Goal: Task Accomplishment & Management: Complete application form

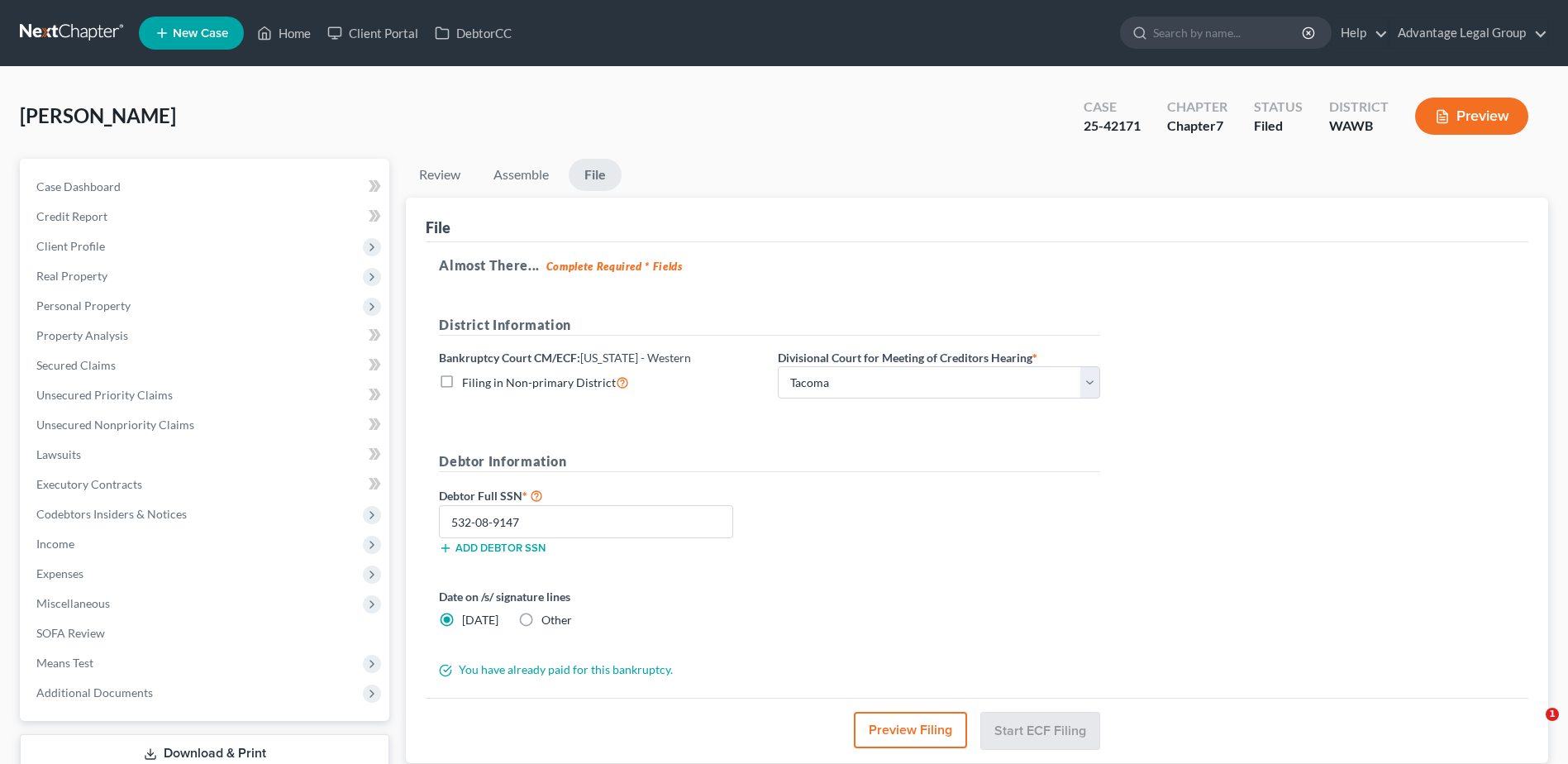
select select "1"
click at [294, 27] on link "Home" at bounding box center [284, 32] width 70 height 29
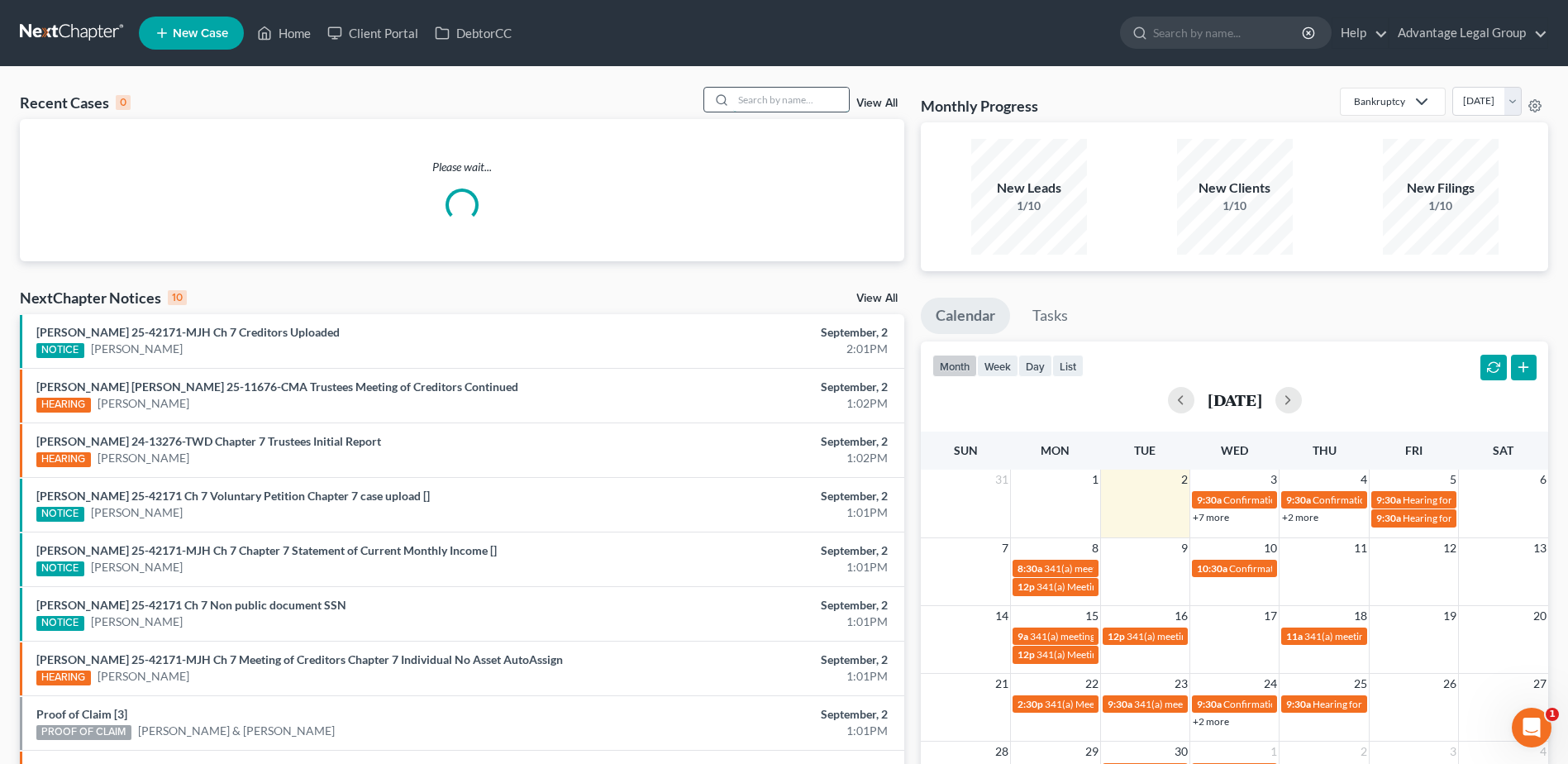
click at [781, 102] on input "search" at bounding box center [792, 99] width 116 height 24
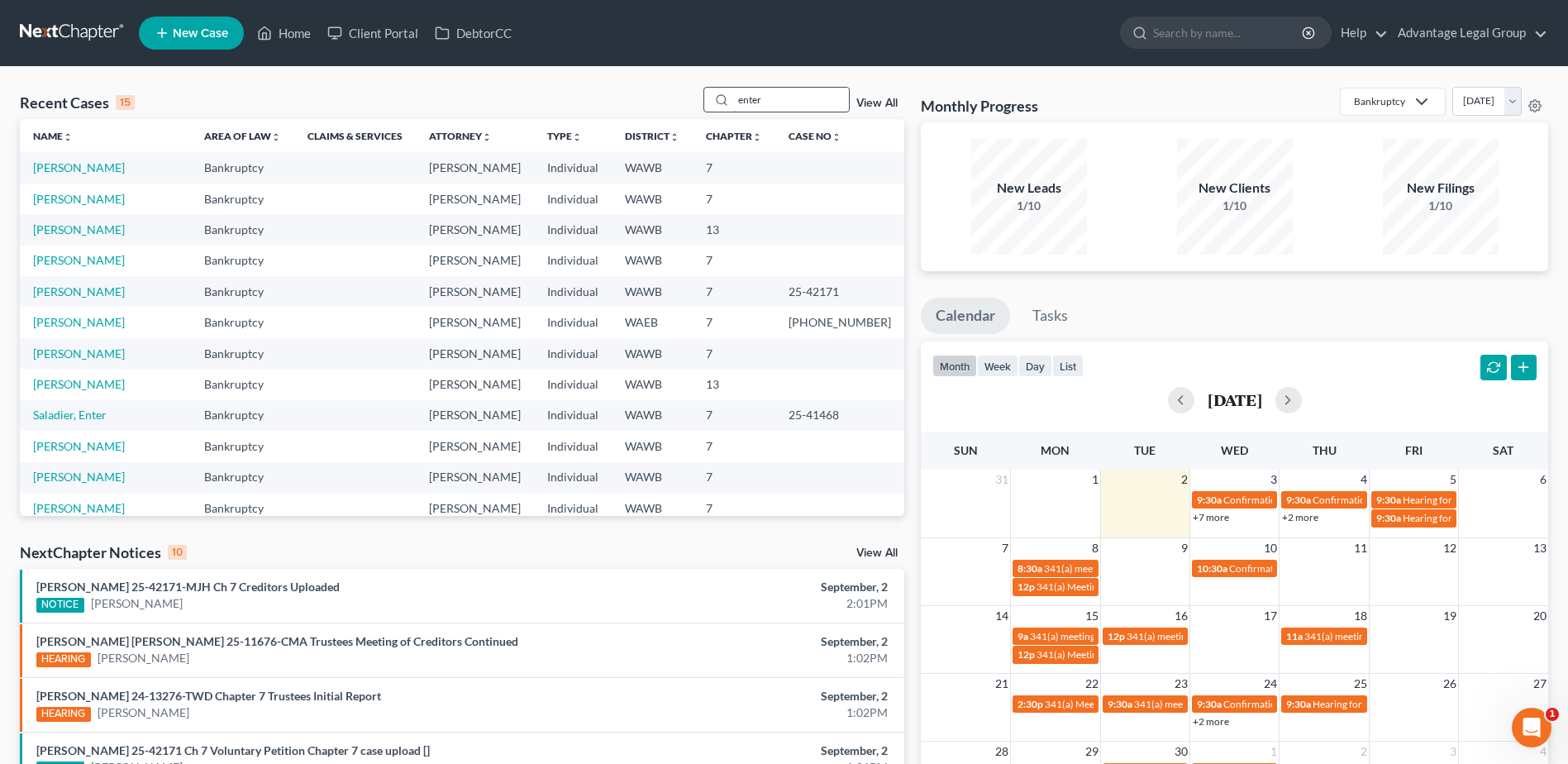
type input "enter"
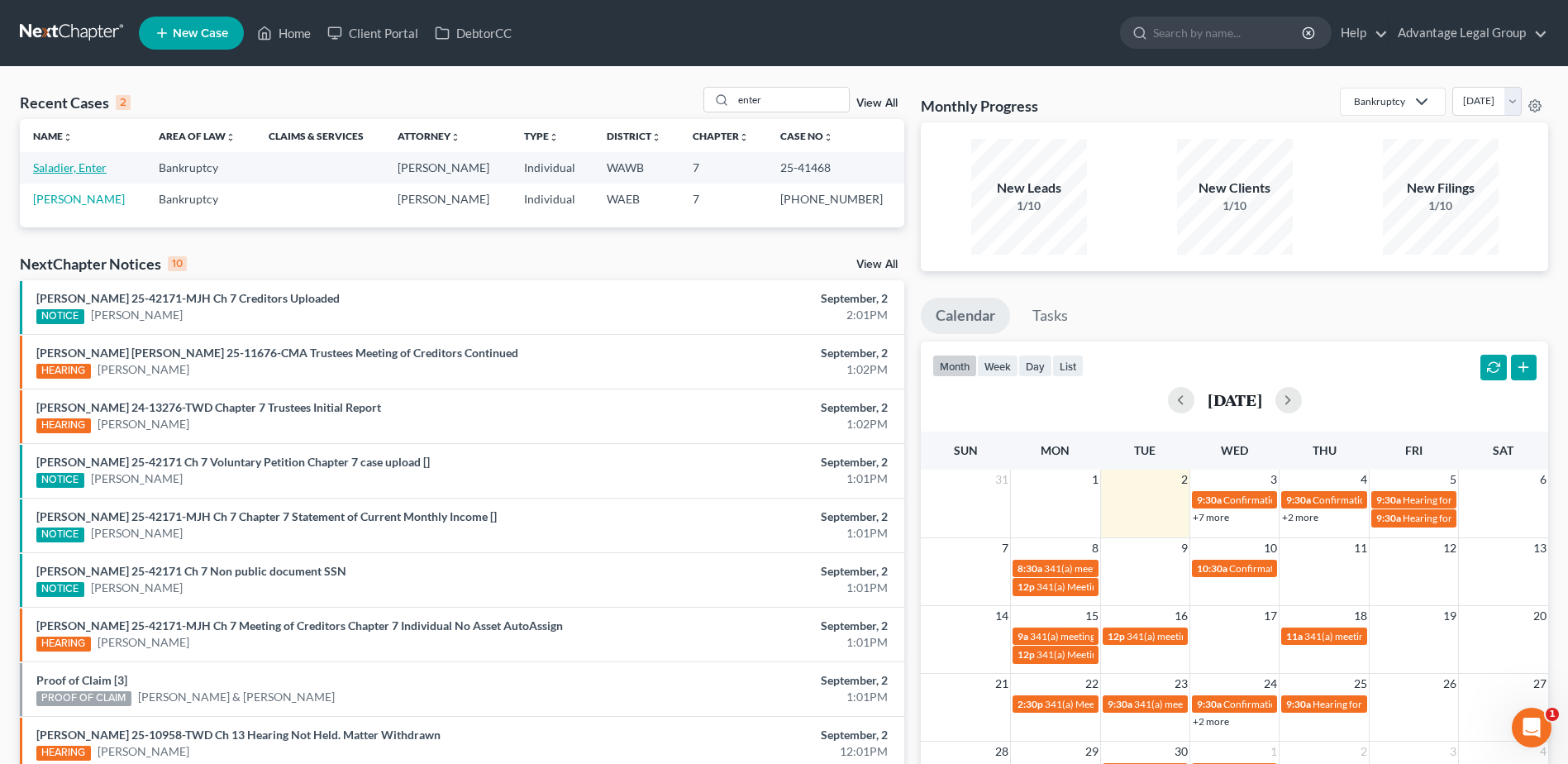
click at [76, 170] on link "Saladier, Enter" at bounding box center [70, 167] width 74 height 14
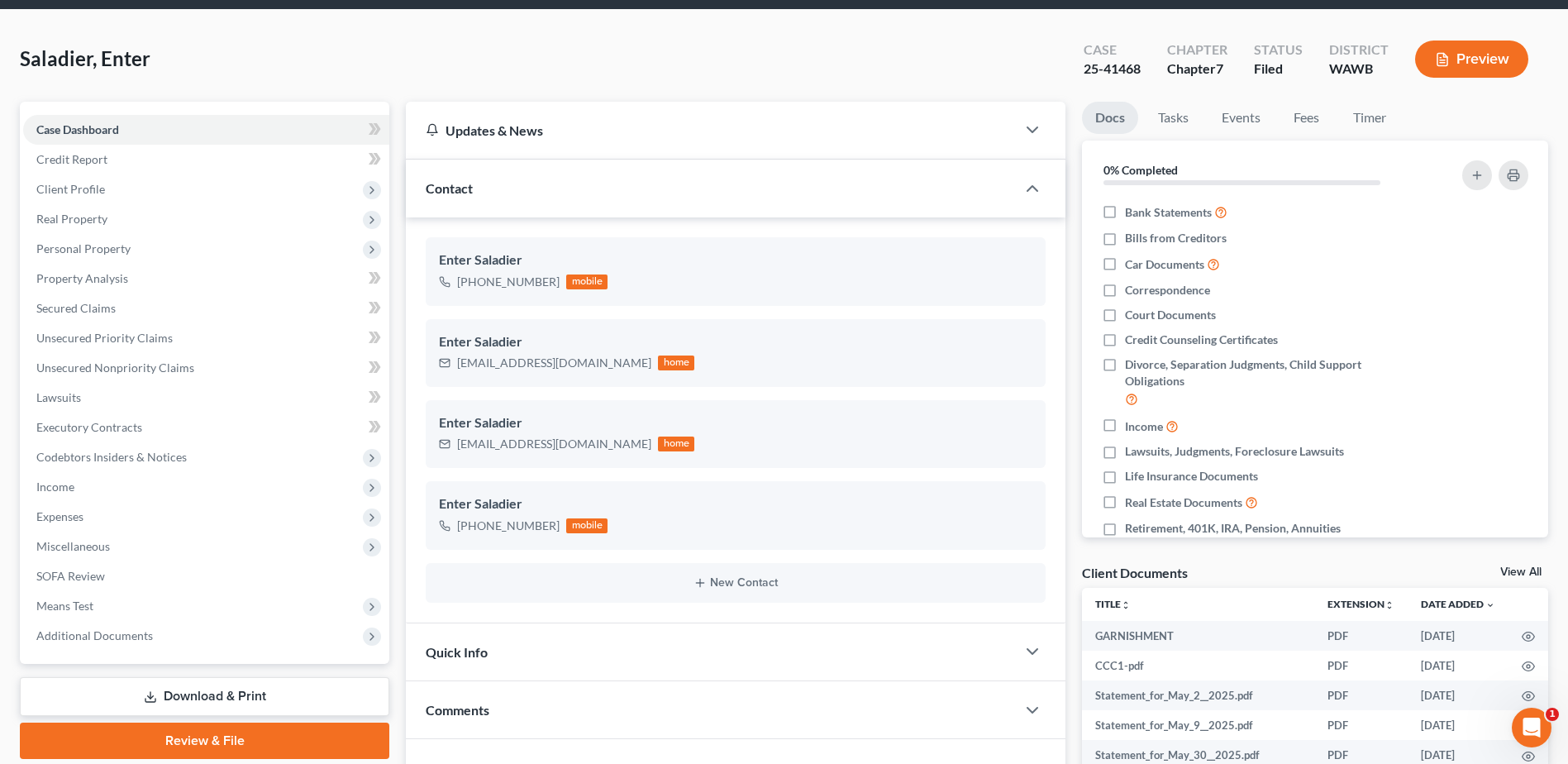
scroll to position [83, 0]
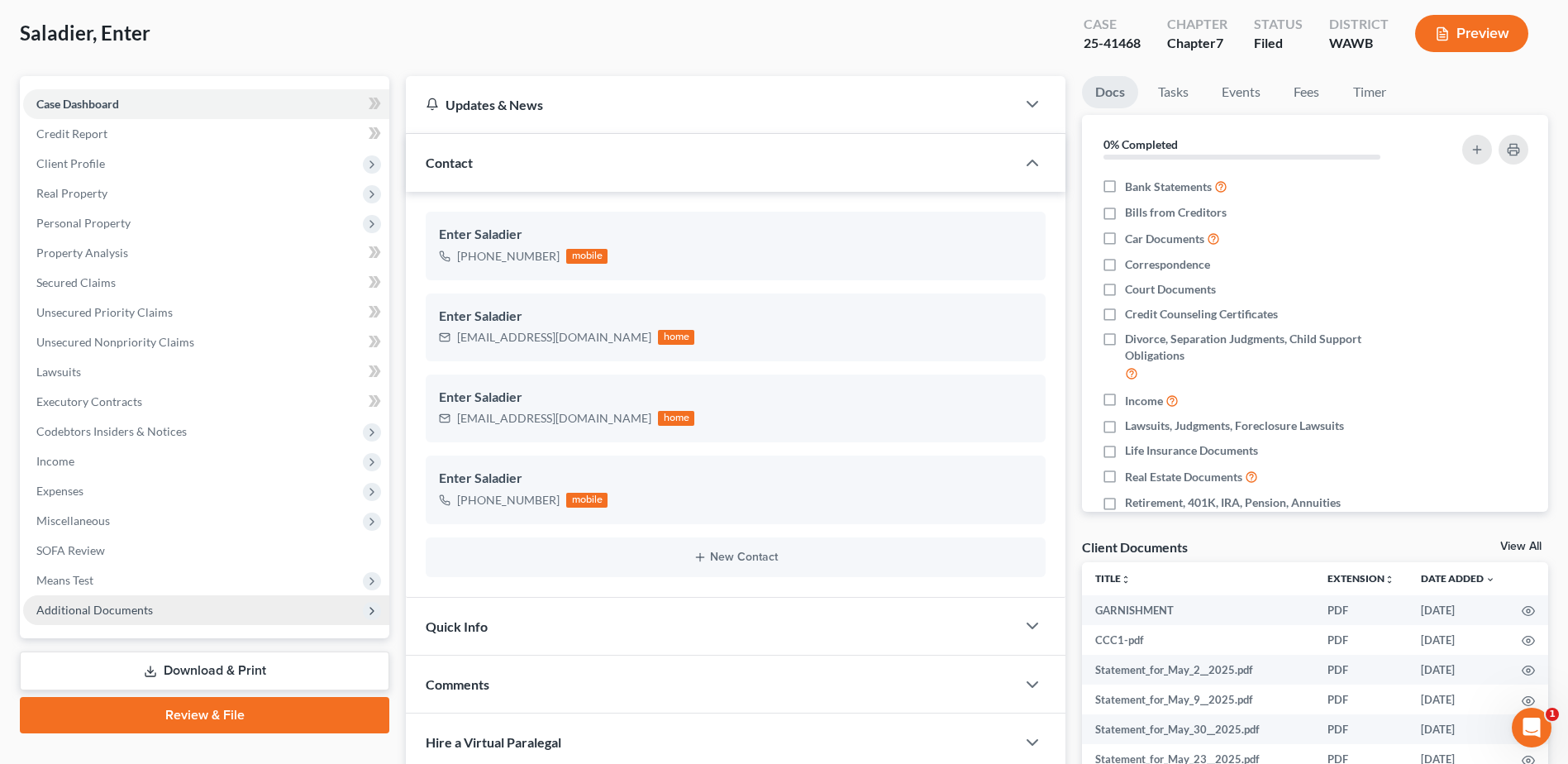
click at [64, 608] on span "Additional Documents" at bounding box center [94, 609] width 117 height 14
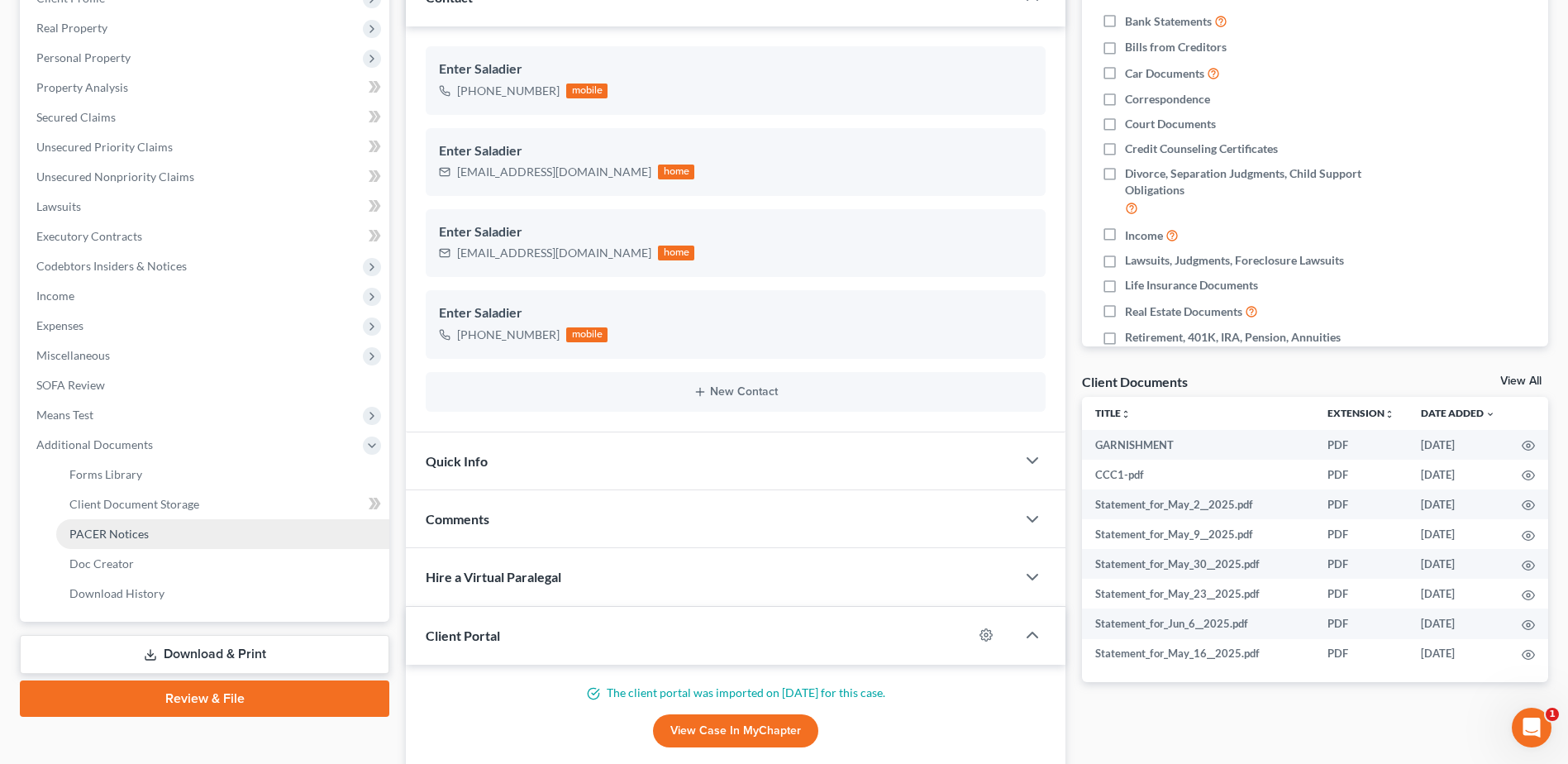
click at [87, 535] on span "PACER Notices" at bounding box center [109, 533] width 80 height 14
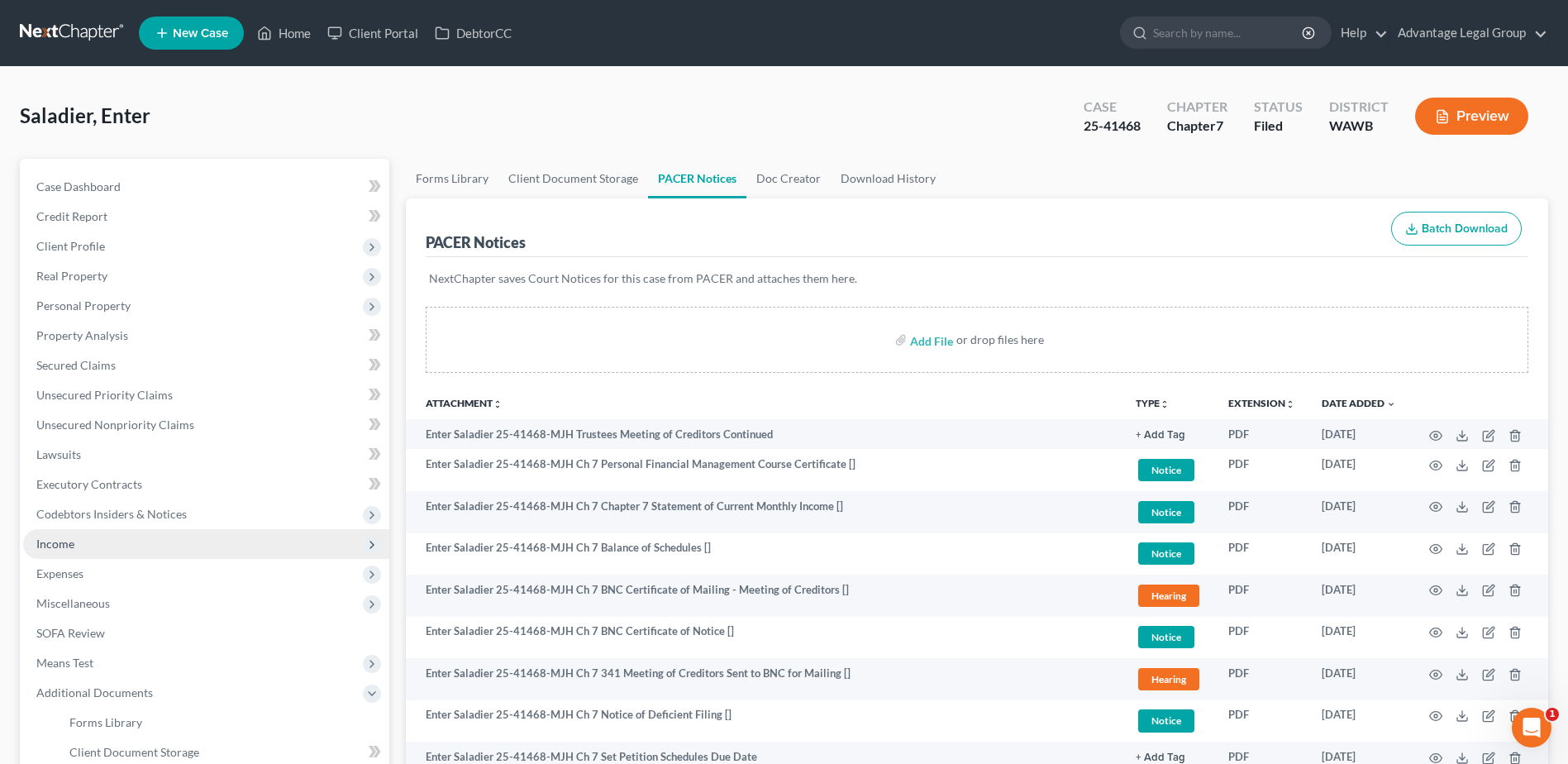
click at [67, 544] on span "Income" at bounding box center [55, 543] width 38 height 14
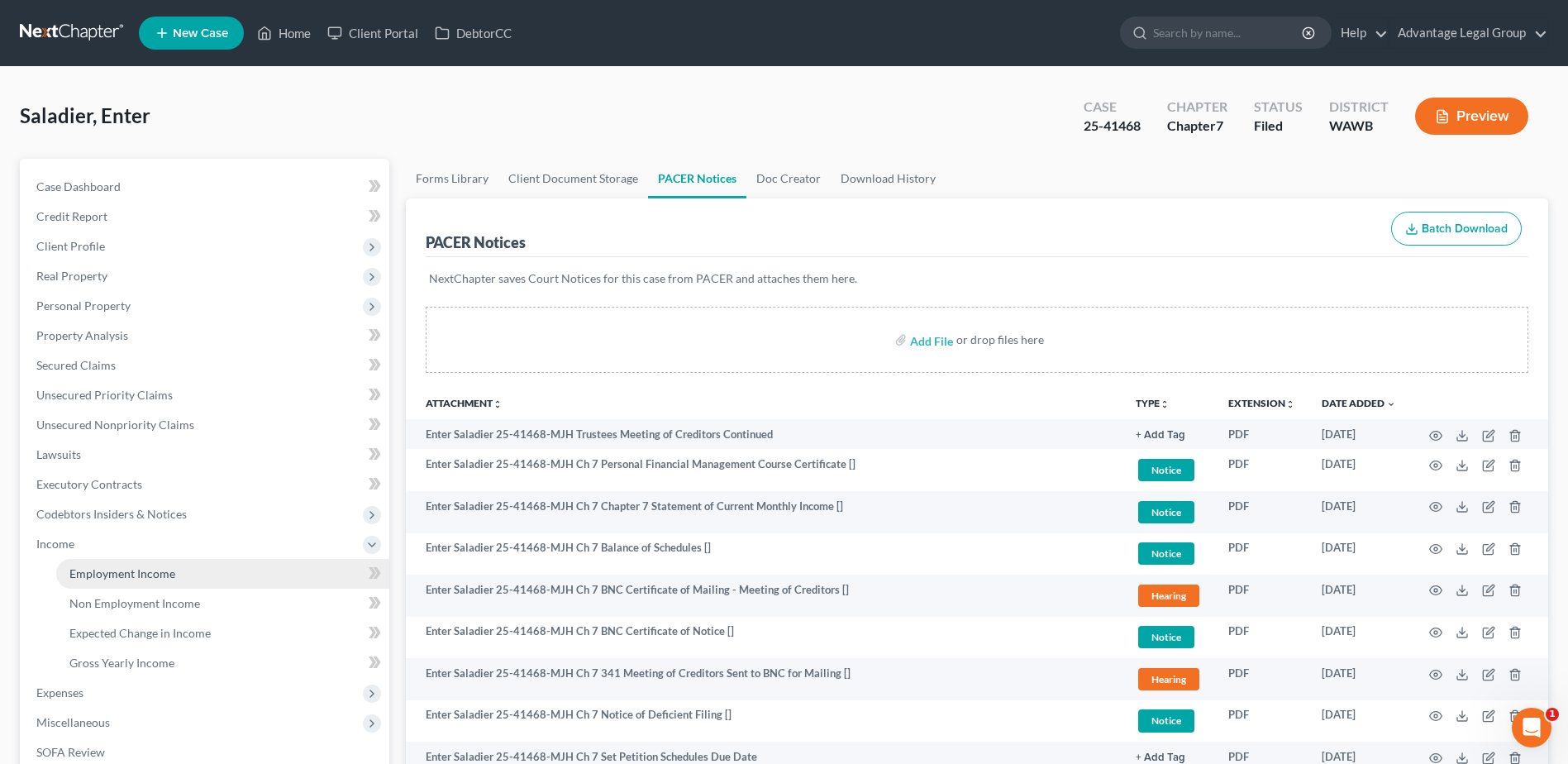
click at [95, 571] on span "Employment Income" at bounding box center [121, 573] width 105 height 14
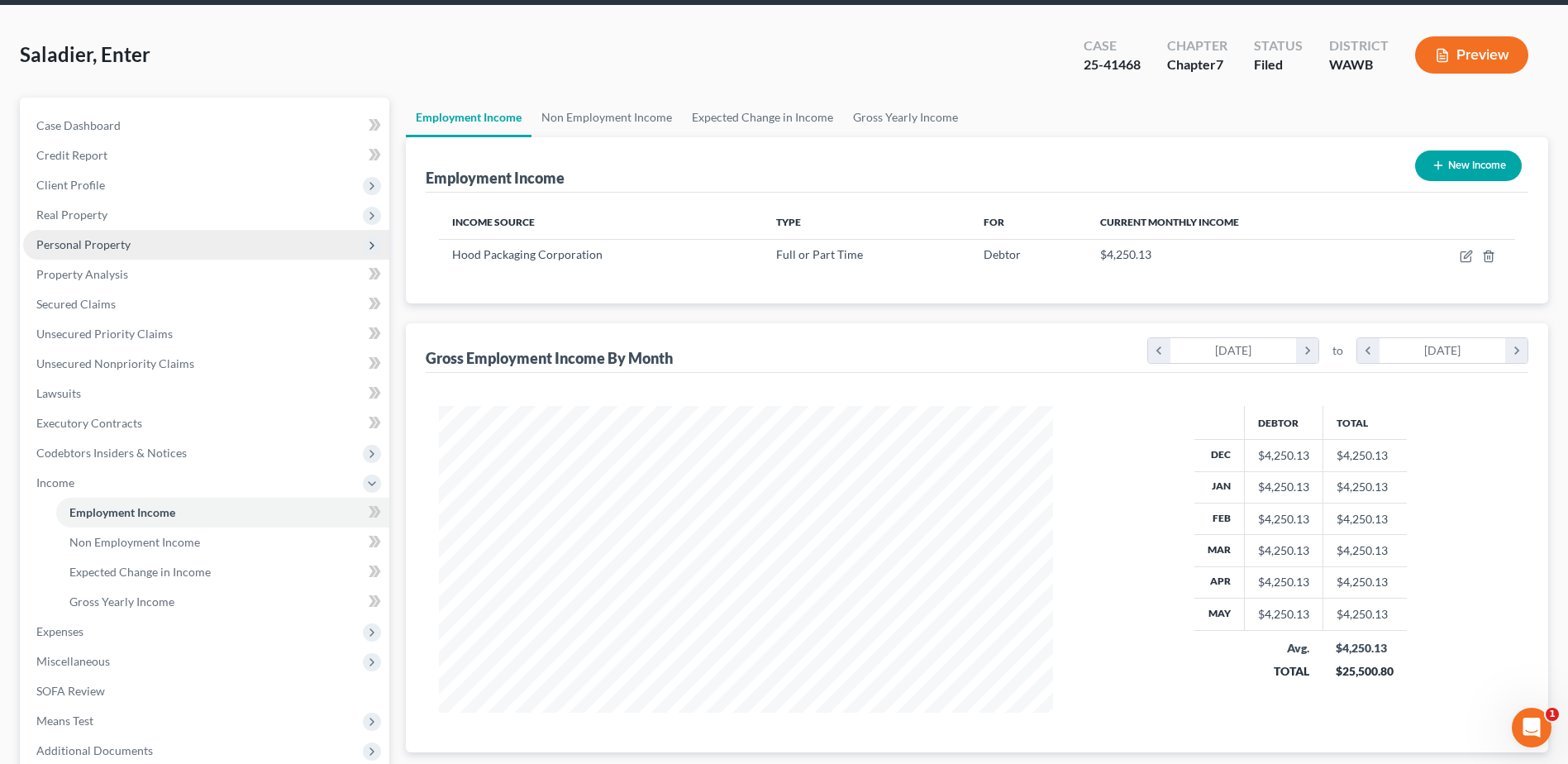
scroll to position [165, 0]
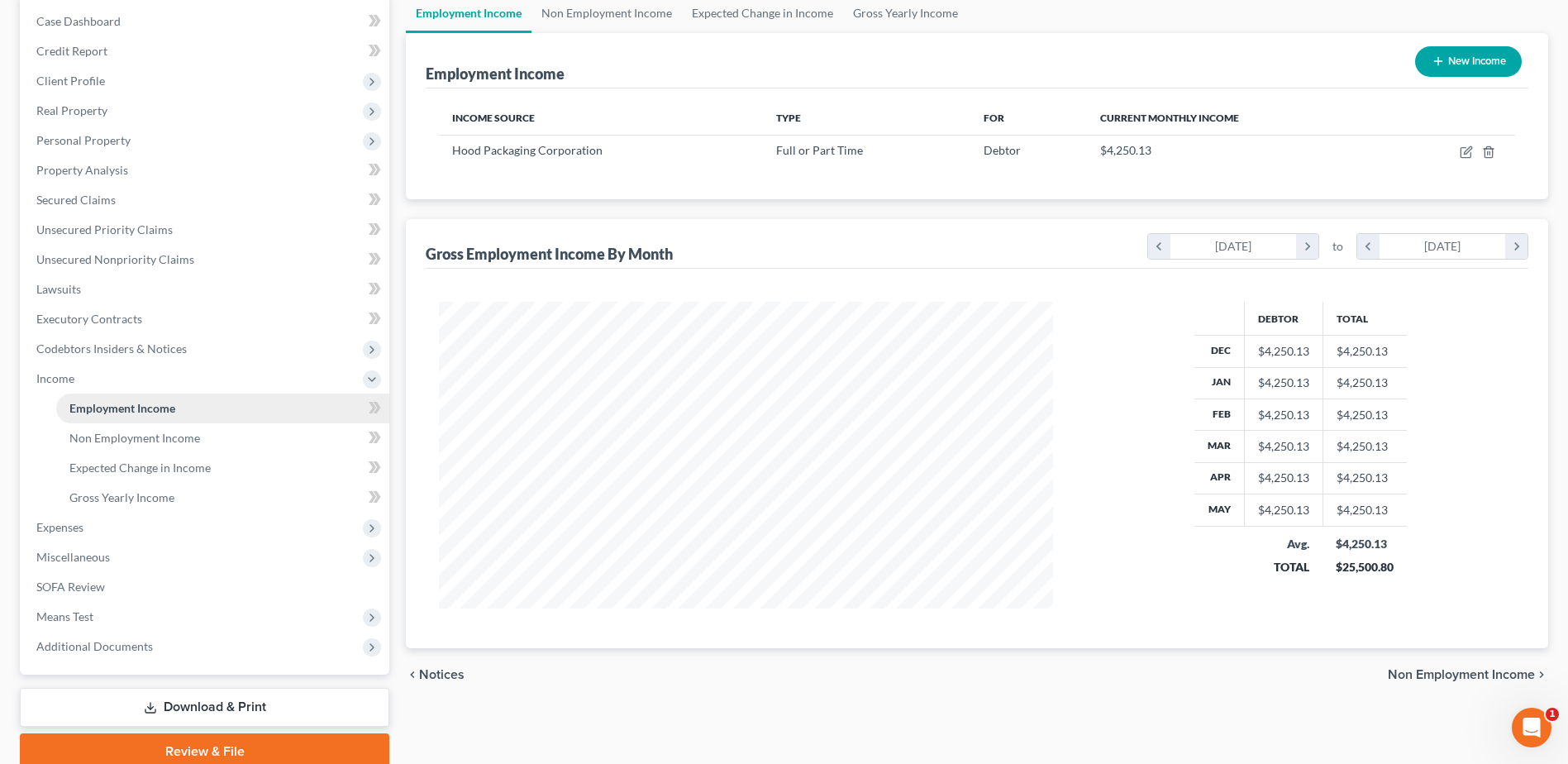
click at [120, 404] on span "Employment Income" at bounding box center [121, 407] width 105 height 14
click at [157, 532] on span "Expenses" at bounding box center [206, 527] width 366 height 29
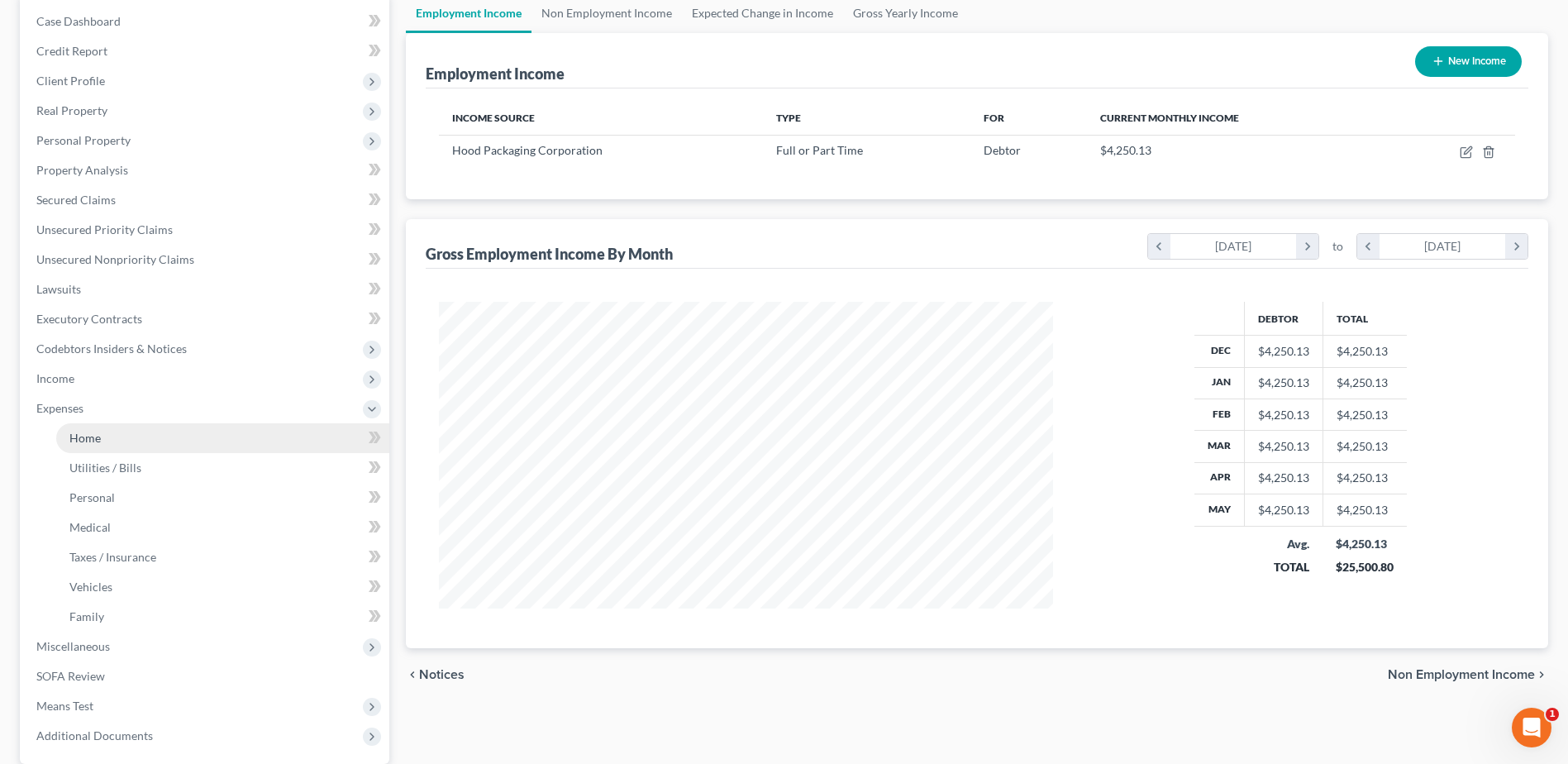
click at [67, 438] on link "Home" at bounding box center [222, 438] width 333 height 29
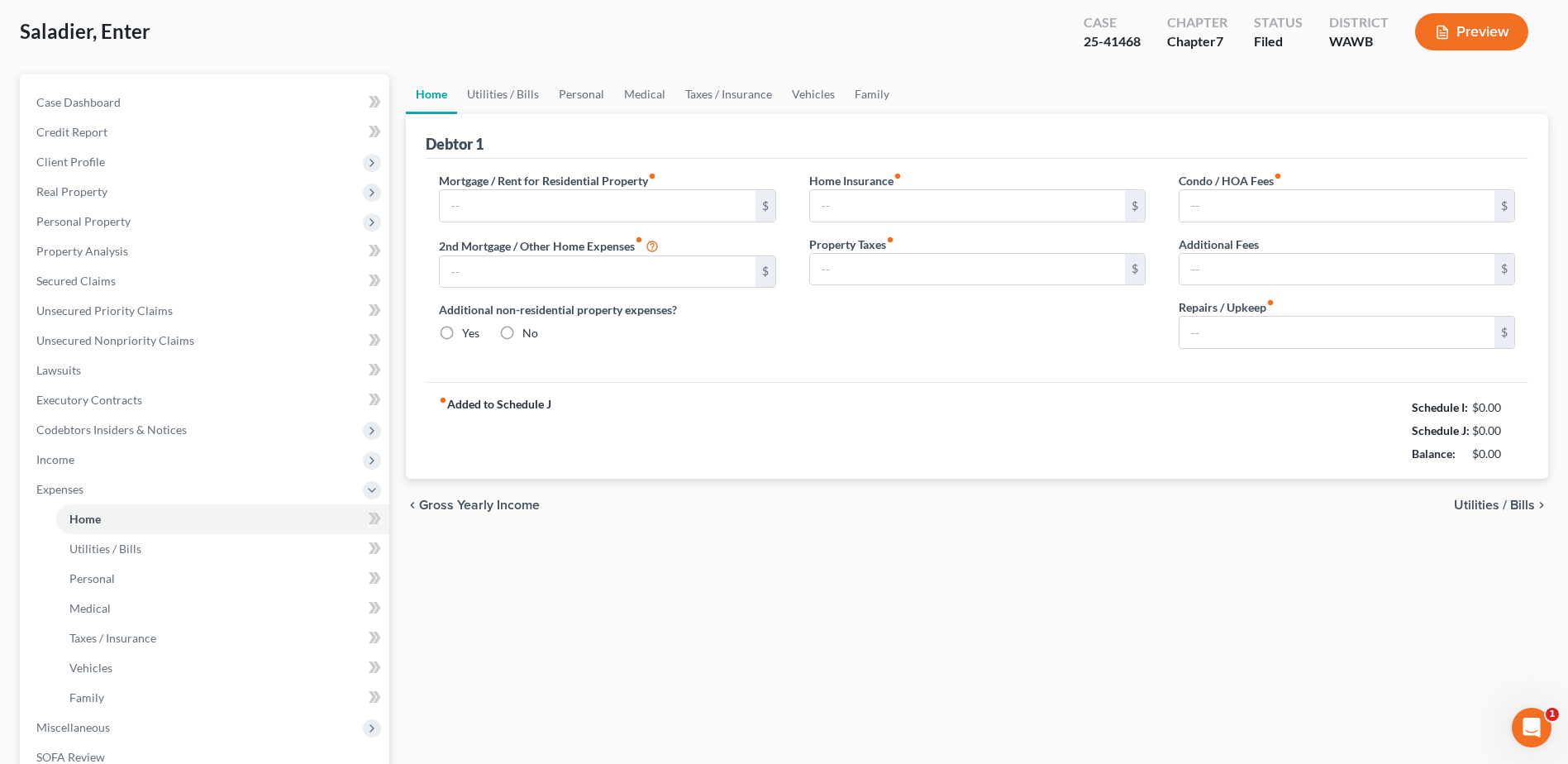
type input "1,000.00"
type input "0.00"
radio input "true"
type input "0.00"
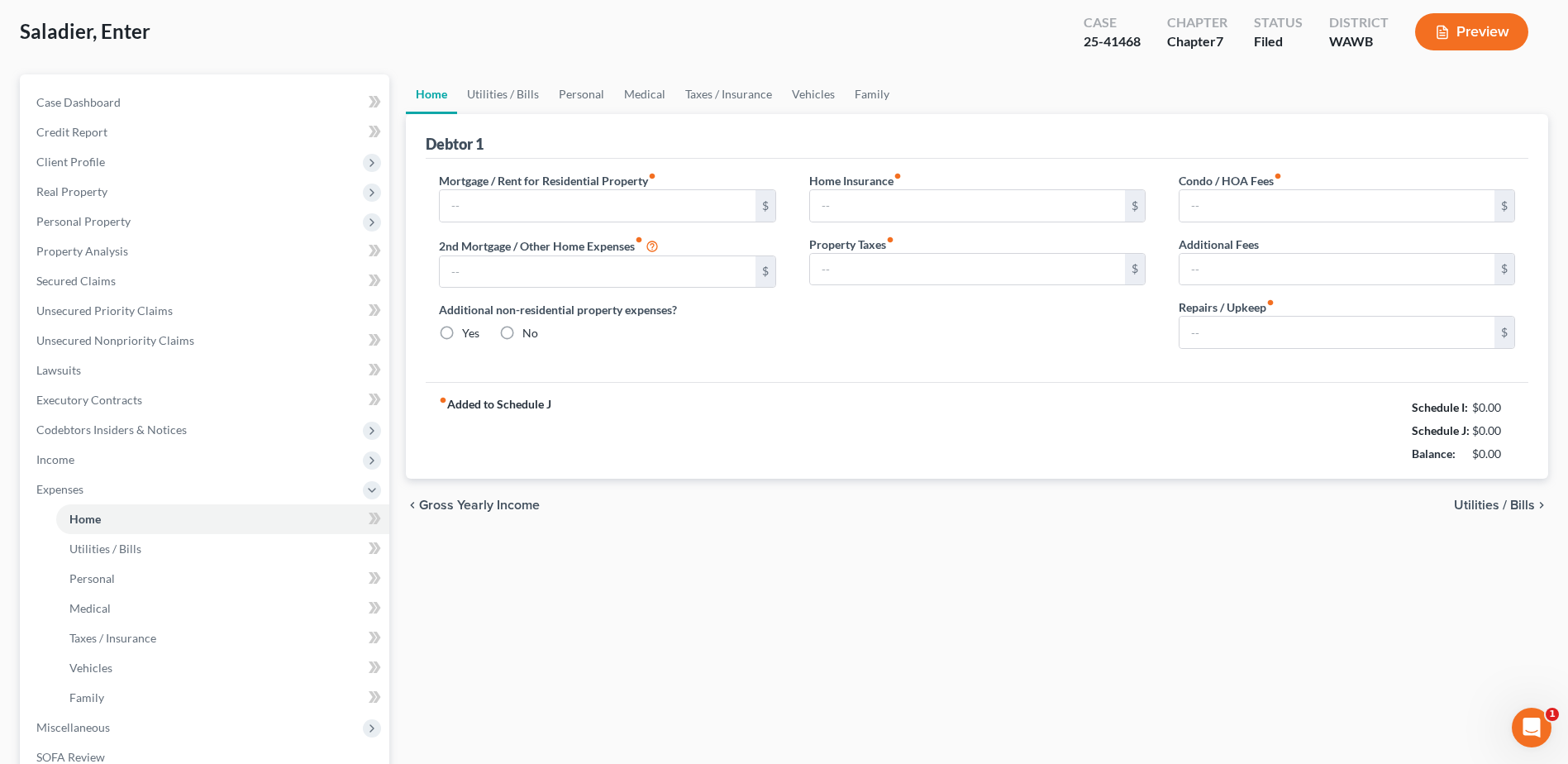
type input "0.00"
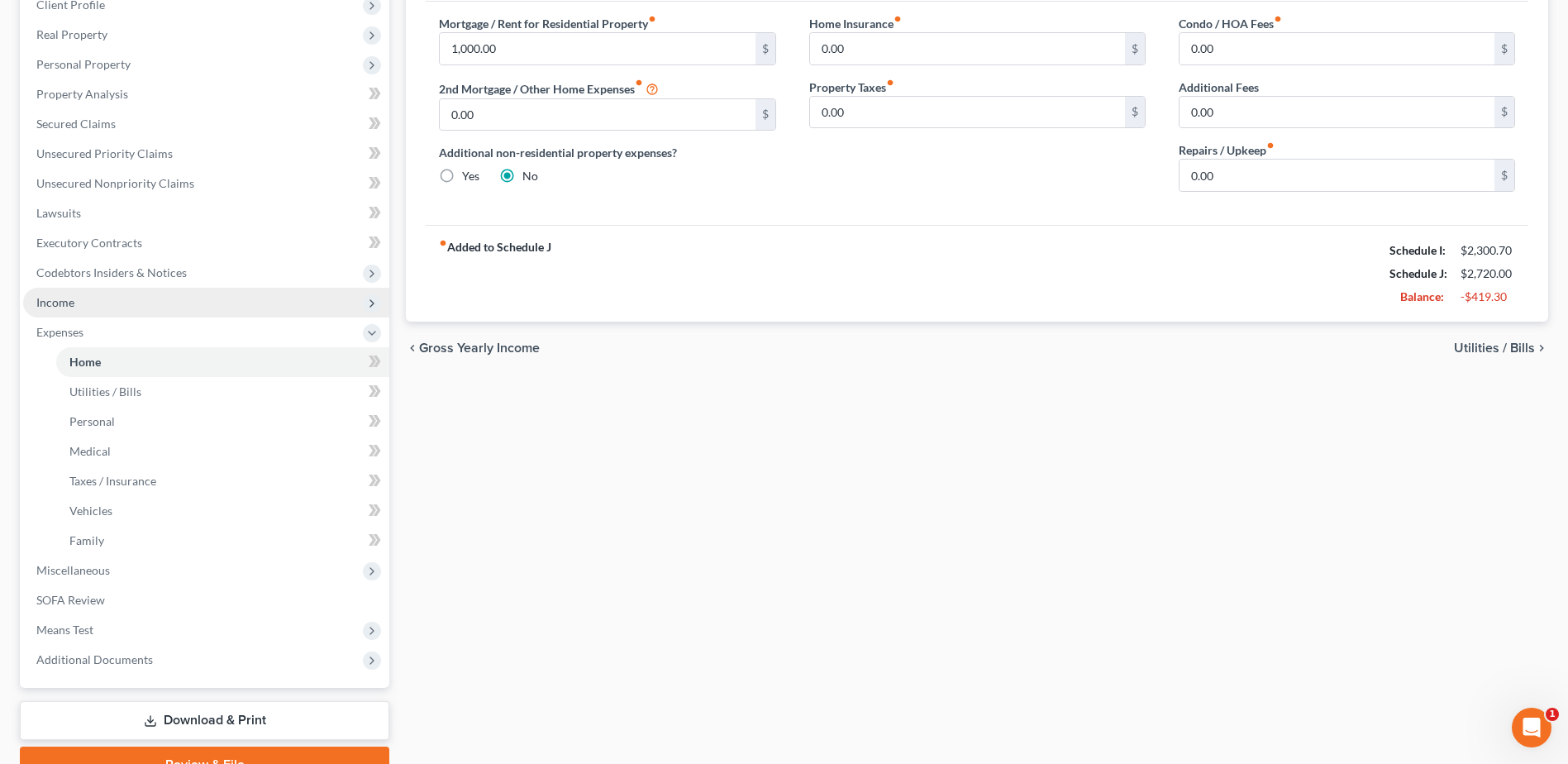
scroll to position [248, 0]
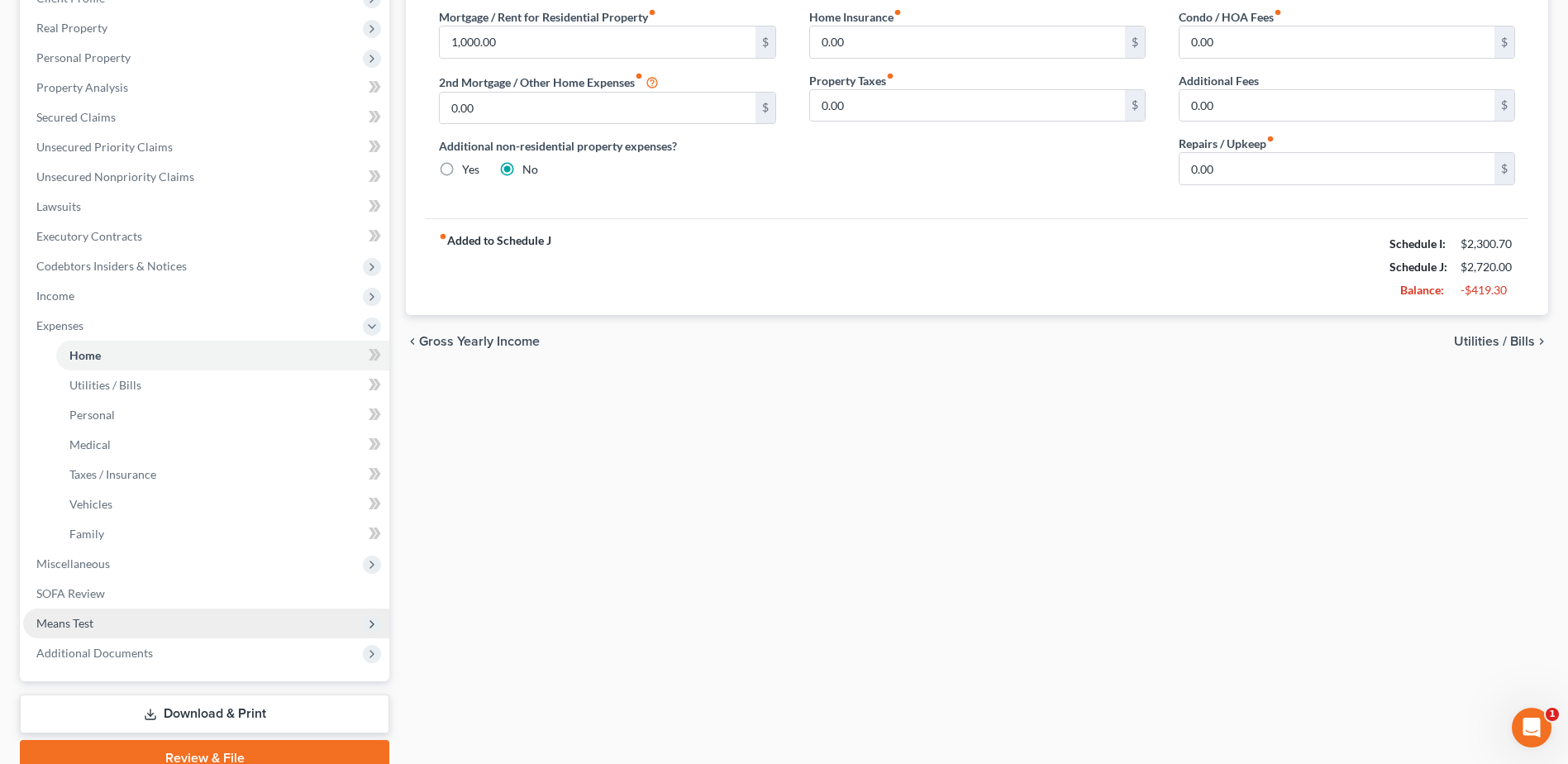
click at [78, 624] on span "Means Test" at bounding box center [65, 623] width 57 height 14
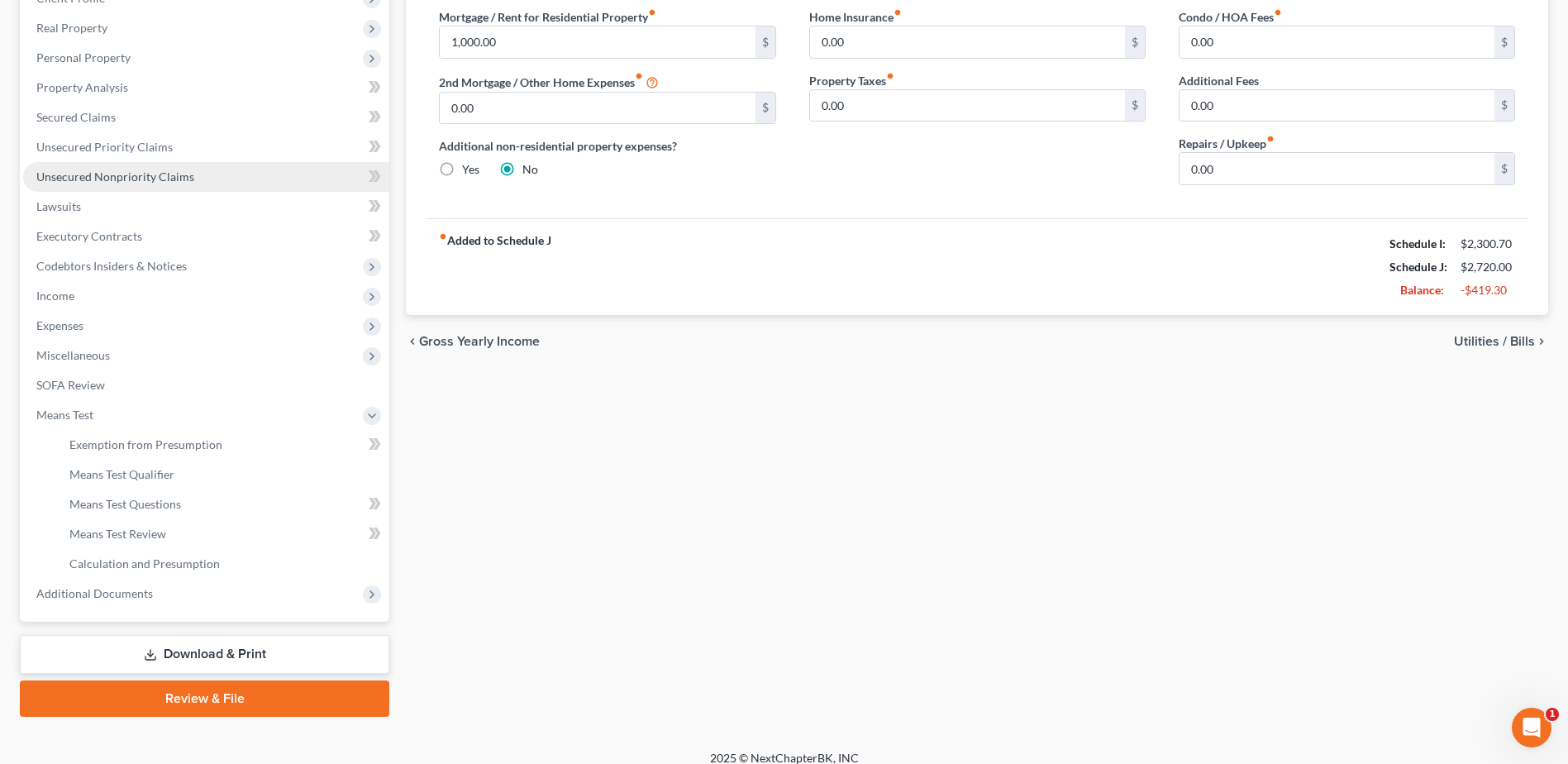
scroll to position [264, 0]
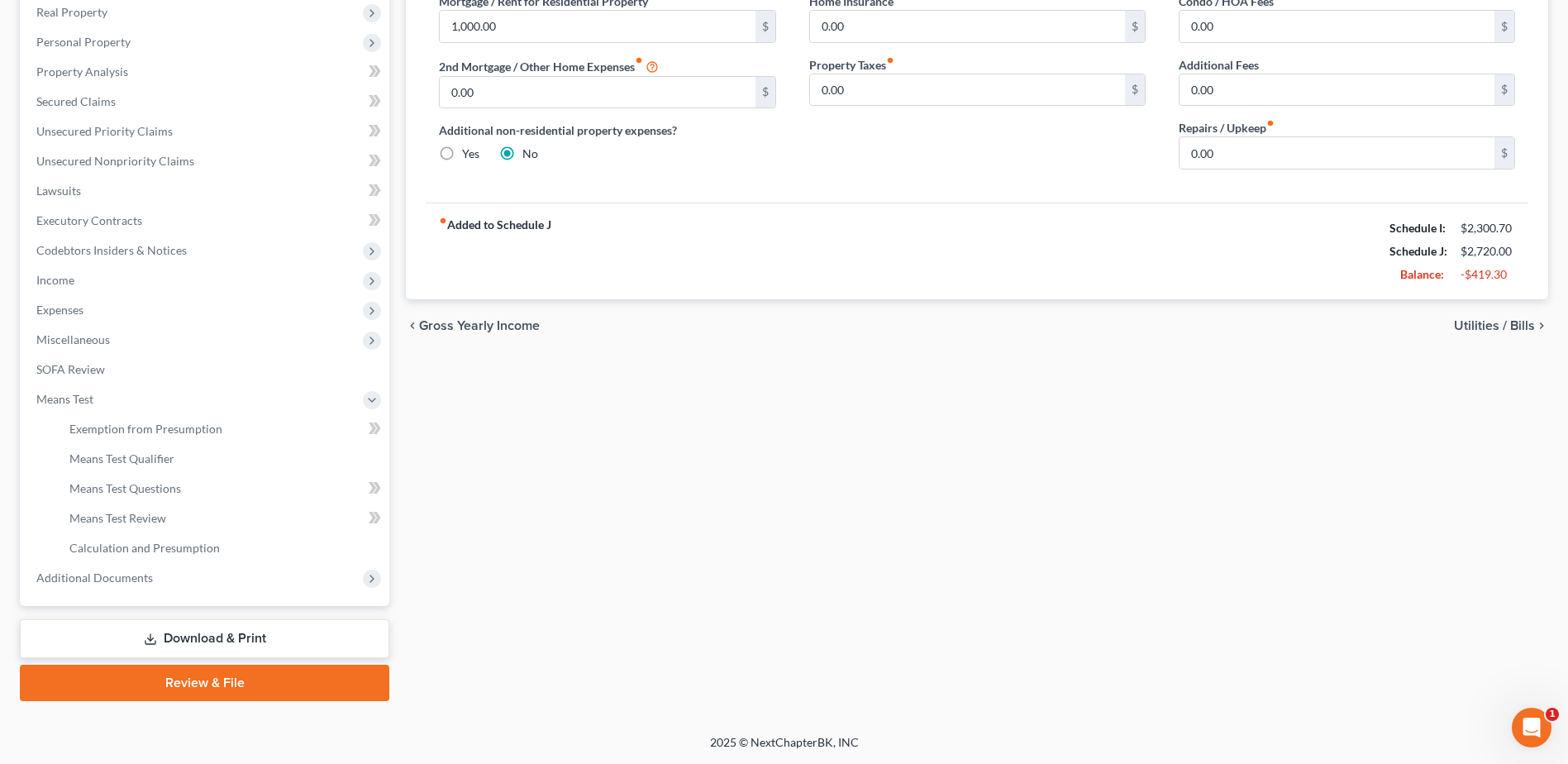
click at [216, 633] on link "Download & Print" at bounding box center [204, 638] width 369 height 39
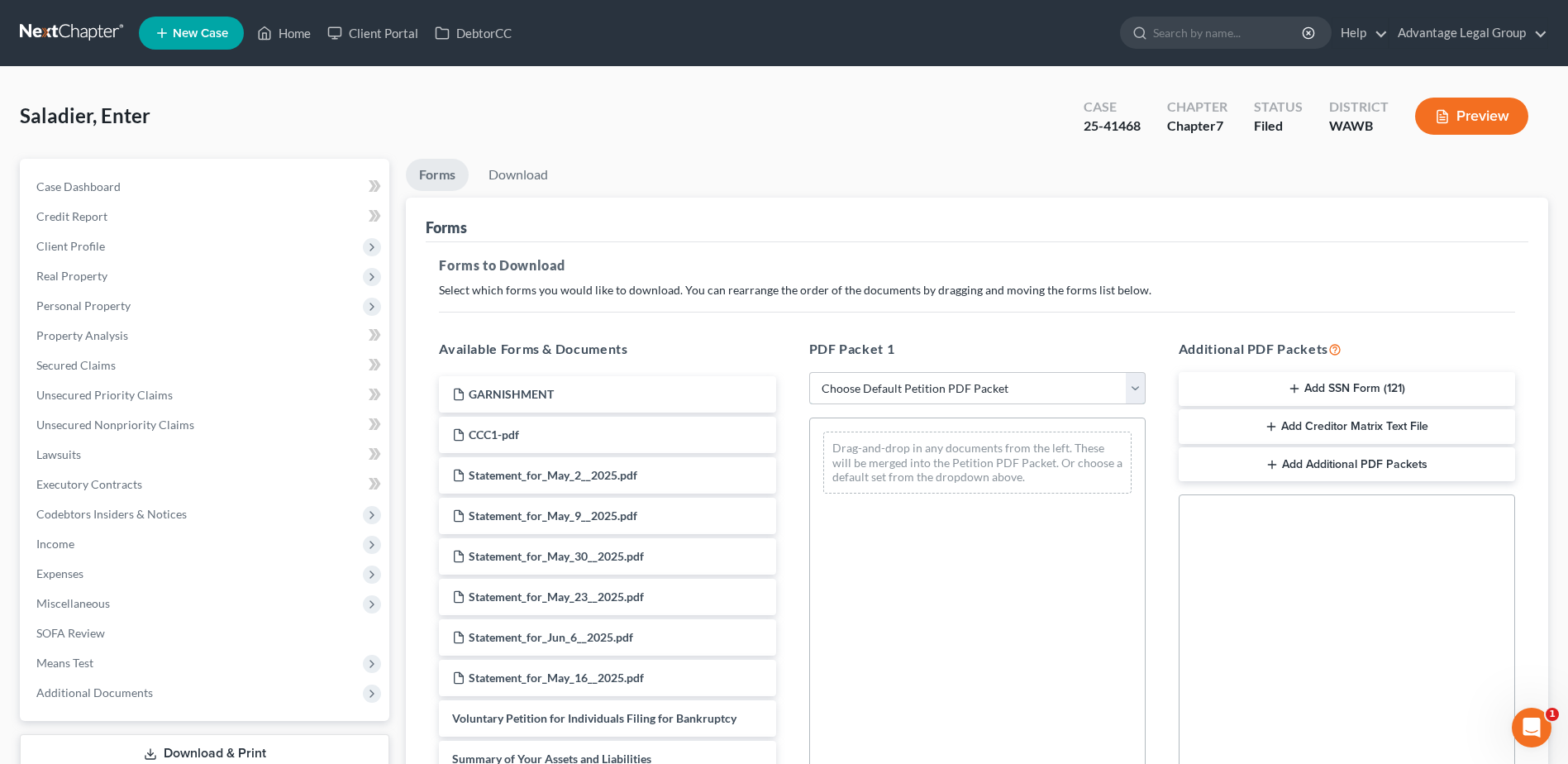
click at [1133, 393] on select "Choose Default Petition PDF Packet Complete Bankruptcy Petition (all forms and …" at bounding box center [978, 388] width 336 height 33
select select "2"
click at [810, 372] on select "Choose Default Petition PDF Packet Complete Bankruptcy Petition (all forms and …" at bounding box center [978, 388] width 336 height 33
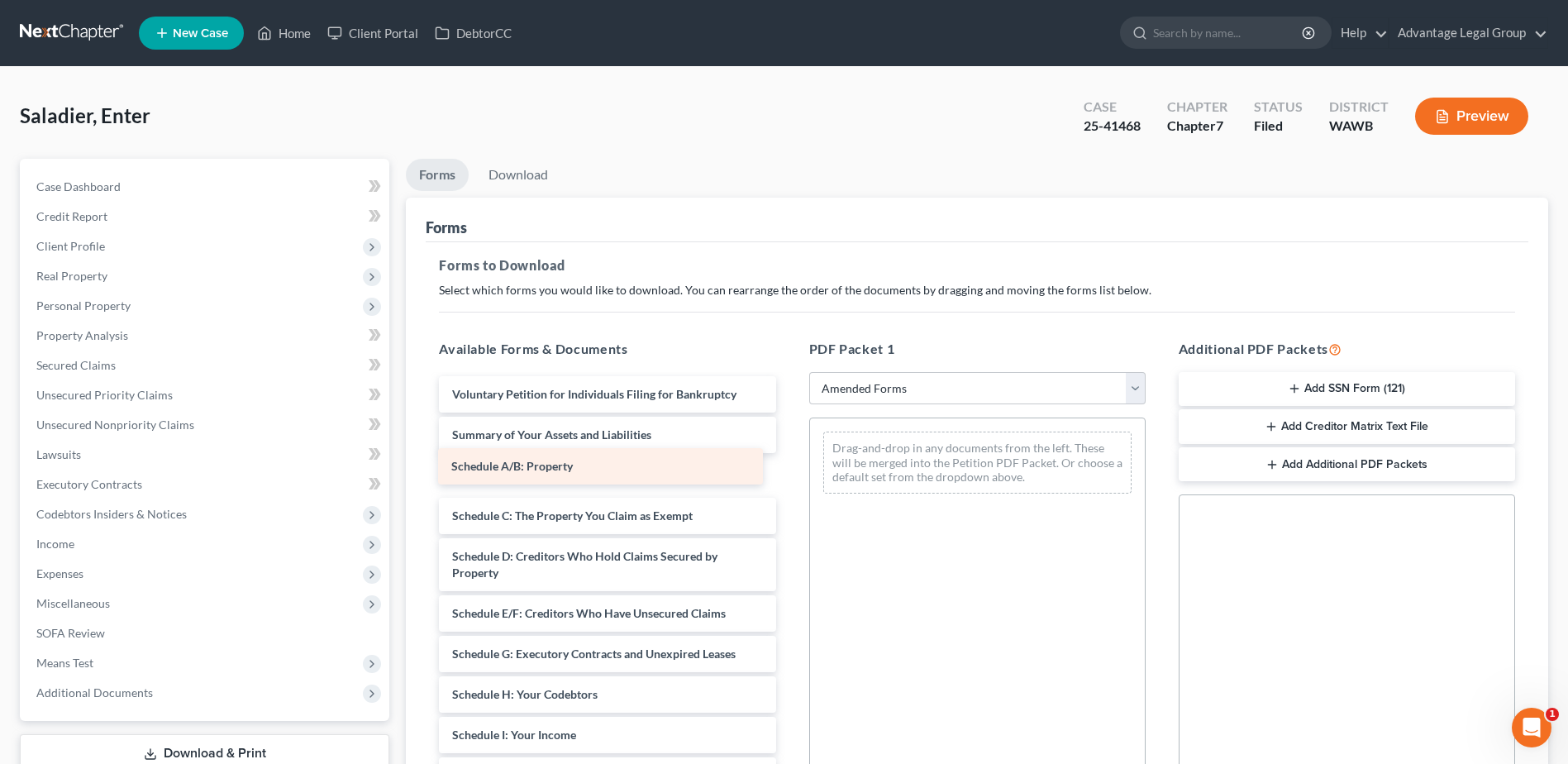
drag, startPoint x: 595, startPoint y: 473, endPoint x: 594, endPoint y: 464, distance: 9.1
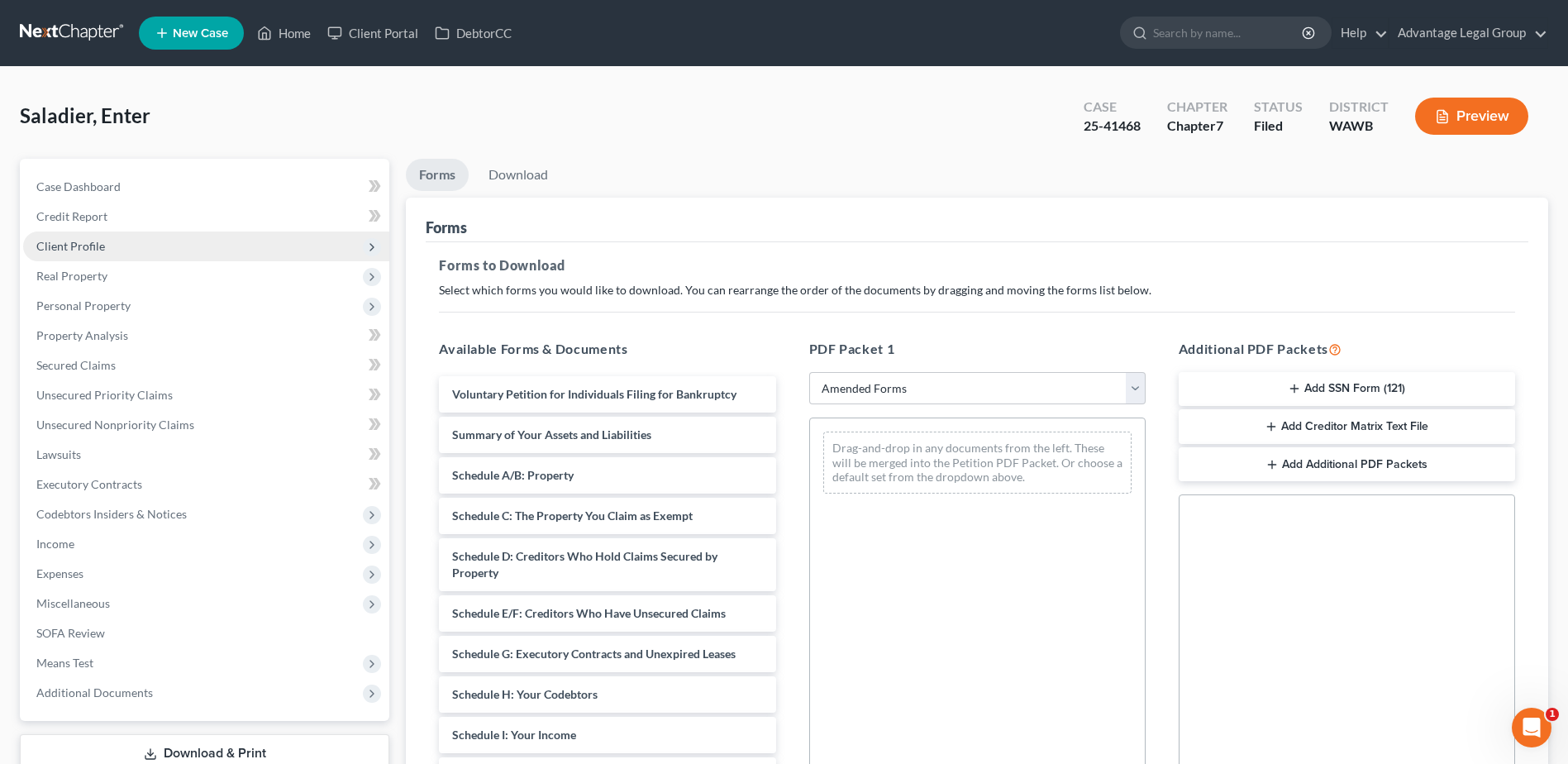
click at [54, 235] on span "Client Profile" at bounding box center [206, 246] width 366 height 29
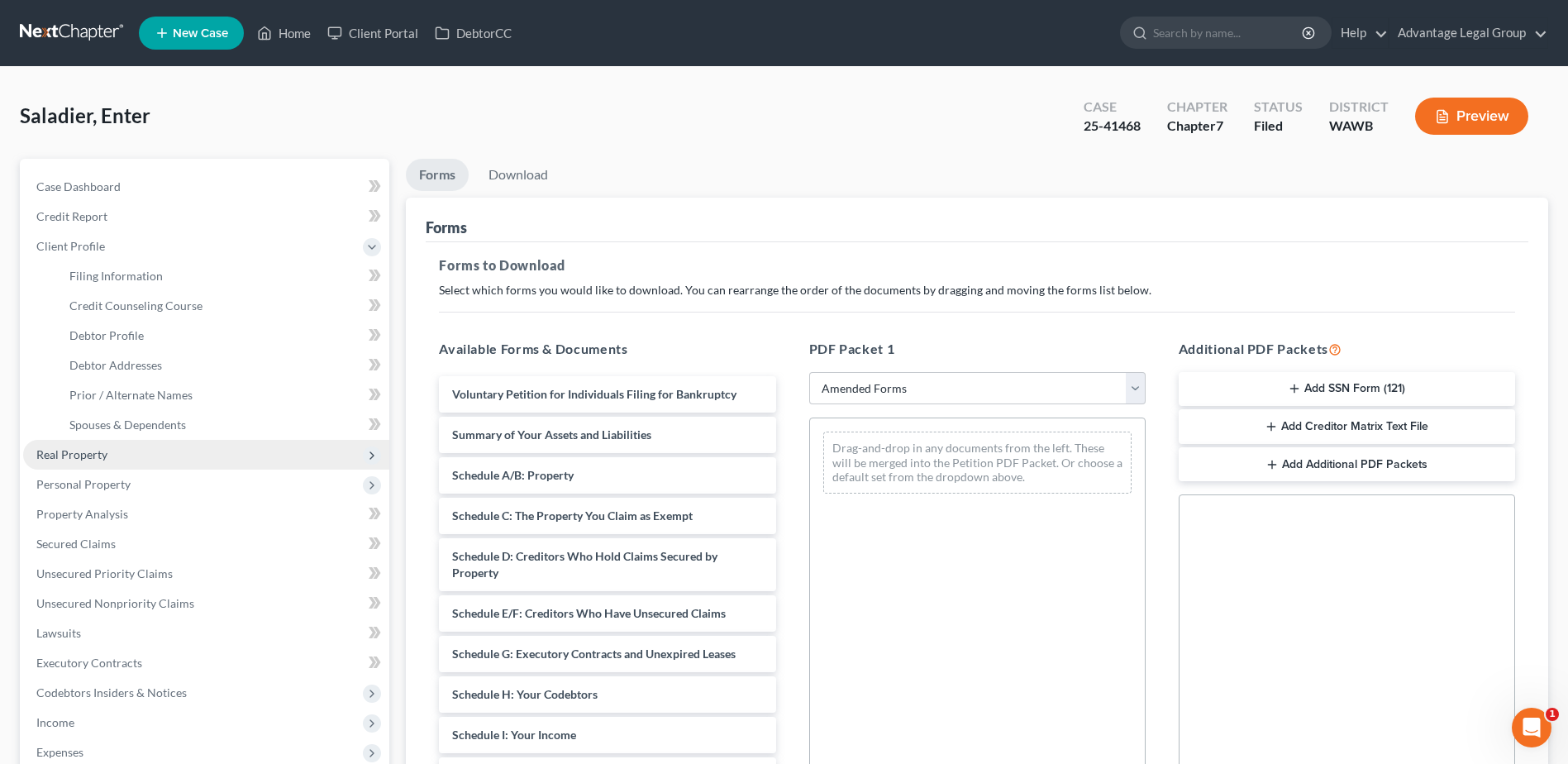
click at [94, 457] on span "Real Property" at bounding box center [71, 454] width 71 height 14
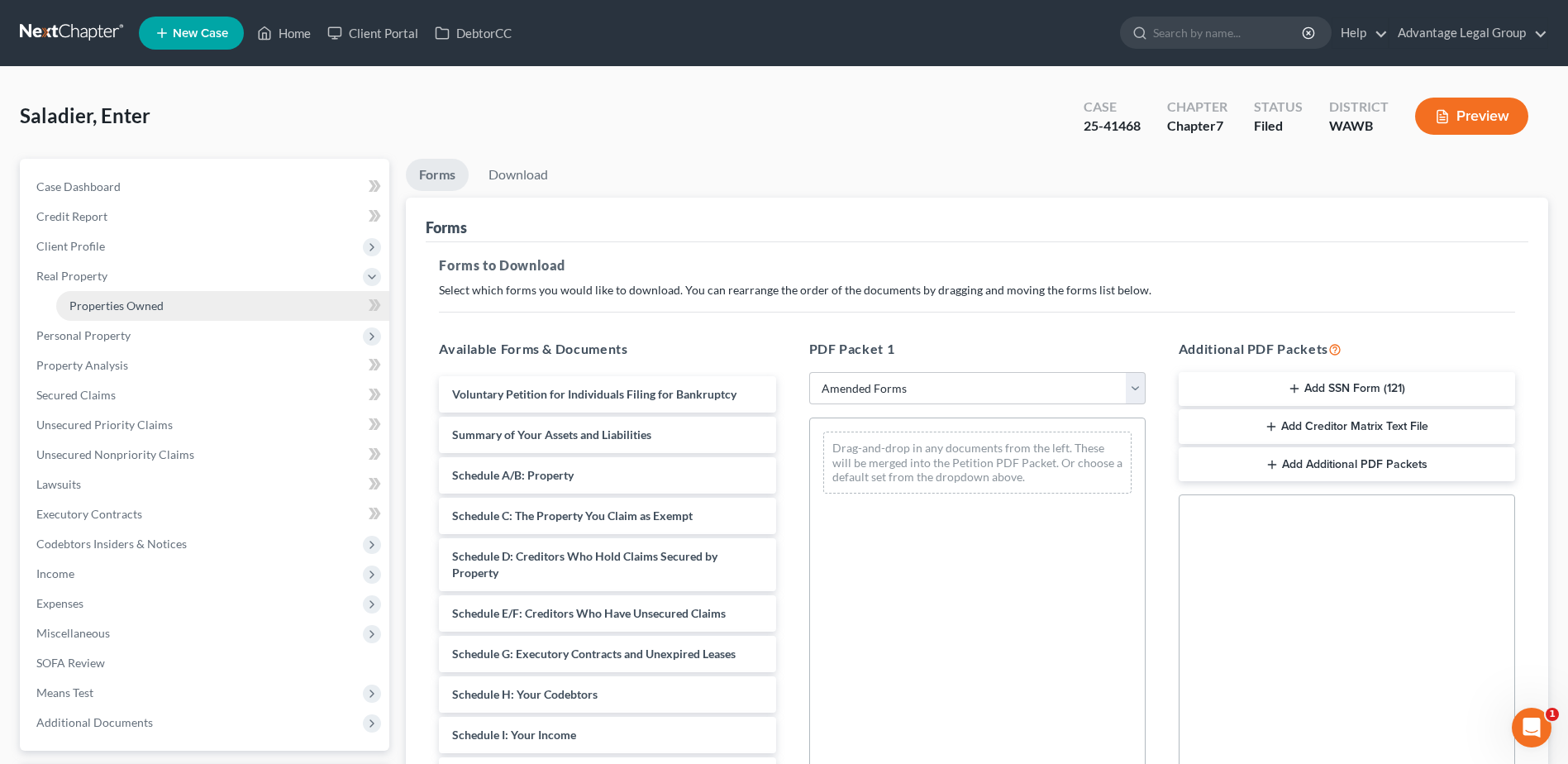
click at [114, 305] on span "Properties Owned" at bounding box center [116, 305] width 94 height 14
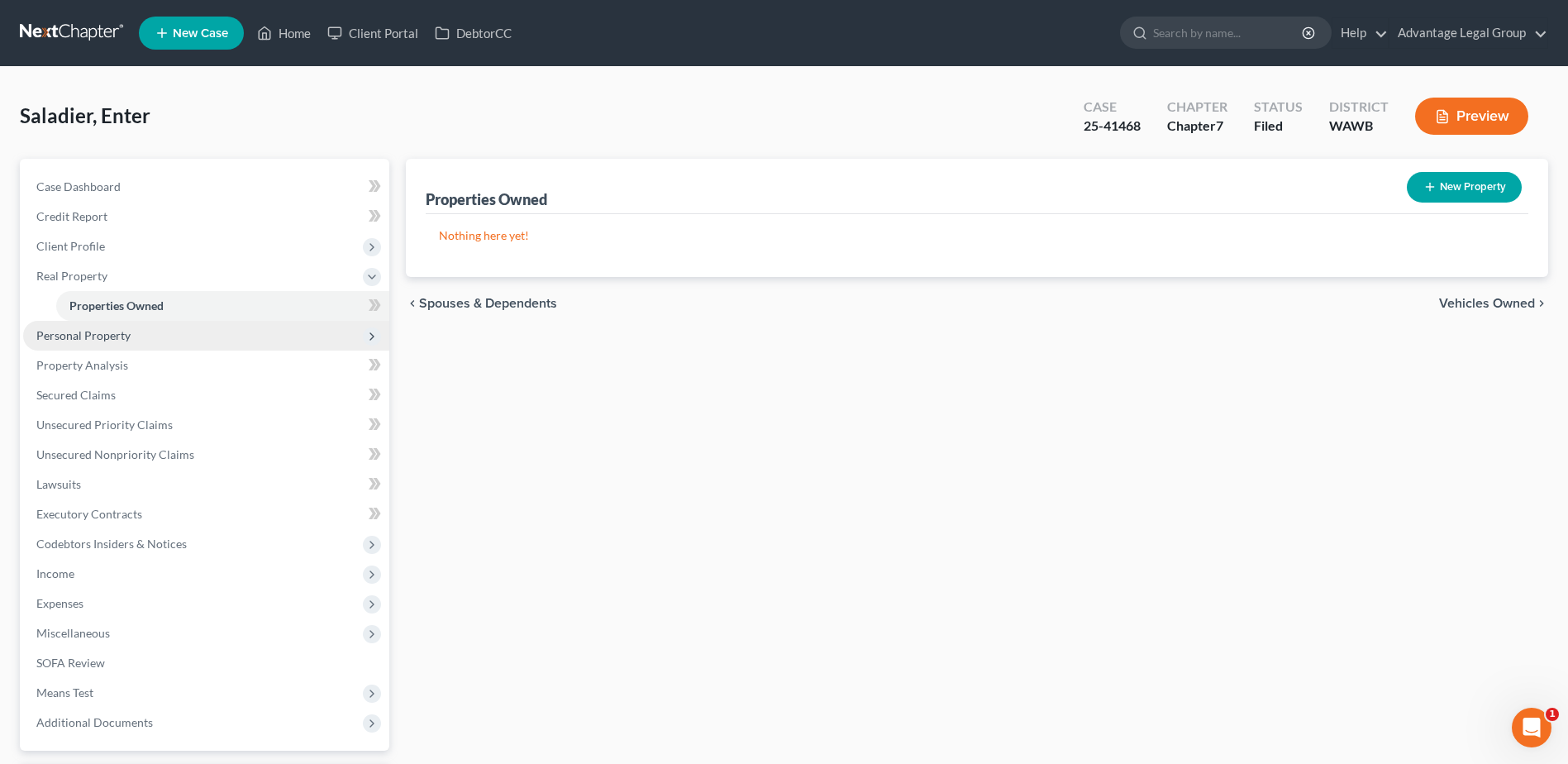
click at [112, 343] on span "Personal Property" at bounding box center [206, 335] width 366 height 29
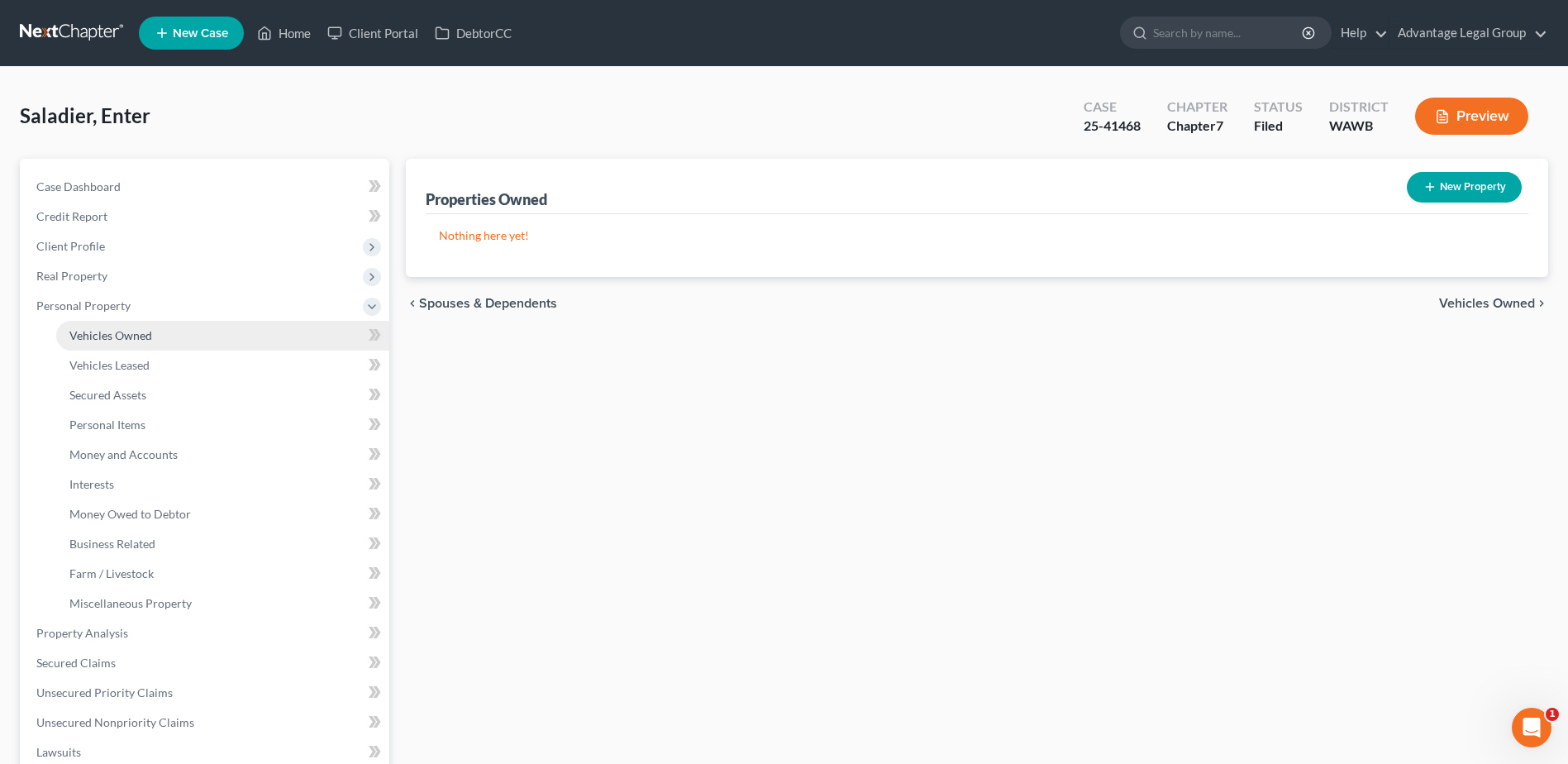
click at [116, 345] on link "Vehicles Owned" at bounding box center [222, 335] width 333 height 29
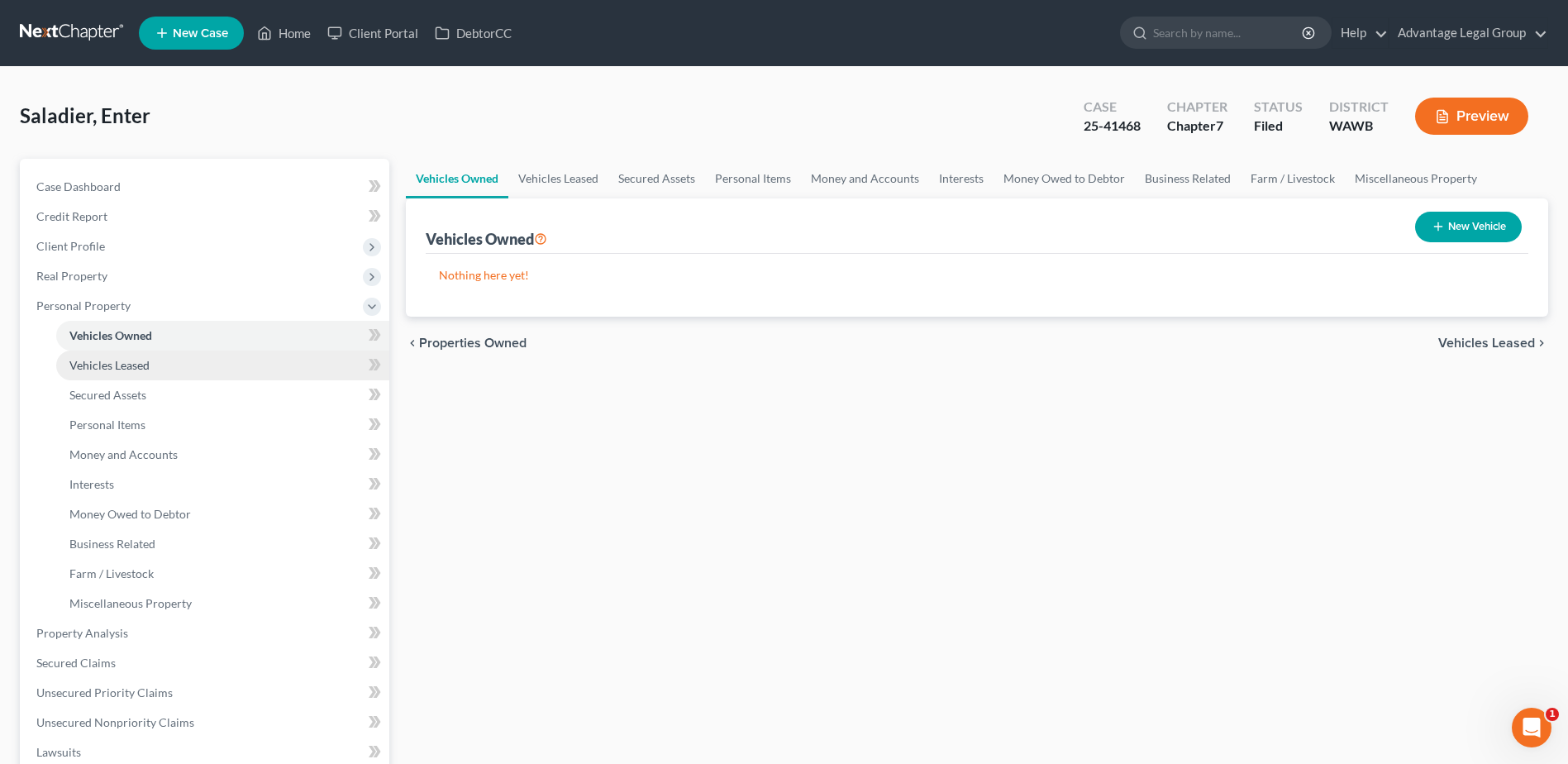
click at [117, 364] on span "Vehicles Leased" at bounding box center [109, 364] width 80 height 14
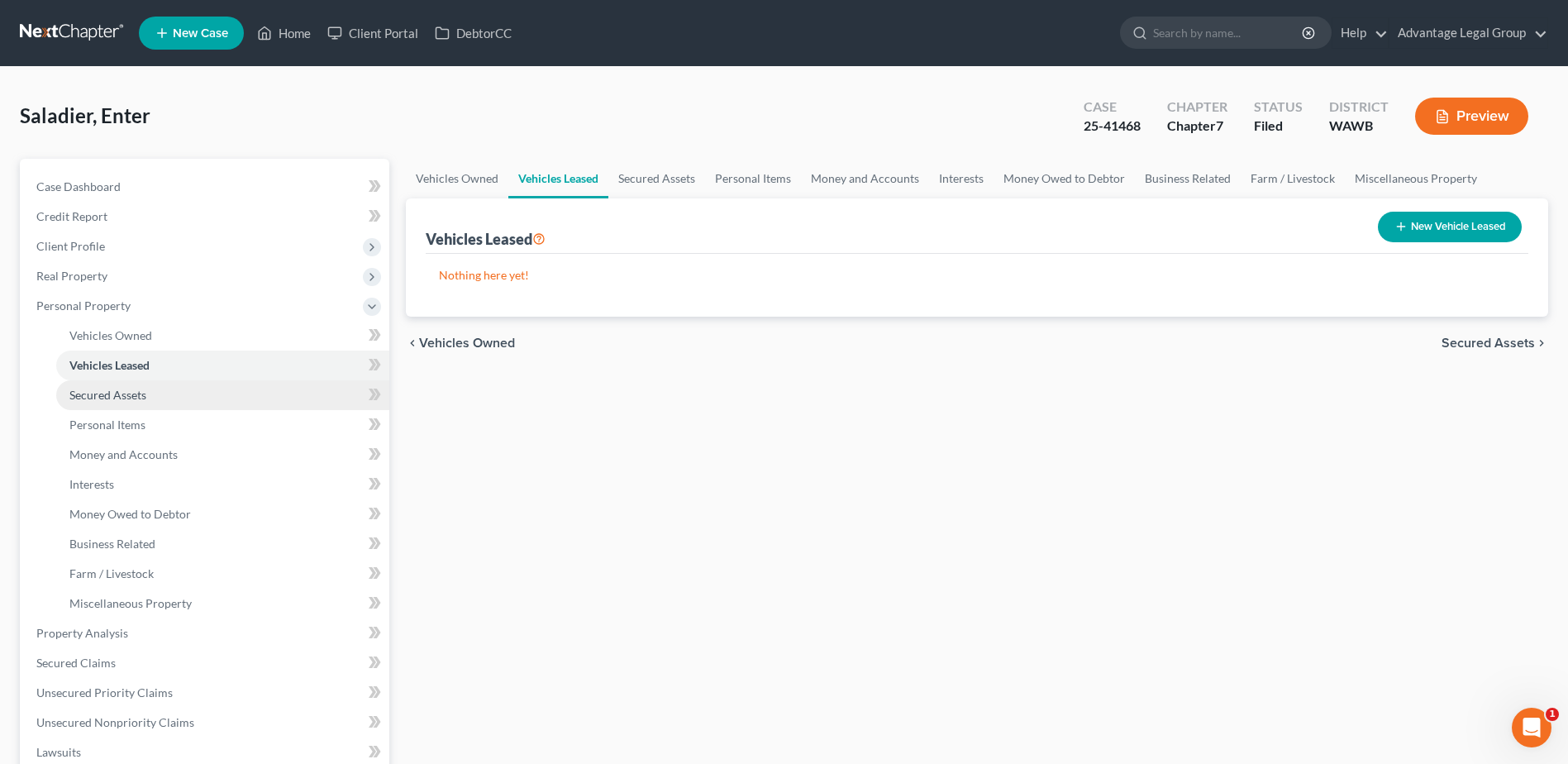
click at [118, 394] on span "Secured Assets" at bounding box center [107, 394] width 77 height 14
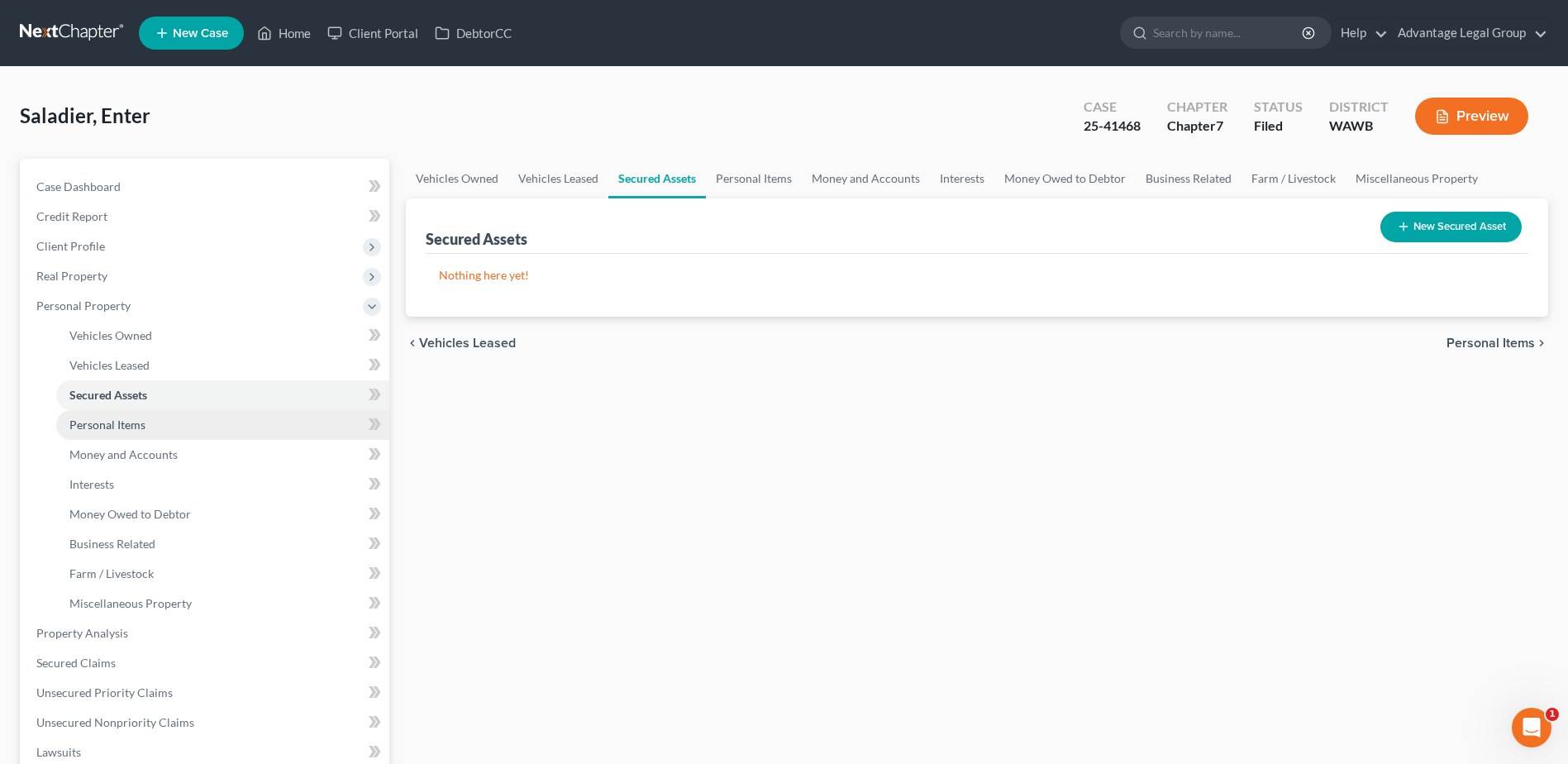
click at [119, 422] on span "Personal Items" at bounding box center [107, 424] width 76 height 14
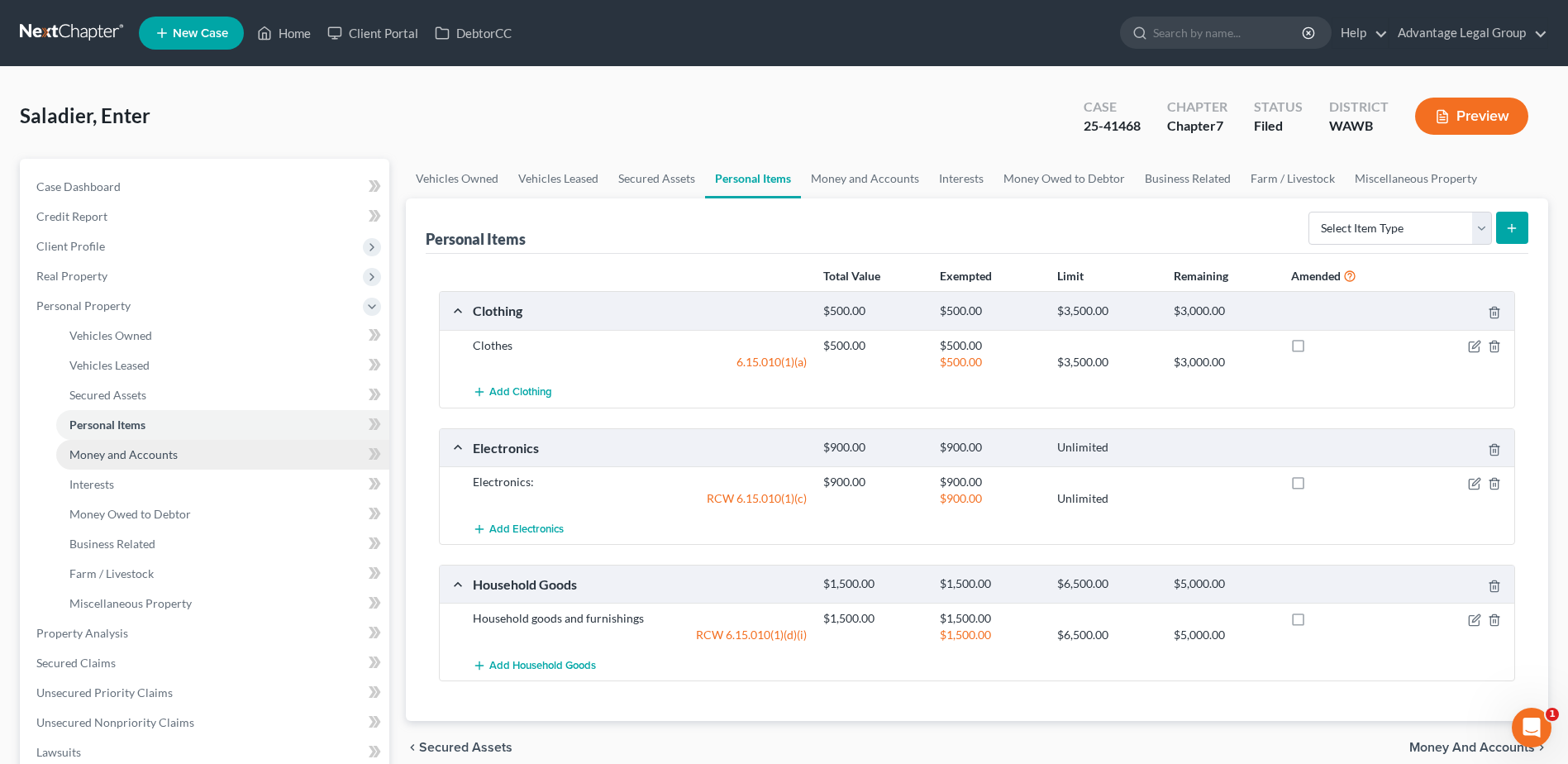
click at [118, 459] on span "Money and Accounts" at bounding box center [123, 454] width 108 height 14
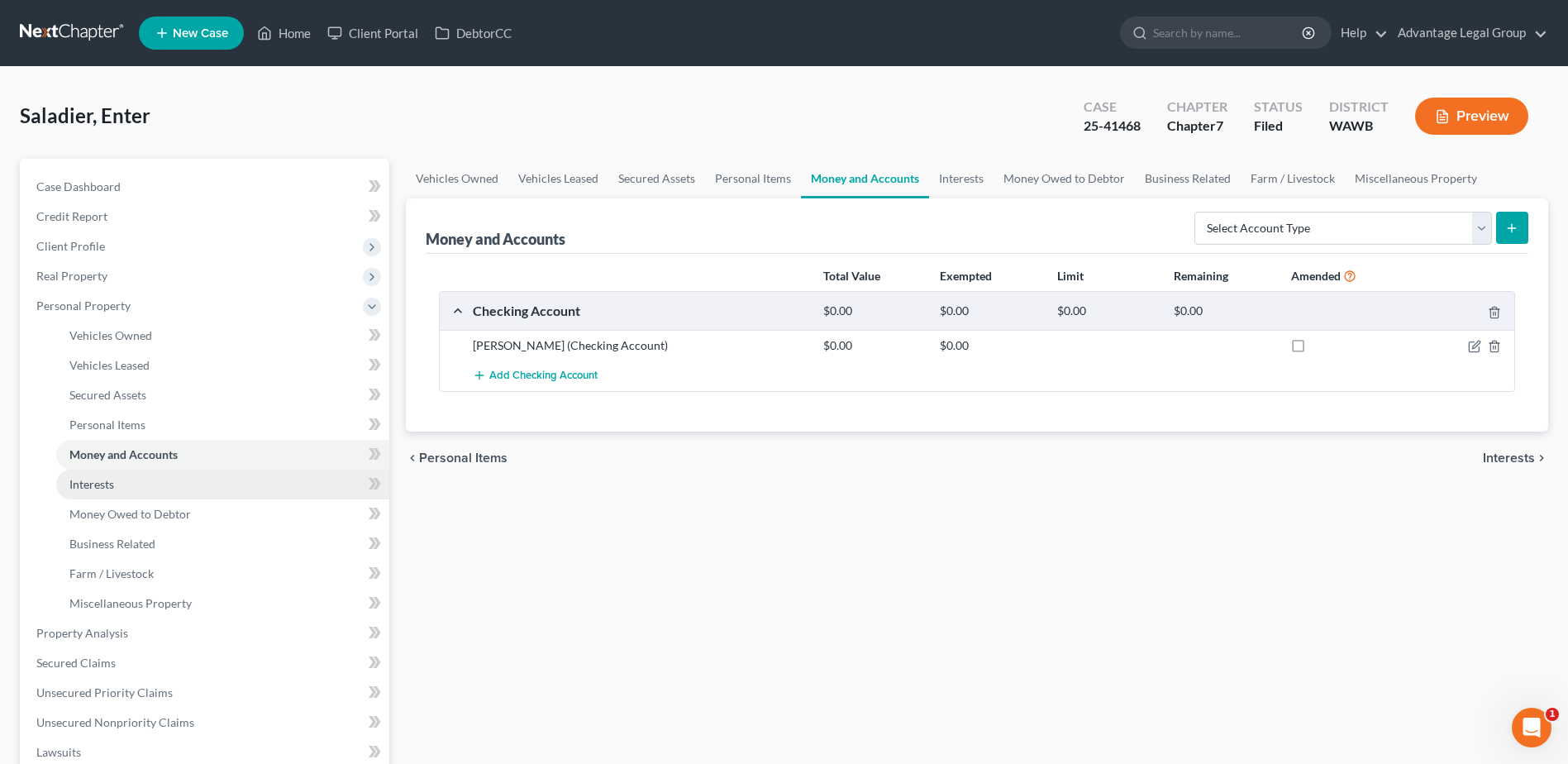
click at [117, 481] on link "Interests" at bounding box center [222, 484] width 333 height 29
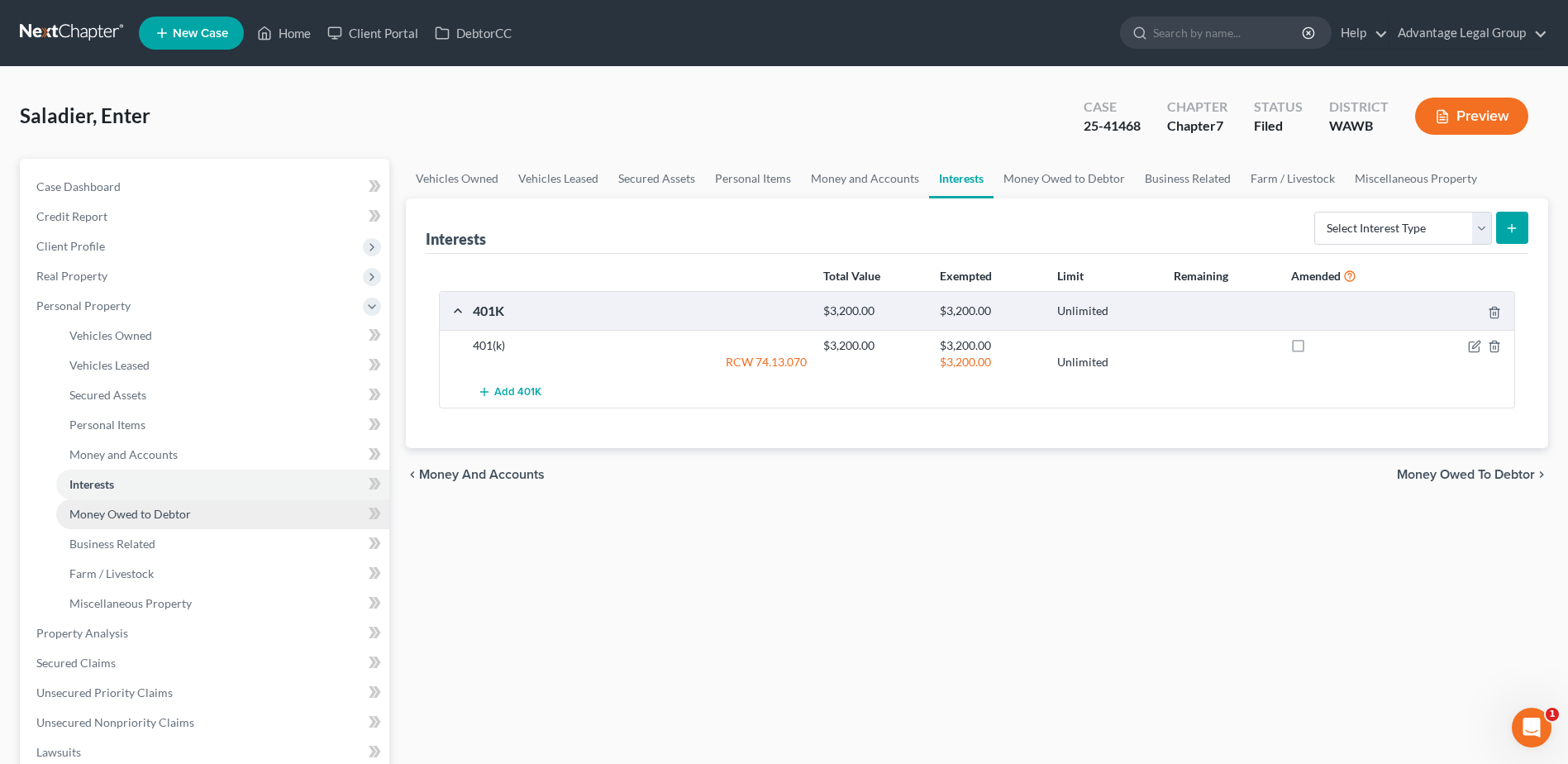
click at [150, 517] on span "Money Owed to Debtor" at bounding box center [130, 513] width 121 height 14
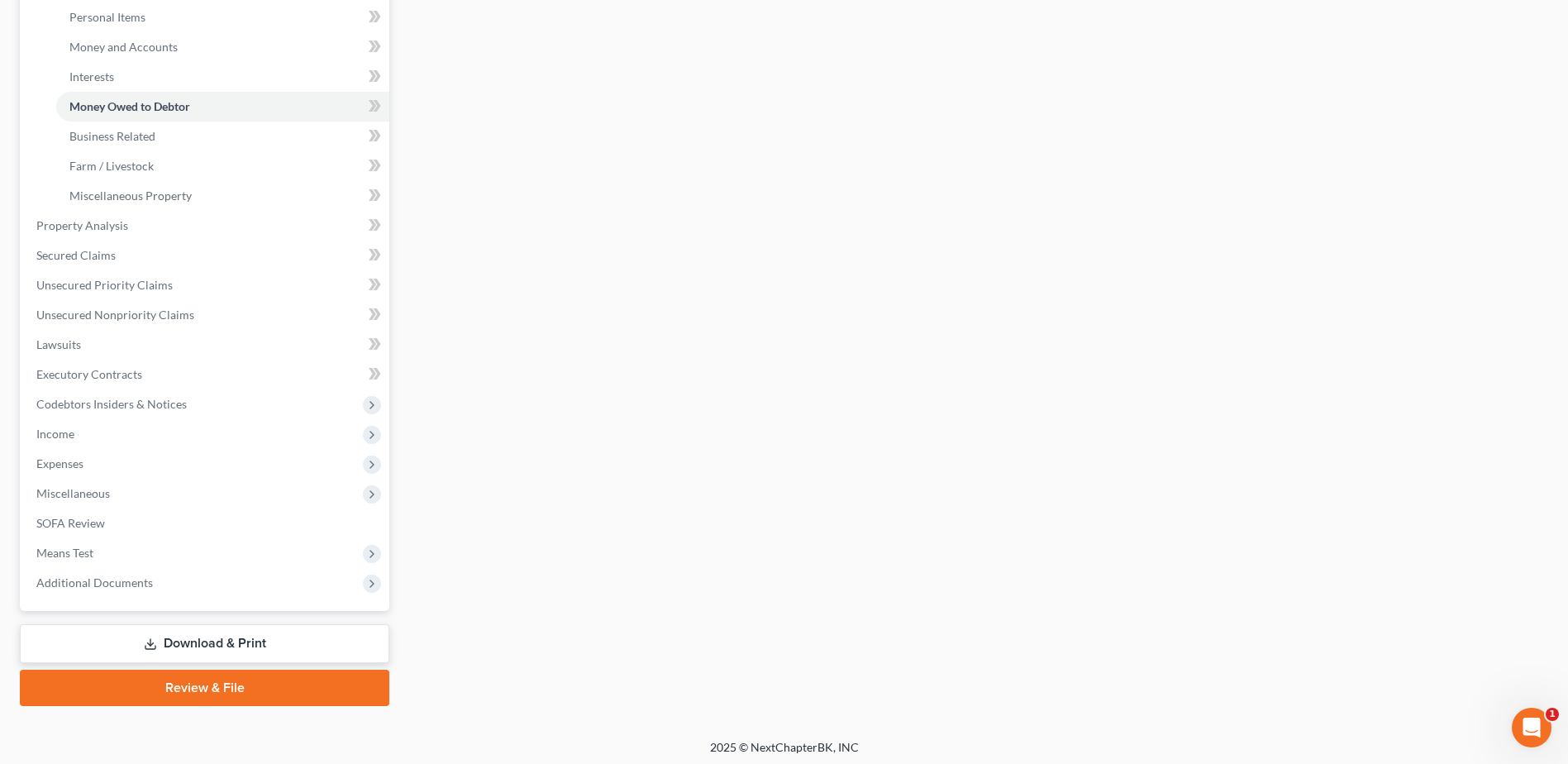
scroll to position [413, 0]
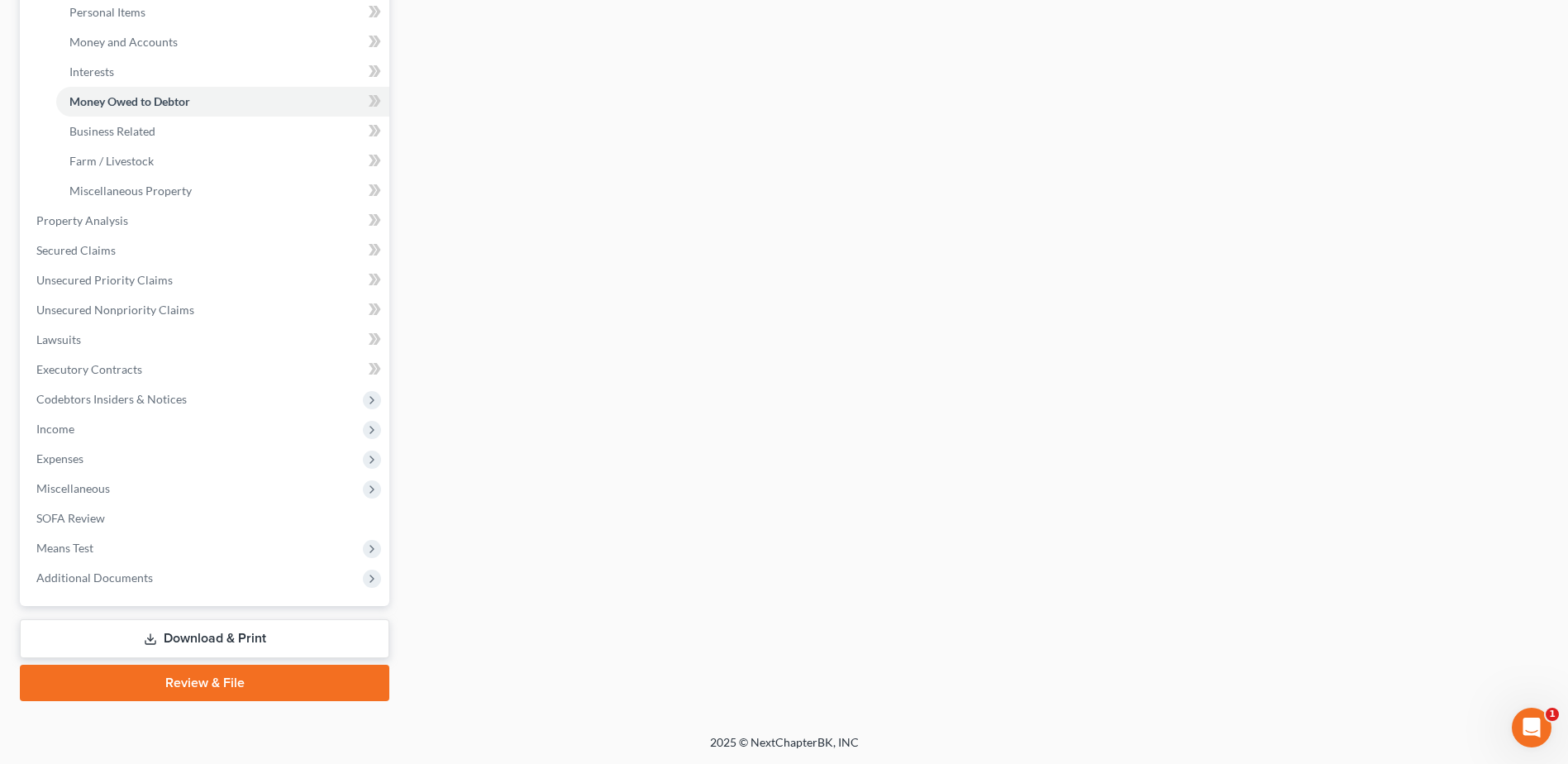
click at [215, 637] on link "Download & Print" at bounding box center [204, 638] width 369 height 39
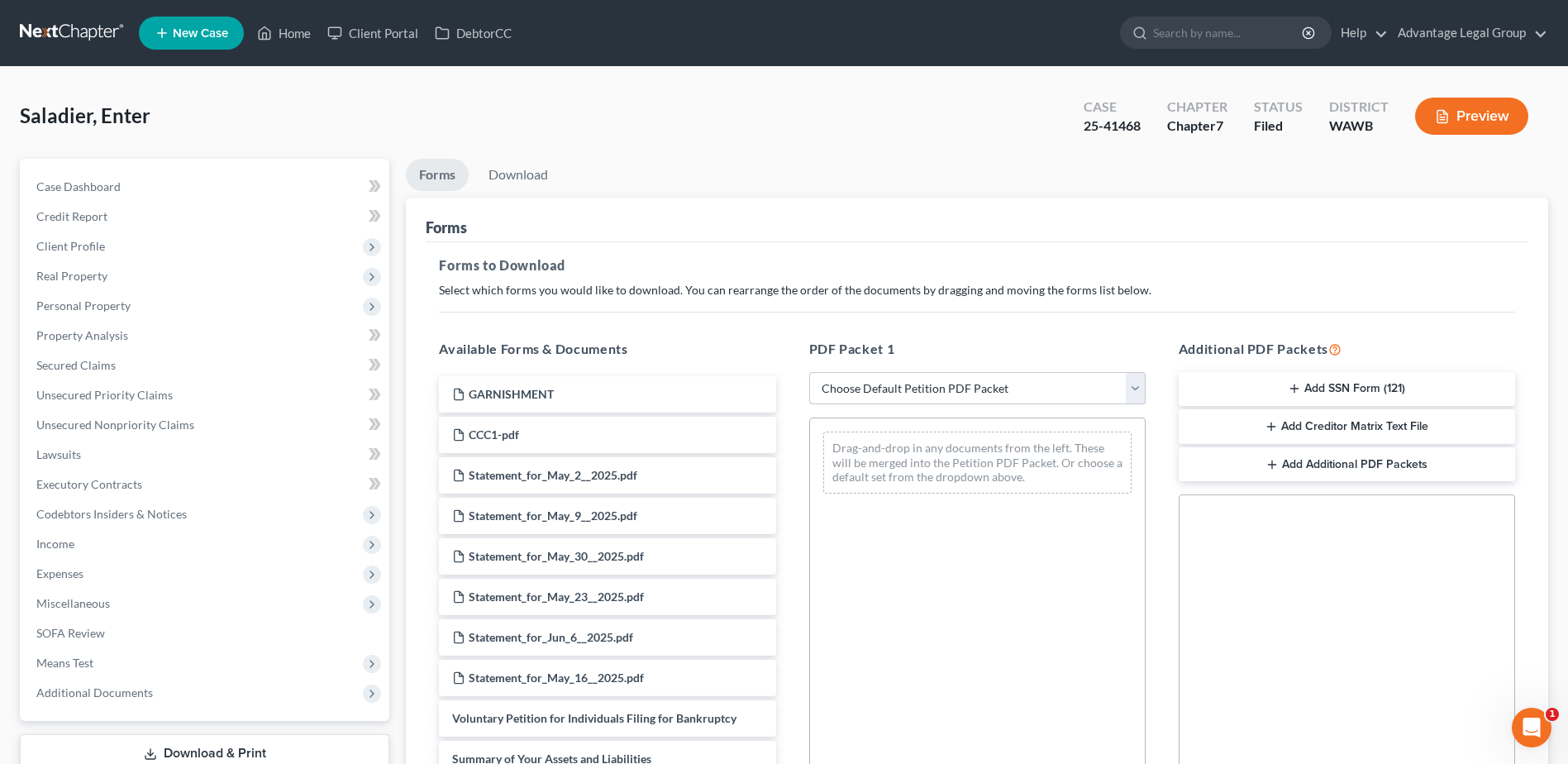
click at [1137, 384] on select "Choose Default Petition PDF Packet Complete Bankruptcy Petition (all forms and …" at bounding box center [978, 388] width 336 height 33
select select "2"
click at [810, 372] on select "Choose Default Petition PDF Packet Complete Bankruptcy Petition (all forms and …" at bounding box center [978, 388] width 336 height 33
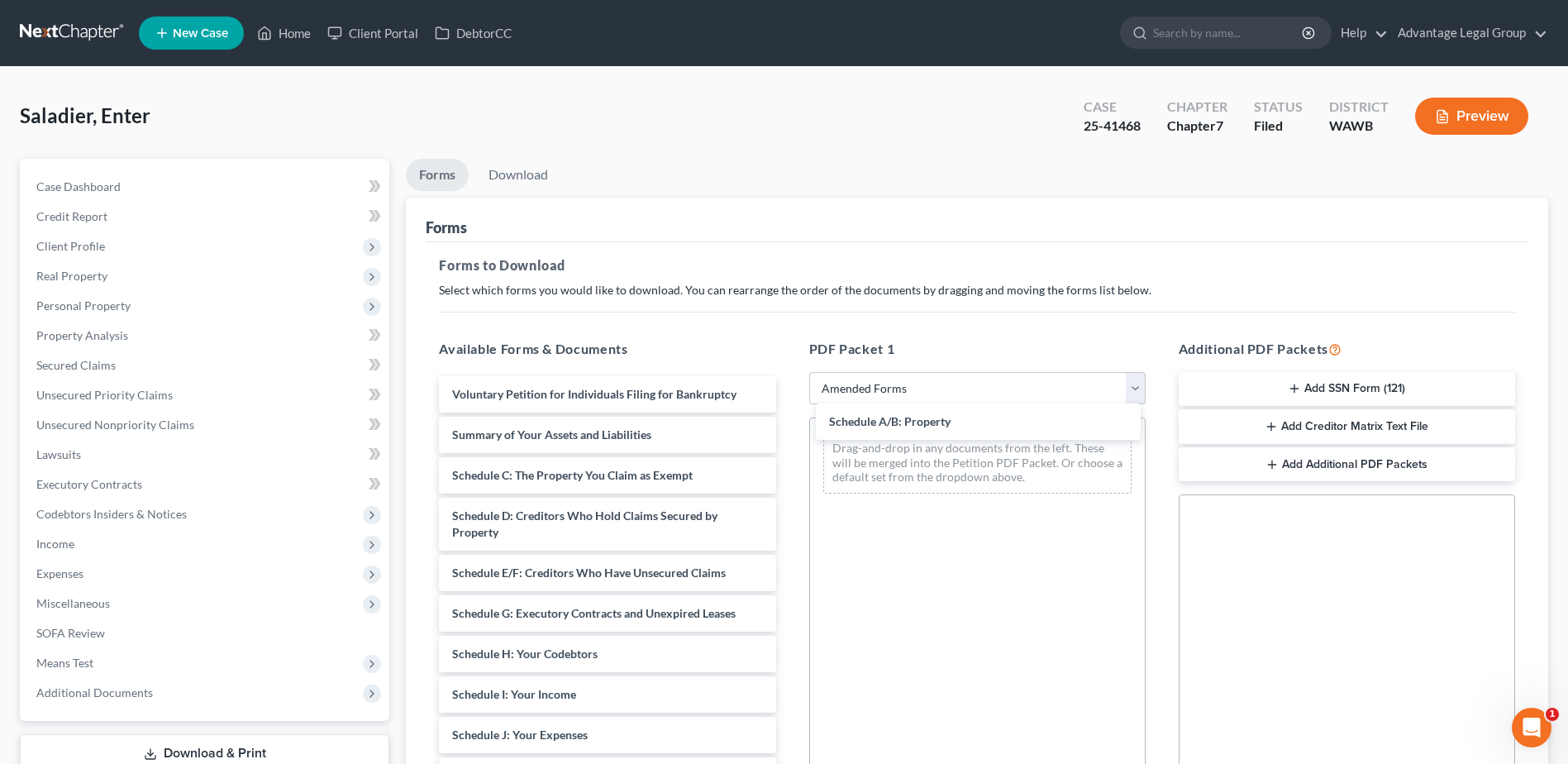
drag, startPoint x: 543, startPoint y: 477, endPoint x: 918, endPoint y: 426, distance: 378.5
click at [789, 424] on div "Schedule A/B: Property Voluntary Petition for Individuals Filing for Bankruptcy…" at bounding box center [607, 759] width 363 height 767
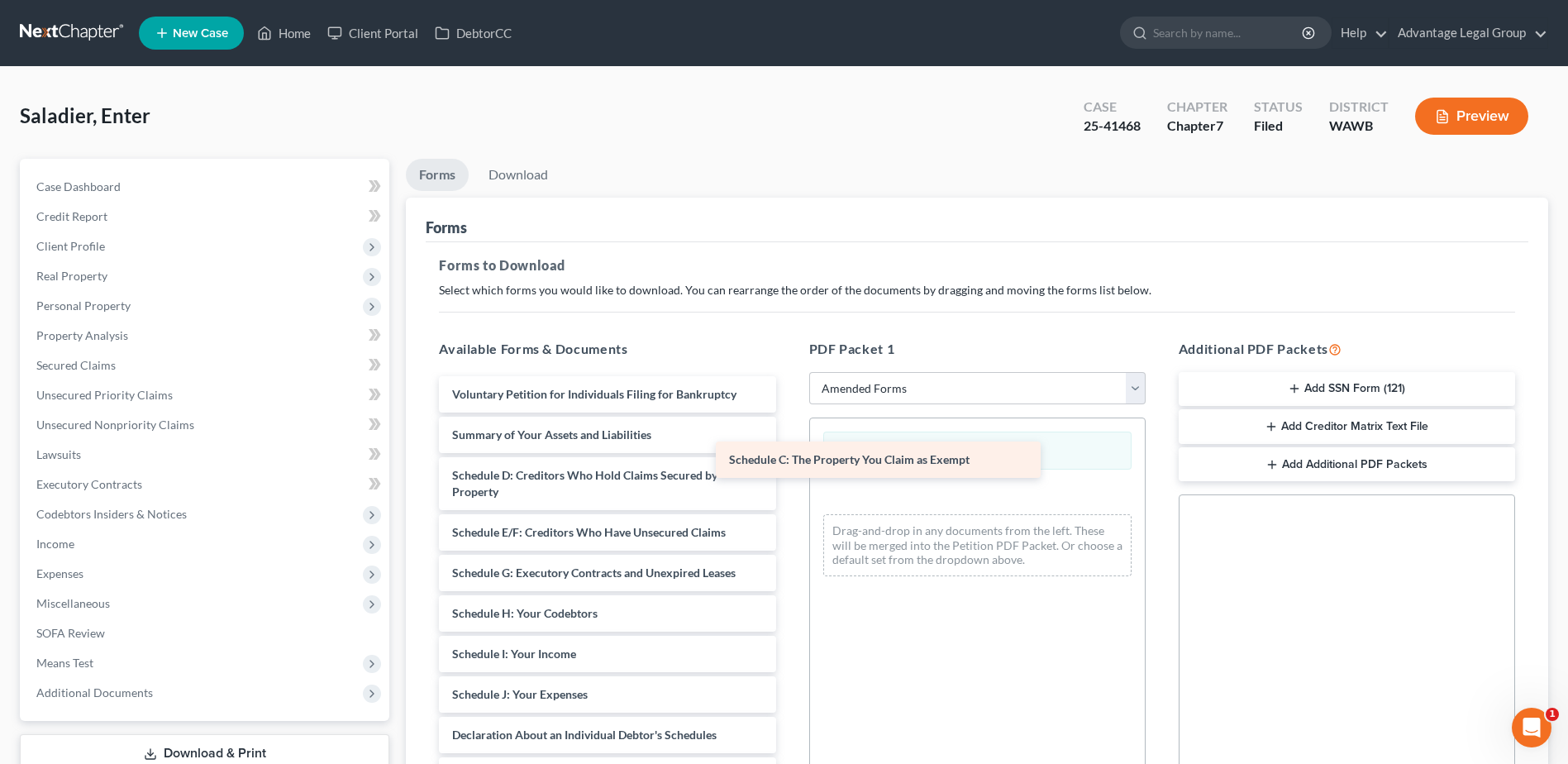
drag, startPoint x: 554, startPoint y: 477, endPoint x: 899, endPoint y: 462, distance: 345.3
click at [789, 462] on div "Schedule C: The Property You Claim as Exempt Voluntary Petition for Individuals…" at bounding box center [607, 739] width 363 height 727
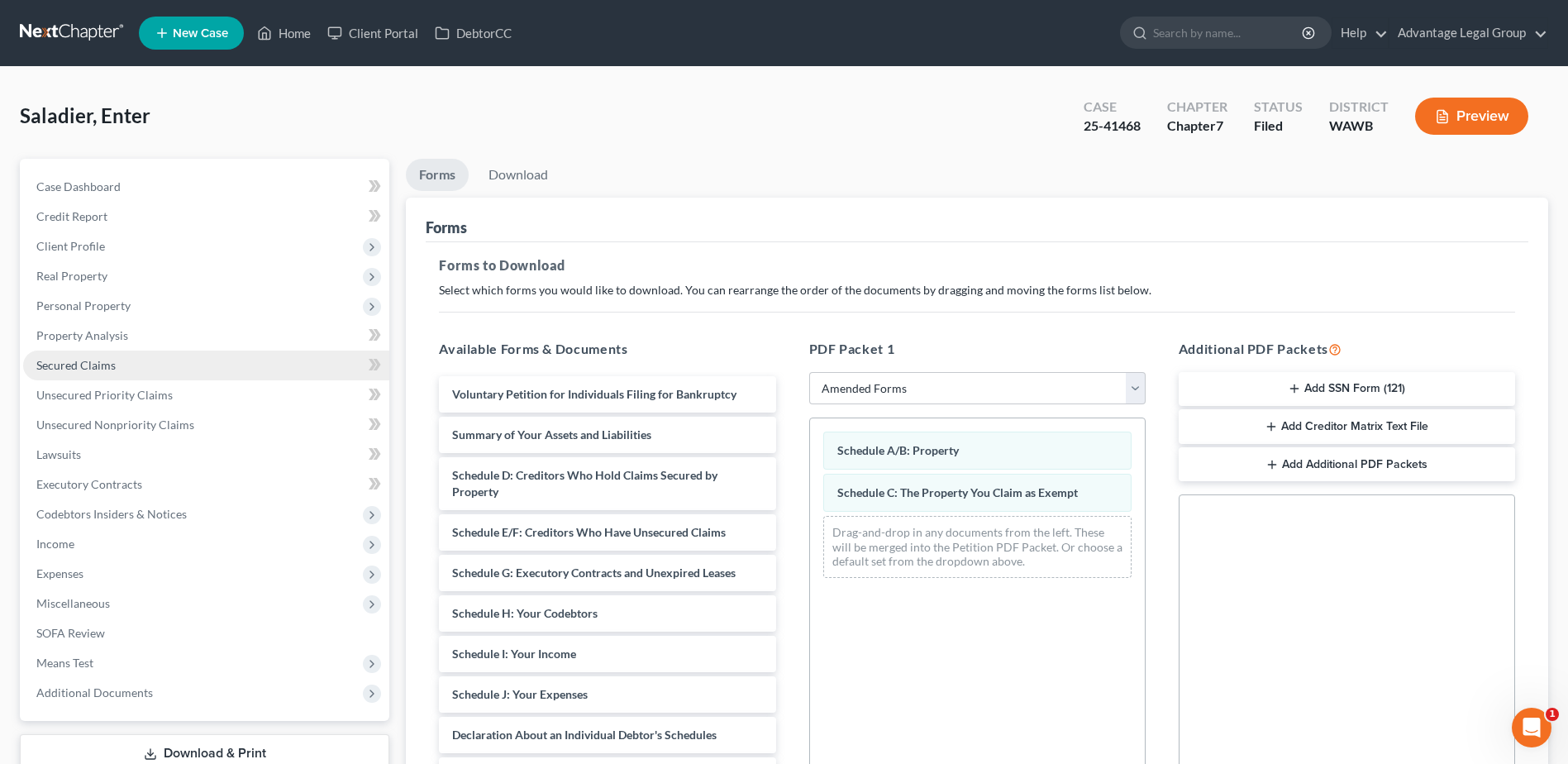
click at [97, 368] on span "Secured Claims" at bounding box center [76, 364] width 80 height 14
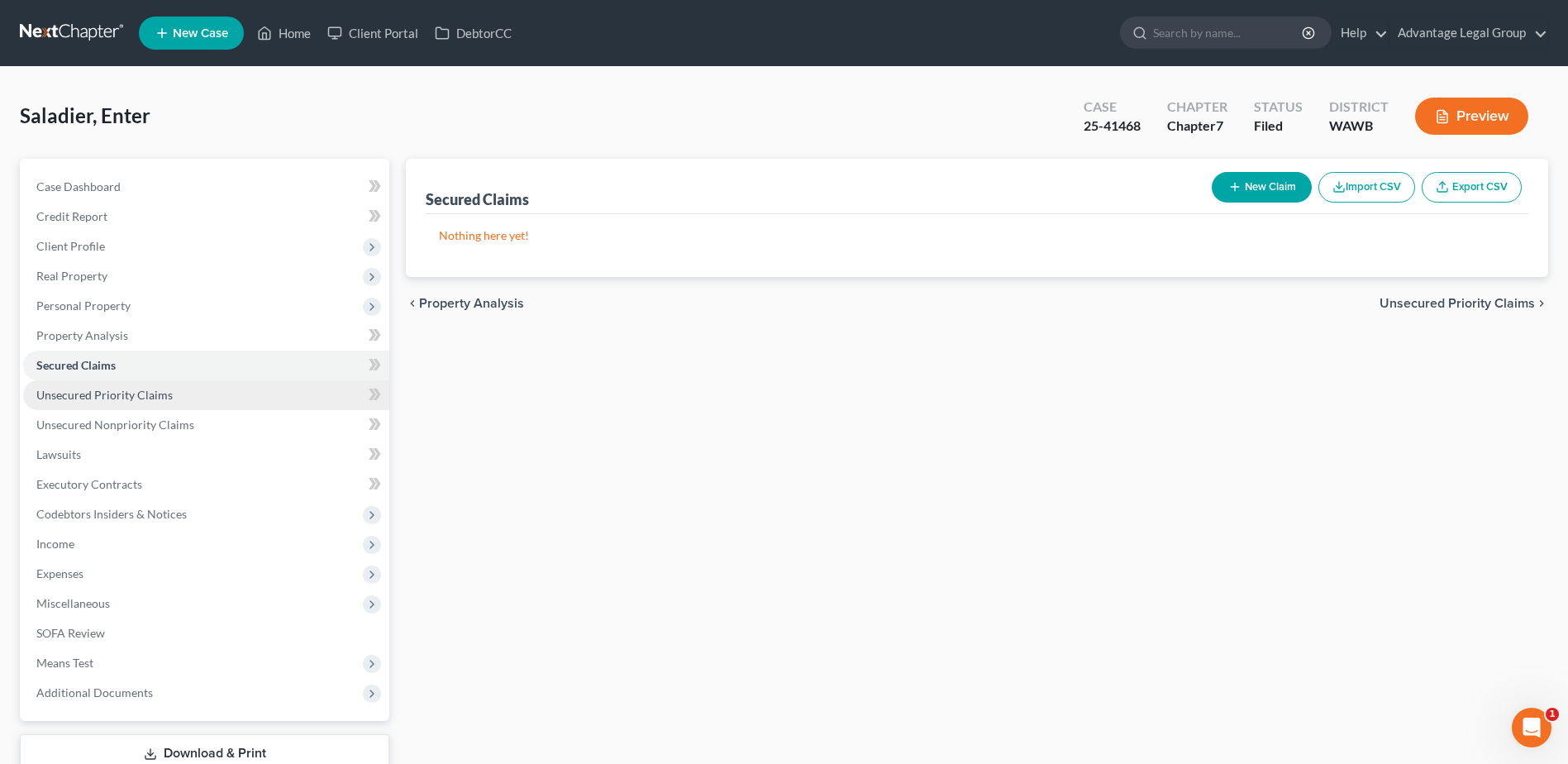
click at [102, 401] on span "Unsecured Priority Claims" at bounding box center [104, 394] width 137 height 14
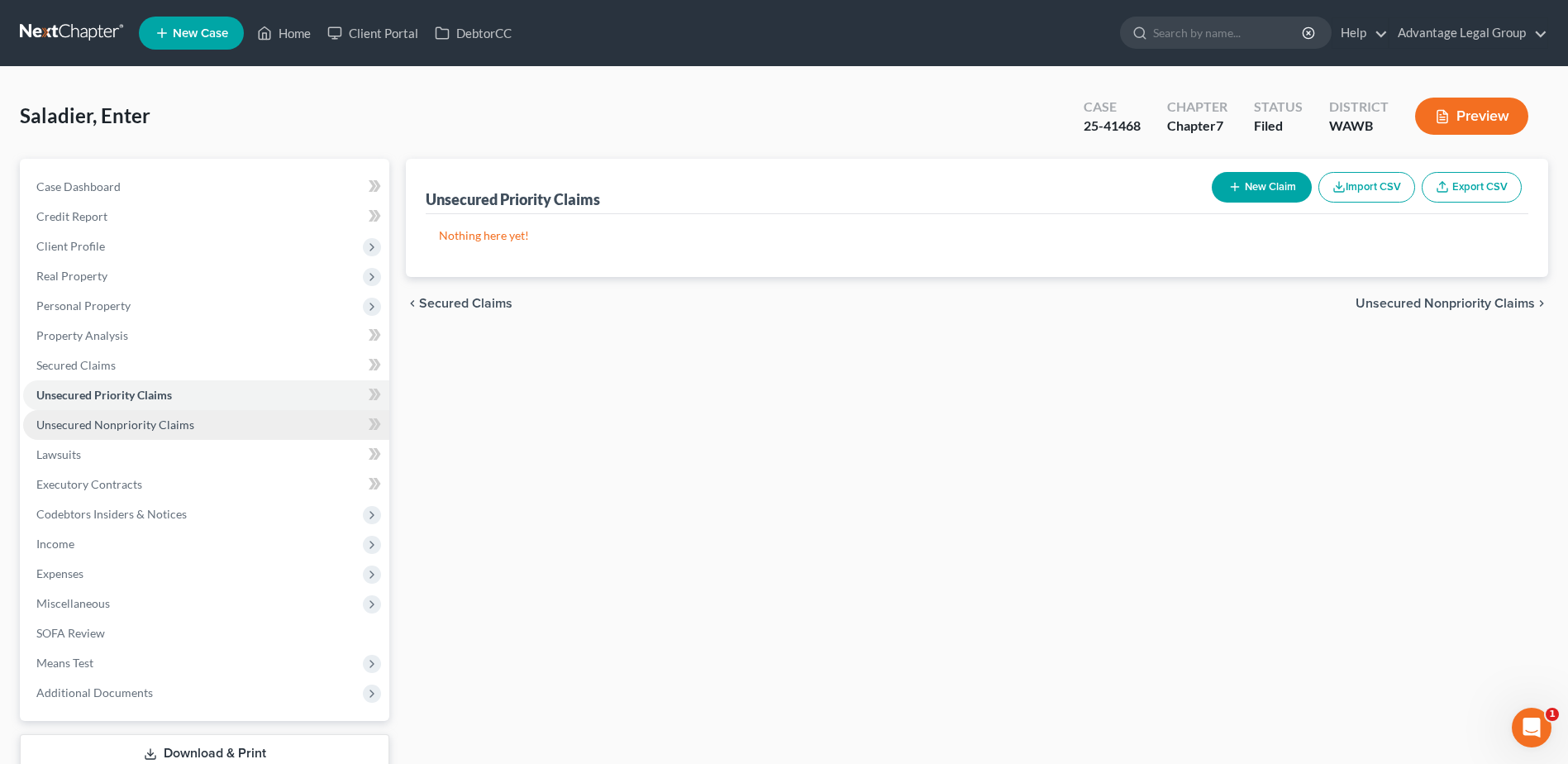
click at [84, 424] on span "Unsecured Nonpriority Claims" at bounding box center [115, 424] width 158 height 14
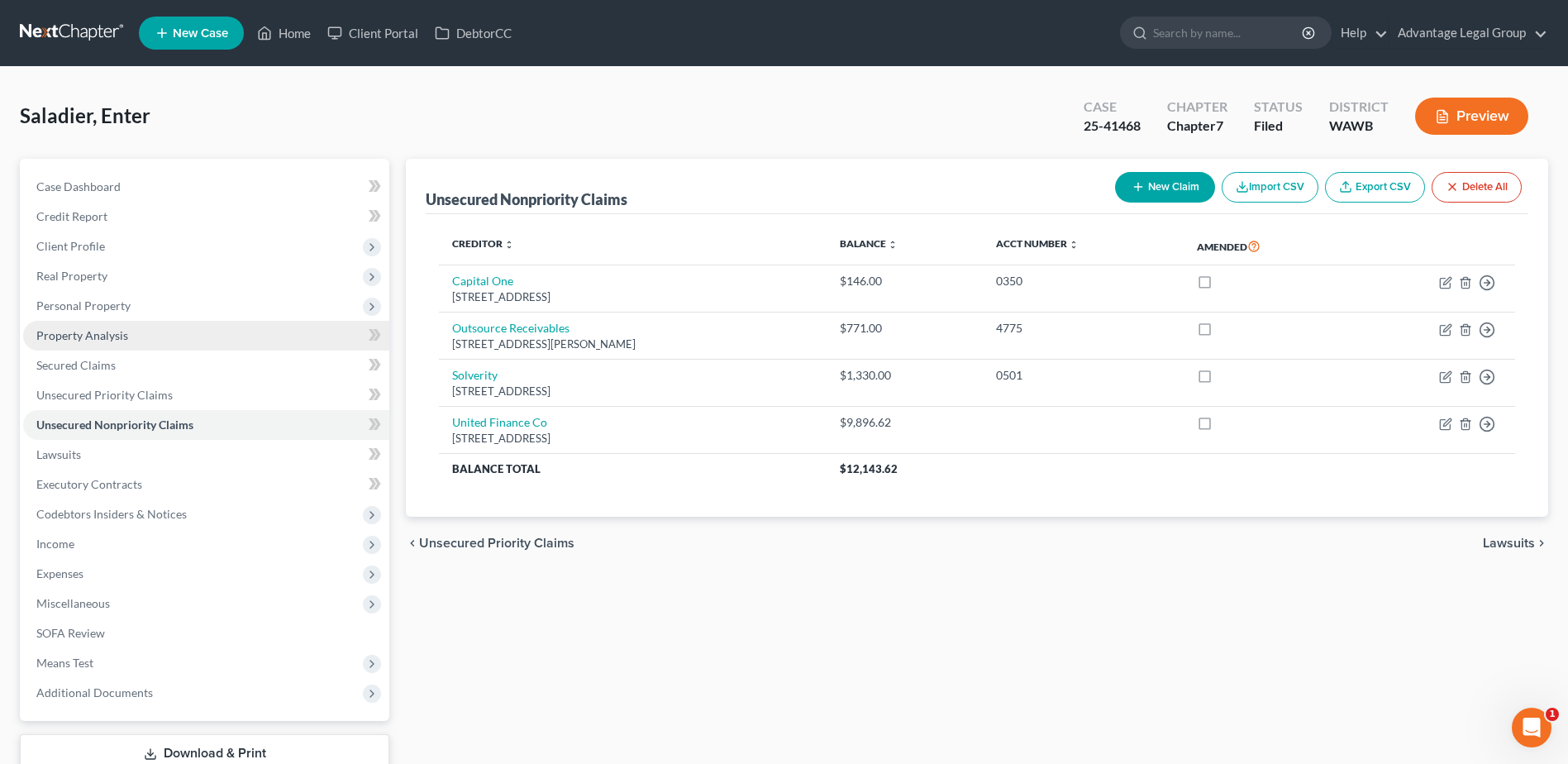
click at [98, 340] on span "Property Analysis" at bounding box center [82, 335] width 92 height 14
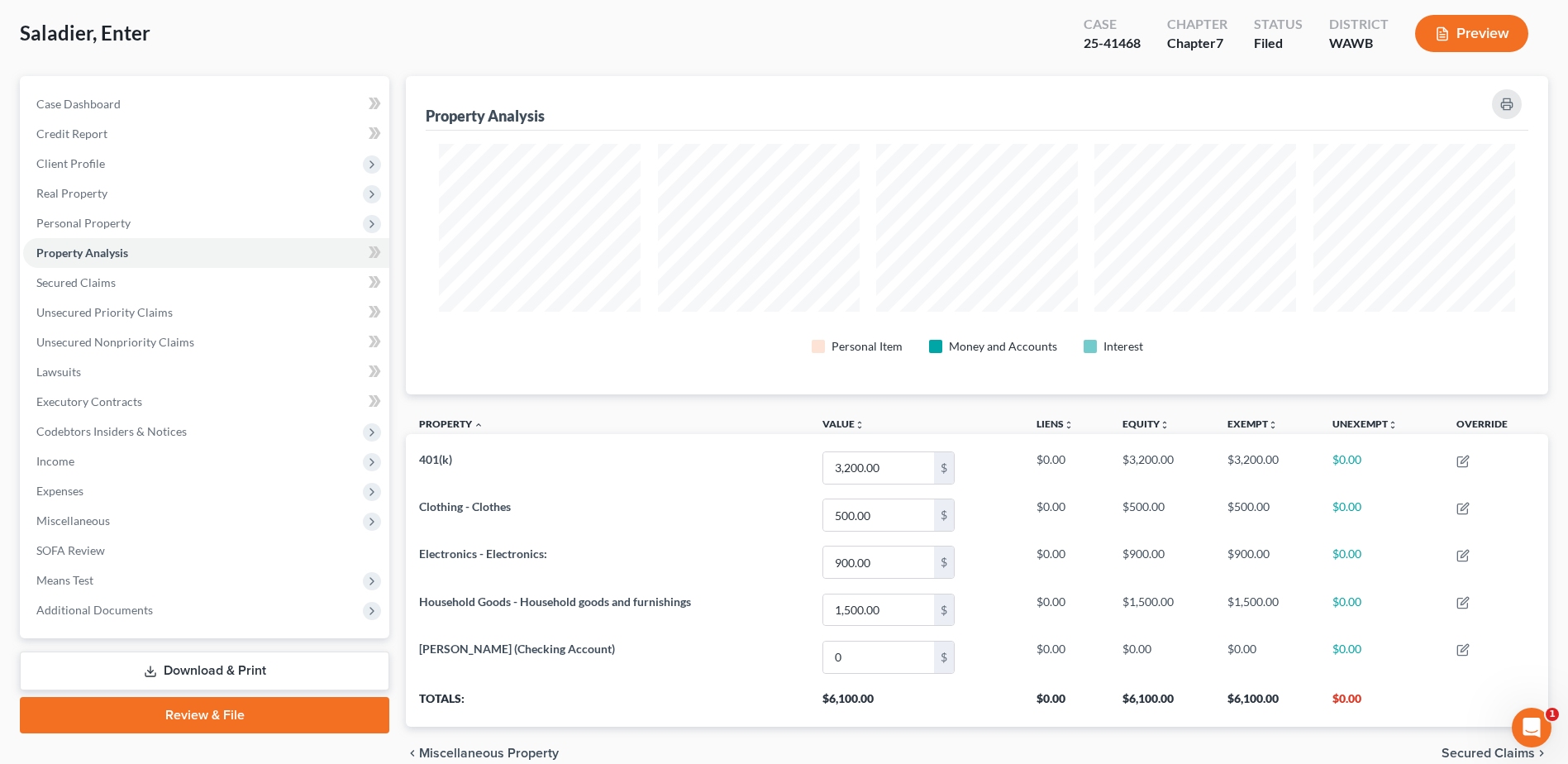
drag, startPoint x: 207, startPoint y: 673, endPoint x: 263, endPoint y: 654, distance: 59.1
click at [207, 673] on link "Download & Print" at bounding box center [204, 670] width 369 height 39
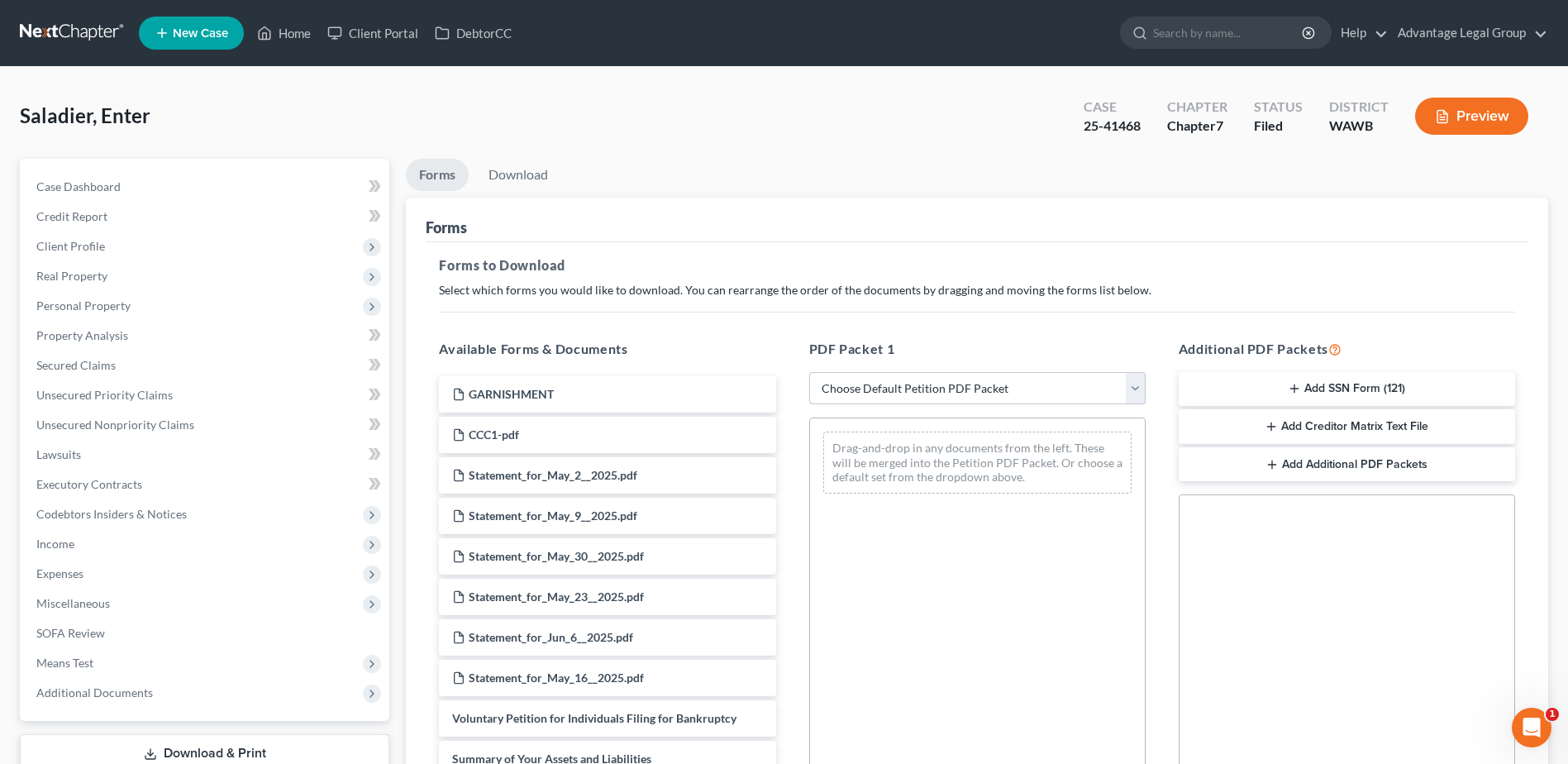
click at [1136, 388] on select "Choose Default Petition PDF Packet Complete Bankruptcy Petition (all forms and …" at bounding box center [978, 388] width 336 height 33
select select "2"
click at [810, 372] on select "Choose Default Petition PDF Packet Complete Bankruptcy Petition (all forms and …" at bounding box center [978, 388] width 336 height 33
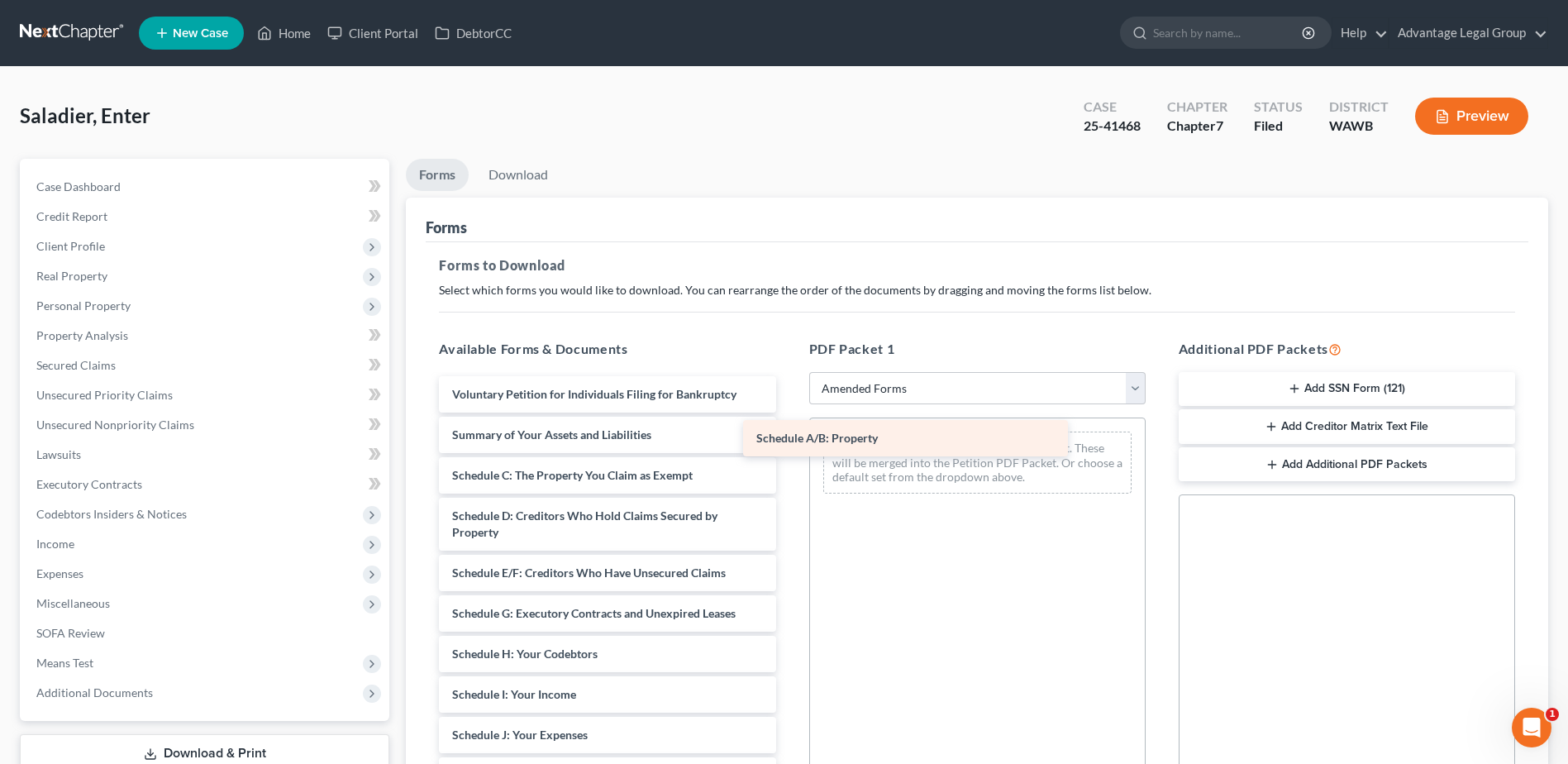
drag, startPoint x: 586, startPoint y: 470, endPoint x: 893, endPoint y: 433, distance: 309.2
click at [789, 433] on div "Schedule A/B: Property Voluntary Petition for Individuals Filing for Bankruptcy…" at bounding box center [607, 759] width 363 height 767
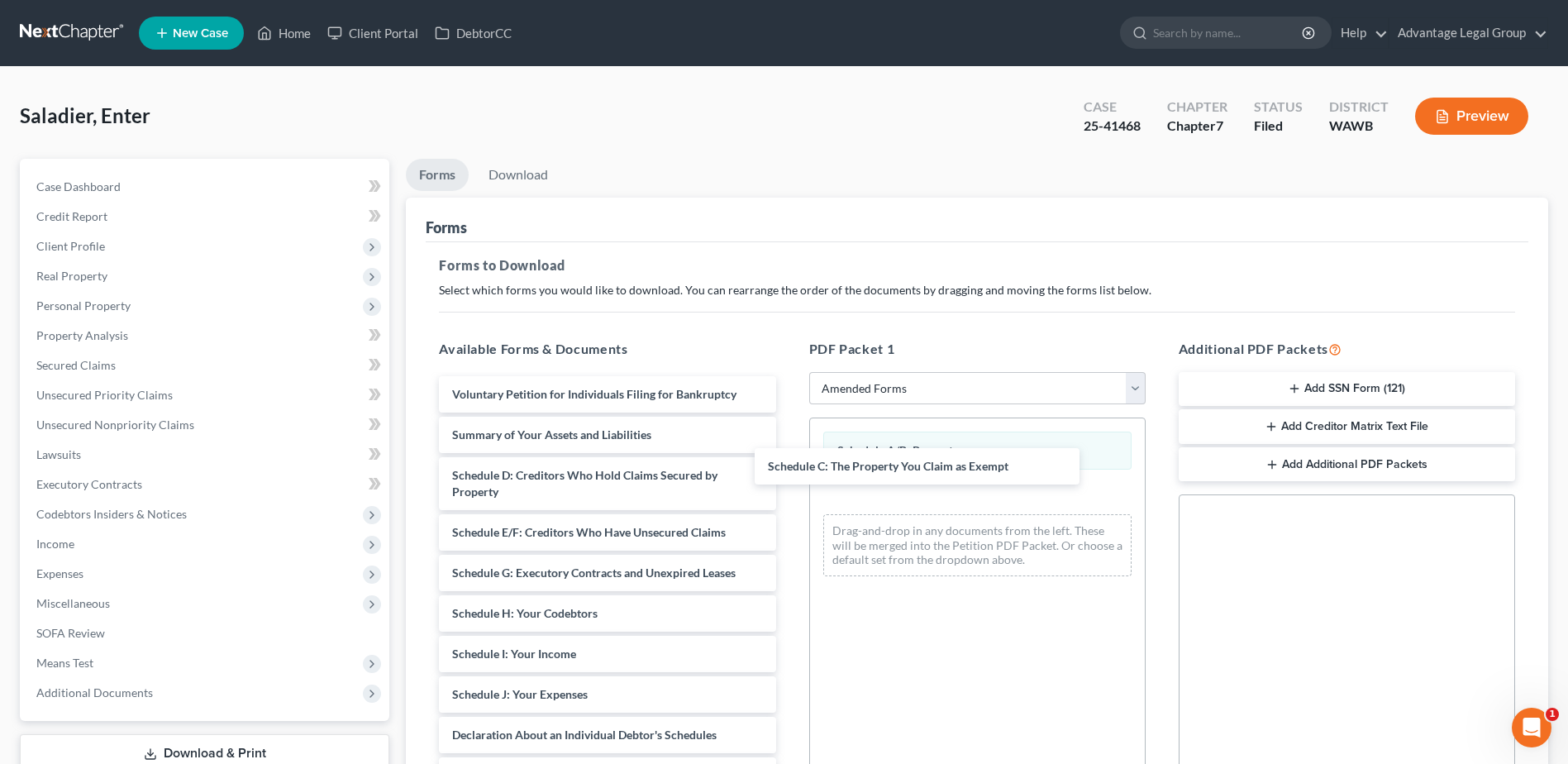
drag, startPoint x: 551, startPoint y: 475, endPoint x: 870, endPoint y: 472, distance: 319.0
click at [789, 471] on div "Schedule C: The Property You Claim as Exempt Voluntary Petition for Individuals…" at bounding box center [607, 739] width 363 height 727
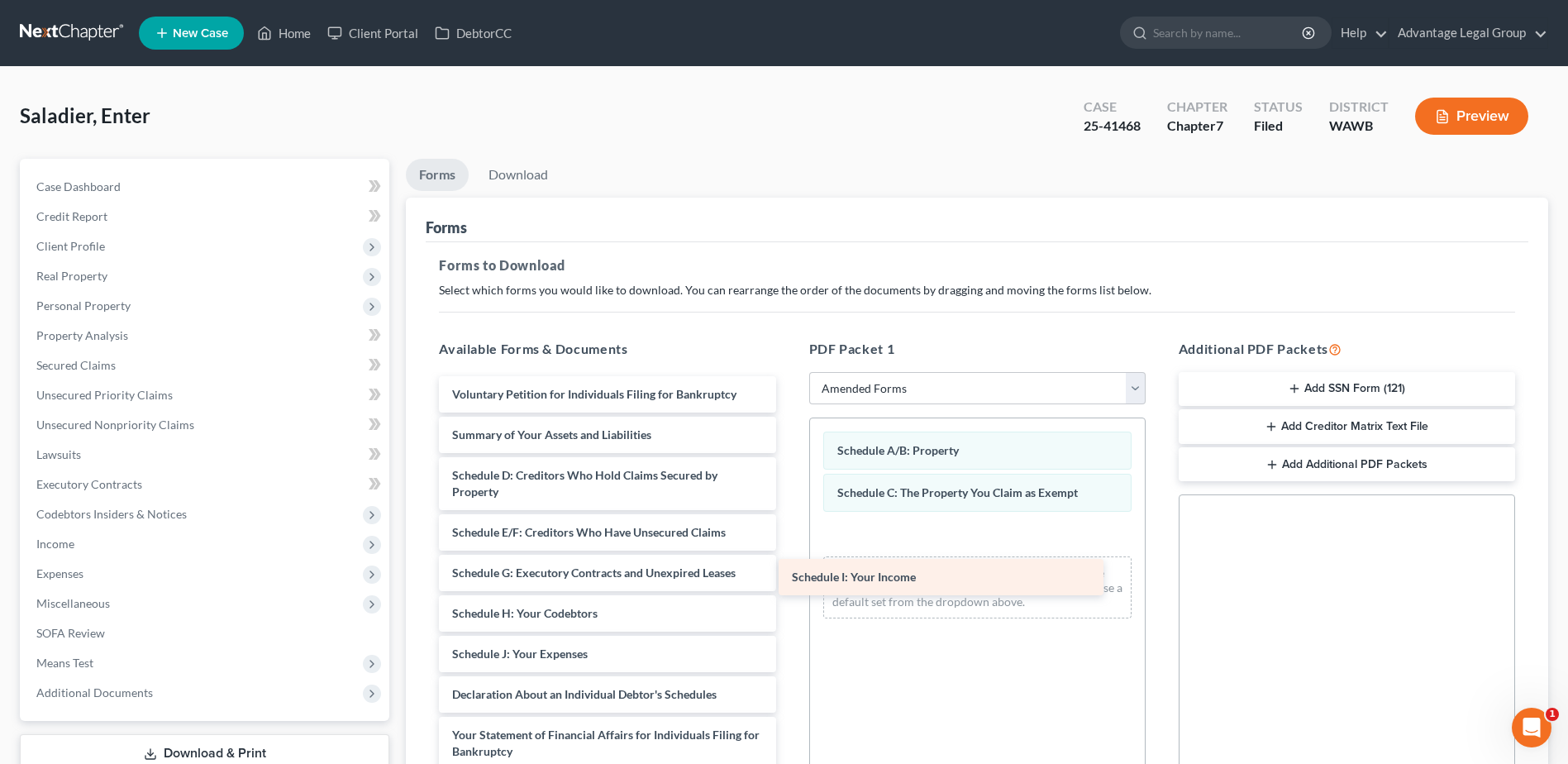
drag, startPoint x: 580, startPoint y: 653, endPoint x: 937, endPoint y: 571, distance: 366.3
click at [789, 573] on div "Schedule I: Your Income Voluntary Petition for Individuals Filing for Bankruptc…" at bounding box center [607, 718] width 363 height 686
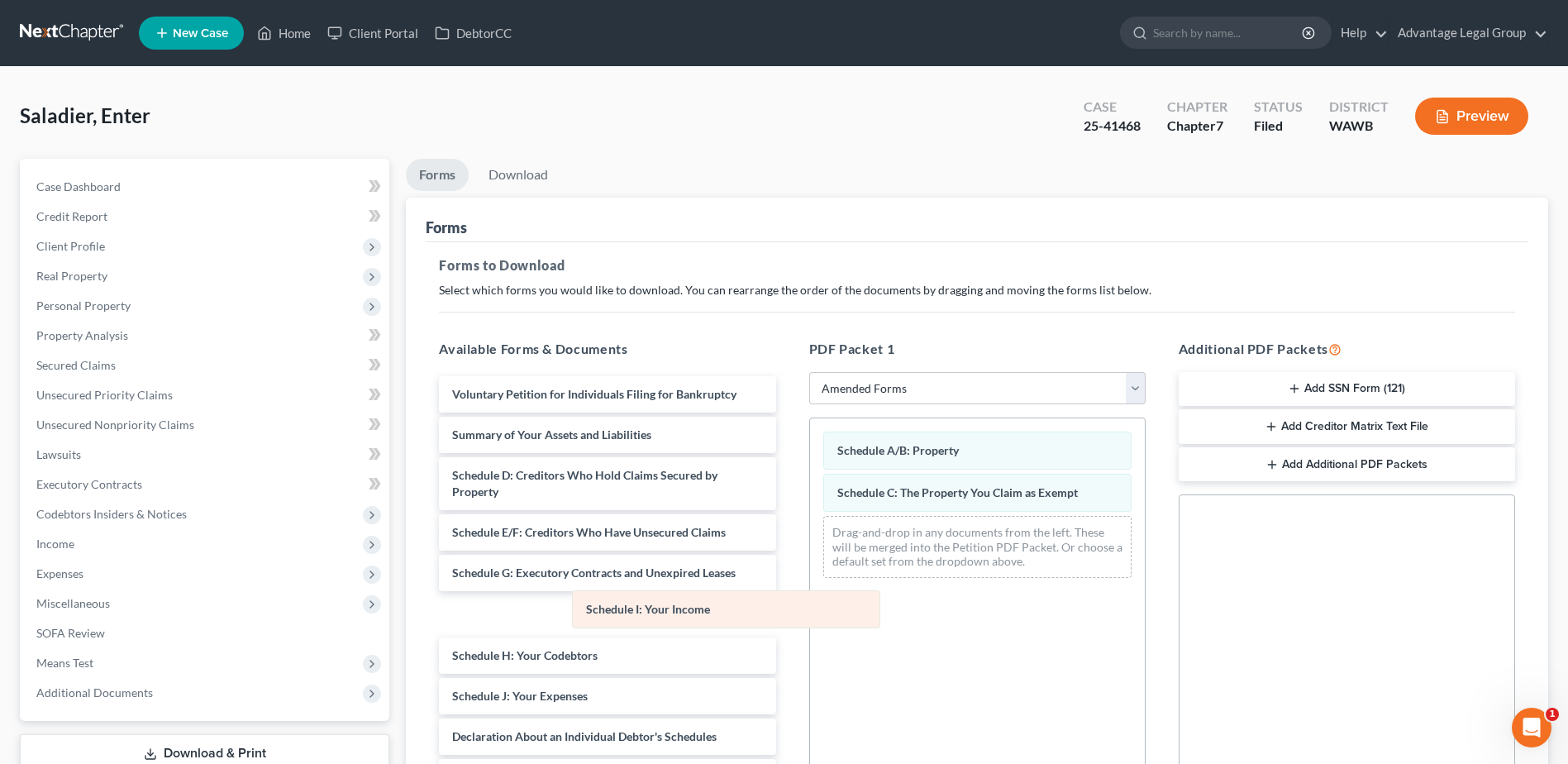
drag, startPoint x: 906, startPoint y: 535, endPoint x: 618, endPoint y: 606, distance: 296.6
click at [811, 591] on div "Schedule I: Your Income Schedule A/B: Property Schedule C: The Property You Cla…" at bounding box center [978, 505] width 335 height 173
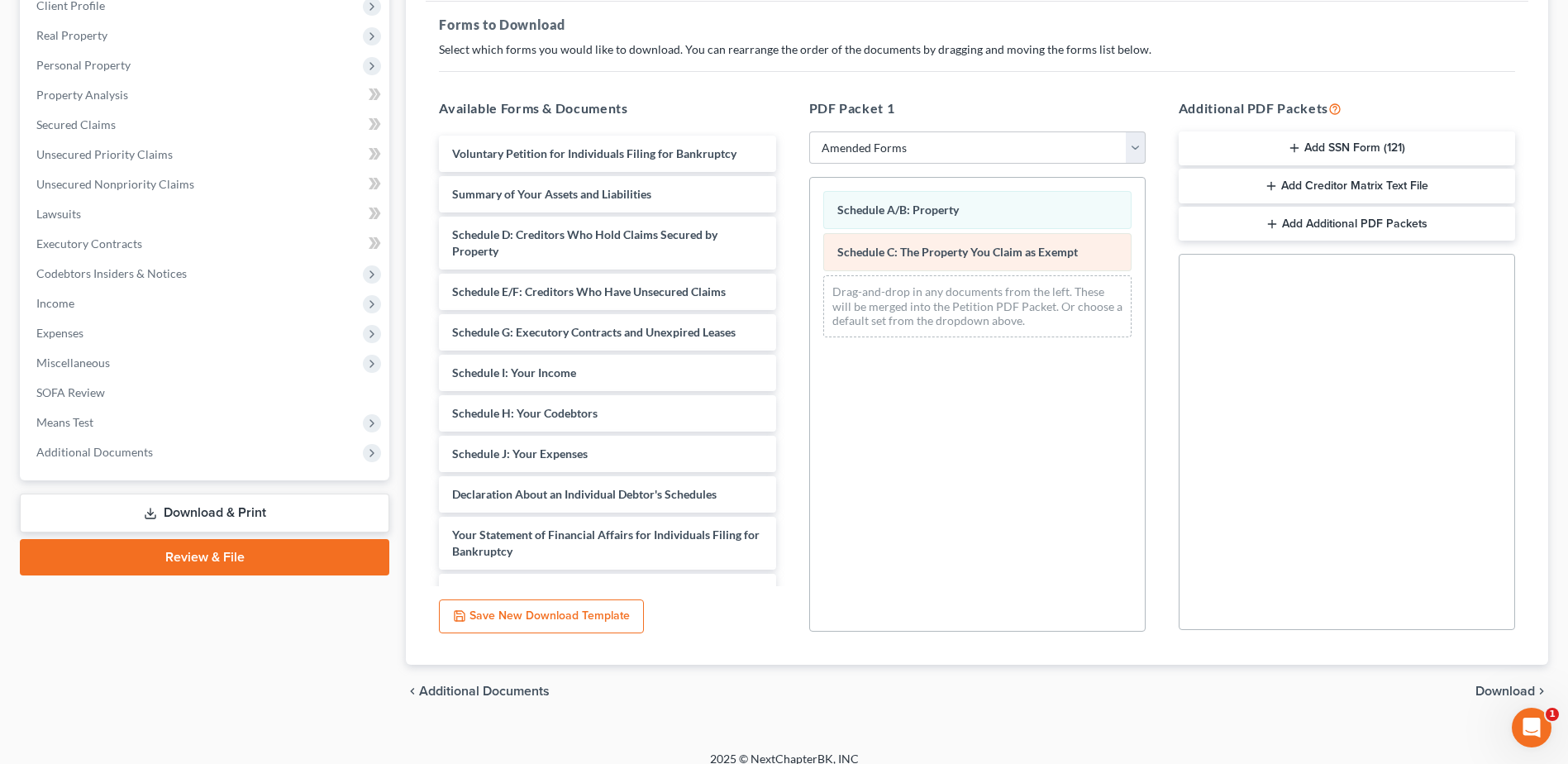
scroll to position [257, 0]
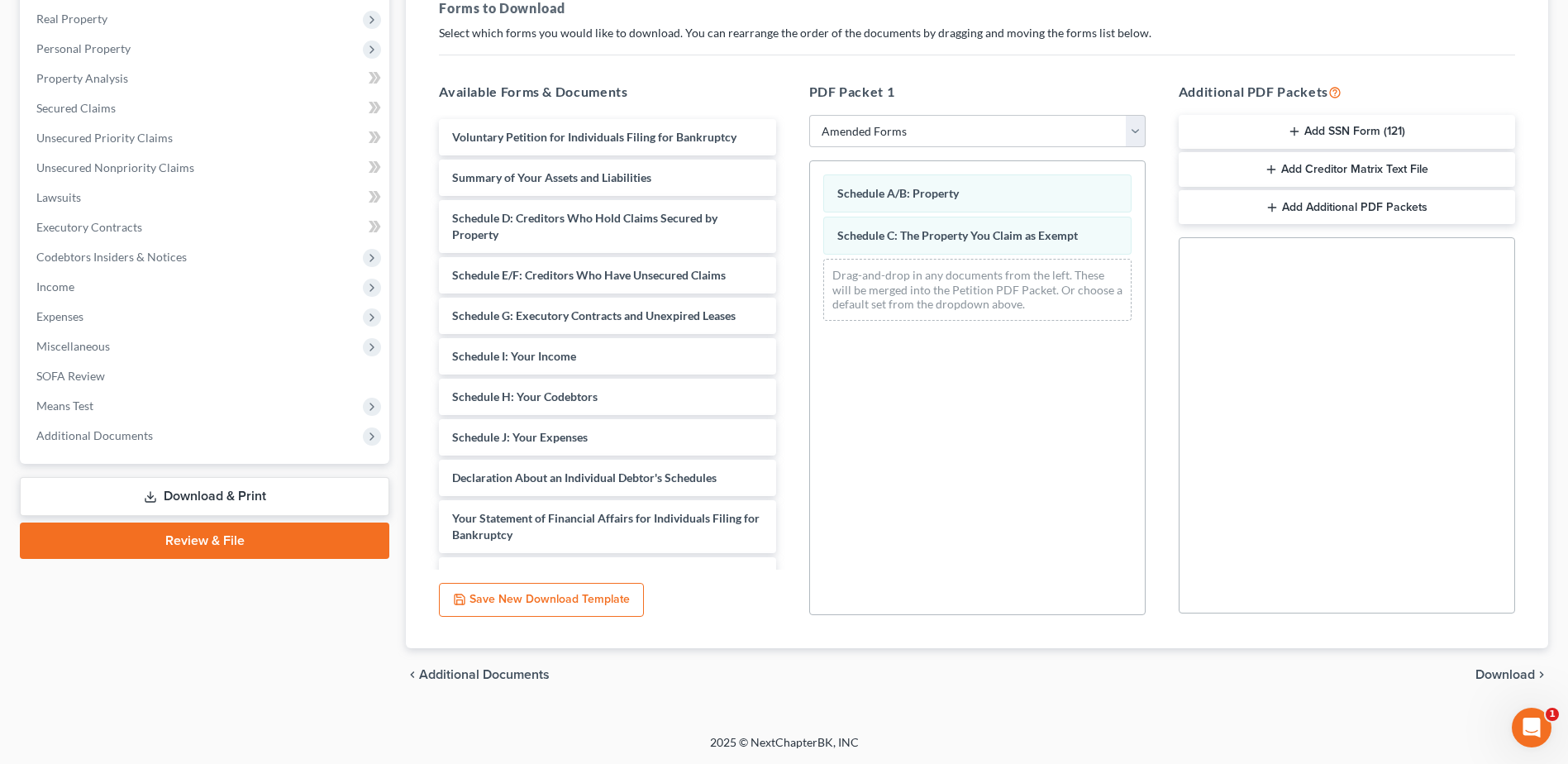
click at [1489, 668] on span "Download" at bounding box center [1505, 675] width 60 height 13
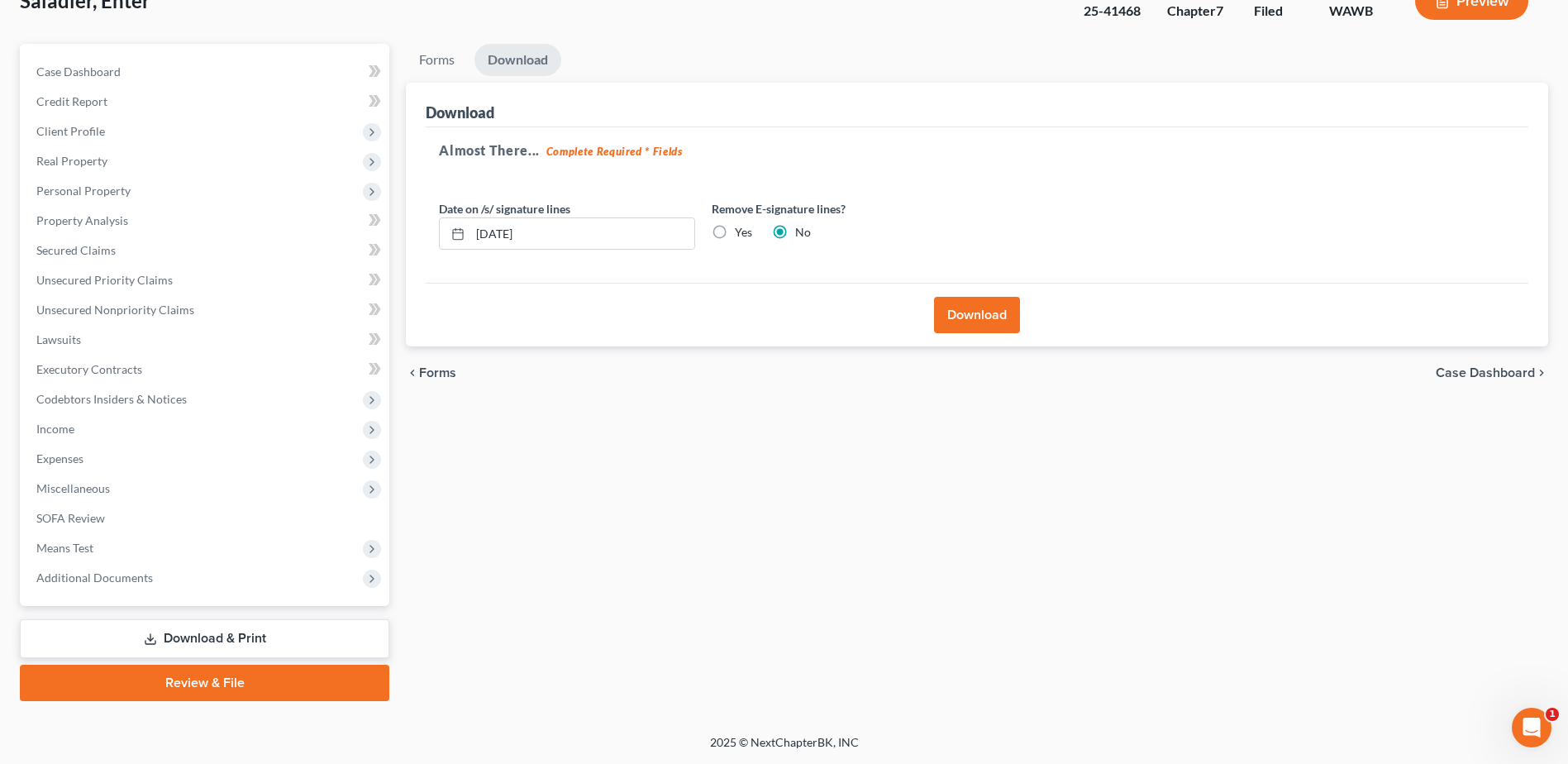
click at [979, 313] on button "Download" at bounding box center [977, 315] width 86 height 36
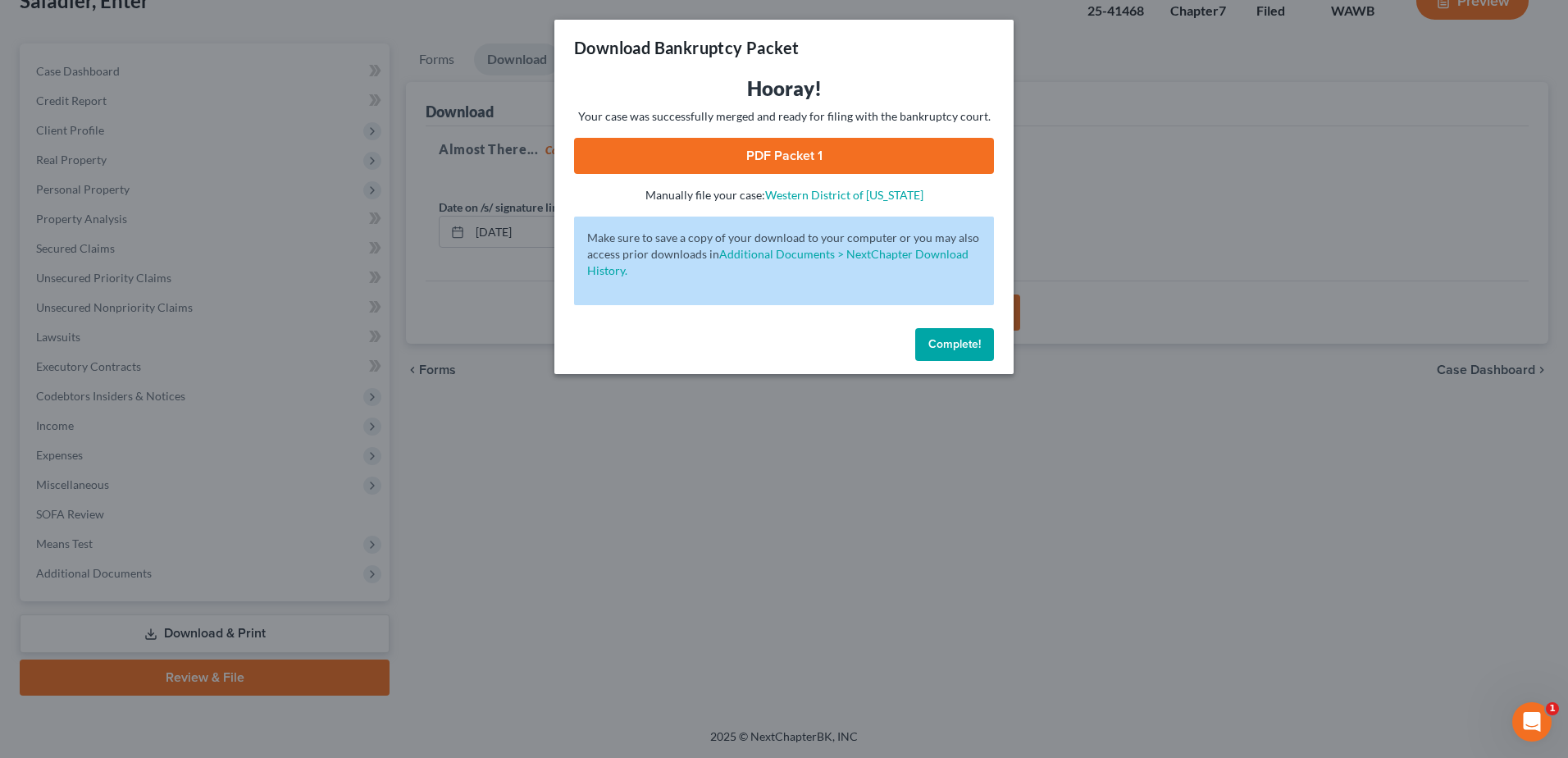
click at [765, 162] on link "PDF Packet 1" at bounding box center [784, 155] width 420 height 36
click at [969, 349] on span "Complete!" at bounding box center [955, 344] width 53 height 14
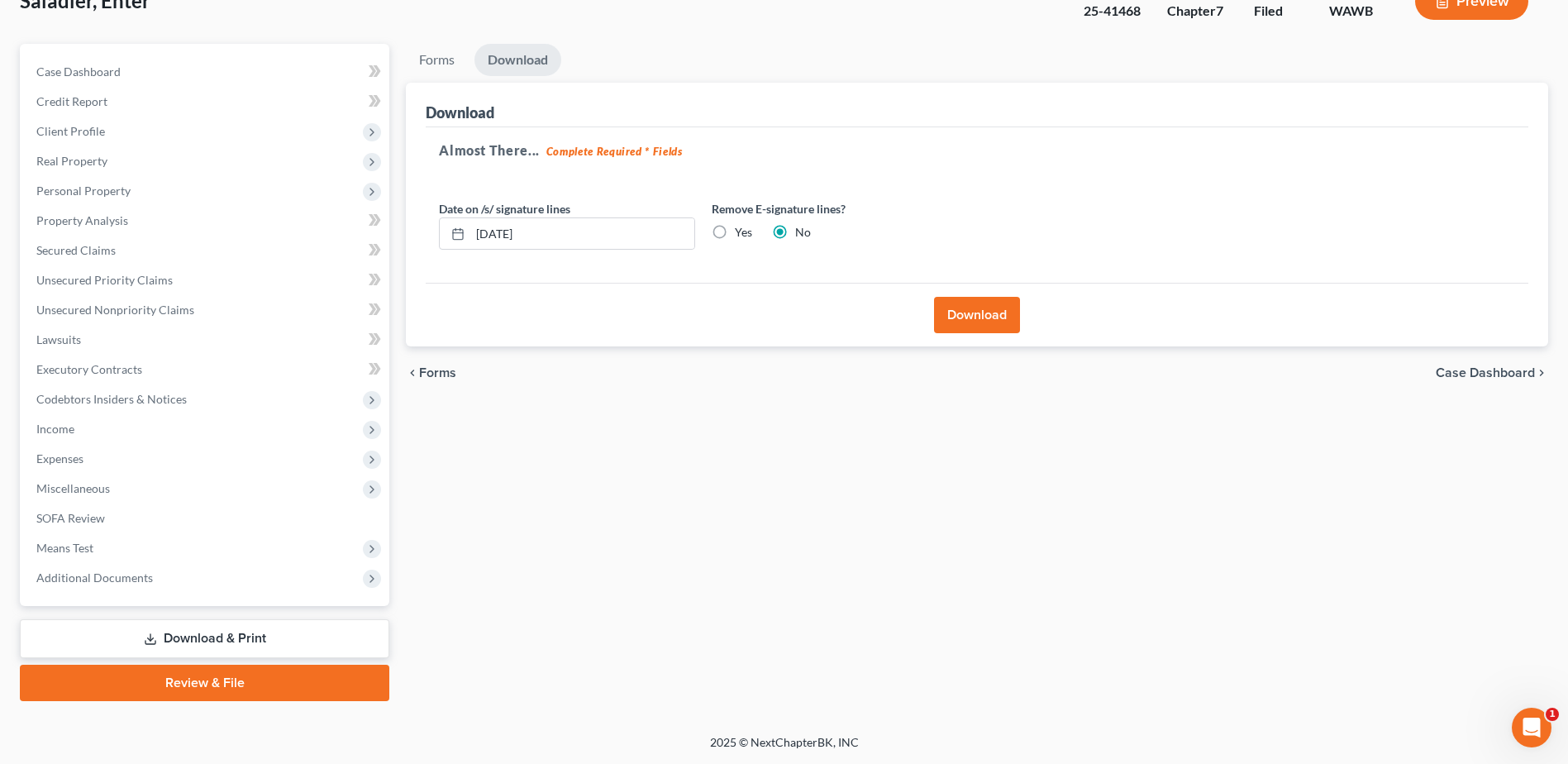
click at [210, 639] on link "Download & Print" at bounding box center [204, 638] width 369 height 39
click at [262, 624] on link "Download & Print" at bounding box center [204, 638] width 369 height 39
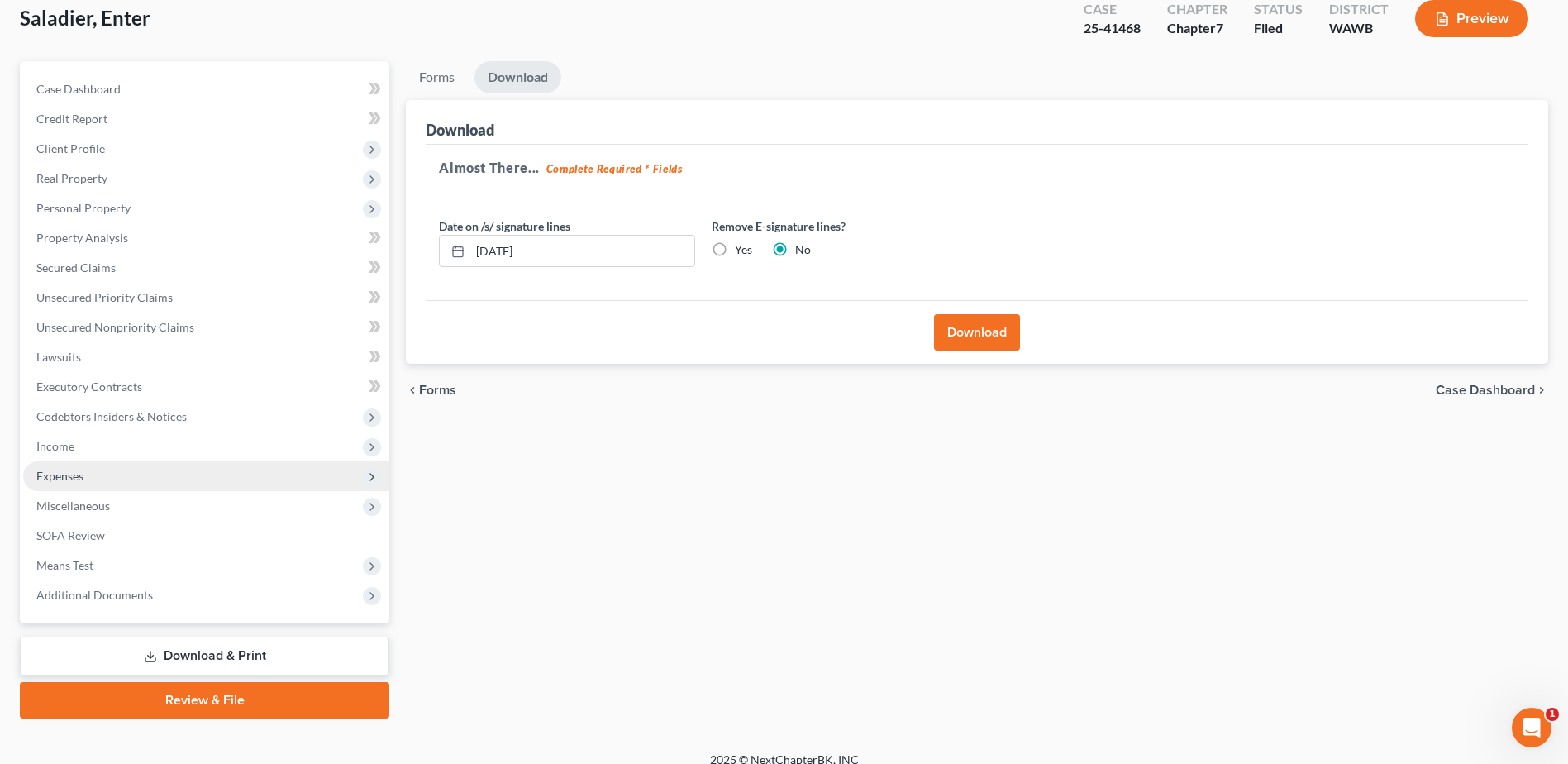
scroll to position [0, 0]
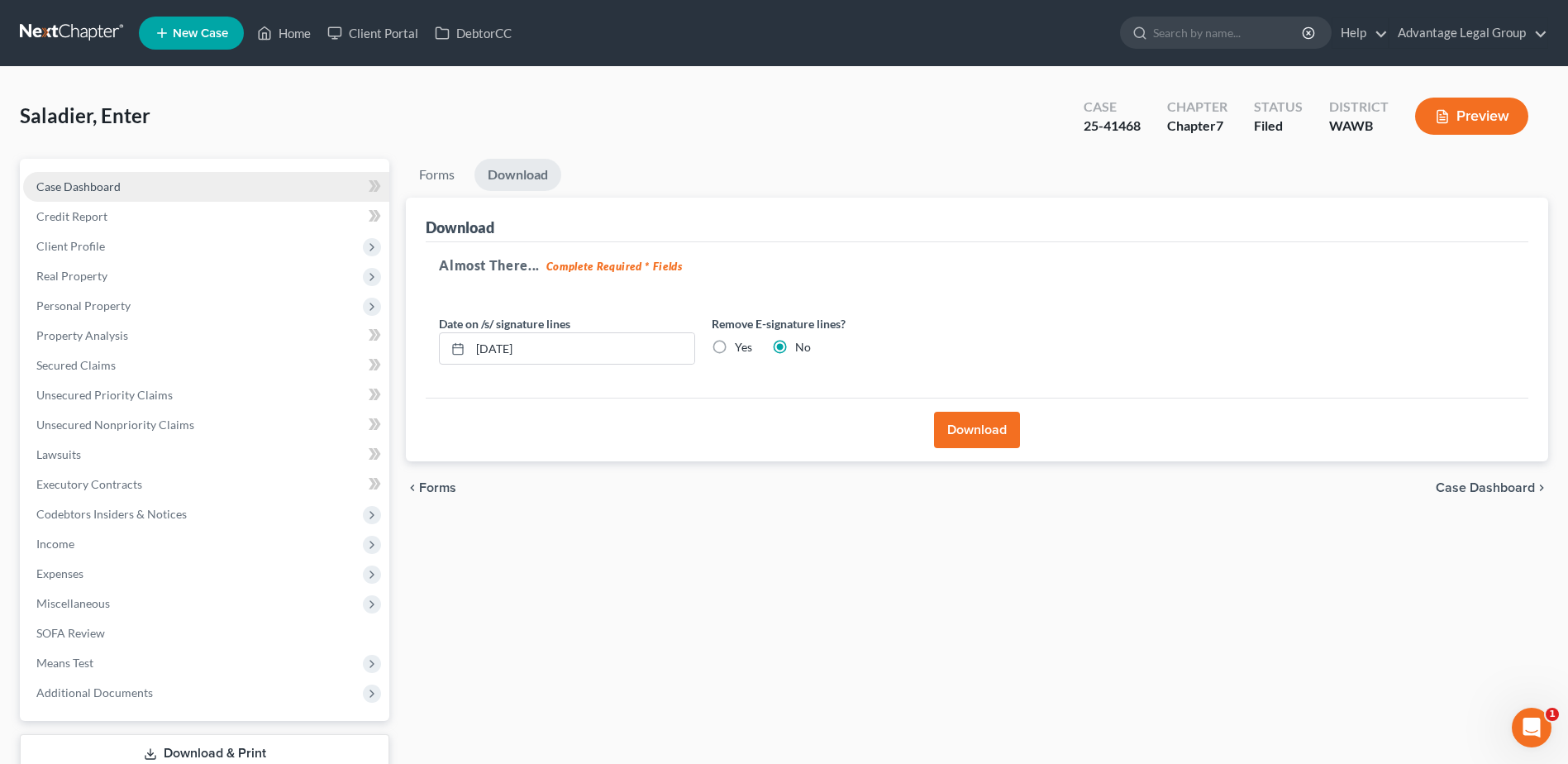
click at [93, 190] on span "Case Dashboard" at bounding box center [78, 186] width 84 height 14
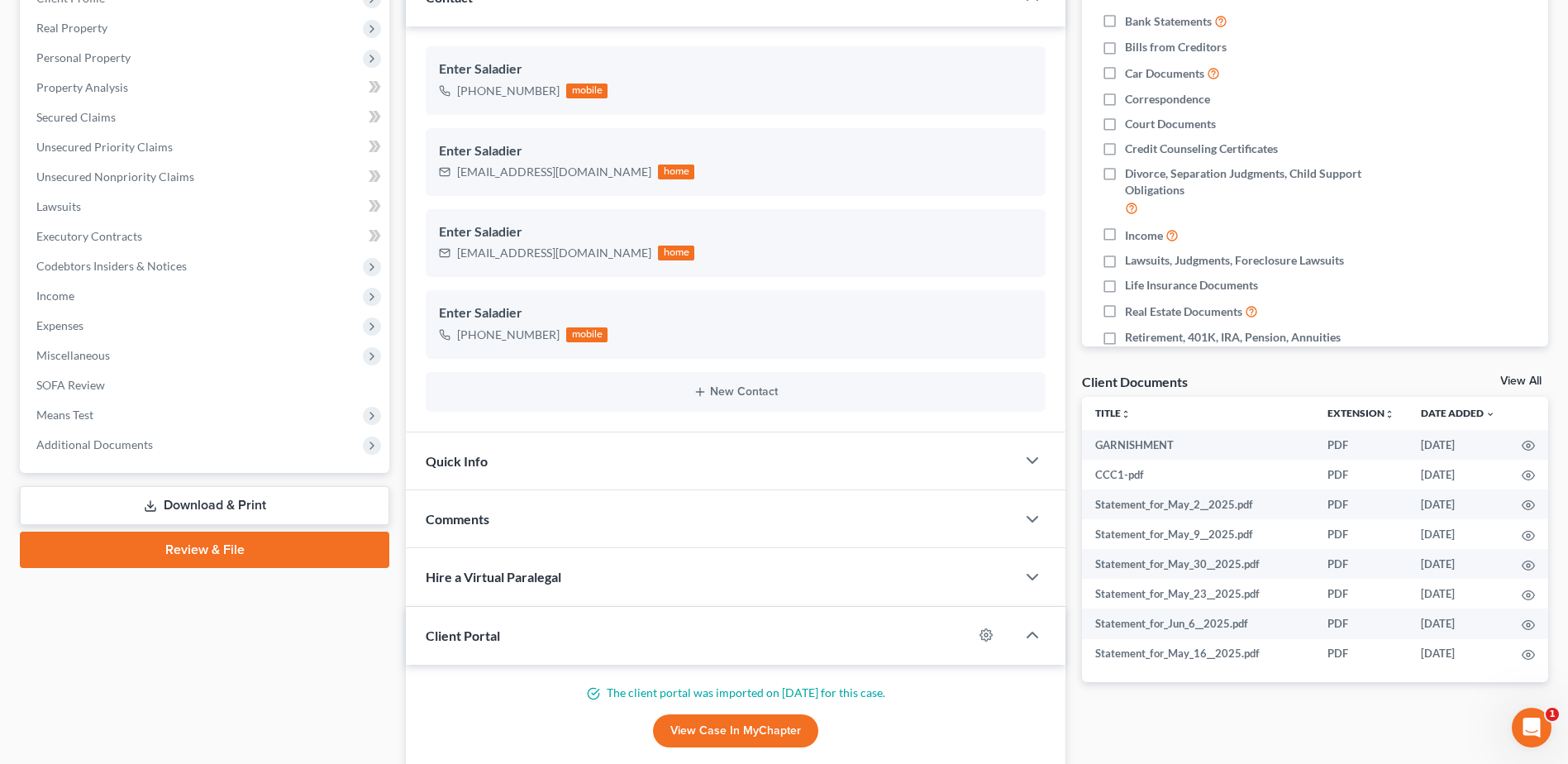
scroll to position [6900, 0]
drag, startPoint x: 228, startPoint y: 509, endPoint x: 548, endPoint y: 538, distance: 321.3
click at [228, 509] on link "Download & Print" at bounding box center [204, 505] width 369 height 39
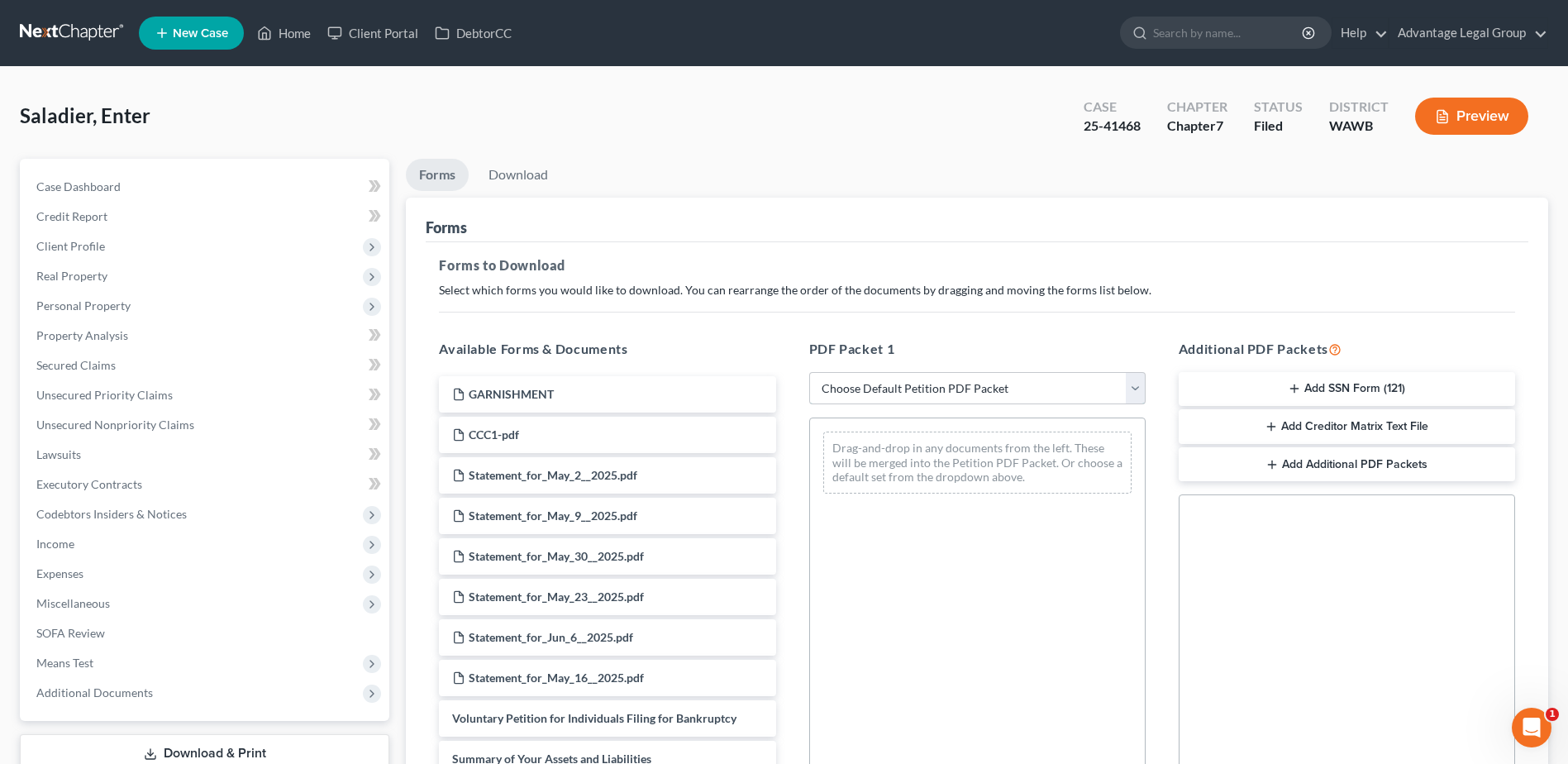
click at [1135, 385] on select "Choose Default Petition PDF Packet Complete Bankruptcy Petition (all forms and …" at bounding box center [978, 388] width 336 height 33
select select "2"
click at [810, 372] on select "Choose Default Petition PDF Packet Complete Bankruptcy Petition (all forms and …" at bounding box center [978, 388] width 336 height 33
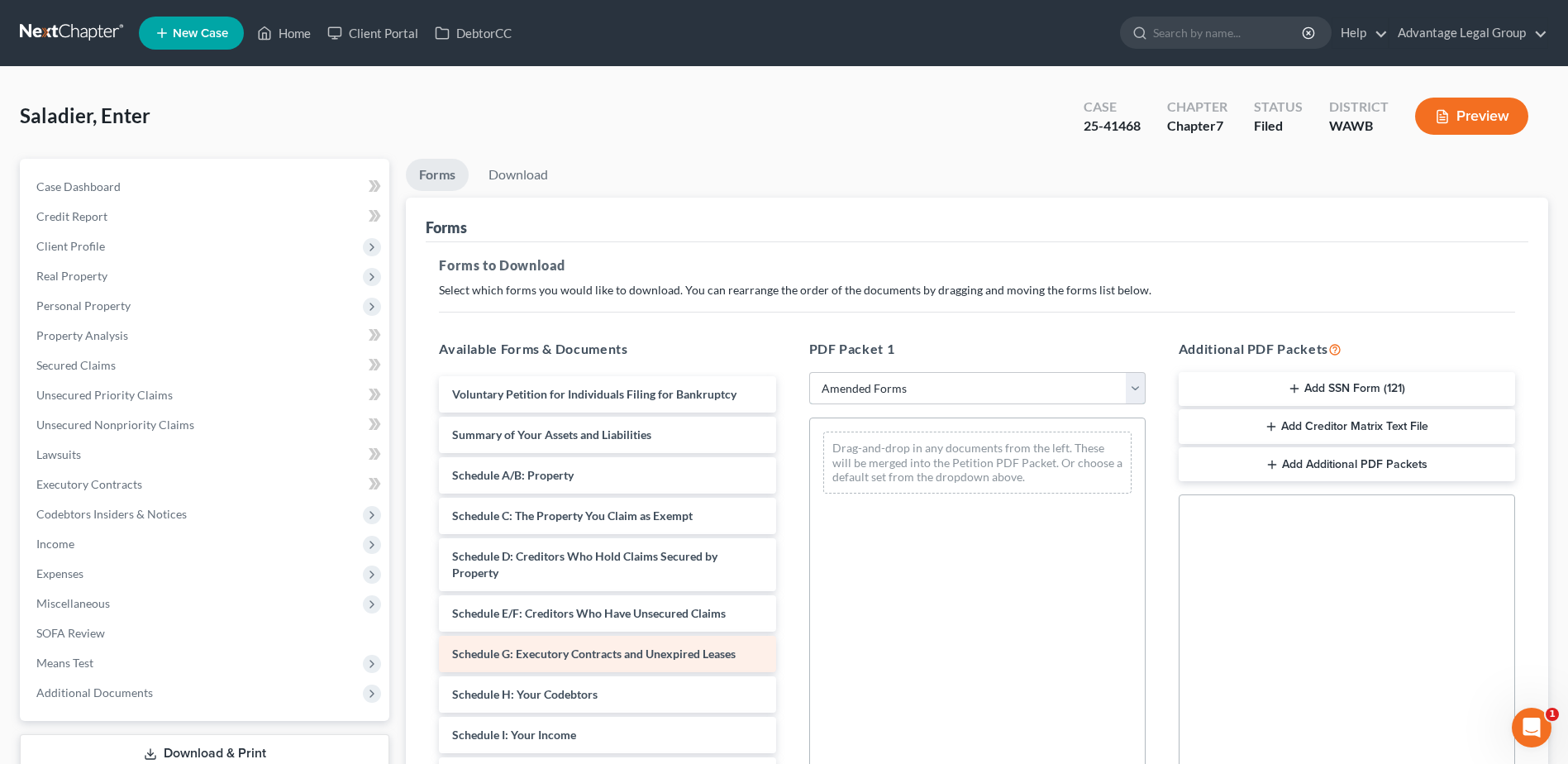
scroll to position [83, 0]
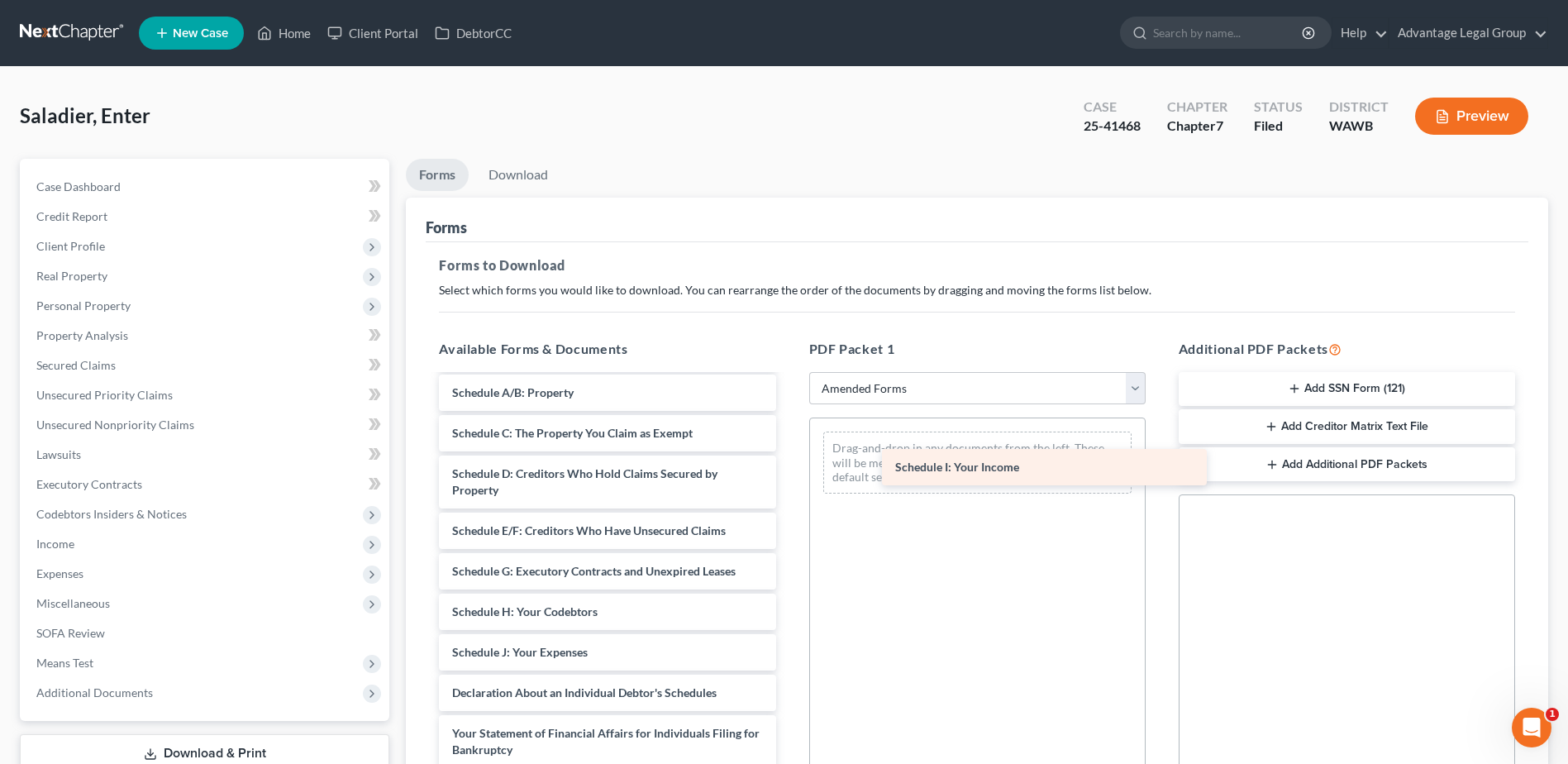
drag, startPoint x: 565, startPoint y: 645, endPoint x: 1009, endPoint y: 459, distance: 481.4
click at [789, 459] on div "Schedule I: Your Income Voluntary Petition for Individuals Filing for Bankruptc…" at bounding box center [607, 677] width 363 height 767
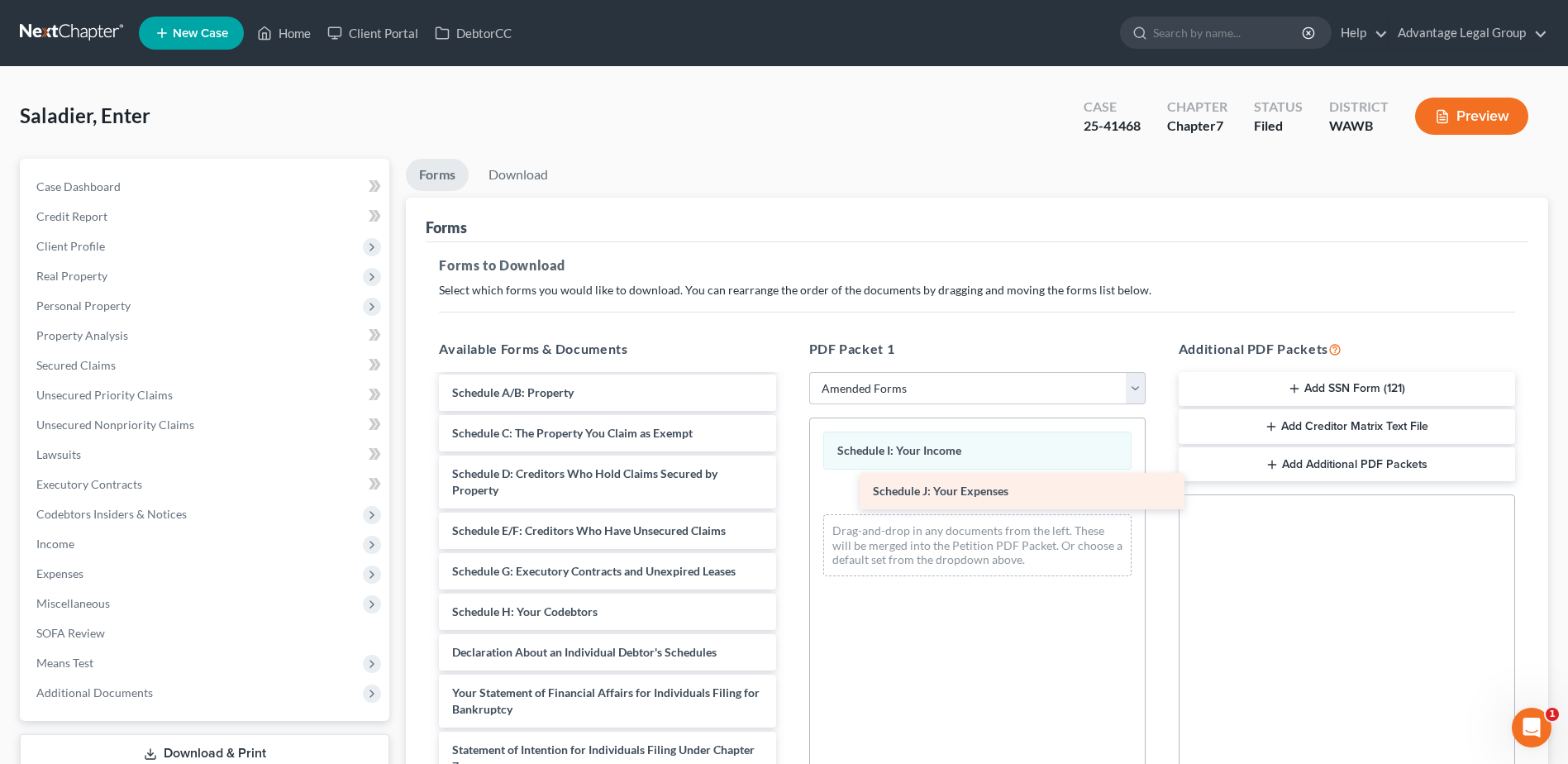
drag, startPoint x: 590, startPoint y: 647, endPoint x: 1011, endPoint y: 486, distance: 450.7
click at [789, 486] on div "Schedule J: Your Expenses Voluntary Petition for Individuals Filing for Bankrup…" at bounding box center [607, 657] width 363 height 727
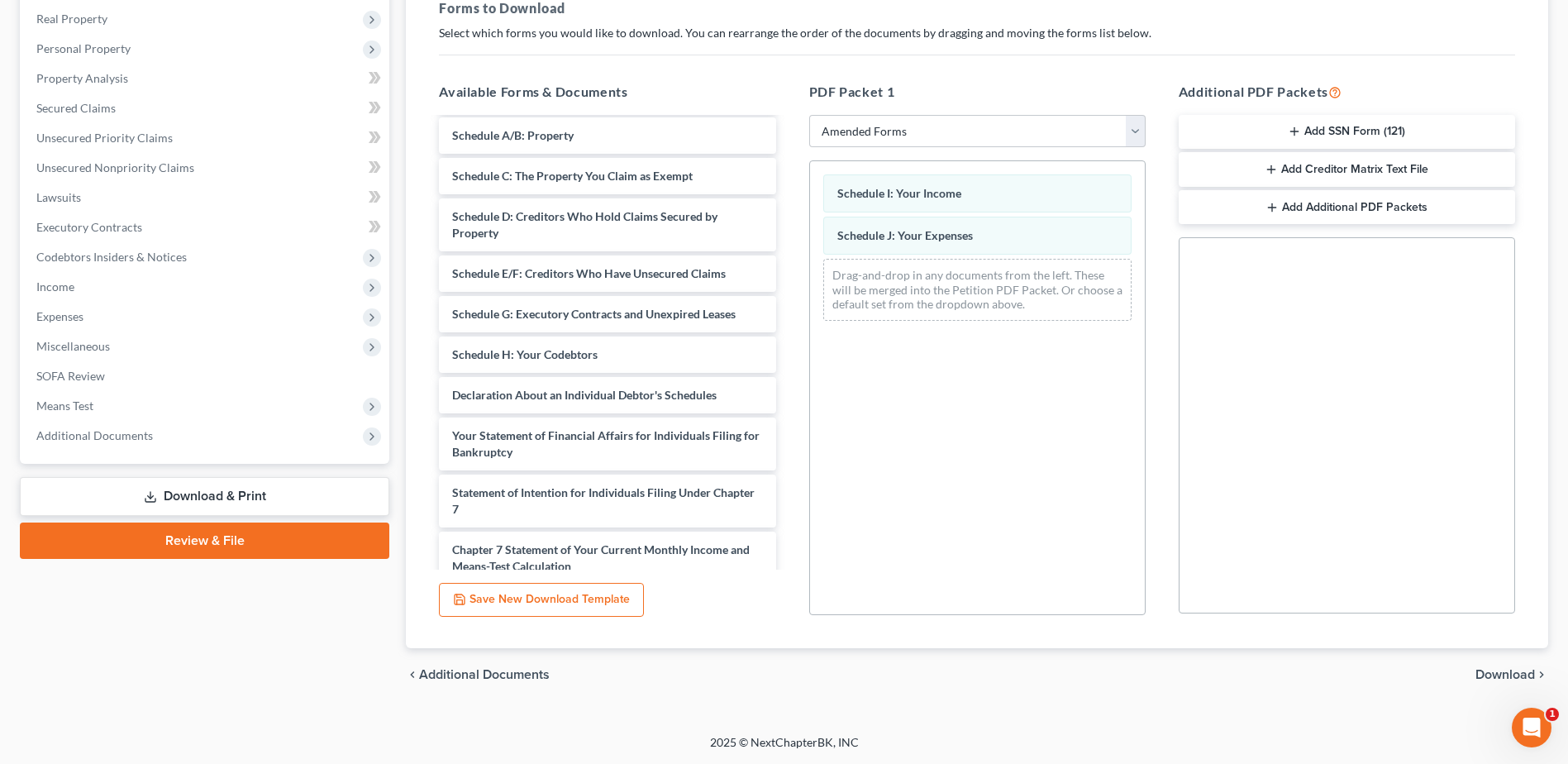
click at [1493, 670] on span "Download" at bounding box center [1505, 675] width 60 height 13
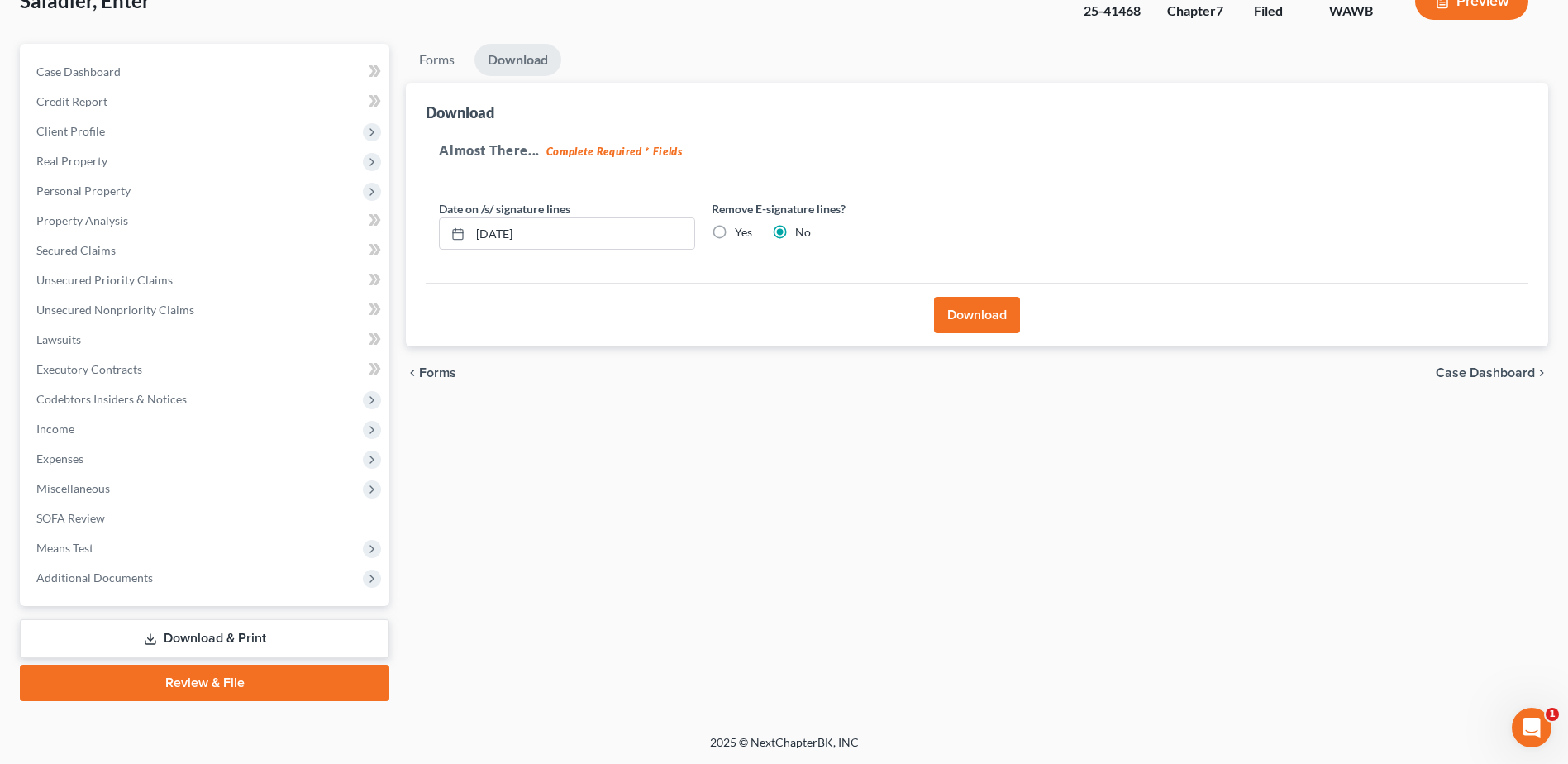
click at [977, 307] on button "Download" at bounding box center [977, 315] width 86 height 36
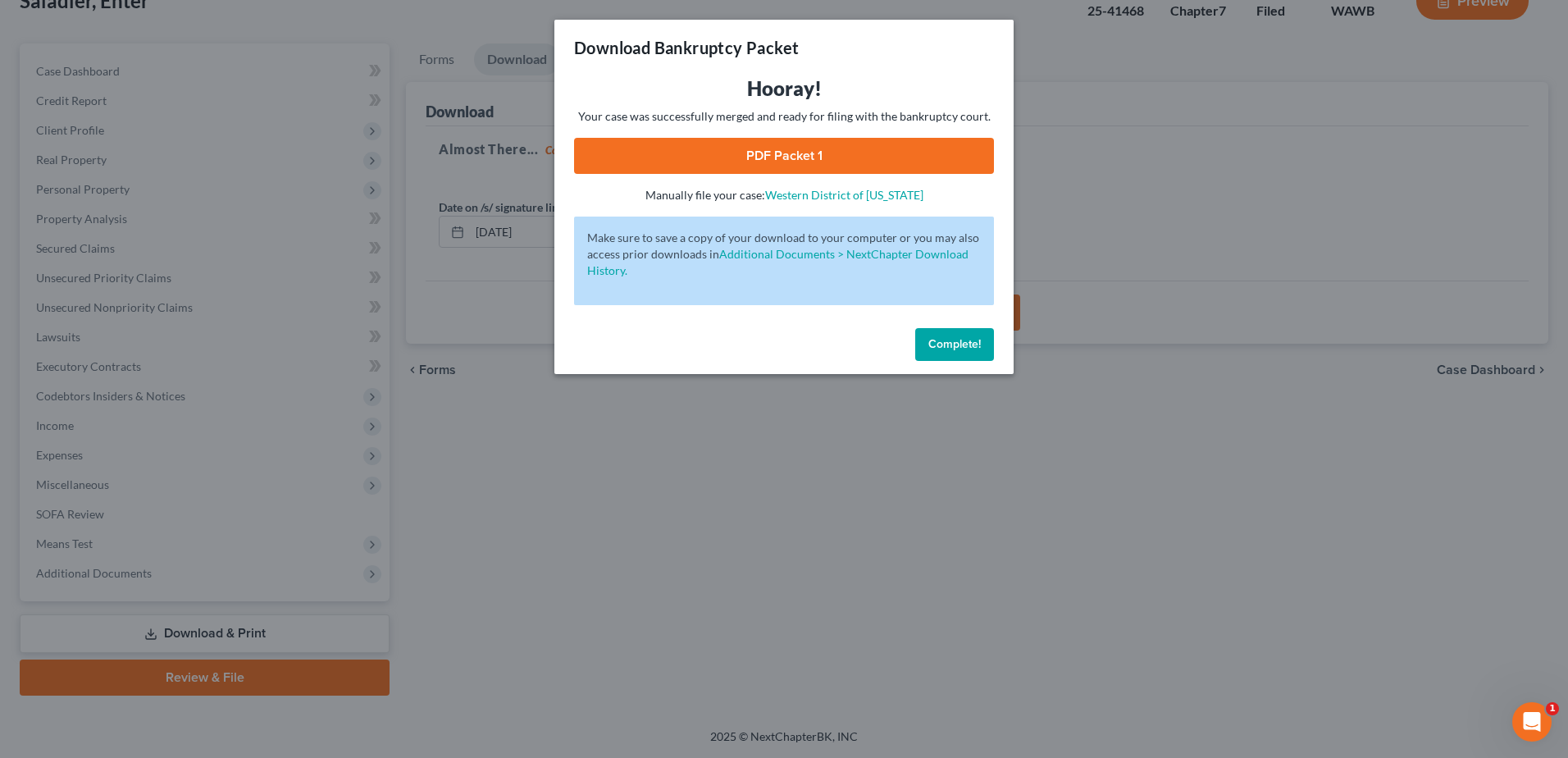
click at [737, 155] on link "PDF Packet 1" at bounding box center [784, 155] width 420 height 36
click at [970, 338] on span "Complete!" at bounding box center [955, 344] width 53 height 14
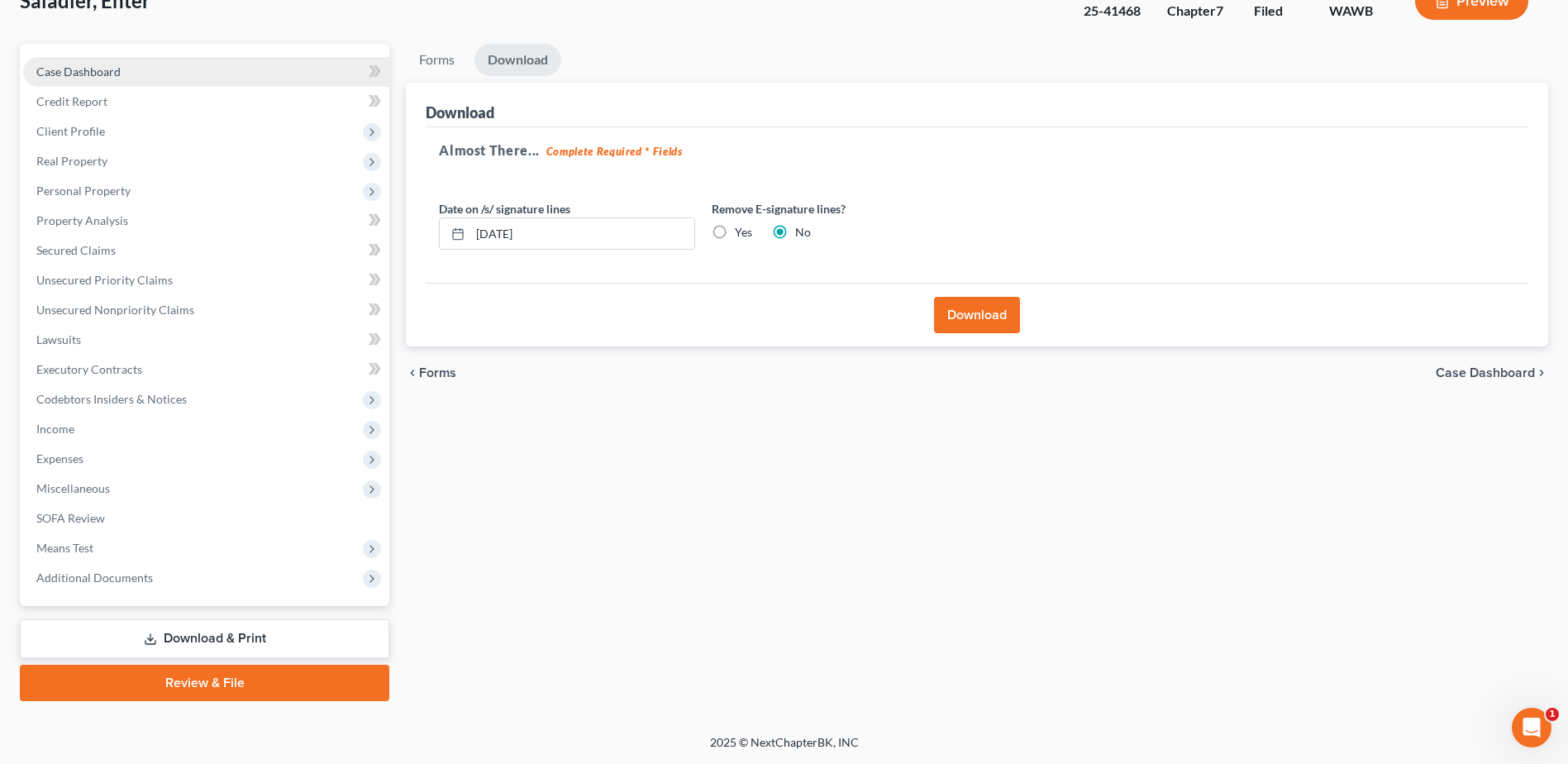
click at [96, 77] on span "Case Dashboard" at bounding box center [78, 71] width 84 height 14
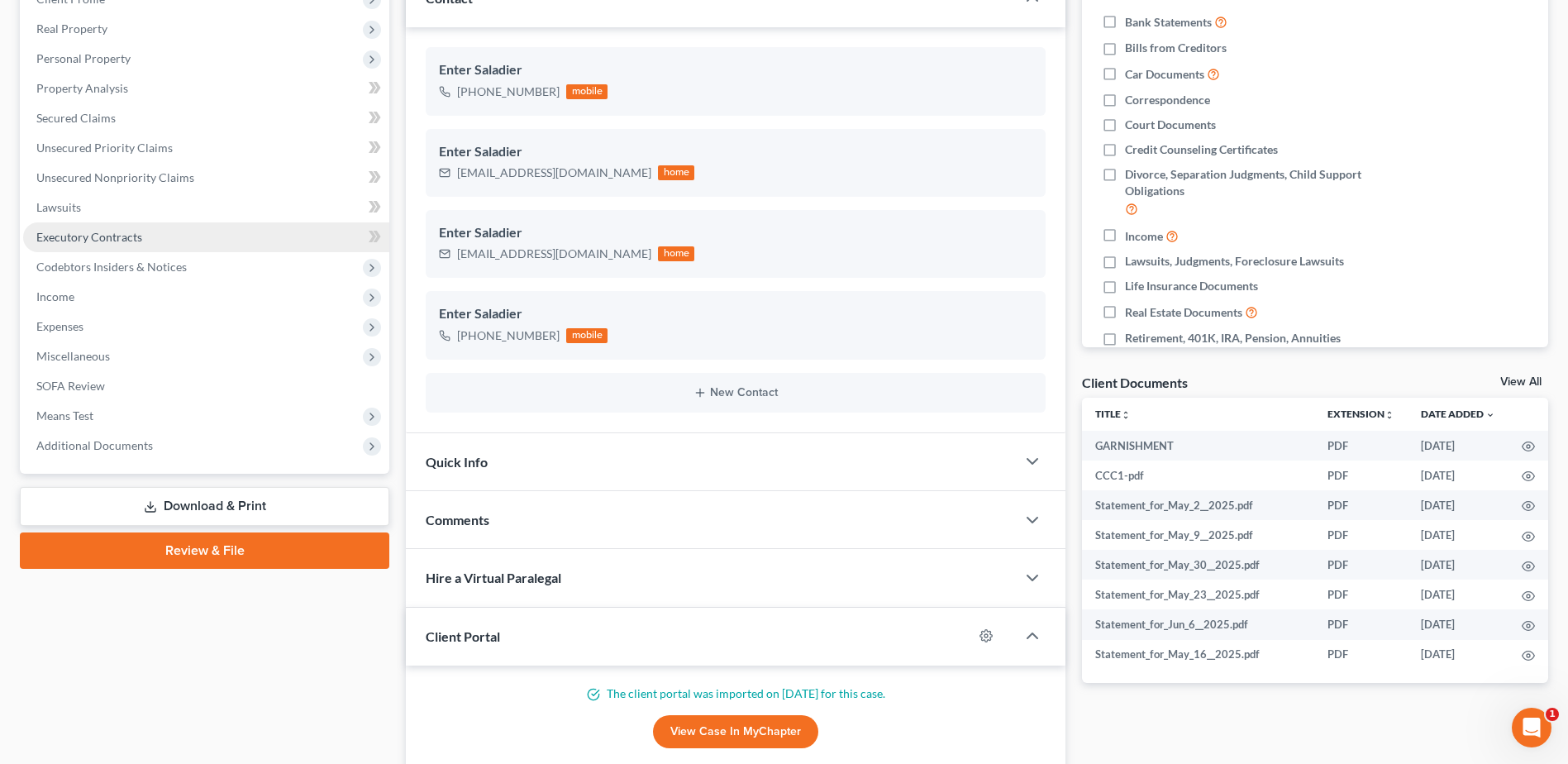
scroll to position [6900, 0]
click at [240, 507] on link "Download & Print" at bounding box center [204, 505] width 369 height 39
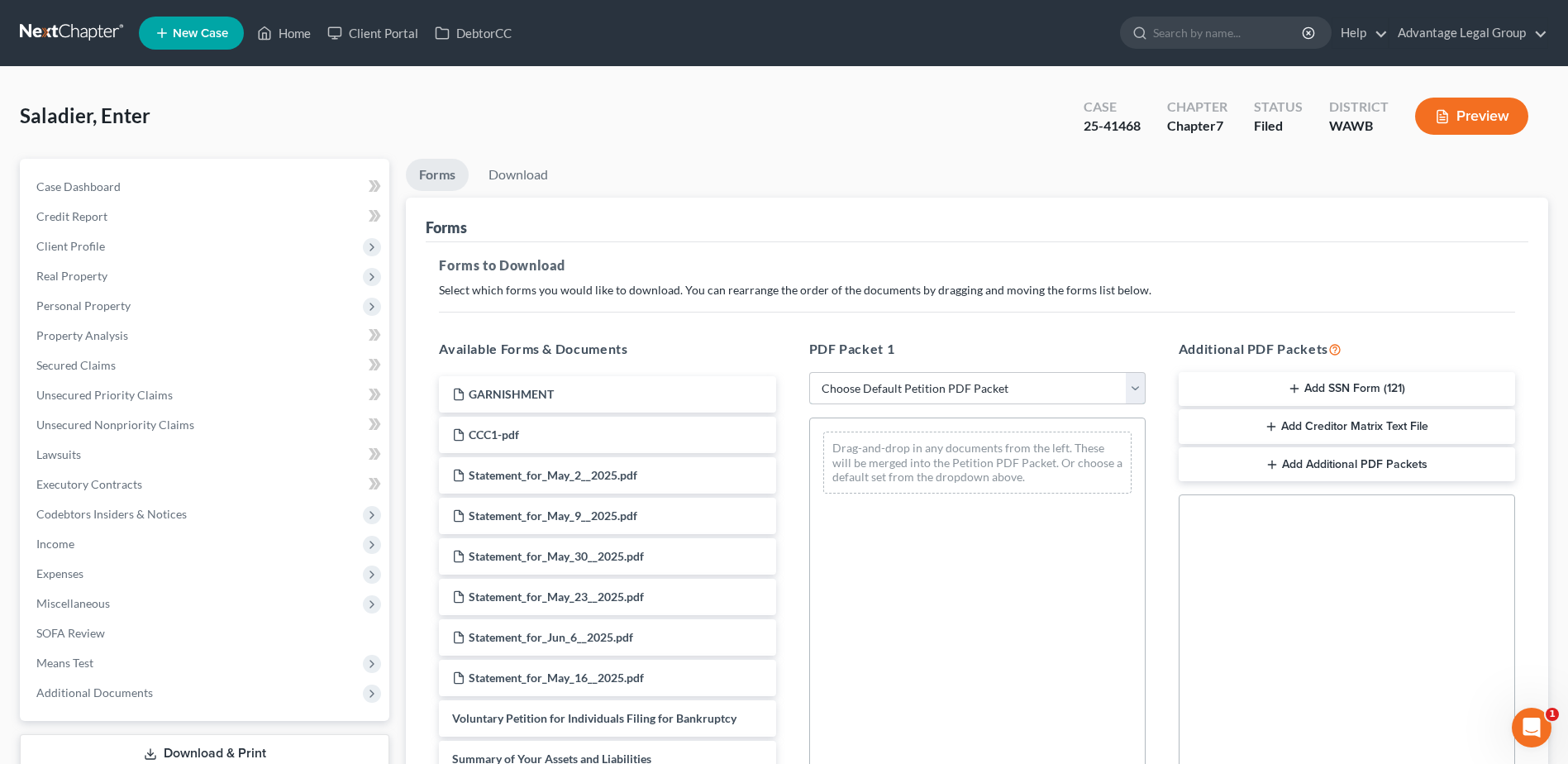
click at [1141, 384] on select "Choose Default Petition PDF Packet Complete Bankruptcy Petition (all forms and …" at bounding box center [978, 388] width 336 height 33
select select "2"
click at [810, 372] on select "Choose Default Petition PDF Packet Complete Bankruptcy Petition (all forms and …" at bounding box center [978, 388] width 336 height 33
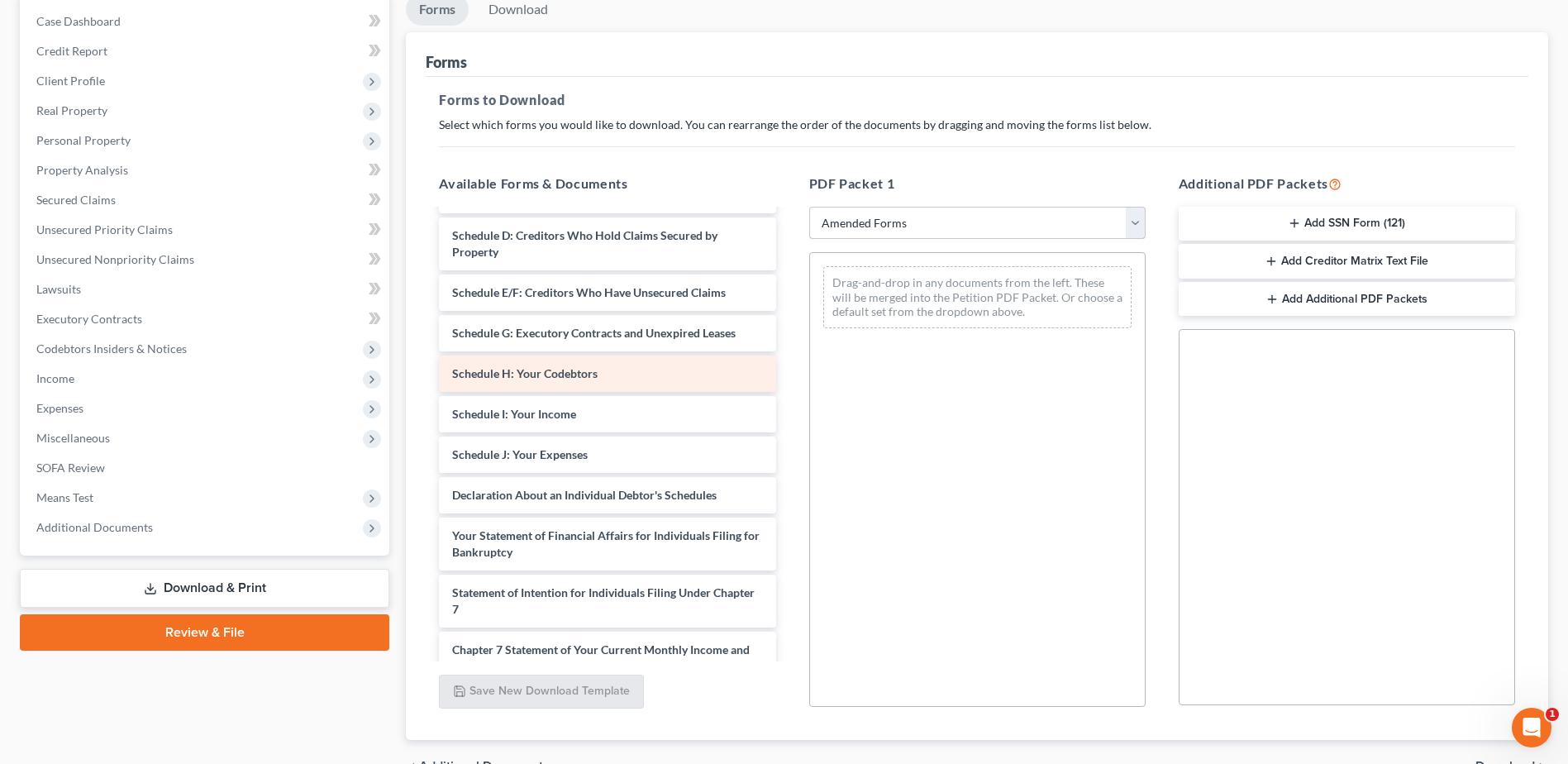
scroll to position [165, 0]
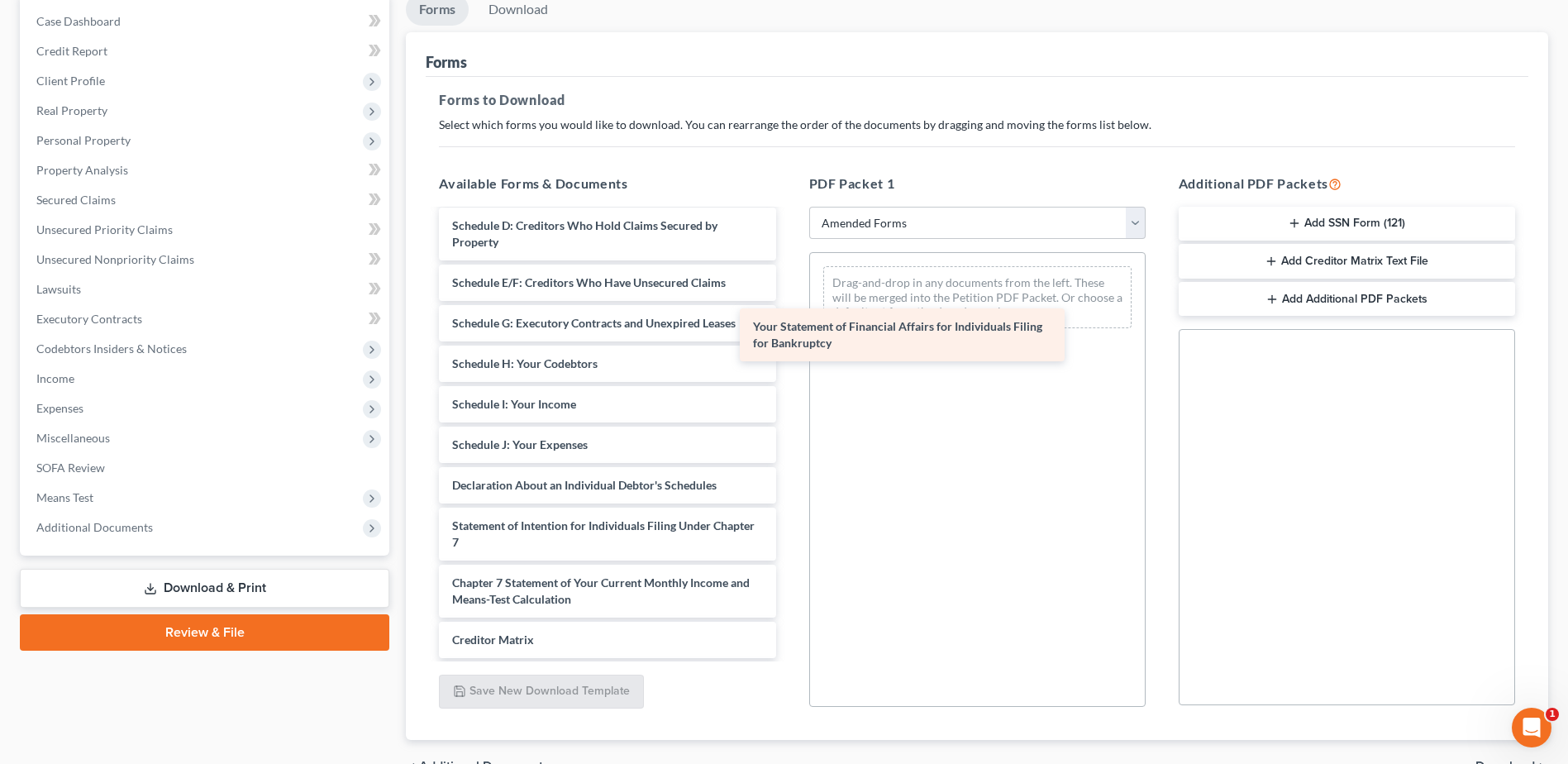
drag, startPoint x: 666, startPoint y: 532, endPoint x: 985, endPoint y: 305, distance: 391.5
click at [789, 306] on div "Your Statement of Financial Affairs for Individuals Filing for Bankruptcy Volun…" at bounding box center [607, 420] width 363 height 751
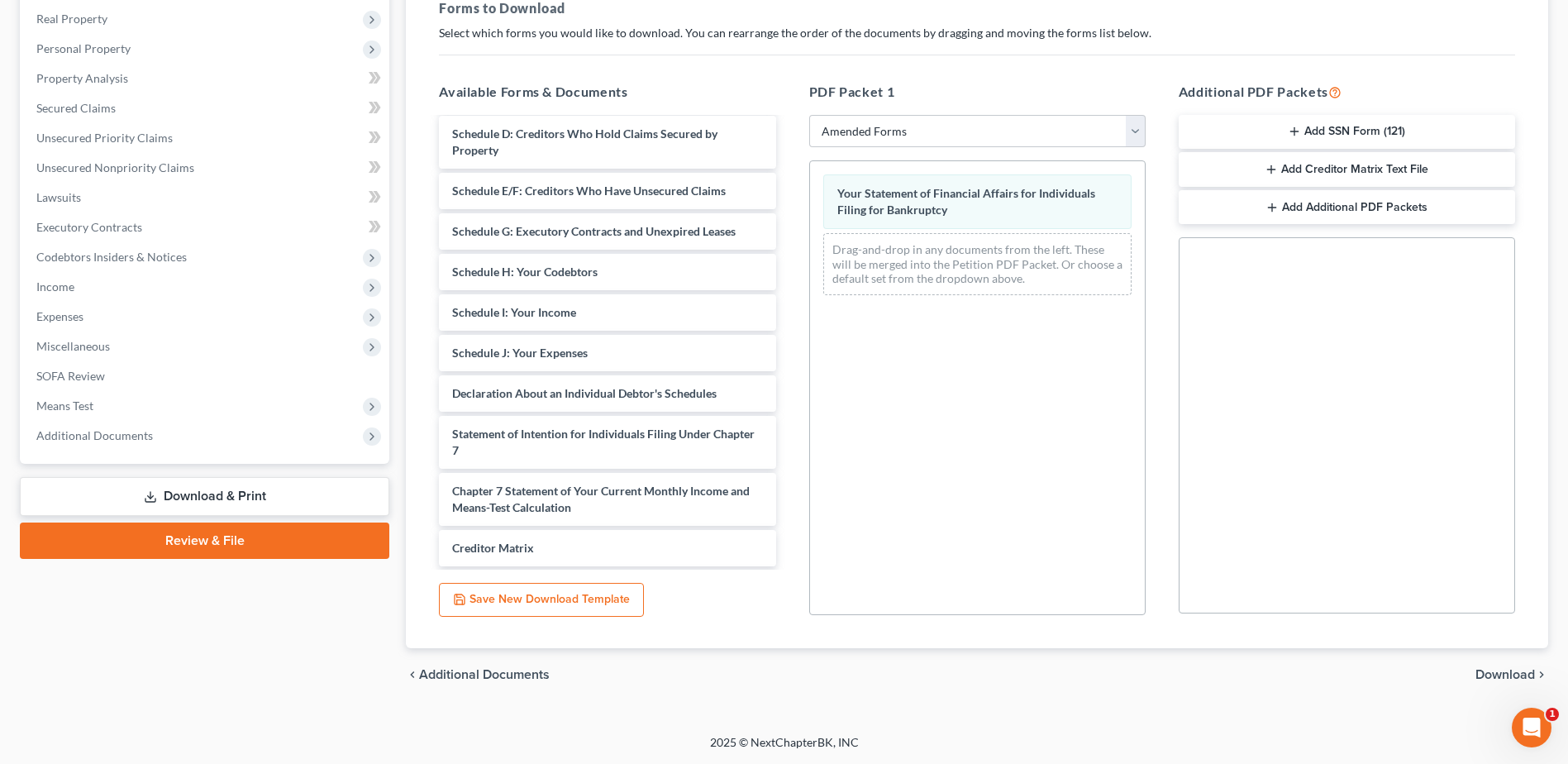
click at [1503, 668] on span "Download" at bounding box center [1505, 675] width 60 height 13
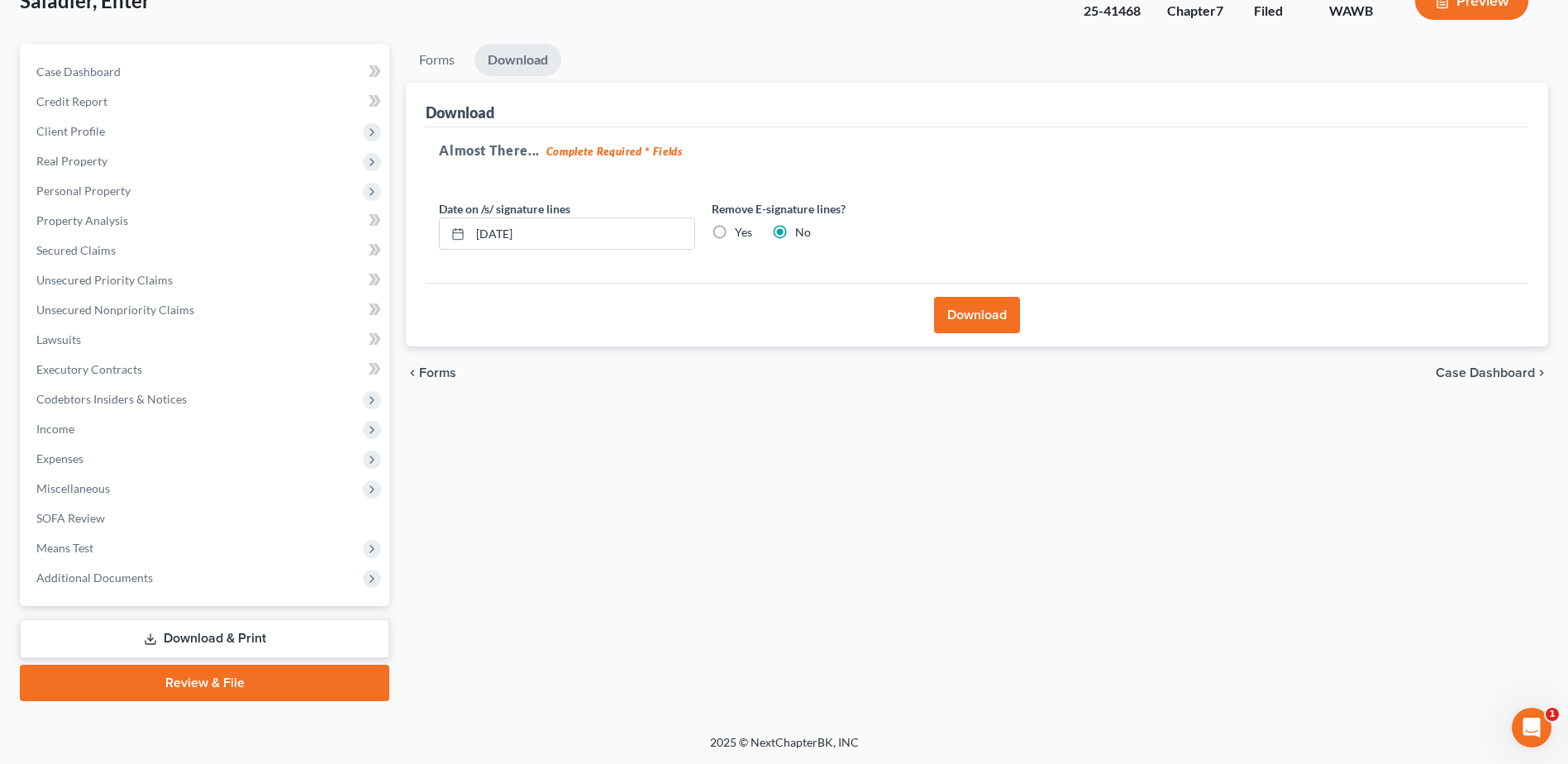
scroll to position [115, 0]
click at [967, 310] on button "Download" at bounding box center [977, 315] width 86 height 36
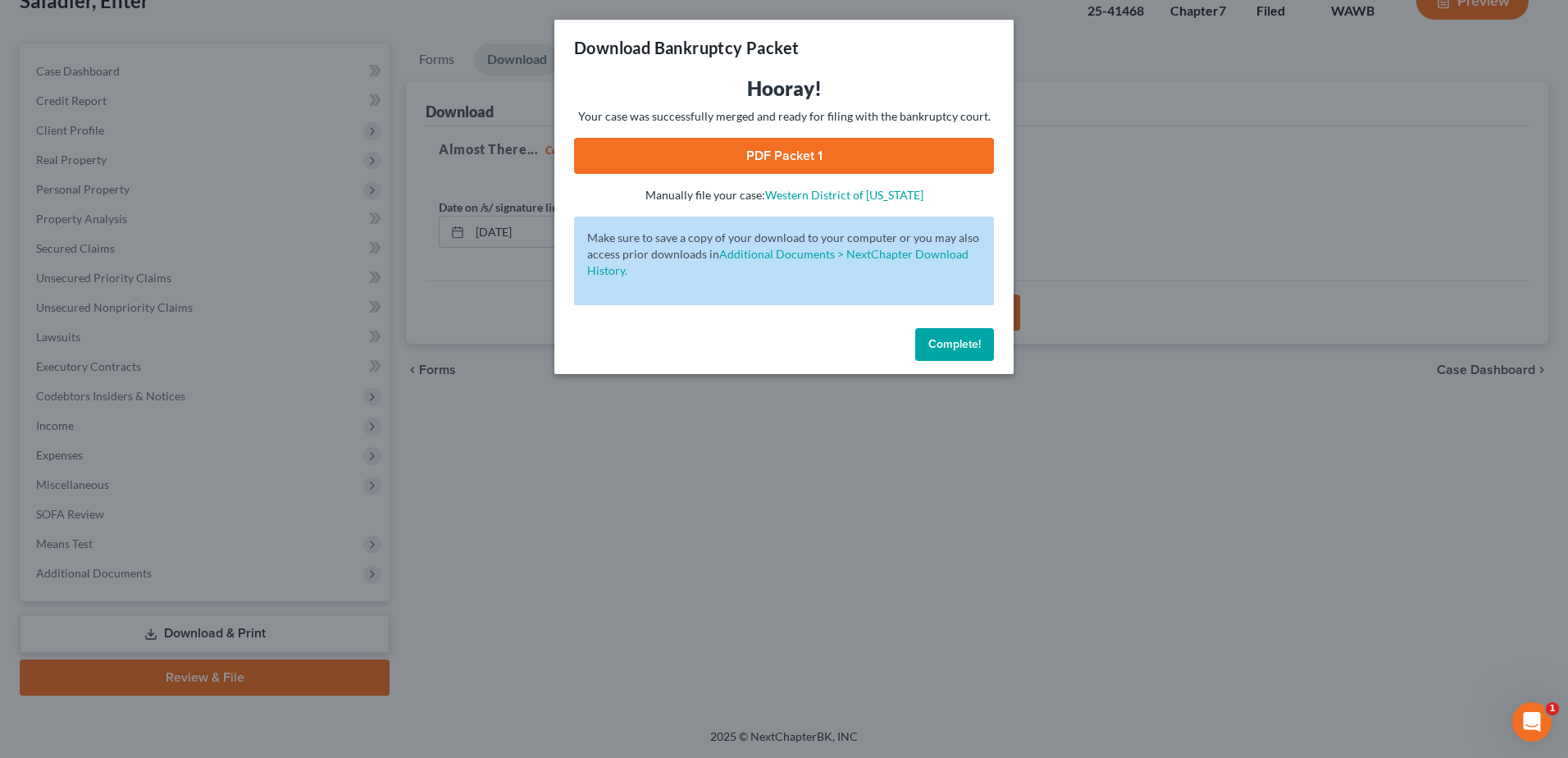
click at [803, 161] on link "PDF Packet 1" at bounding box center [784, 155] width 420 height 36
drag, startPoint x: 941, startPoint y: 334, endPoint x: 954, endPoint y: 342, distance: 15.3
click at [941, 334] on button "Complete!" at bounding box center [955, 344] width 79 height 33
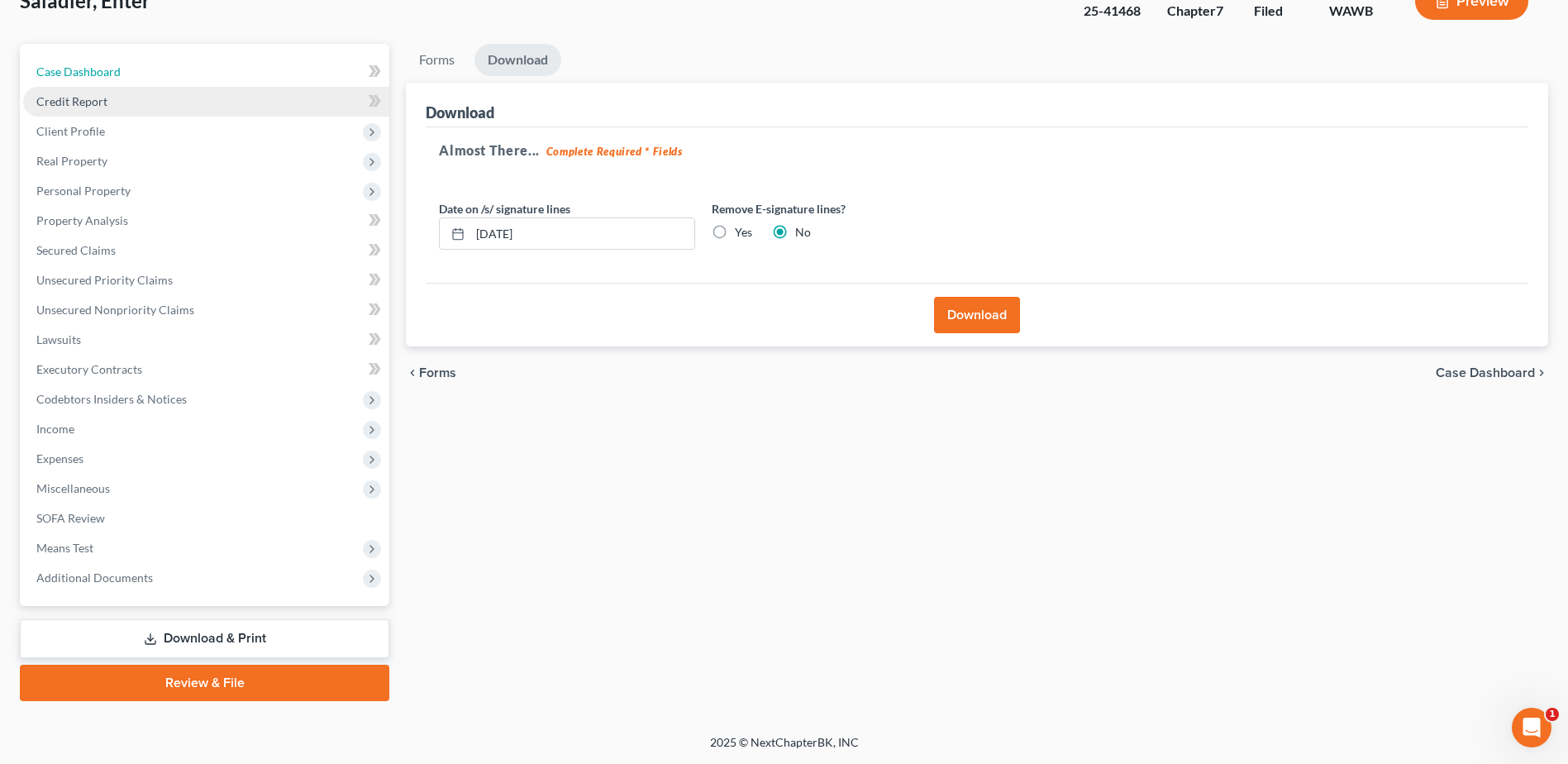
drag, startPoint x: 100, startPoint y: 80, endPoint x: 103, endPoint y: 89, distance: 9.5
click at [100, 80] on link "Case Dashboard" at bounding box center [206, 71] width 366 height 29
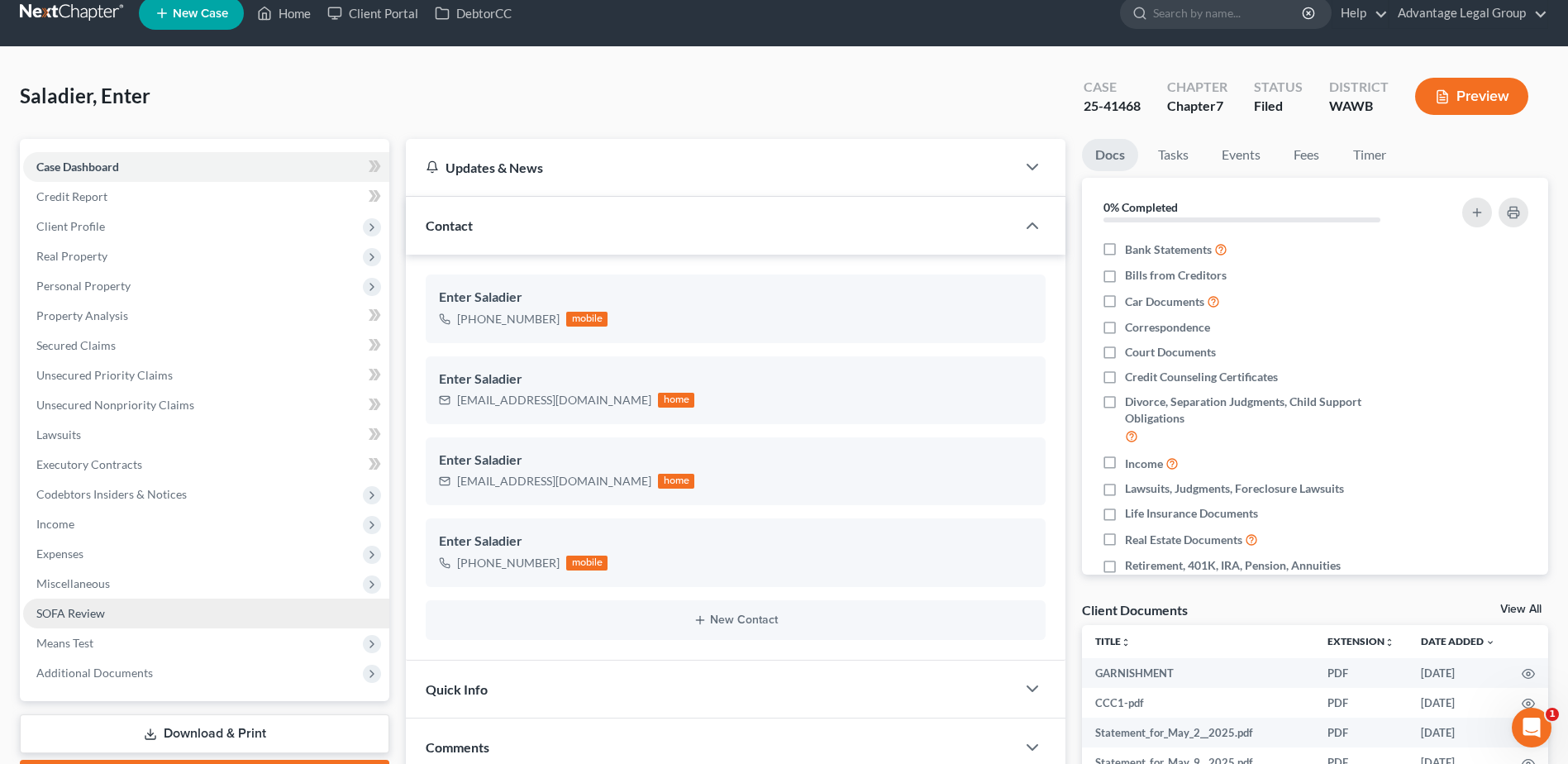
scroll to position [165, 0]
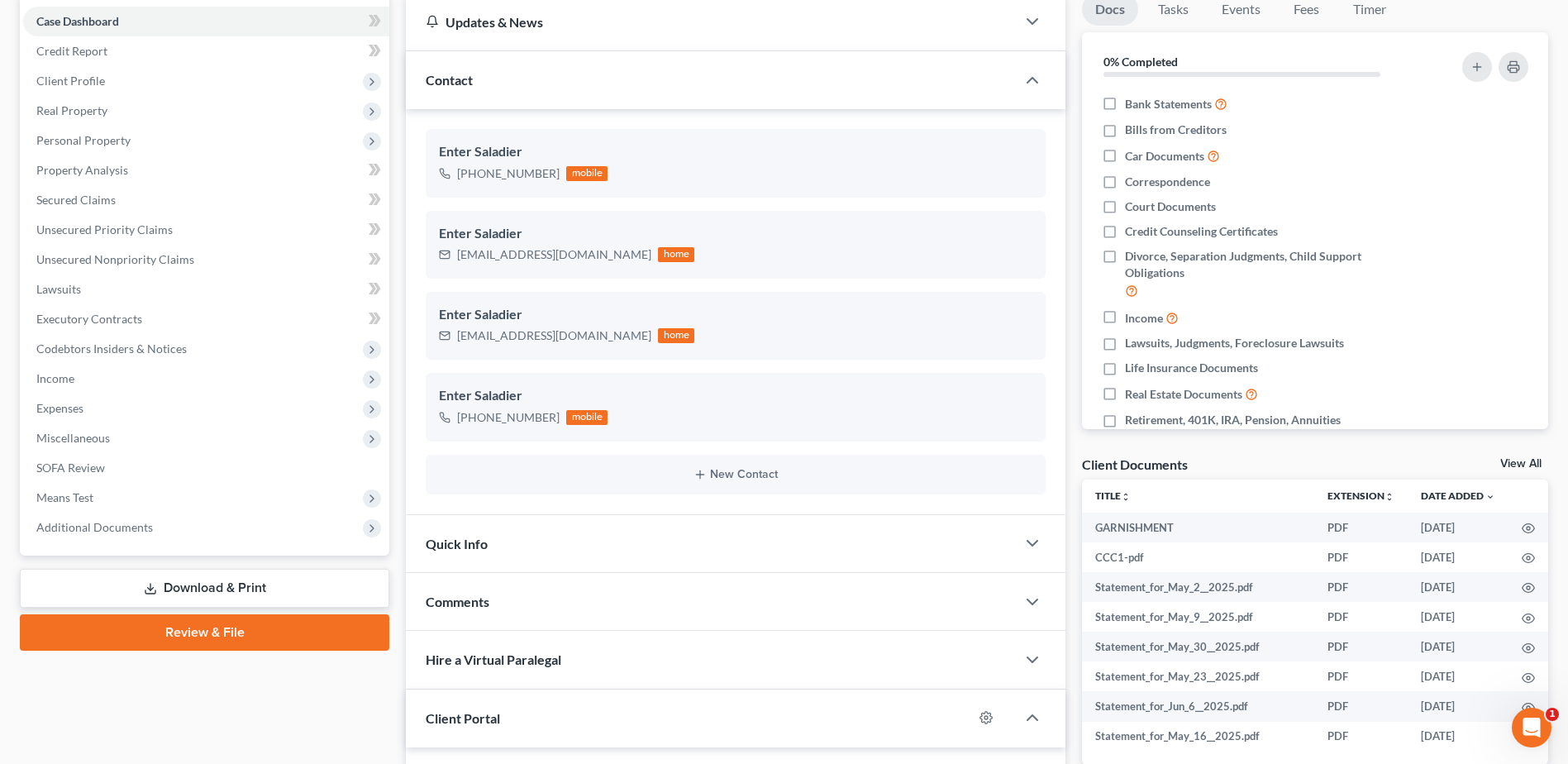
click at [216, 578] on link "Download & Print" at bounding box center [204, 587] width 369 height 39
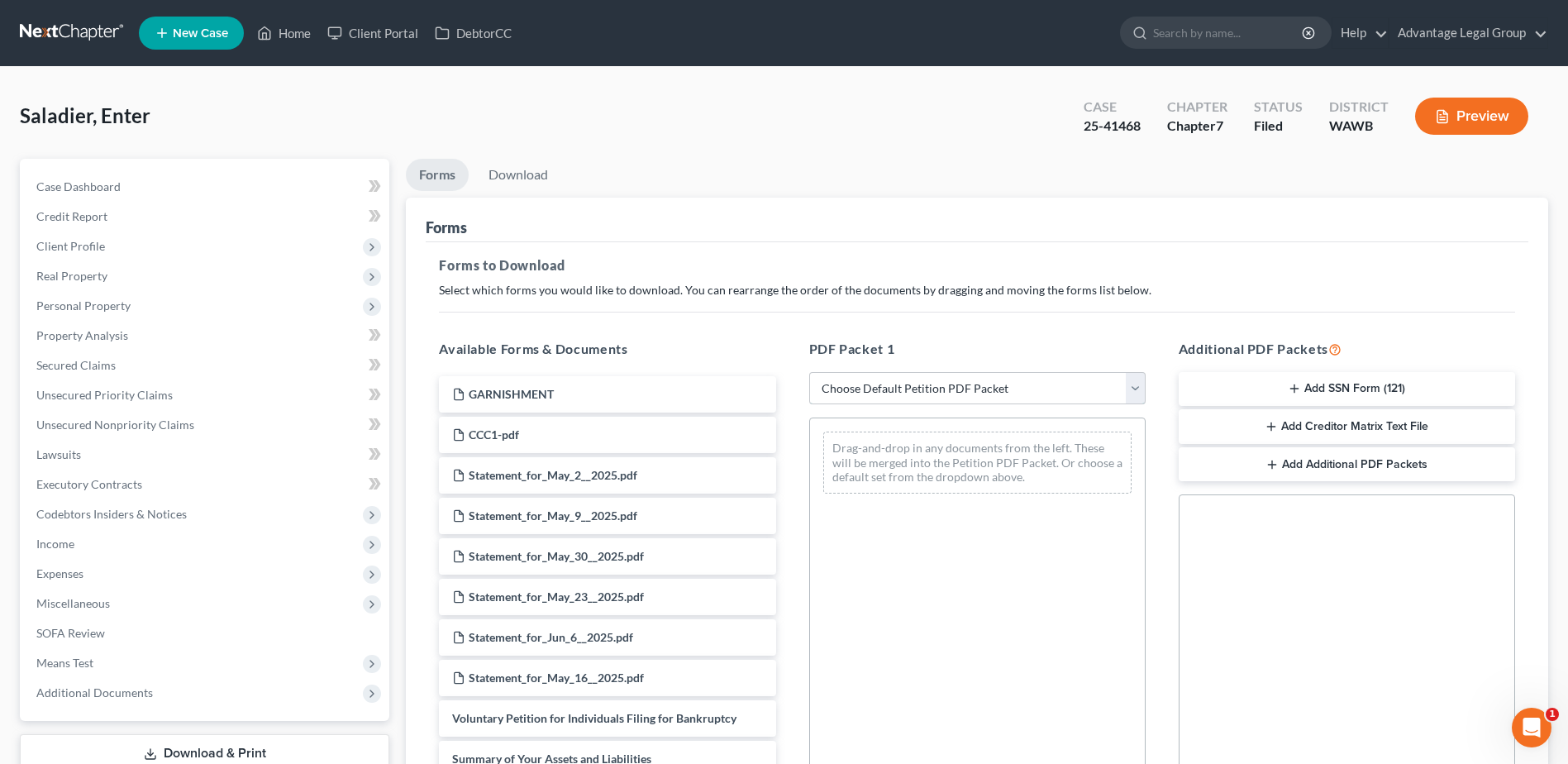
click at [1141, 382] on select "Choose Default Petition PDF Packet Complete Bankruptcy Petition (all forms and …" at bounding box center [978, 388] width 336 height 33
select select "2"
click at [810, 372] on select "Choose Default Petition PDF Packet Complete Bankruptcy Petition (all forms and …" at bounding box center [978, 388] width 336 height 33
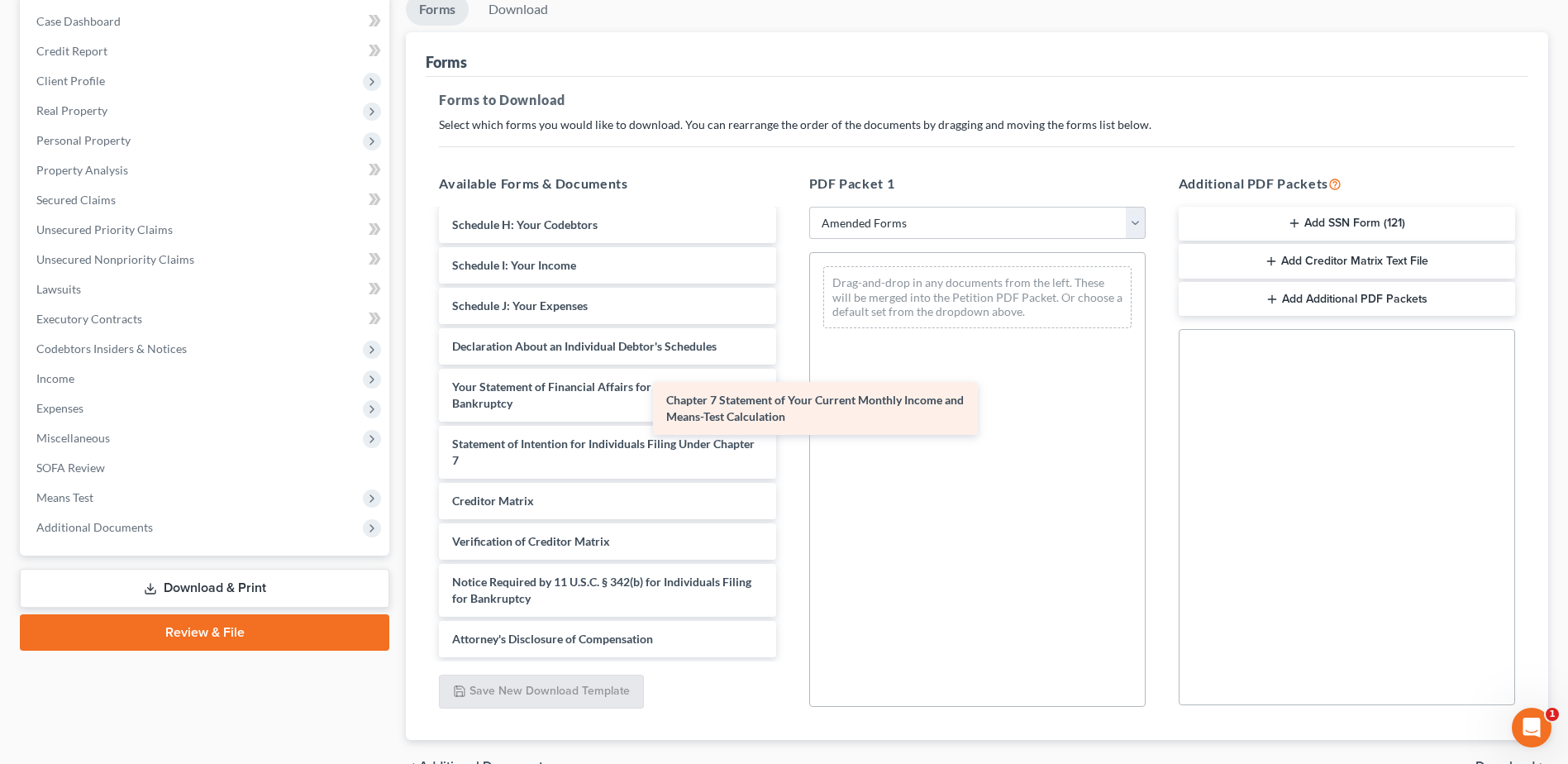
scroll to position [305, 0]
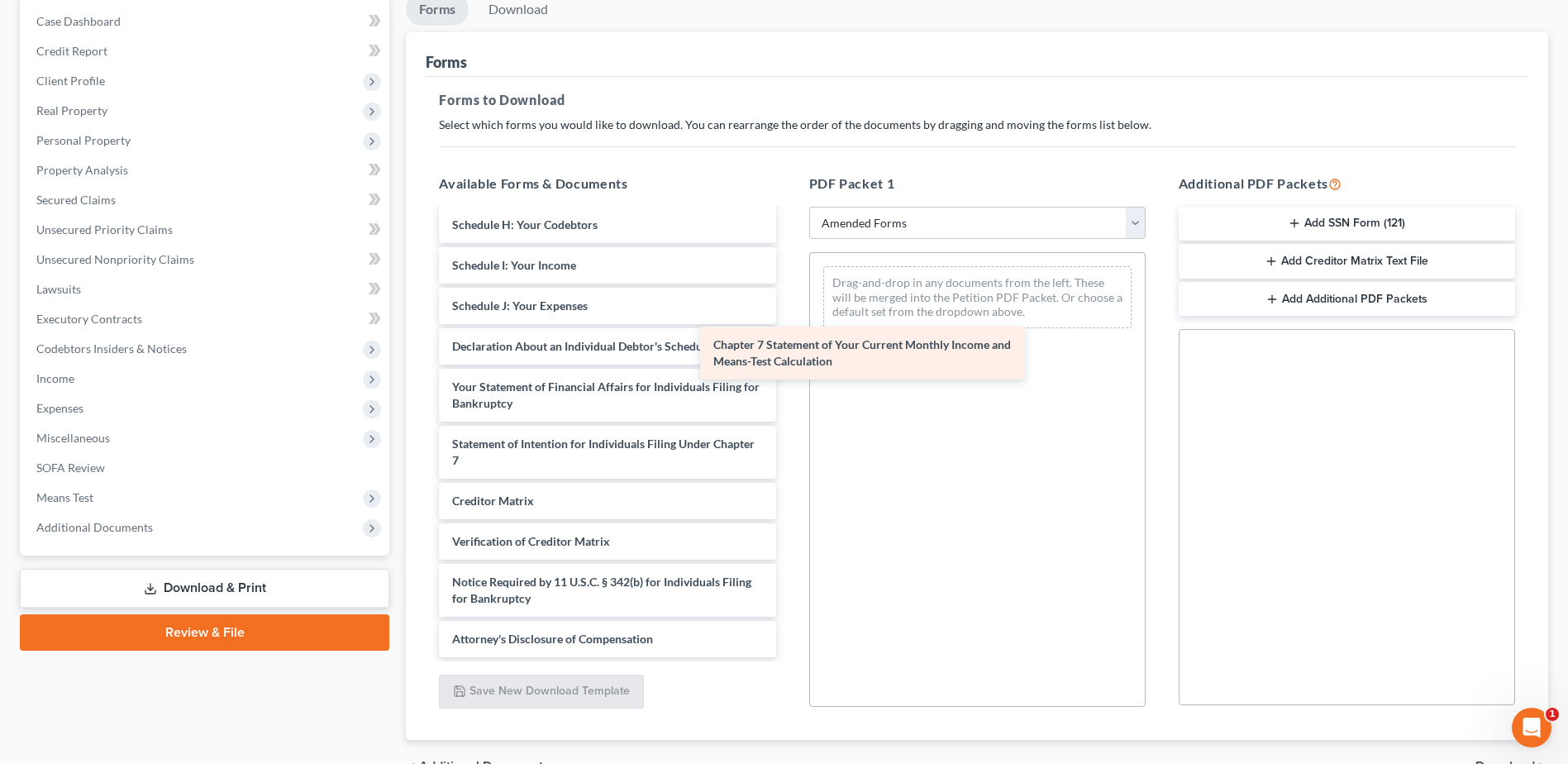
drag, startPoint x: 630, startPoint y: 452, endPoint x: 904, endPoint y: 341, distance: 295.6
click at [789, 341] on div "Chapter 7 Statement of Your Current Monthly Income and Means-Test Calculation V…" at bounding box center [607, 282] width 363 height 751
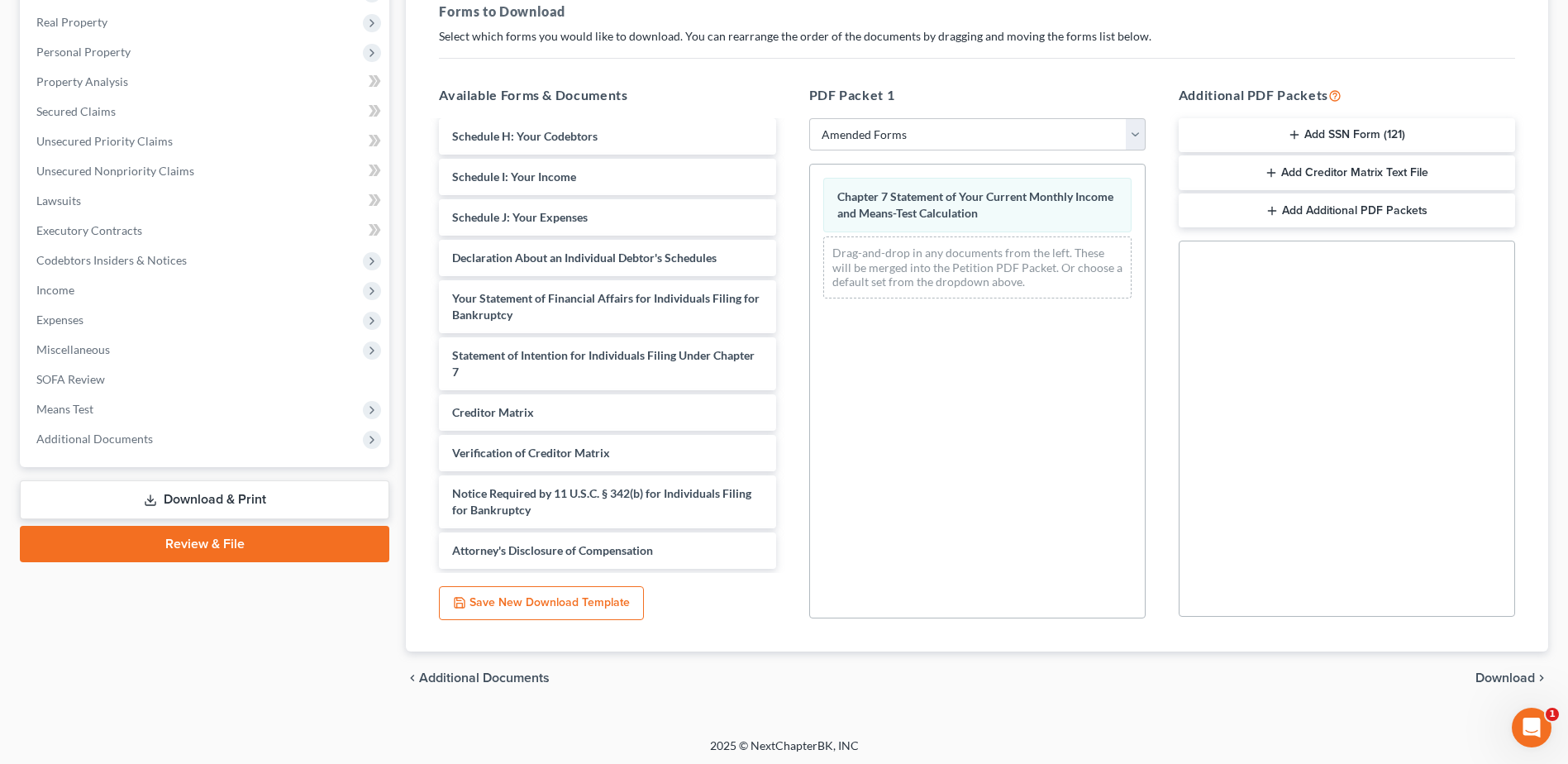
scroll to position [257, 0]
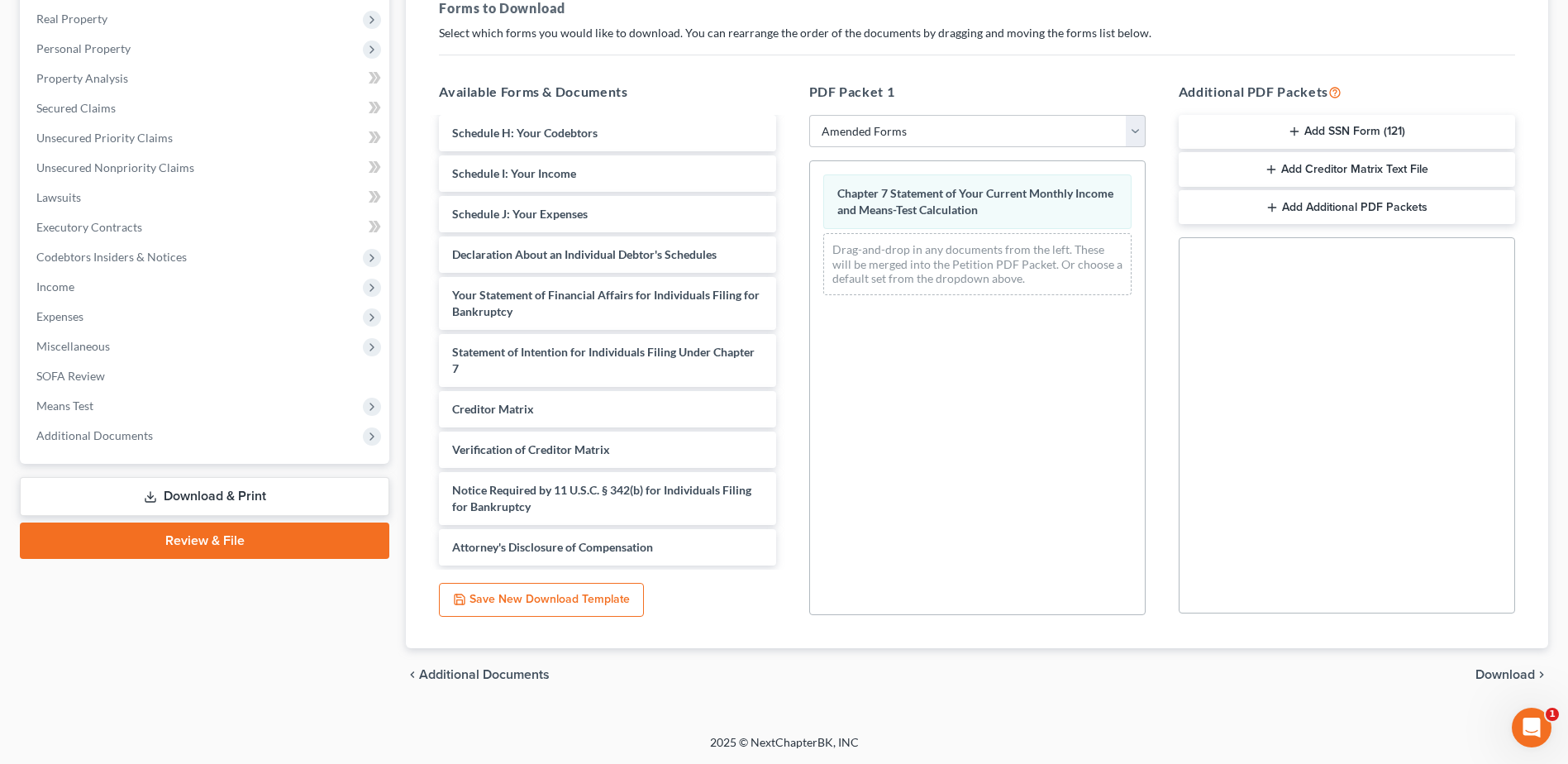
click at [1496, 677] on span "Download" at bounding box center [1505, 675] width 60 height 13
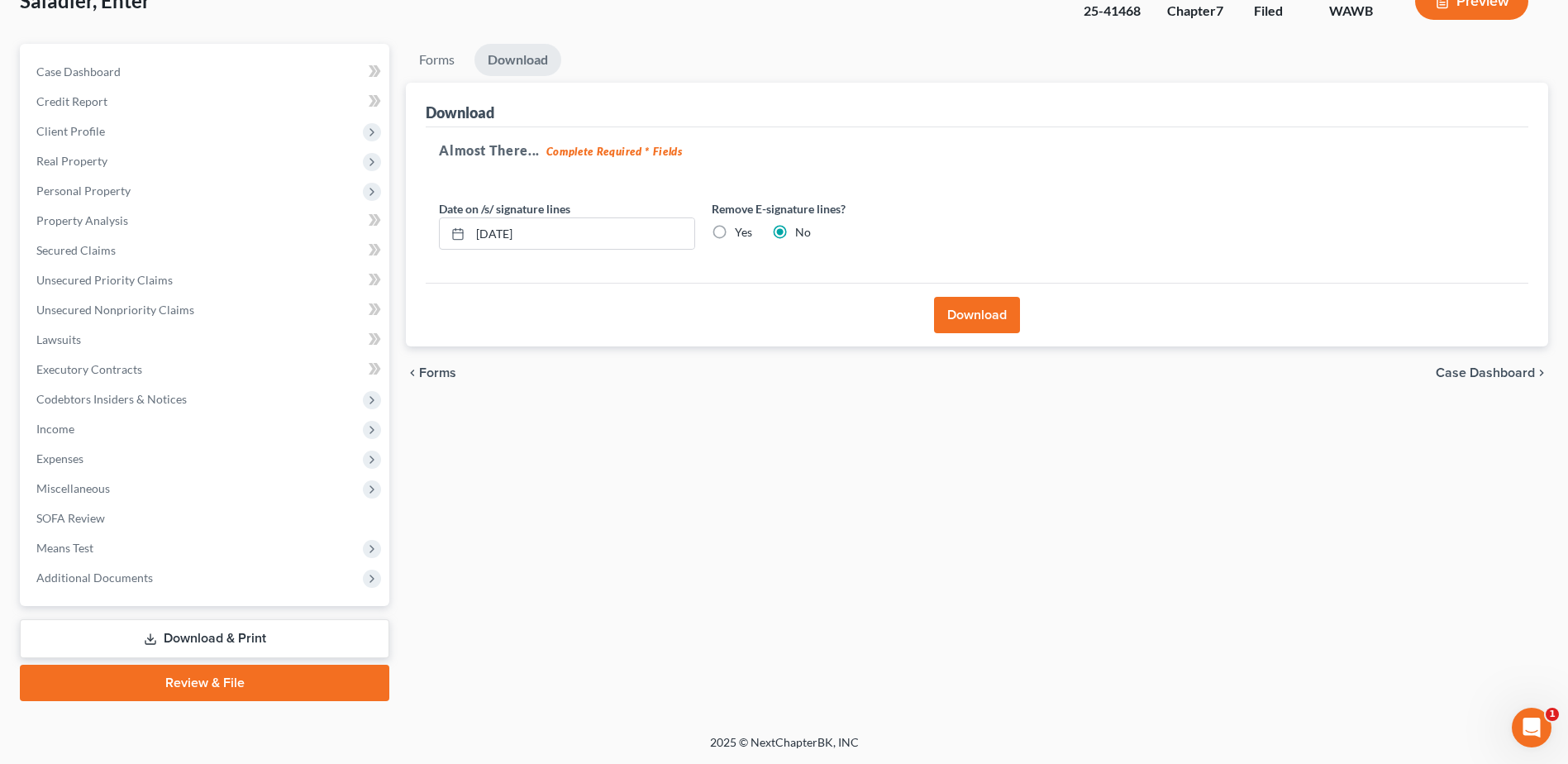
scroll to position [115, 0]
click at [977, 317] on button "Download" at bounding box center [977, 315] width 86 height 36
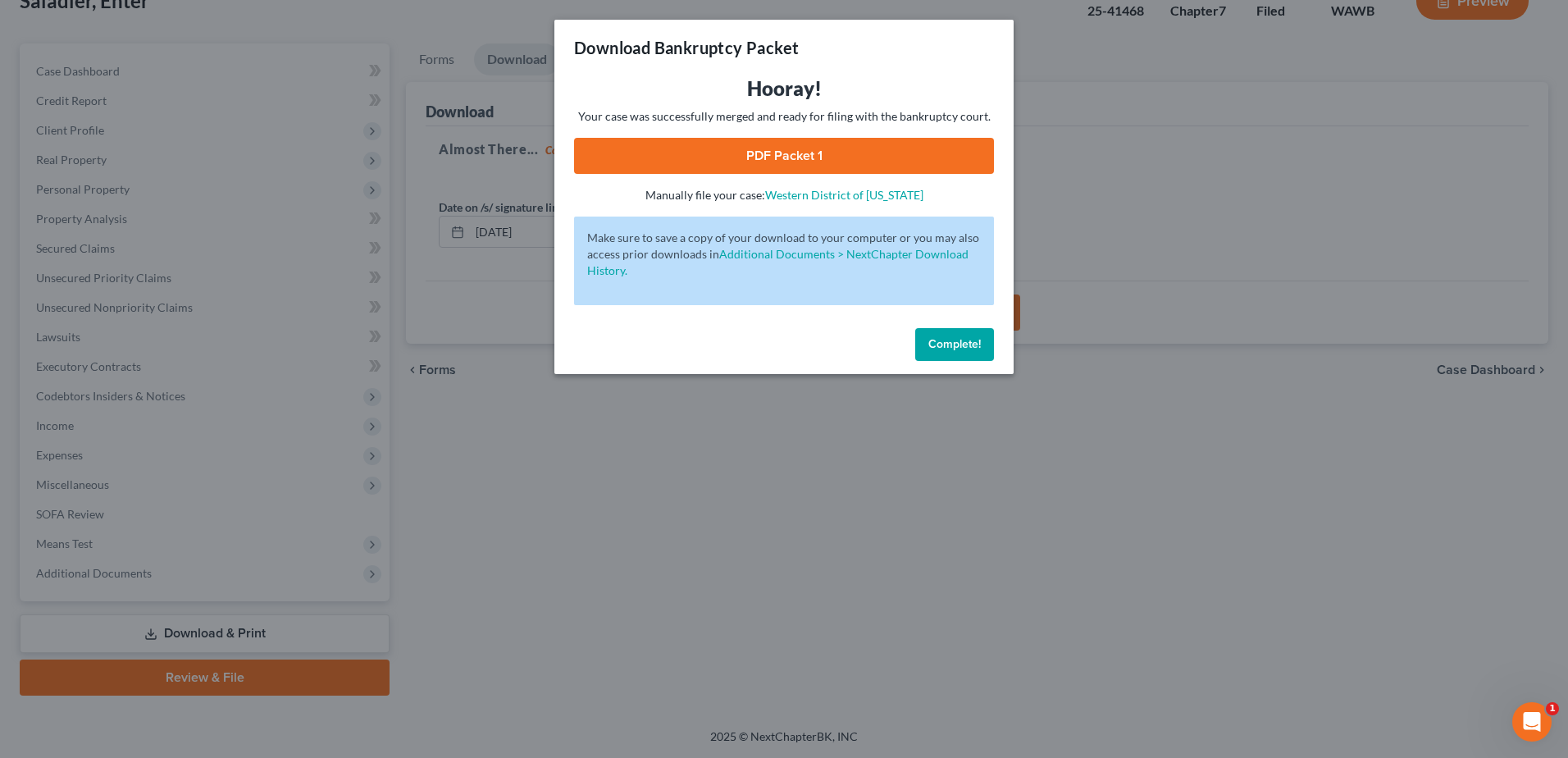
click at [780, 153] on link "PDF Packet 1" at bounding box center [784, 155] width 420 height 36
click at [934, 353] on button "Complete!" at bounding box center [955, 344] width 79 height 33
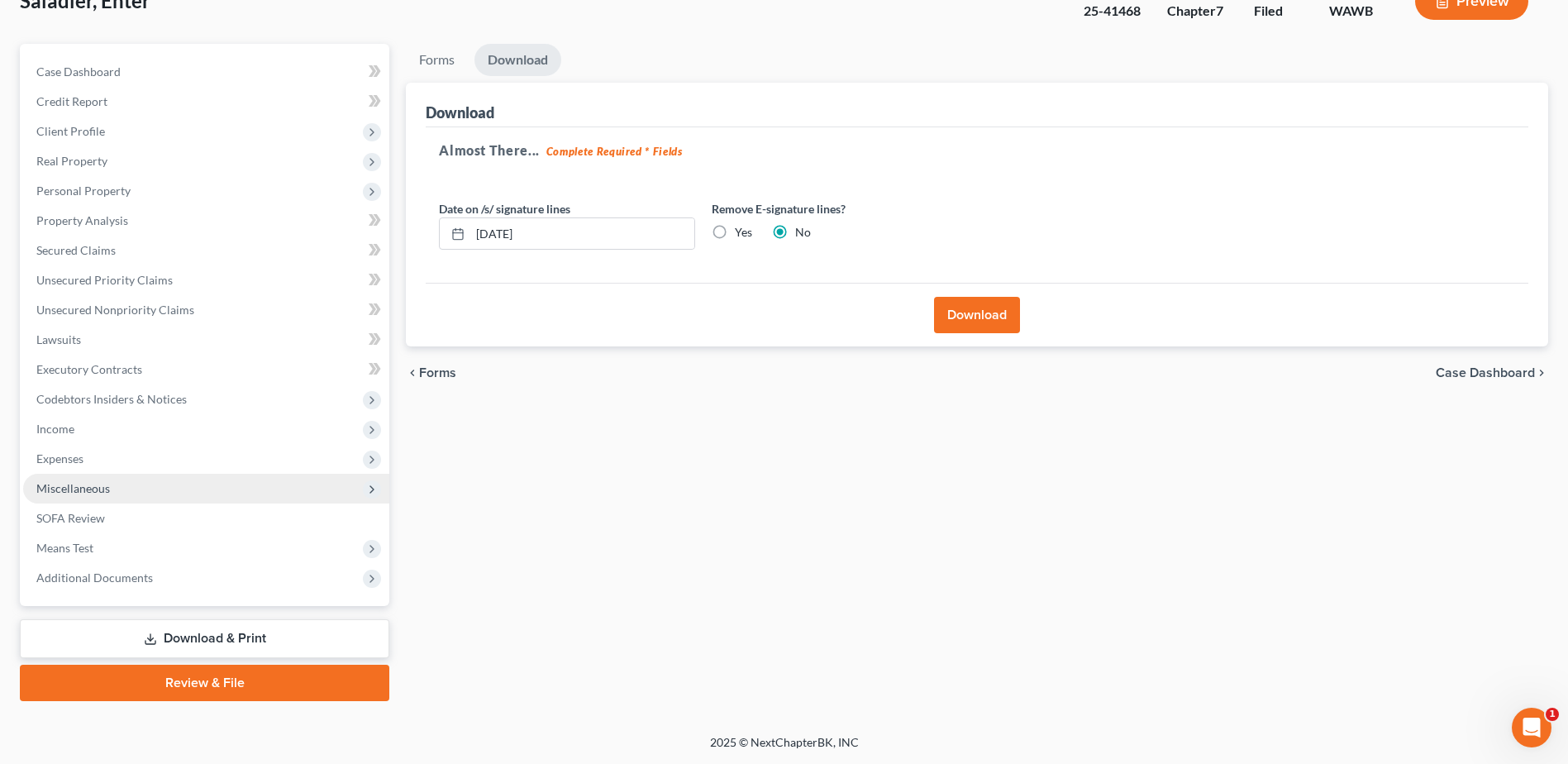
click at [78, 475] on span "Miscellaneous" at bounding box center [206, 488] width 366 height 29
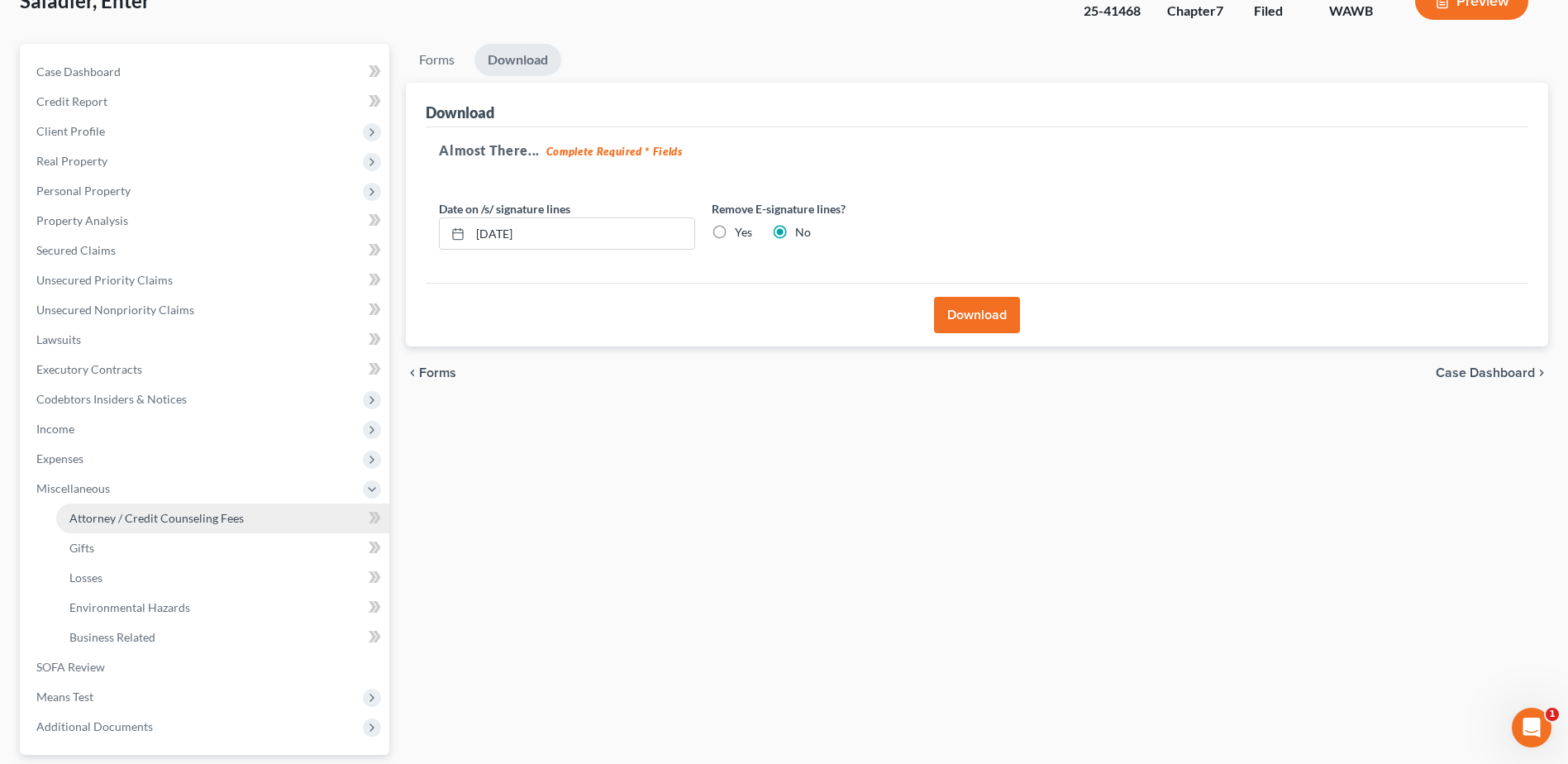
click at [119, 521] on span "Attorney / Credit Counseling Fees" at bounding box center [157, 517] width 175 height 14
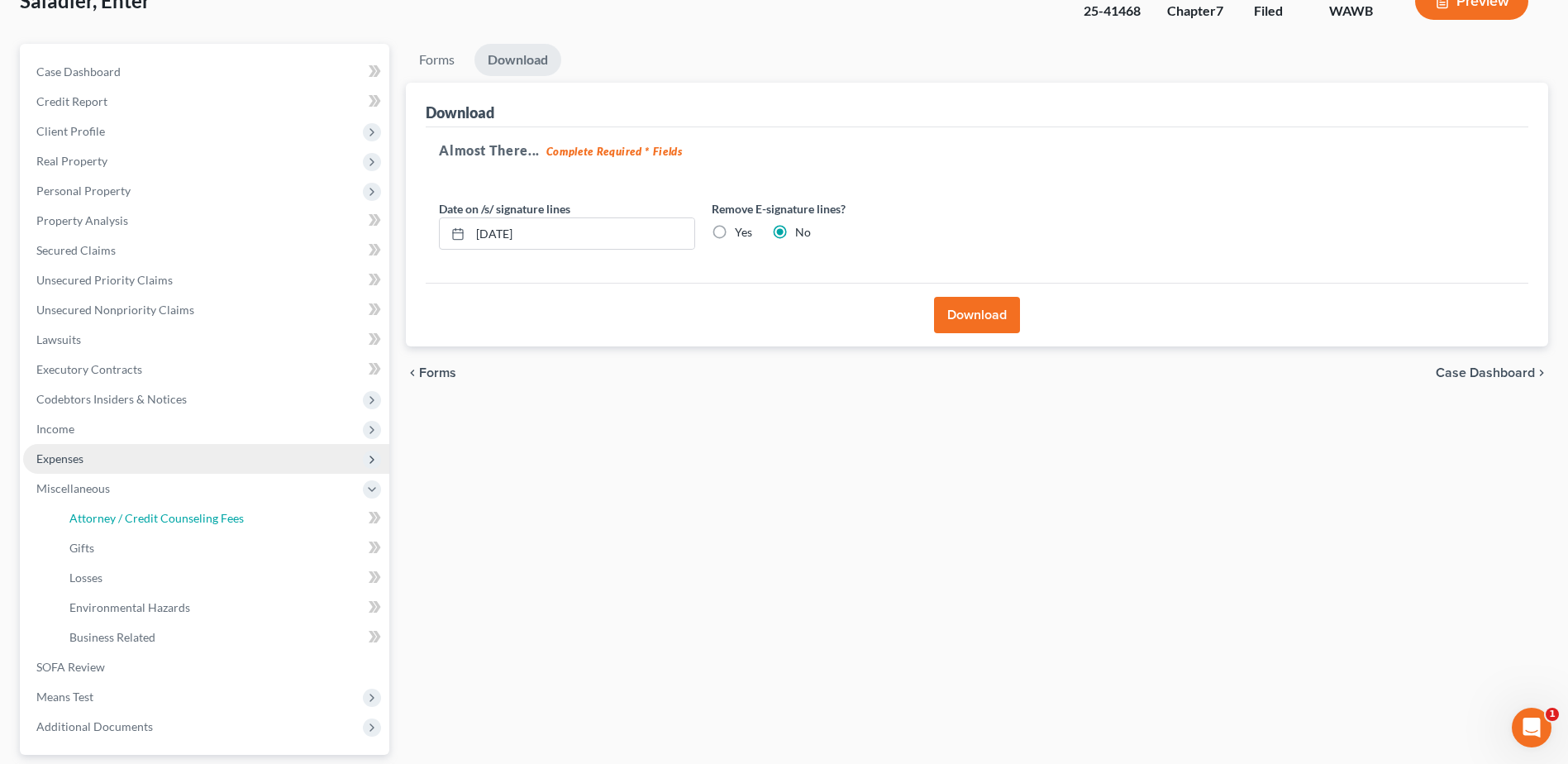
scroll to position [39, 0]
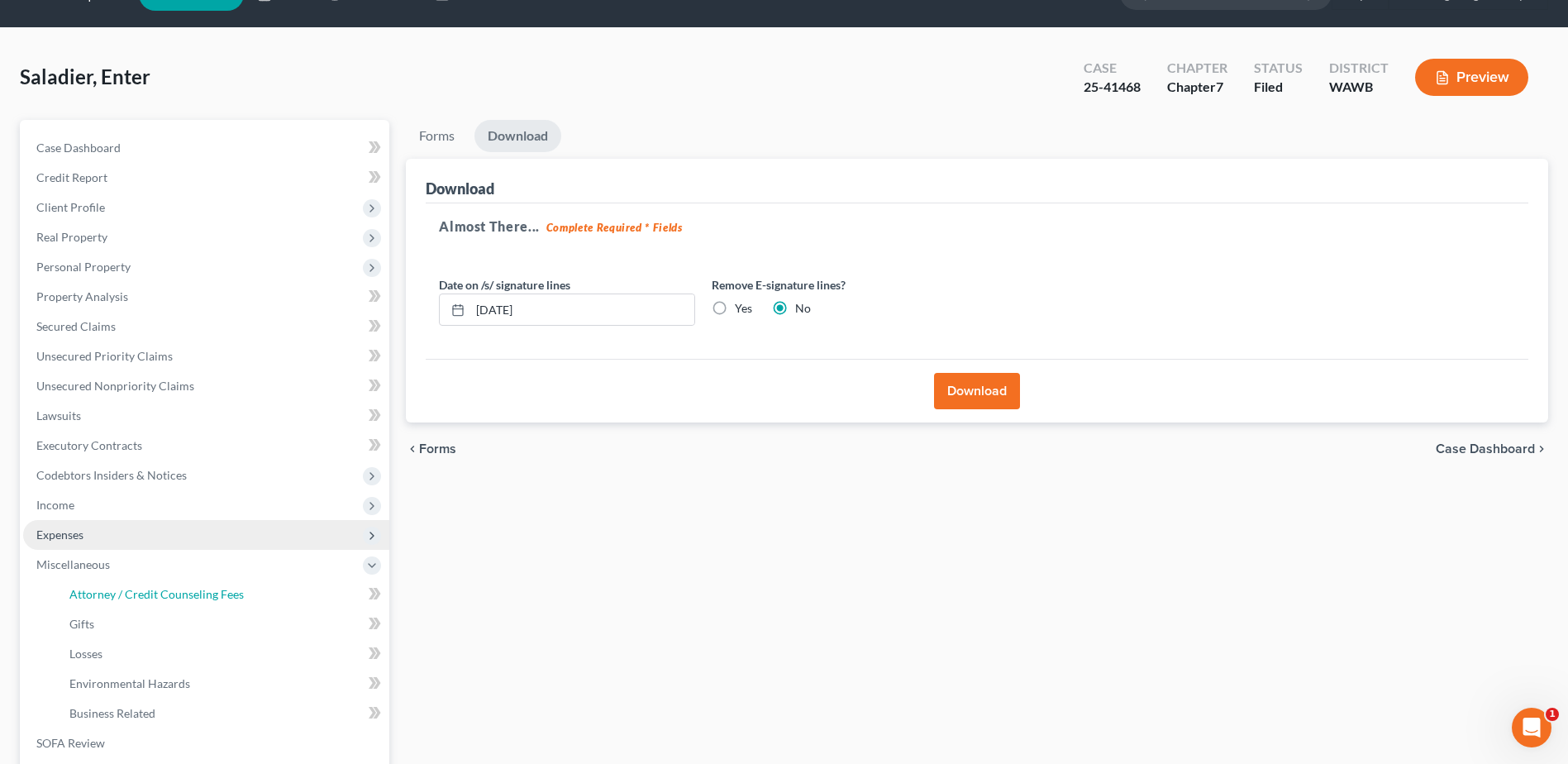
select select "0"
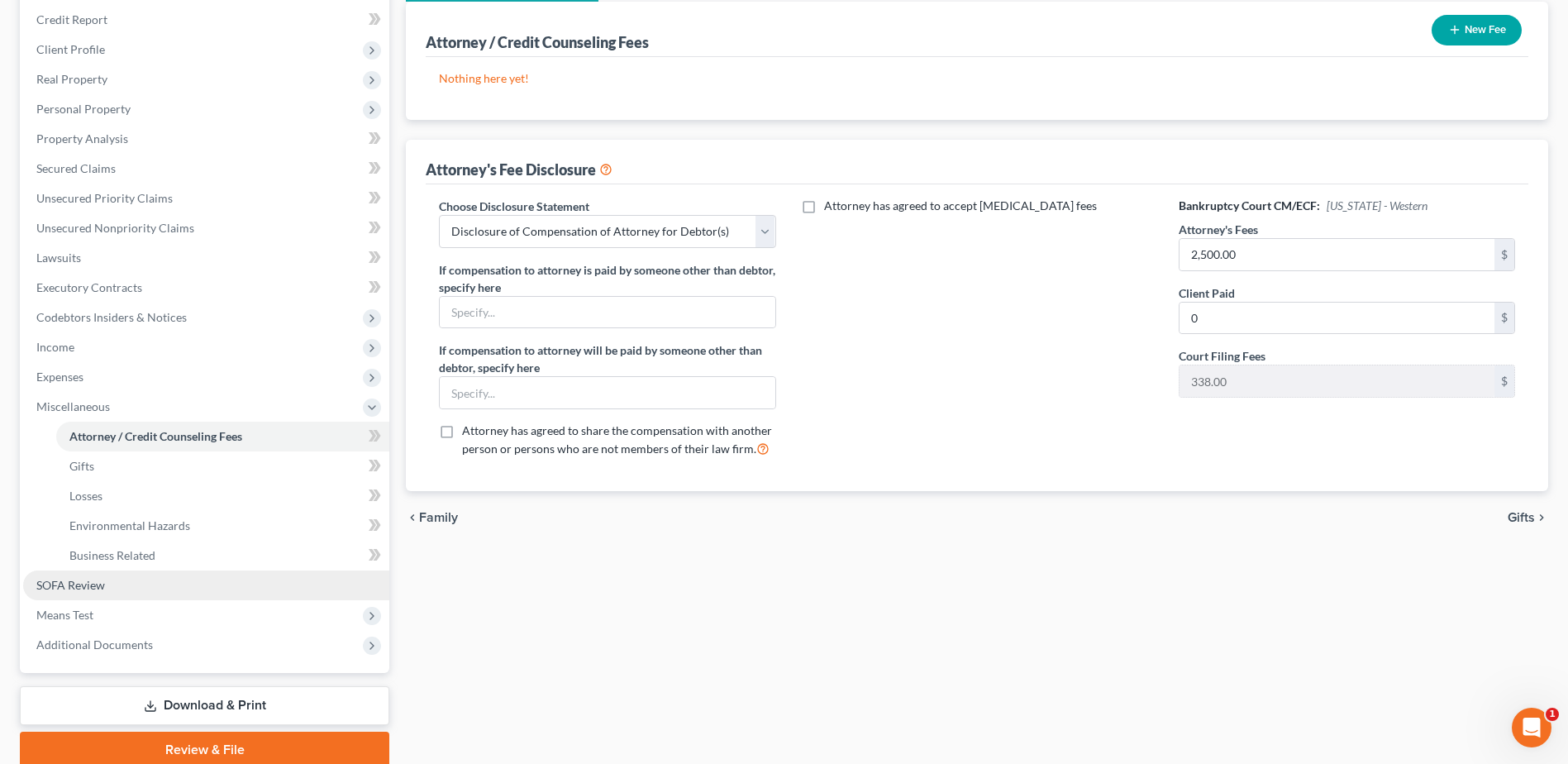
scroll to position [264, 0]
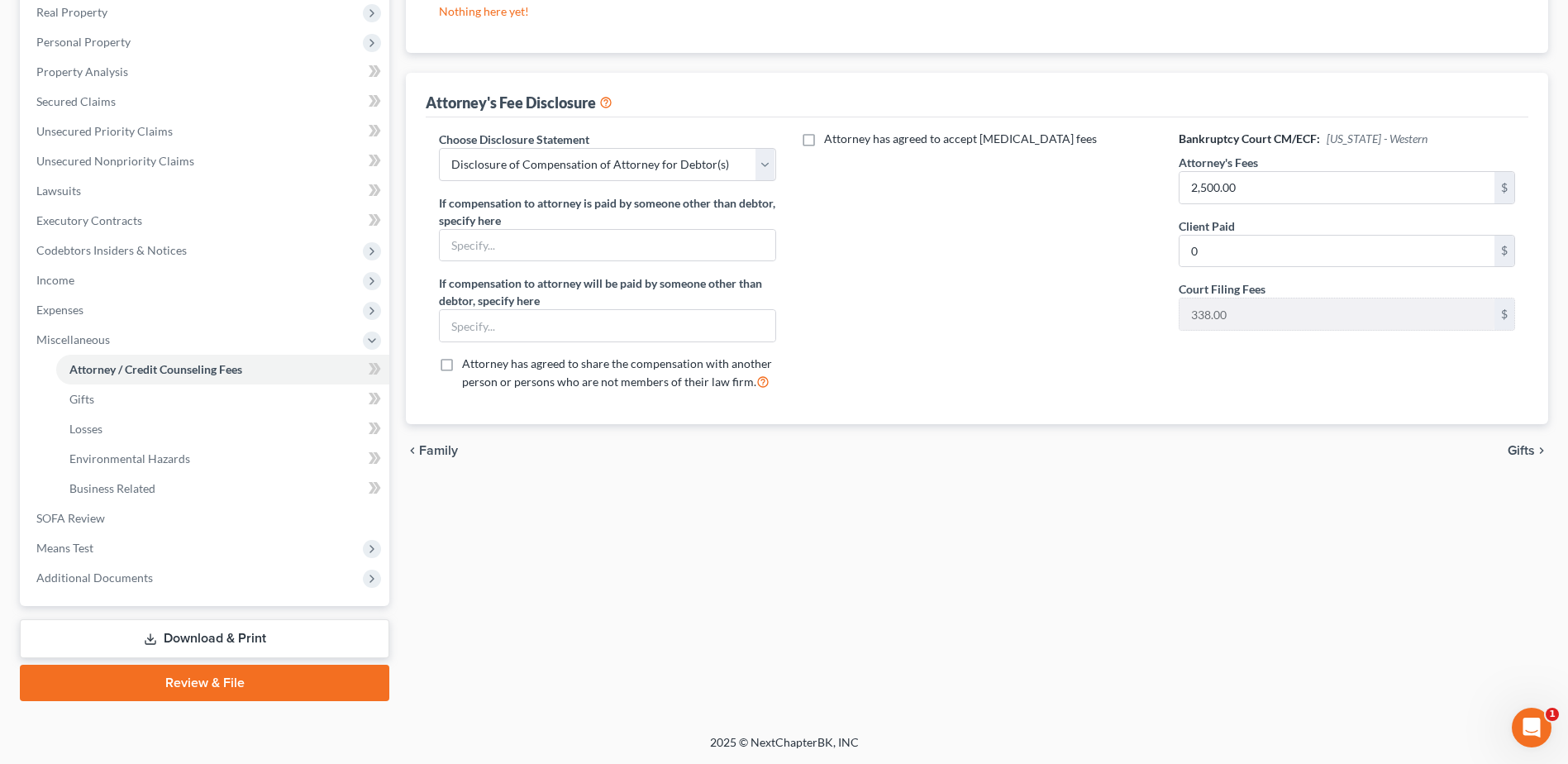
click at [215, 640] on link "Download & Print" at bounding box center [204, 638] width 369 height 39
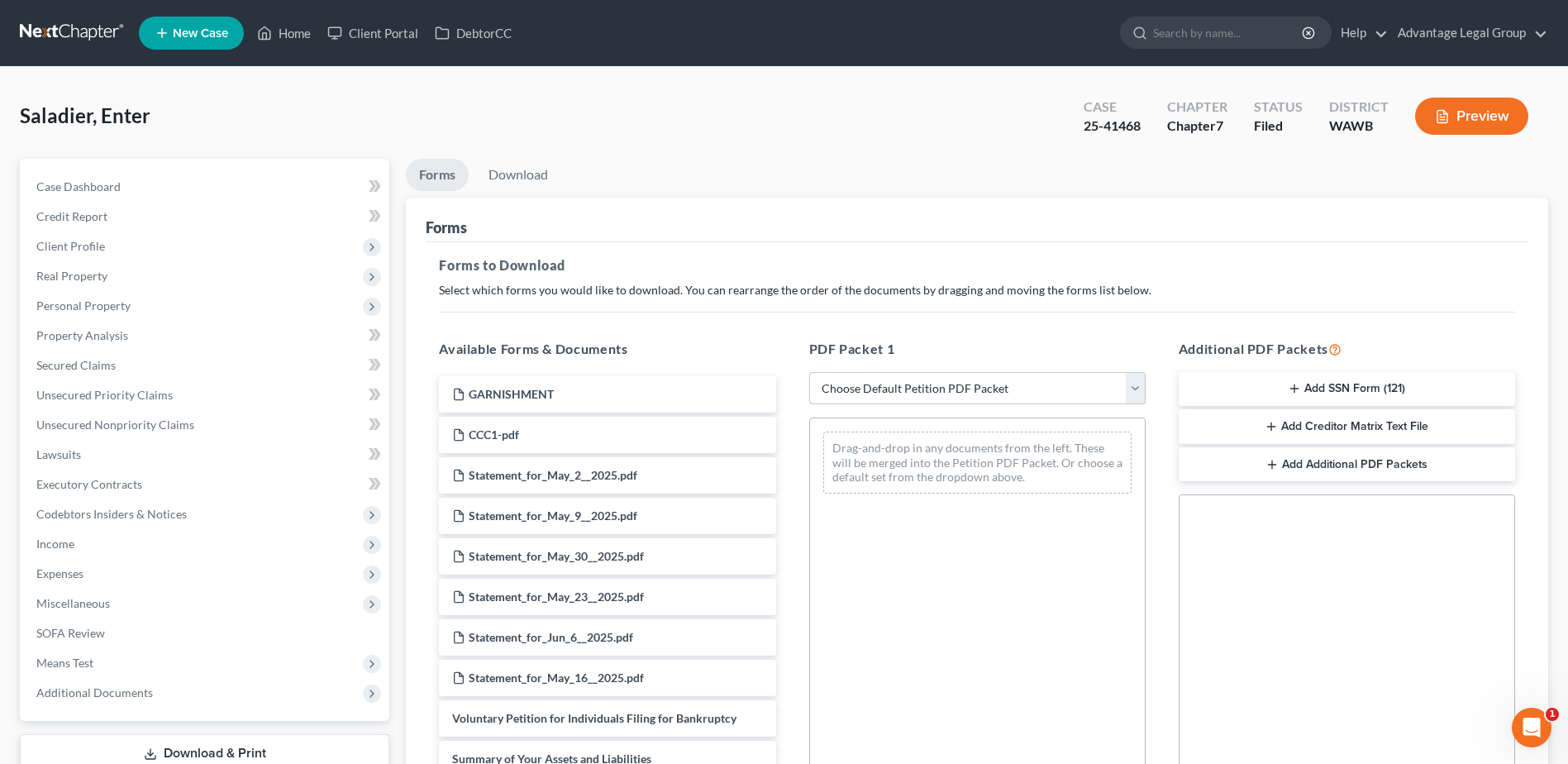
click at [1139, 385] on select "Choose Default Petition PDF Packet Complete Bankruptcy Petition (all forms and …" at bounding box center [978, 388] width 336 height 33
select select "2"
click at [810, 372] on select "Choose Default Petition PDF Packet Complete Bankruptcy Petition (all forms and …" at bounding box center [978, 388] width 336 height 33
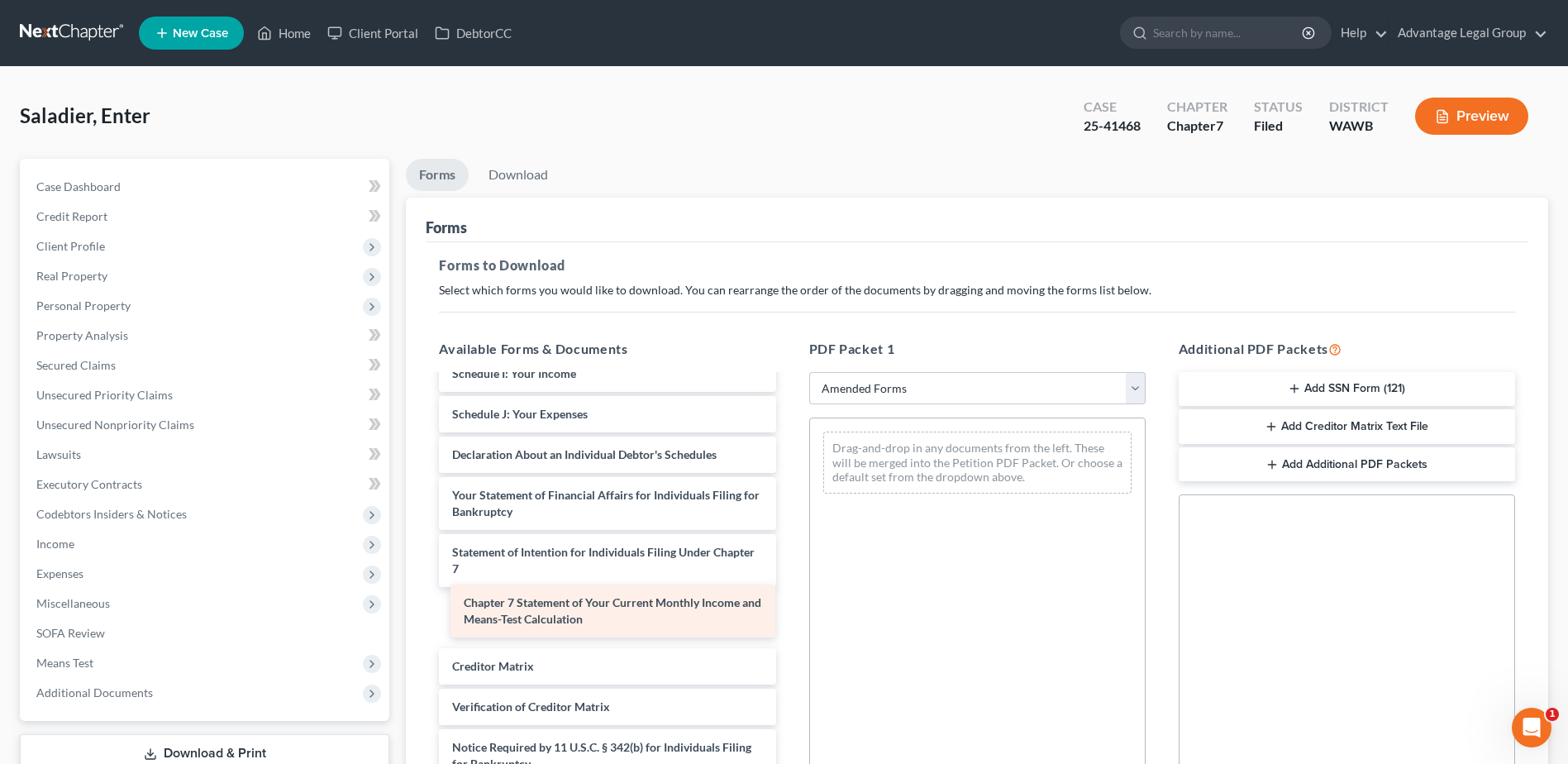
scroll to position [305, 0]
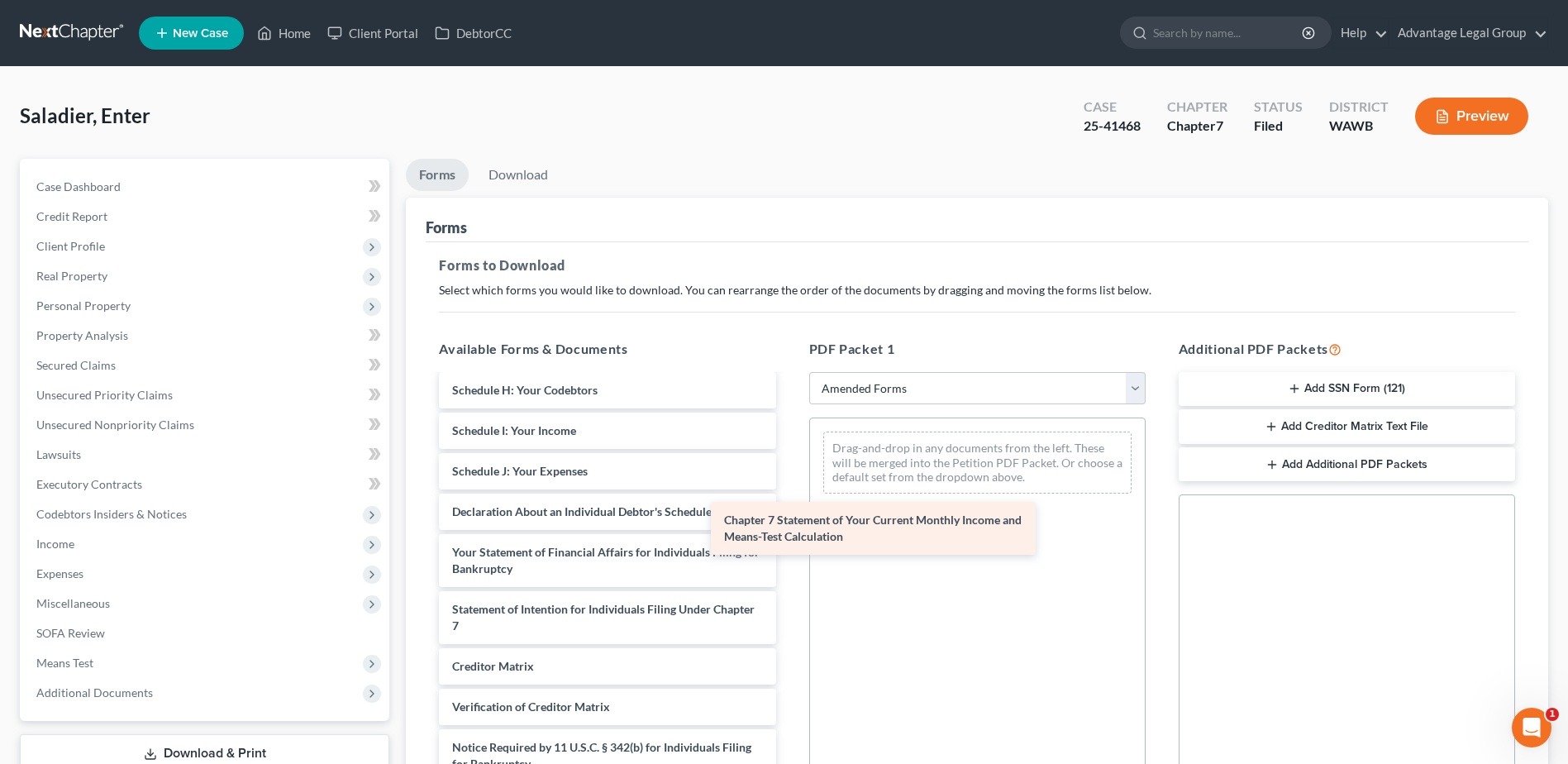
drag, startPoint x: 647, startPoint y: 624, endPoint x: 951, endPoint y: 518, distance: 322.0
click at [789, 518] on div "Chapter 7 Statement of Your Current Monthly Income and Means-Test Calculation V…" at bounding box center [607, 447] width 363 height 751
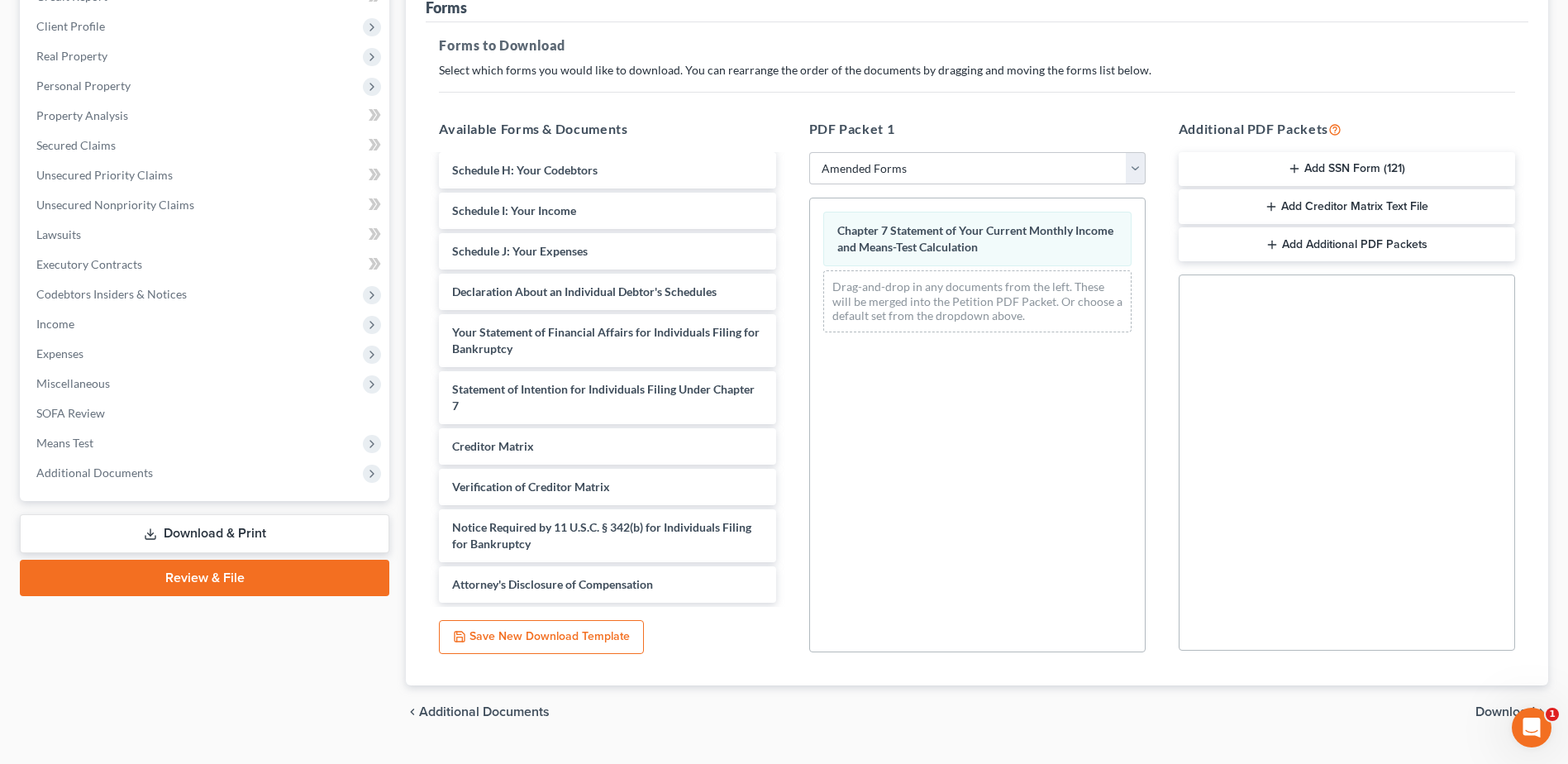
scroll to position [257, 0]
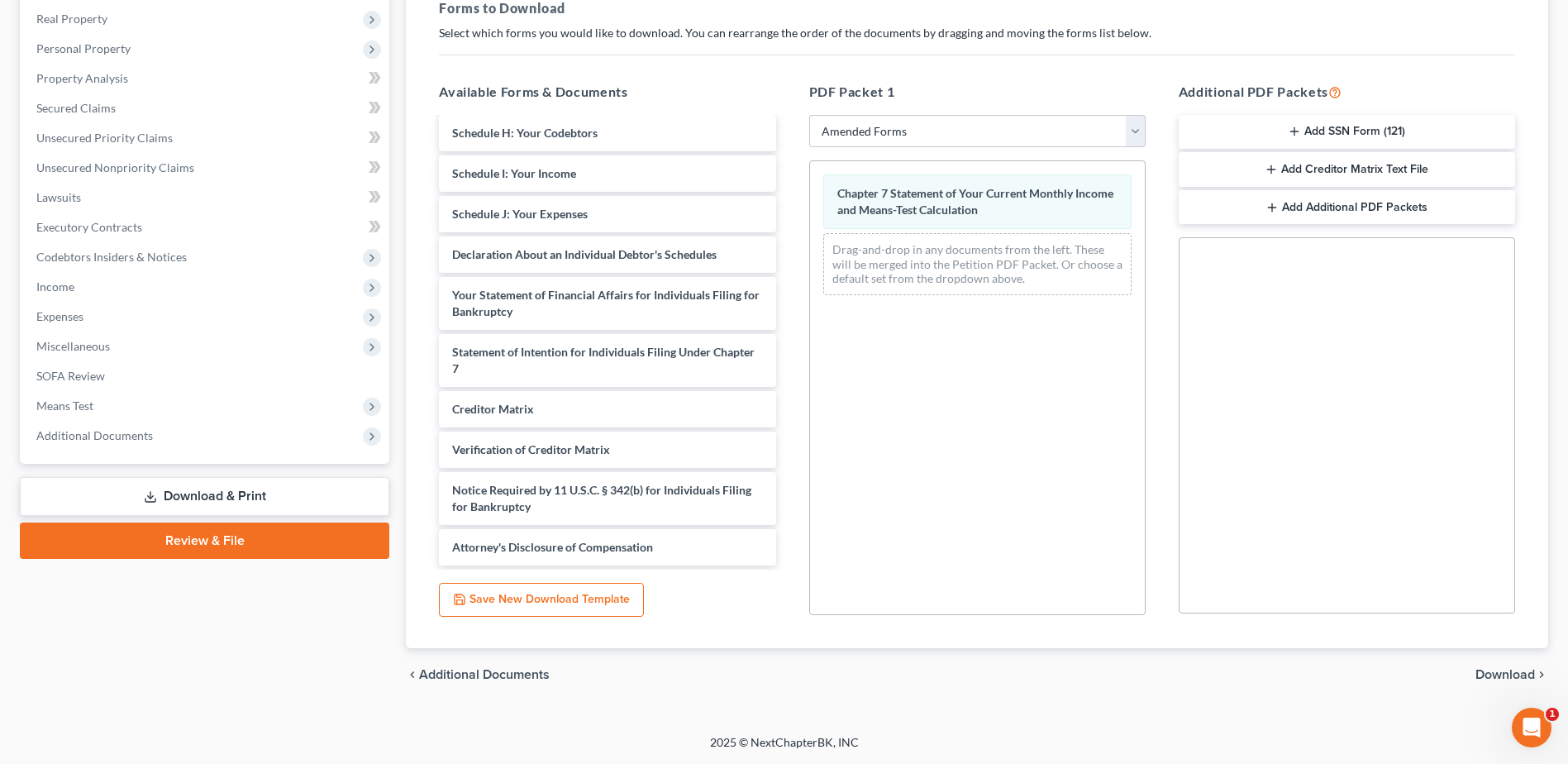
click at [1503, 672] on span "Download" at bounding box center [1505, 675] width 60 height 13
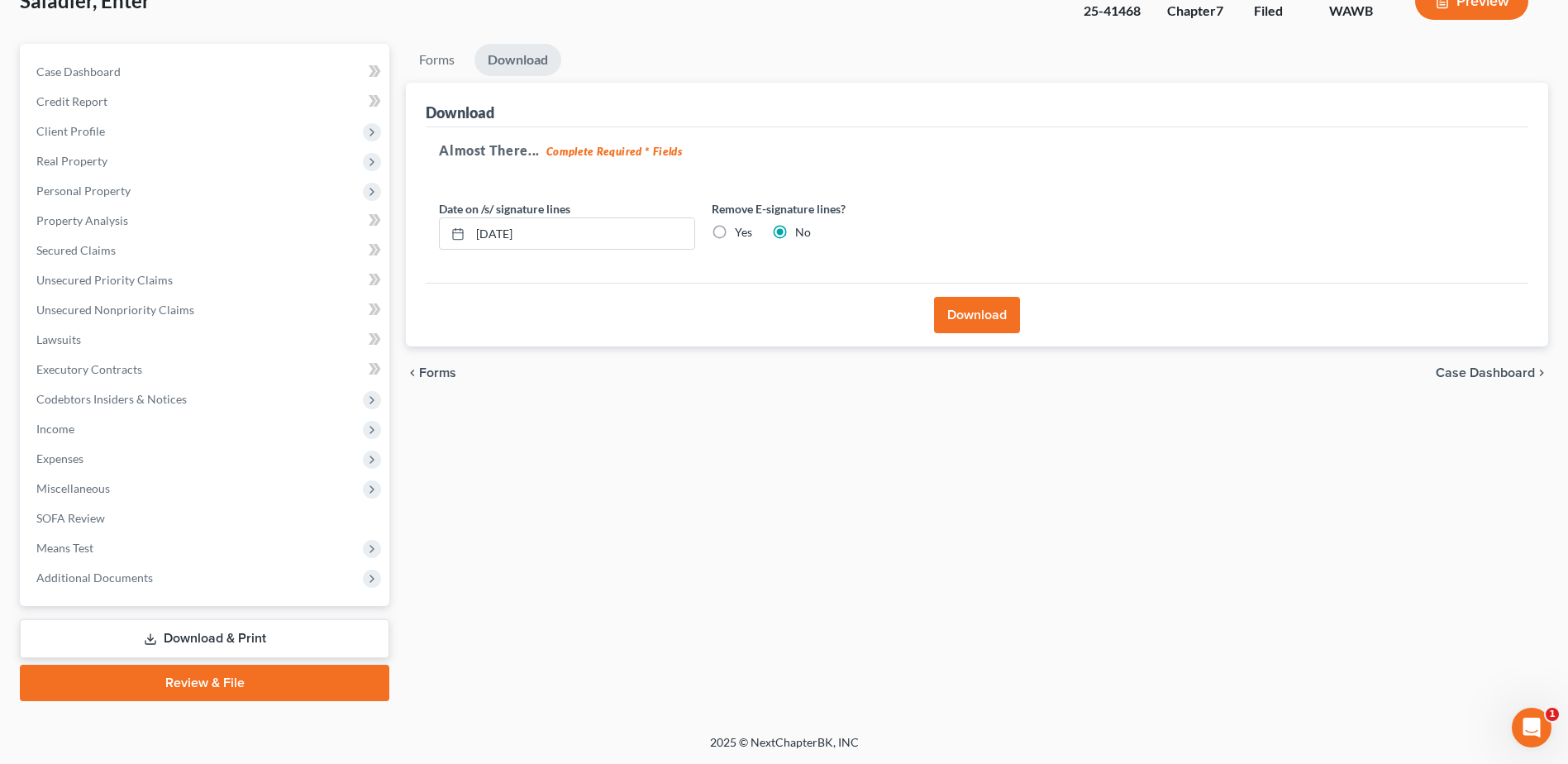
scroll to position [115, 0]
click at [995, 313] on button "Download" at bounding box center [977, 315] width 86 height 36
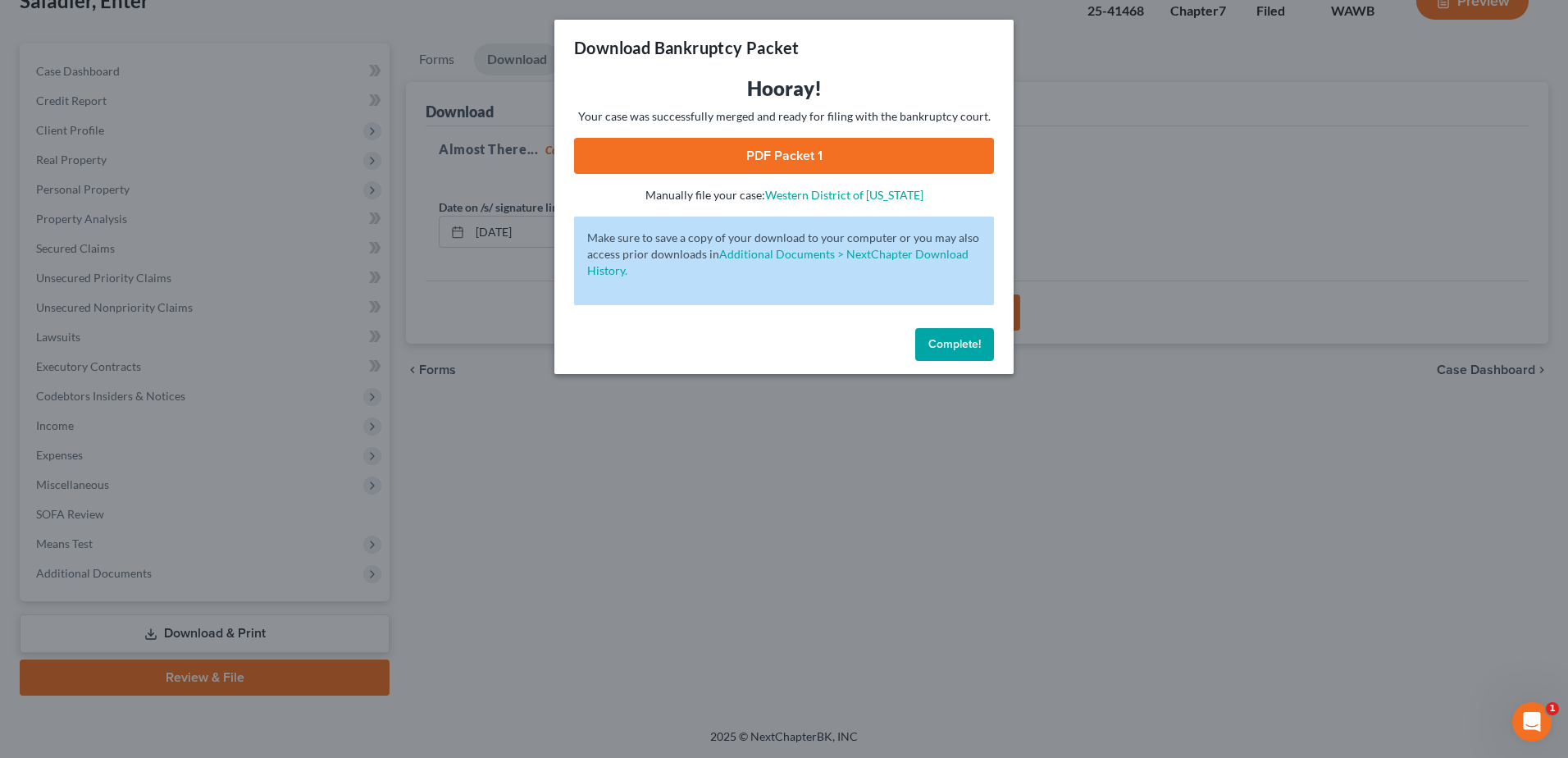
click at [783, 157] on link "PDF Packet 1" at bounding box center [784, 155] width 420 height 36
drag, startPoint x: 957, startPoint y: 344, endPoint x: 965, endPoint y: 355, distance: 13.6
click at [957, 344] on span "Complete!" at bounding box center [955, 344] width 53 height 14
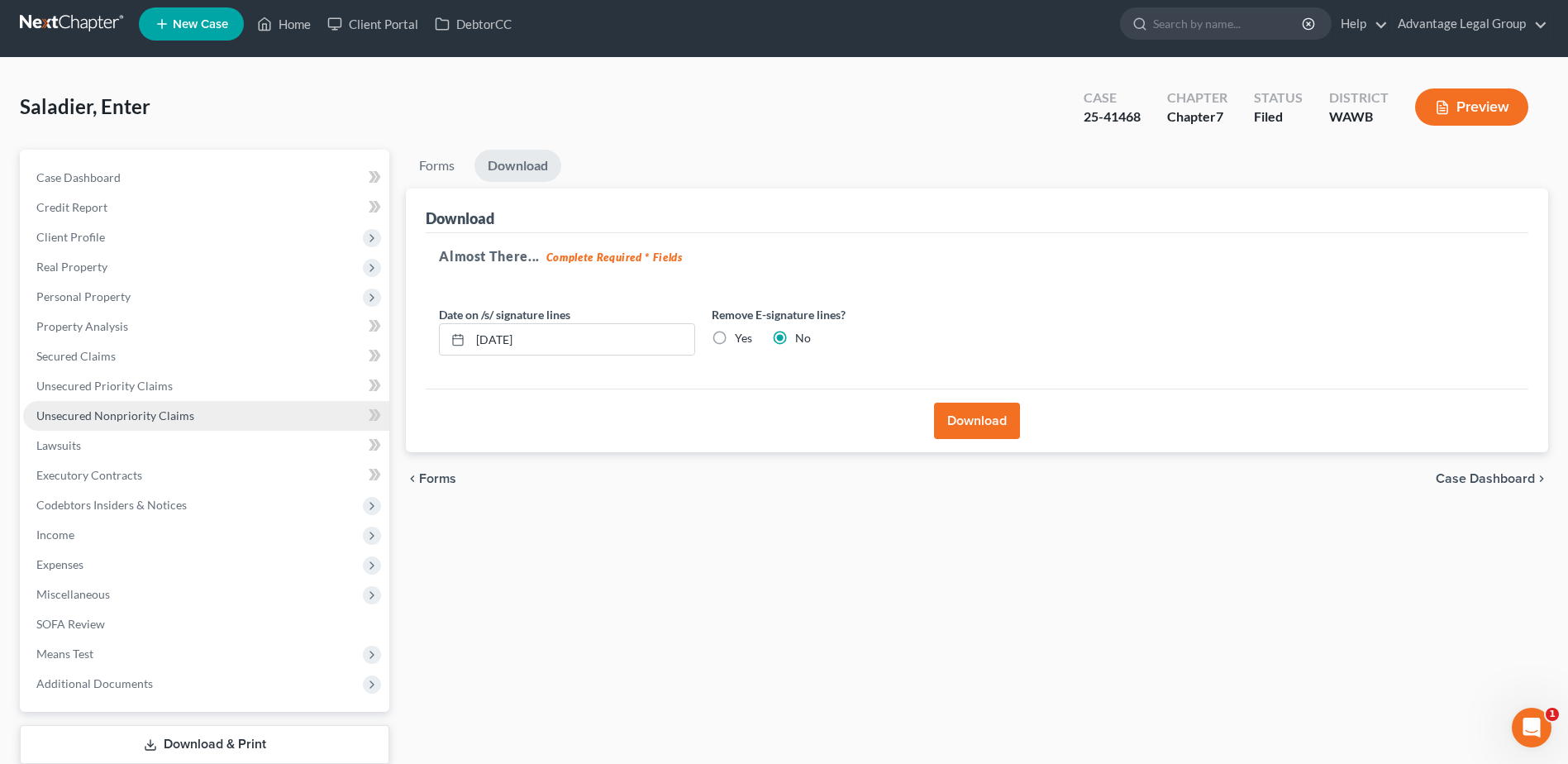
scroll to position [0, 0]
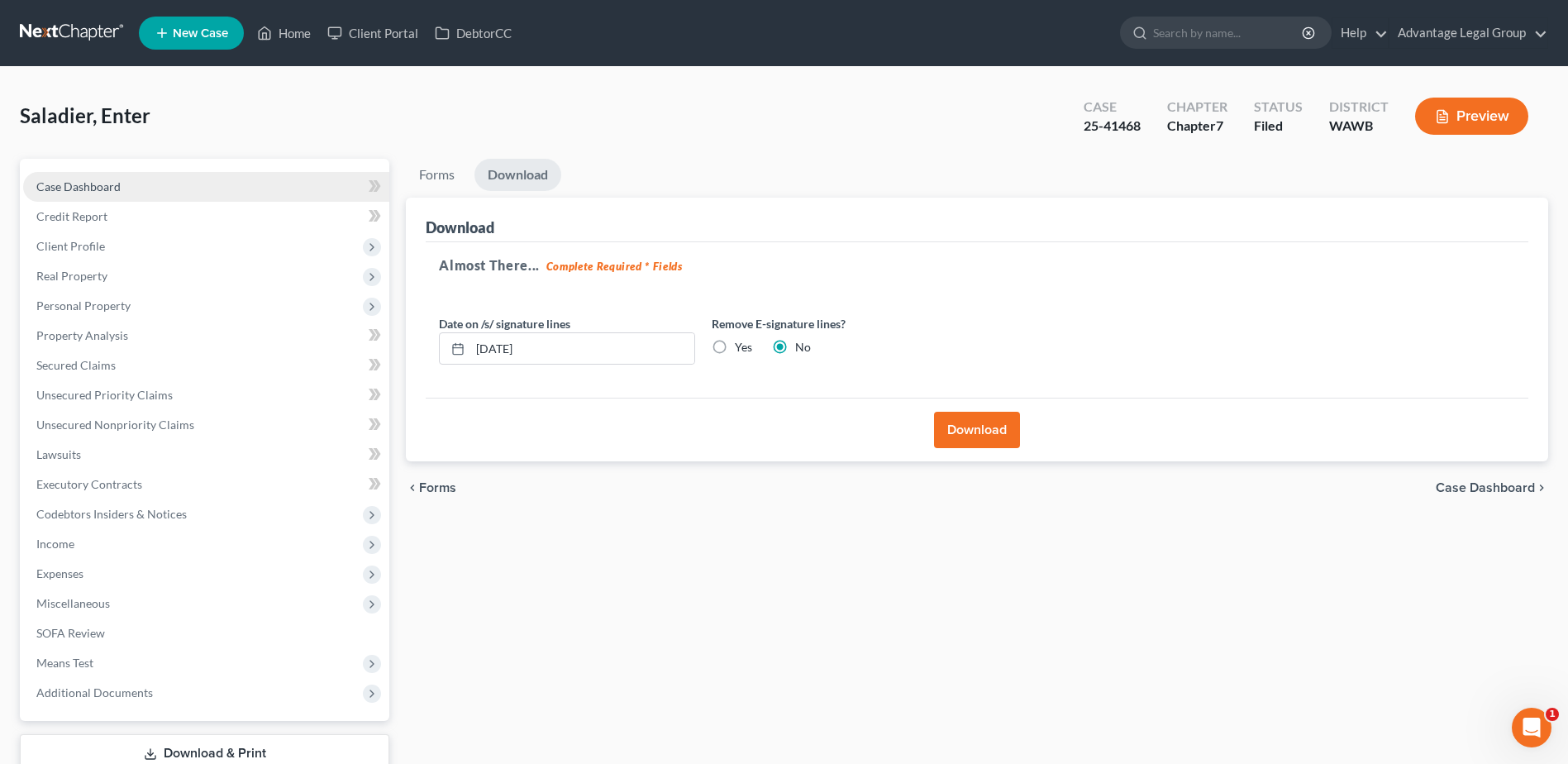
click at [80, 195] on link "Case Dashboard" at bounding box center [206, 186] width 366 height 29
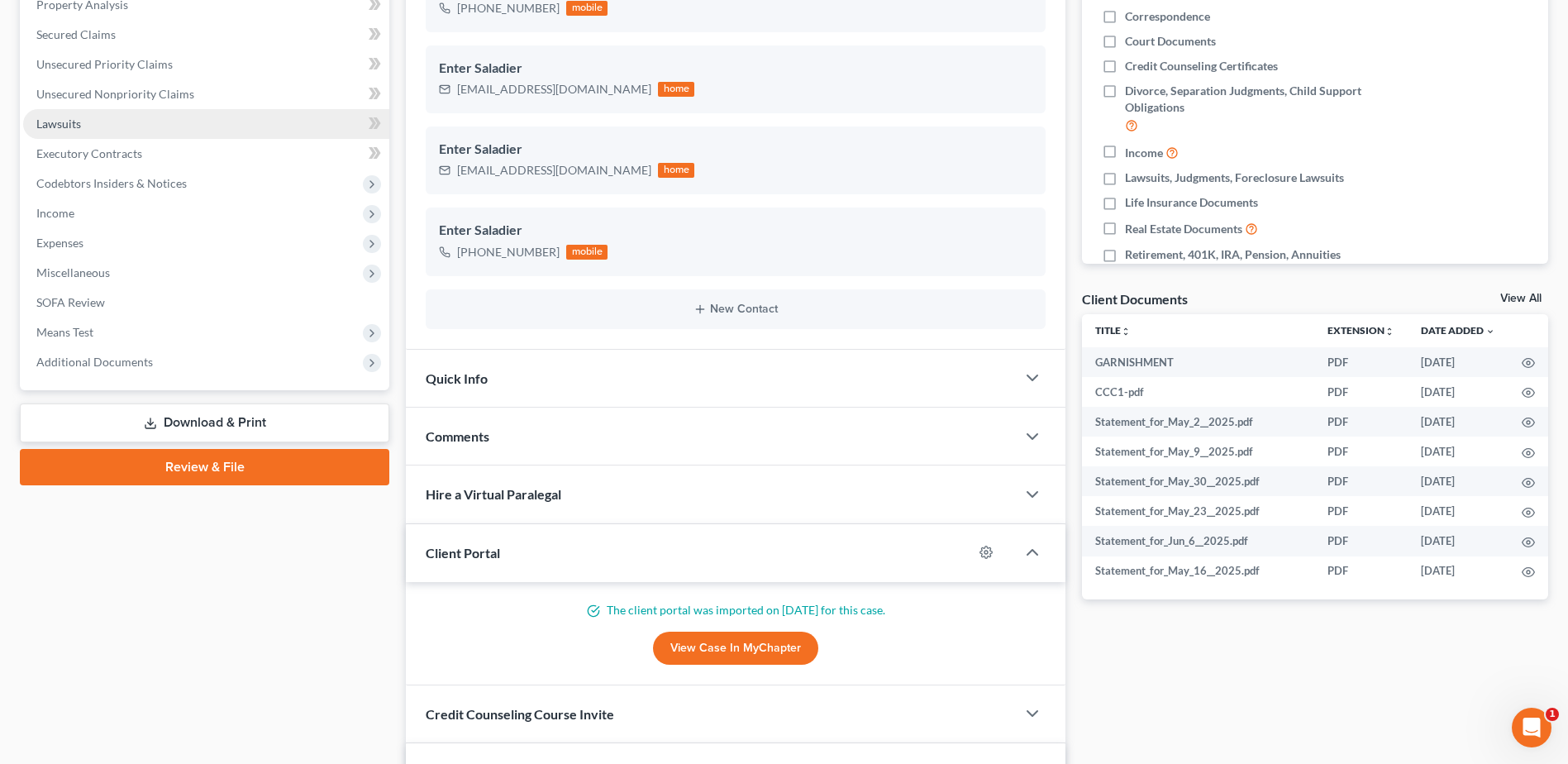
scroll to position [6900, 0]
click at [208, 418] on link "Download & Print" at bounding box center [204, 422] width 369 height 39
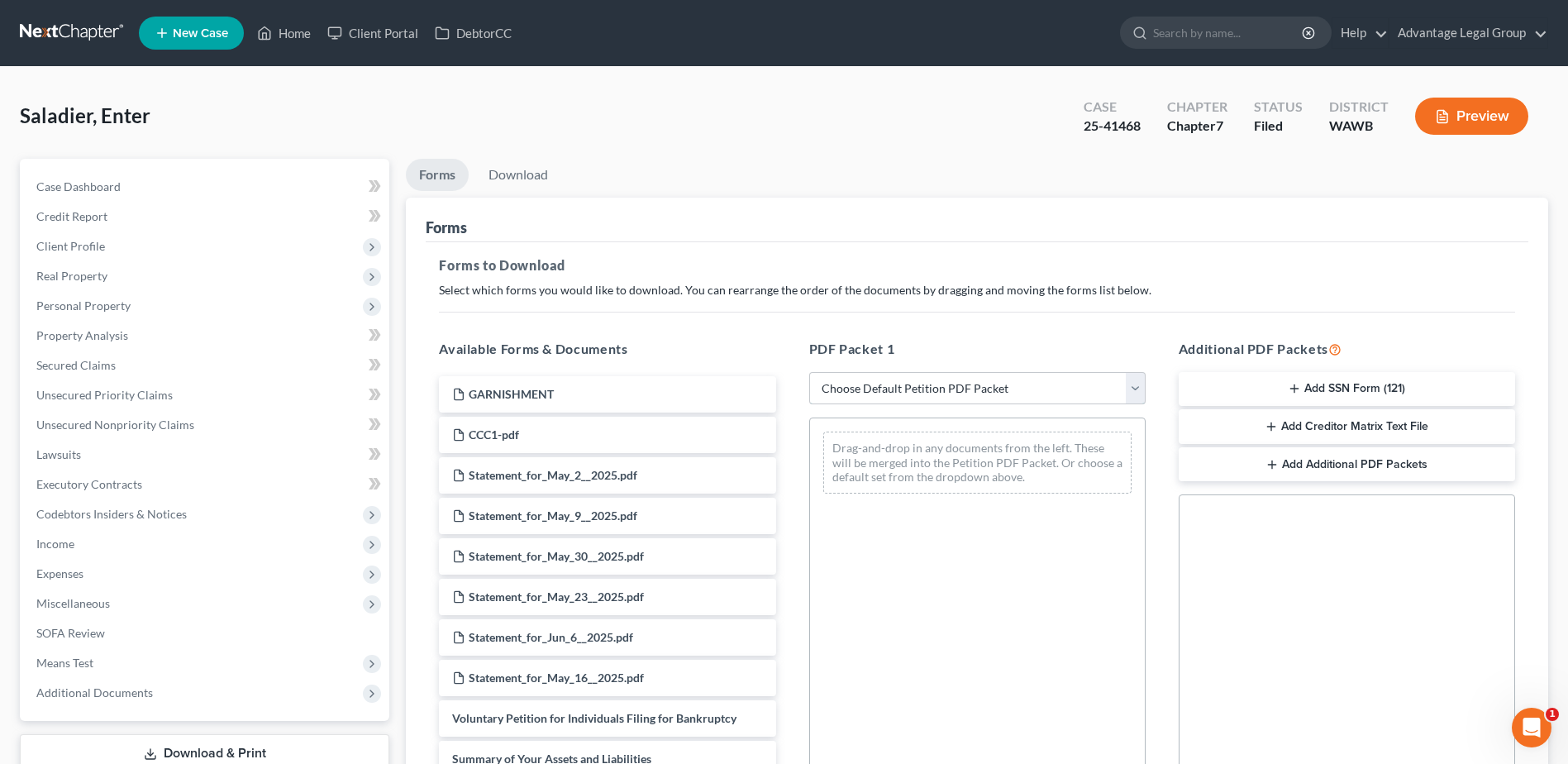
click at [1131, 386] on select "Choose Default Petition PDF Packet Complete Bankruptcy Petition (all forms and …" at bounding box center [978, 388] width 336 height 33
select select "2"
click at [810, 372] on select "Choose Default Petition PDF Packet Complete Bankruptcy Petition (all forms and …" at bounding box center [978, 388] width 336 height 33
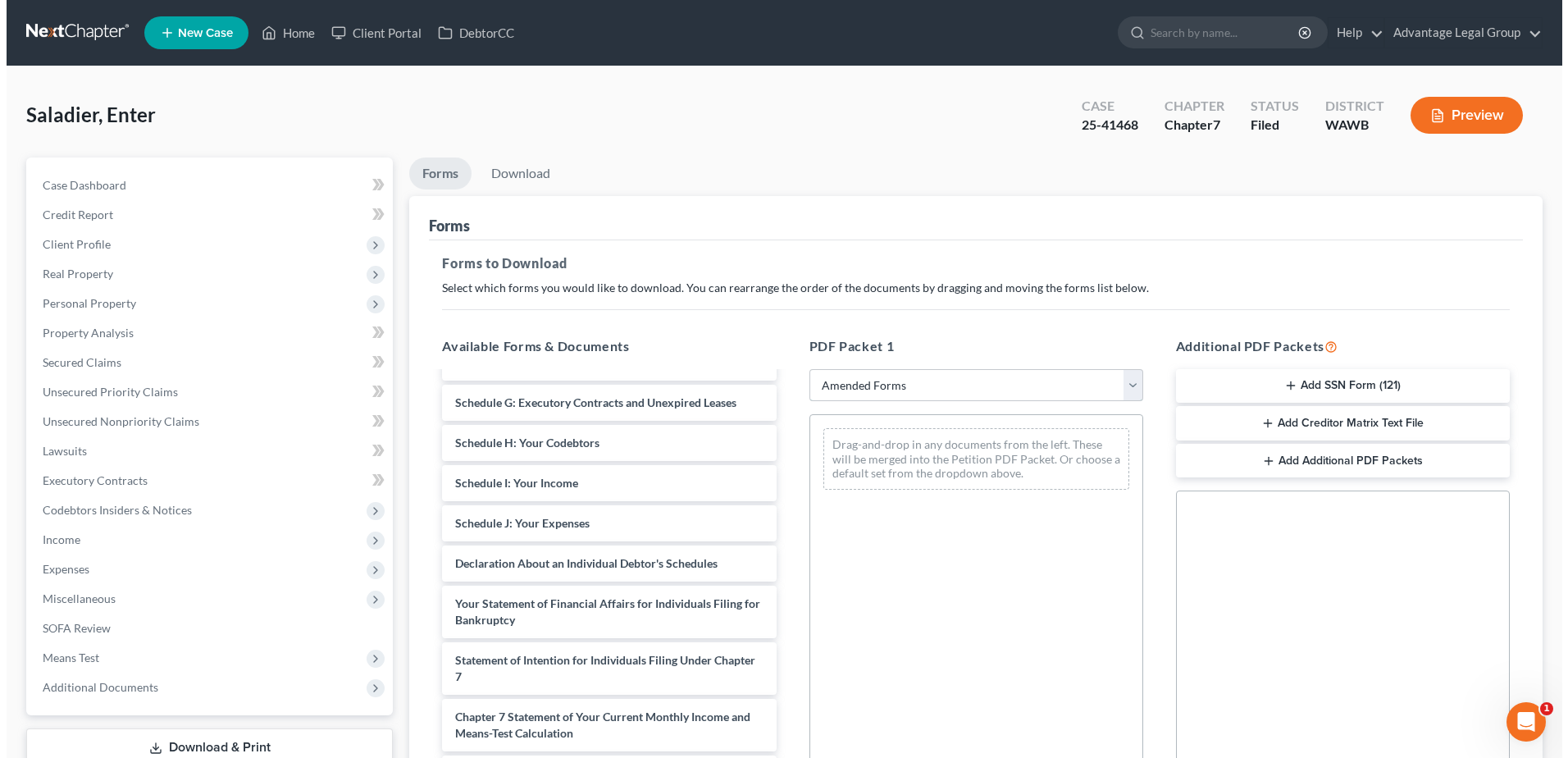
scroll to position [328, 0]
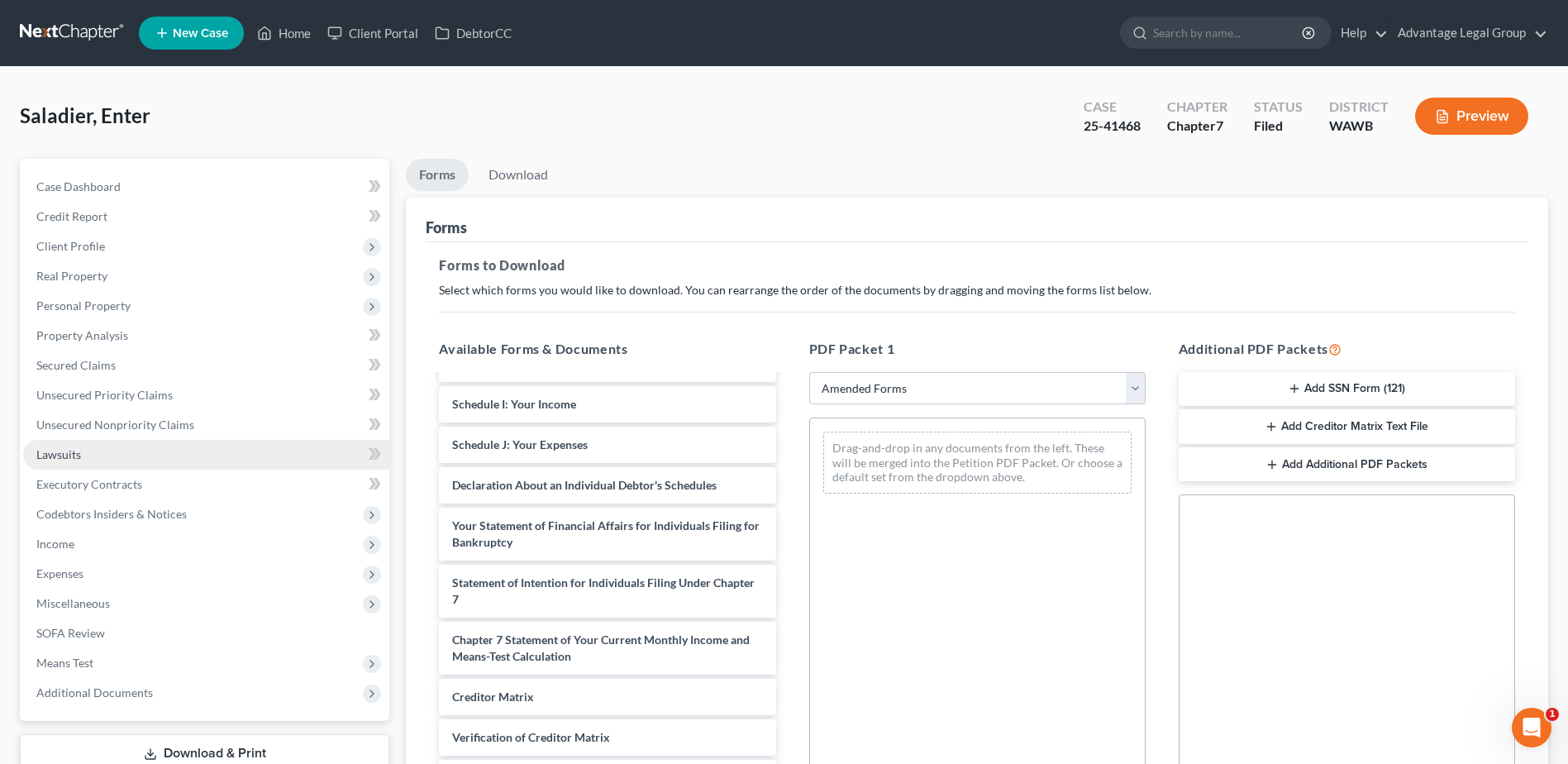
drag, startPoint x: 55, startPoint y: 454, endPoint x: 70, endPoint y: 458, distance: 15.5
click at [55, 454] on span "Lawsuits" at bounding box center [58, 454] width 45 height 14
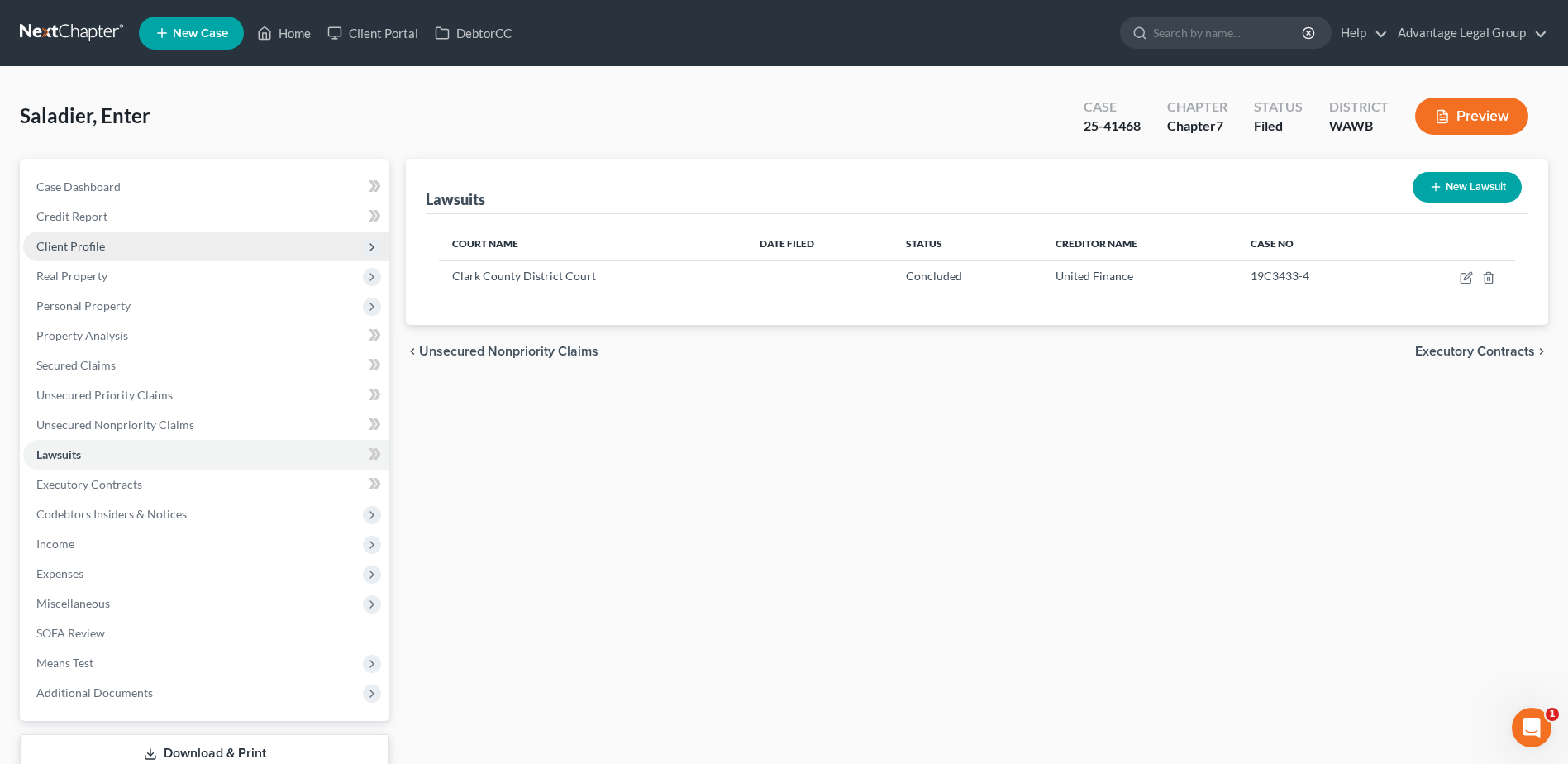
click at [76, 241] on span "Client Profile" at bounding box center [70, 246] width 68 height 14
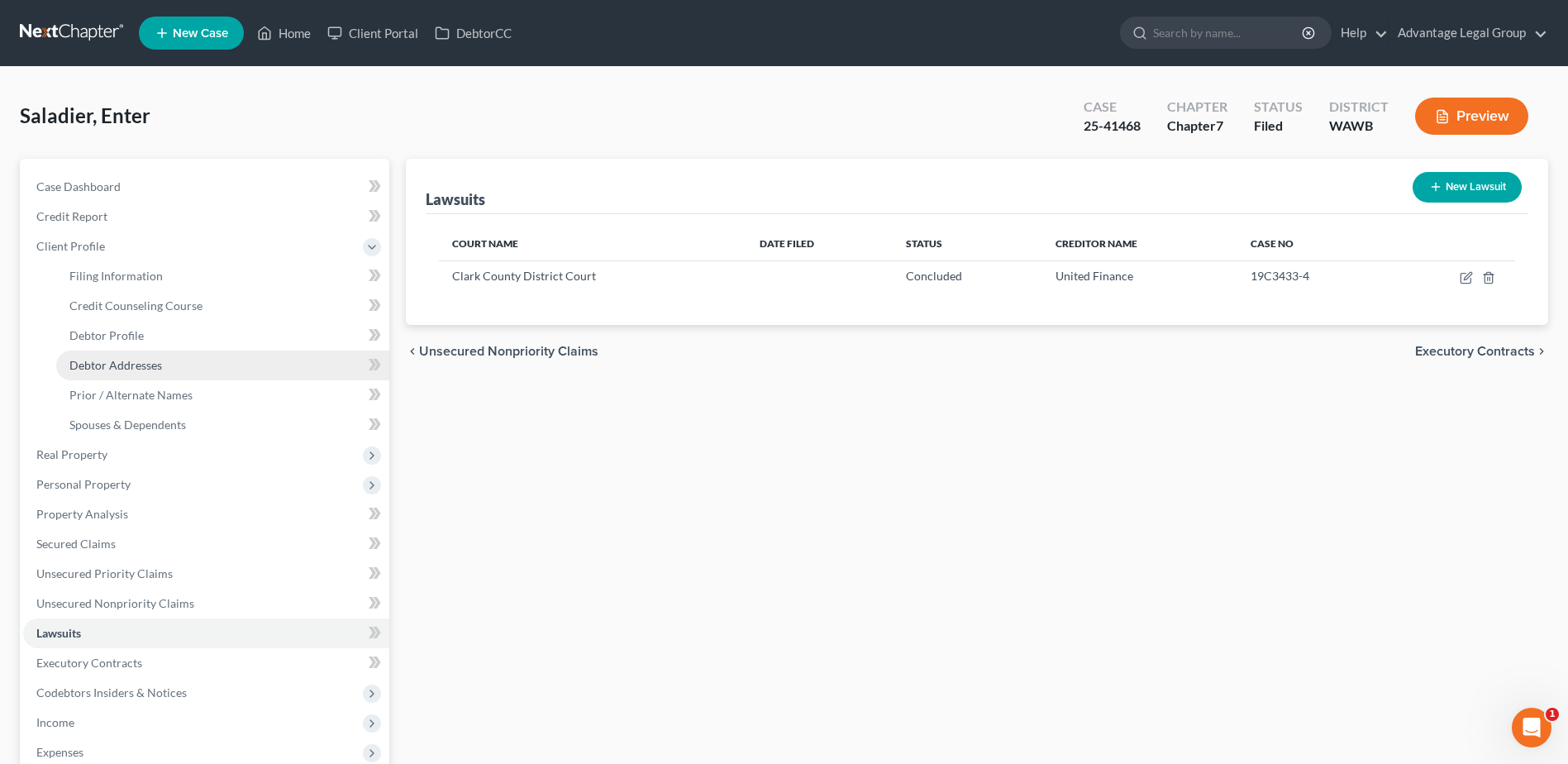
click at [112, 367] on span "Debtor Addresses" at bounding box center [116, 364] width 93 height 14
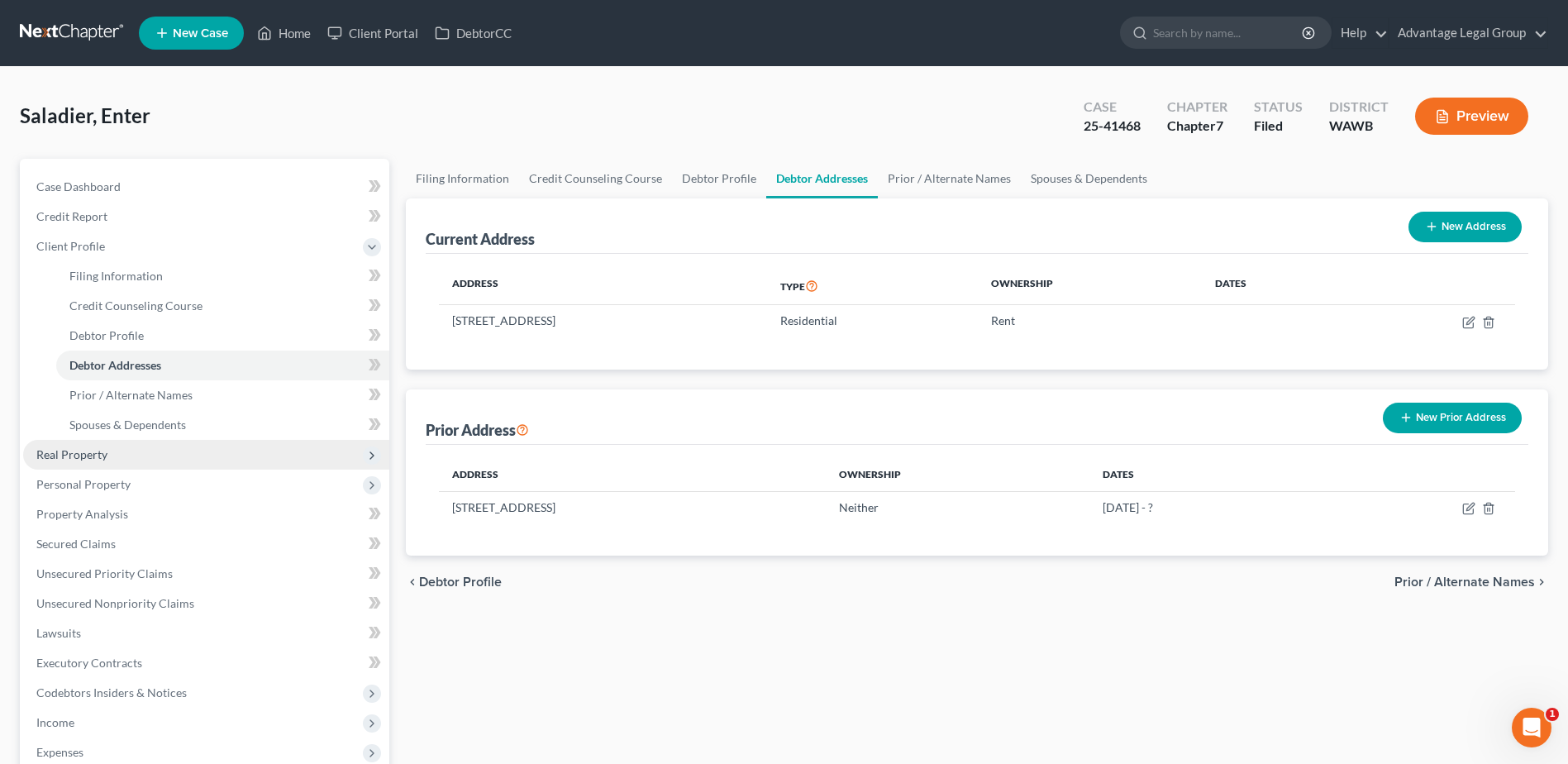
click at [69, 454] on span "Real Property" at bounding box center [71, 454] width 71 height 14
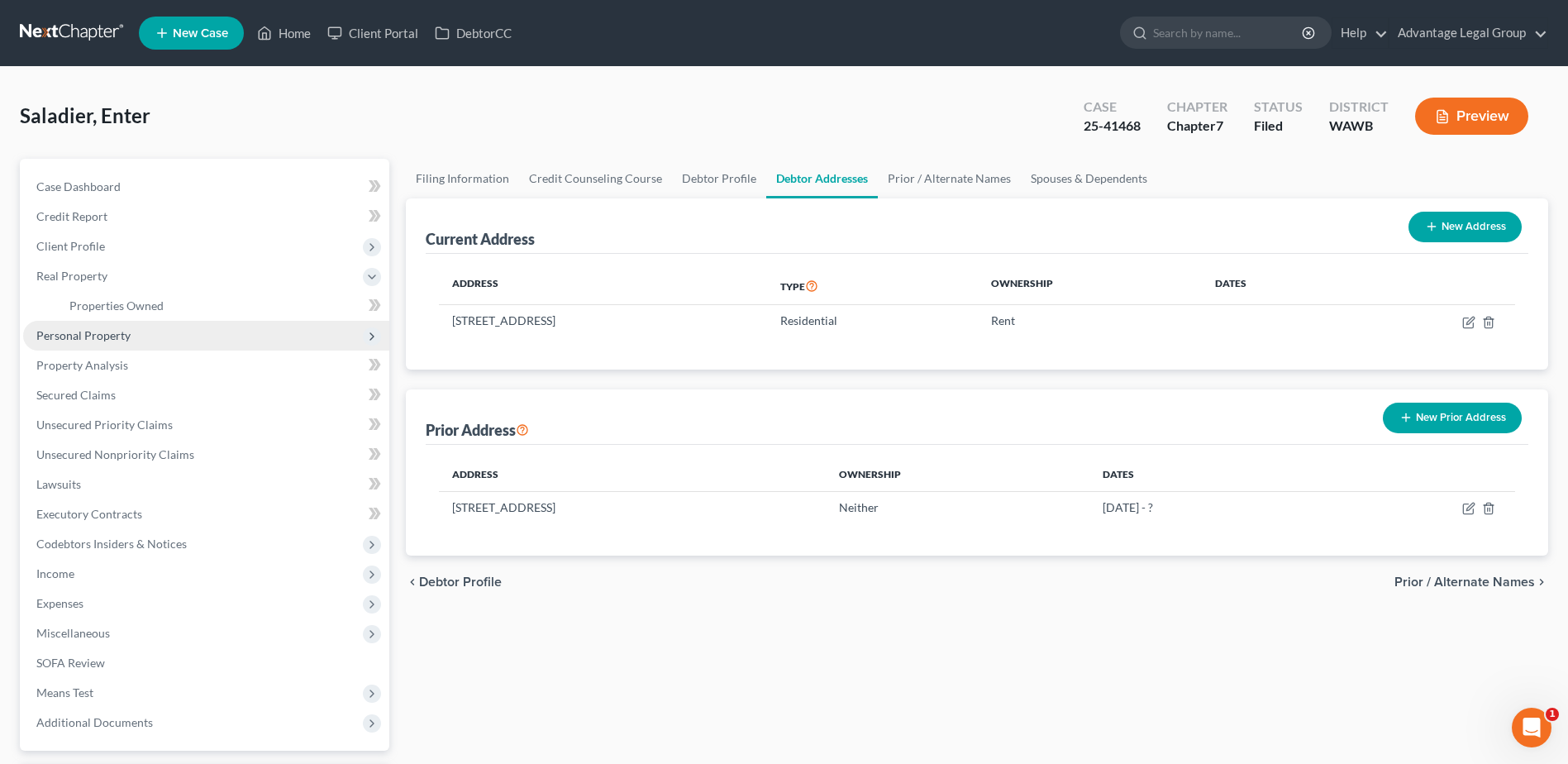
click at [86, 334] on span "Personal Property" at bounding box center [83, 335] width 94 height 14
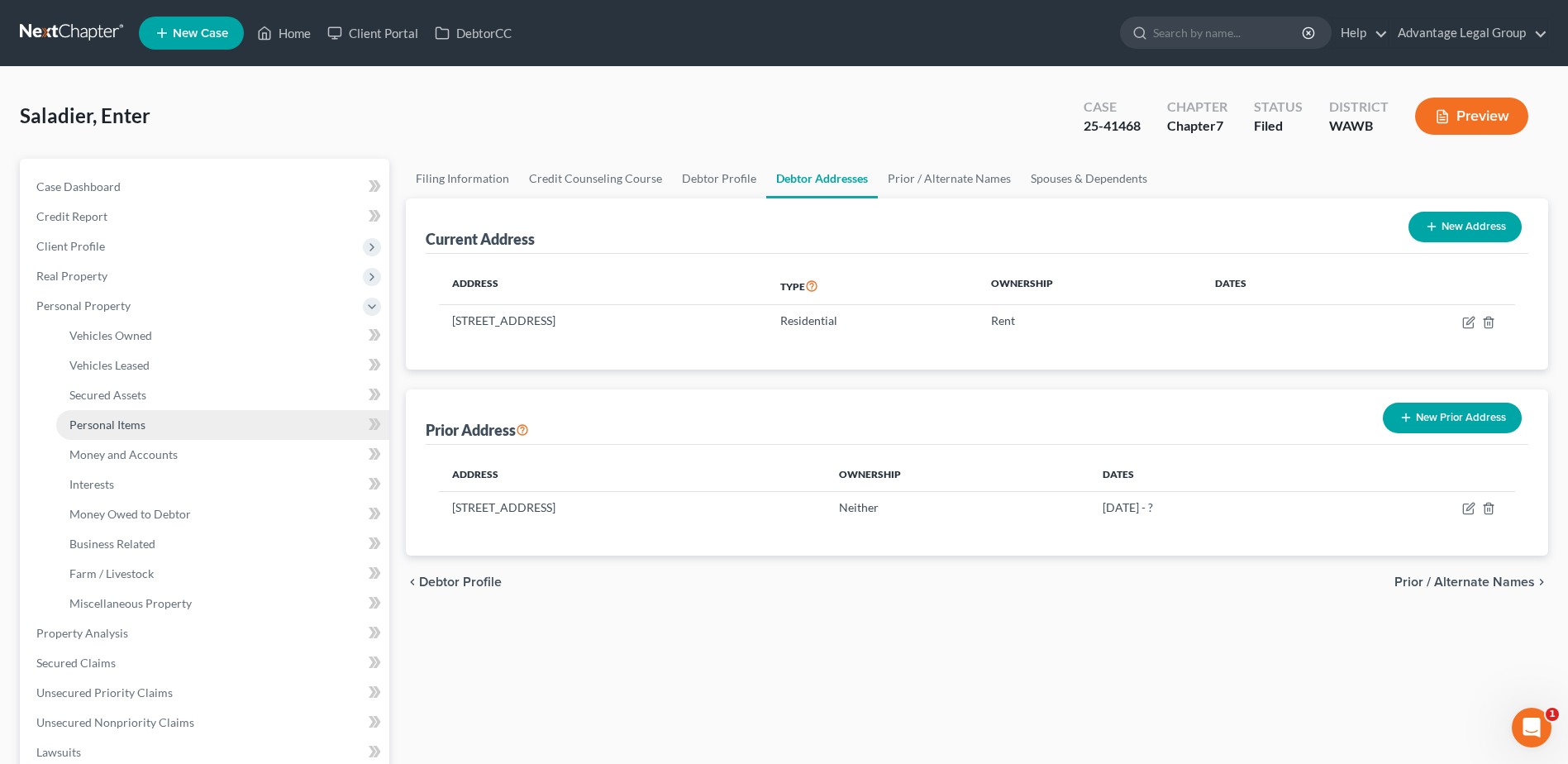
click at [112, 418] on span "Personal Items" at bounding box center [107, 424] width 76 height 14
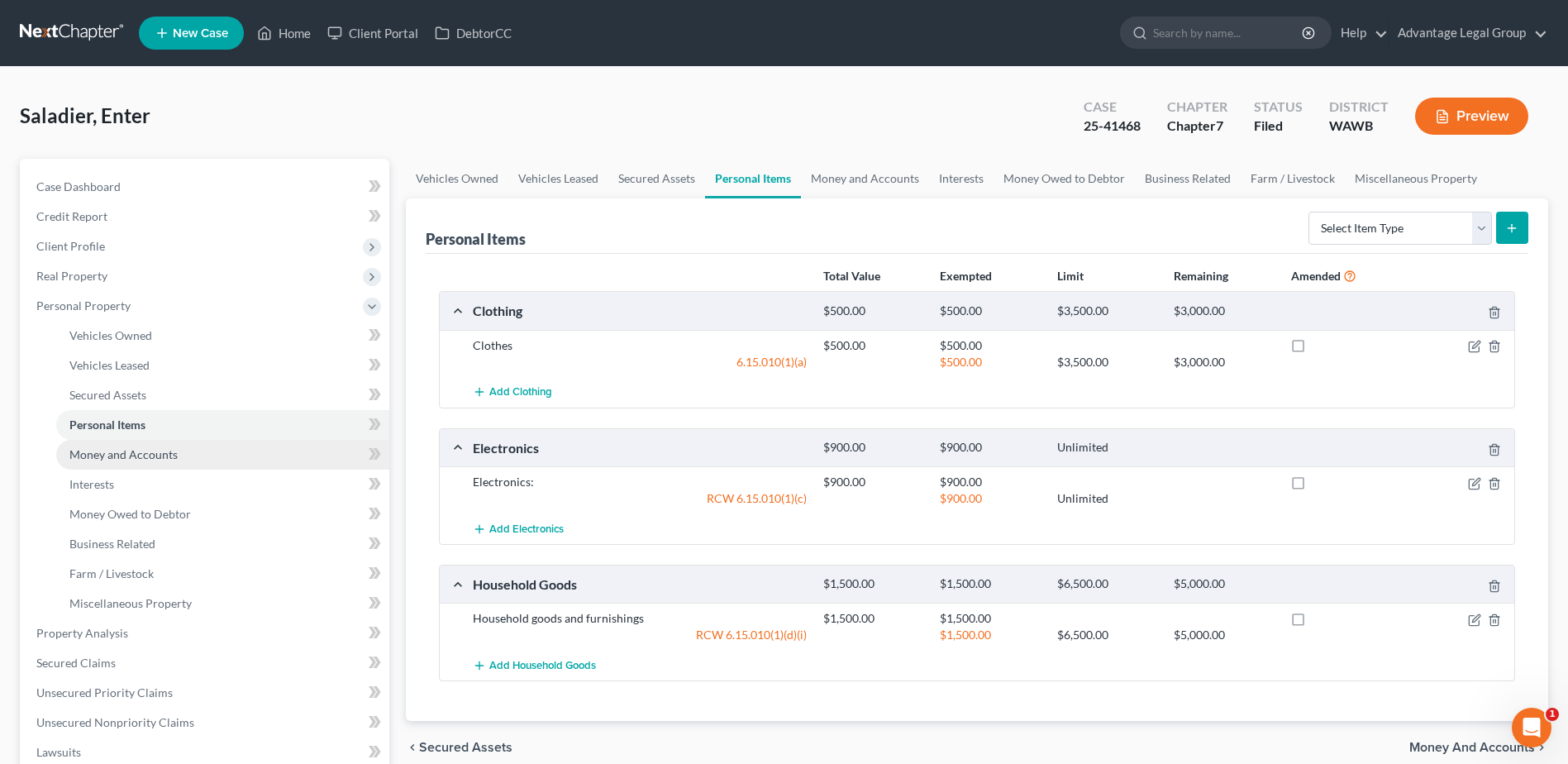
click at [116, 453] on span "Money and Accounts" at bounding box center [123, 454] width 108 height 14
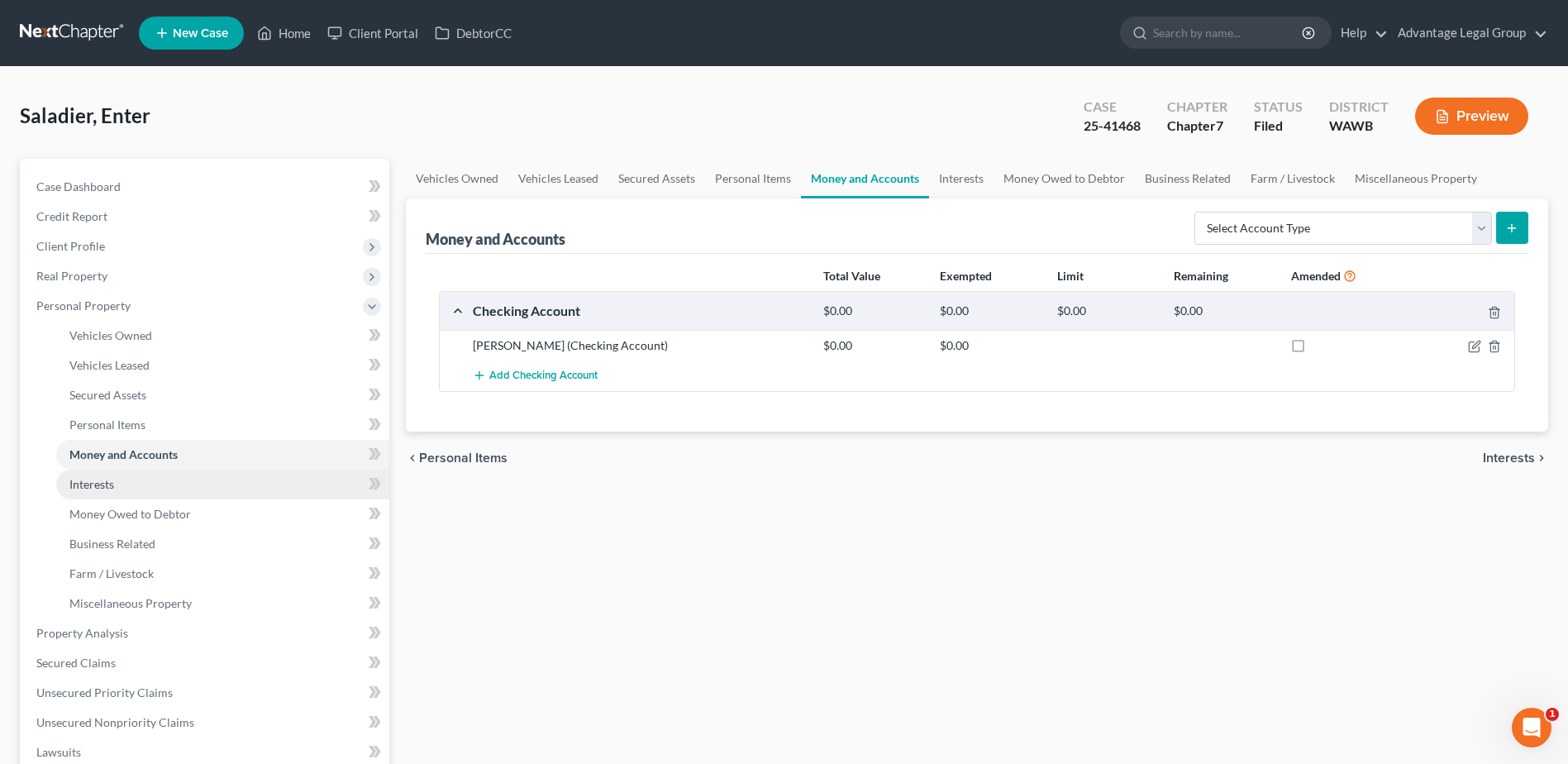
click at [94, 484] on span "Interests" at bounding box center [91, 484] width 45 height 14
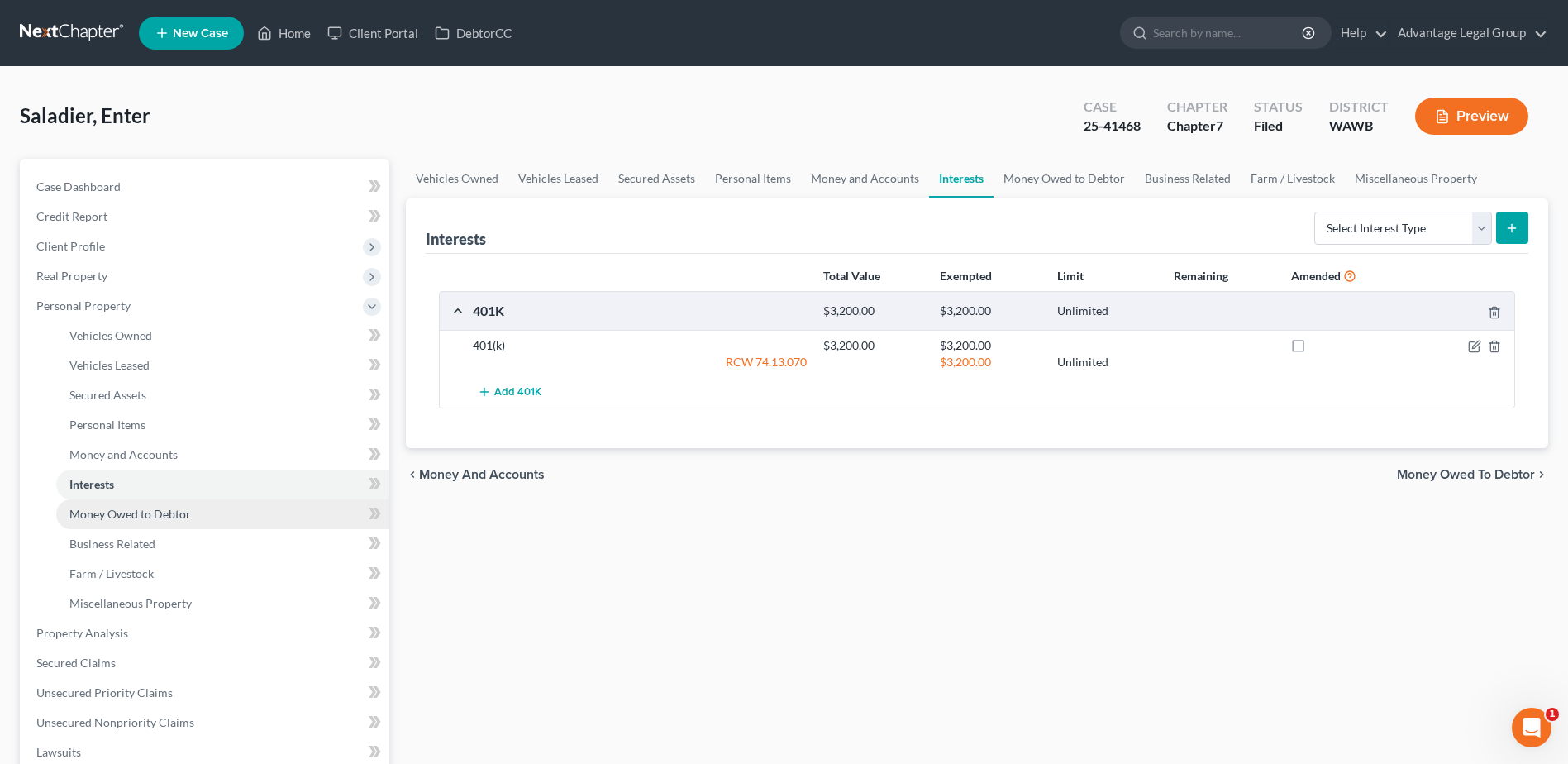
click at [161, 516] on span "Money Owed to Debtor" at bounding box center [130, 513] width 121 height 14
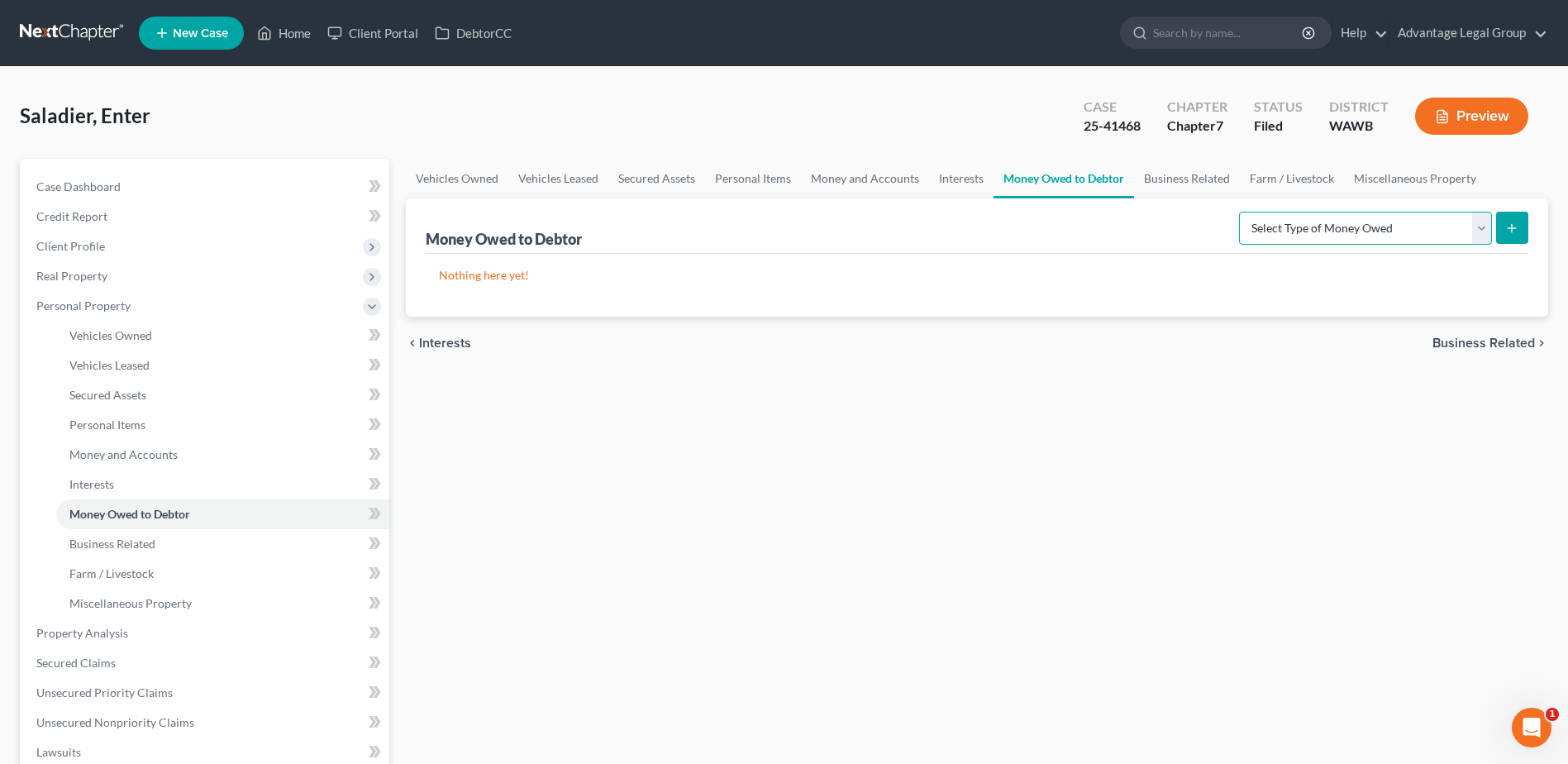
drag, startPoint x: 1482, startPoint y: 233, endPoint x: 1484, endPoint y: 242, distance: 9.2
click at [1482, 233] on select "Select Type of Money Owed Accounts Receivable Alimony Child Support Claims Agai…" at bounding box center [1366, 228] width 253 height 33
select select "other_contingent_and_unliquidated_claims"
click at [1241, 212] on select "Select Type of Money Owed Accounts Receivable Alimony Child Support Claims Agai…" at bounding box center [1366, 228] width 253 height 33
click at [1512, 240] on button "submit" at bounding box center [1512, 228] width 32 height 32
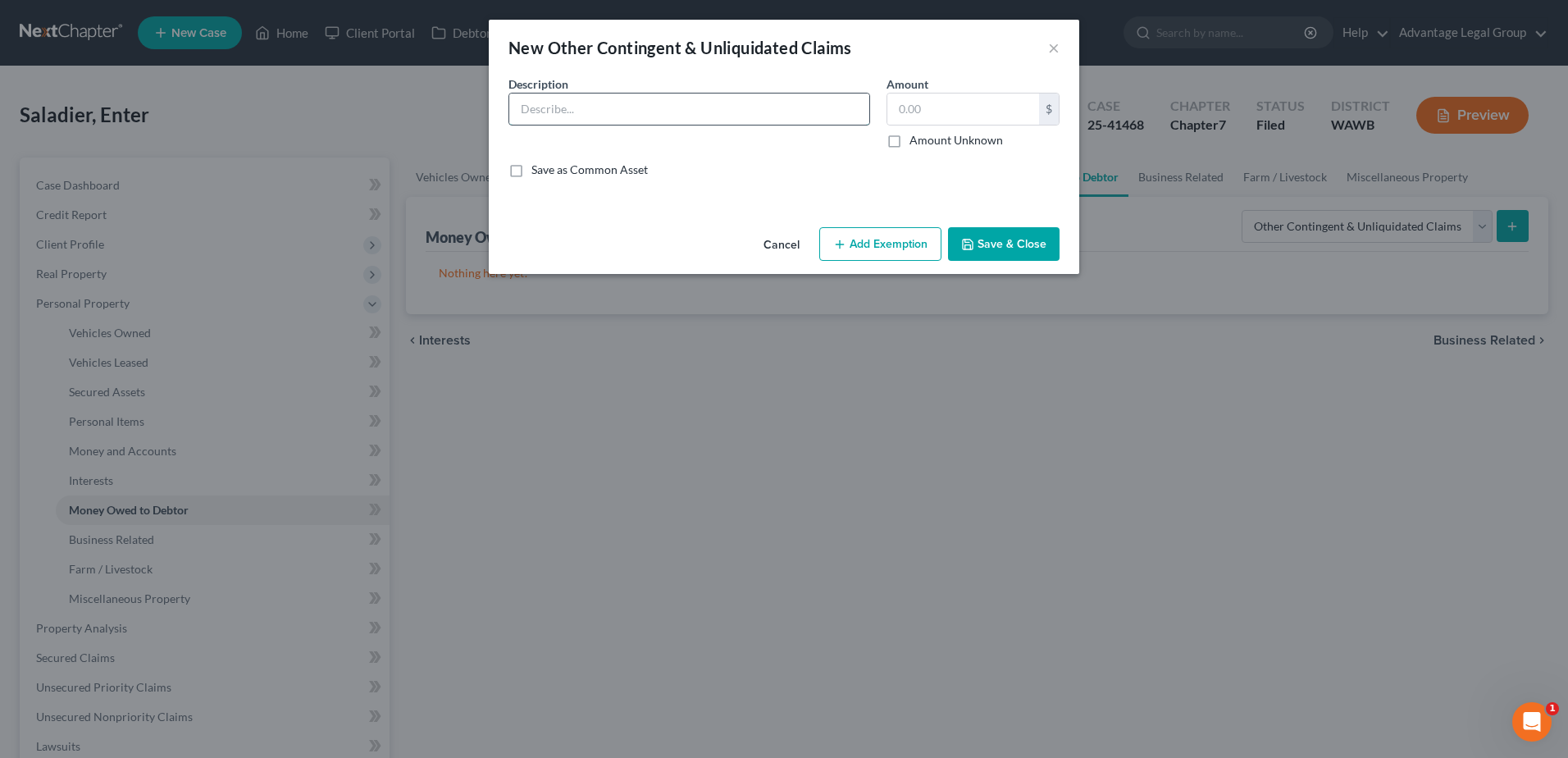
click at [577, 115] on input "text" at bounding box center [689, 108] width 360 height 31
type input "Garnishment"
click at [911, 111] on input "text" at bounding box center [962, 108] width 152 height 31
type input "1,700.00"
click at [882, 238] on button "Add Exemption" at bounding box center [881, 244] width 122 height 35
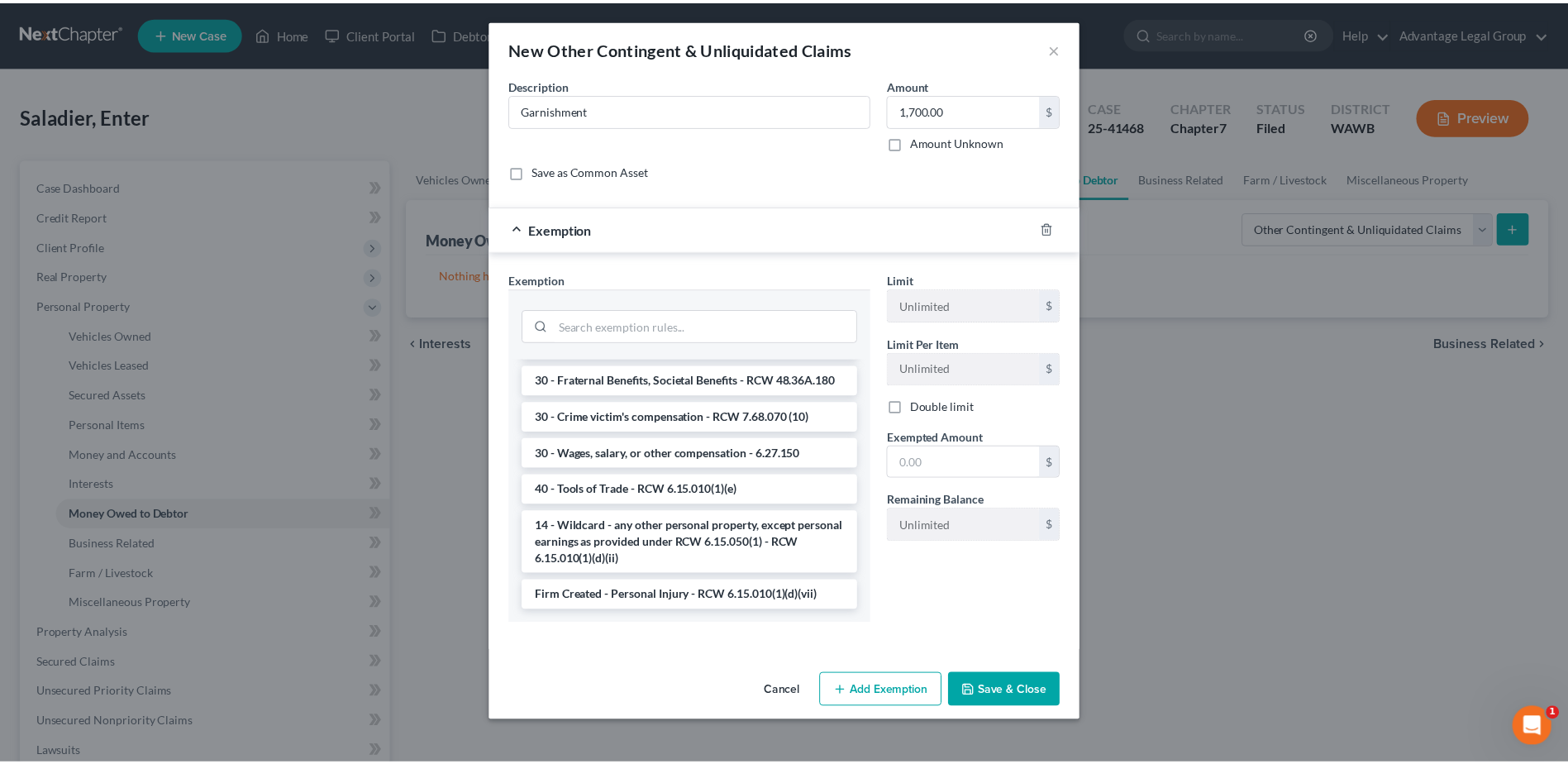
scroll to position [1789, 0]
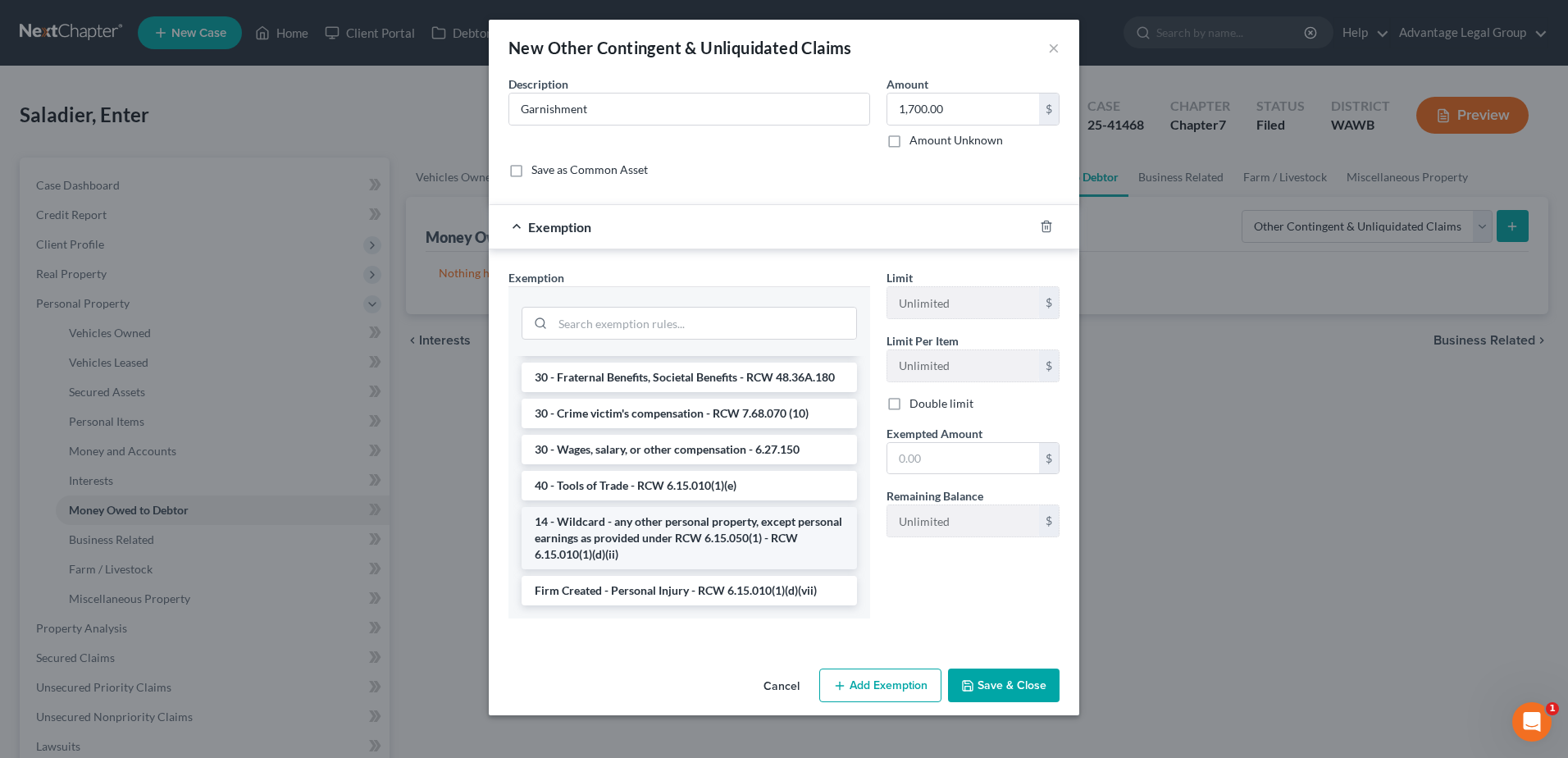
click at [744, 551] on li "14 - Wildcard - any other personal property, except personal earnings as provid…" at bounding box center [689, 538] width 335 height 62
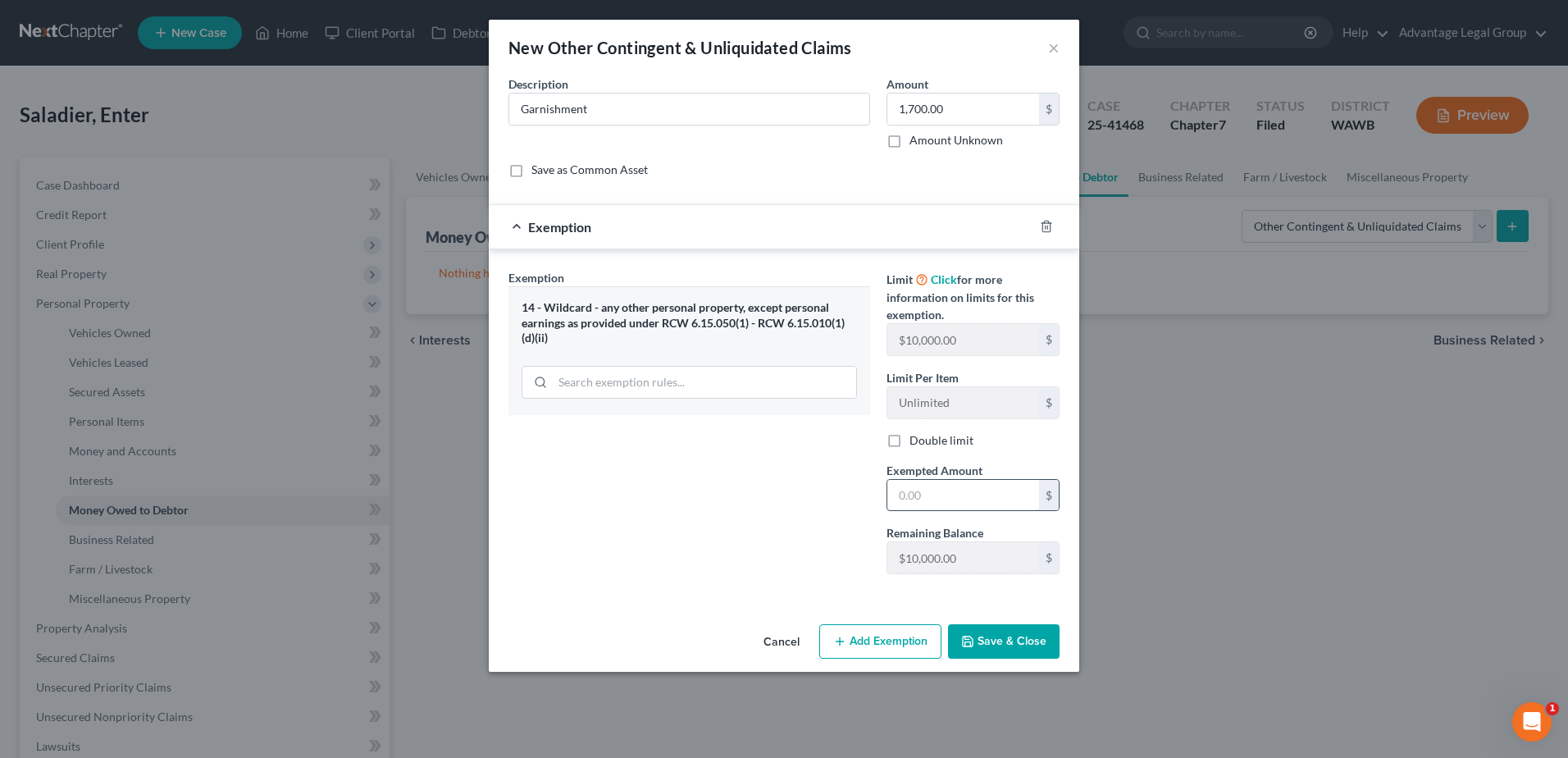
click at [898, 507] on input "text" at bounding box center [962, 495] width 152 height 31
type input "1,700.00"
click at [1028, 648] on button "Save & Close" at bounding box center [1004, 641] width 111 height 35
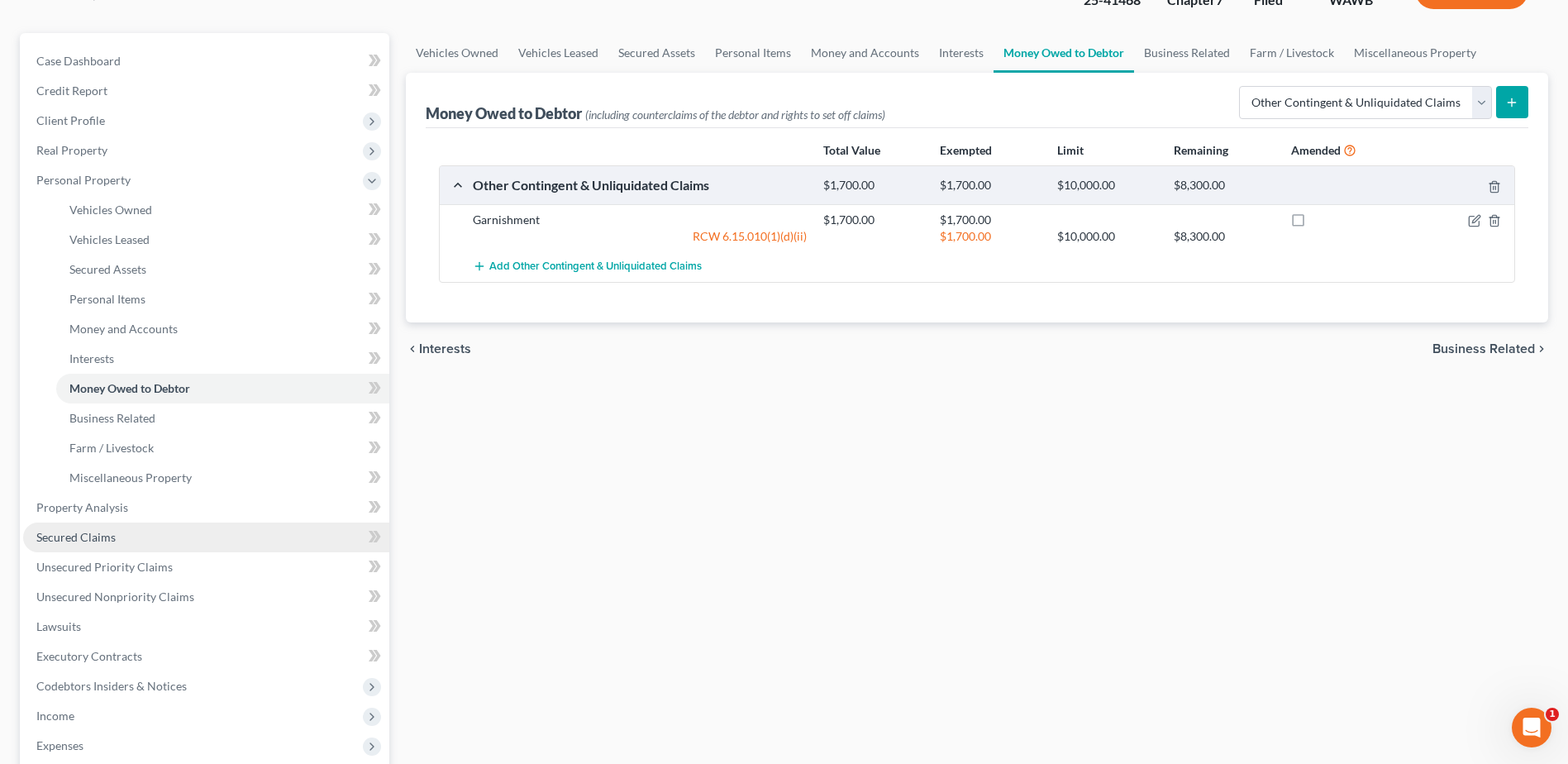
scroll to position [165, 0]
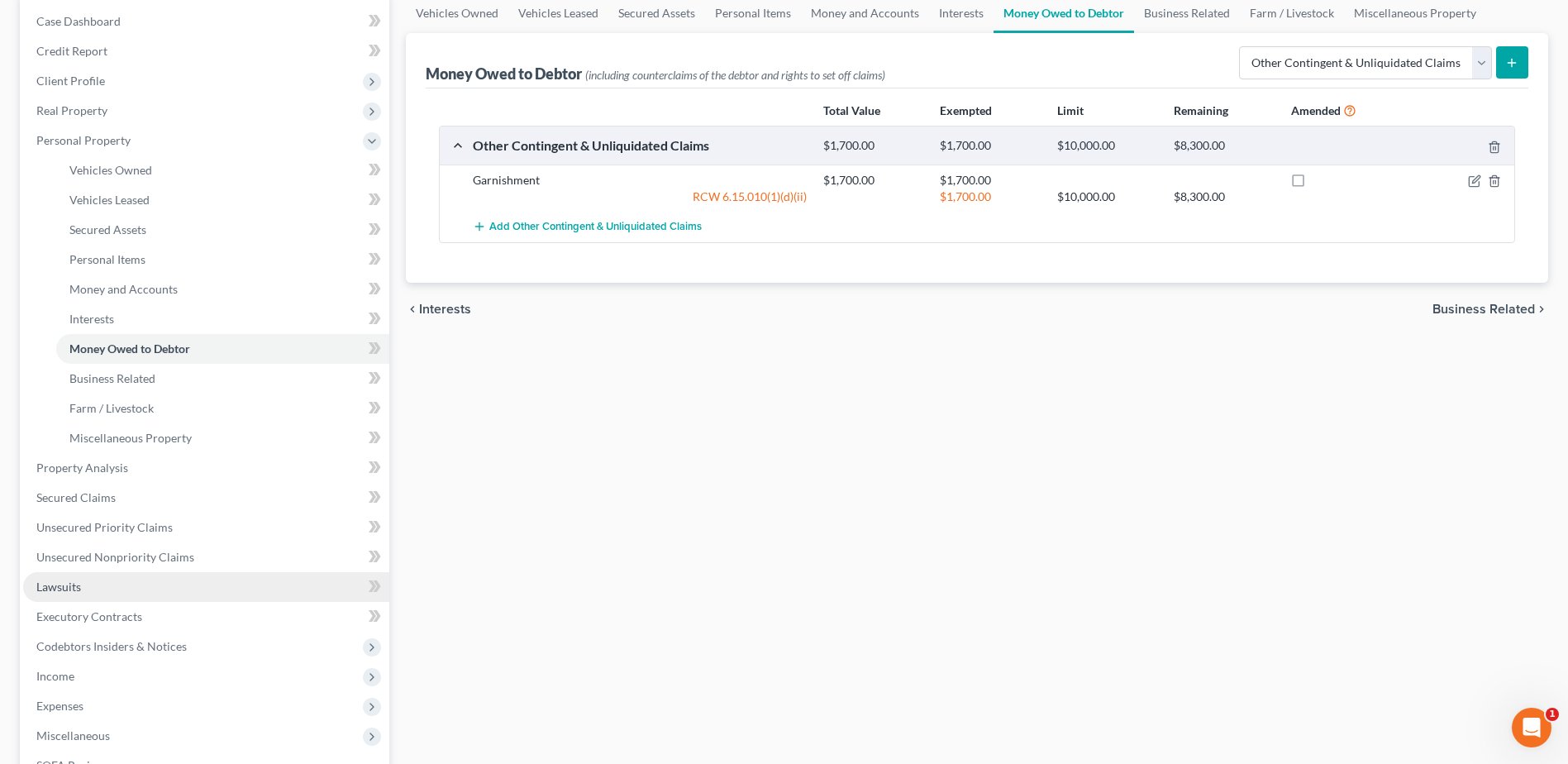
drag, startPoint x: 73, startPoint y: 592, endPoint x: 107, endPoint y: 591, distance: 34.0
click at [73, 592] on span "Lawsuits" at bounding box center [58, 587] width 45 height 14
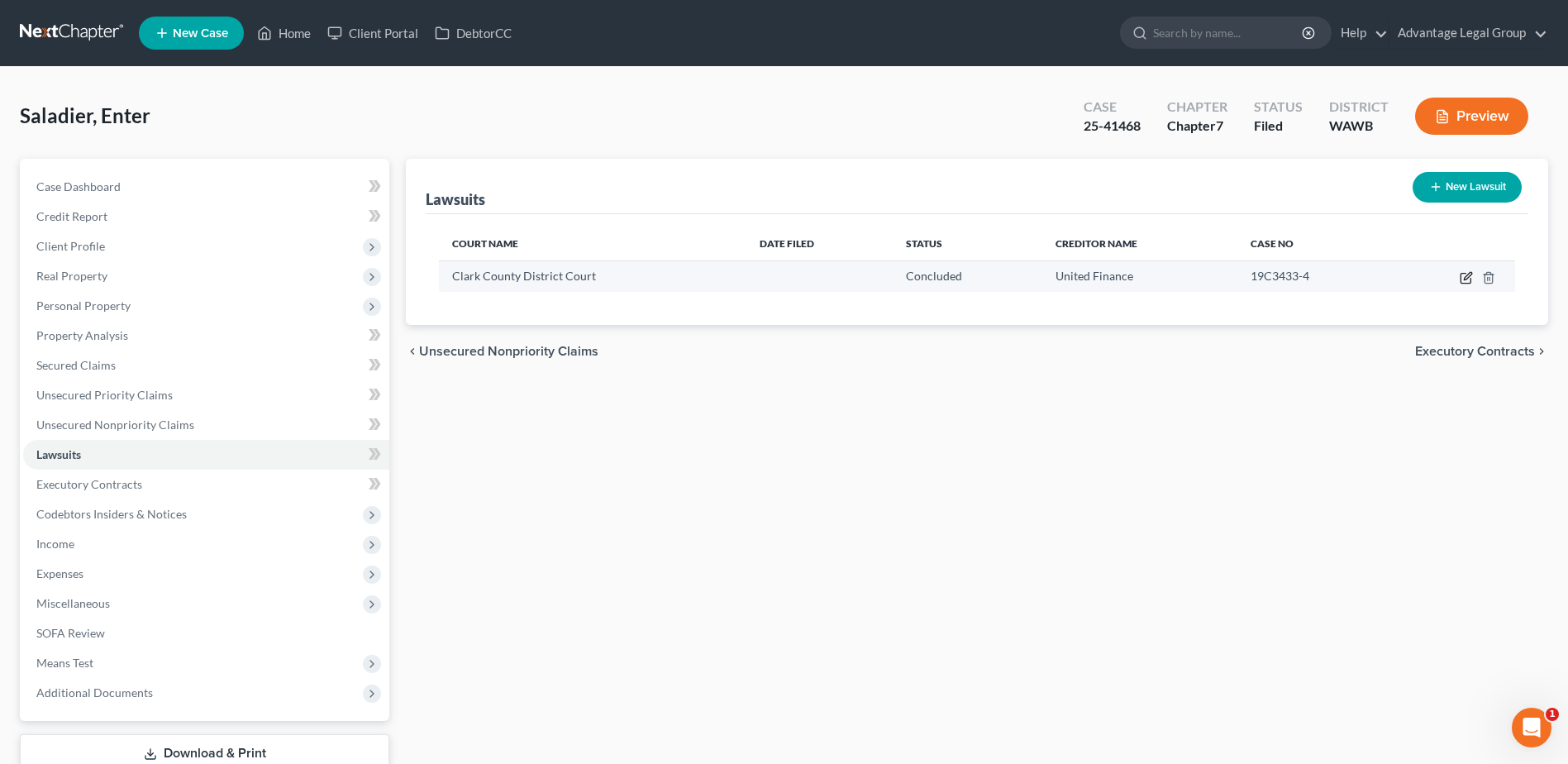
click at [1465, 277] on icon "button" at bounding box center [1466, 278] width 13 height 13
select select "50"
select select "2"
select select "1"
select select "50"
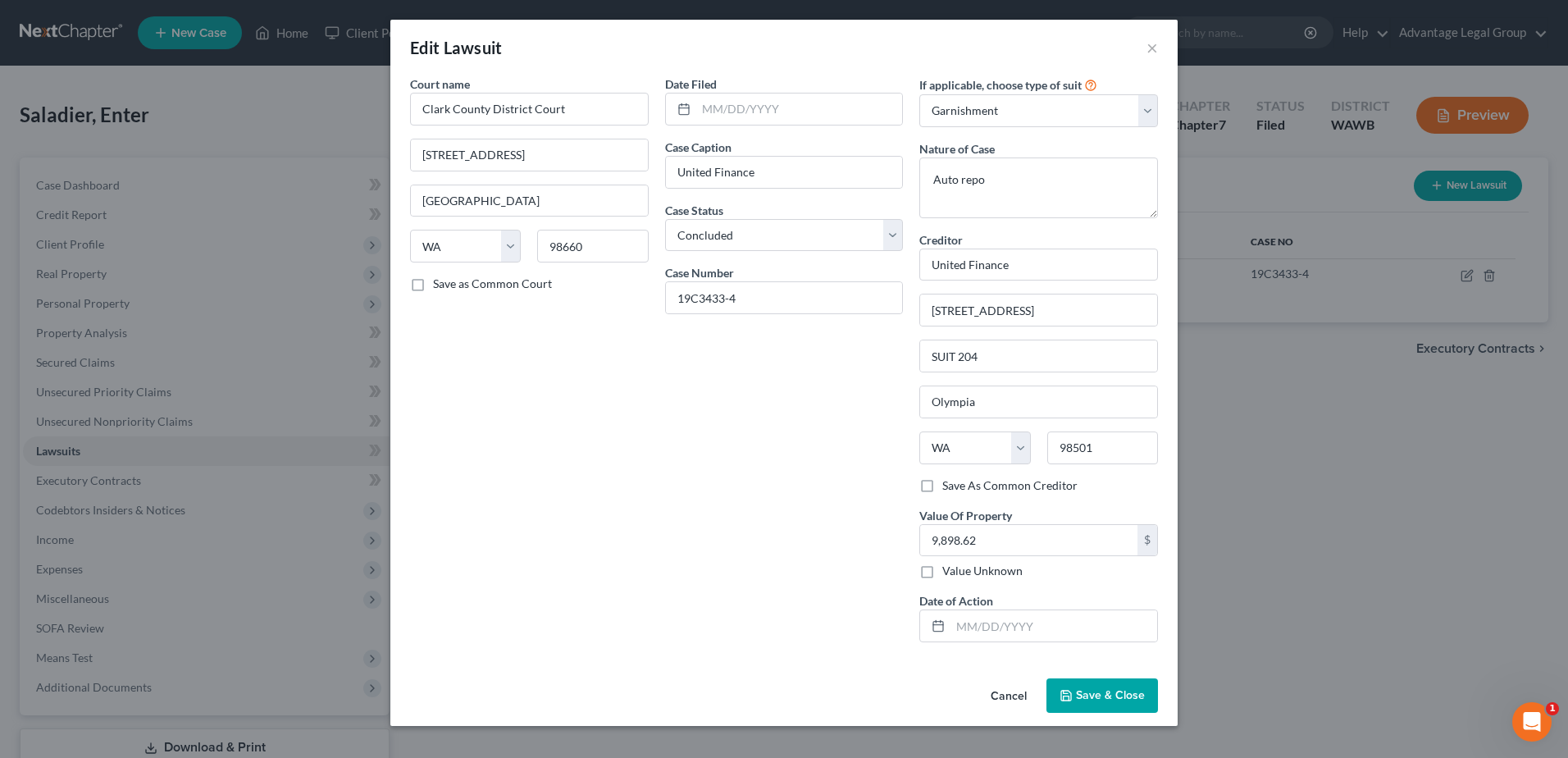
click at [1118, 698] on span "Save & Close" at bounding box center [1110, 695] width 69 height 14
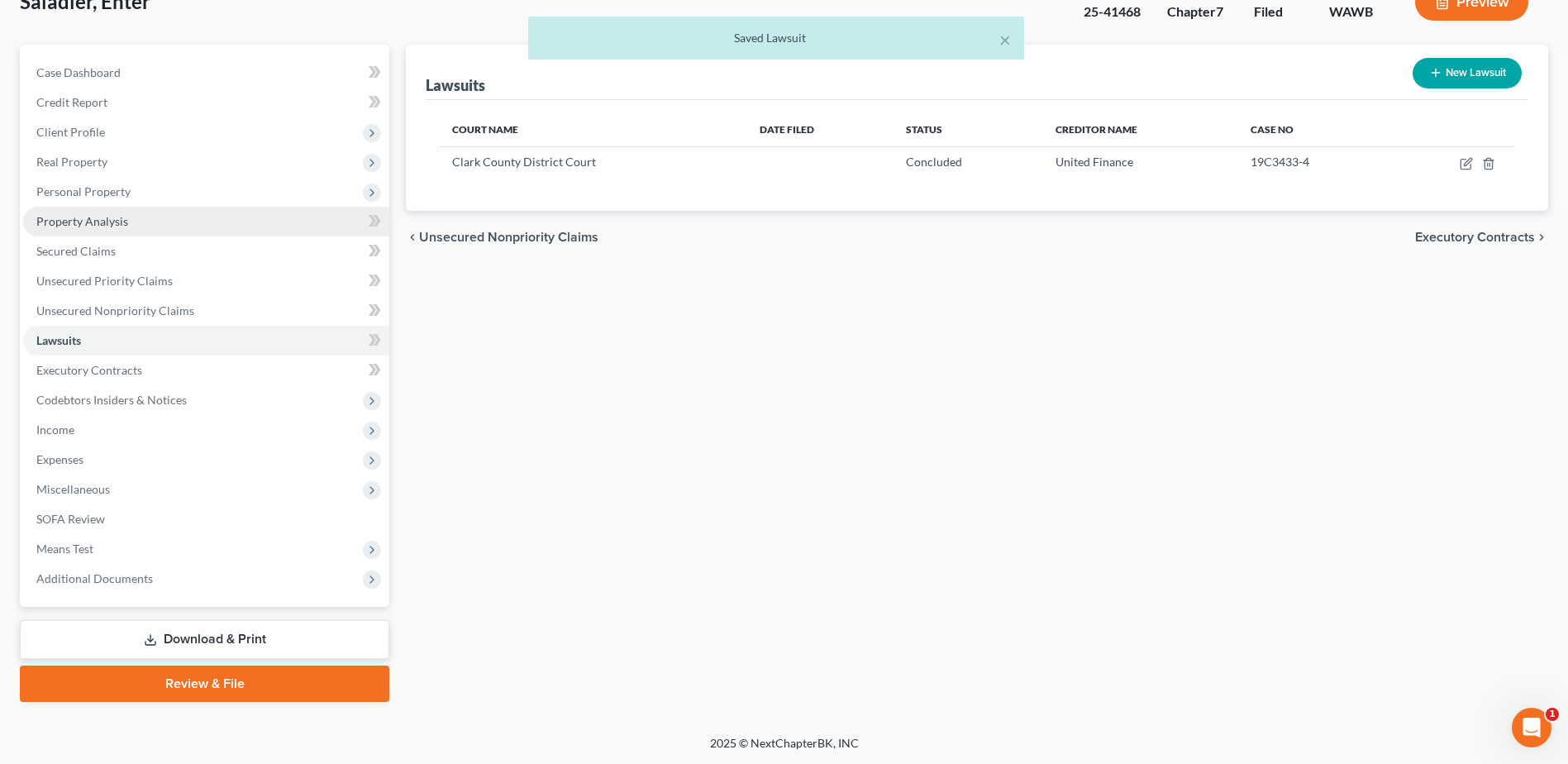
scroll to position [115, 0]
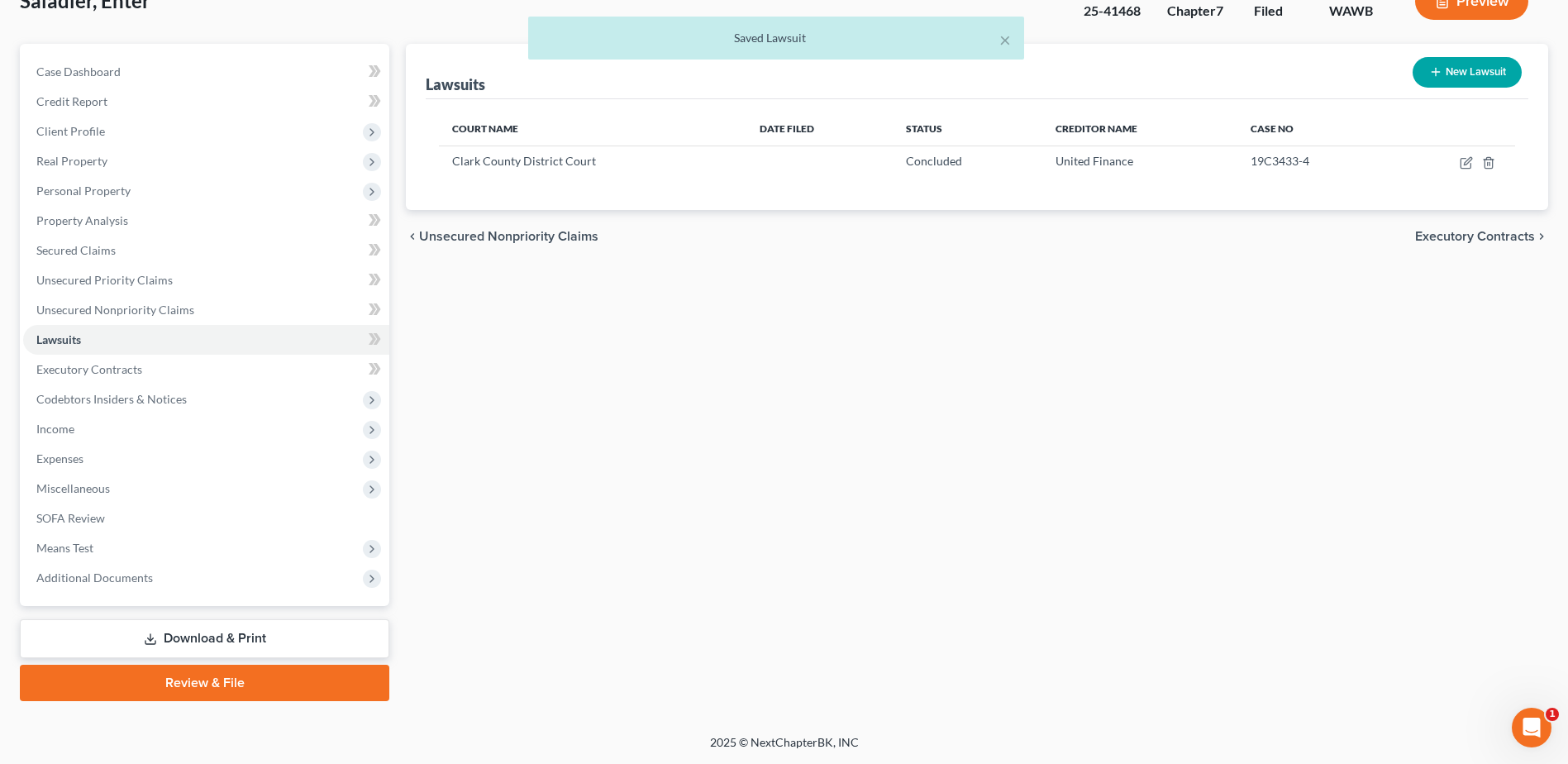
click at [199, 635] on link "Download & Print" at bounding box center [204, 638] width 369 height 39
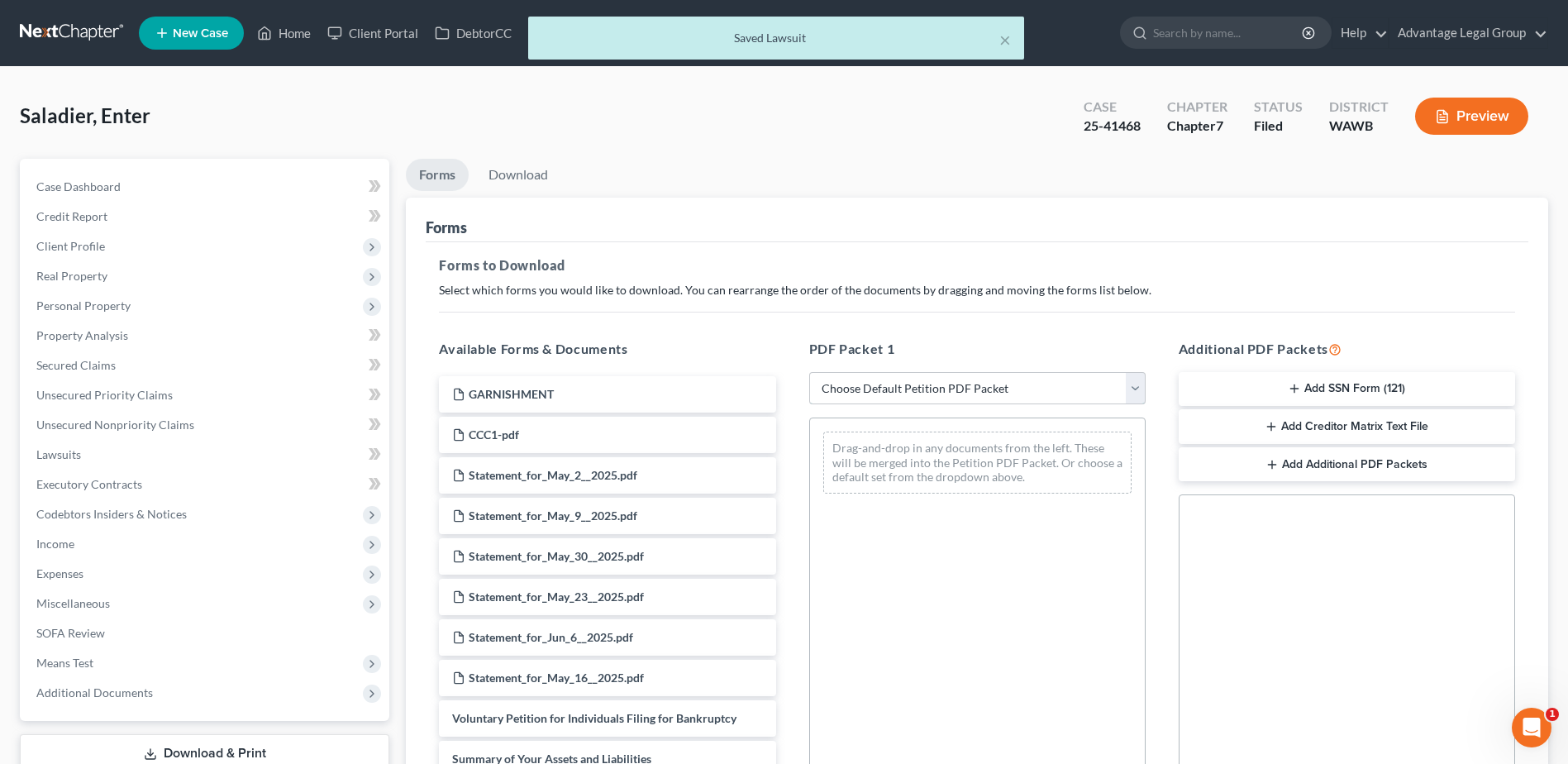
click at [1131, 382] on select "Choose Default Petition PDF Packet Complete Bankruptcy Petition (all forms and …" at bounding box center [978, 388] width 336 height 33
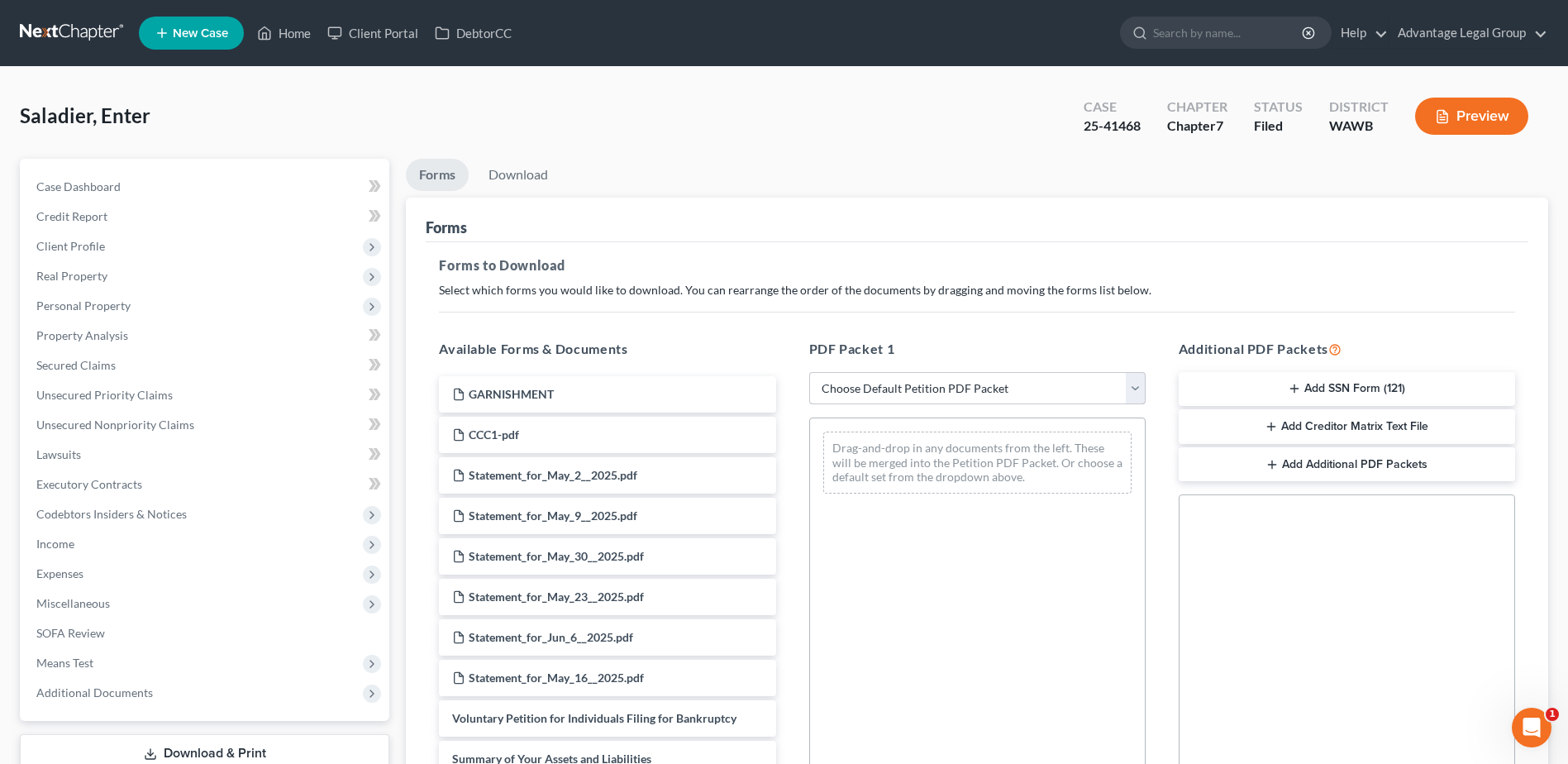
select select "2"
click at [810, 372] on select "Choose Default Petition PDF Packet Complete Bankruptcy Petition (all forms and …" at bounding box center [978, 388] width 336 height 33
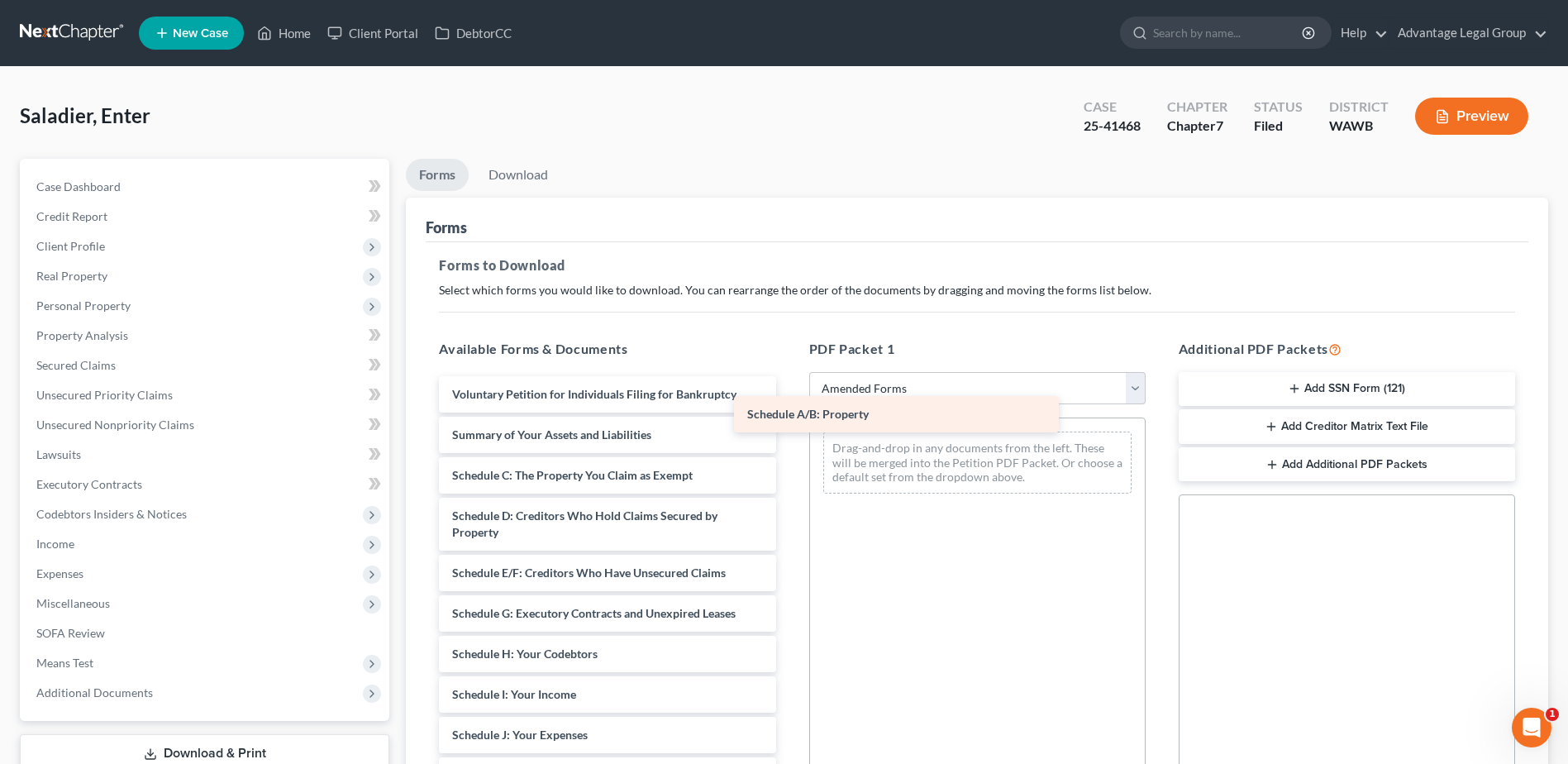
drag, startPoint x: 586, startPoint y: 471, endPoint x: 925, endPoint y: 406, distance: 345.2
click at [789, 406] on div "Schedule A/B: Property Voluntary Petition for Individuals Filing for Bankruptcy…" at bounding box center [607, 759] width 363 height 767
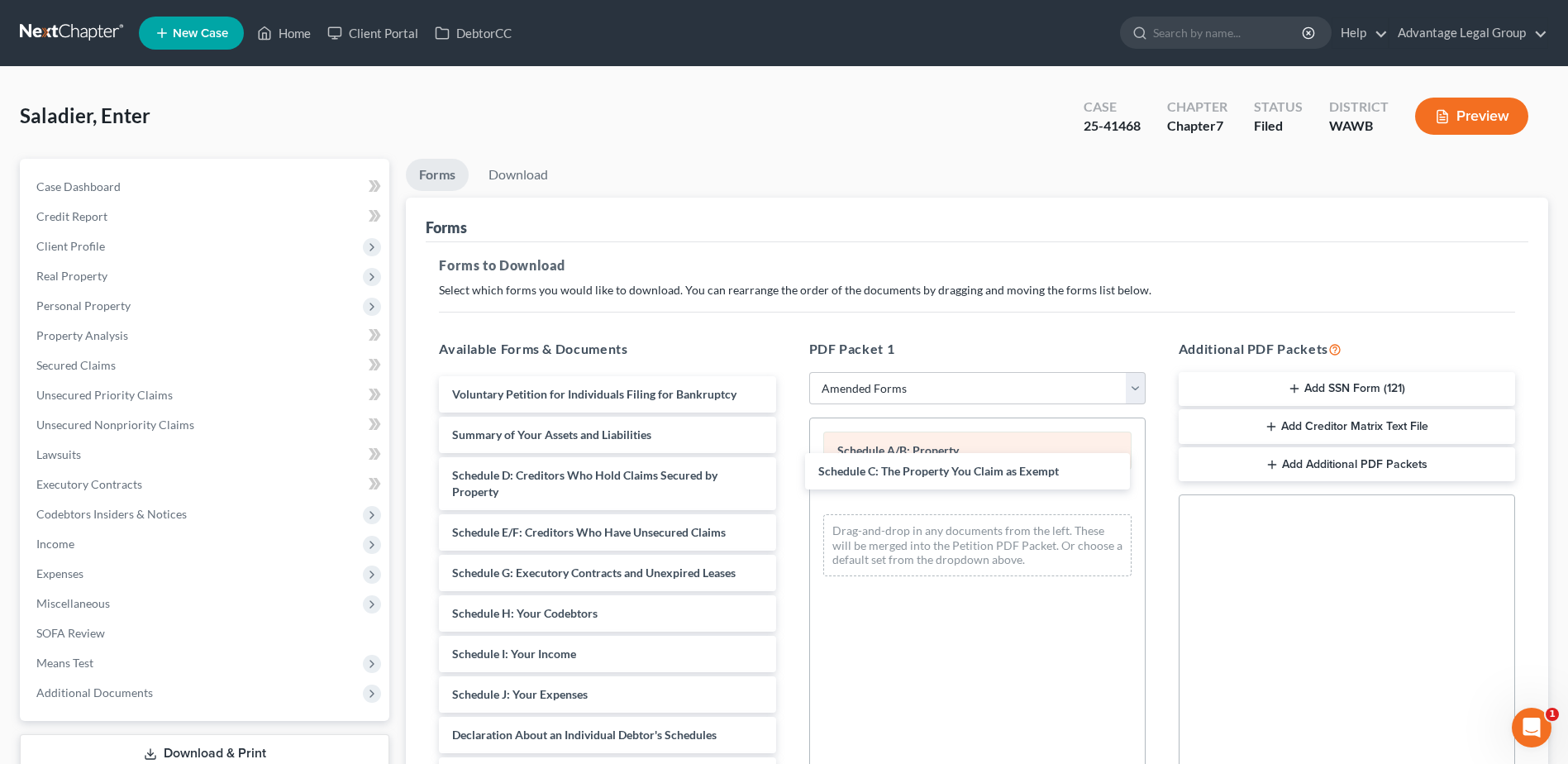
drag, startPoint x: 553, startPoint y: 471, endPoint x: 925, endPoint y: 469, distance: 372.0
click at [789, 466] on div "Schedule C: The Property You Claim as Exempt Voluntary Petition for Individuals…" at bounding box center [607, 739] width 363 height 727
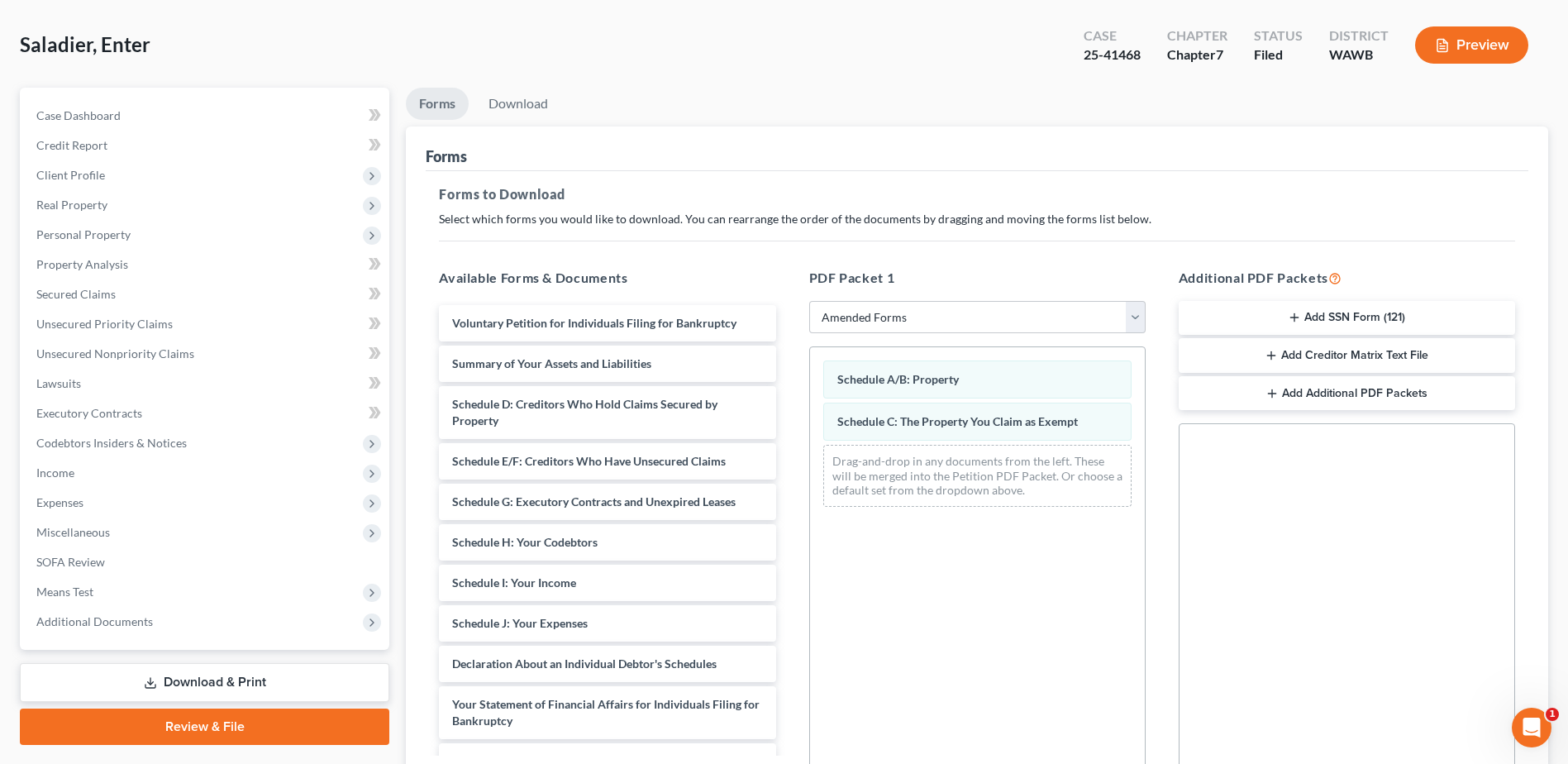
scroll to position [257, 0]
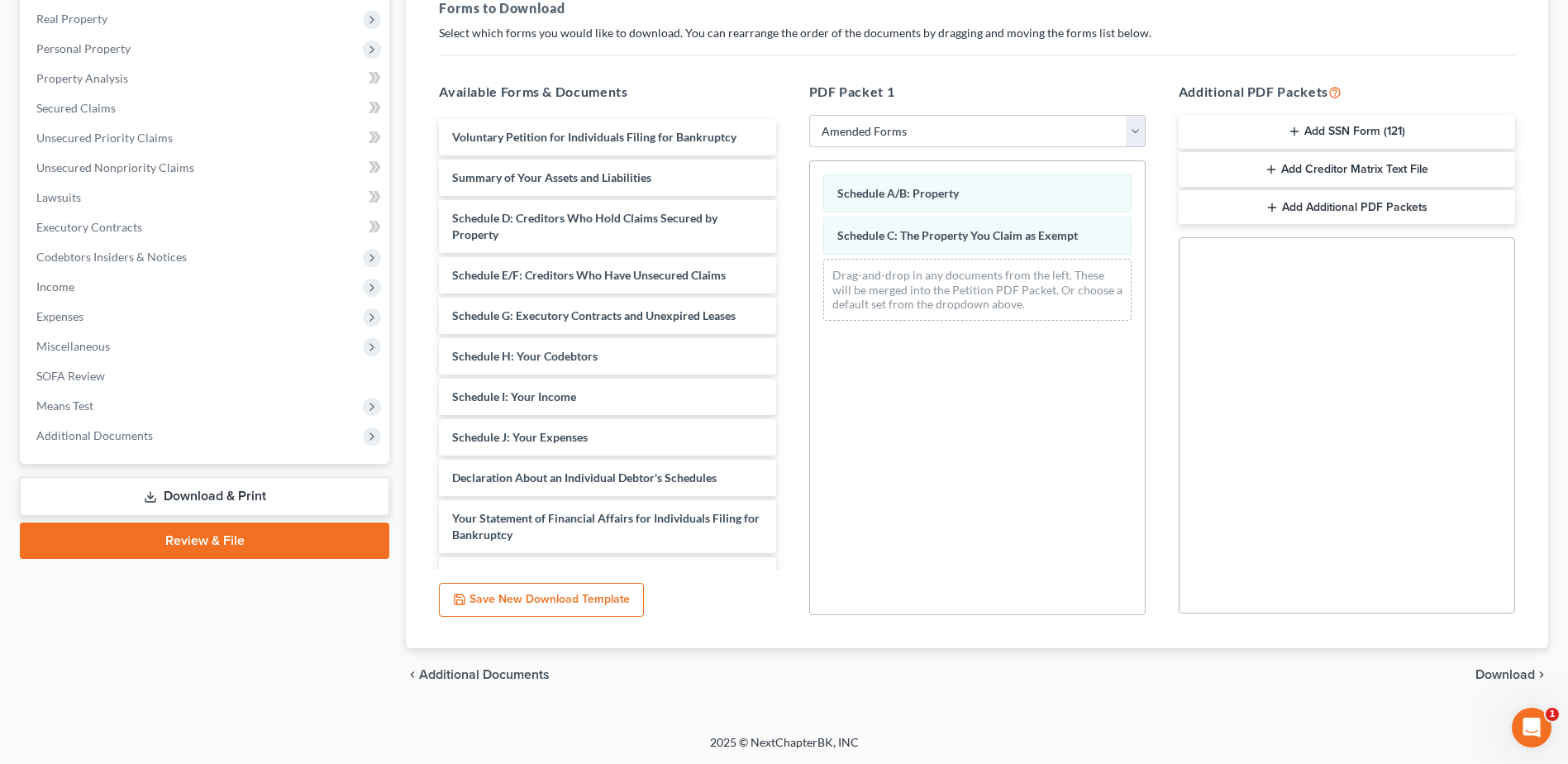
click at [1477, 669] on span "Download" at bounding box center [1505, 675] width 60 height 13
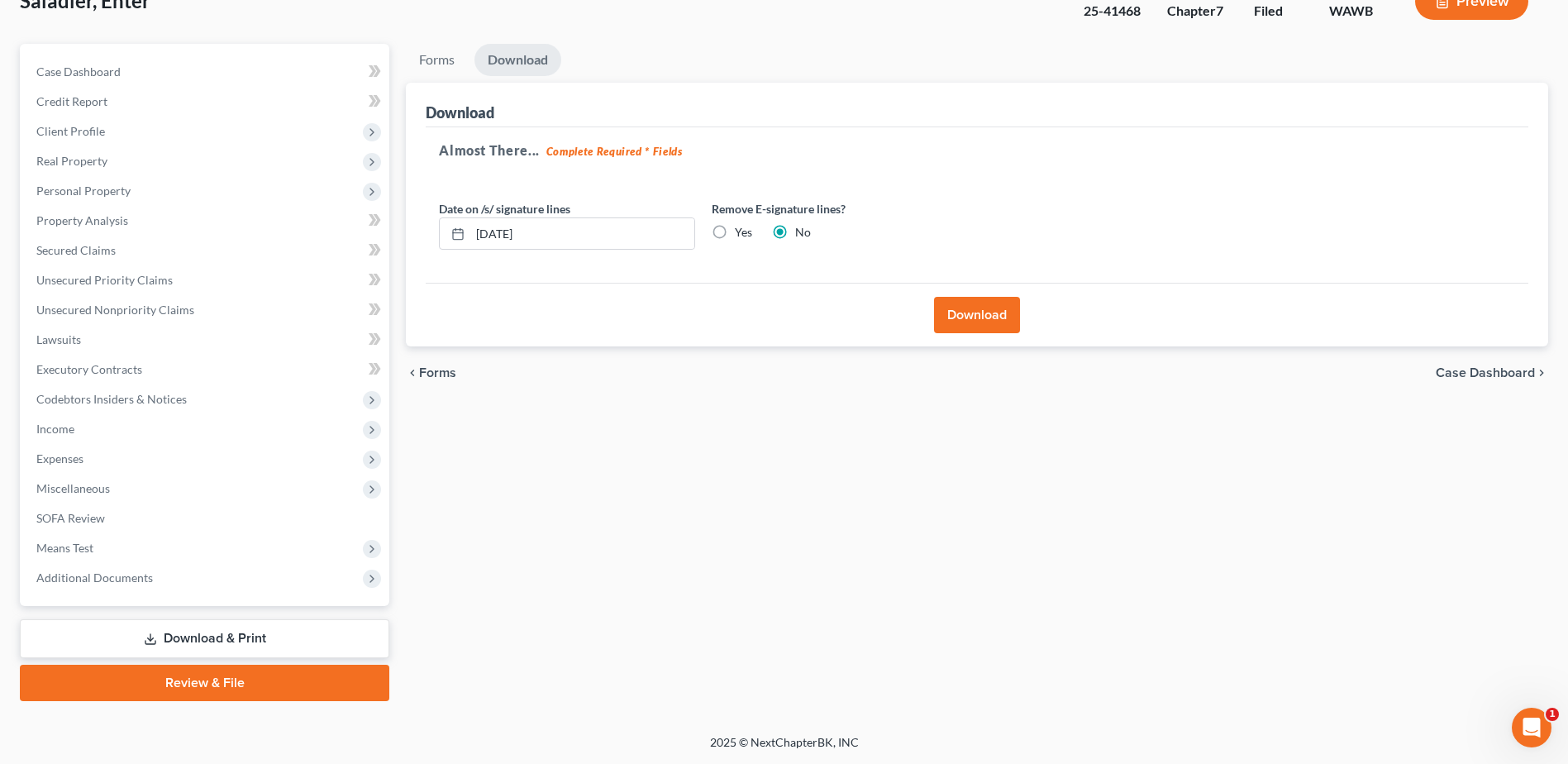
scroll to position [115, 0]
click at [974, 307] on button "Download" at bounding box center [977, 315] width 86 height 36
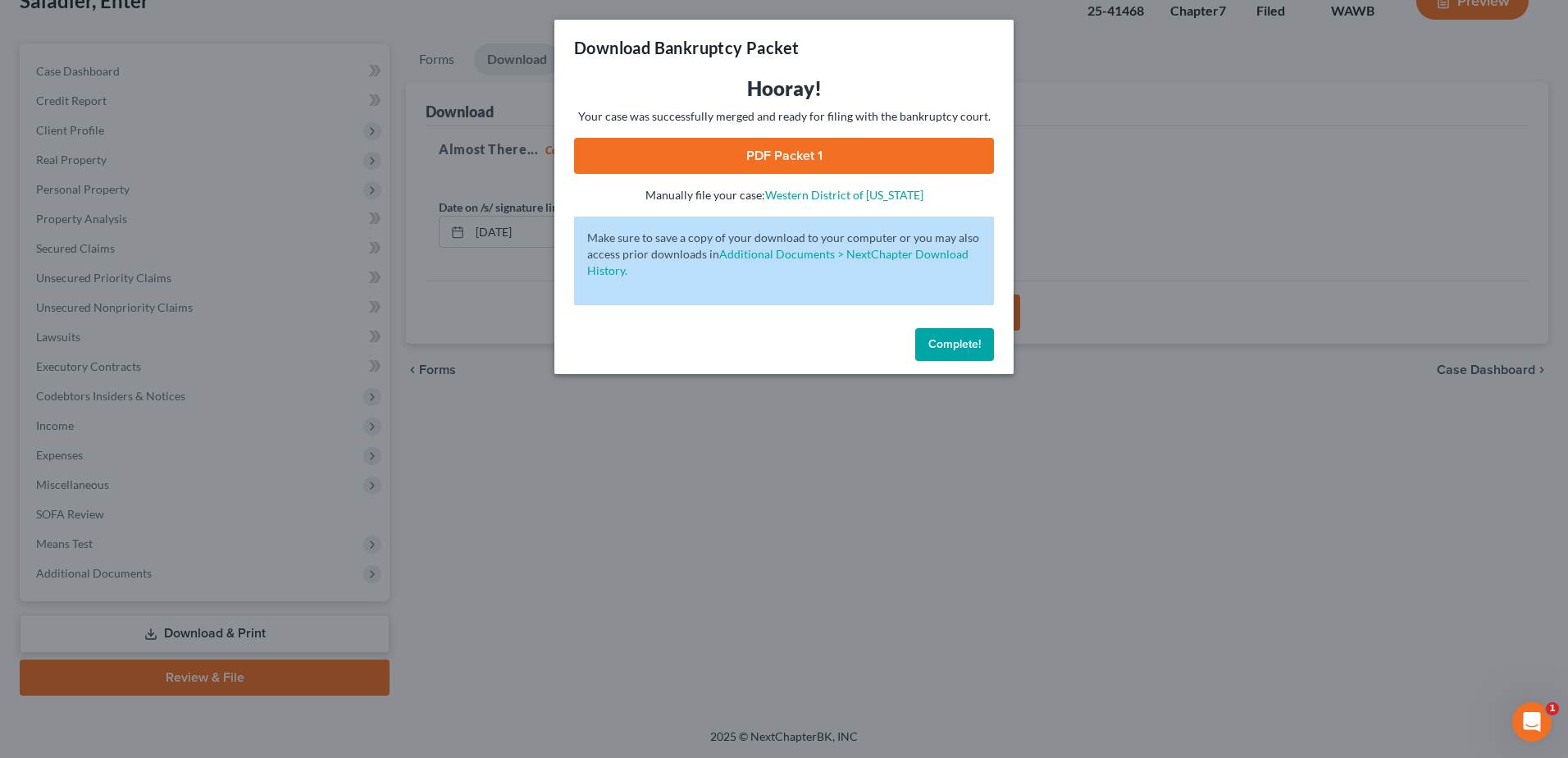
click at [784, 153] on link "PDF Packet 1" at bounding box center [784, 155] width 420 height 36
click at [940, 343] on span "Complete!" at bounding box center [955, 344] width 53 height 14
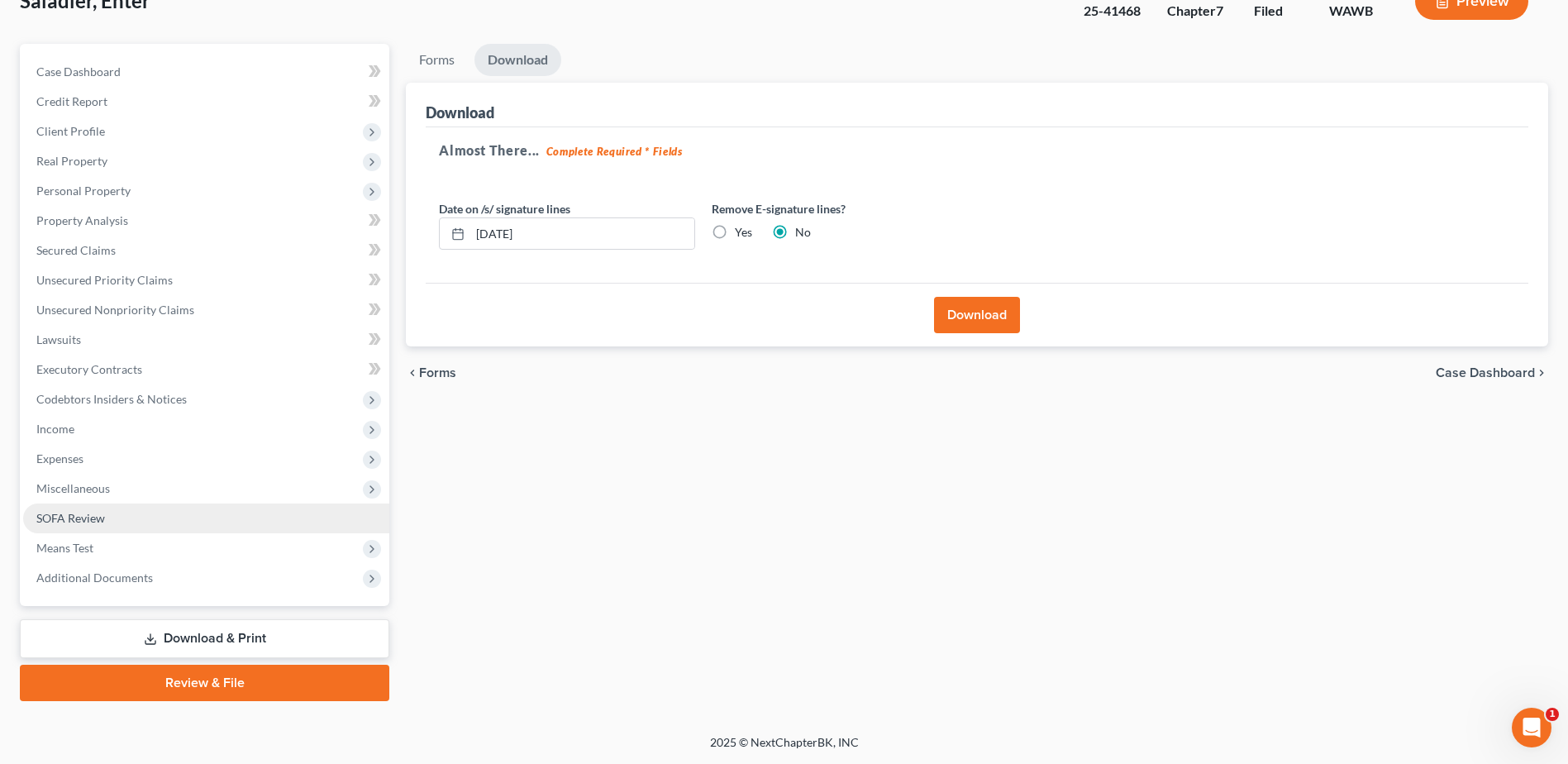
click at [48, 518] on span "SOFA Review" at bounding box center [70, 517] width 68 height 14
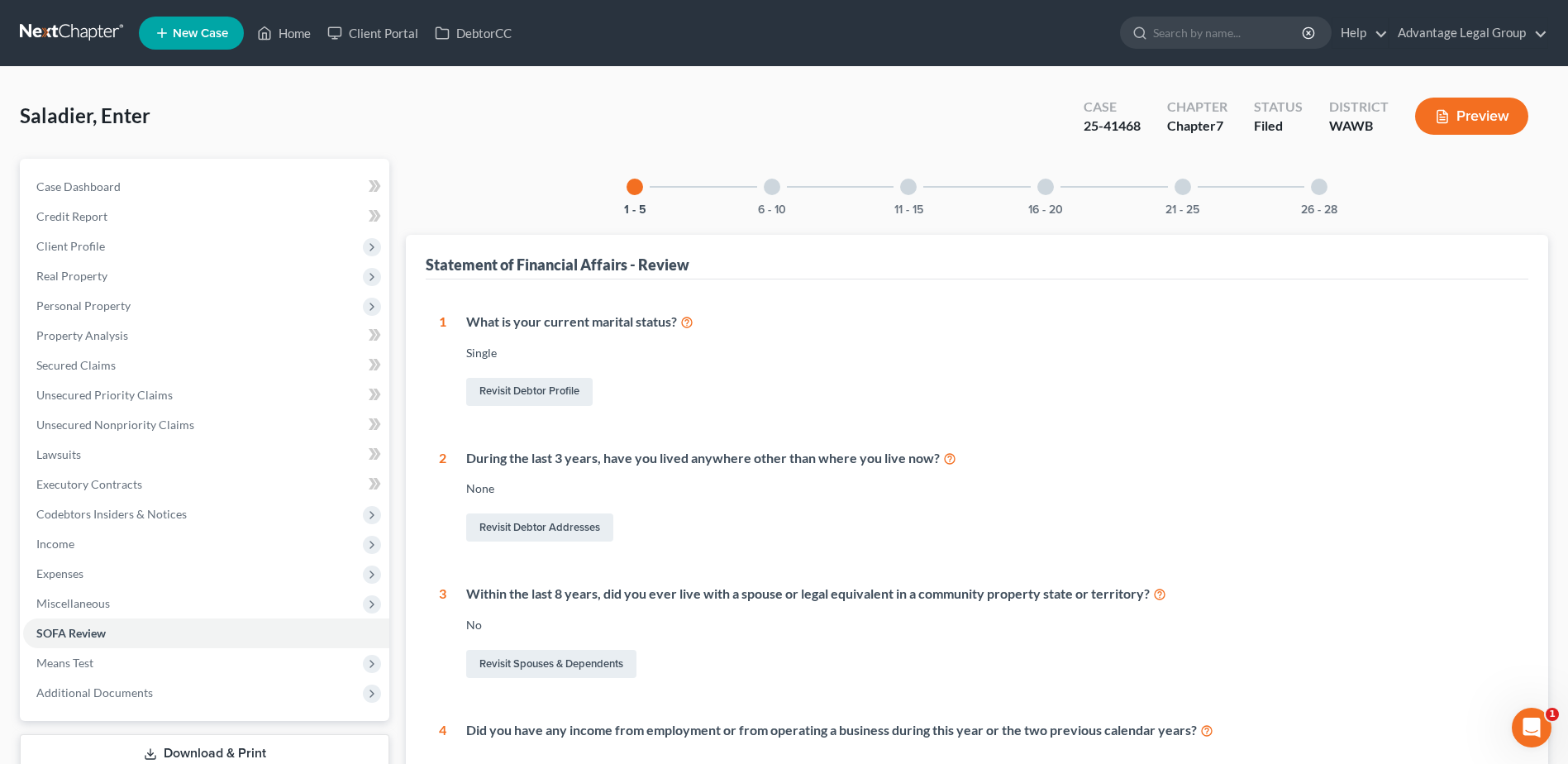
click at [761, 196] on div "6 - 10" at bounding box center [772, 186] width 56 height 56
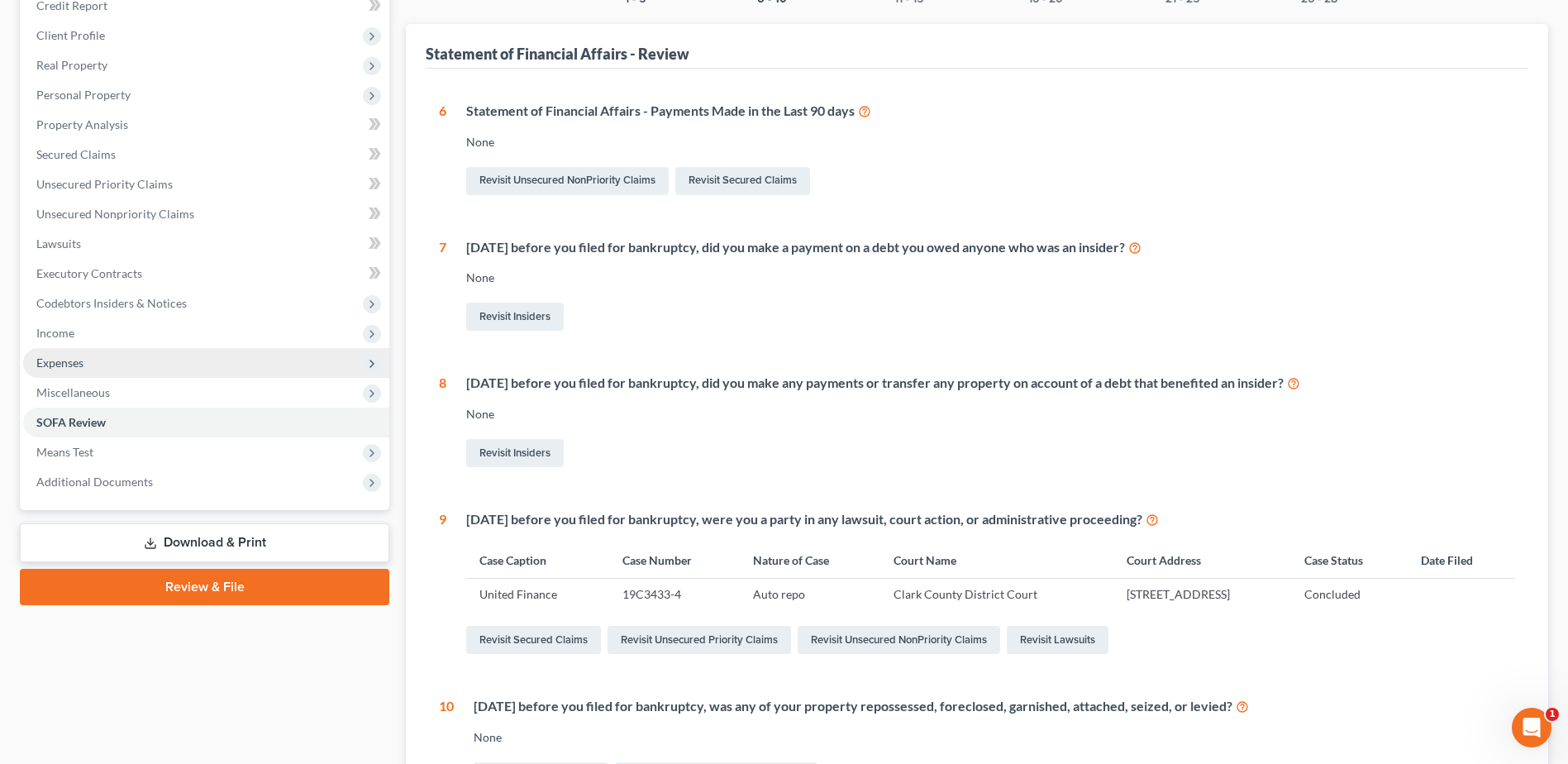
scroll to position [165, 0]
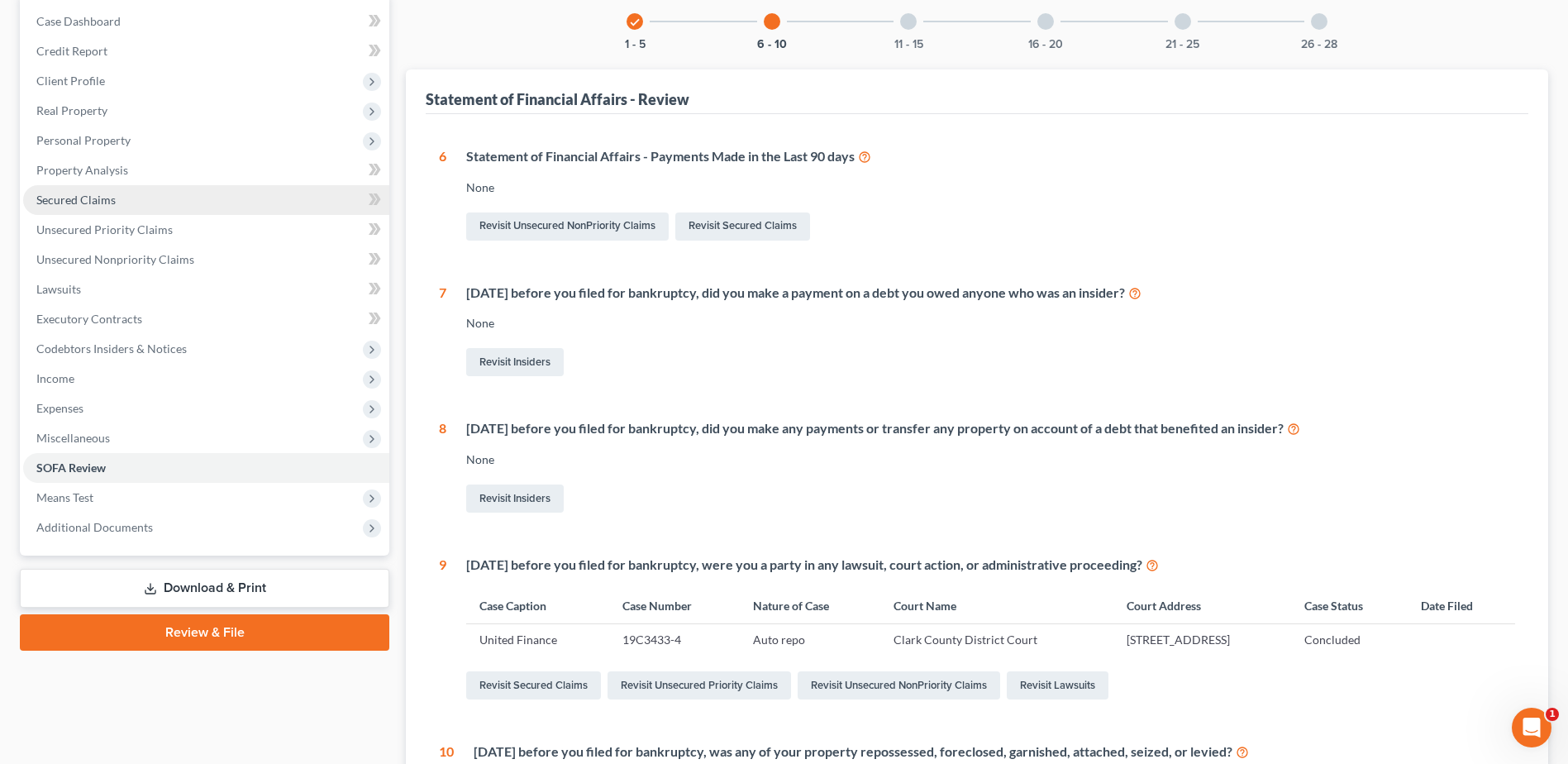
drag, startPoint x: 98, startPoint y: 195, endPoint x: 163, endPoint y: 197, distance: 65.0
click at [98, 195] on span "Secured Claims" at bounding box center [76, 199] width 80 height 14
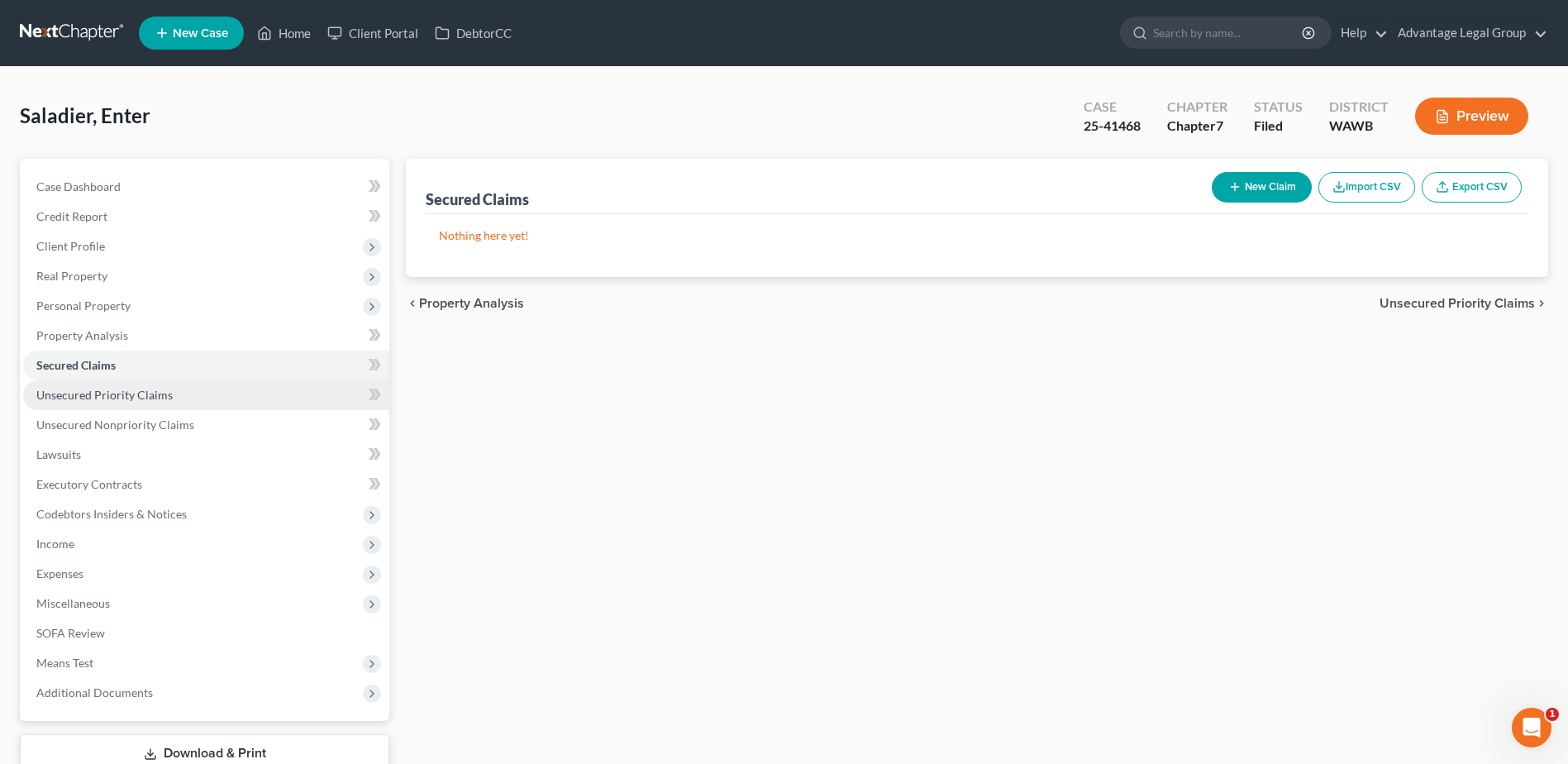
click at [120, 397] on span "Unsecured Priority Claims" at bounding box center [104, 394] width 137 height 14
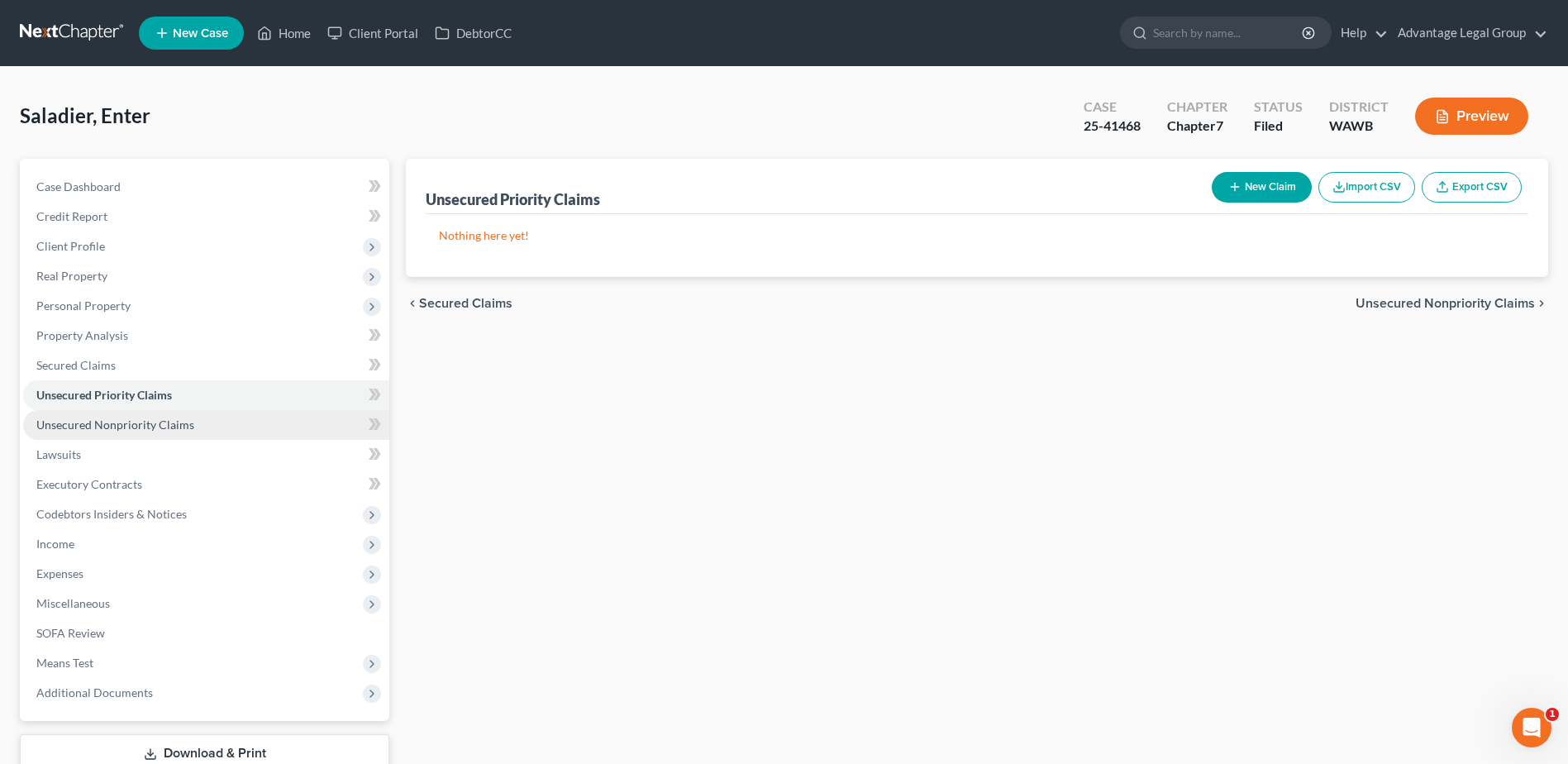
click at [125, 430] on span "Unsecured Nonpriority Claims" at bounding box center [115, 424] width 158 height 14
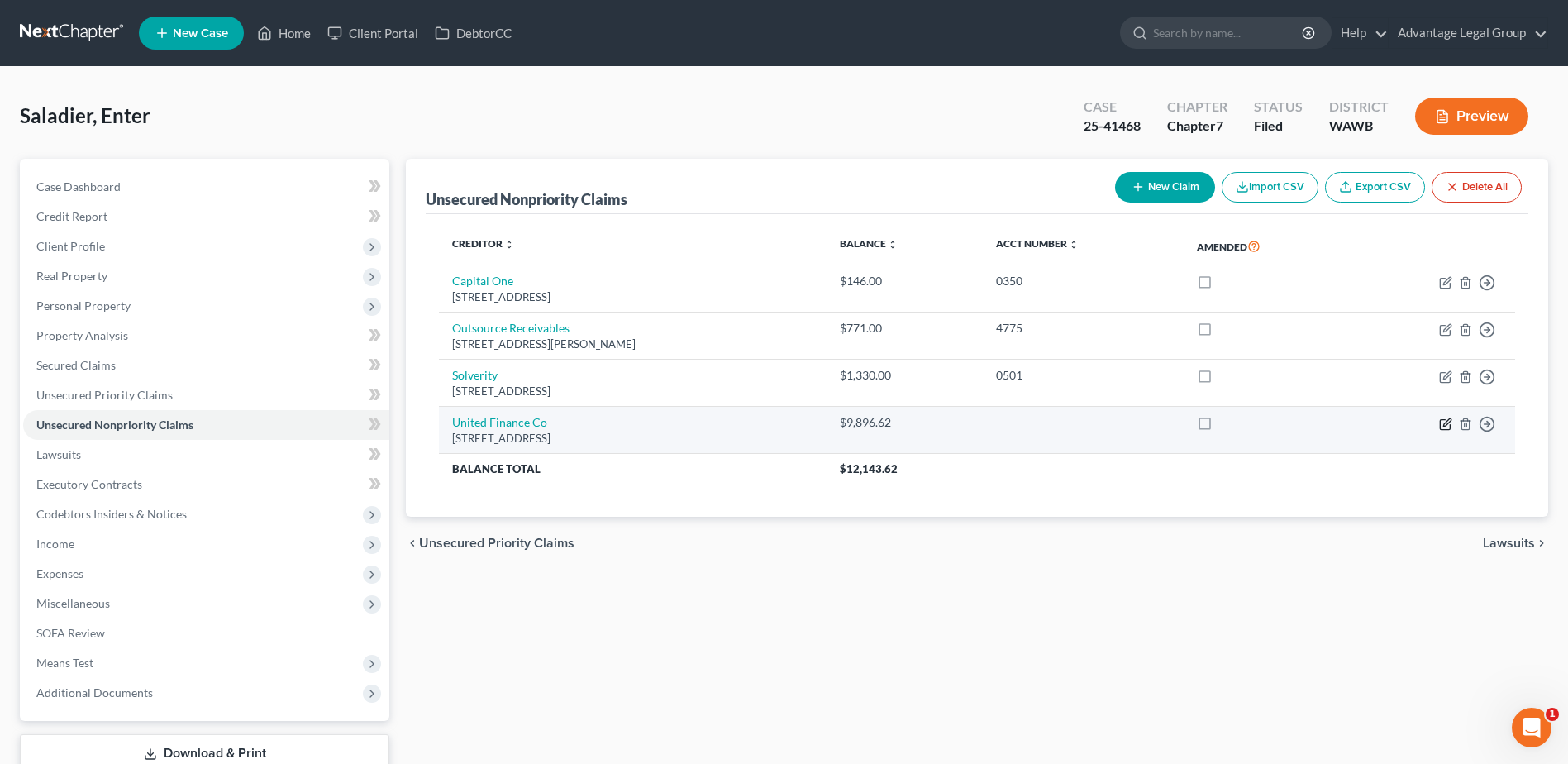
click at [1446, 426] on icon "button" at bounding box center [1446, 424] width 13 height 13
select select "50"
select select "14"
select select "0"
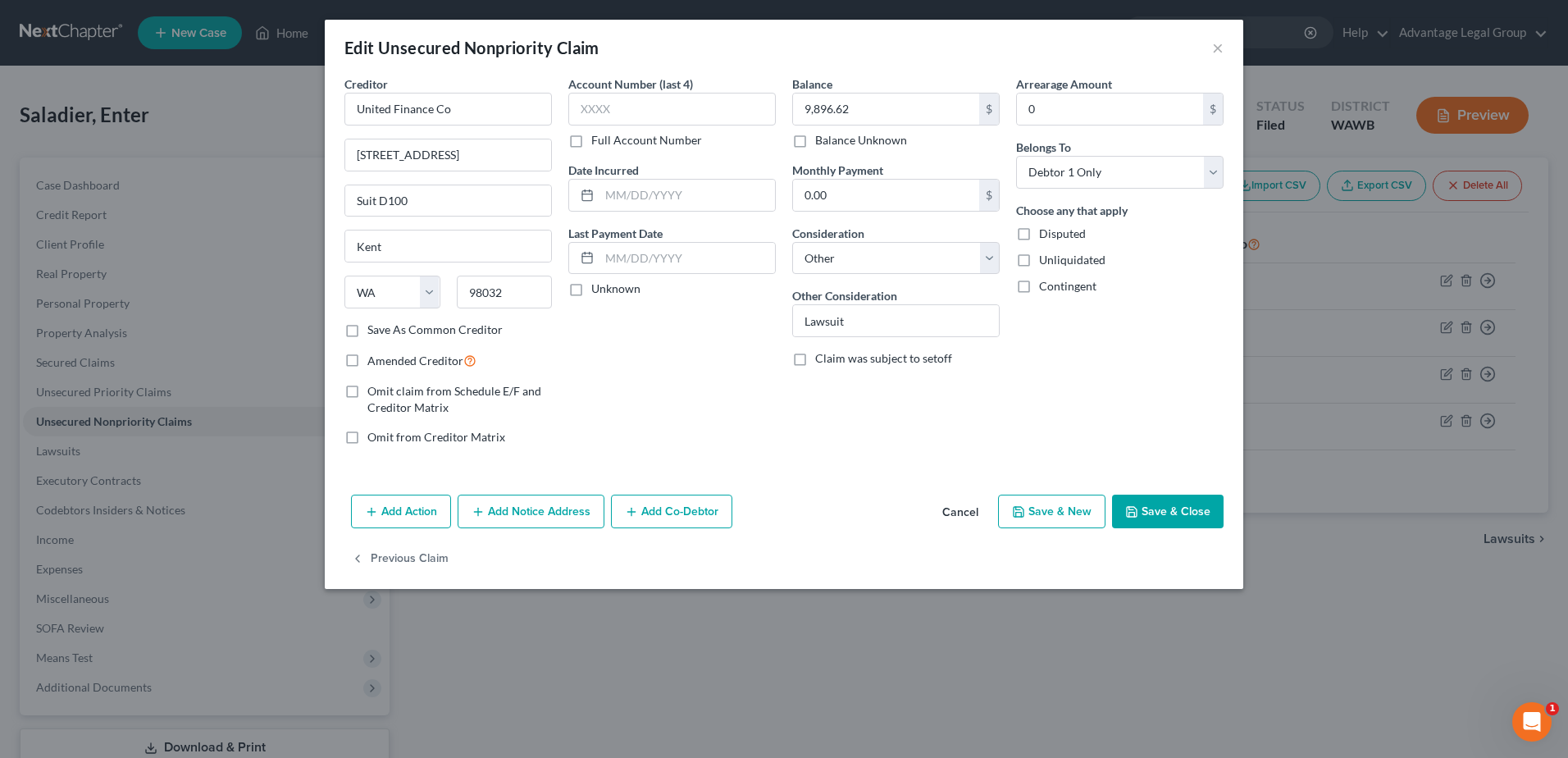
click at [983, 617] on div "Edit Unsecured Nonpriority Claim × Creditor * United Finance Co [STREET_ADDRESS…" at bounding box center [784, 379] width 1568 height 758
click at [1218, 49] on button "×" at bounding box center [1218, 47] width 11 height 20
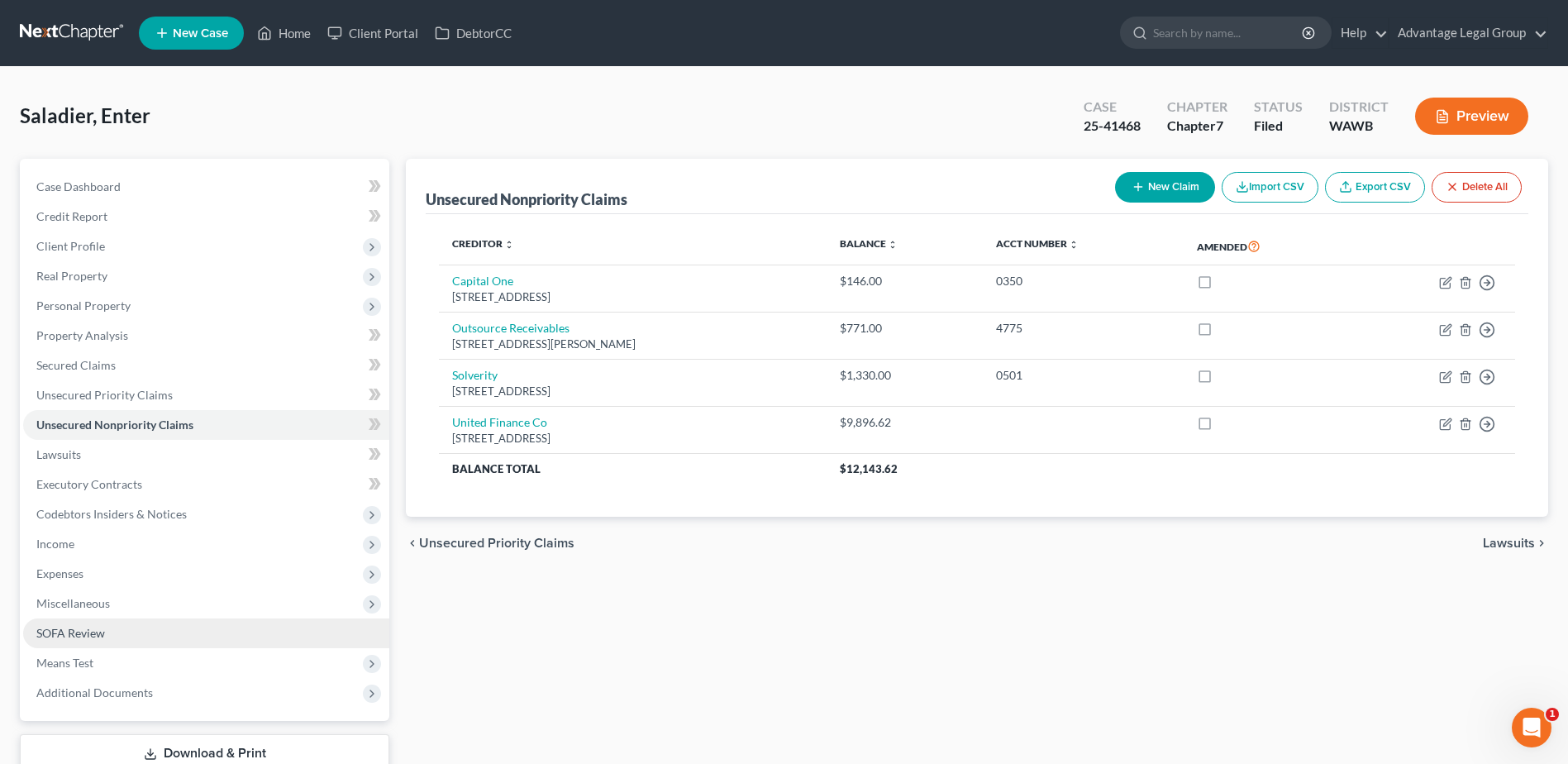
drag, startPoint x: 82, startPoint y: 626, endPoint x: 163, endPoint y: 625, distance: 81.0
click at [82, 626] on span "SOFA Review" at bounding box center [70, 632] width 68 height 14
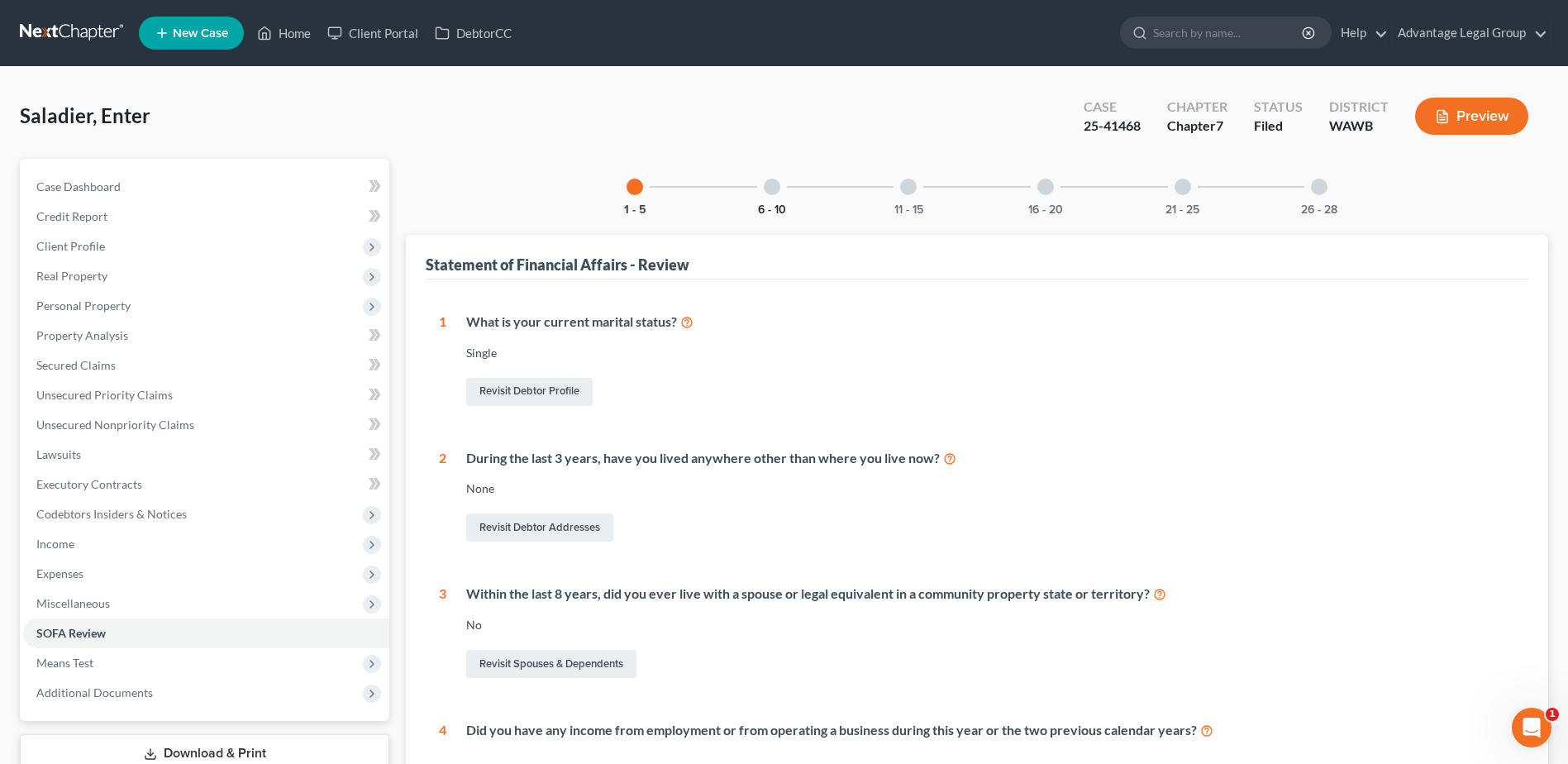
click at [773, 204] on button "6 - 10" at bounding box center [773, 210] width 28 height 11
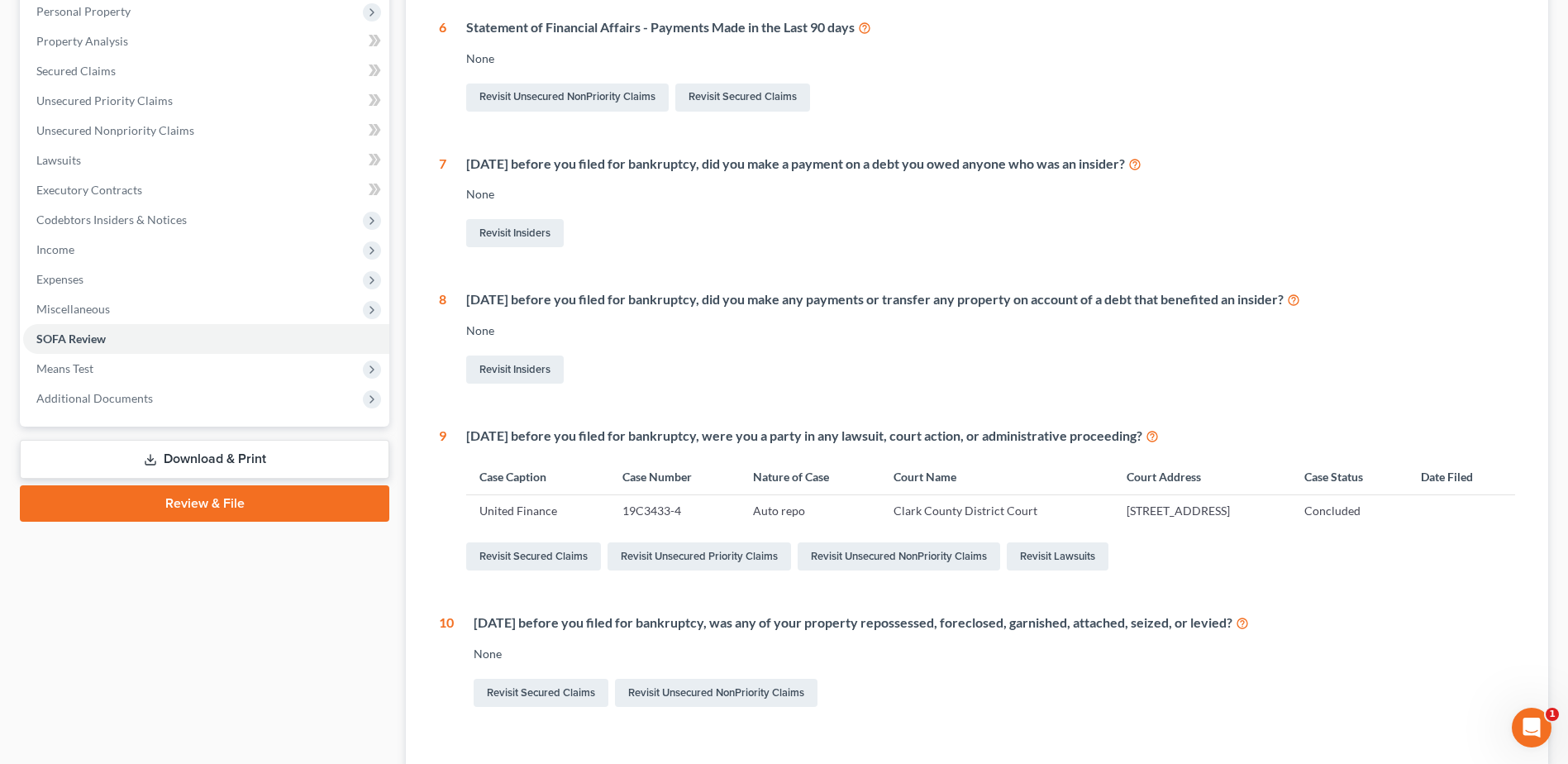
scroll to position [416, 0]
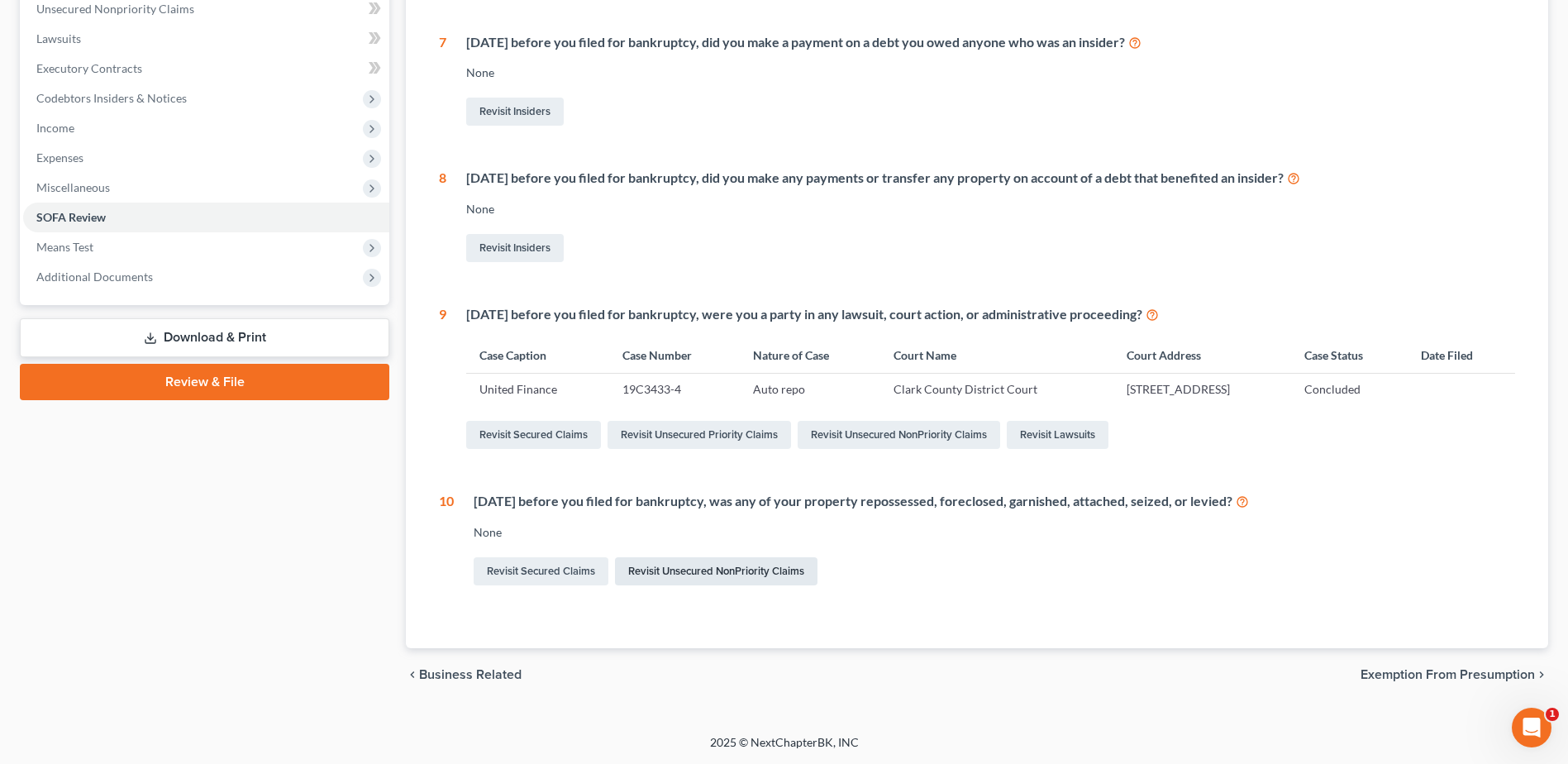
click at [725, 576] on link "Revisit Unsecured NonPriority Claims" at bounding box center [716, 571] width 202 height 28
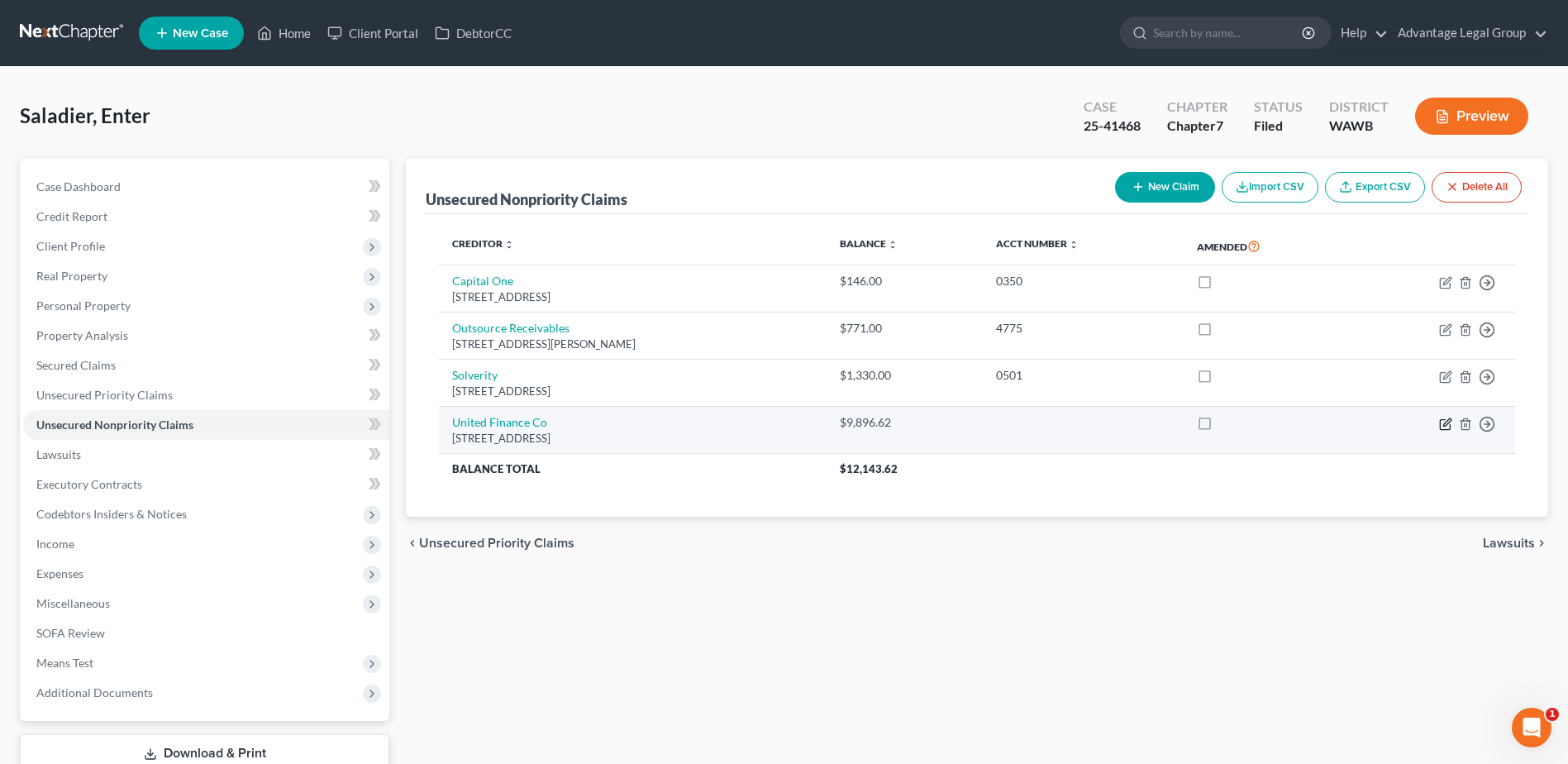
click at [1447, 426] on icon "button" at bounding box center [1446, 424] width 13 height 13
select select "50"
select select "14"
select select "0"
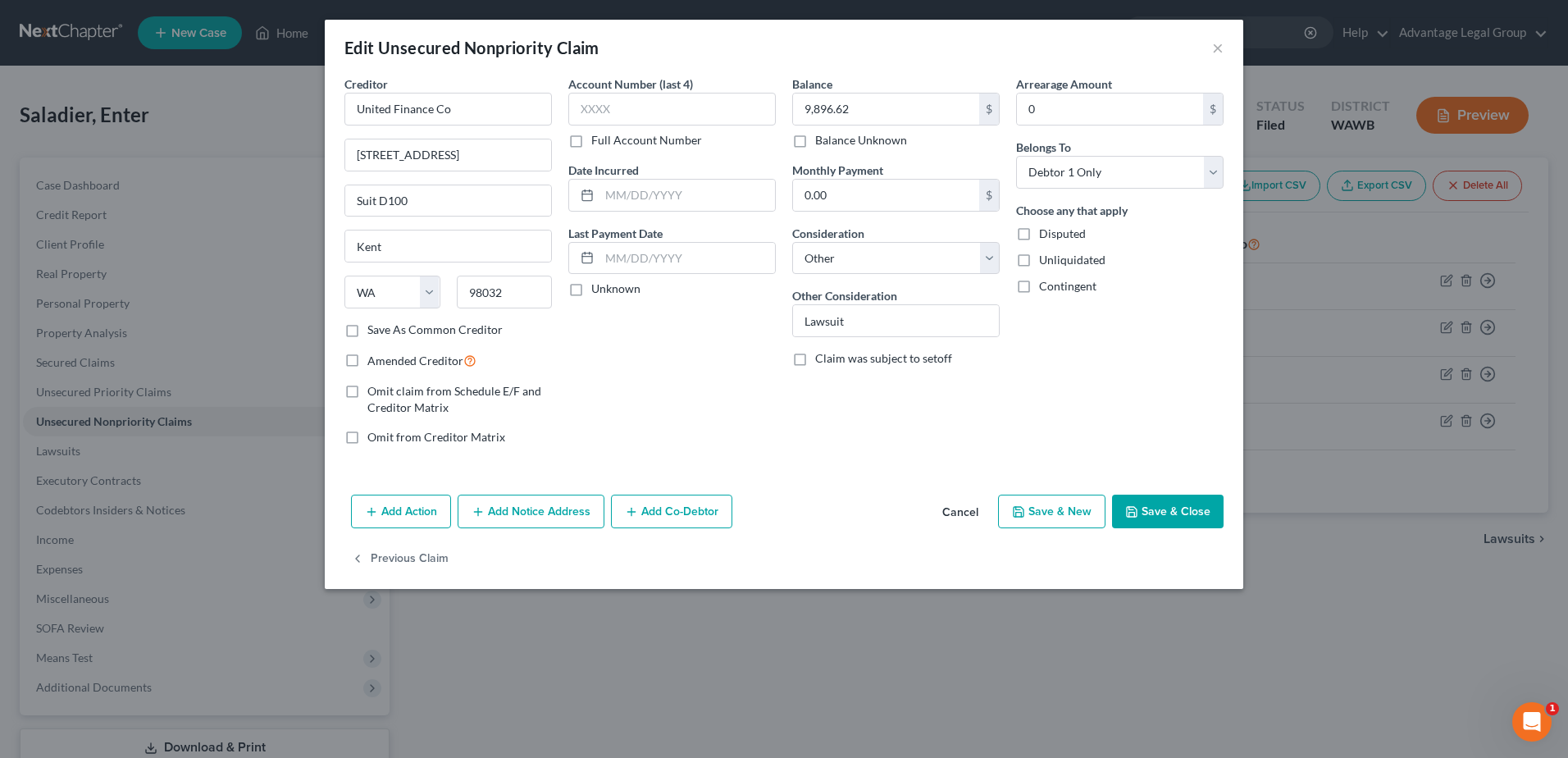
drag, startPoint x: 1031, startPoint y: 234, endPoint x: 1092, endPoint y: 270, distance: 70.8
click at [1040, 234] on label "Disputed" at bounding box center [1063, 234] width 47 height 16
click at [1045, 234] on input "Disputed" at bounding box center [1050, 231] width 10 height 10
click at [1040, 228] on label "Disputed" at bounding box center [1063, 234] width 47 height 16
click at [1045, 228] on input "Disputed" at bounding box center [1050, 231] width 10 height 10
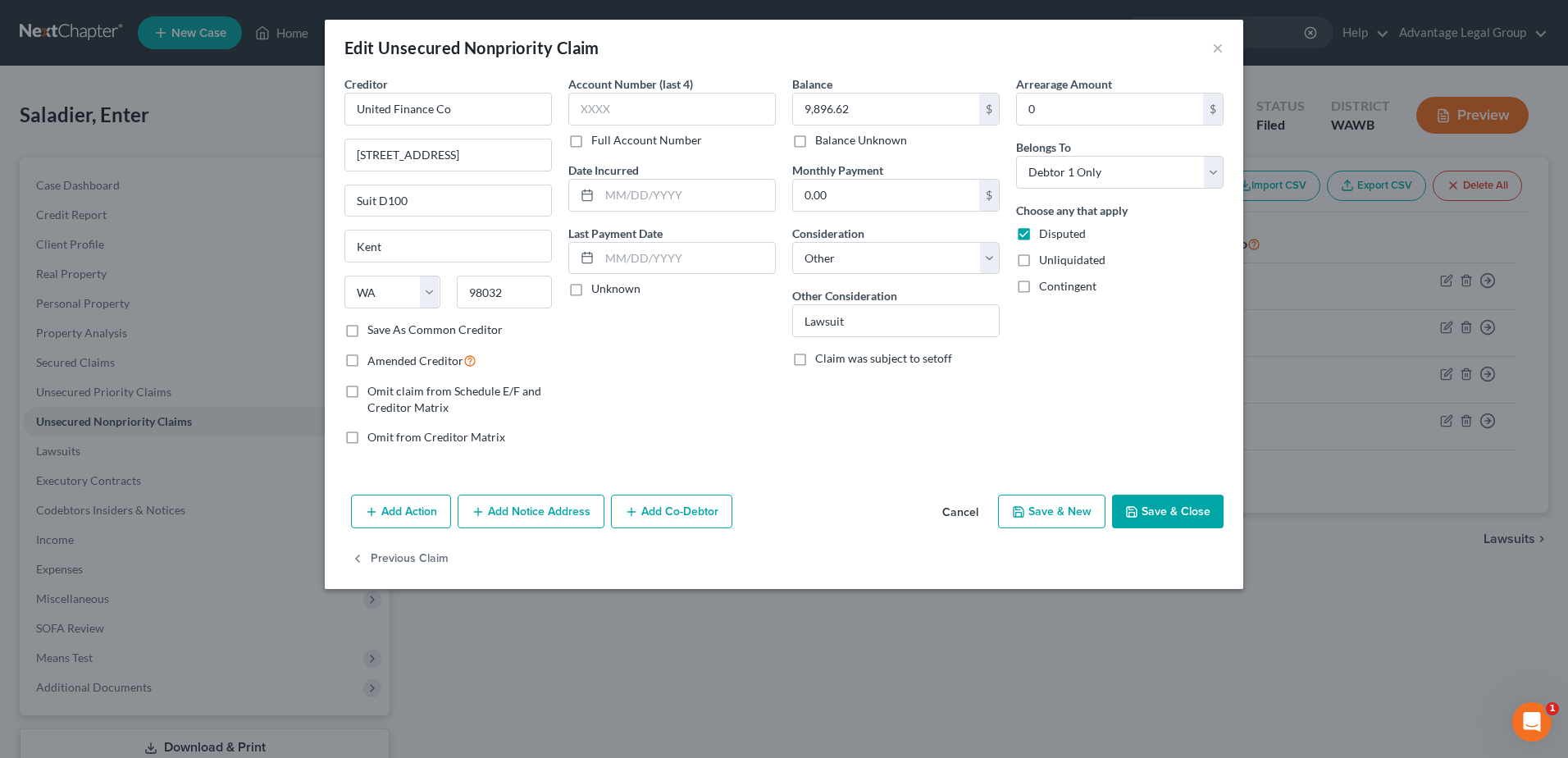
checkbox input "false"
click at [397, 506] on button "Add Action" at bounding box center [401, 511] width 100 height 35
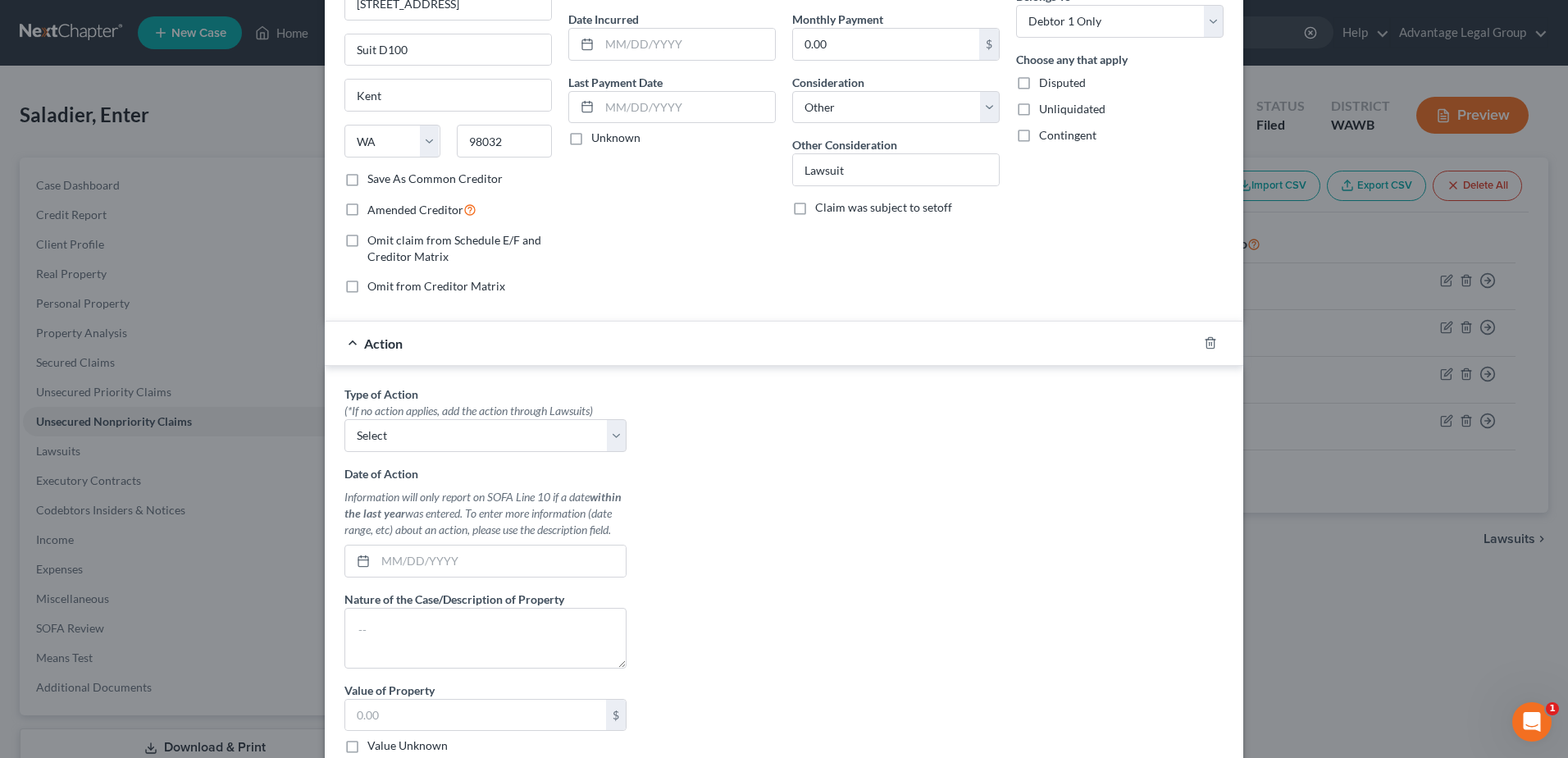
scroll to position [164, 0]
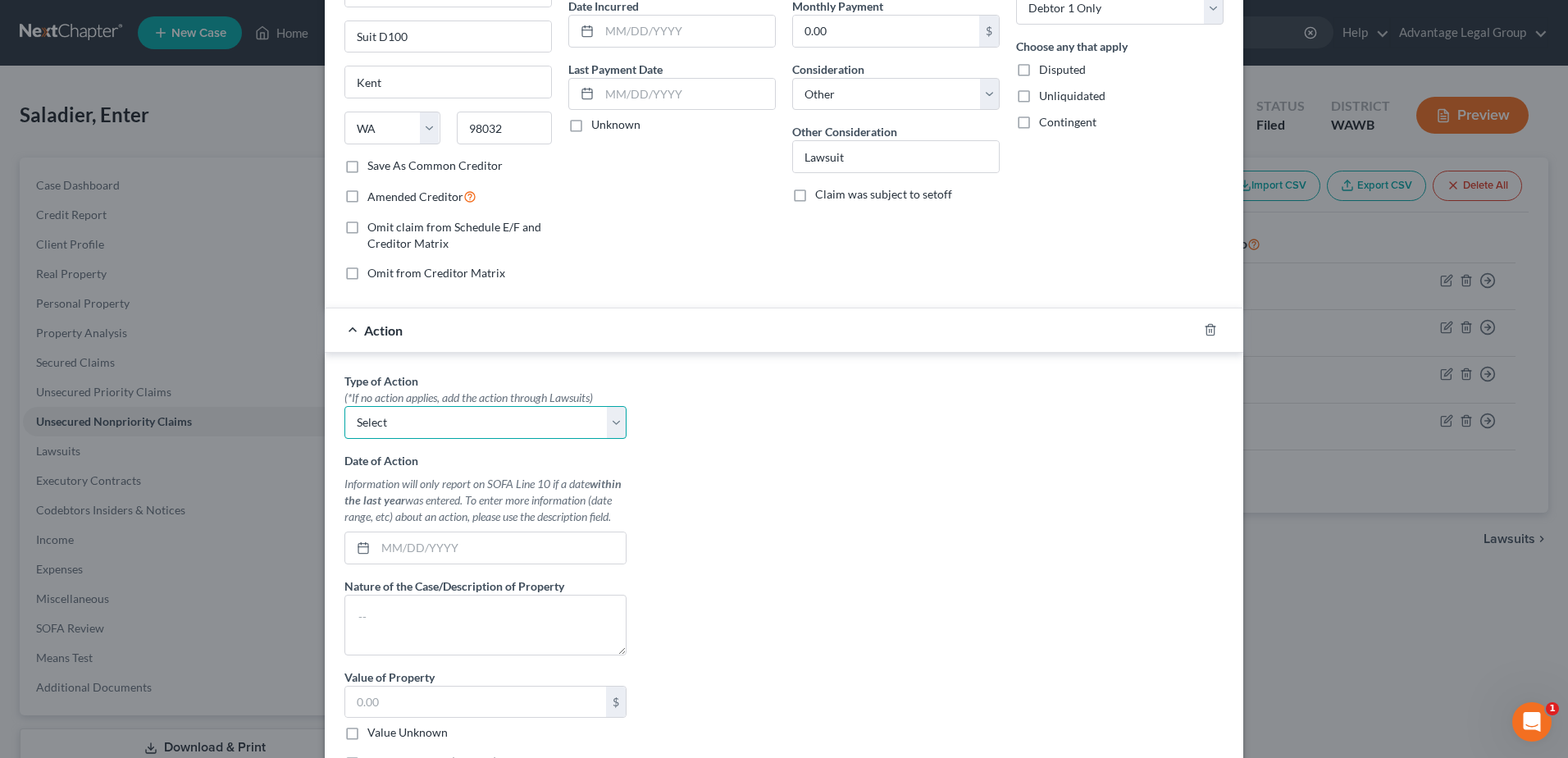
click at [606, 423] on select "Select Repossession Garnishment Foreclosure Personal Injury Attached, Seized, O…" at bounding box center [486, 422] width 283 height 33
select select "0"
click at [345, 406] on select "Select Repossession Garnishment Foreclosure Personal Injury Attached, Seized, O…" at bounding box center [486, 422] width 283 height 33
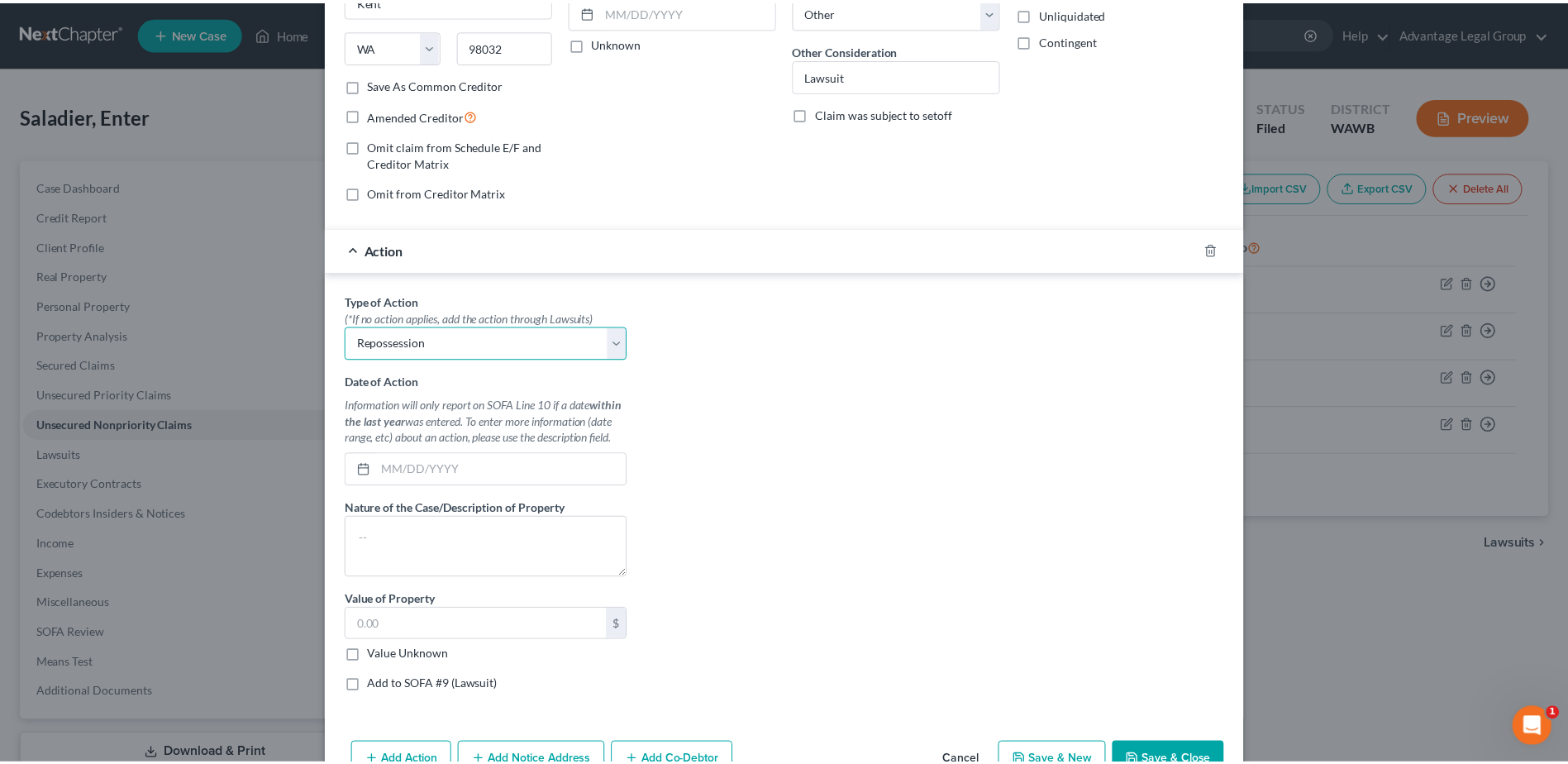
scroll to position [330, 0]
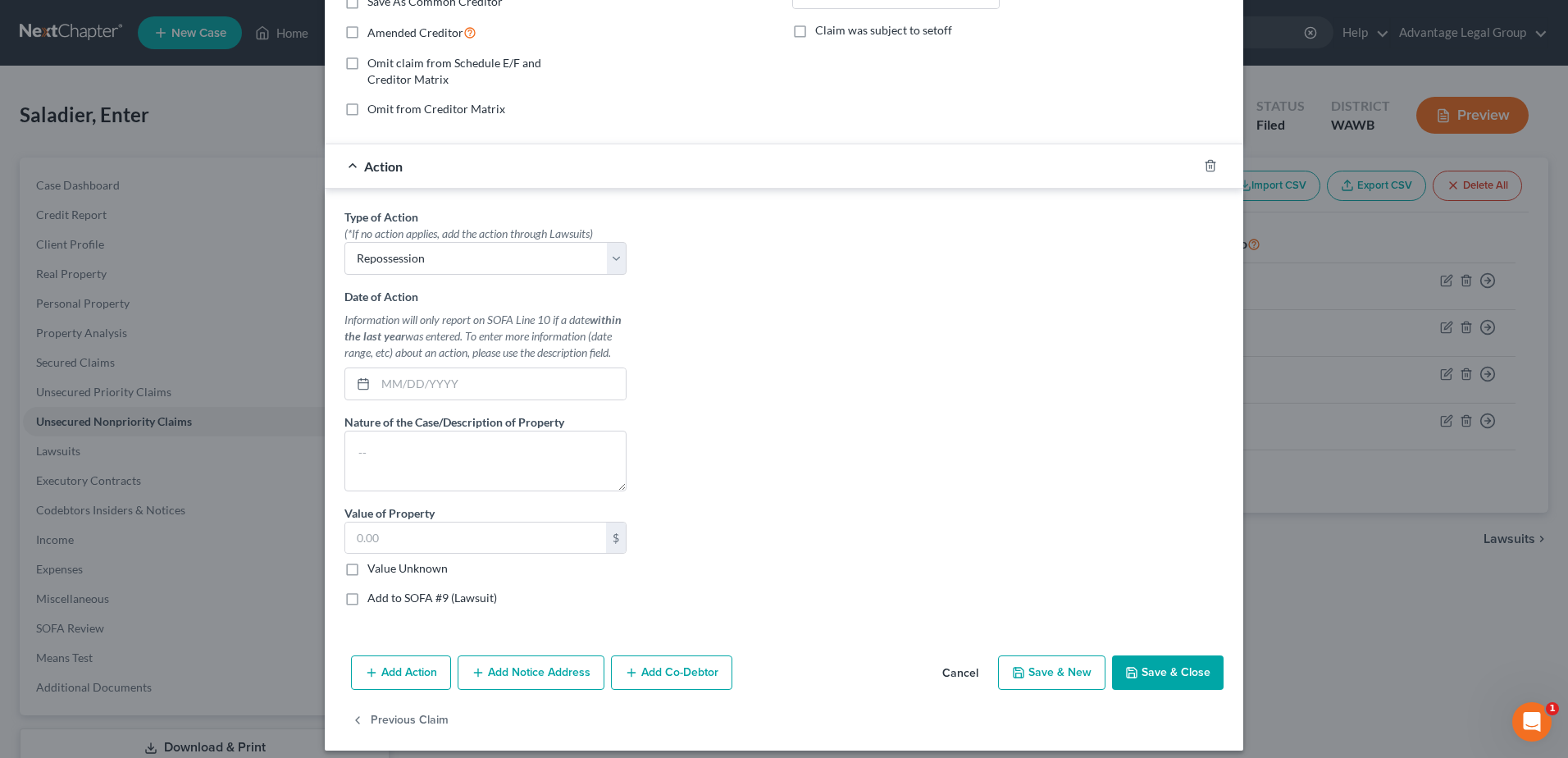
click at [1166, 666] on button "Save & Close" at bounding box center [1168, 672] width 111 height 35
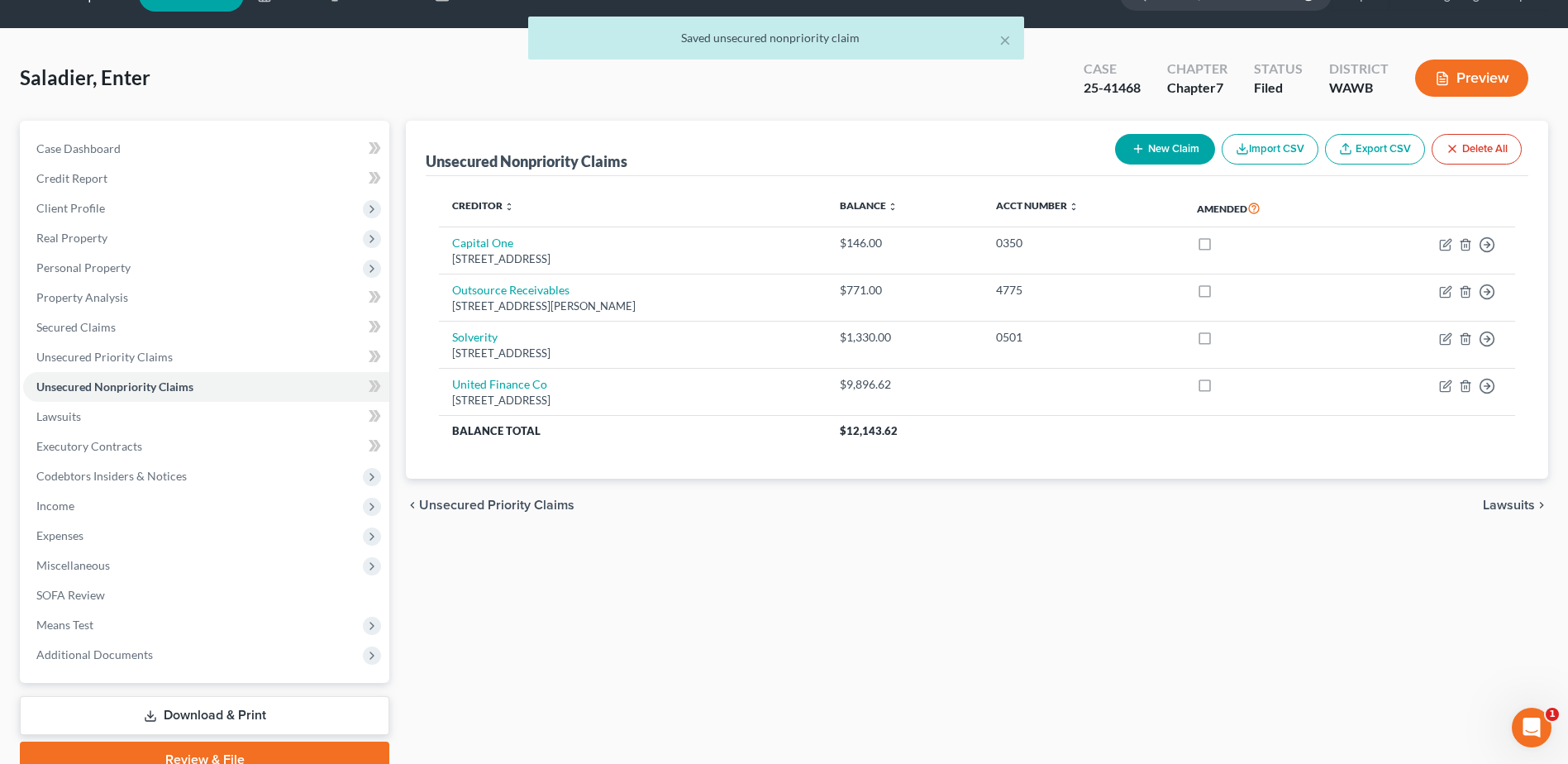
scroll to position [0, 0]
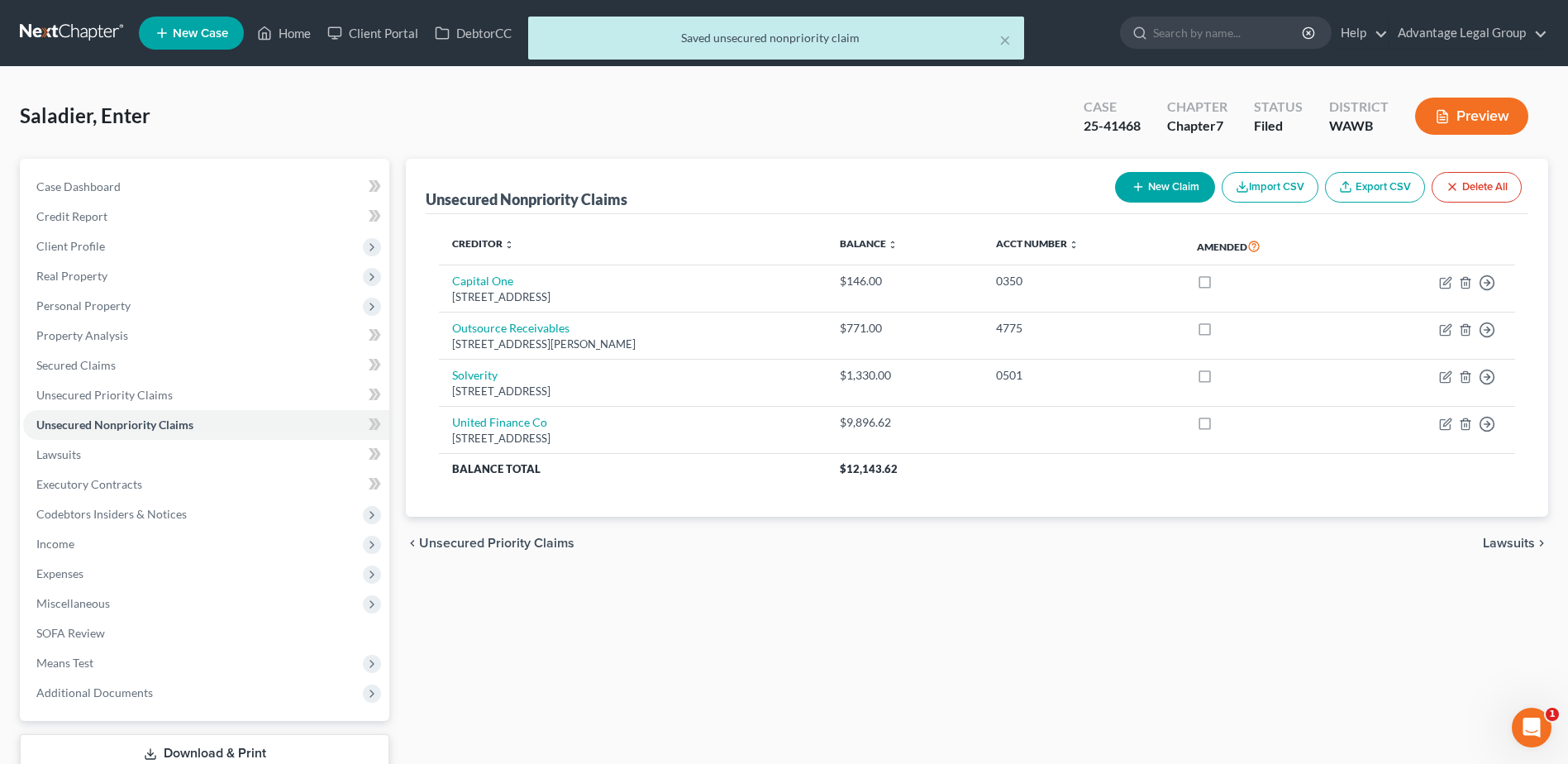
click at [290, 34] on div "× Saved unsecured nonpriority claim" at bounding box center [775, 42] width 1568 height 51
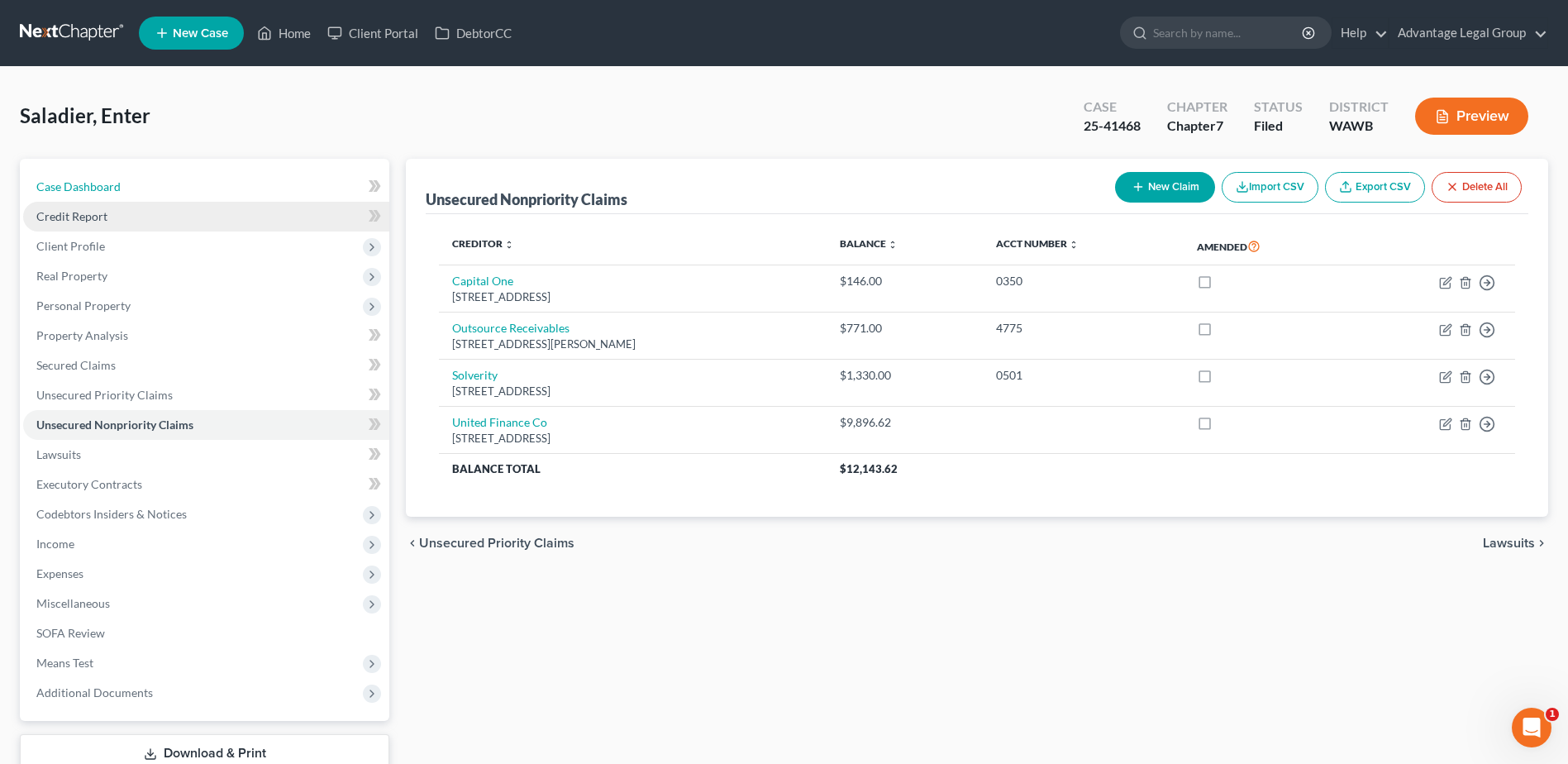
drag, startPoint x: 98, startPoint y: 184, endPoint x: 212, endPoint y: 227, distance: 121.8
click at [98, 184] on span "Case Dashboard" at bounding box center [78, 186] width 84 height 14
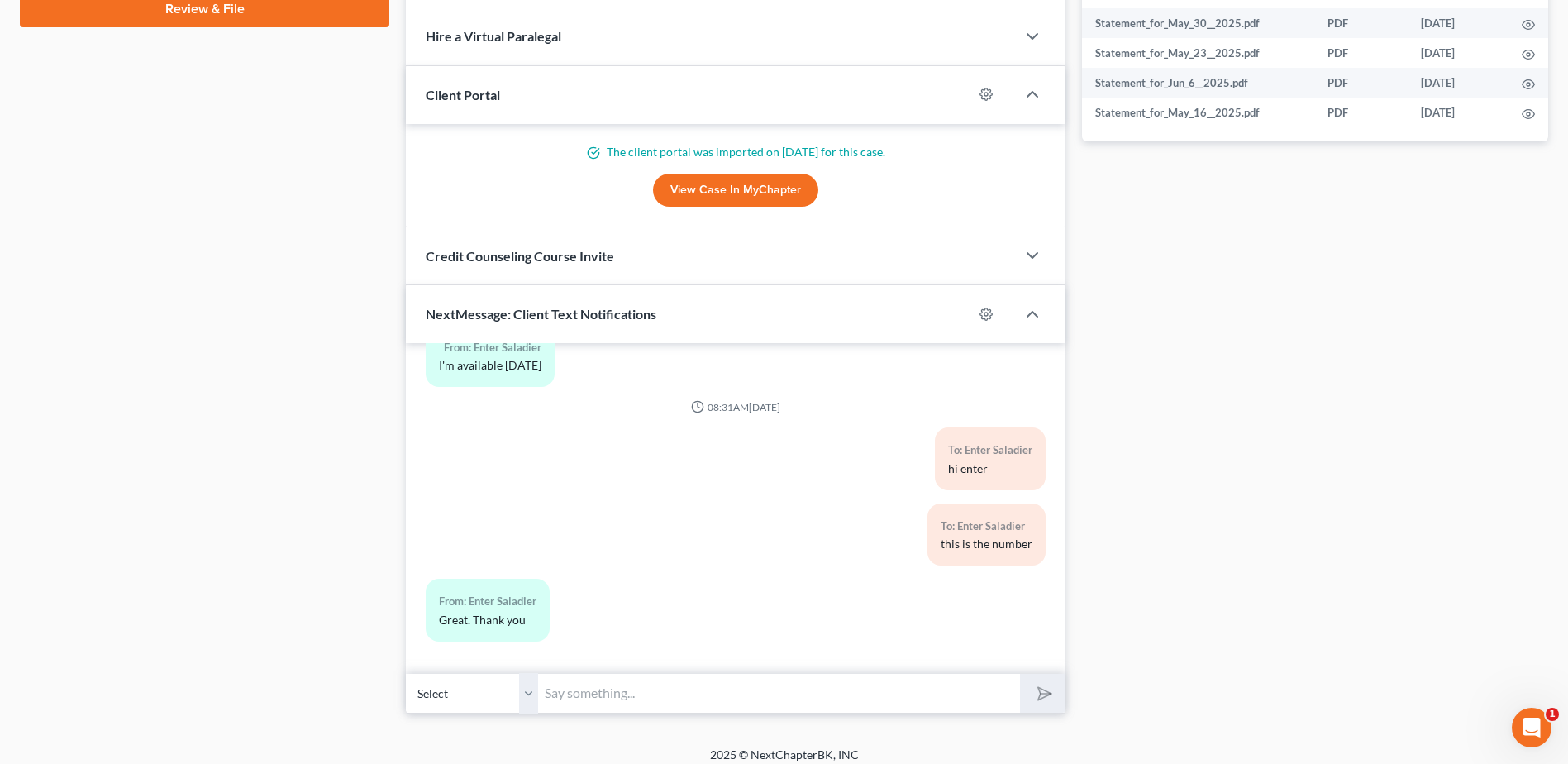
scroll to position [801, 0]
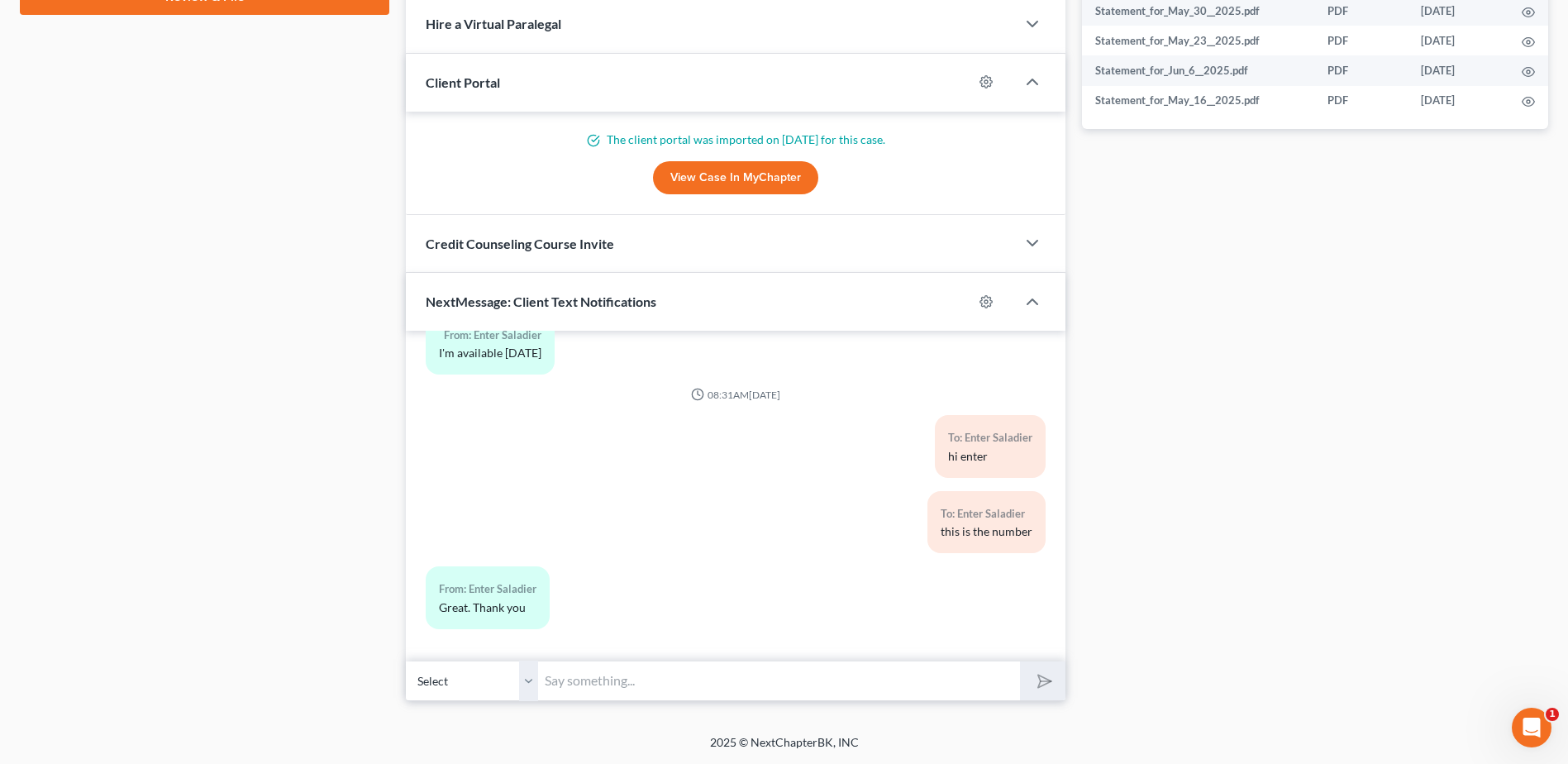
click at [647, 676] on input "text" at bounding box center [779, 680] width 482 height 41
type input "enter give me a discription of the car that was reposessed and the approximate …"
click at [1020, 662] on button "submit" at bounding box center [1043, 680] width 46 height 39
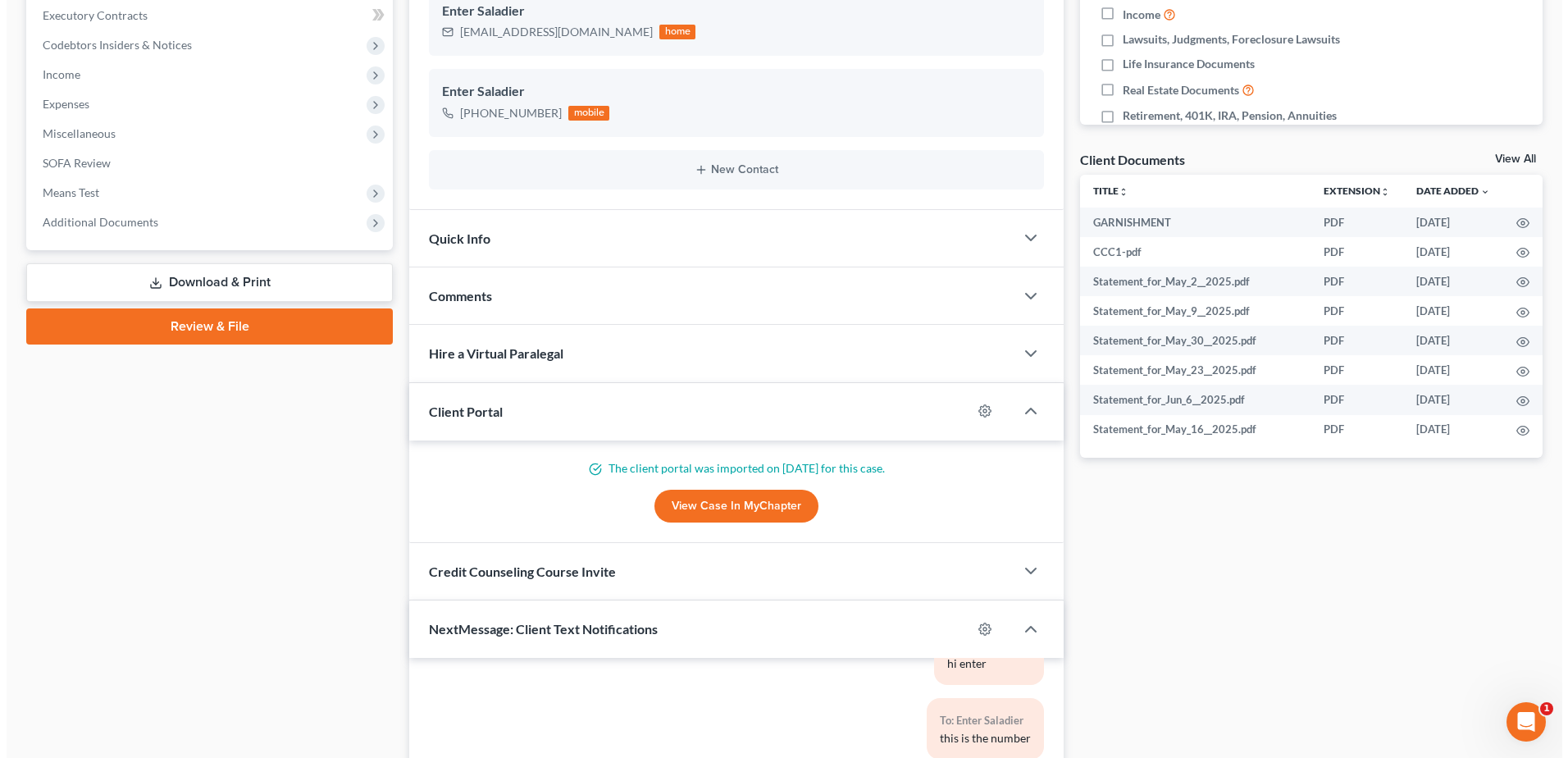
scroll to position [0, 0]
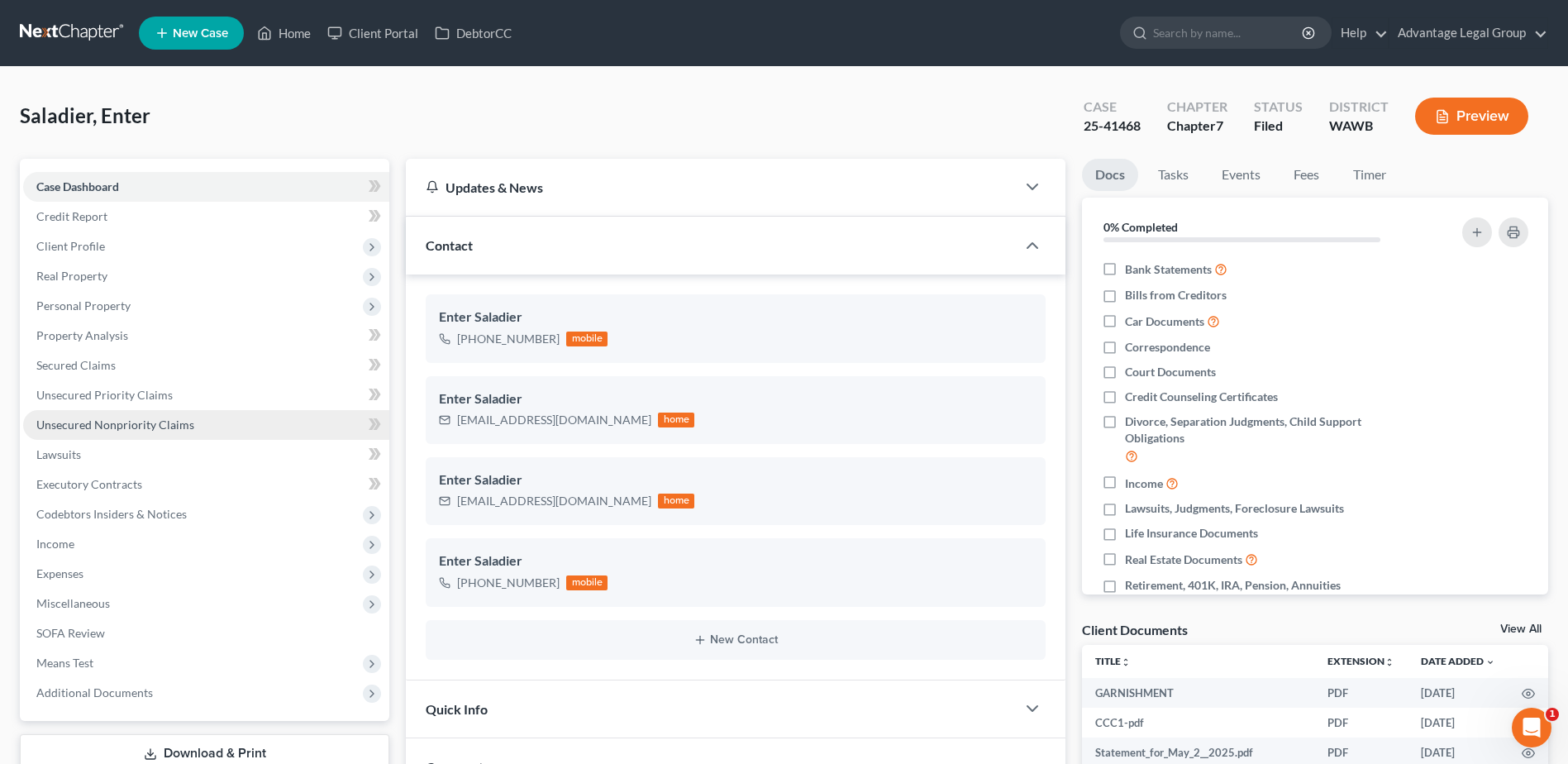
click at [113, 421] on span "Unsecured Nonpriority Claims" at bounding box center [115, 424] width 158 height 14
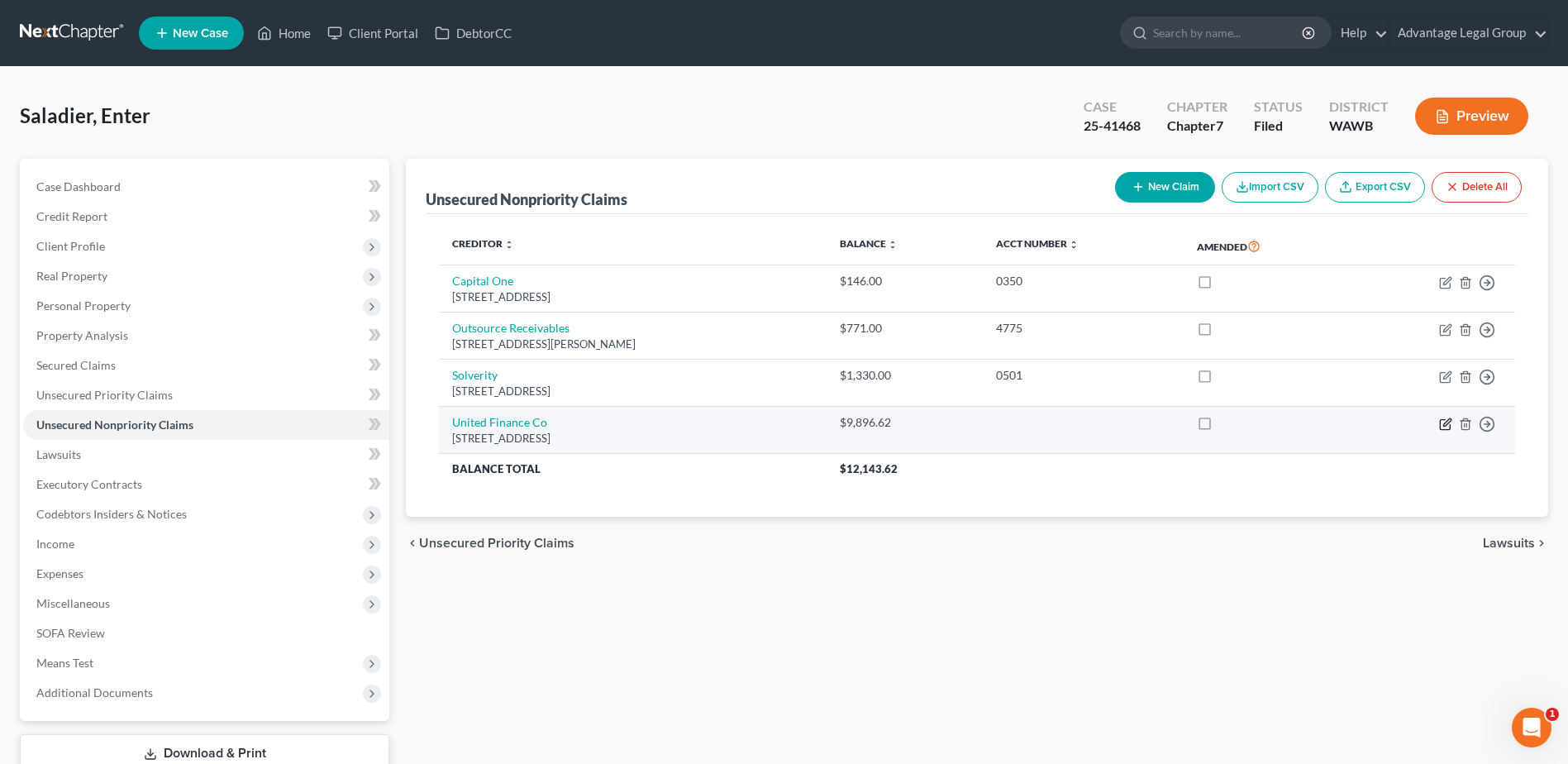
click at [1445, 426] on icon "button" at bounding box center [1447, 422] width 8 height 8
select select "50"
select select "14"
select select "0"
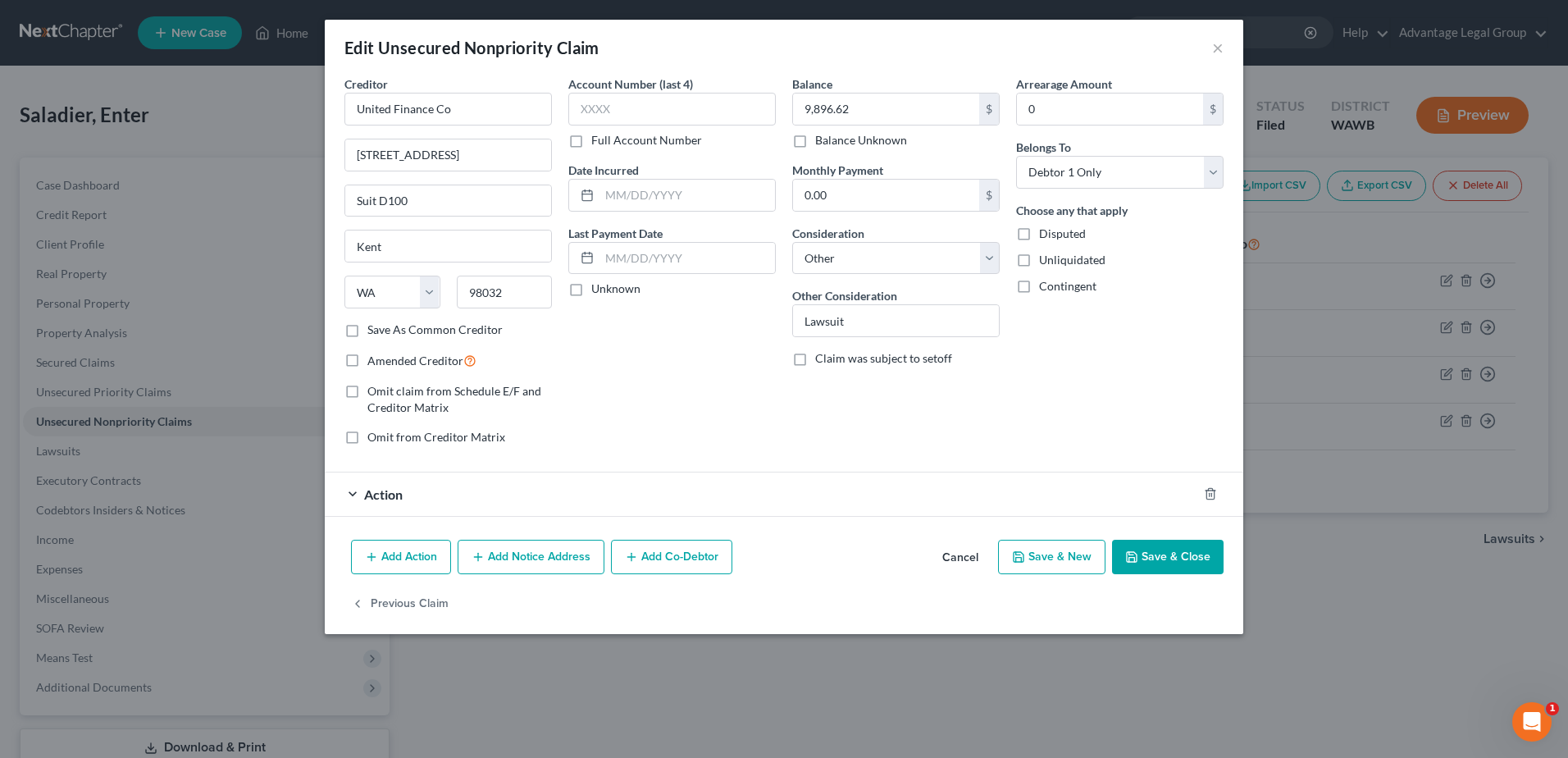
click at [393, 489] on span "Action" at bounding box center [383, 493] width 39 height 16
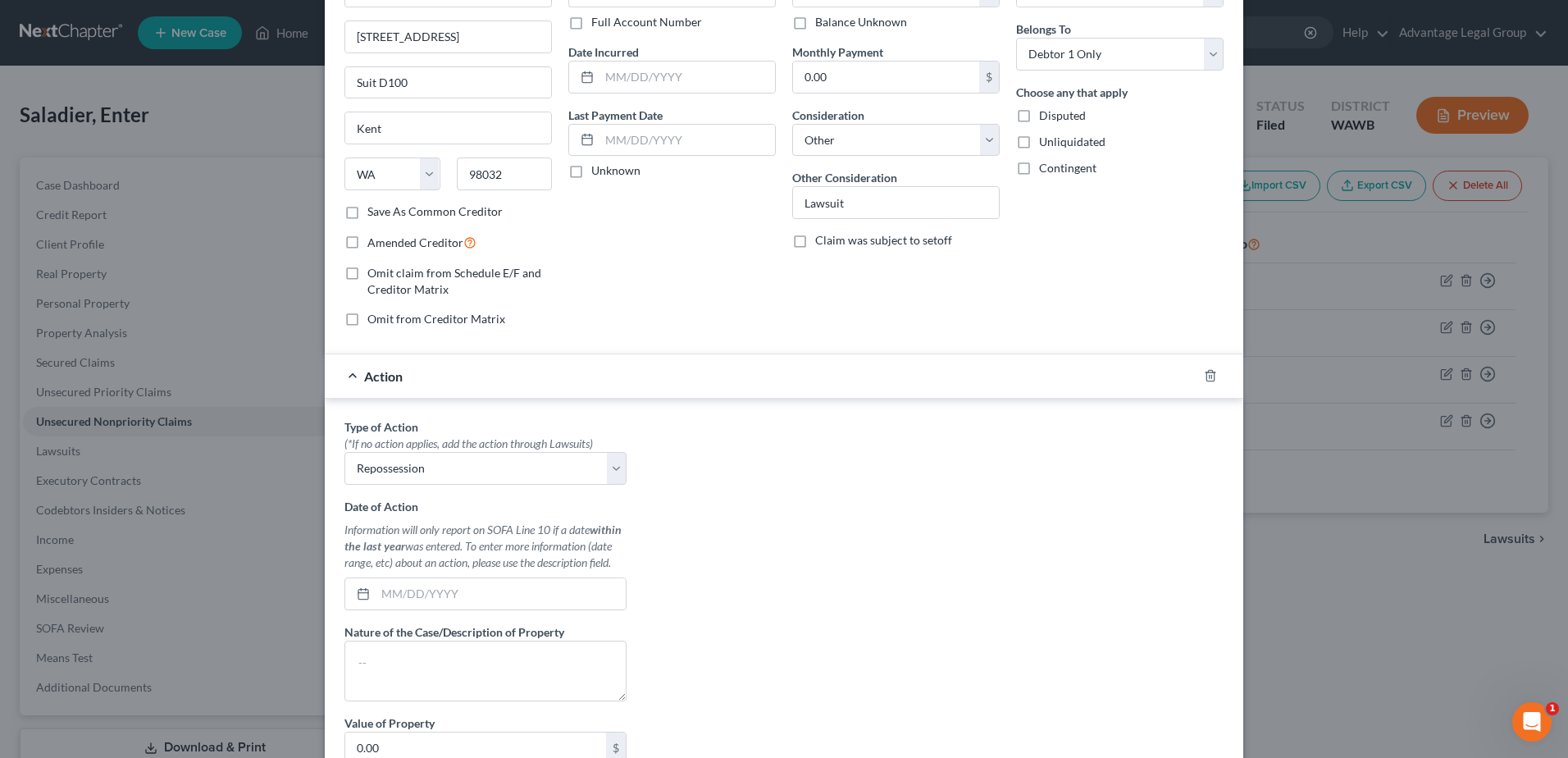
scroll to position [164, 0]
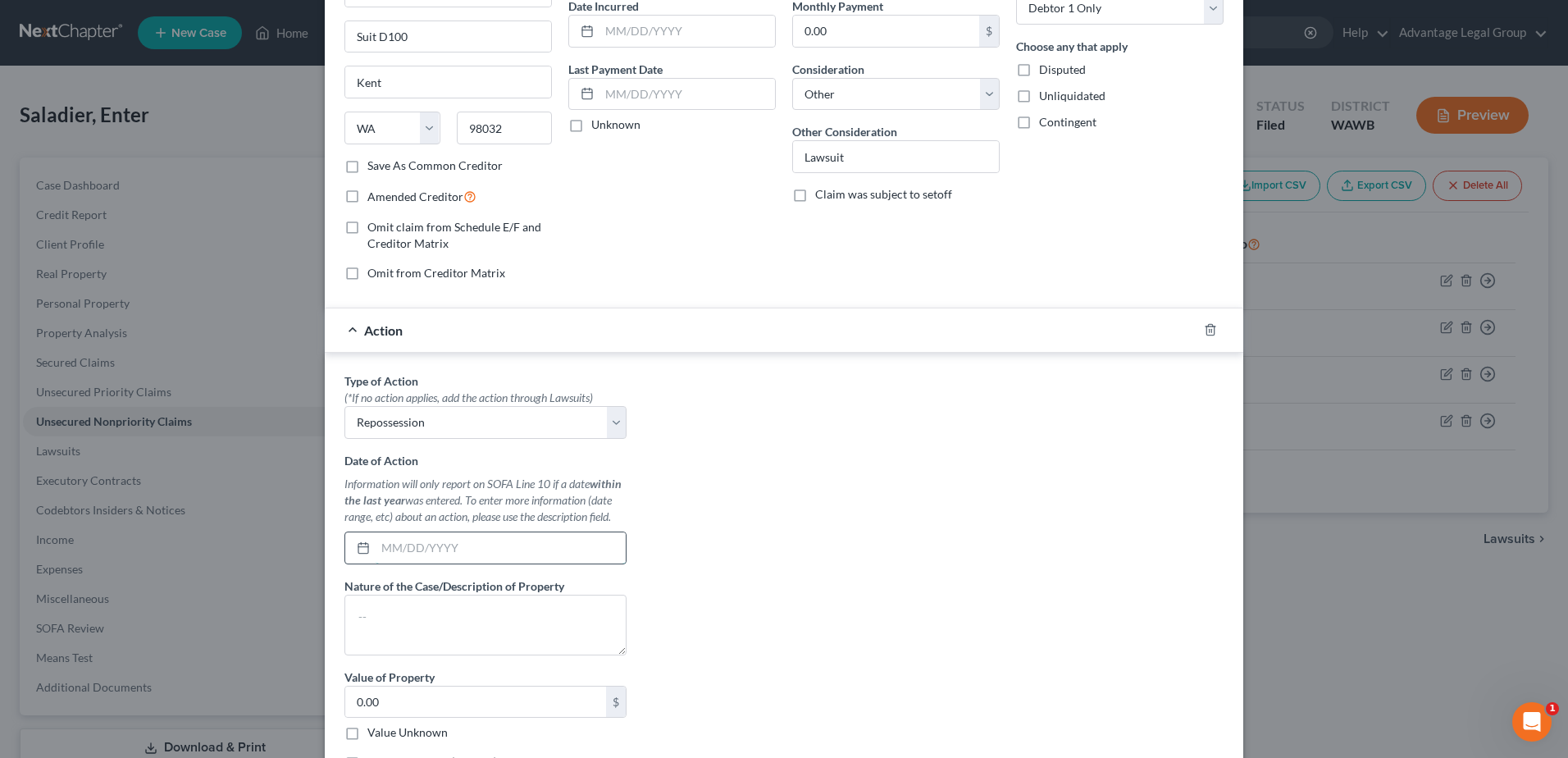
click at [443, 540] on input "text" at bounding box center [501, 547] width 251 height 31
type input "[DATE]"
click at [375, 604] on textarea at bounding box center [486, 624] width 283 height 60
type textarea "1997 Toyota Camery"
click at [386, 697] on input "0.00" at bounding box center [476, 702] width 261 height 31
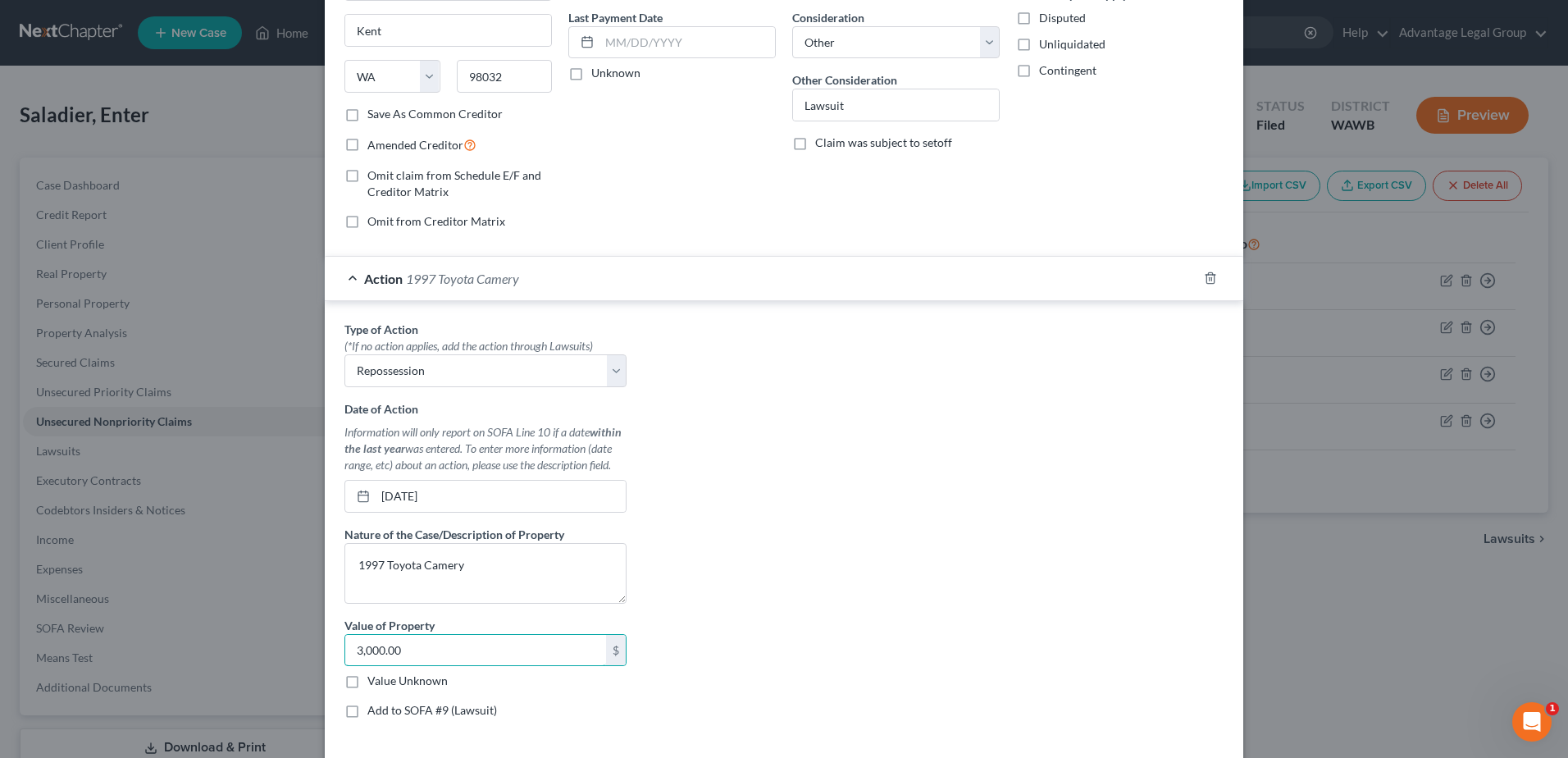
scroll to position [328, 0]
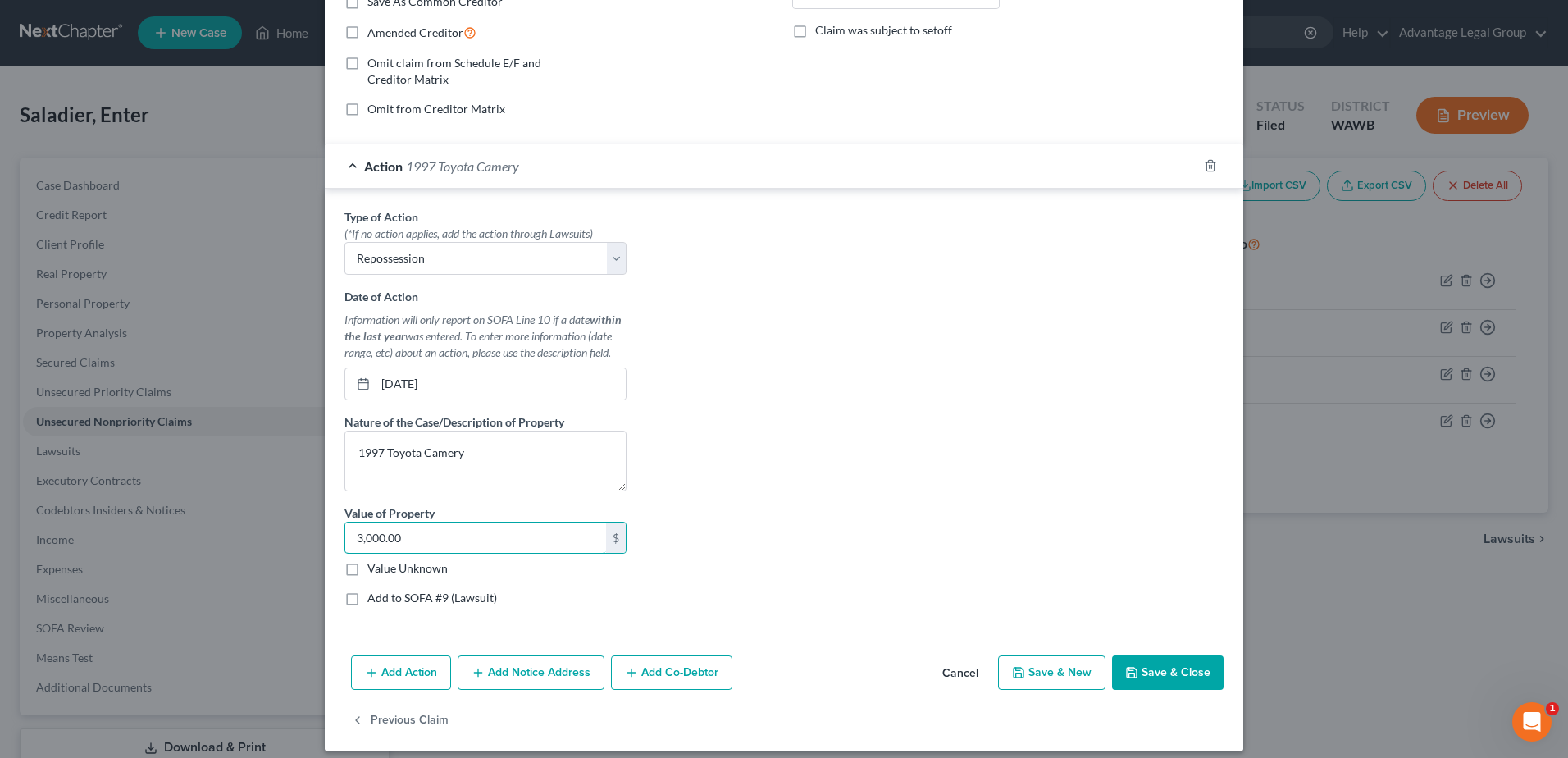
type input "3,000.00"
click at [367, 605] on label "Add to SOFA #9 (Lawsuit)" at bounding box center [432, 597] width 130 height 16
click at [374, 601] on input "Add to SOFA #9 (Lawsuit)" at bounding box center [379, 594] width 10 height 10
checkbox input "true"
select select "0"
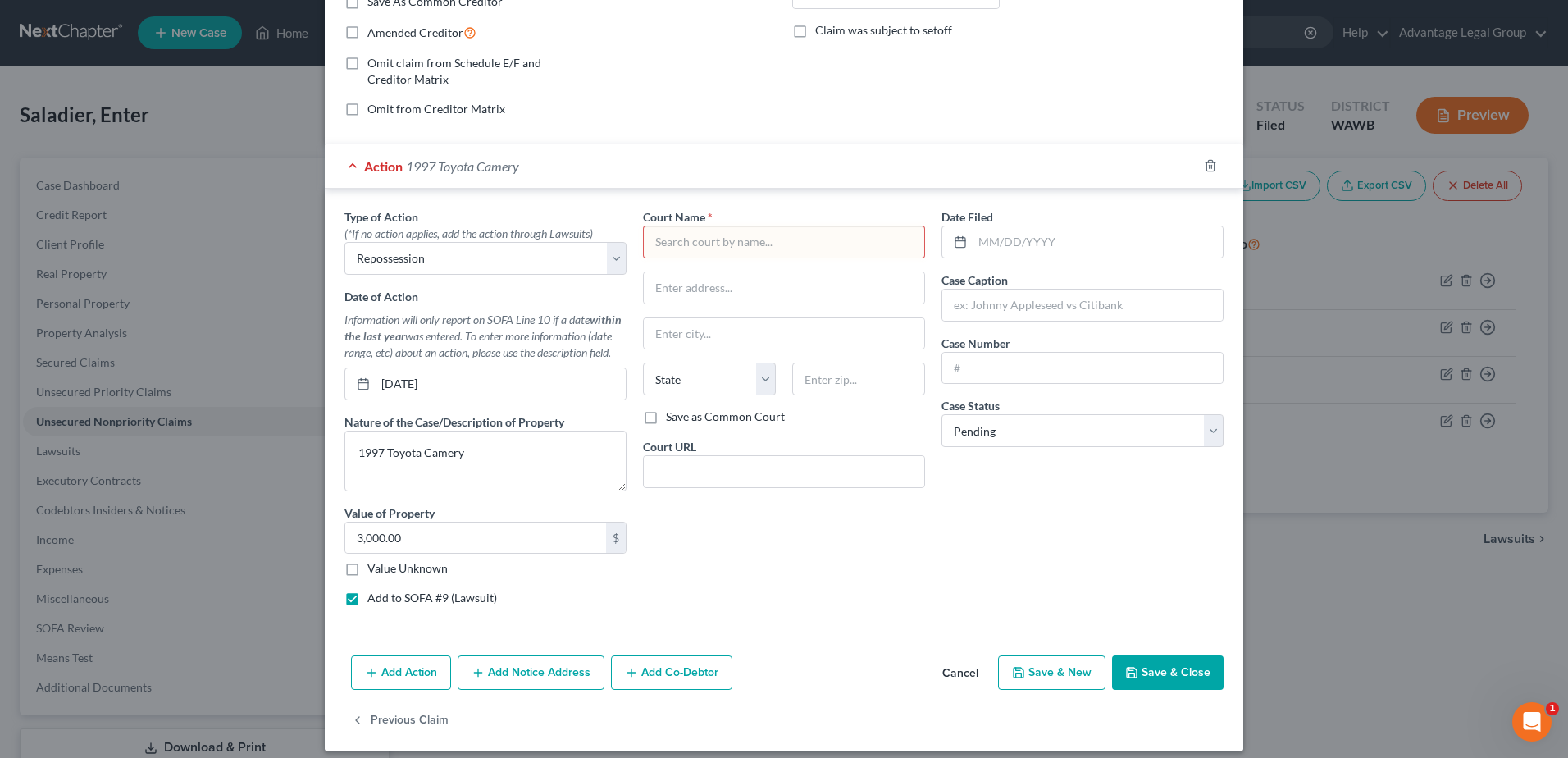
click at [719, 246] on input "text" at bounding box center [784, 242] width 283 height 33
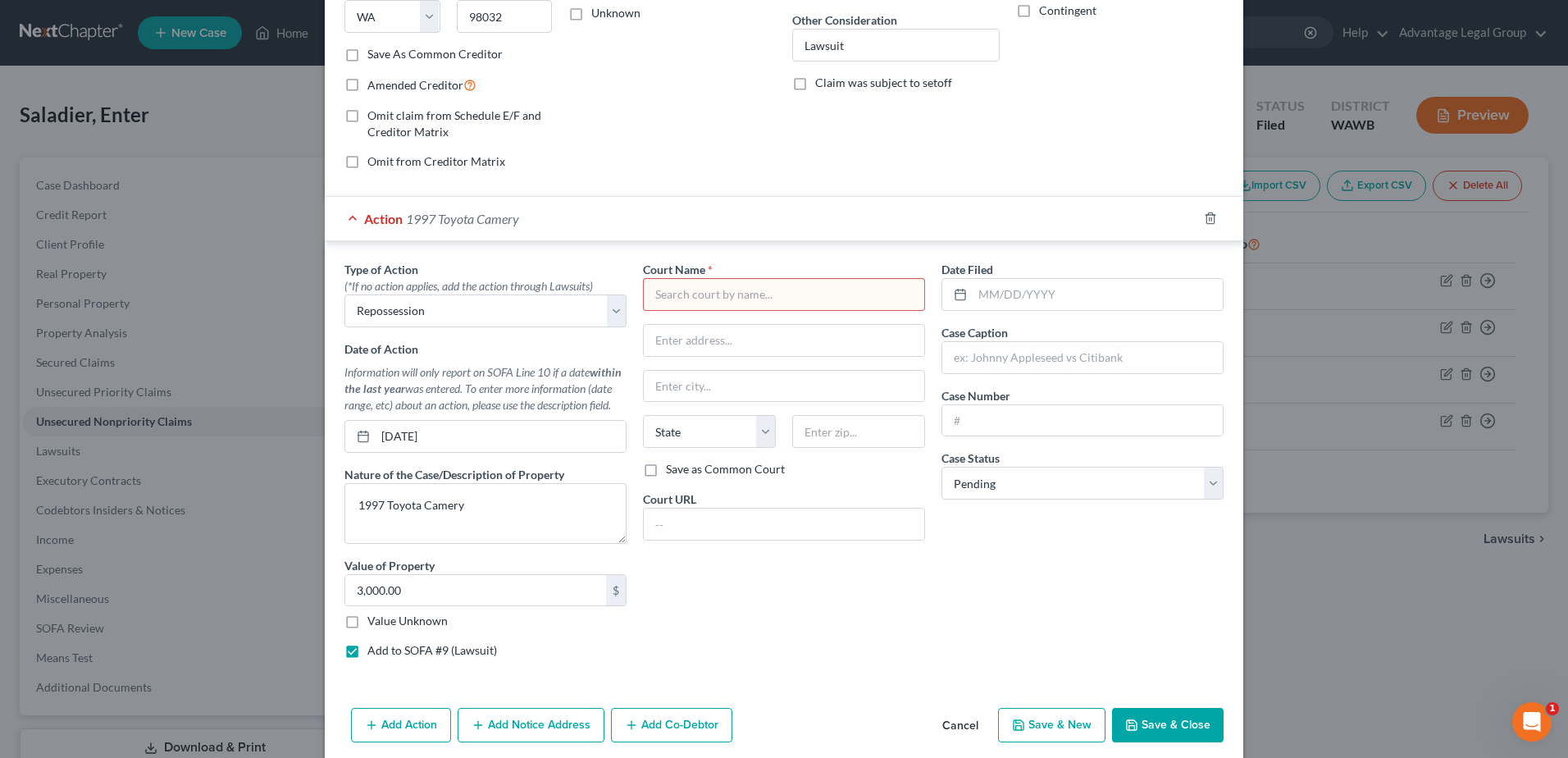
scroll to position [246, 0]
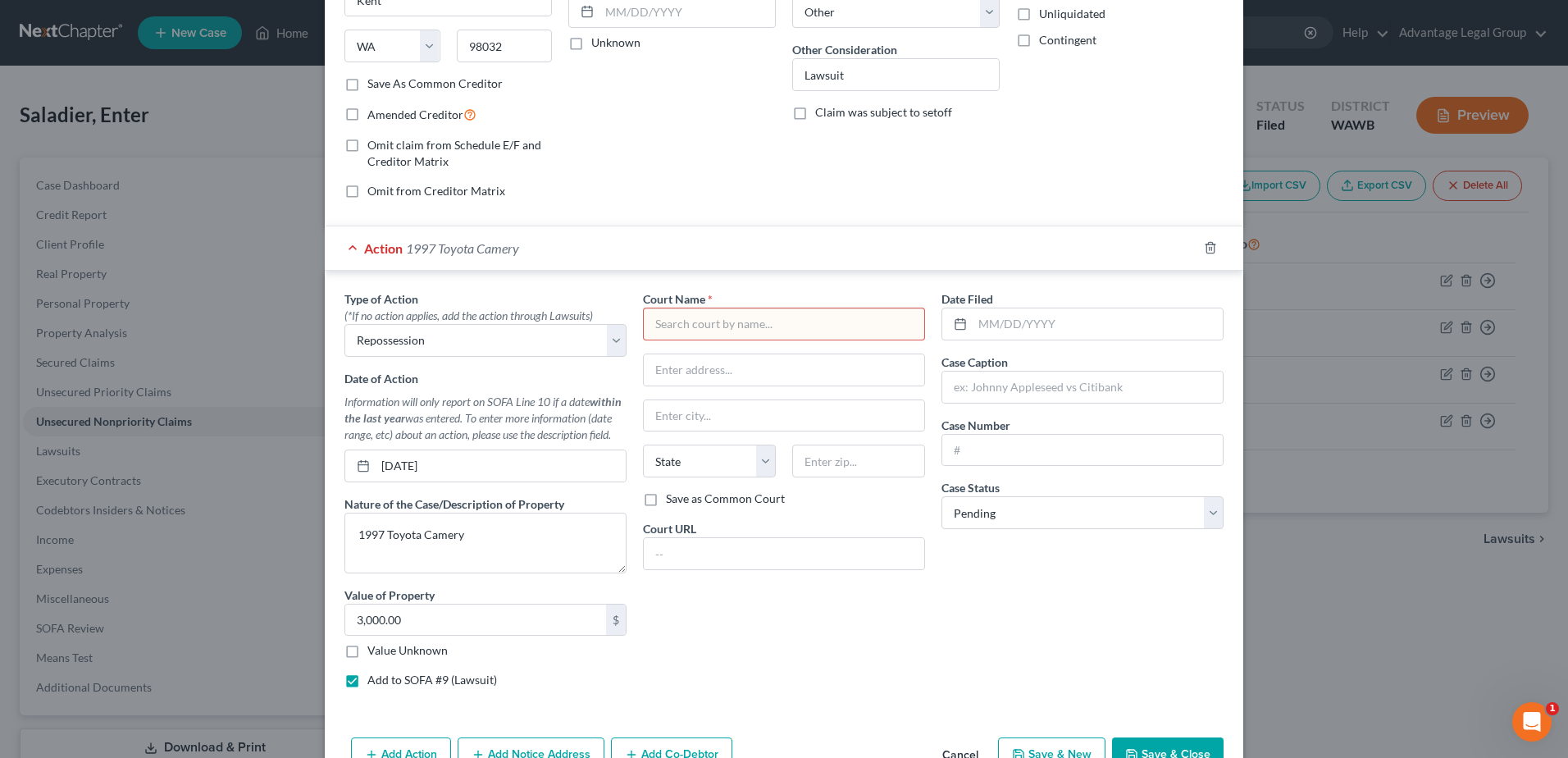
click at [697, 328] on input "text" at bounding box center [784, 324] width 283 height 33
click at [703, 351] on div "Clark County District Court" at bounding box center [741, 352] width 170 height 16
type input "Clark County District Court"
type input "[STREET_ADDRESS]"
type input "[GEOGRAPHIC_DATA]"
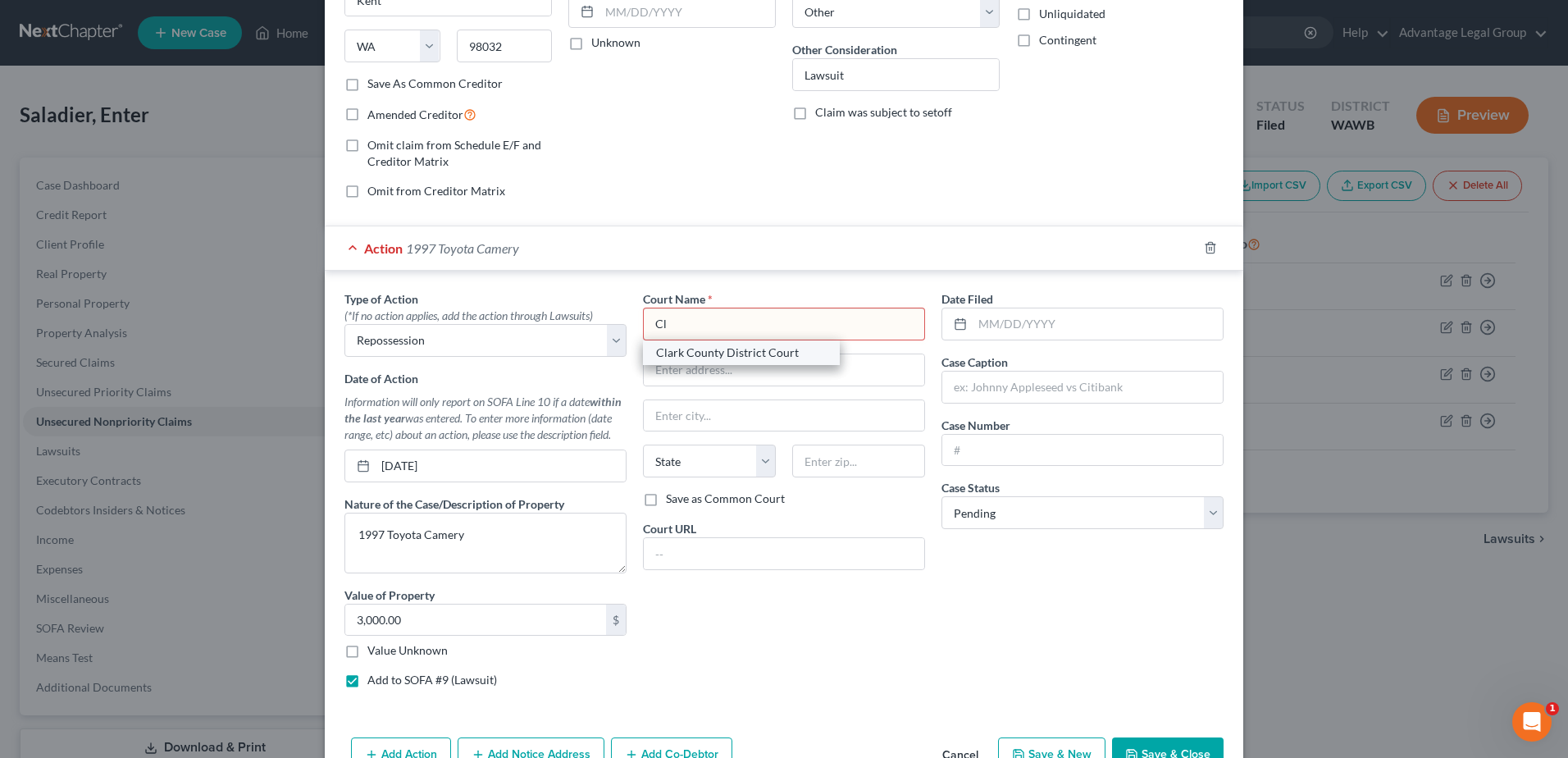
select select "50"
type input "98660"
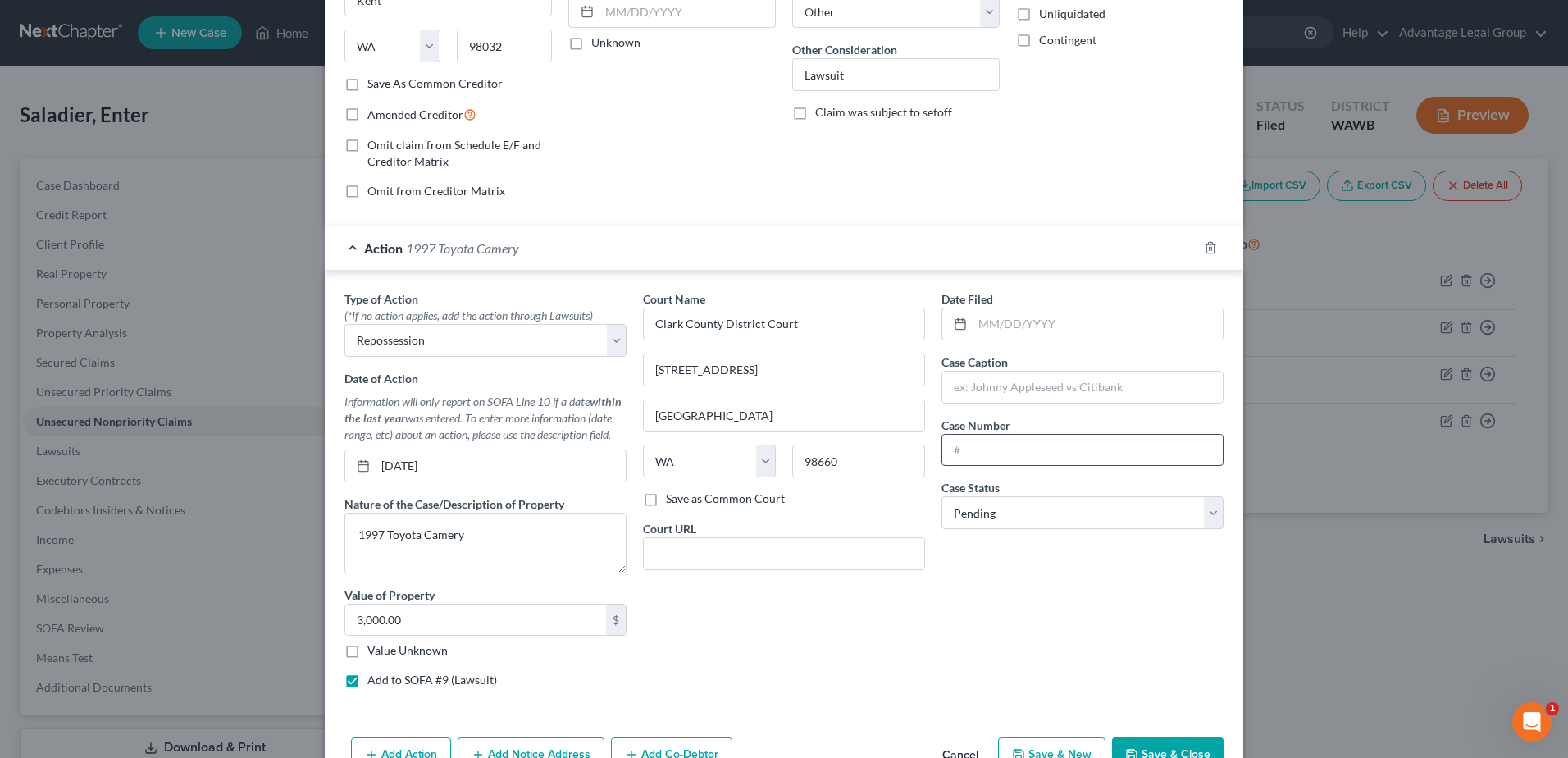
click at [997, 443] on input "text" at bounding box center [1083, 450] width 281 height 31
paste input "19C3433-4"
type input "19C3433-4"
click at [1206, 509] on select "Select Pending On Appeal Concluded" at bounding box center [1083, 512] width 283 height 33
select select "2"
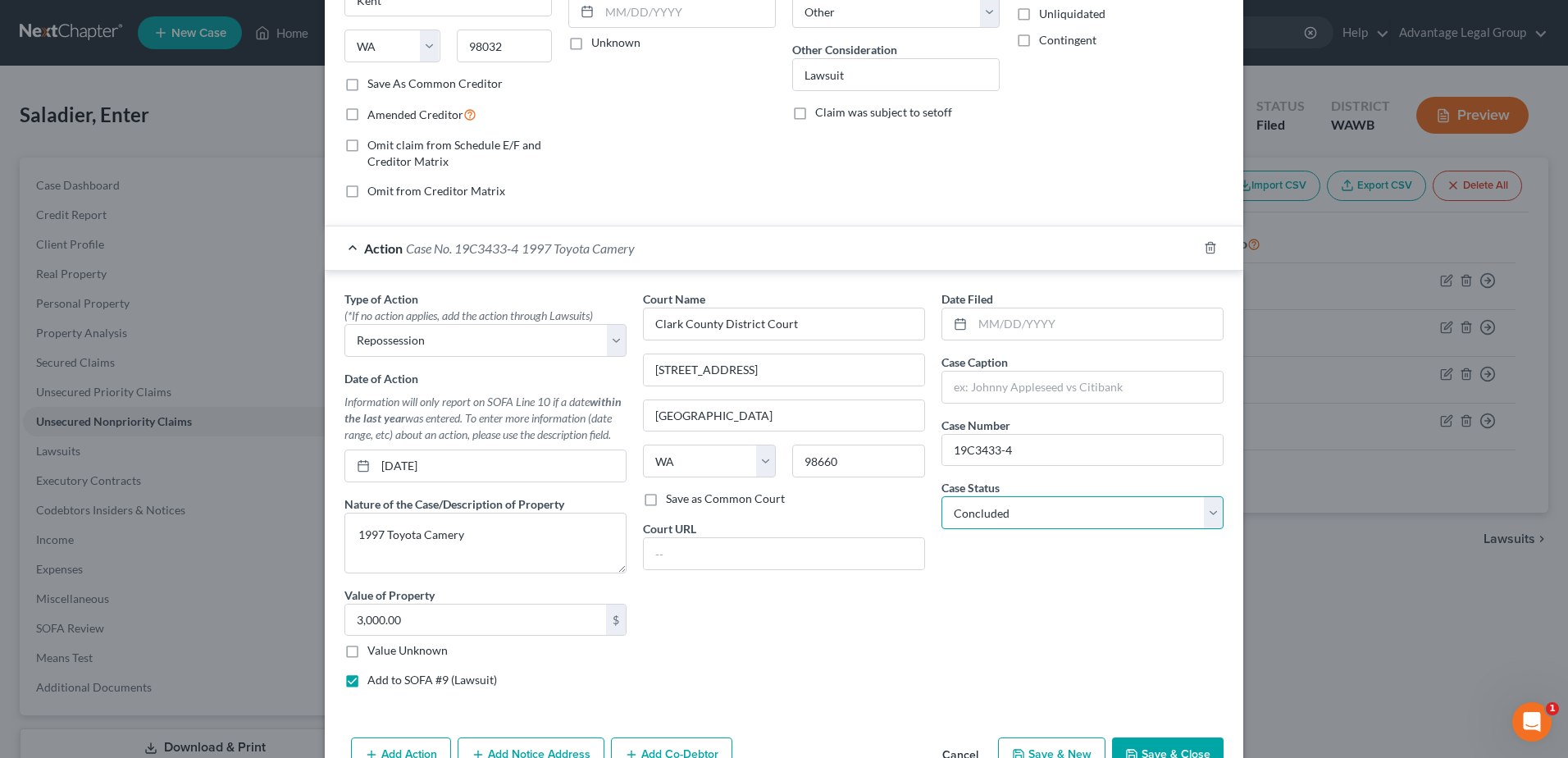
click at [942, 496] on select "Select Pending On Appeal Concluded" at bounding box center [1083, 512] width 283 height 33
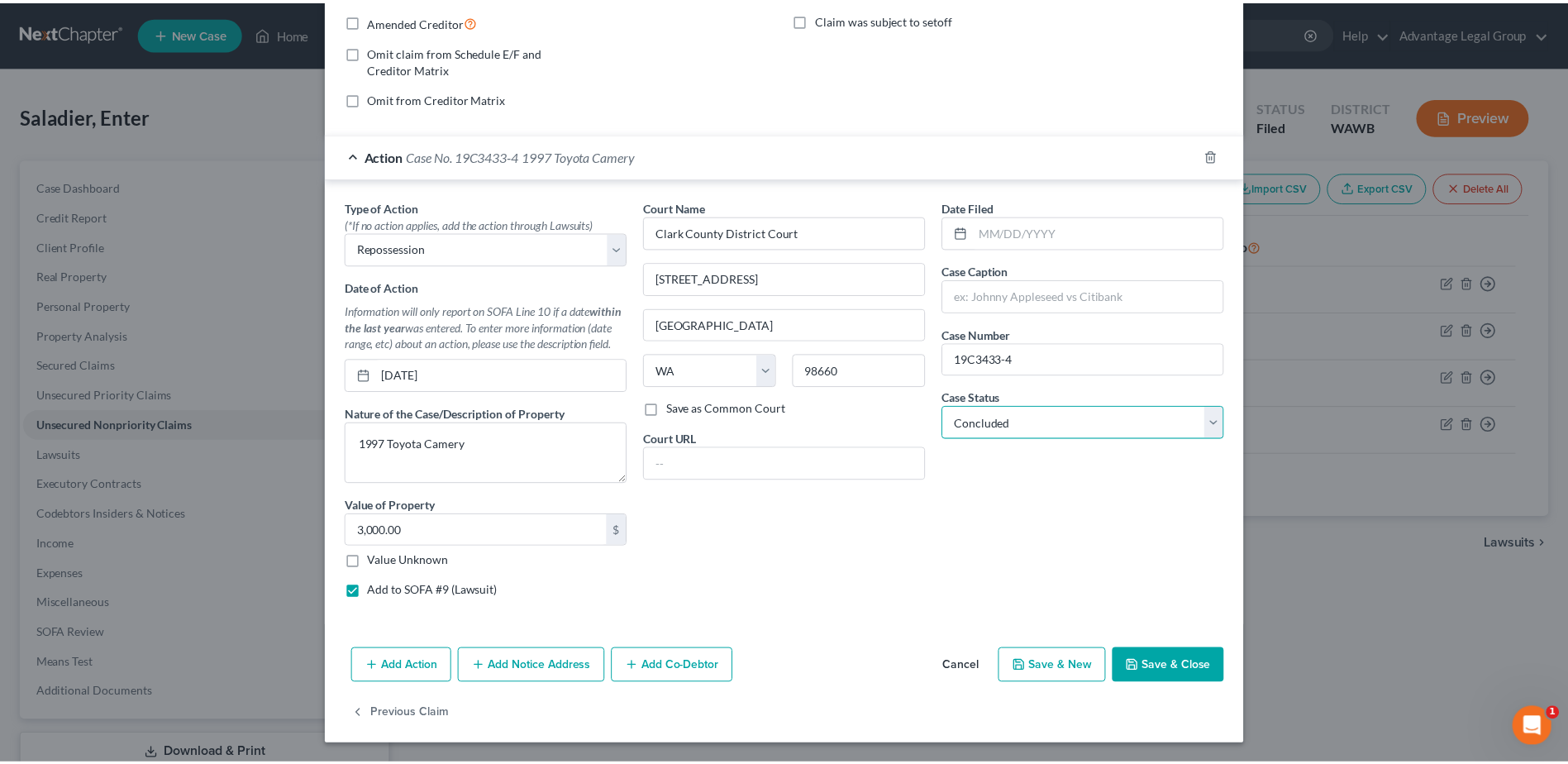
scroll to position [343, 0]
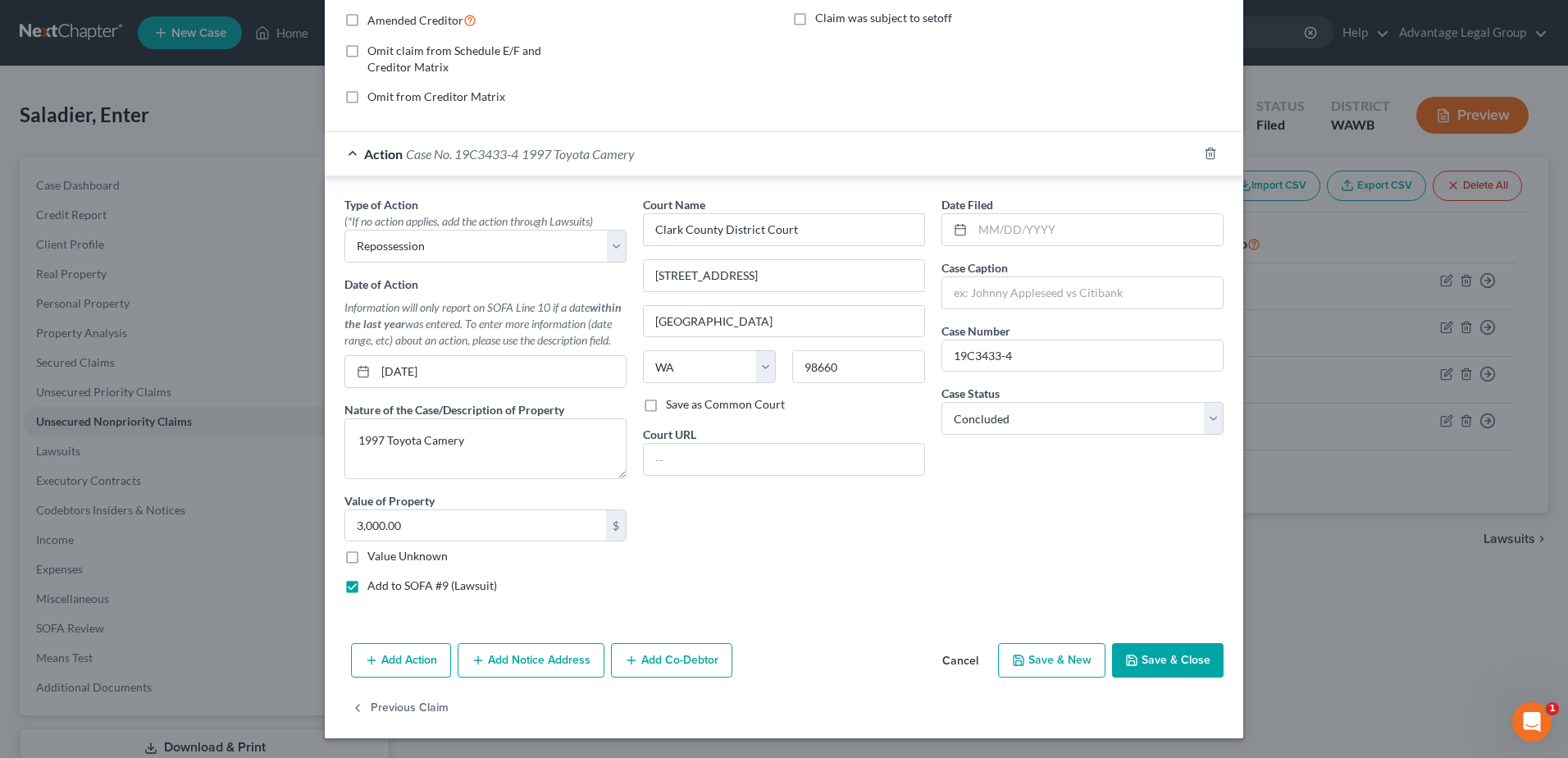
click at [1166, 659] on button "Save & Close" at bounding box center [1168, 660] width 111 height 35
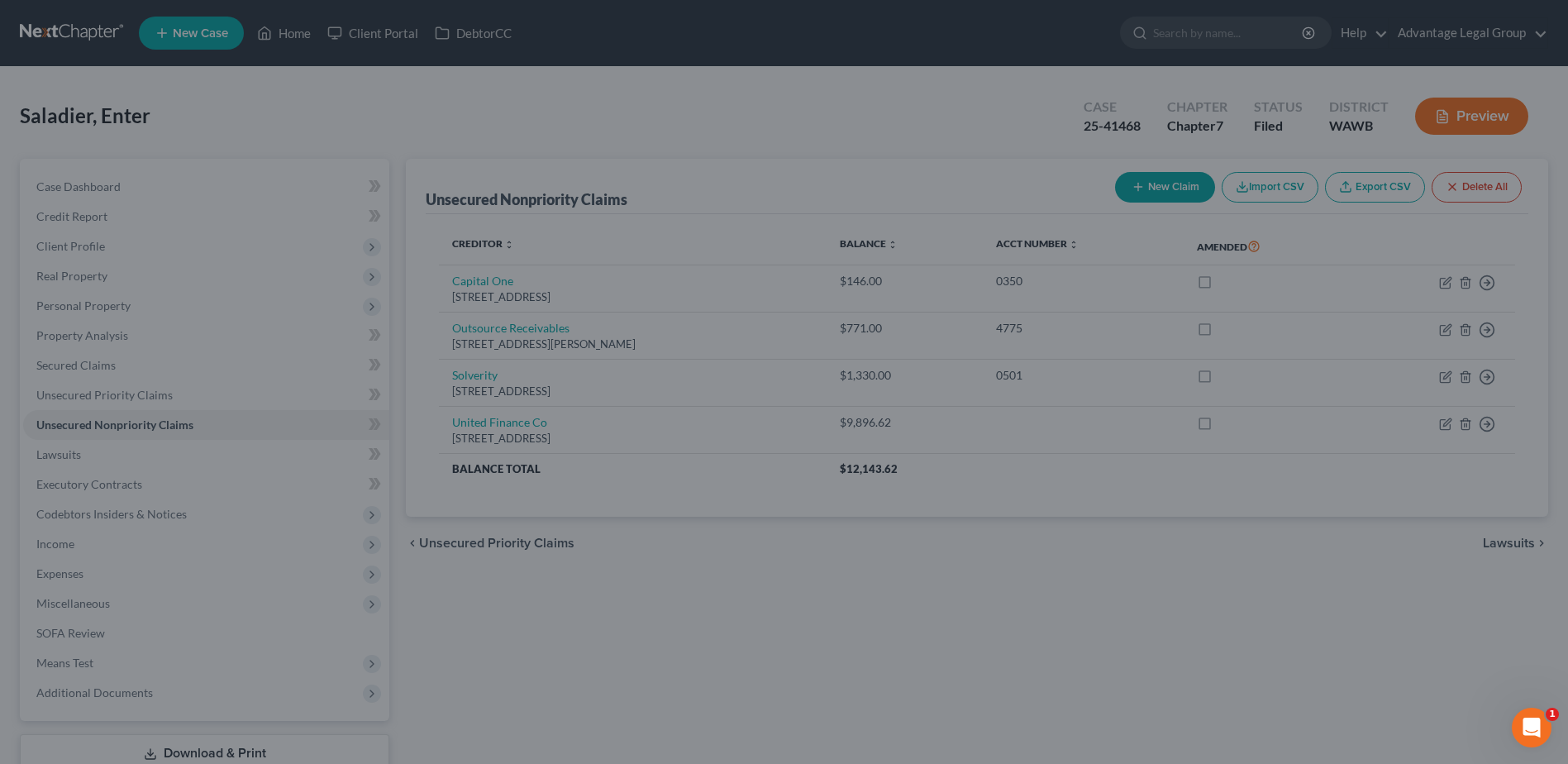
scroll to position [0, 0]
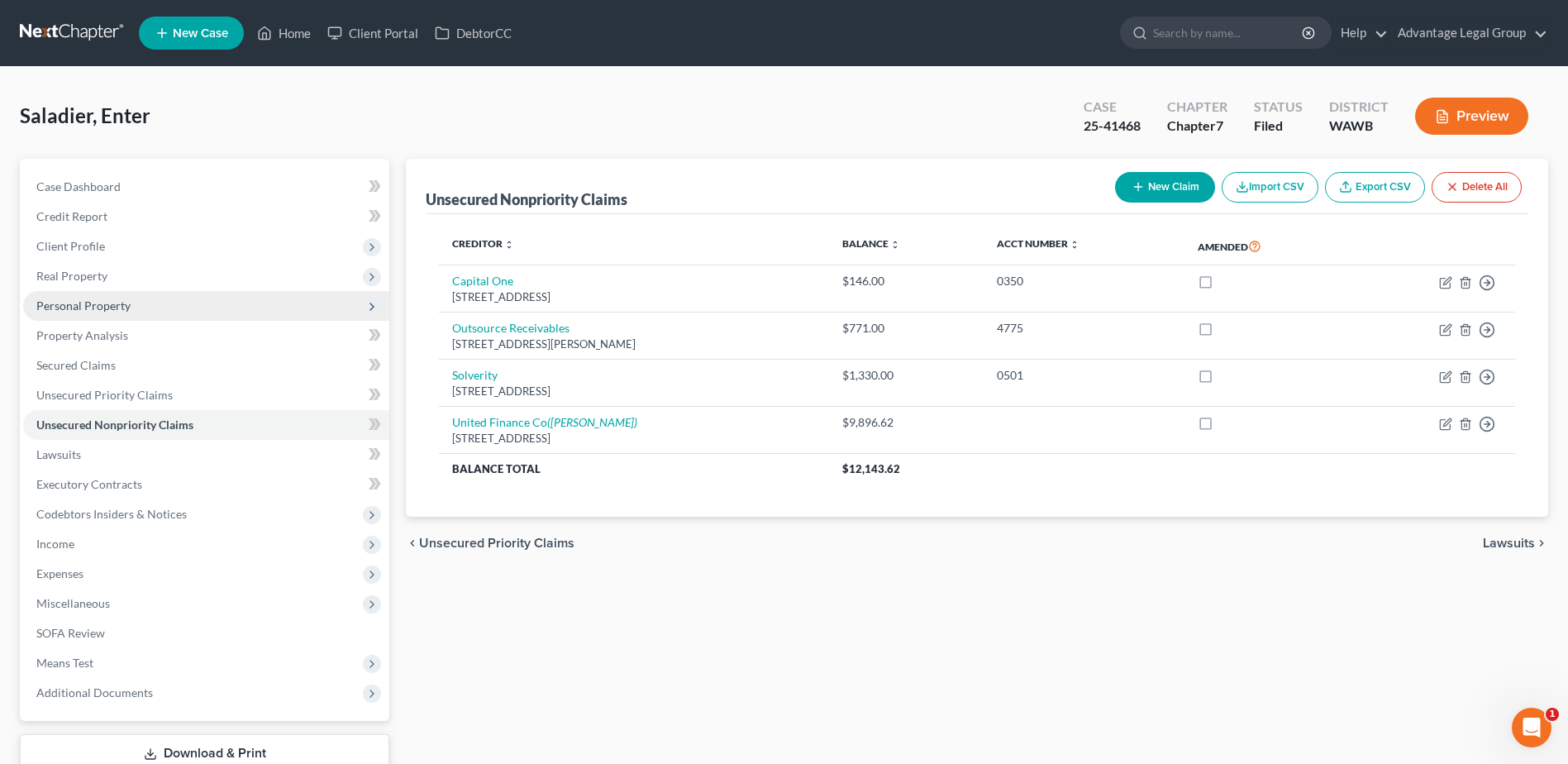
click at [87, 304] on span "Personal Property" at bounding box center [83, 305] width 94 height 14
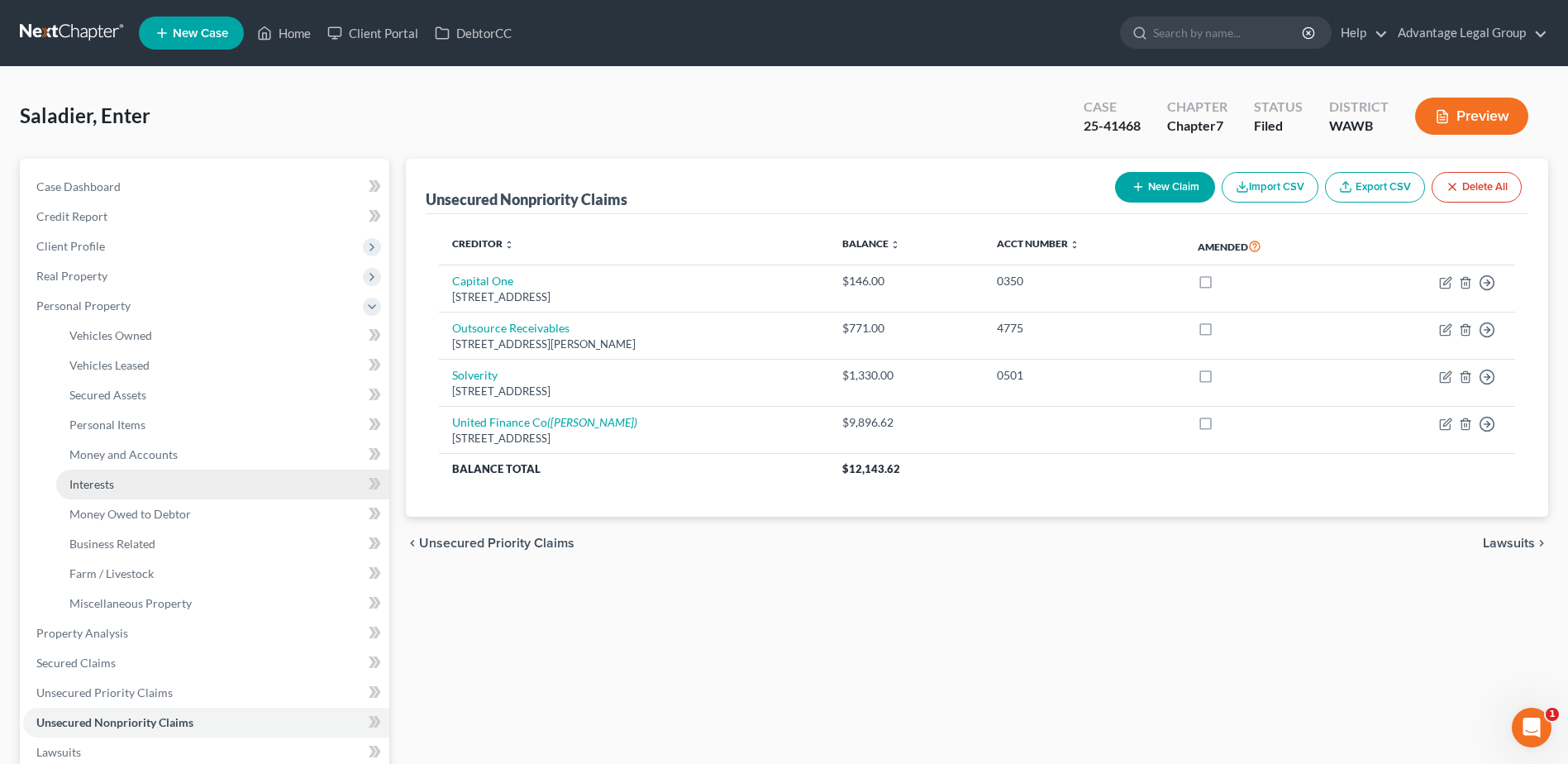
click at [97, 482] on span "Interests" at bounding box center [91, 484] width 45 height 14
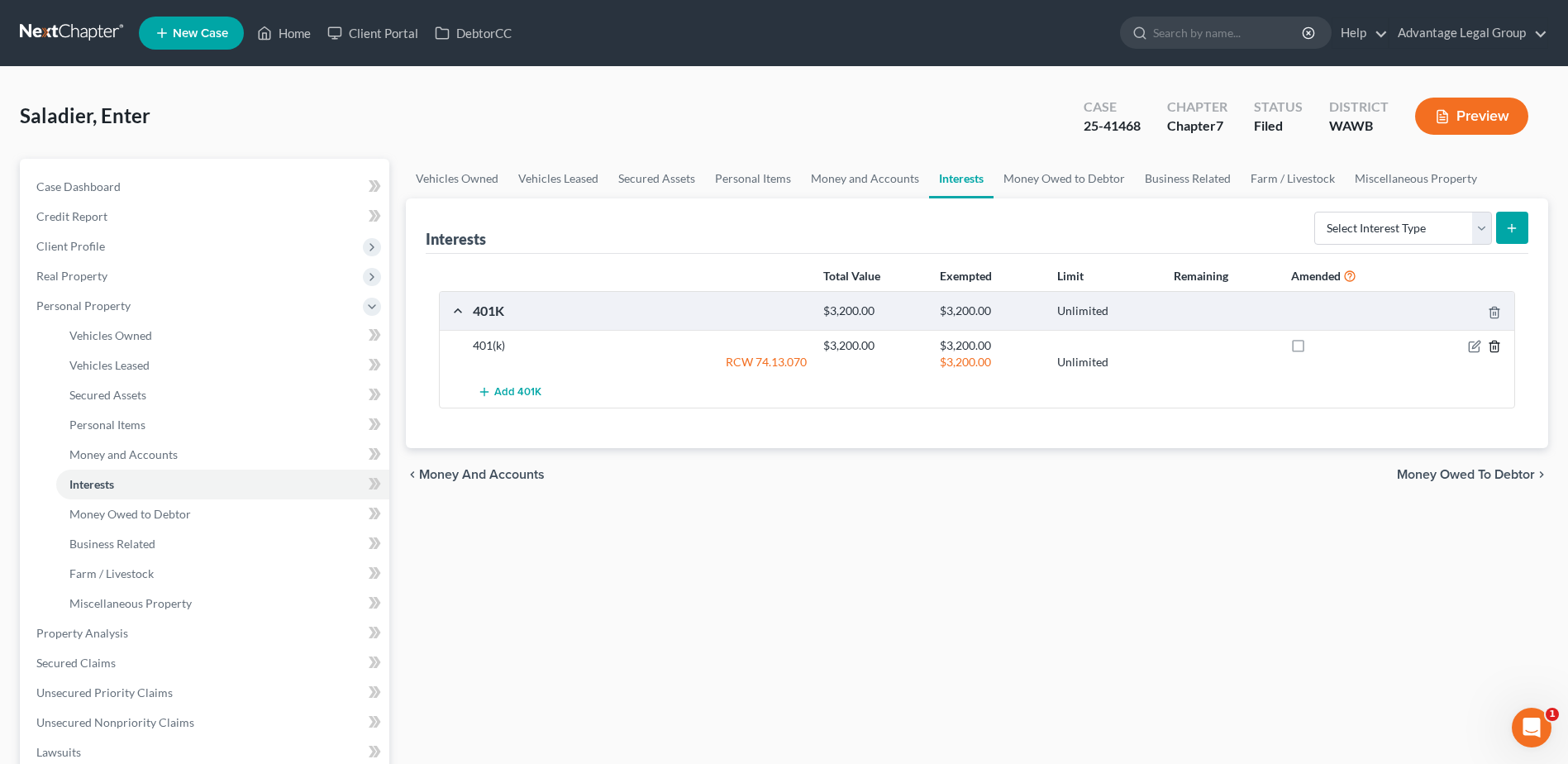
click at [1494, 351] on icon "button" at bounding box center [1495, 346] width 13 height 13
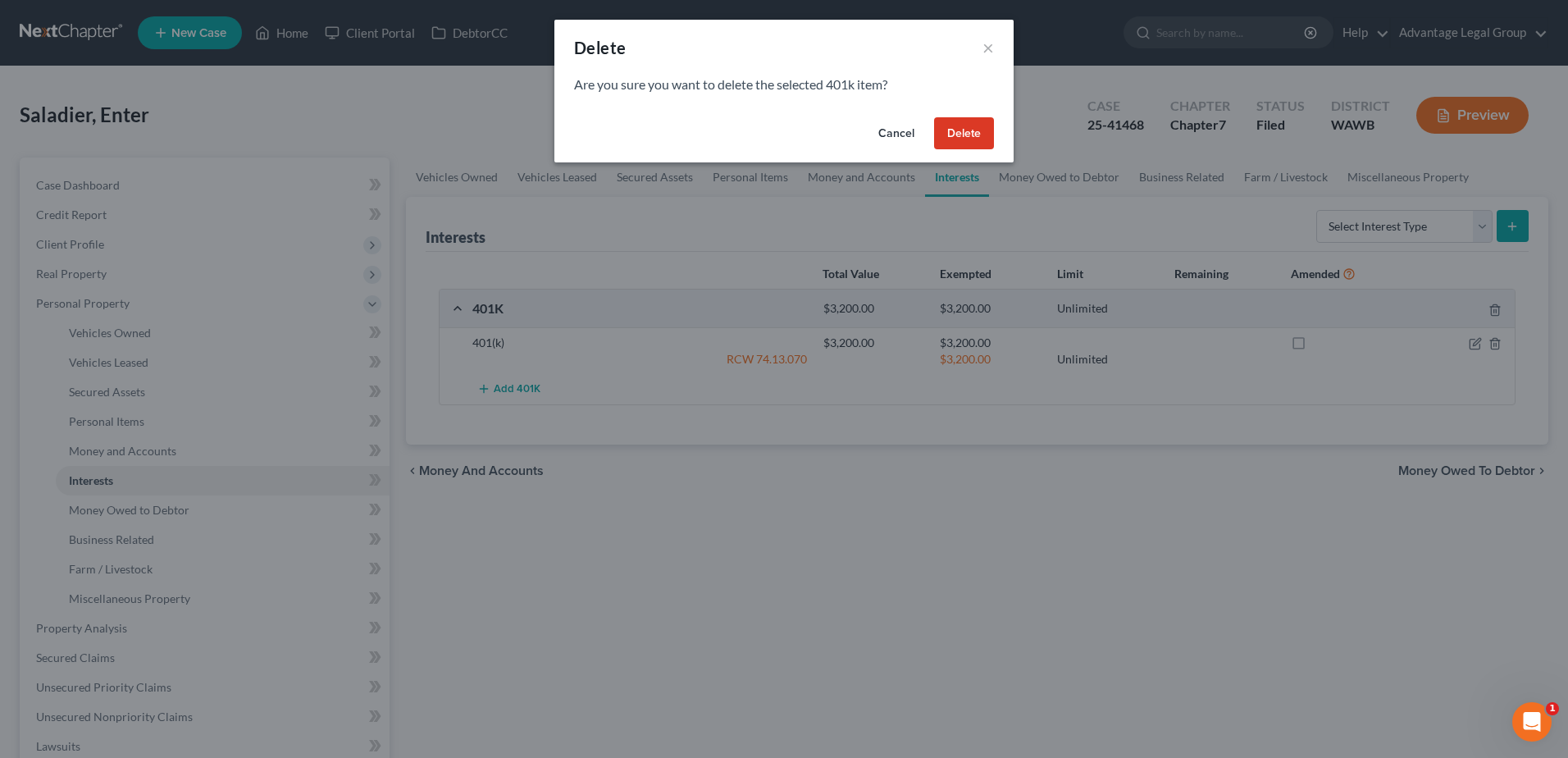
click at [963, 130] on button "Delete" at bounding box center [964, 134] width 60 height 33
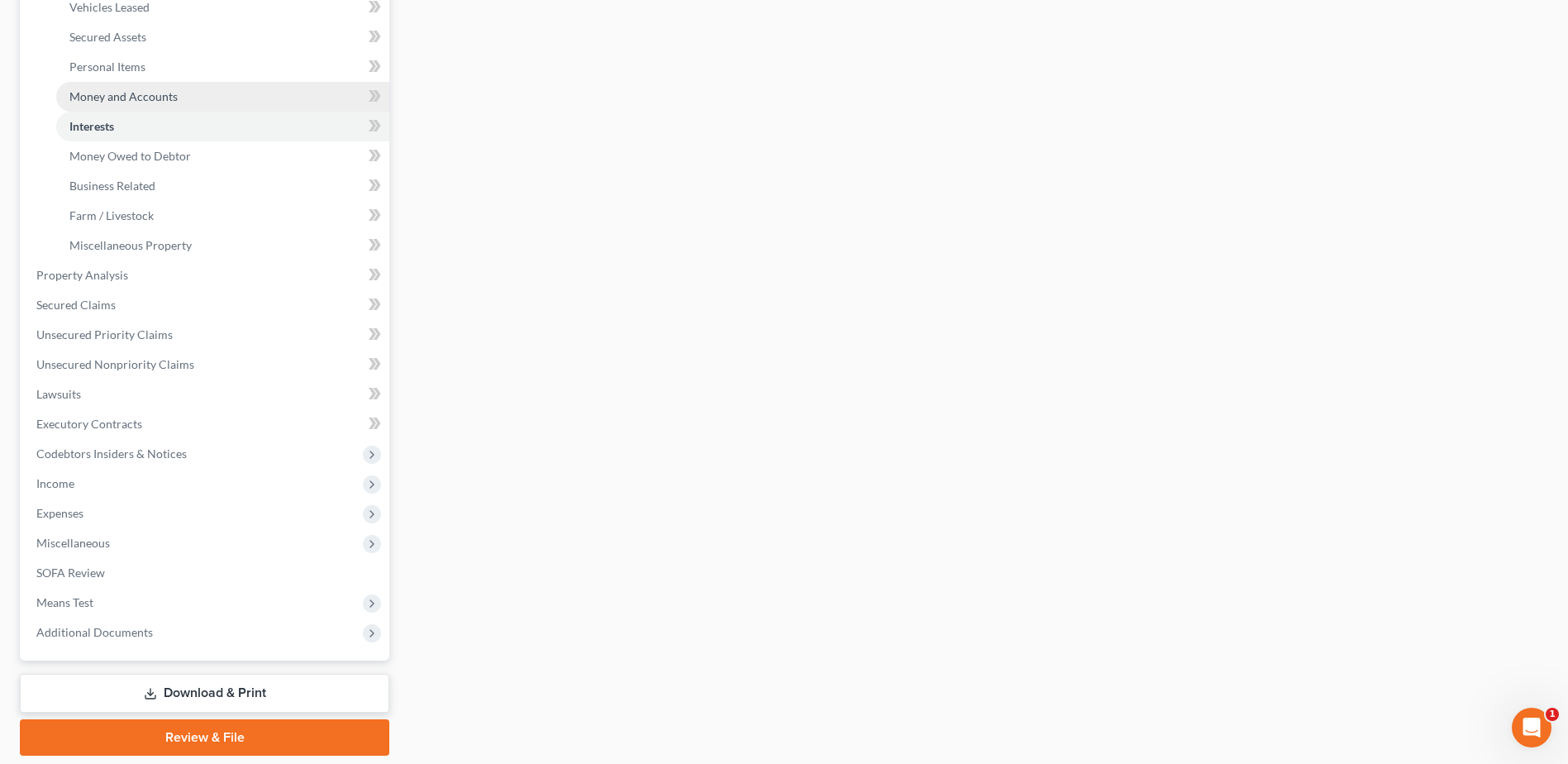
scroll to position [413, 0]
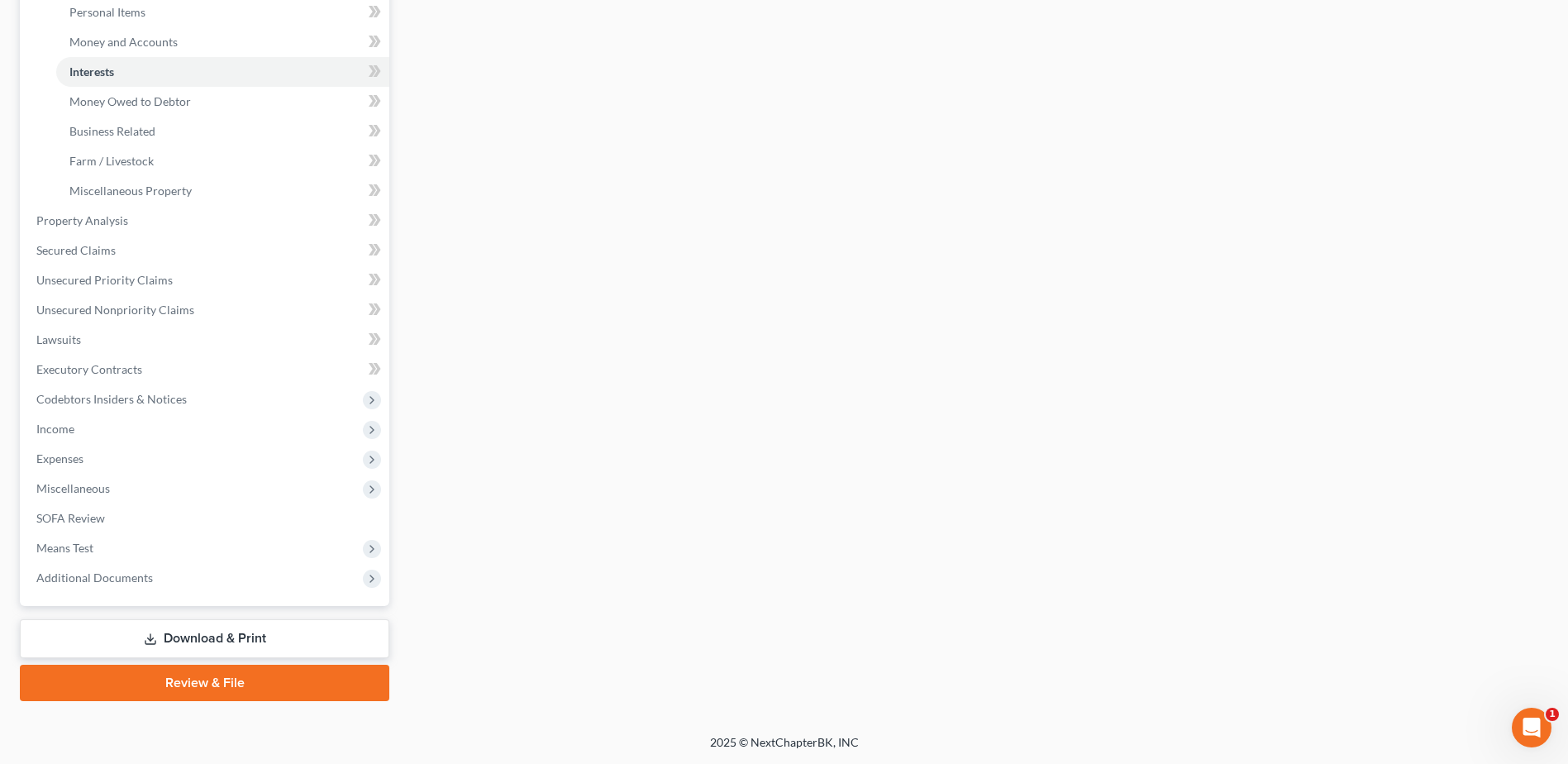
drag, startPoint x: 209, startPoint y: 648, endPoint x: 620, endPoint y: 670, distance: 411.6
click at [209, 648] on link "Download & Print" at bounding box center [204, 638] width 369 height 39
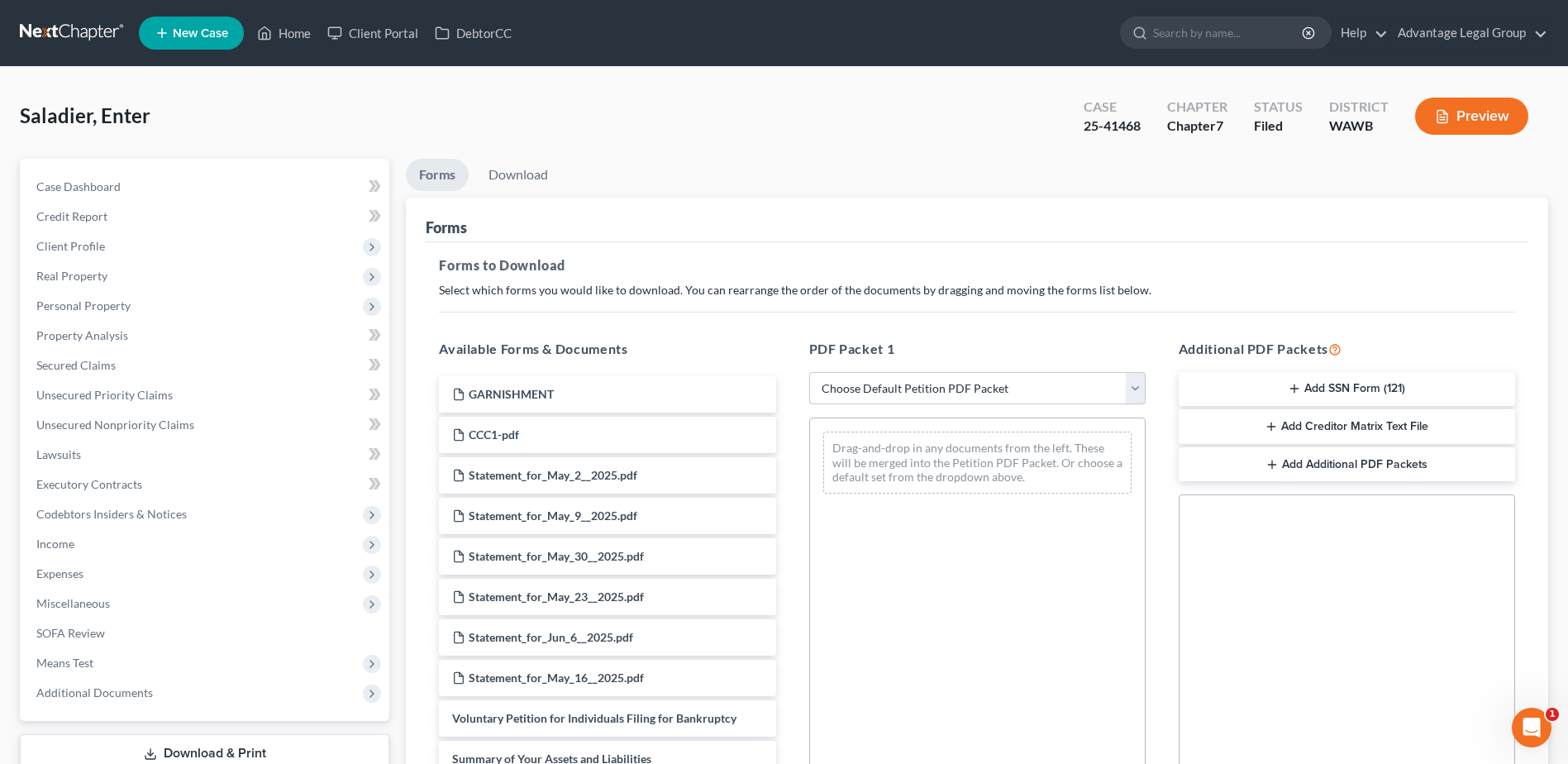
click at [1135, 384] on select "Choose Default Petition PDF Packet Complete Bankruptcy Petition (all forms and …" at bounding box center [978, 388] width 336 height 33
select select "2"
click at [810, 372] on select "Choose Default Petition PDF Packet Complete Bankruptcy Petition (all forms and …" at bounding box center [978, 388] width 336 height 33
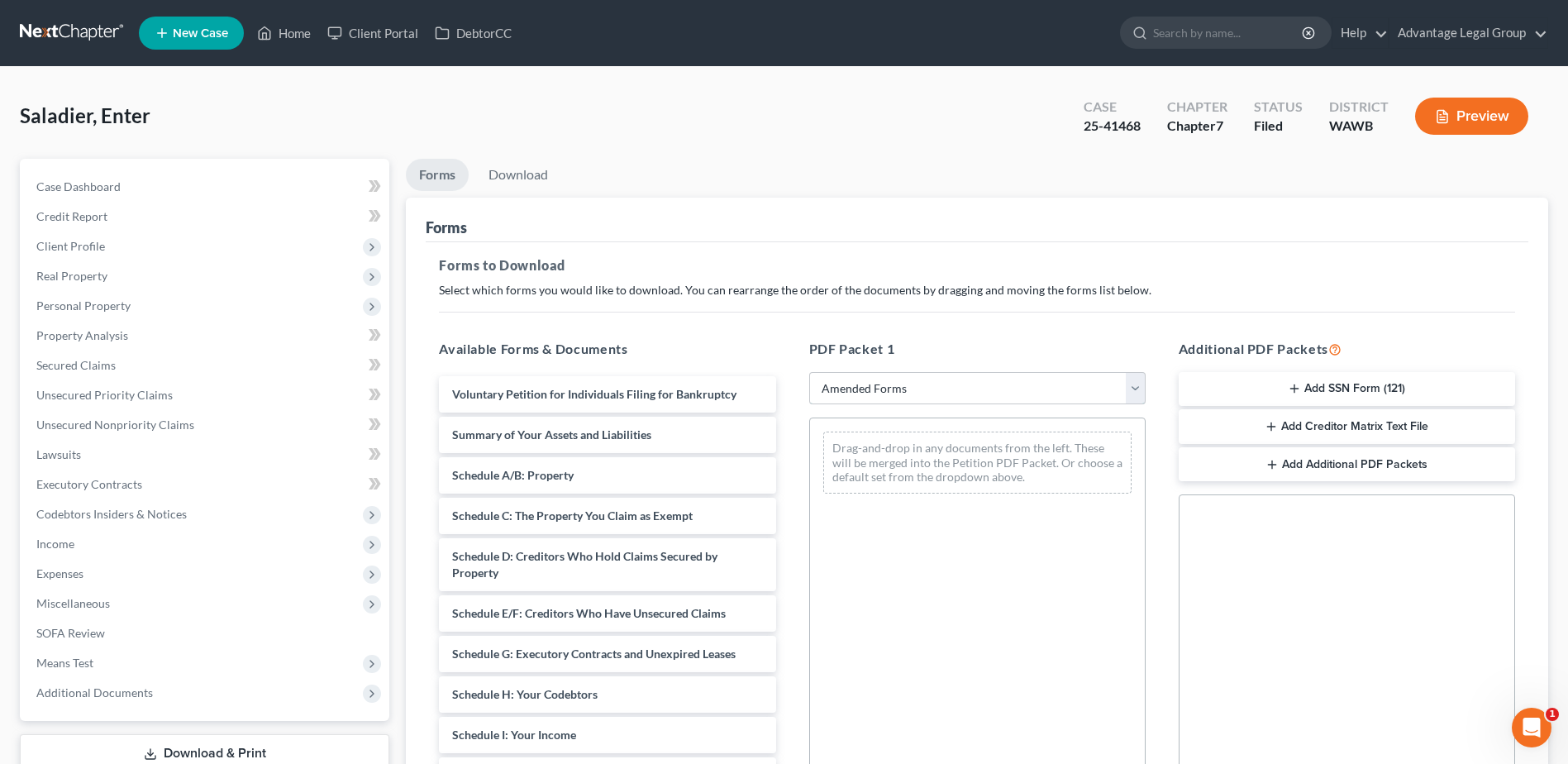
click at [1138, 383] on select "Choose Default Petition PDF Packet Complete Bankruptcy Petition (all forms and …" at bounding box center [978, 388] width 336 height 33
click at [810, 372] on select "Choose Default Petition PDF Packet Complete Bankruptcy Petition (all forms and …" at bounding box center [978, 388] width 336 height 33
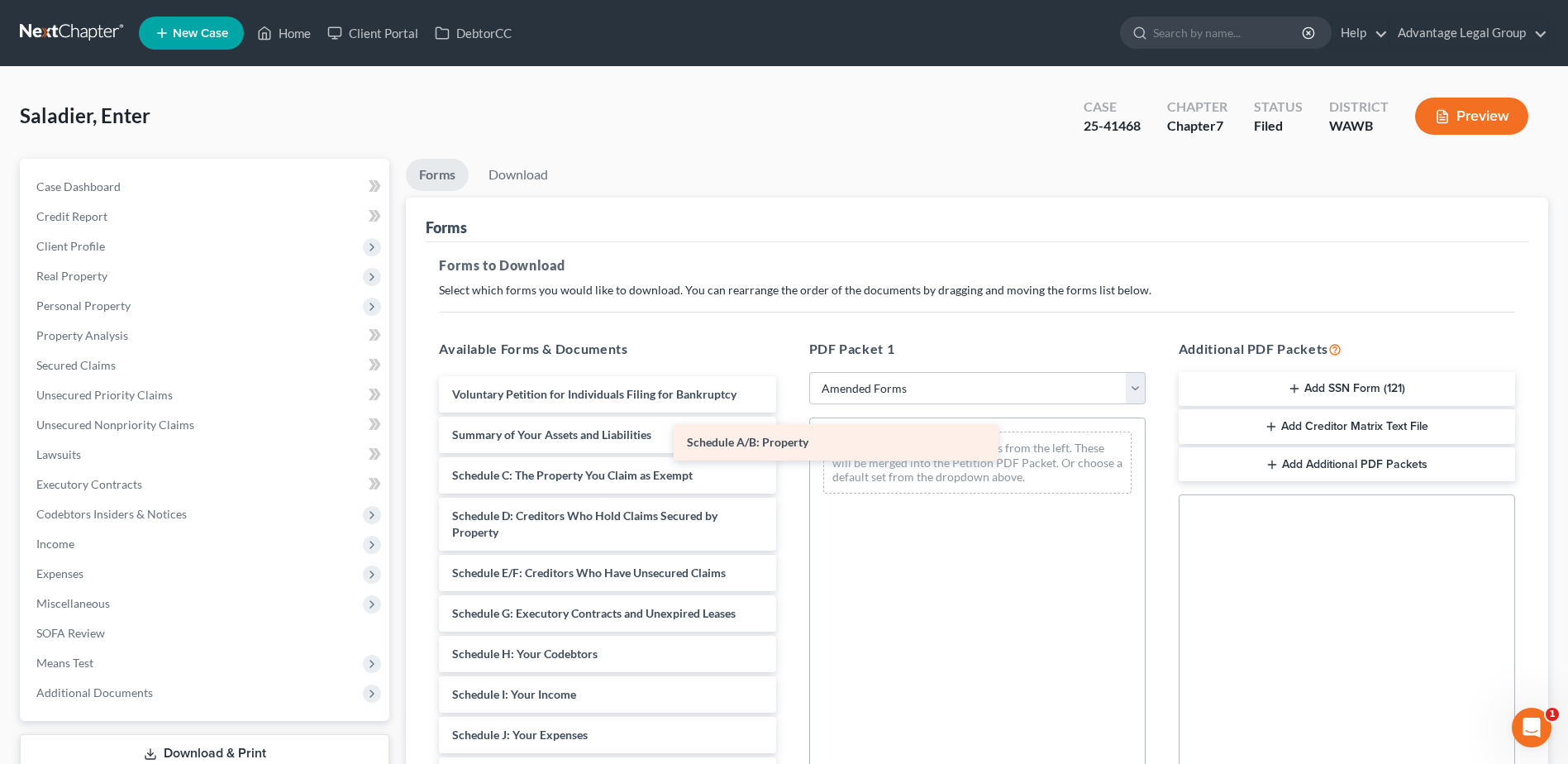
drag, startPoint x: 569, startPoint y: 474, endPoint x: 891, endPoint y: 438, distance: 324.0
click at [789, 438] on div "Schedule A/B: Property Voluntary Petition for Individuals Filing for Bankruptcy…" at bounding box center [607, 759] width 363 height 767
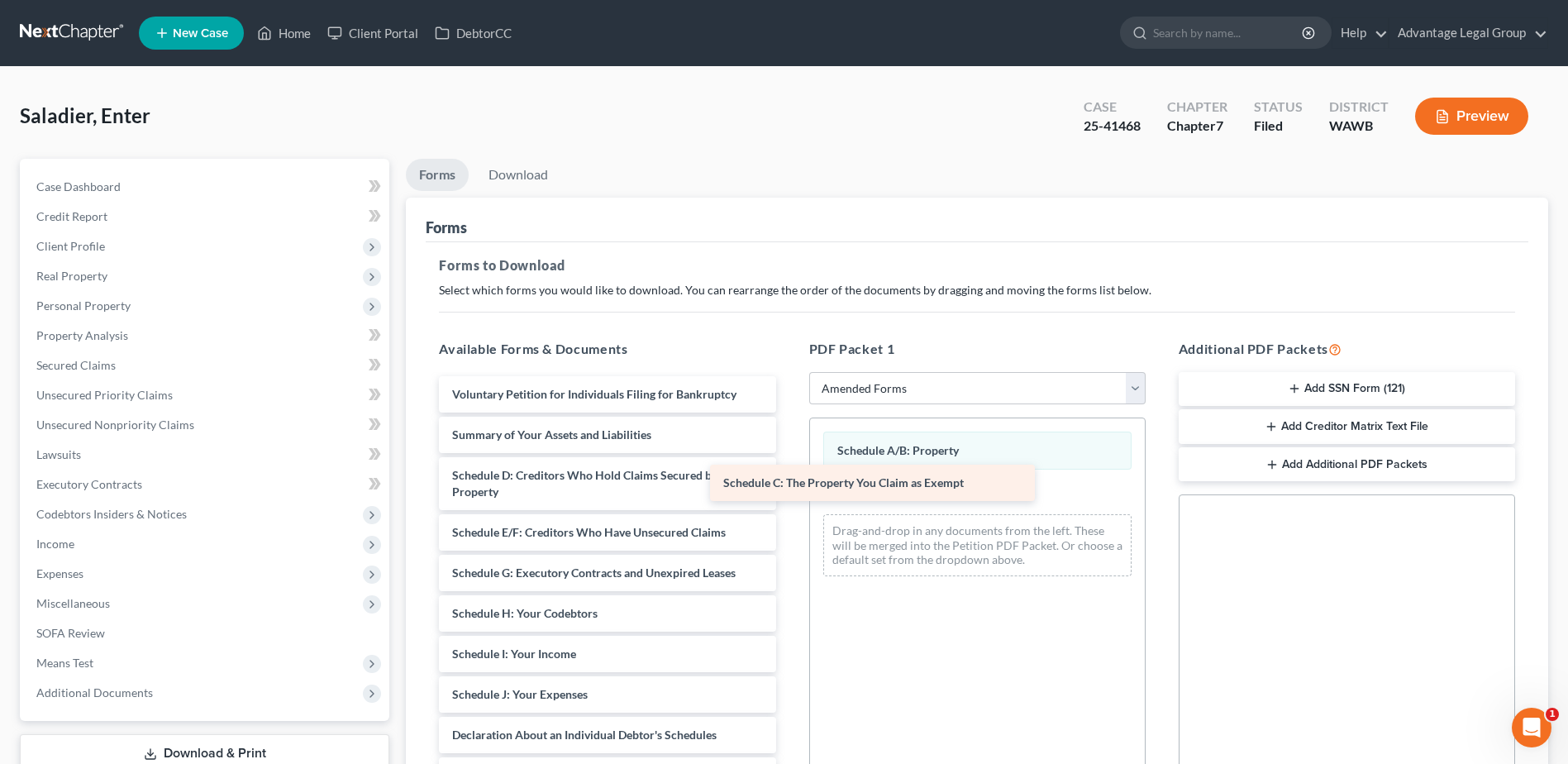
drag, startPoint x: 567, startPoint y: 473, endPoint x: 860, endPoint y: 498, distance: 294.1
click at [789, 480] on div "Schedule C: The Property You Claim as Exempt Voluntary Petition for Individuals…" at bounding box center [607, 739] width 363 height 727
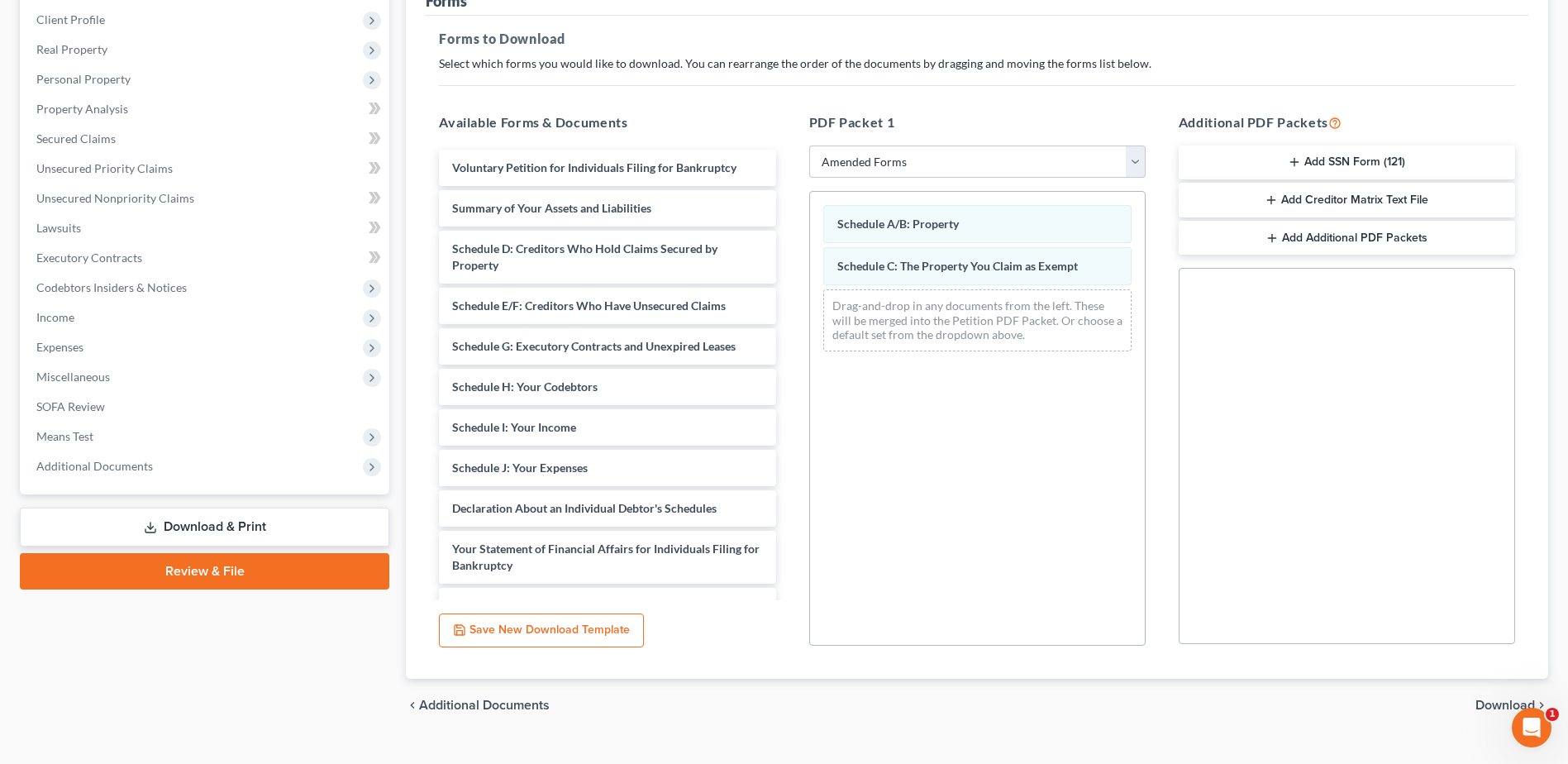
scroll to position [257, 0]
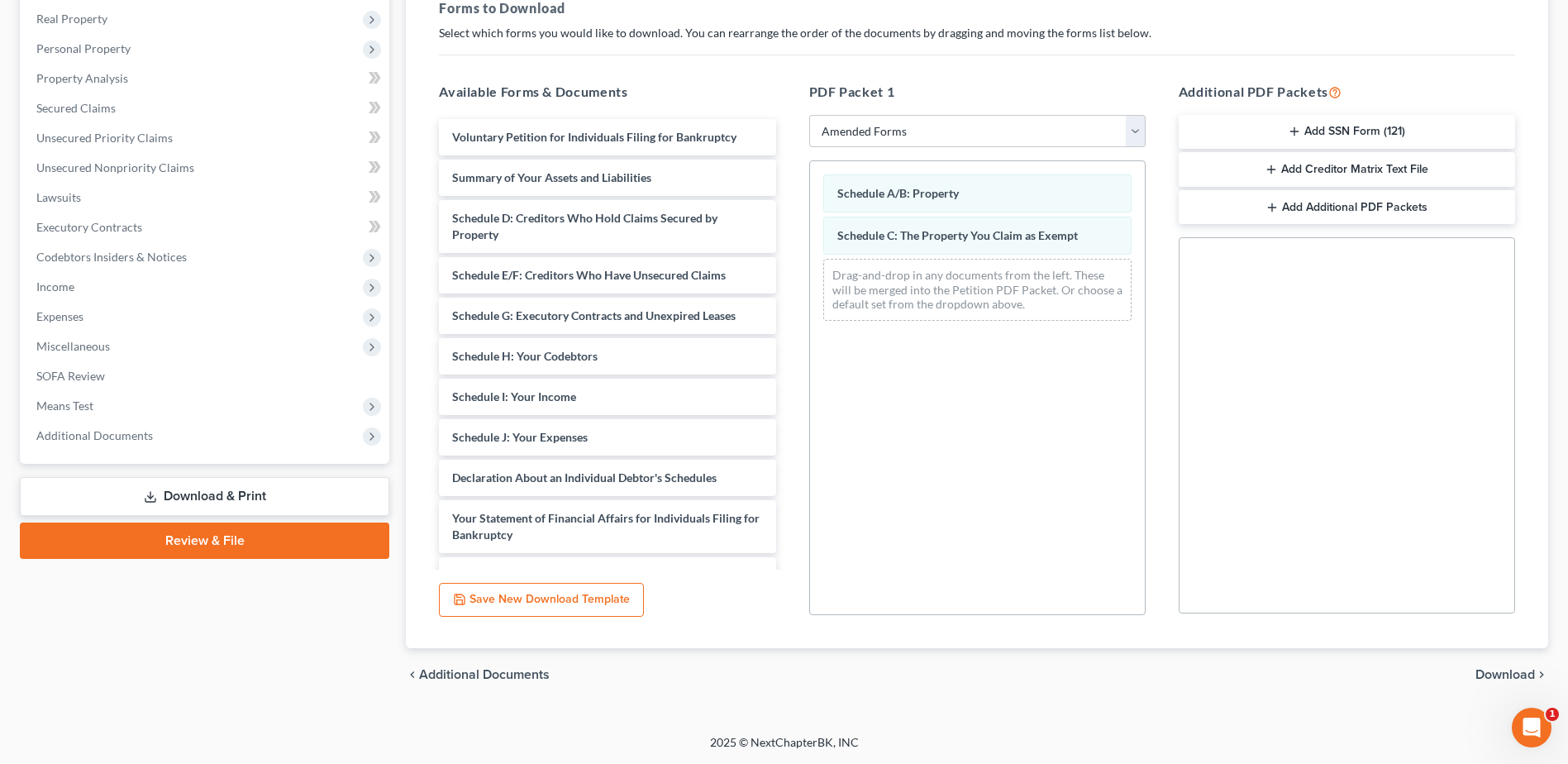
click at [1496, 671] on span "Download" at bounding box center [1505, 675] width 60 height 13
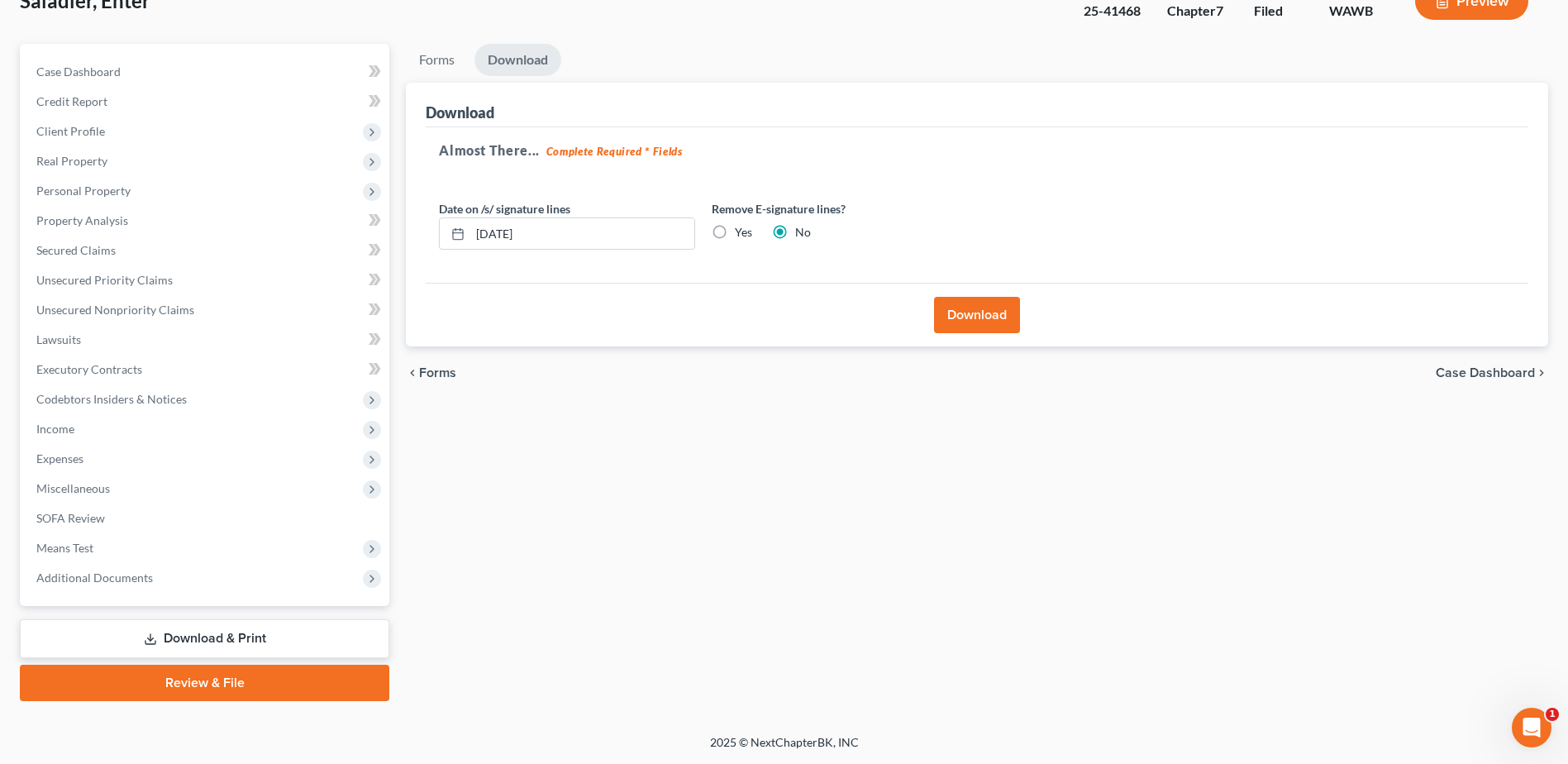
scroll to position [115, 0]
click at [962, 309] on button "Download" at bounding box center [977, 315] width 86 height 36
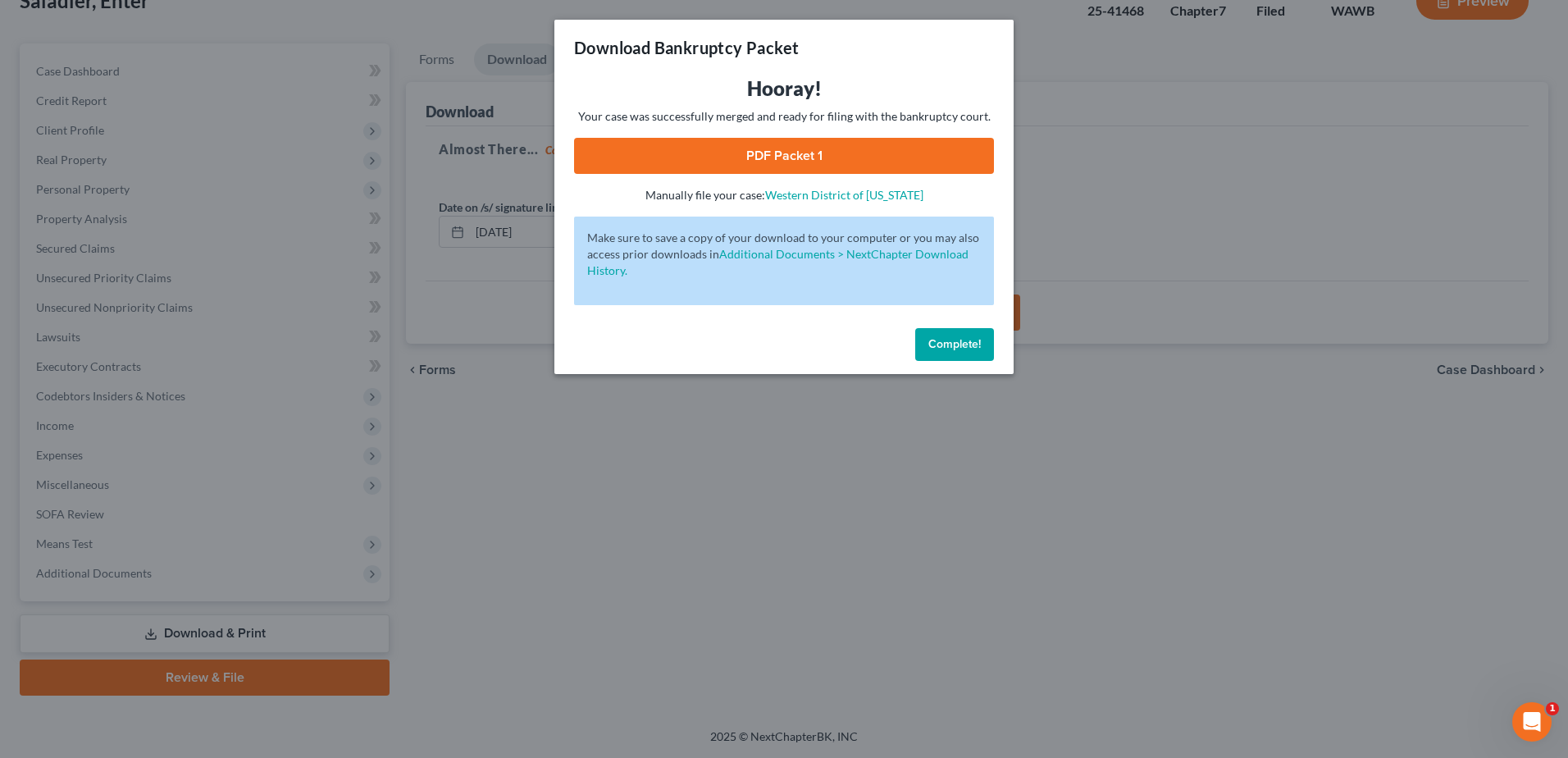
click at [782, 153] on link "PDF Packet 1" at bounding box center [784, 155] width 420 height 36
drag, startPoint x: 950, startPoint y: 346, endPoint x: 962, endPoint y: 382, distance: 37.9
click at [950, 346] on span "Complete!" at bounding box center [955, 344] width 53 height 14
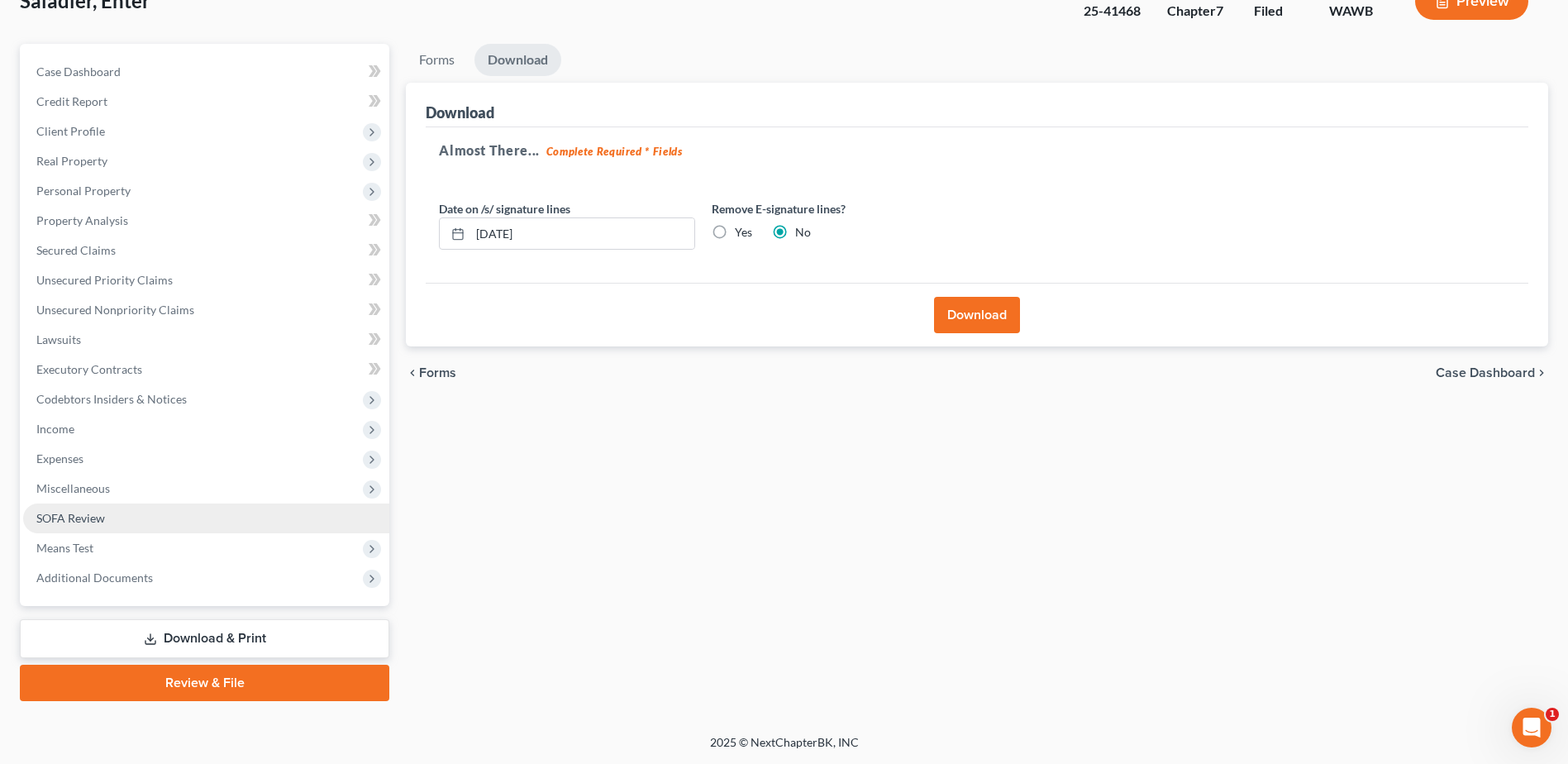
click at [71, 518] on span "SOFA Review" at bounding box center [70, 517] width 68 height 14
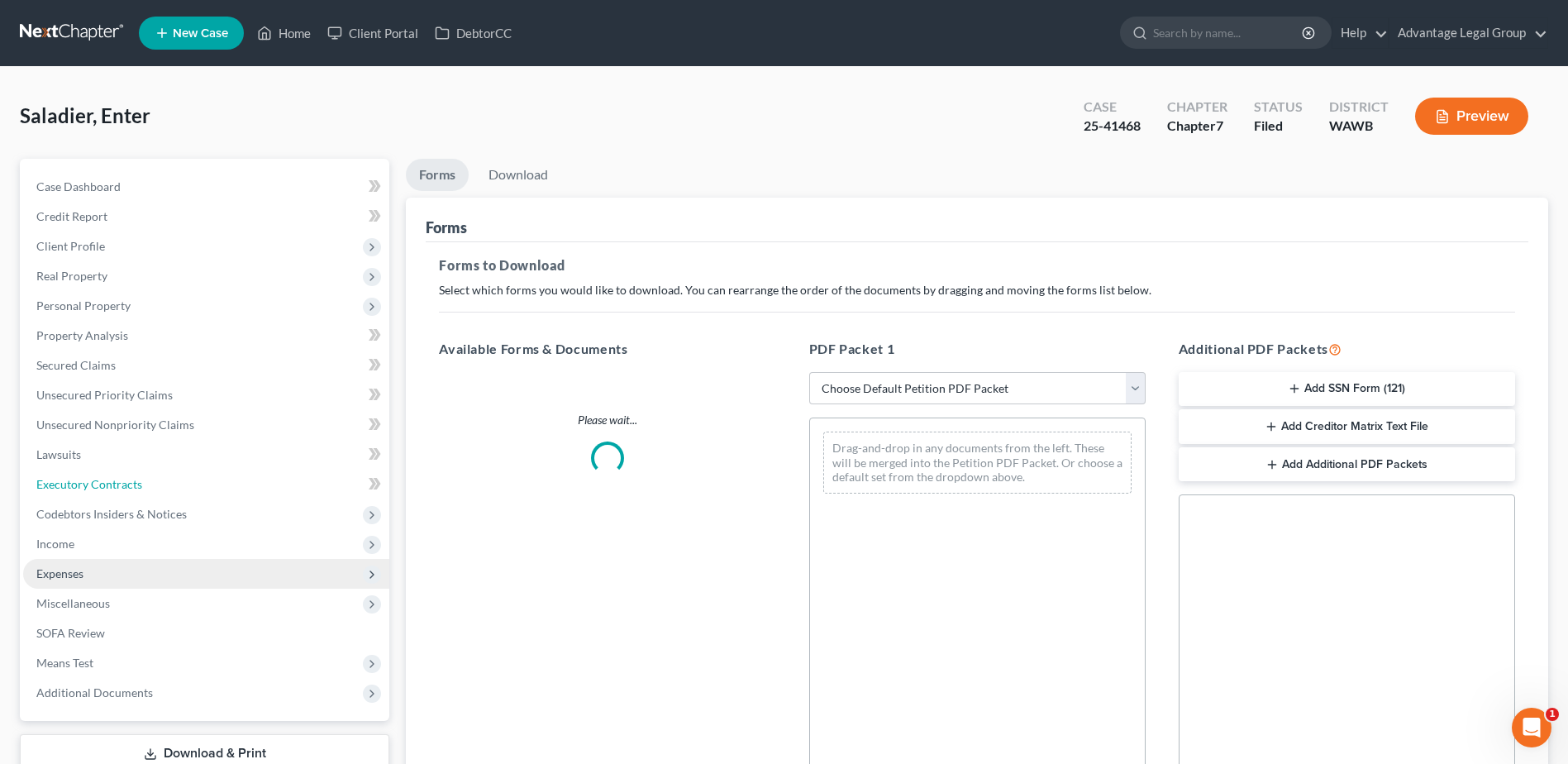
scroll to position [115, 0]
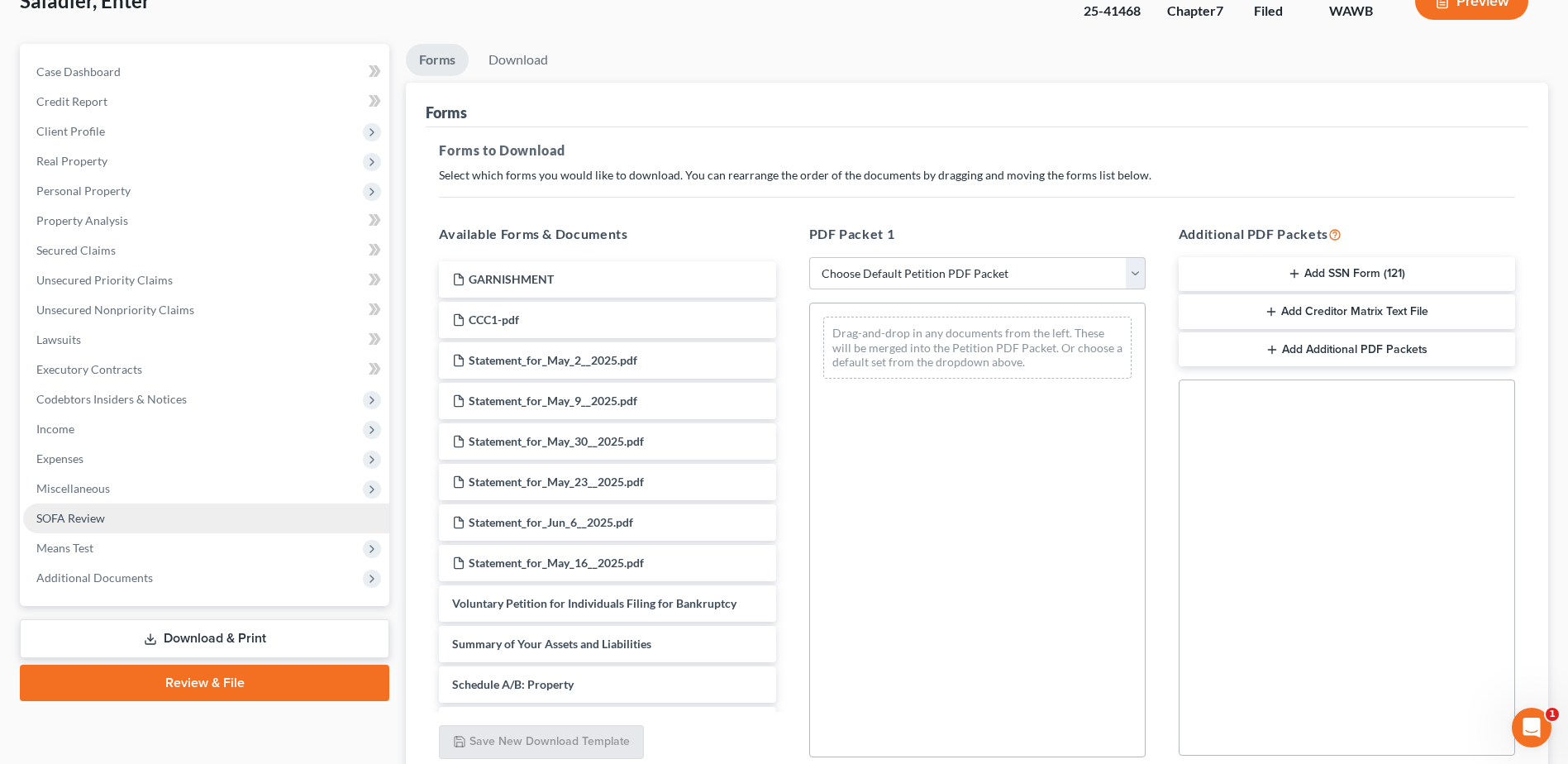
click at [78, 519] on span "SOFA Review" at bounding box center [70, 517] width 68 height 14
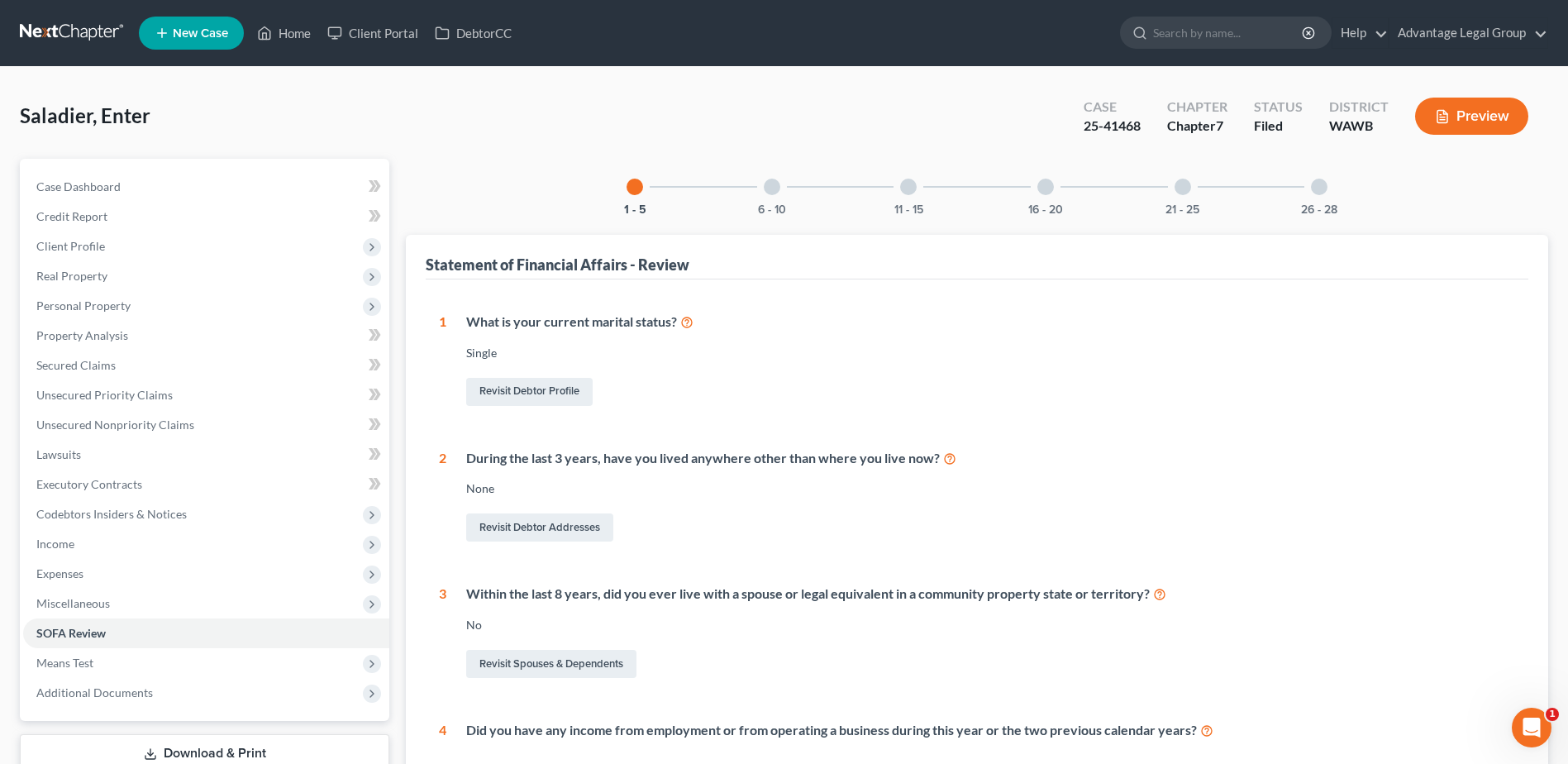
click at [759, 193] on div "6 - 10" at bounding box center [772, 186] width 56 height 56
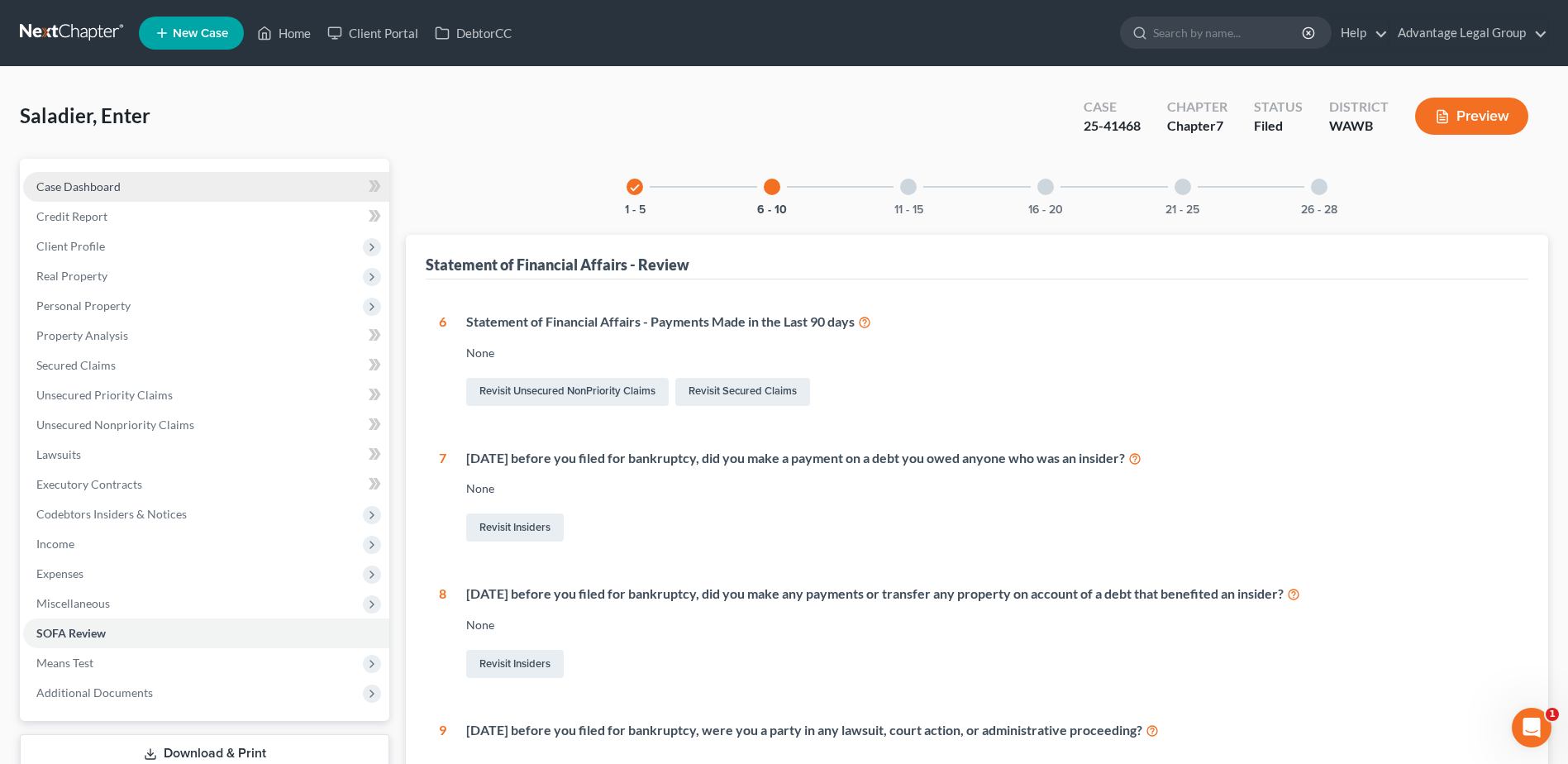
click at [85, 190] on span "Case Dashboard" at bounding box center [78, 186] width 84 height 14
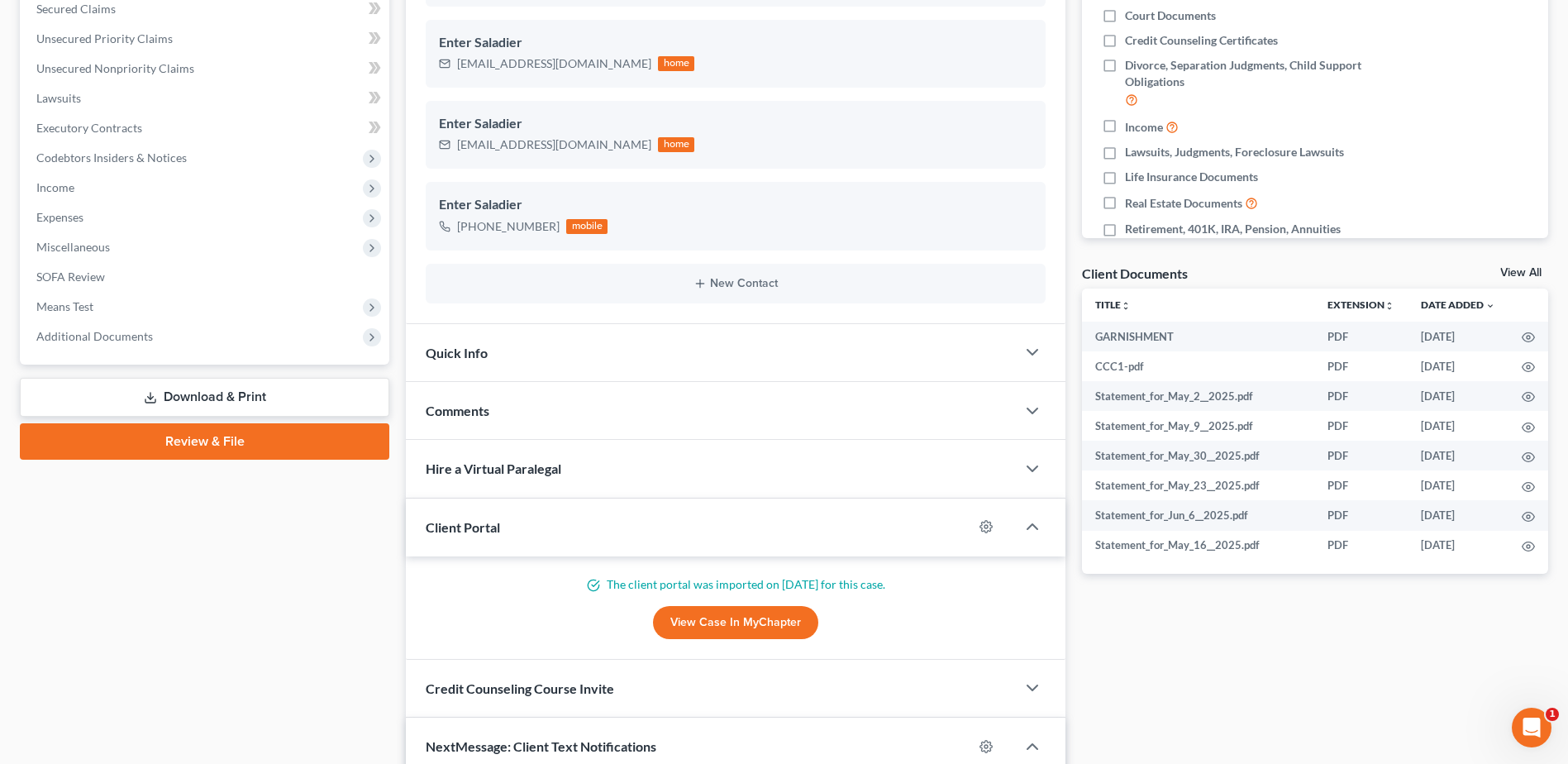
scroll to position [413, 0]
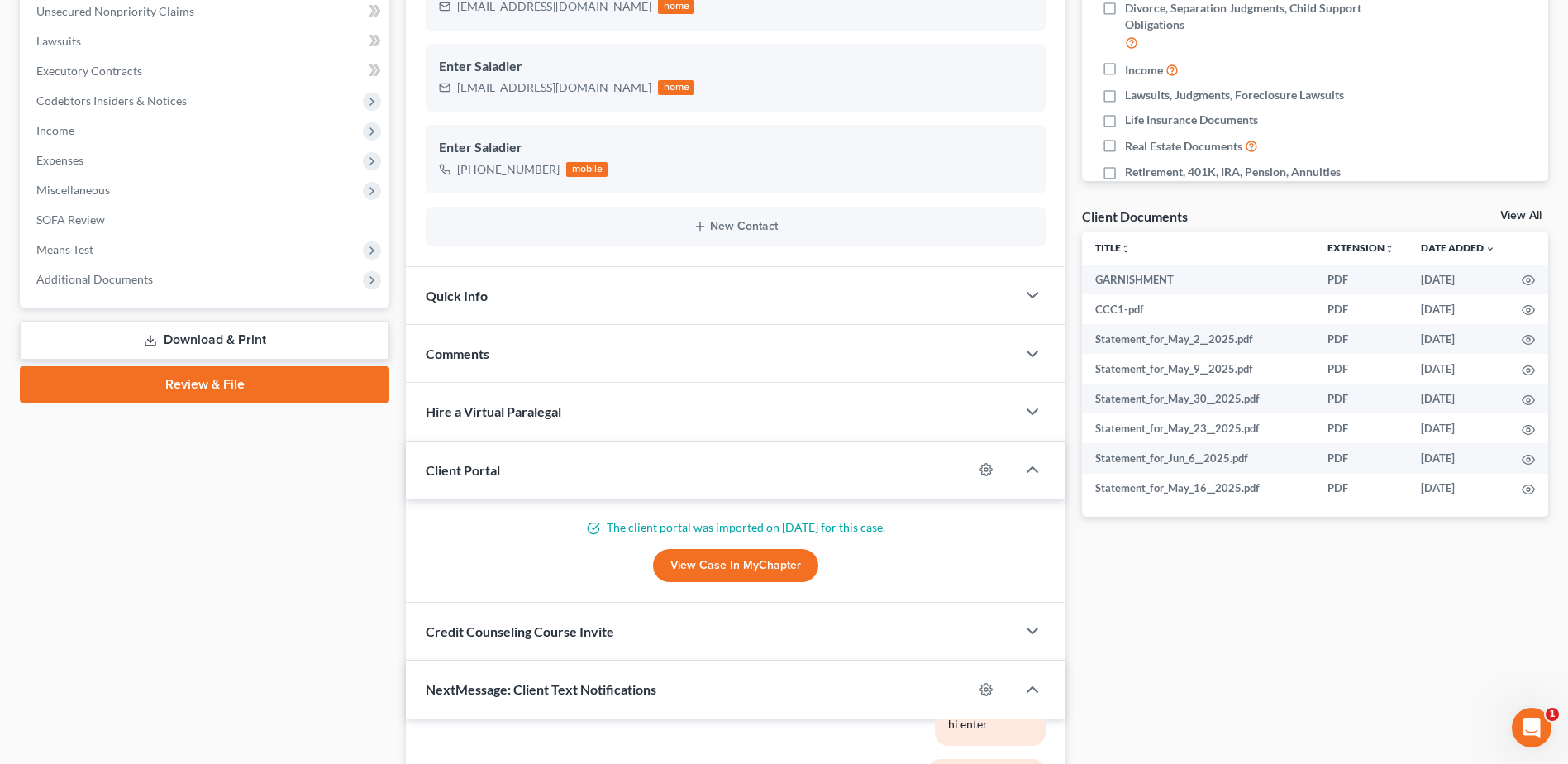
click at [183, 332] on link "Download & Print" at bounding box center [204, 340] width 369 height 39
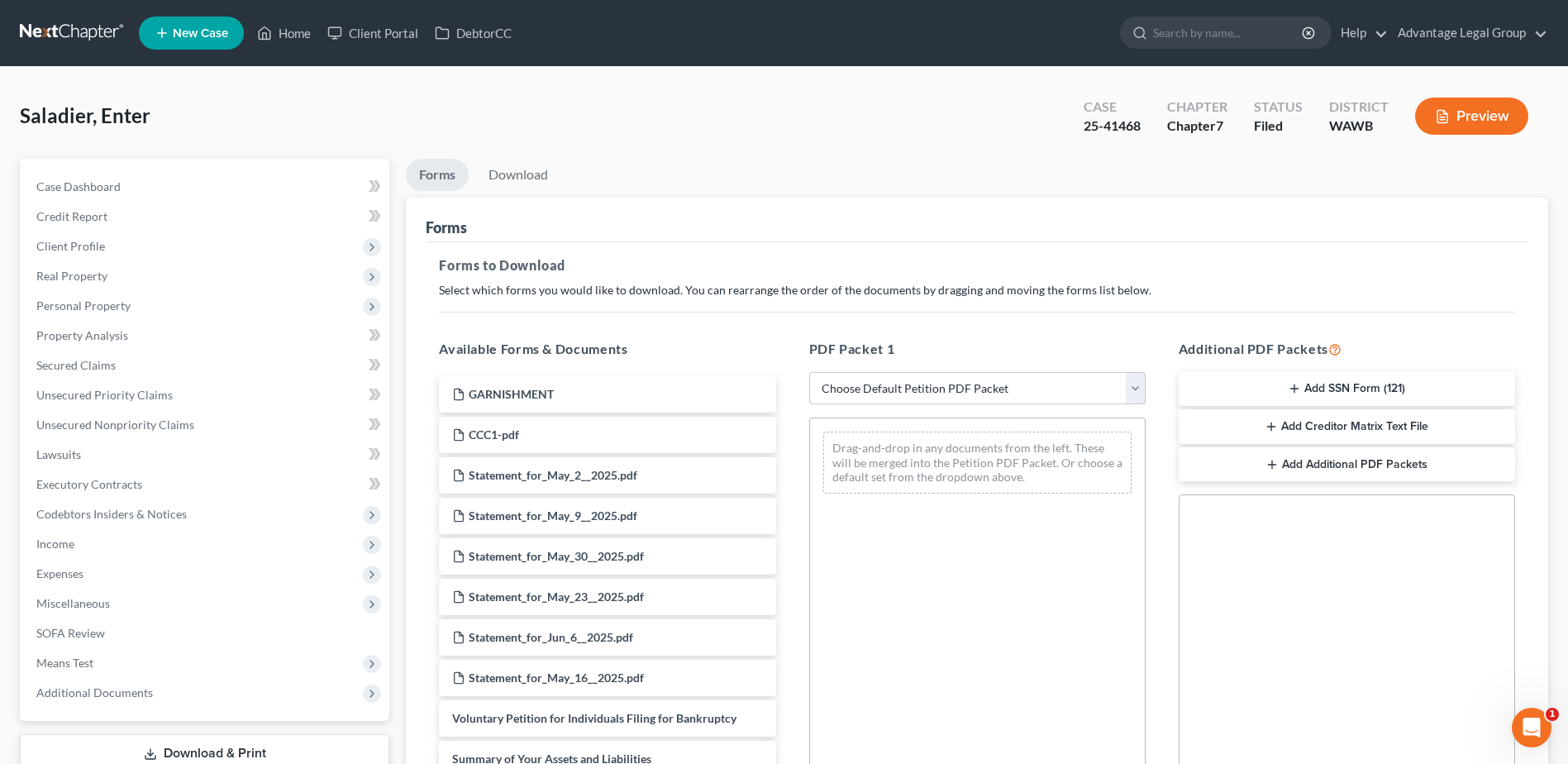
click at [1137, 389] on select "Choose Default Petition PDF Packet Complete Bankruptcy Petition (all forms and …" at bounding box center [978, 388] width 336 height 33
select select "2"
click at [810, 372] on select "Choose Default Petition PDF Packet Complete Bankruptcy Petition (all forms and …" at bounding box center [978, 388] width 336 height 33
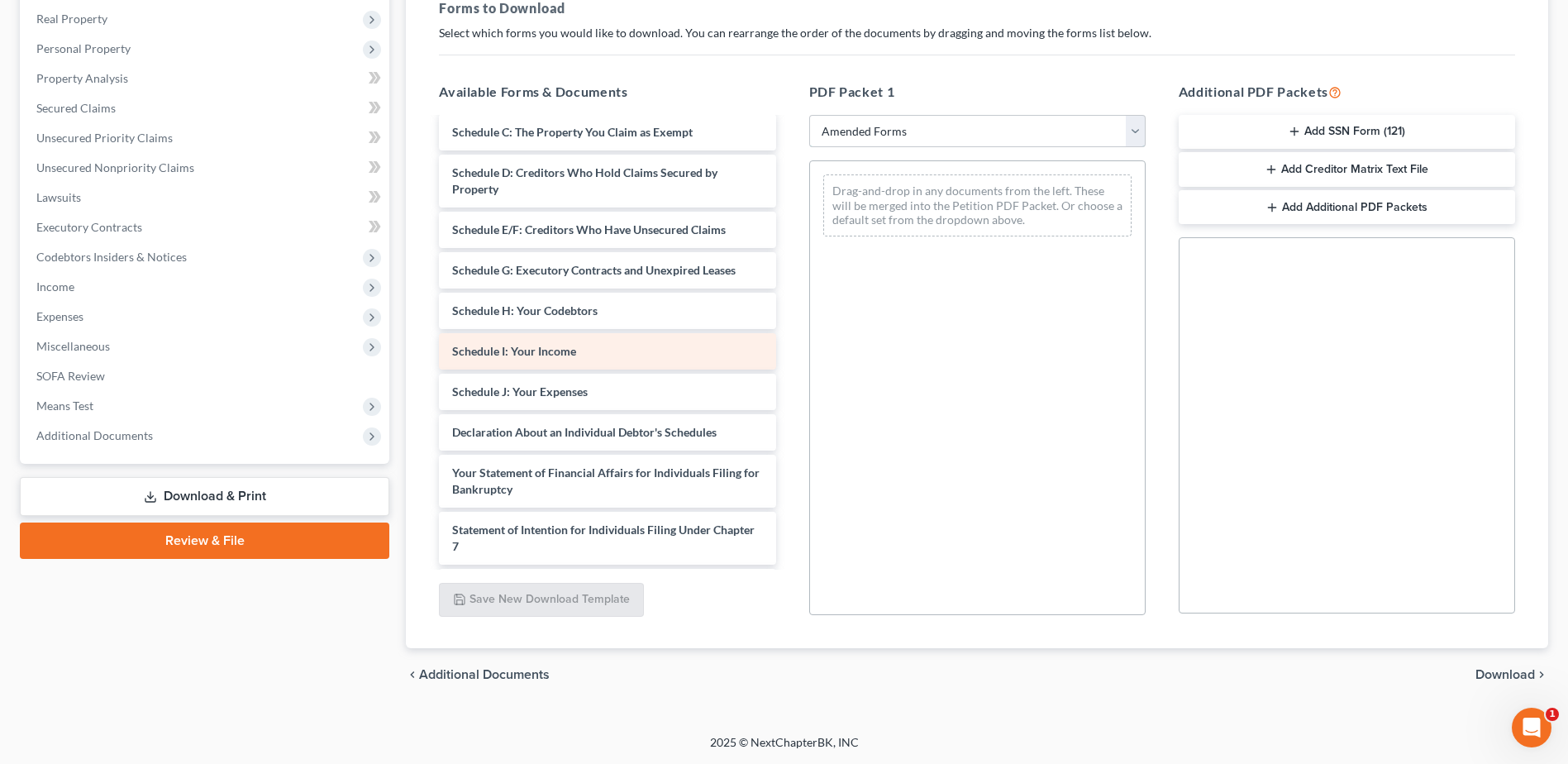
scroll to position [165, 0]
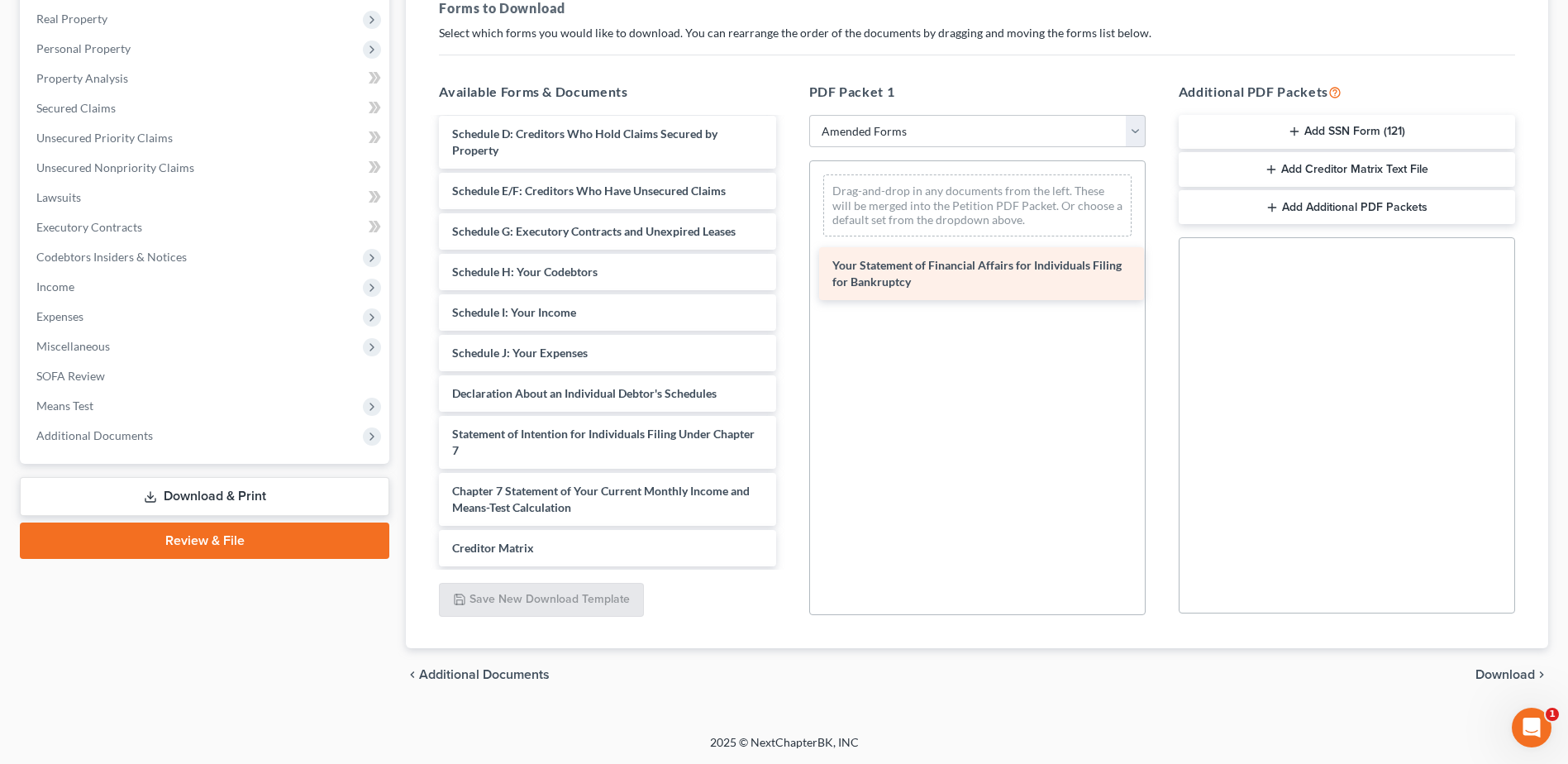
drag, startPoint x: 657, startPoint y: 440, endPoint x: 1036, endPoint y: 272, distance: 414.6
click at [789, 272] on div "Your Statement of Financial Affairs for Individuals Filing for Bankruptcy Volun…" at bounding box center [607, 328] width 363 height 751
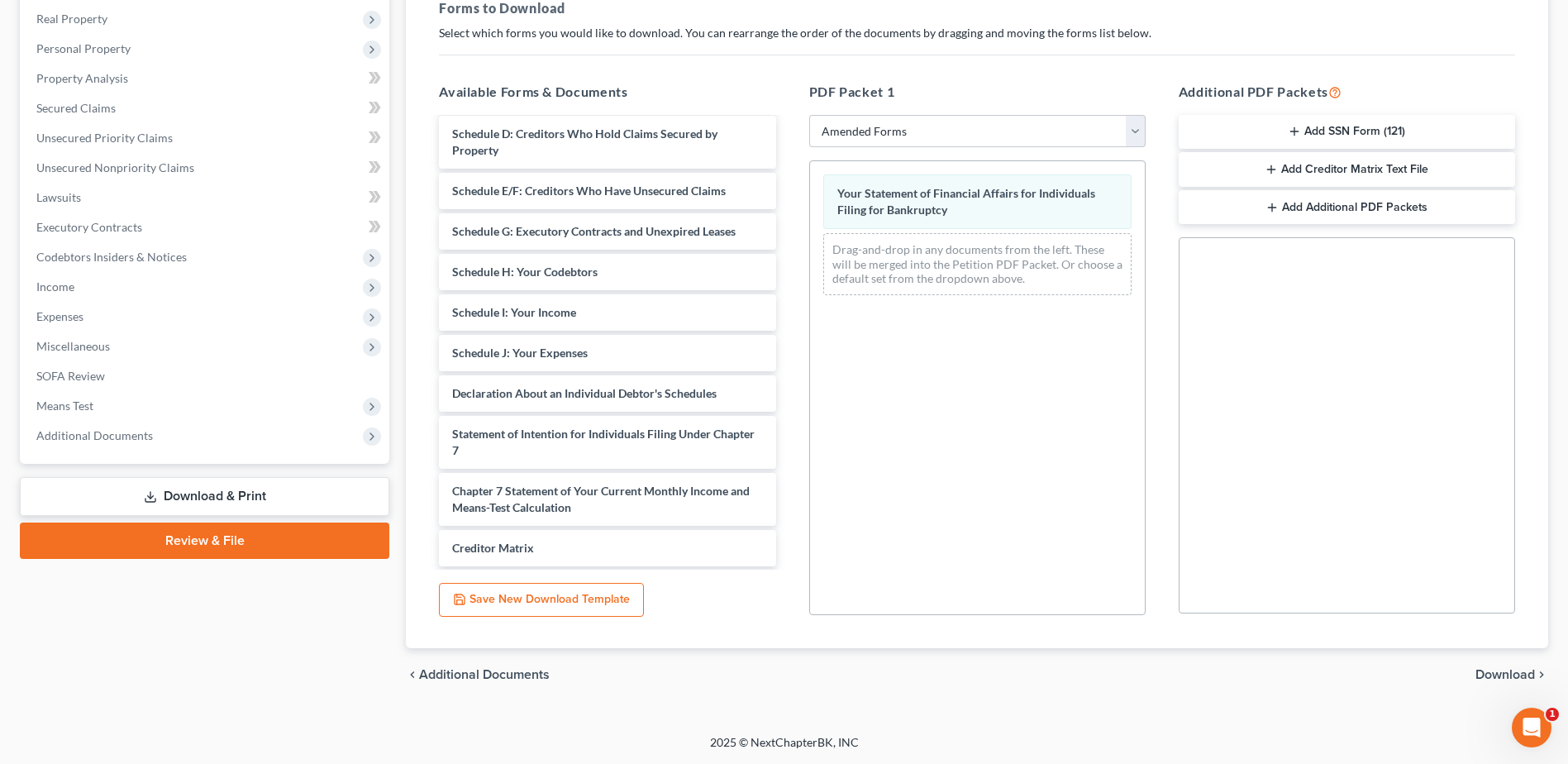
click at [1511, 671] on span "Download" at bounding box center [1505, 675] width 60 height 13
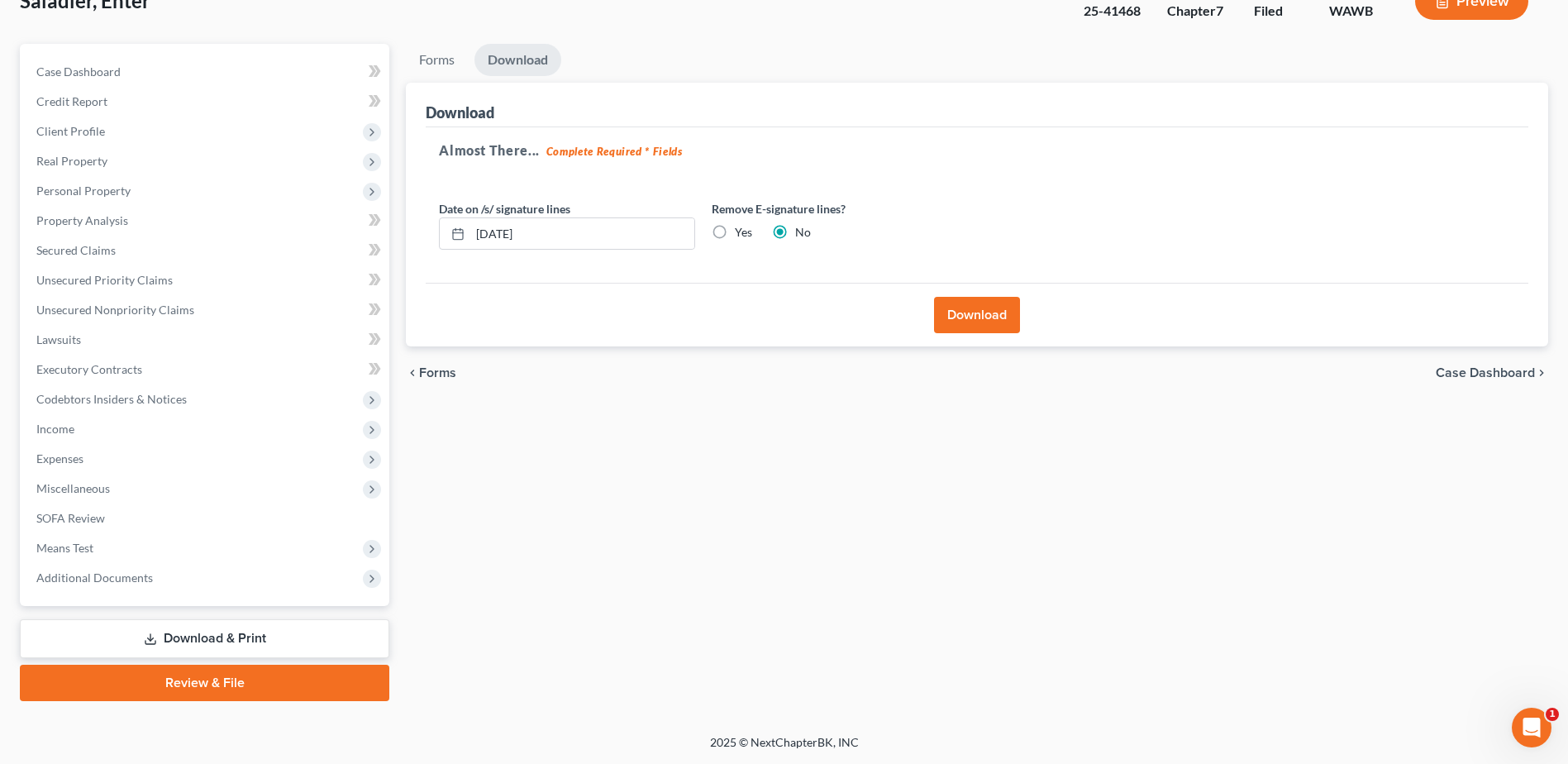
scroll to position [115, 0]
click at [977, 326] on button "Download" at bounding box center [977, 315] width 86 height 36
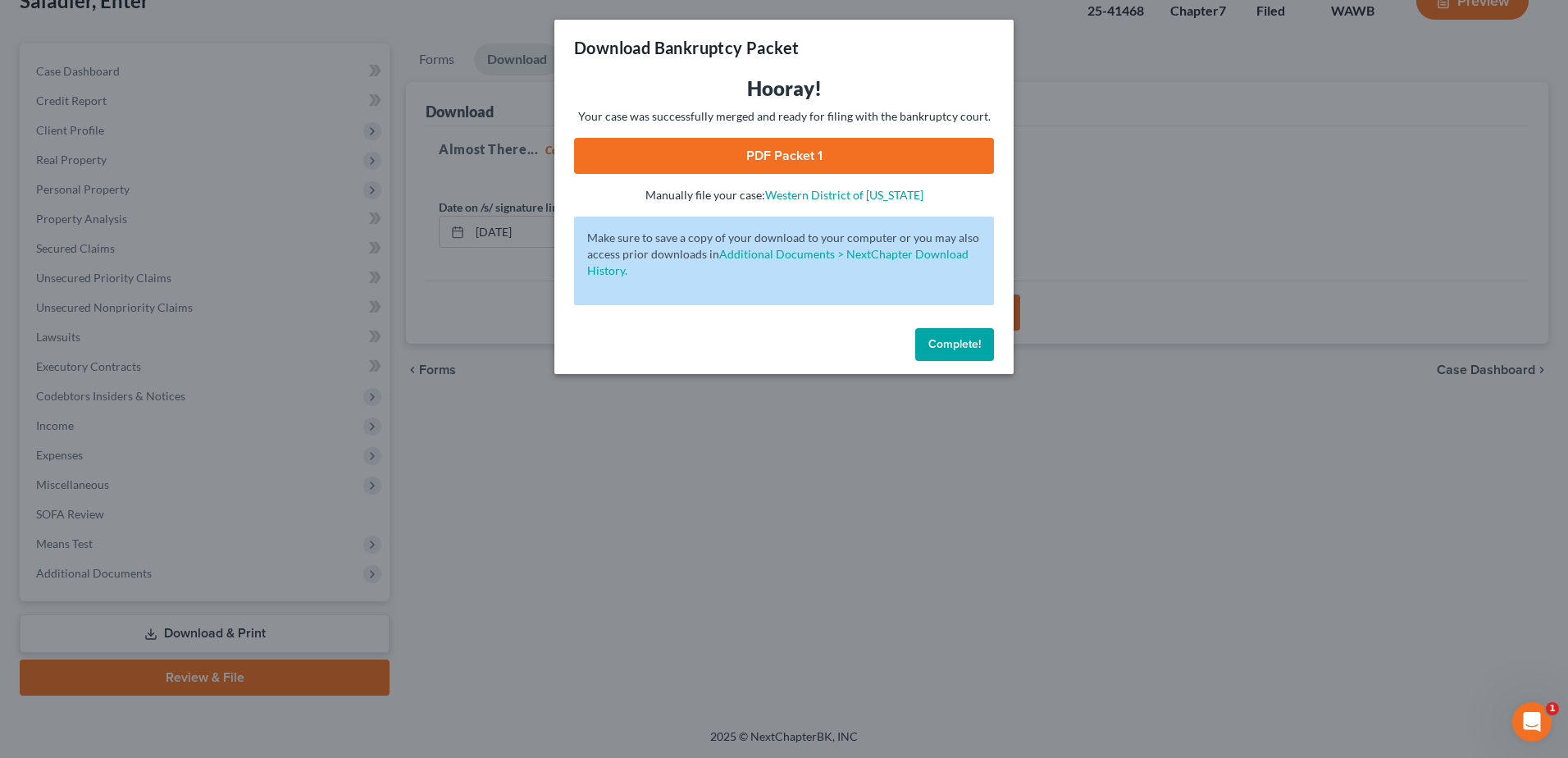
click at [807, 161] on link "PDF Packet 1" at bounding box center [784, 155] width 420 height 36
click at [965, 343] on span "Complete!" at bounding box center [955, 344] width 53 height 14
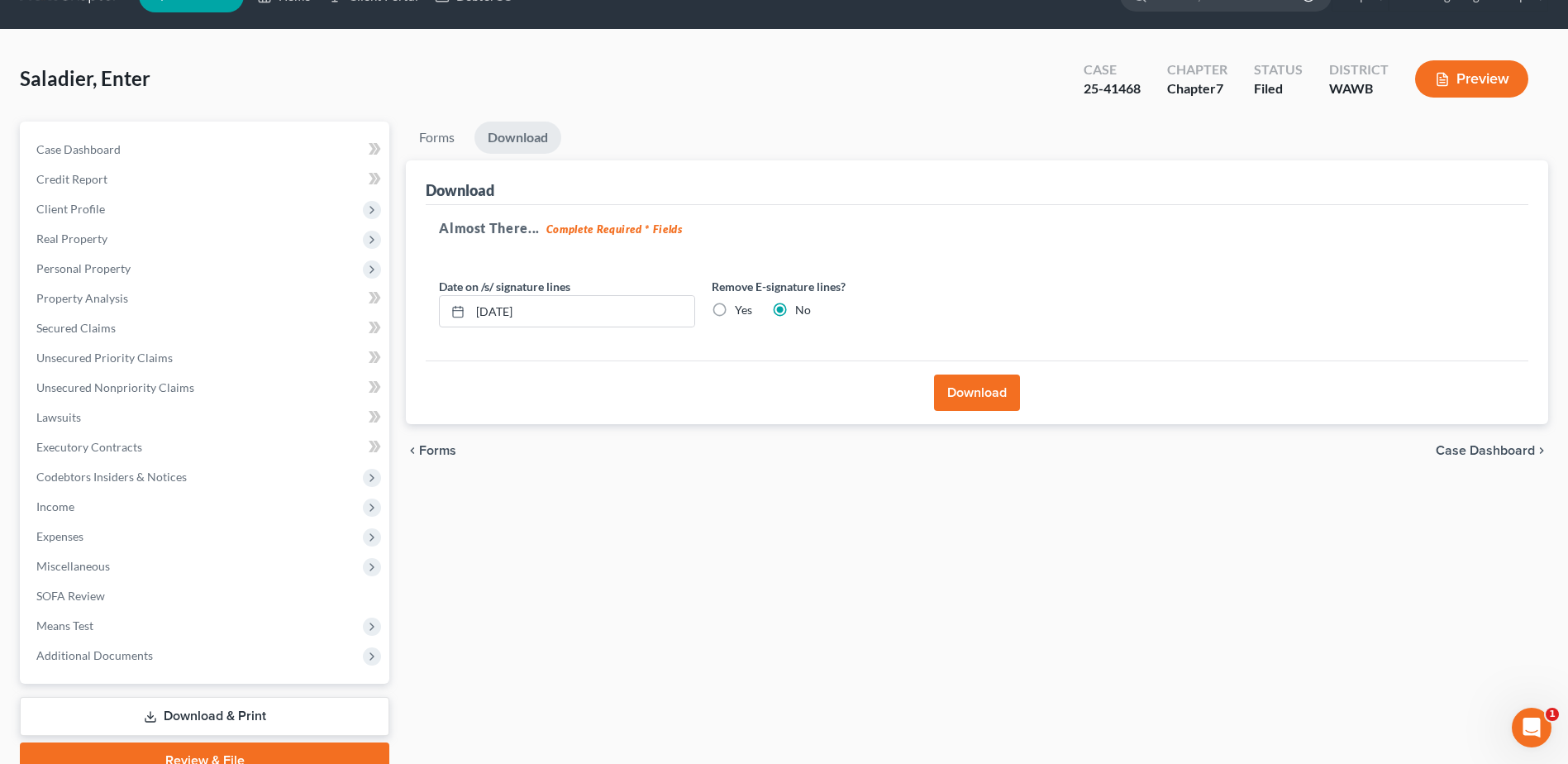
scroll to position [0, 0]
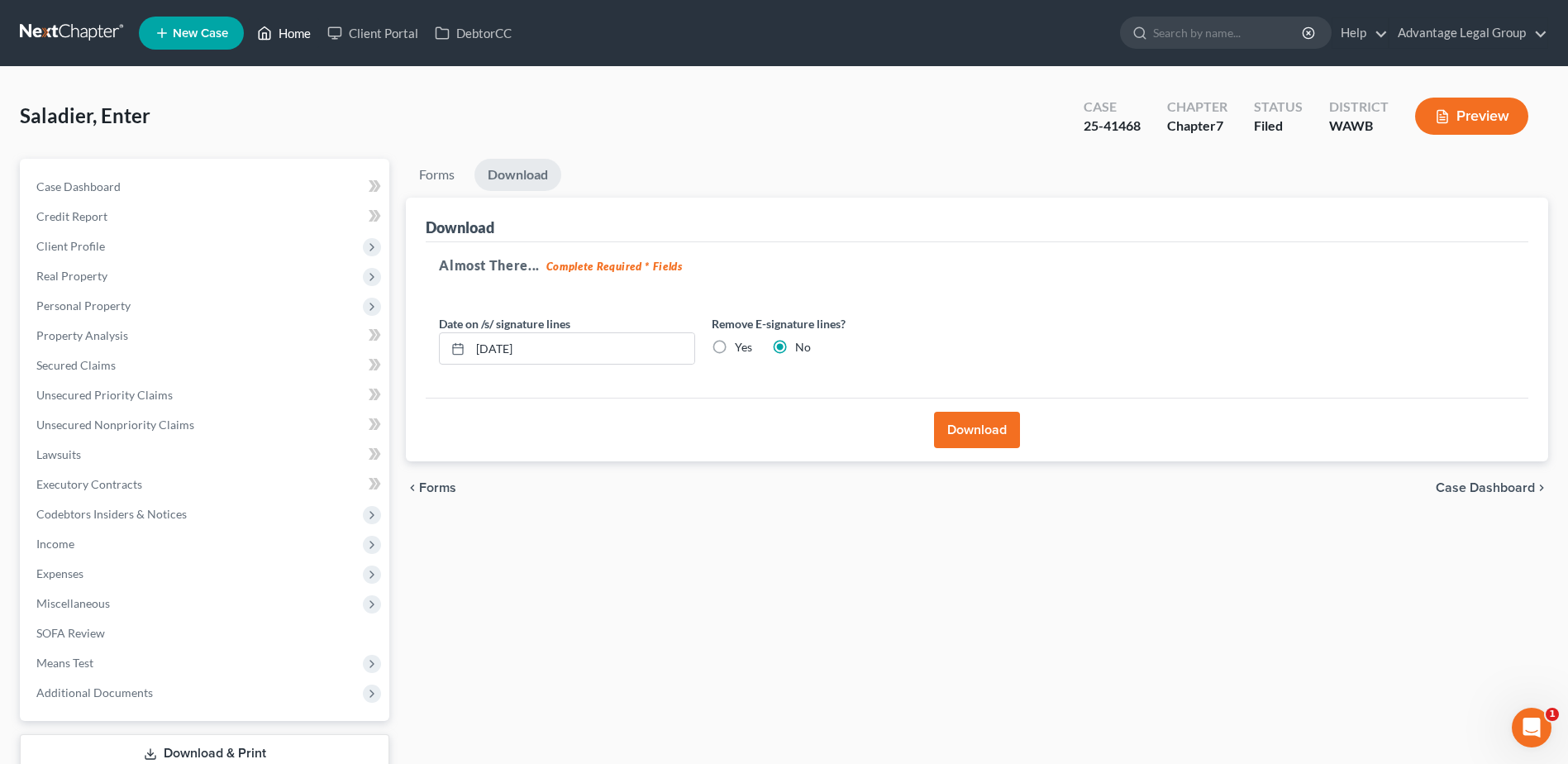
click at [285, 34] on link "Home" at bounding box center [284, 32] width 70 height 29
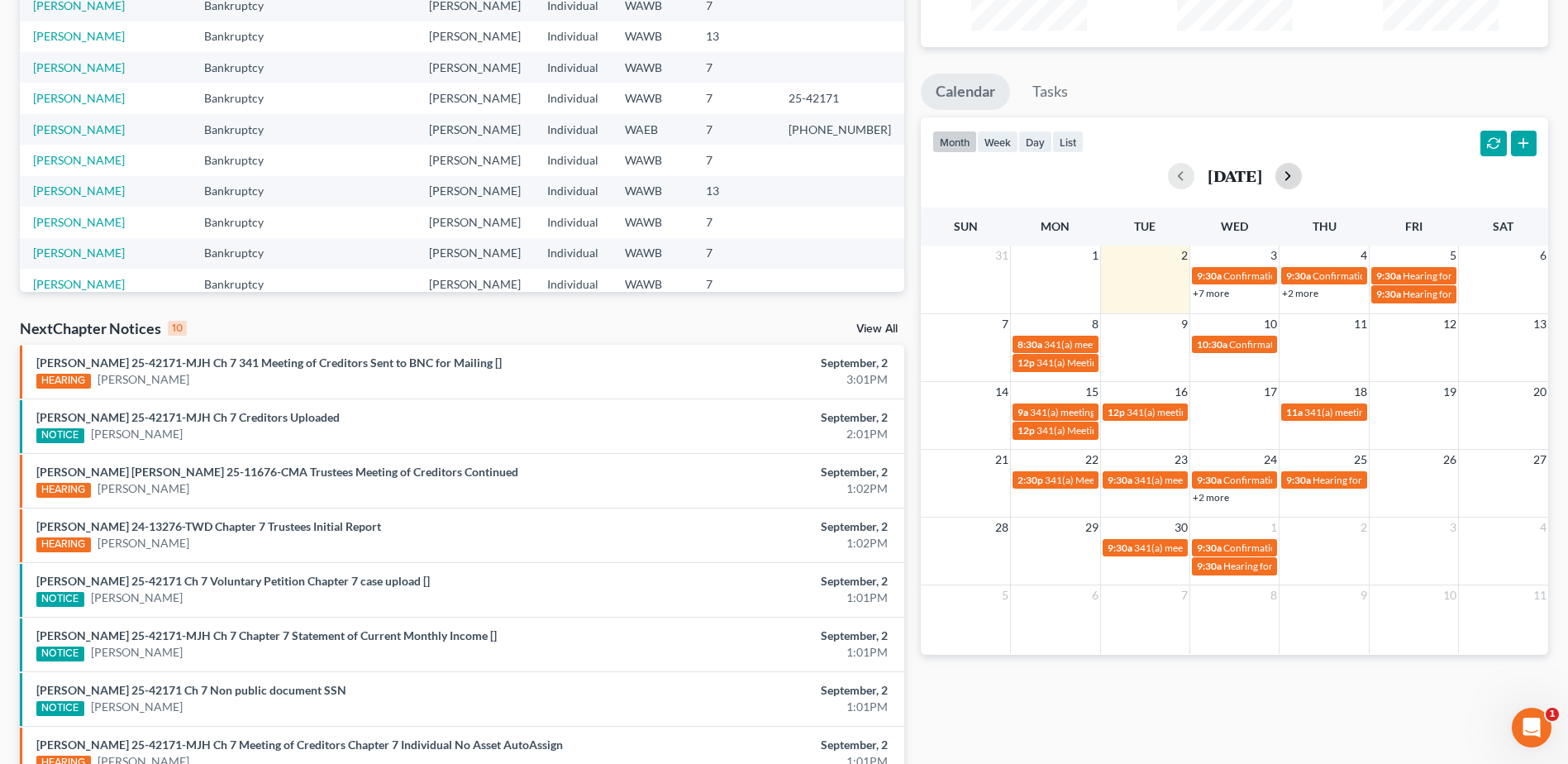
scroll to position [248, 0]
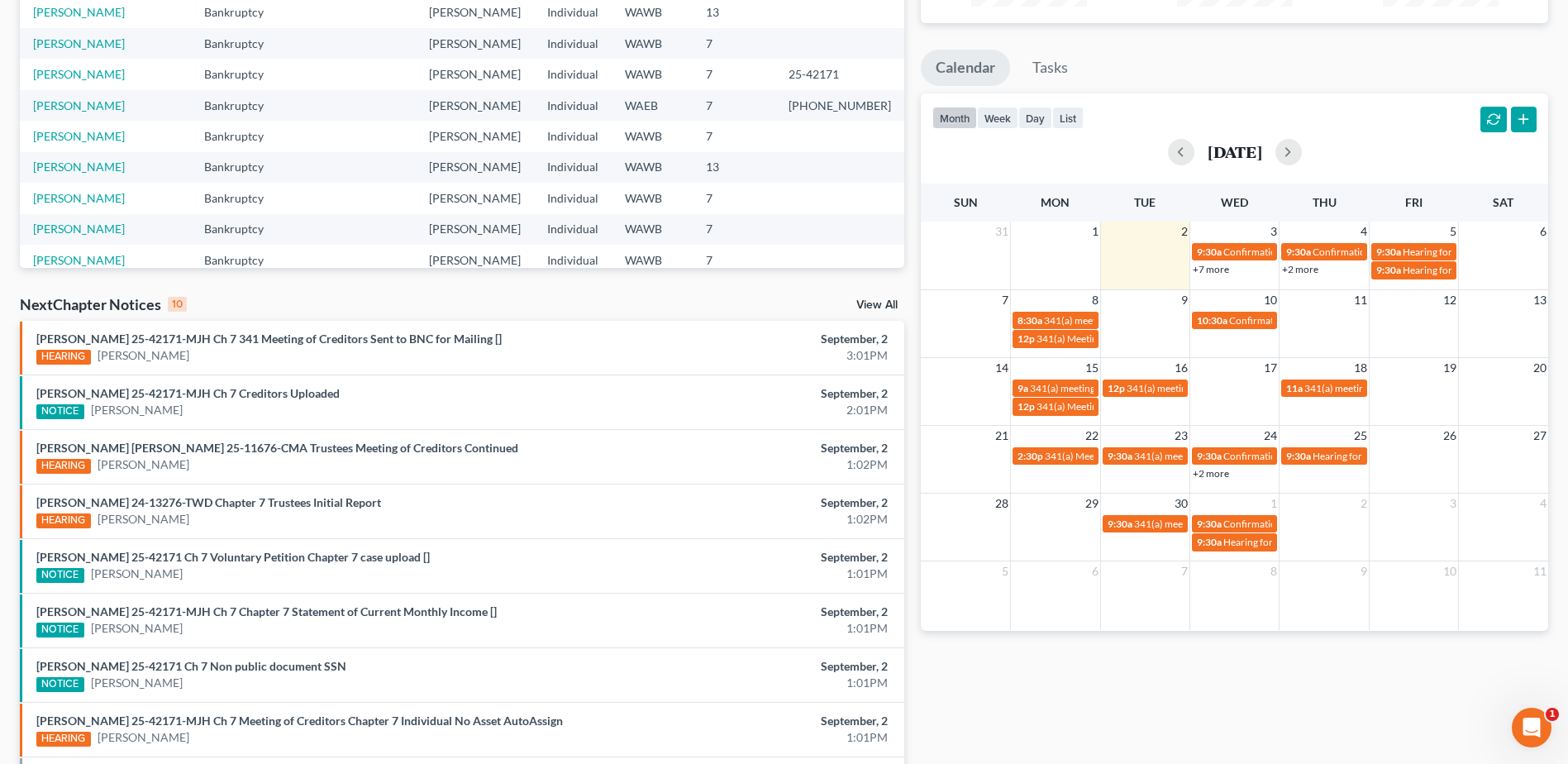
click at [1205, 272] on link "+7 more" at bounding box center [1211, 269] width 36 height 12
click at [1427, 269] on span "Hearing for [PERSON_NAME]" at bounding box center [1467, 270] width 129 height 12
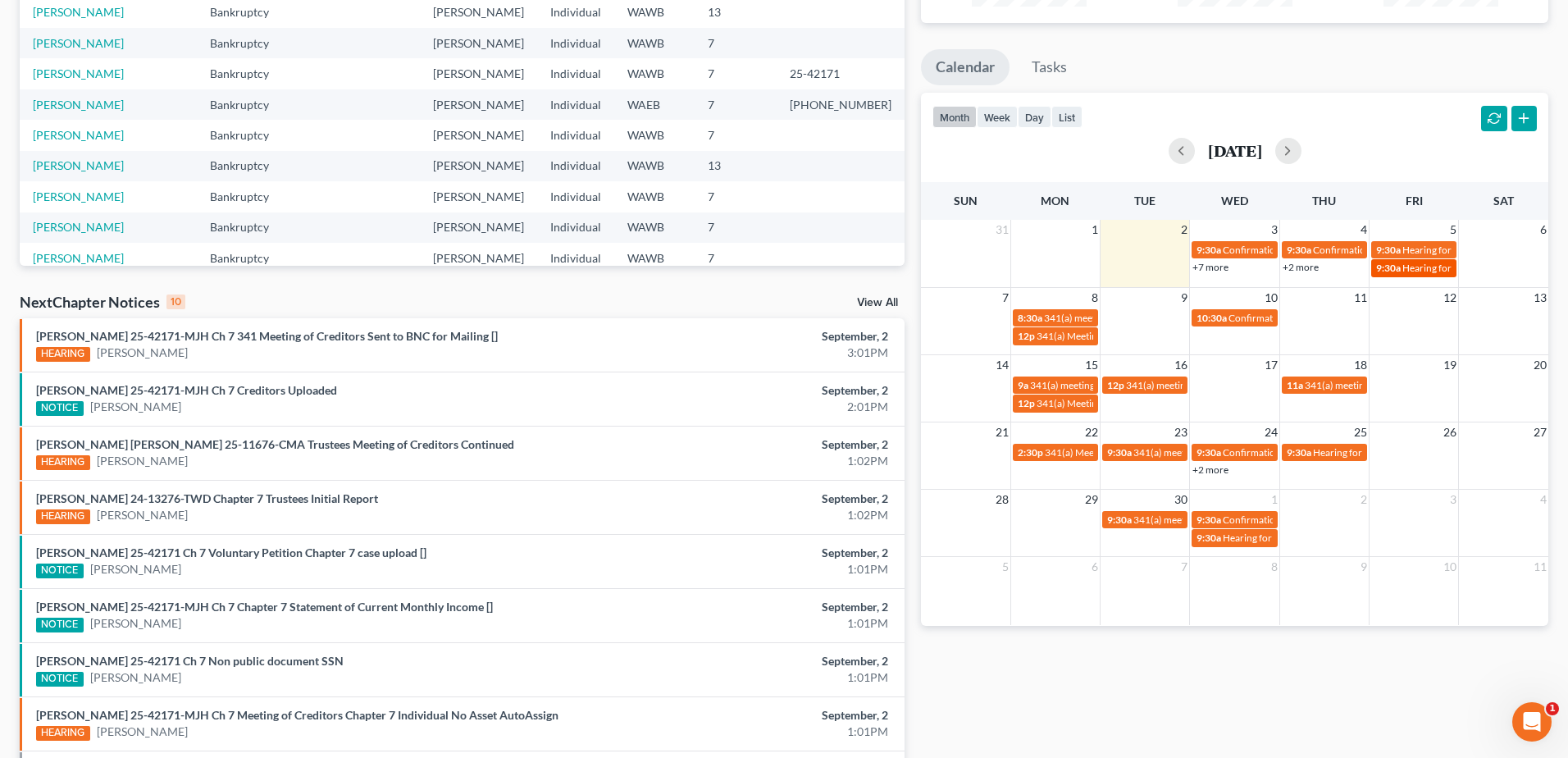
select select "Days"
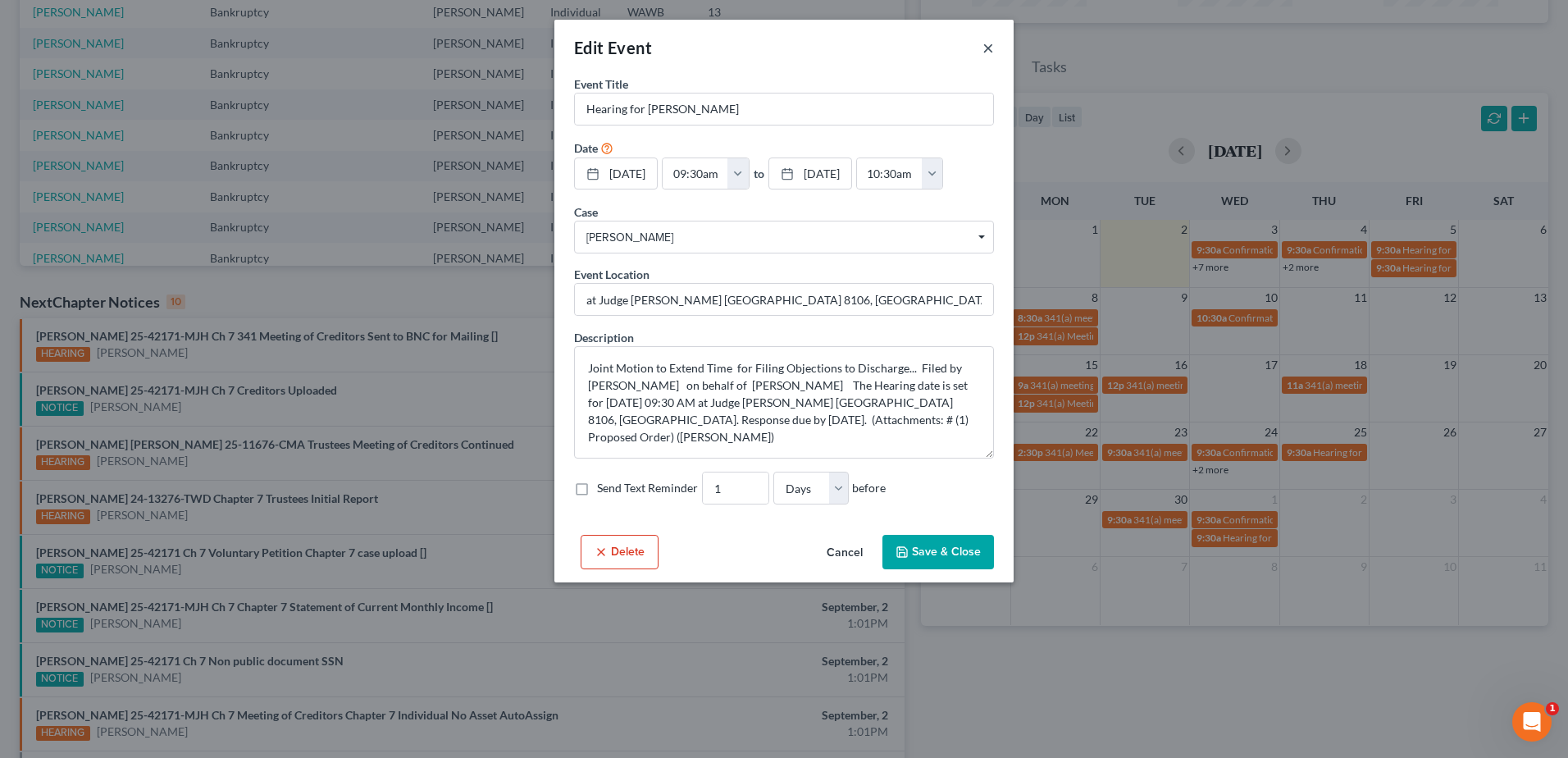
click at [987, 48] on button "×" at bounding box center [988, 47] width 11 height 20
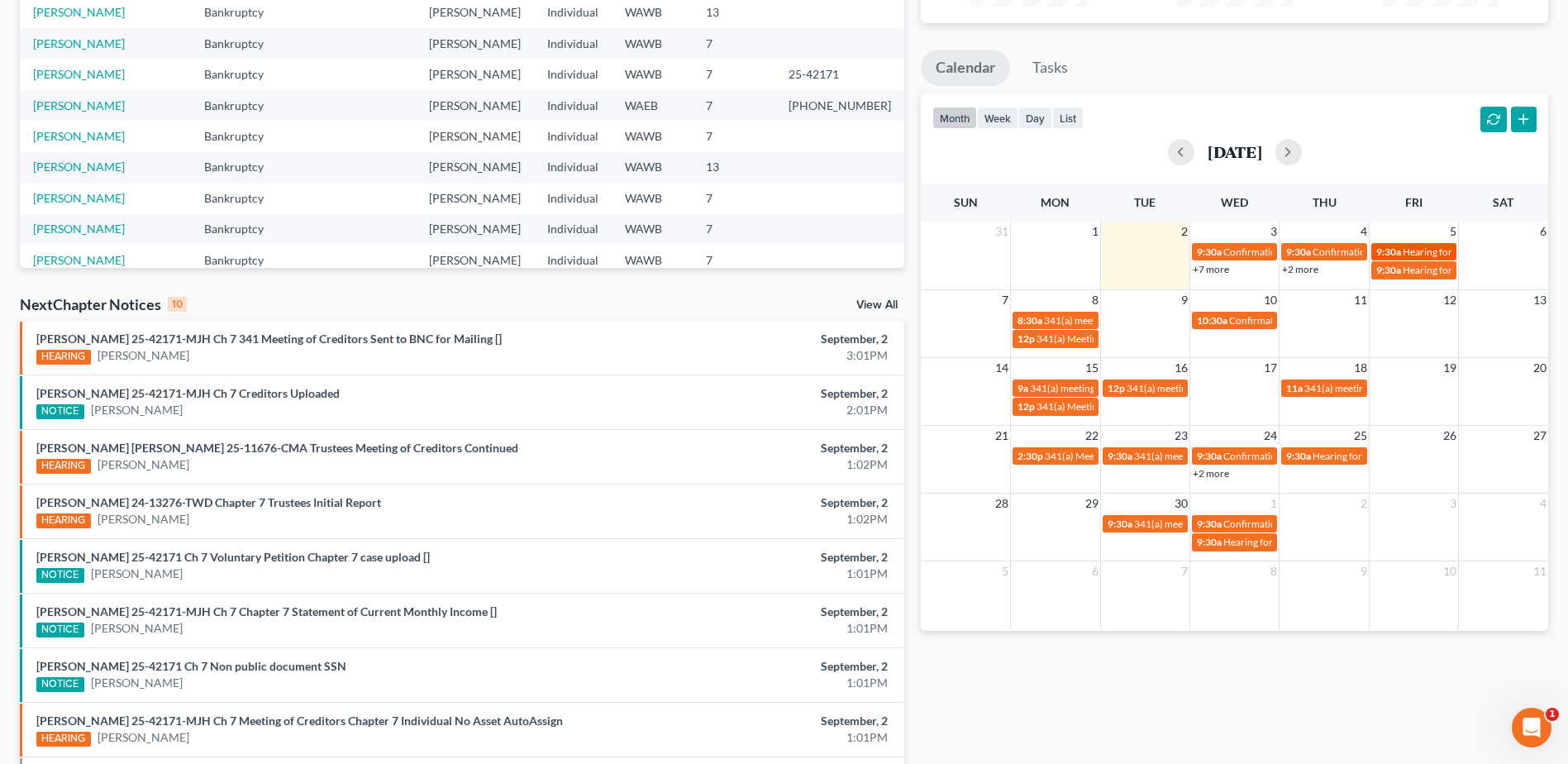
click at [1419, 247] on span "Hearing for [PERSON_NAME]" at bounding box center [1467, 252] width 129 height 12
select select "Days"
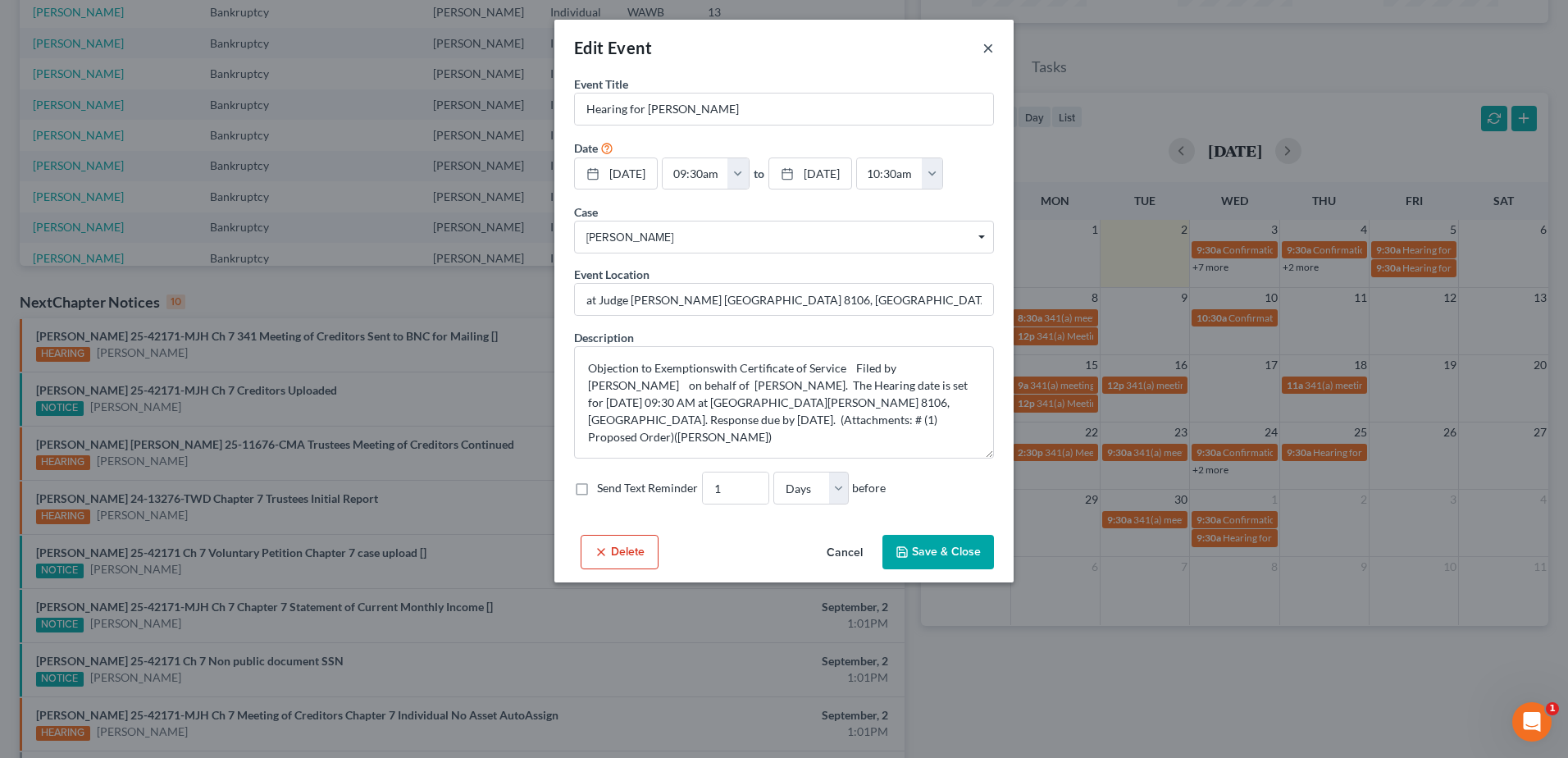
click at [990, 56] on button "×" at bounding box center [988, 47] width 11 height 20
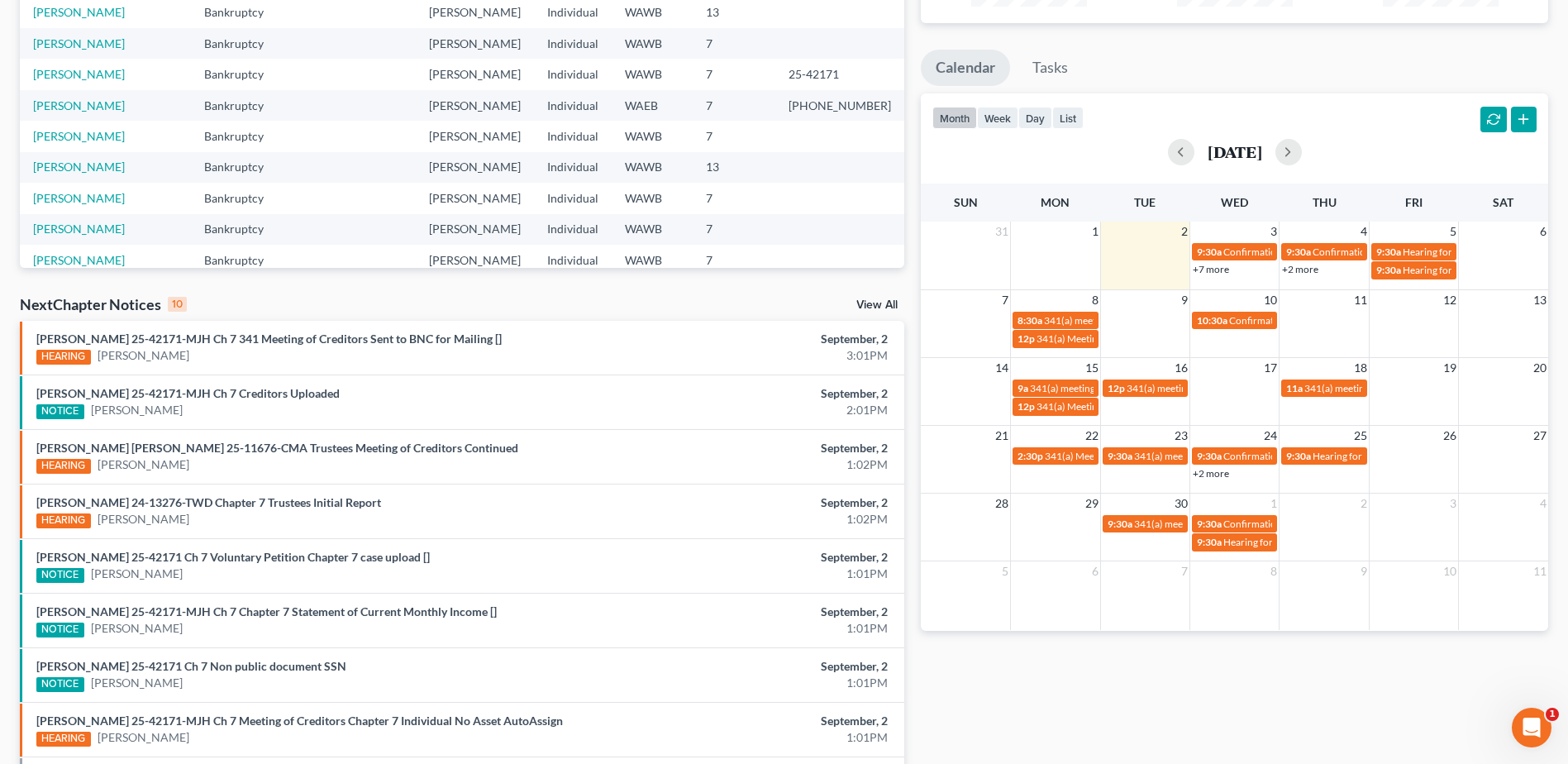
click at [1297, 263] on link "+2 more" at bounding box center [1300, 269] width 36 height 12
click at [1219, 272] on link "+7 more" at bounding box center [1211, 269] width 36 height 12
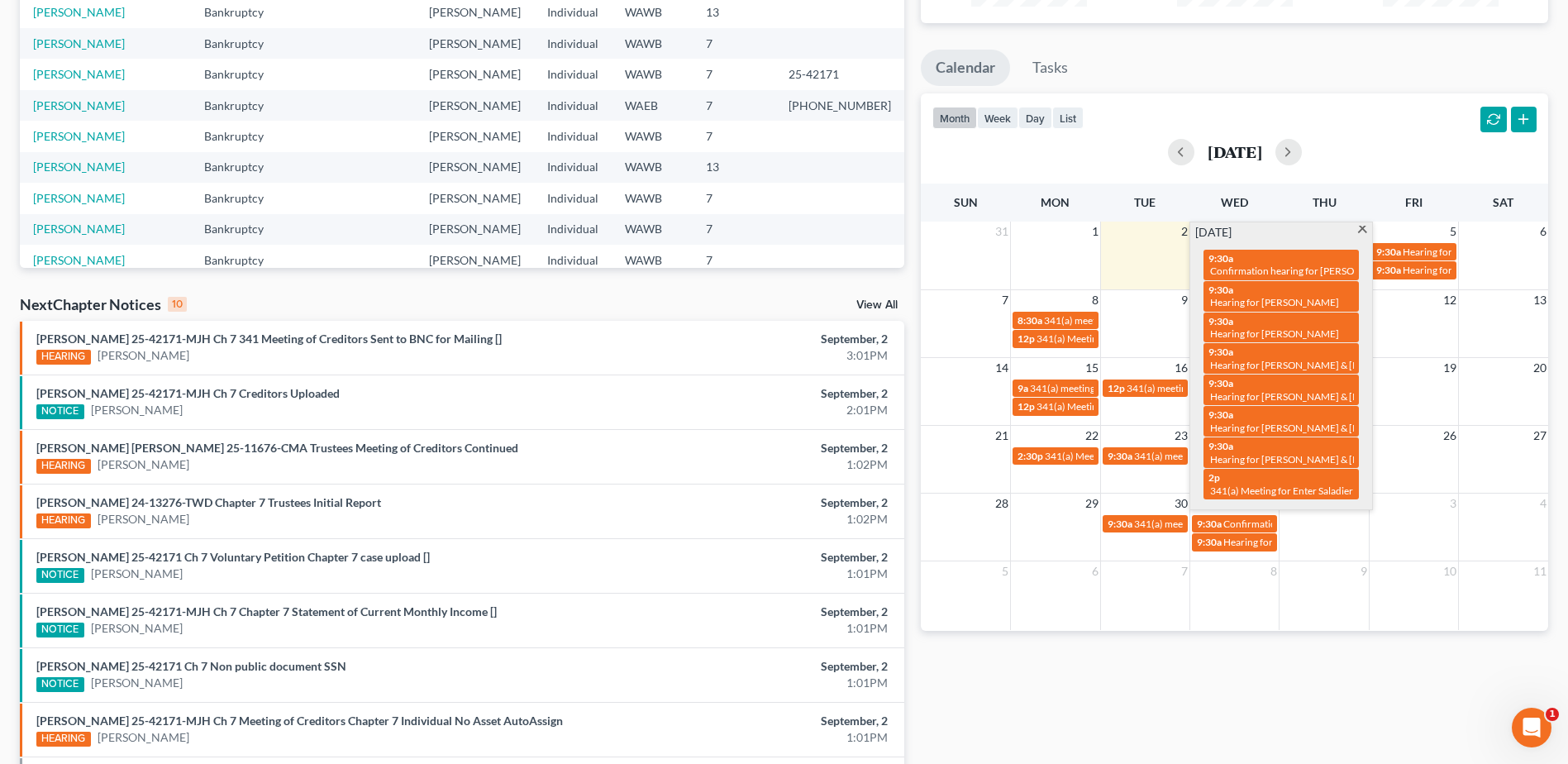
click at [1412, 439] on td "26" at bounding box center [1413, 436] width 89 height 21
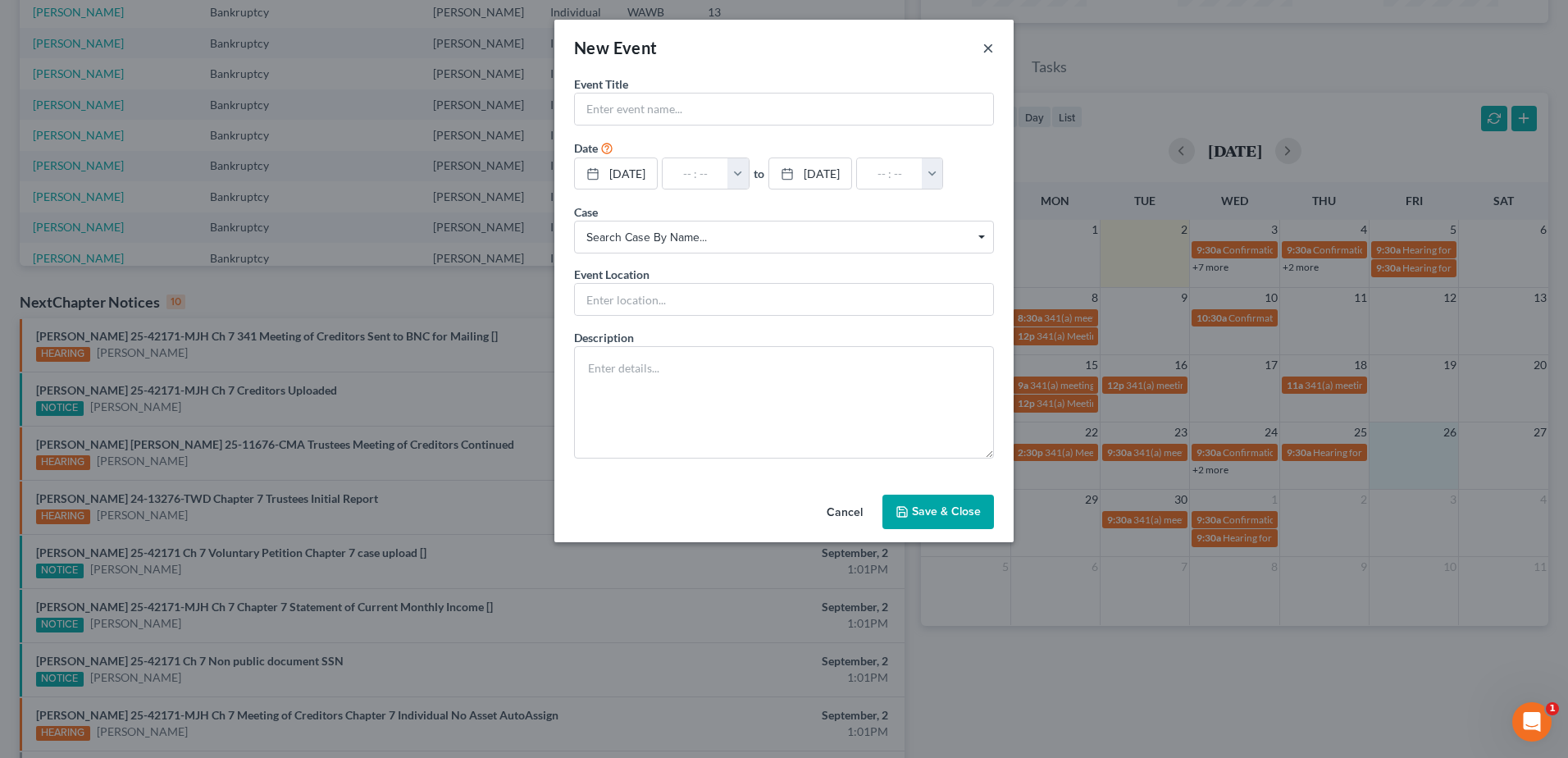
click at [989, 48] on button "×" at bounding box center [988, 47] width 11 height 20
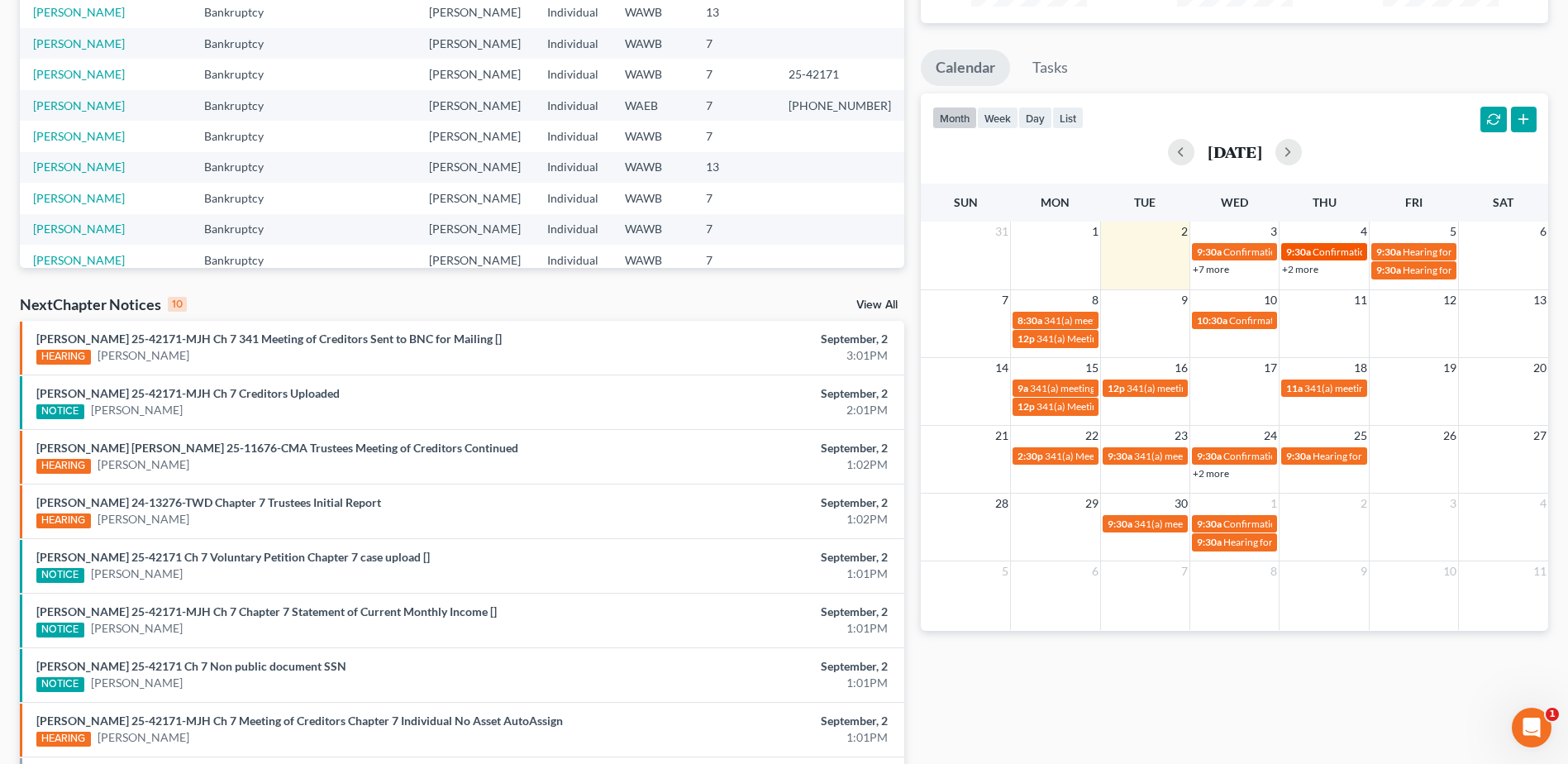
click at [1322, 248] on span "Confirmation hearing for [PERSON_NAME]" at bounding box center [1407, 252] width 188 height 12
select select "Days"
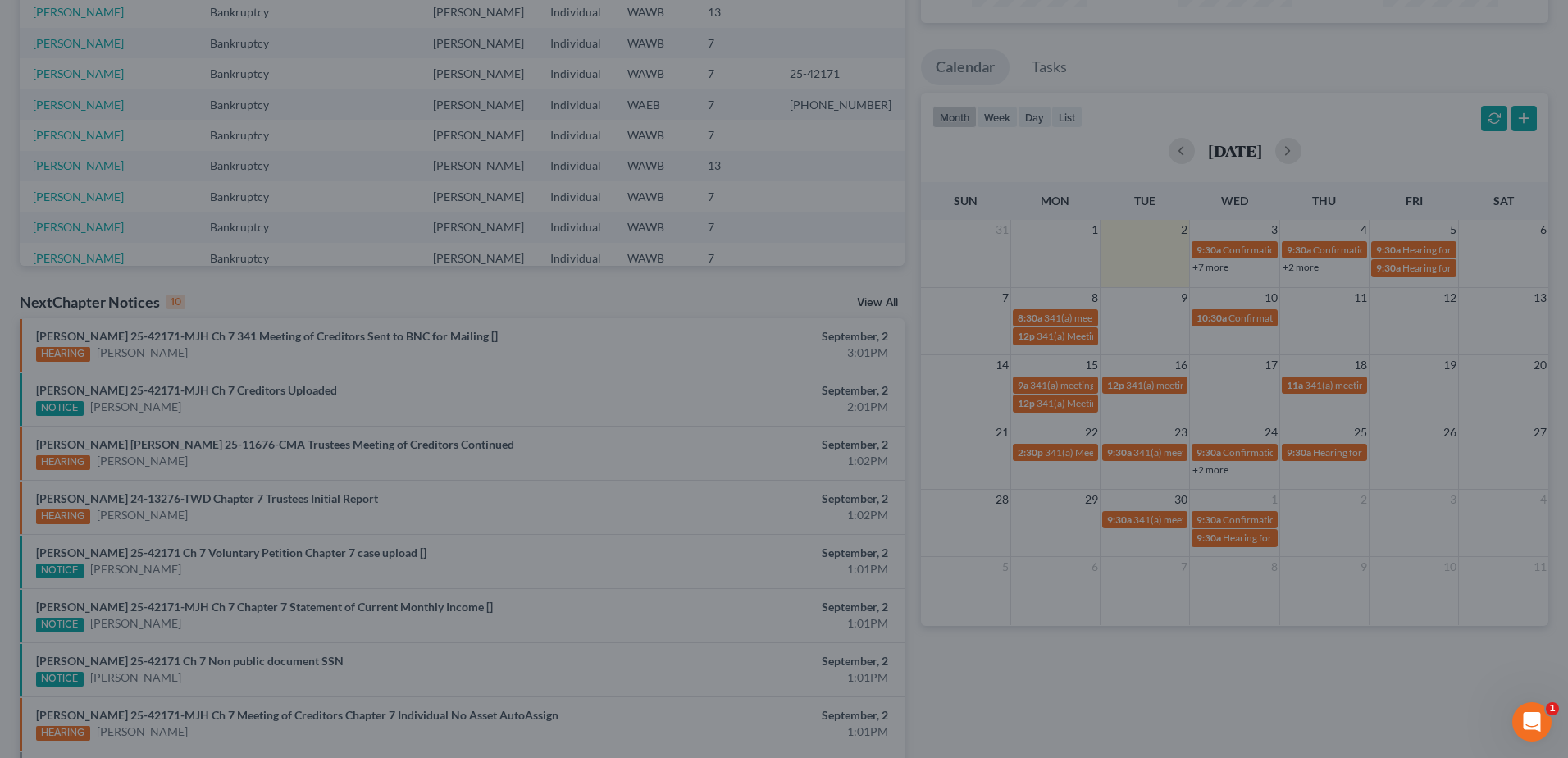
click at [1421, 246] on div "Edit Event × Event Title * Confirmation hearing for [PERSON_NAME] Date [DATE] c…" at bounding box center [784, 379] width 1568 height 758
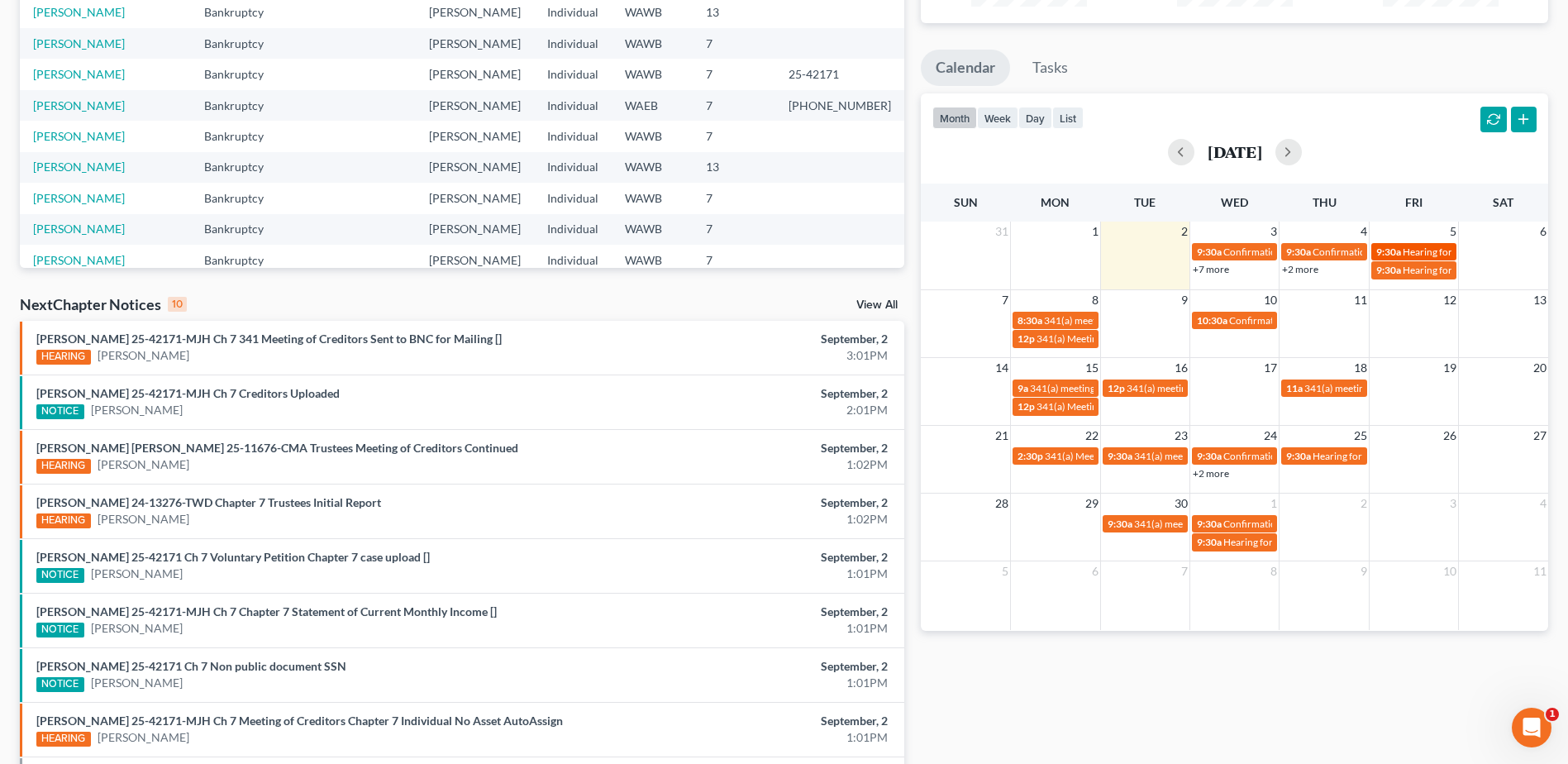
click at [1427, 251] on span "Hearing for [PERSON_NAME]" at bounding box center [1467, 252] width 129 height 12
select select "Days"
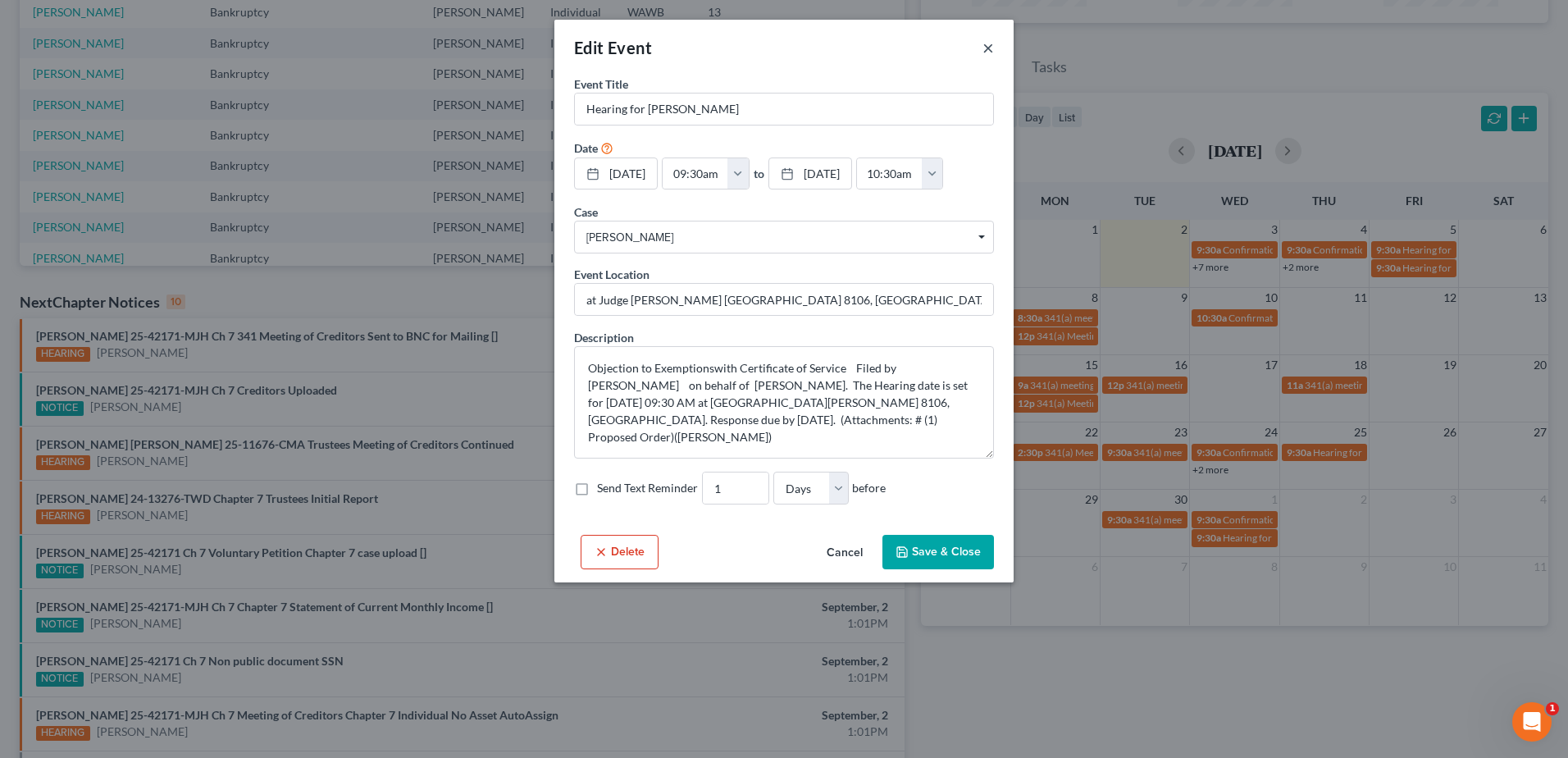
click at [988, 42] on button "×" at bounding box center [988, 47] width 11 height 20
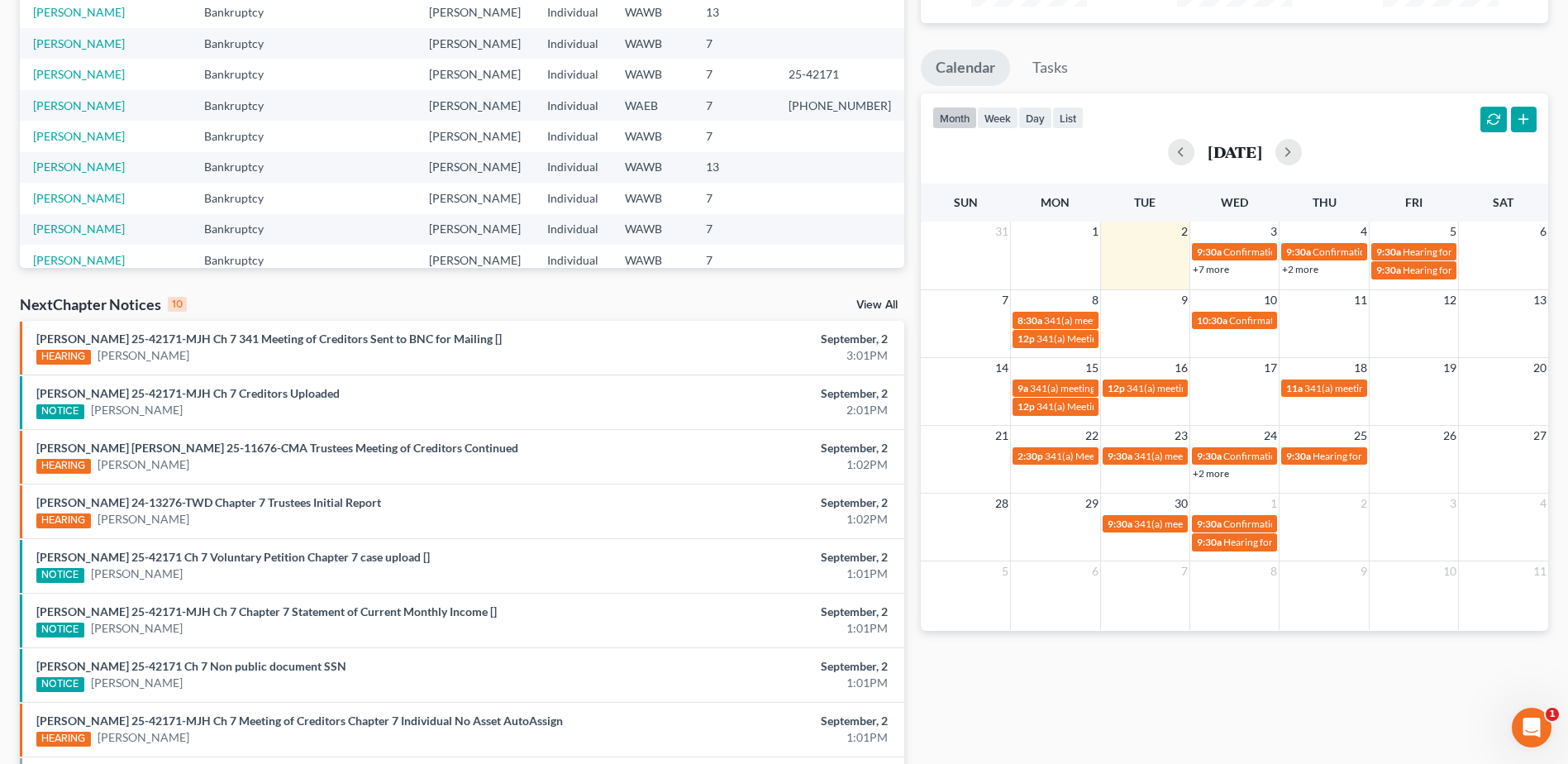
scroll to position [0, 0]
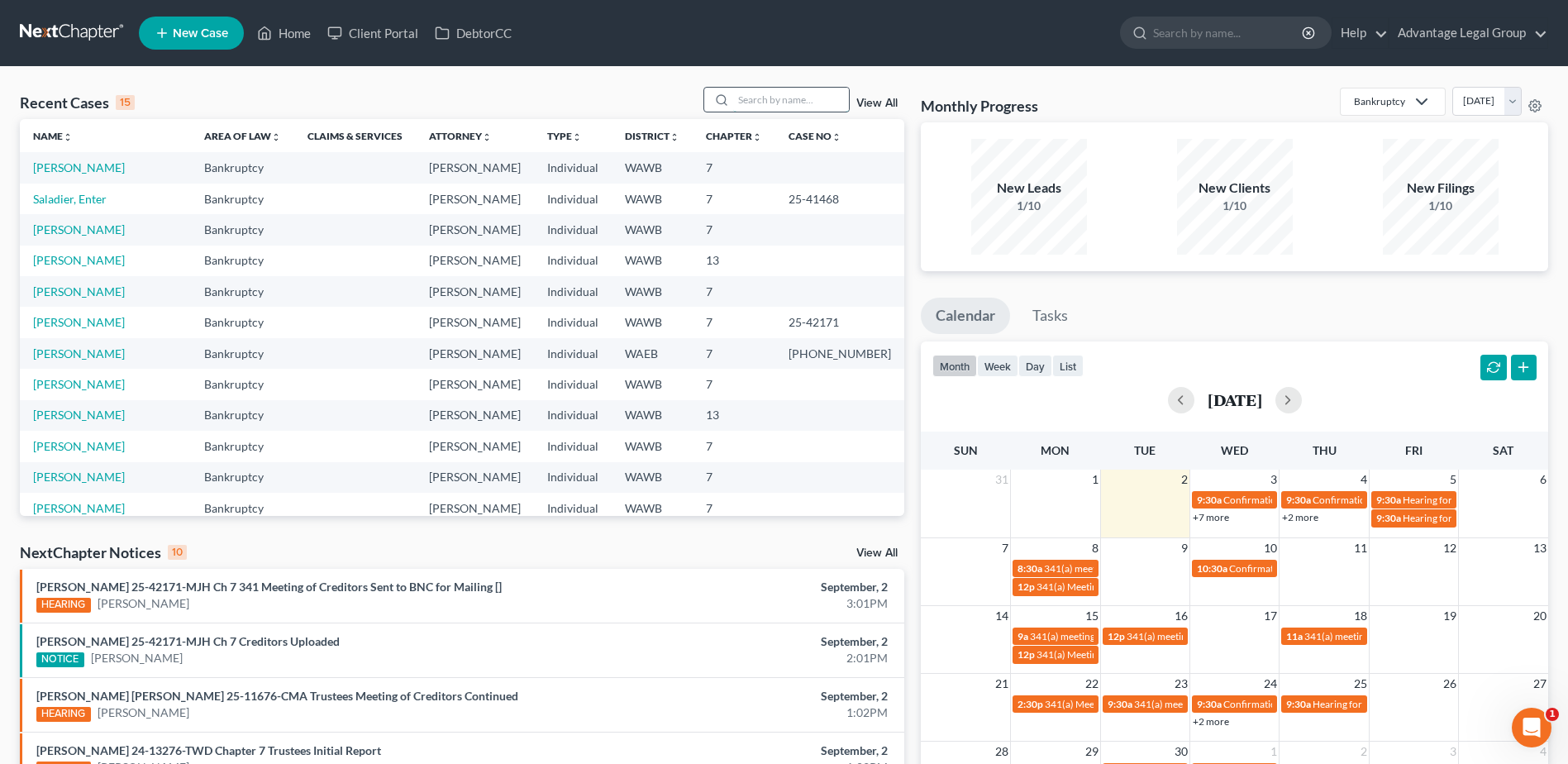
click at [749, 100] on input "search" at bounding box center [792, 99] width 116 height 24
type input "[PERSON_NAME]"
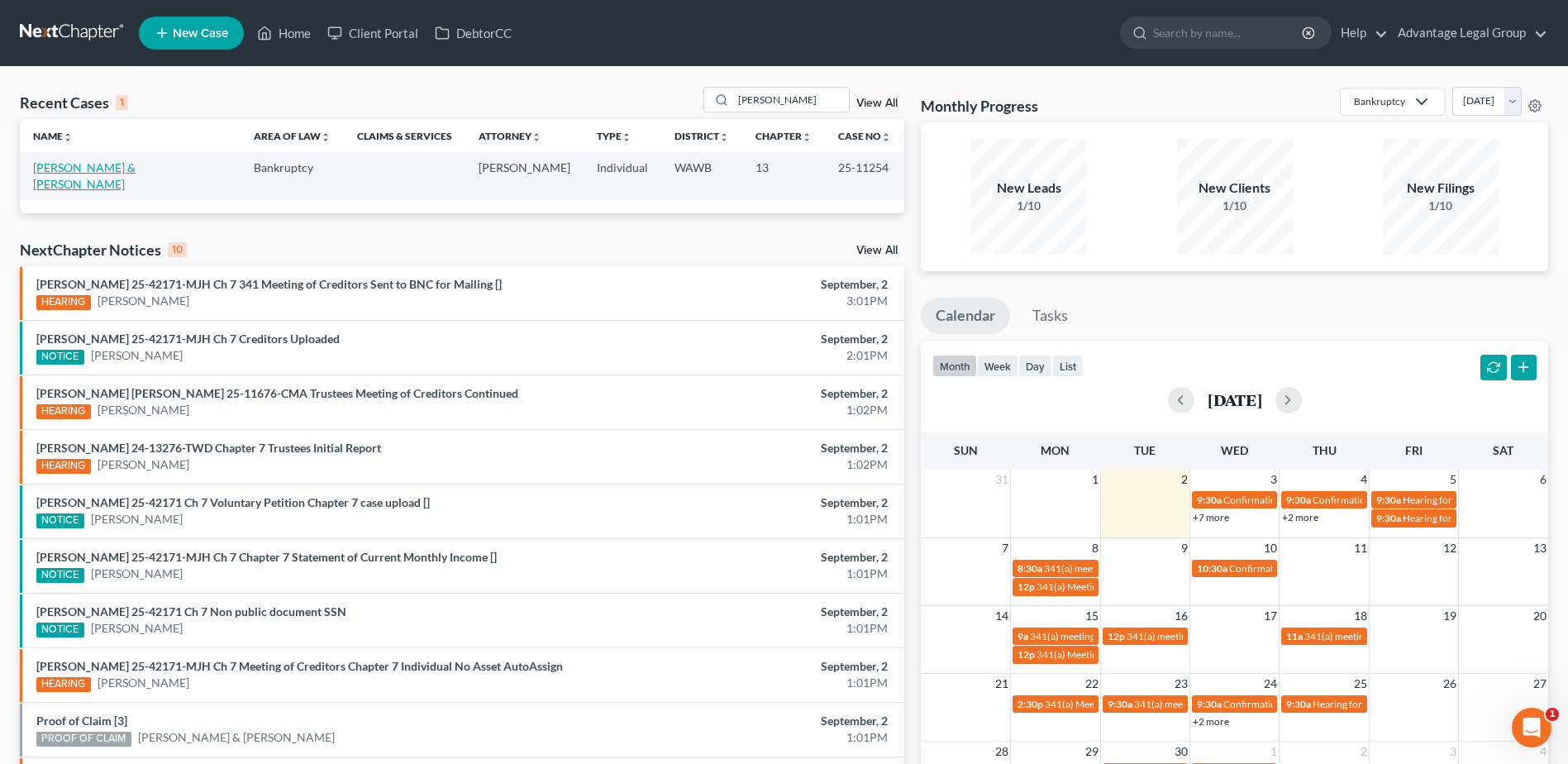
click at [102, 162] on link "[PERSON_NAME] & [PERSON_NAME]" at bounding box center [84, 176] width 103 height 30
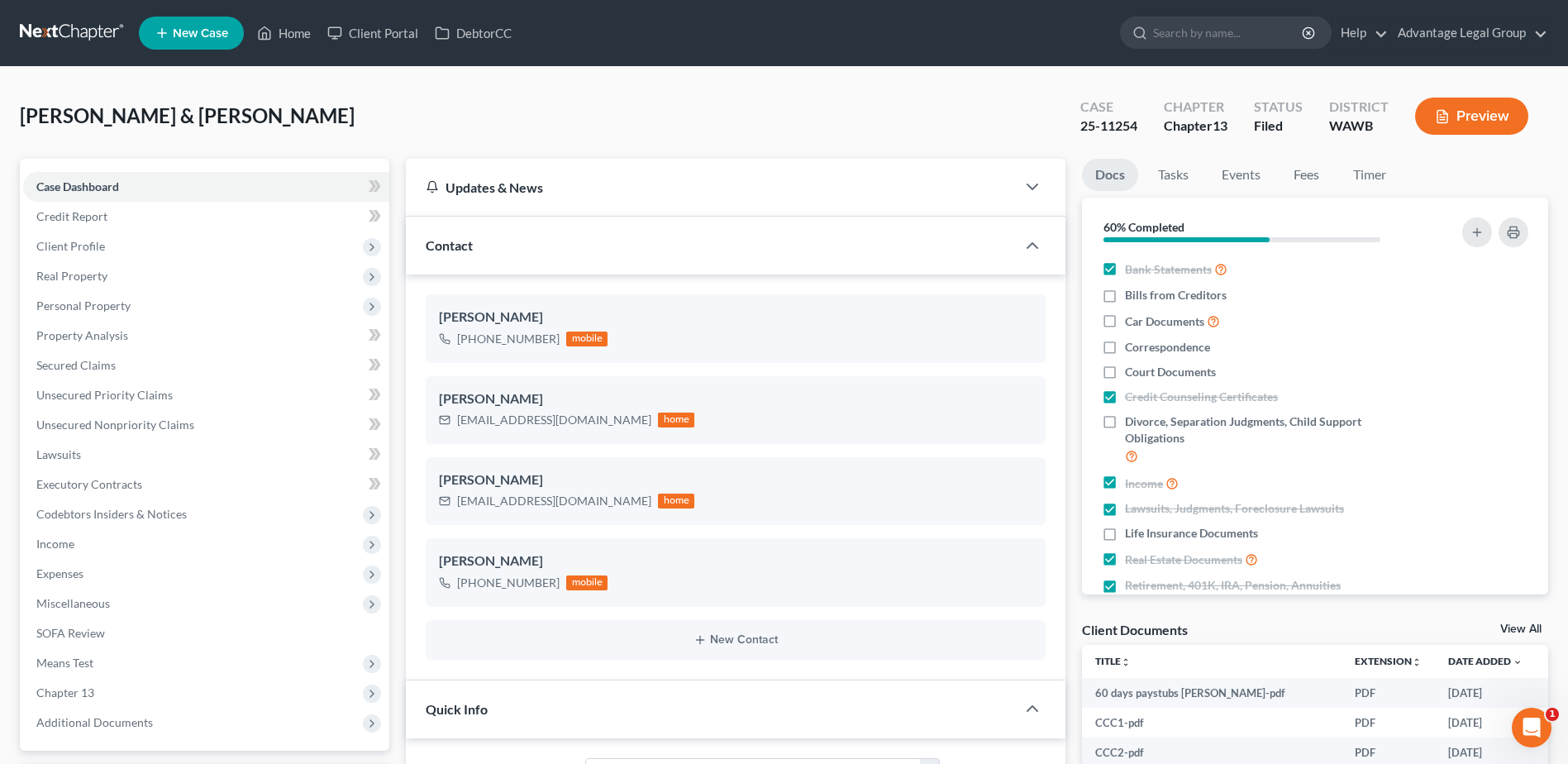
scroll to position [535, 0]
click at [75, 727] on span "Additional Documents" at bounding box center [94, 721] width 117 height 14
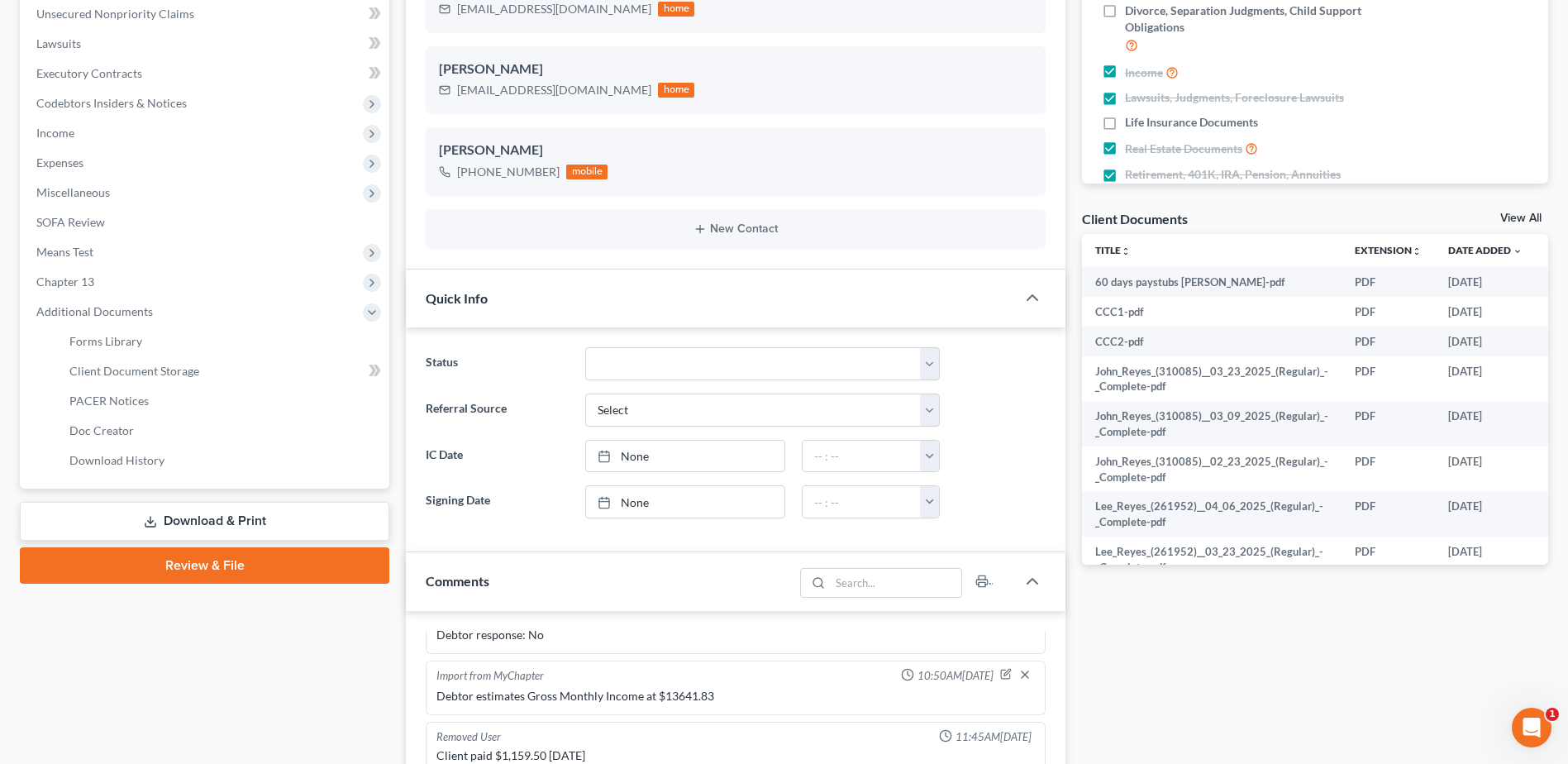
scroll to position [413, 0]
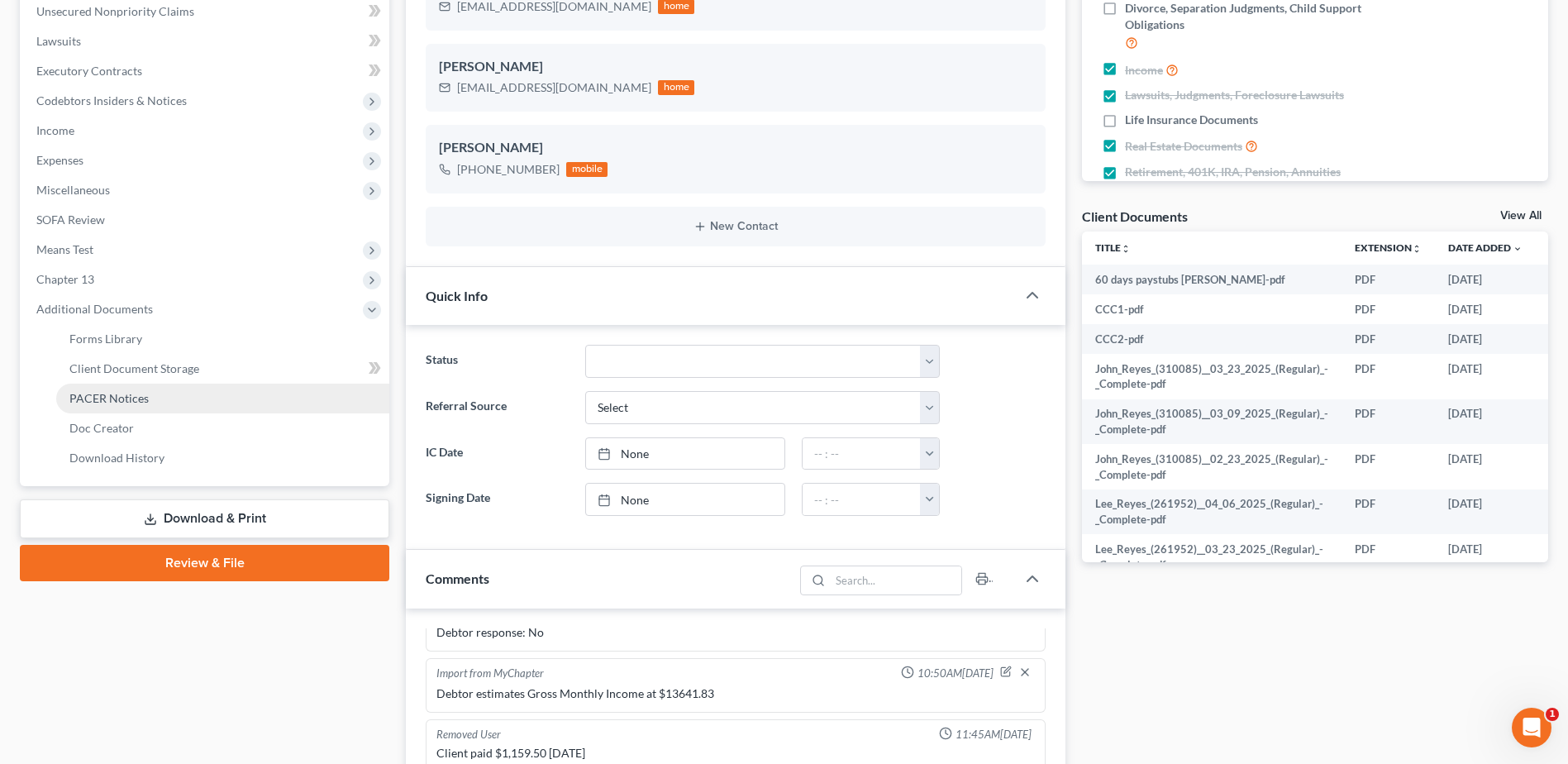
click at [105, 396] on span "PACER Notices" at bounding box center [109, 398] width 80 height 14
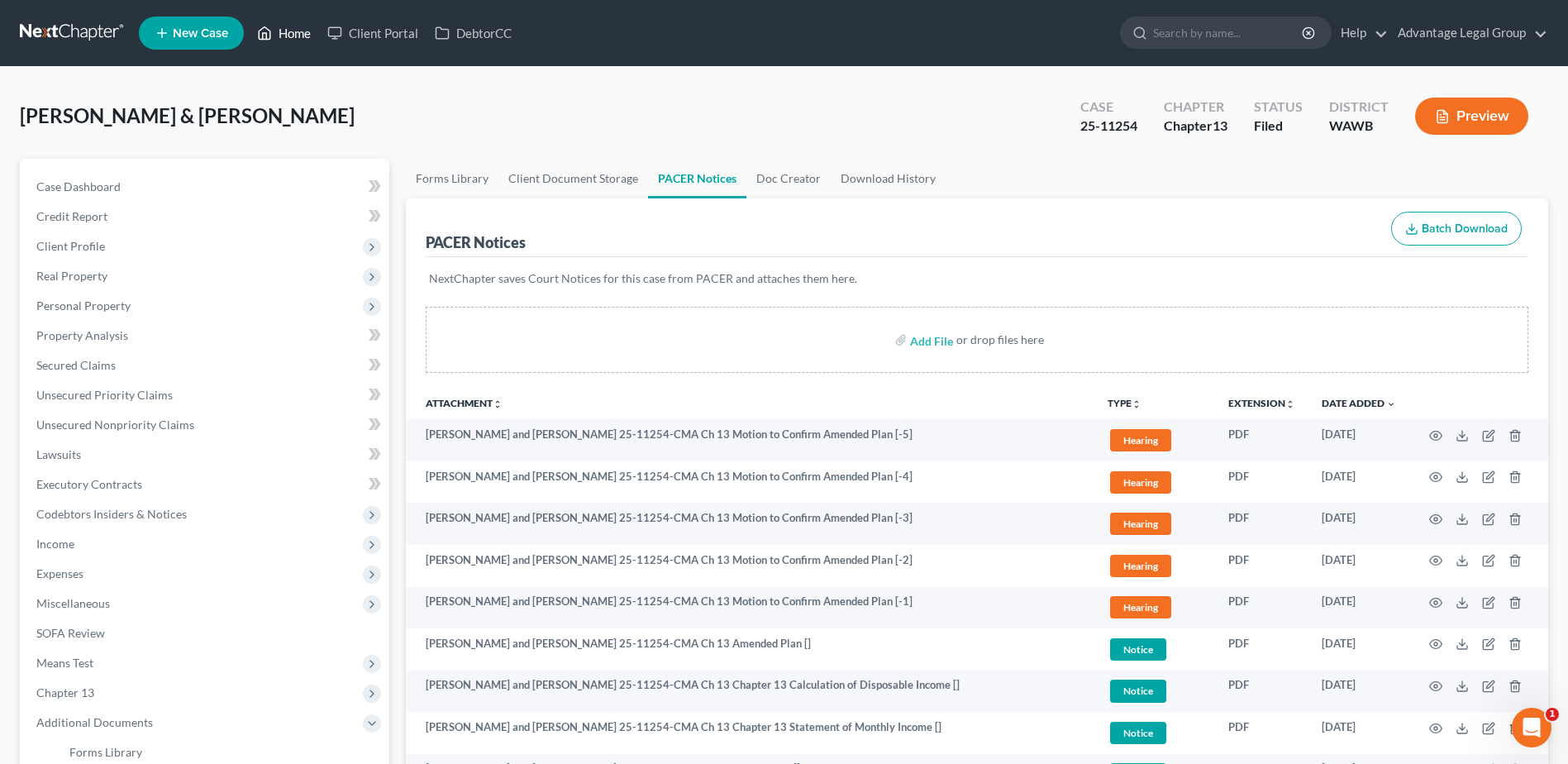
drag, startPoint x: 298, startPoint y: 39, endPoint x: 362, endPoint y: 115, distance: 99.4
click at [298, 39] on link "Home" at bounding box center [284, 32] width 70 height 29
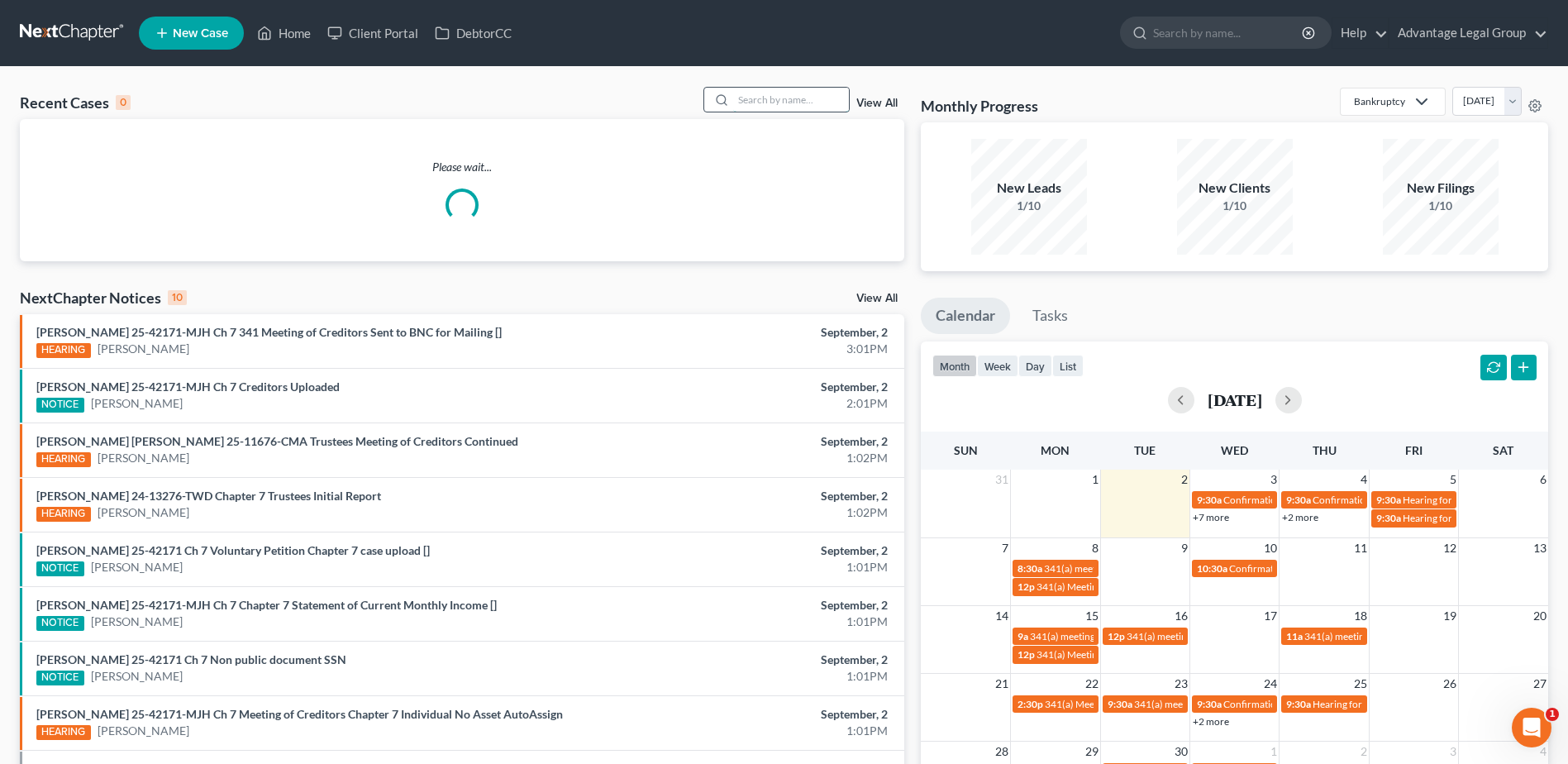
click at [766, 93] on input "search" at bounding box center [792, 99] width 116 height 24
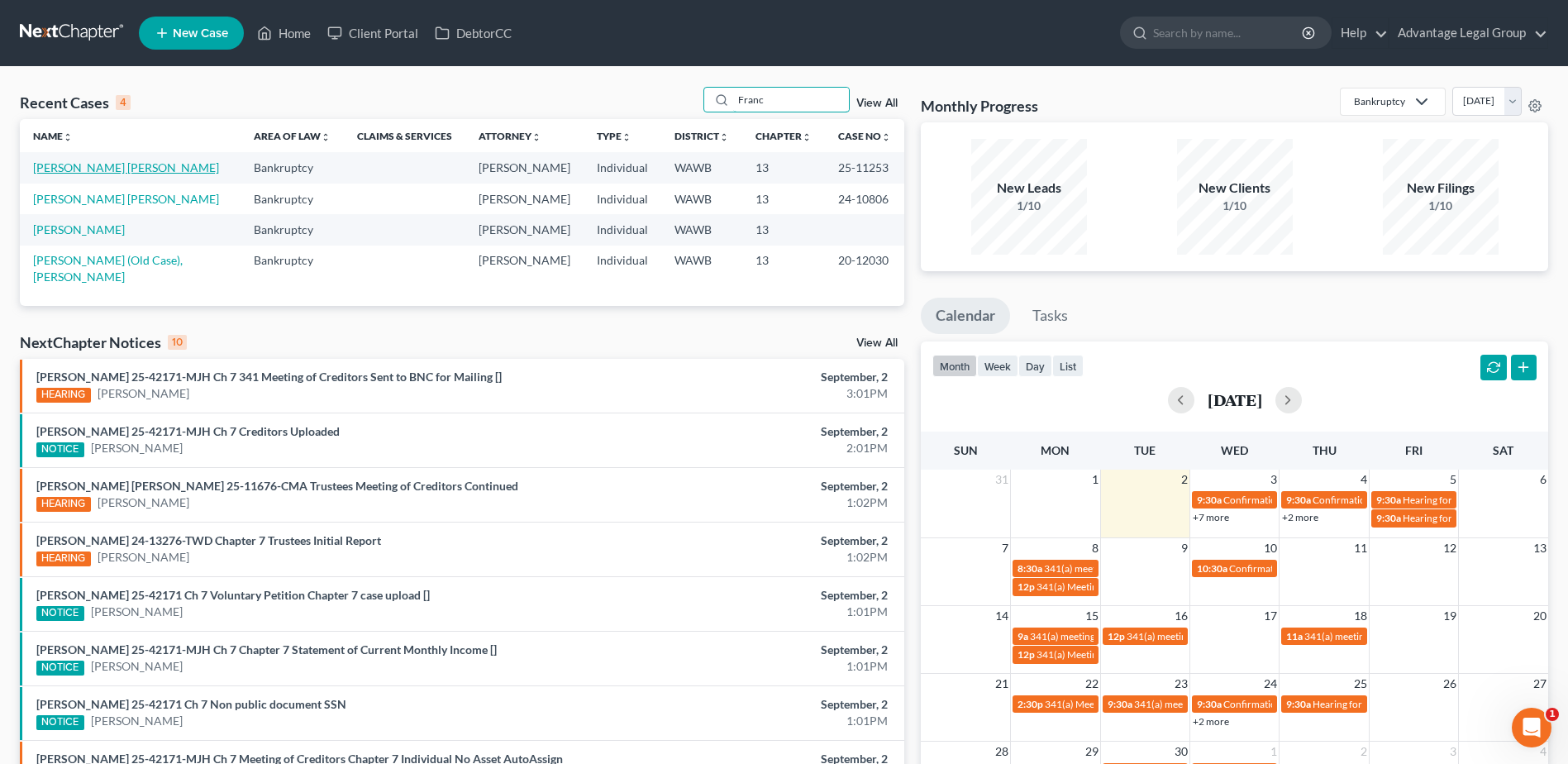
type input "Franc"
click at [87, 161] on link "[PERSON_NAME] [PERSON_NAME]" at bounding box center [126, 167] width 186 height 14
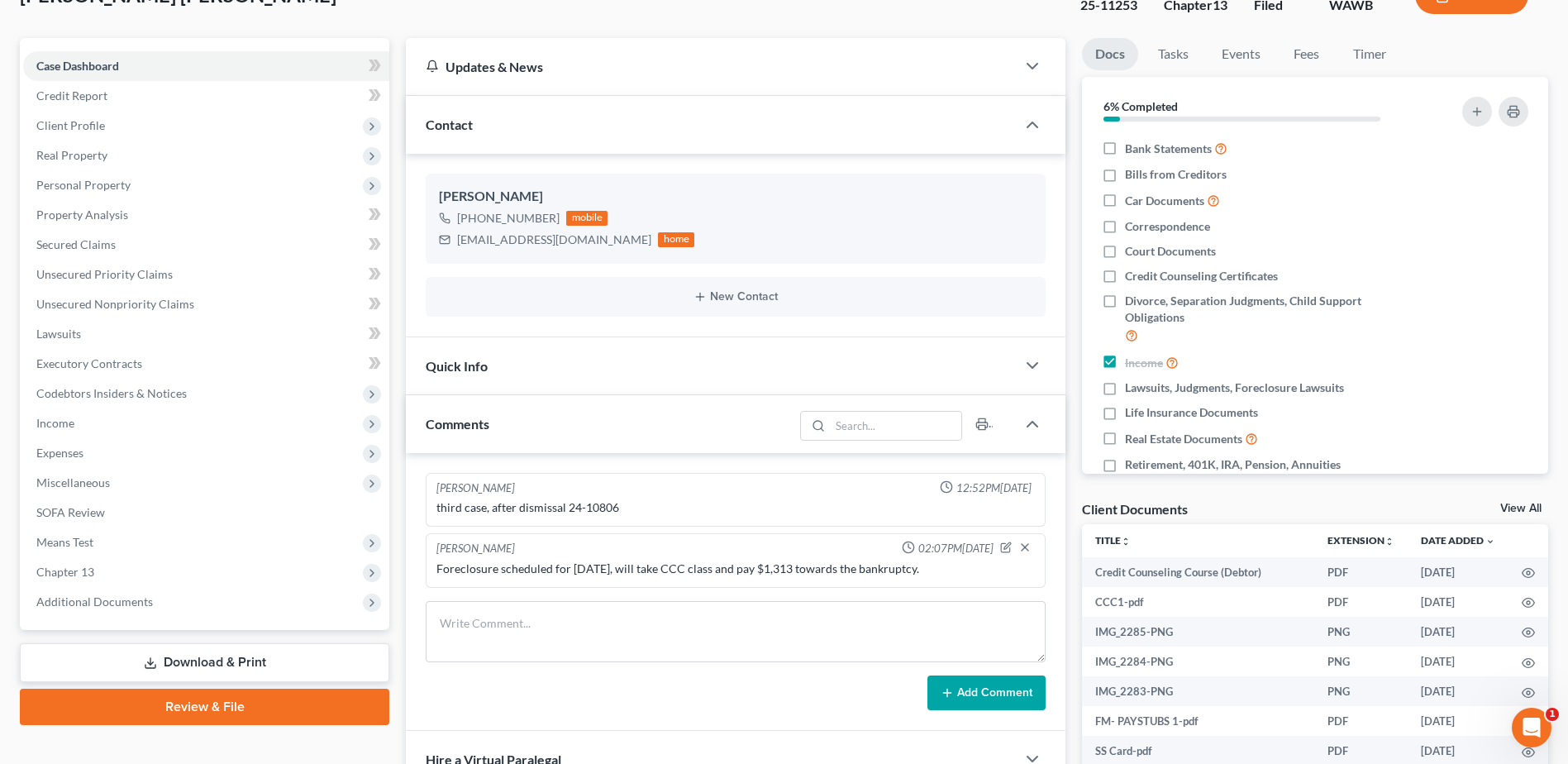
scroll to position [165, 0]
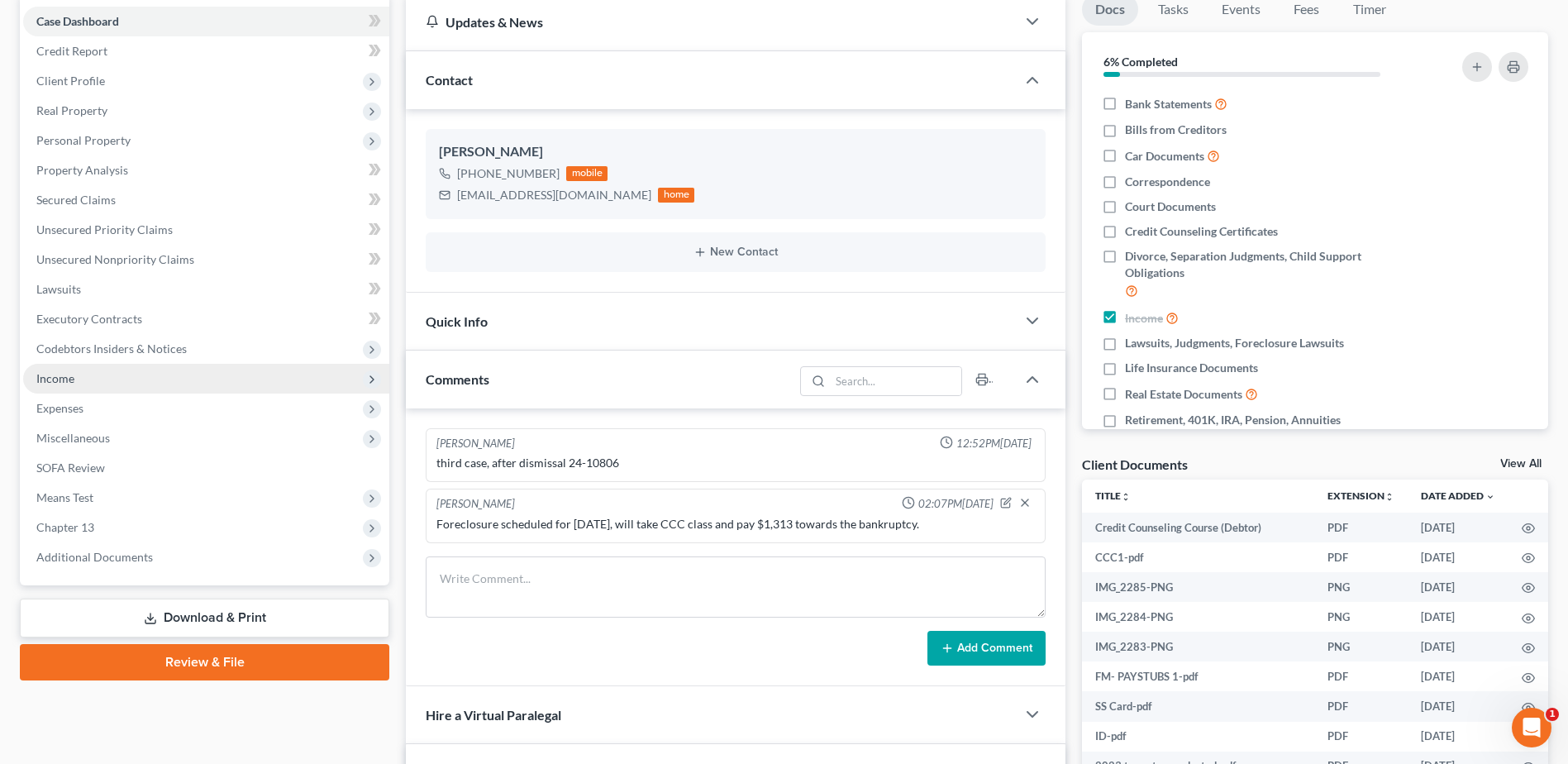
click at [63, 380] on span "Income" at bounding box center [55, 378] width 38 height 14
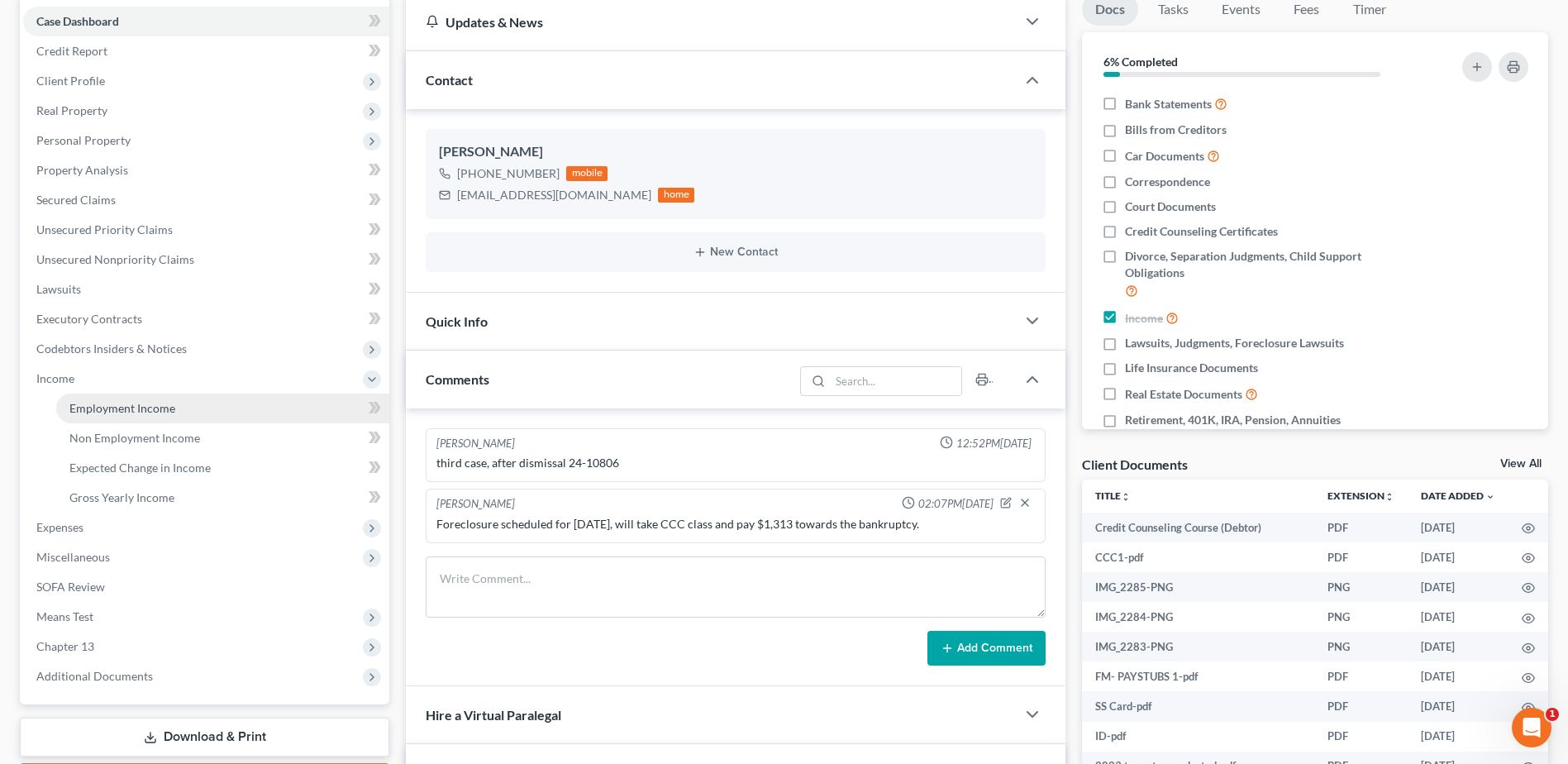
click at [85, 406] on span "Employment Income" at bounding box center [121, 407] width 105 height 14
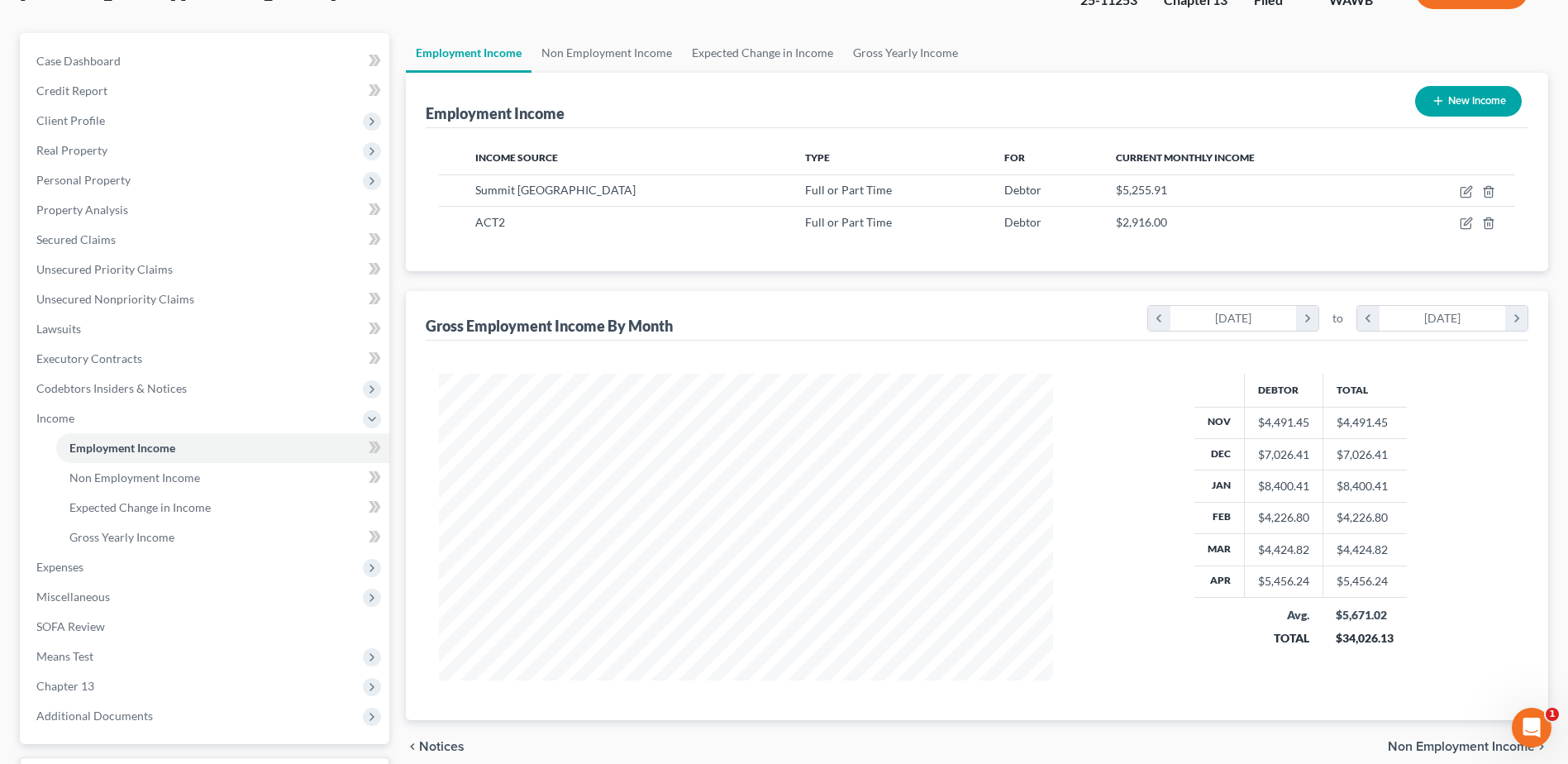
scroll to position [165, 0]
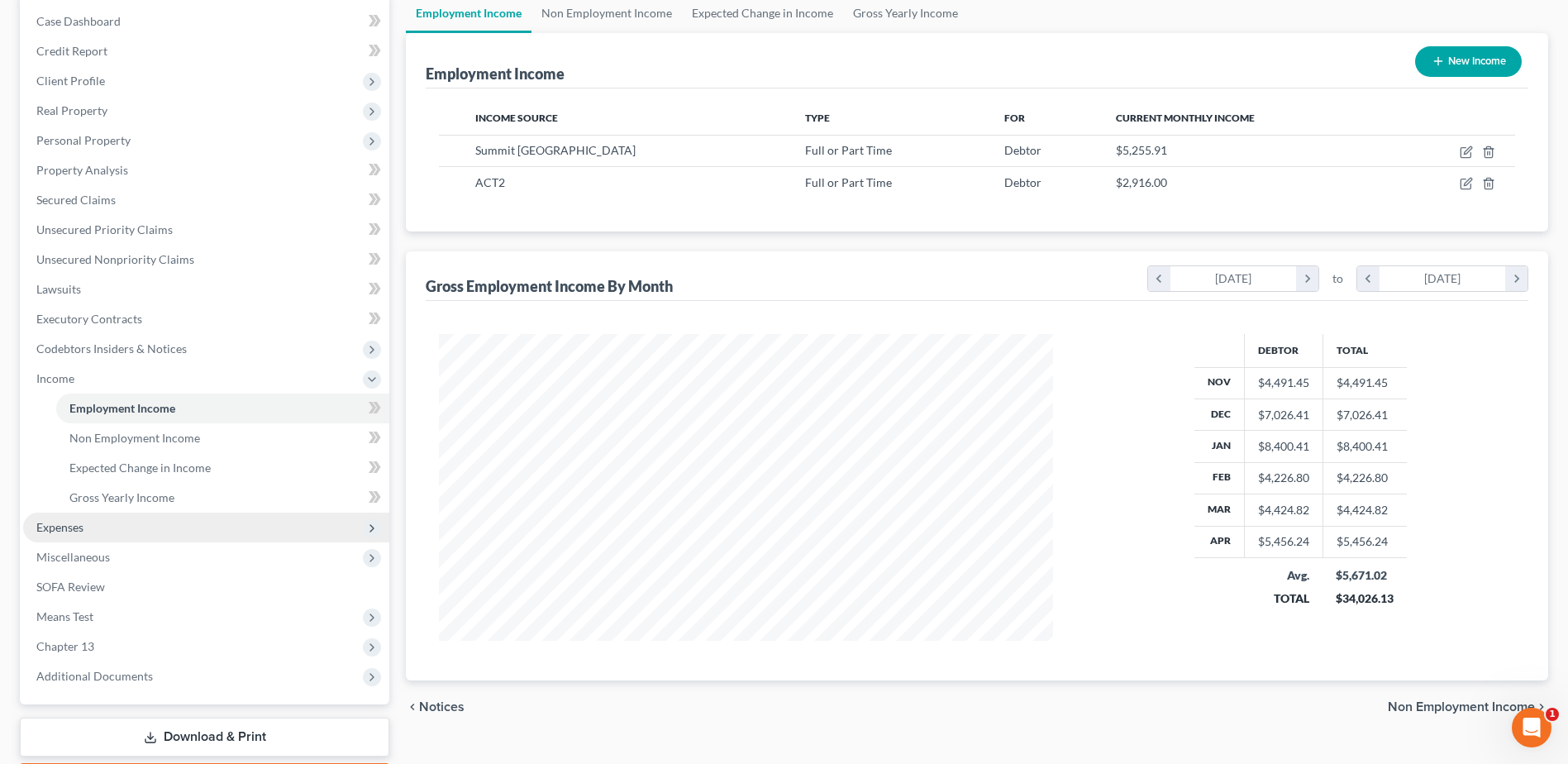
click at [61, 526] on span "Expenses" at bounding box center [60, 527] width 47 height 14
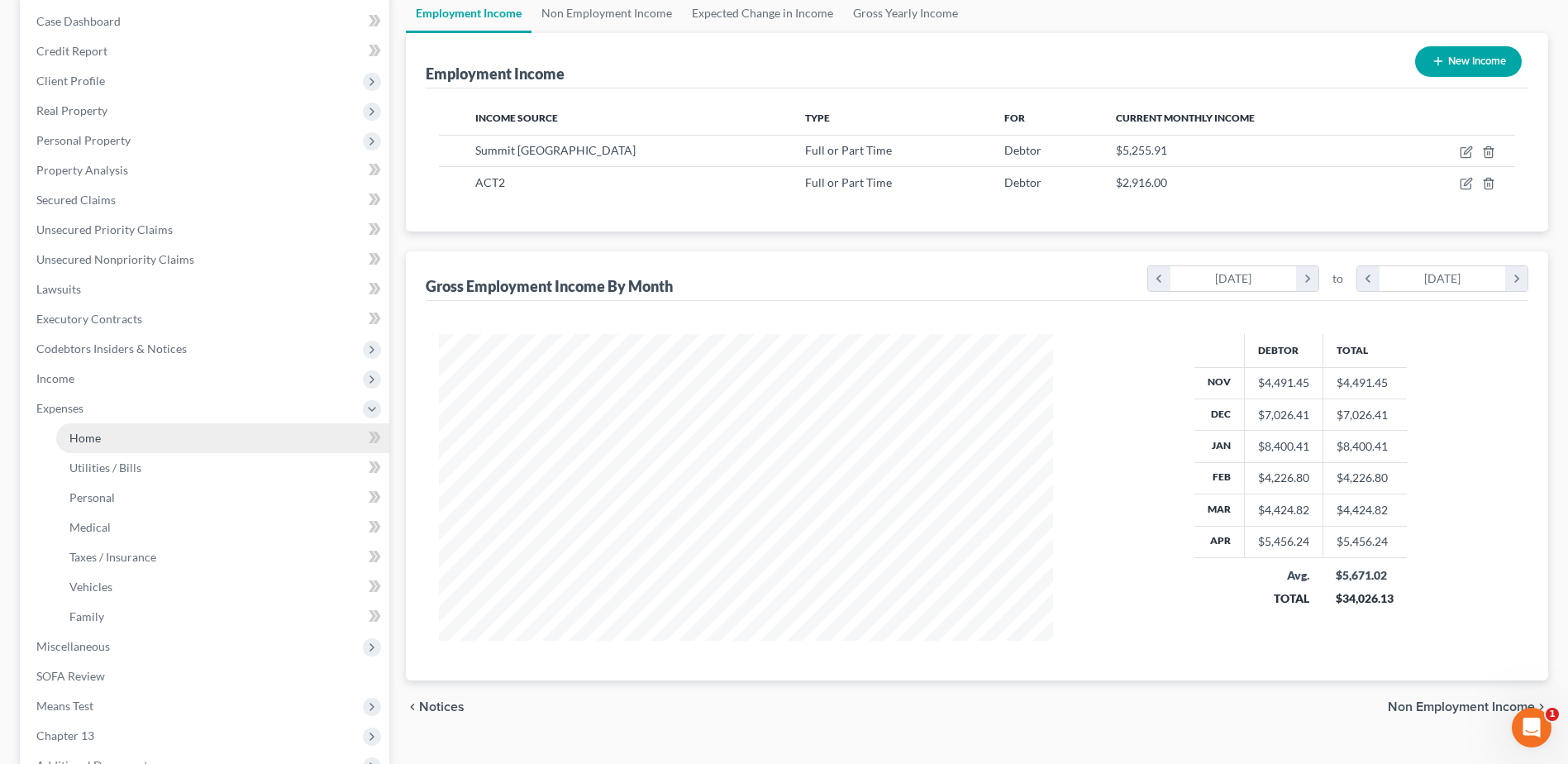
click at [81, 445] on link "Home" at bounding box center [222, 438] width 333 height 29
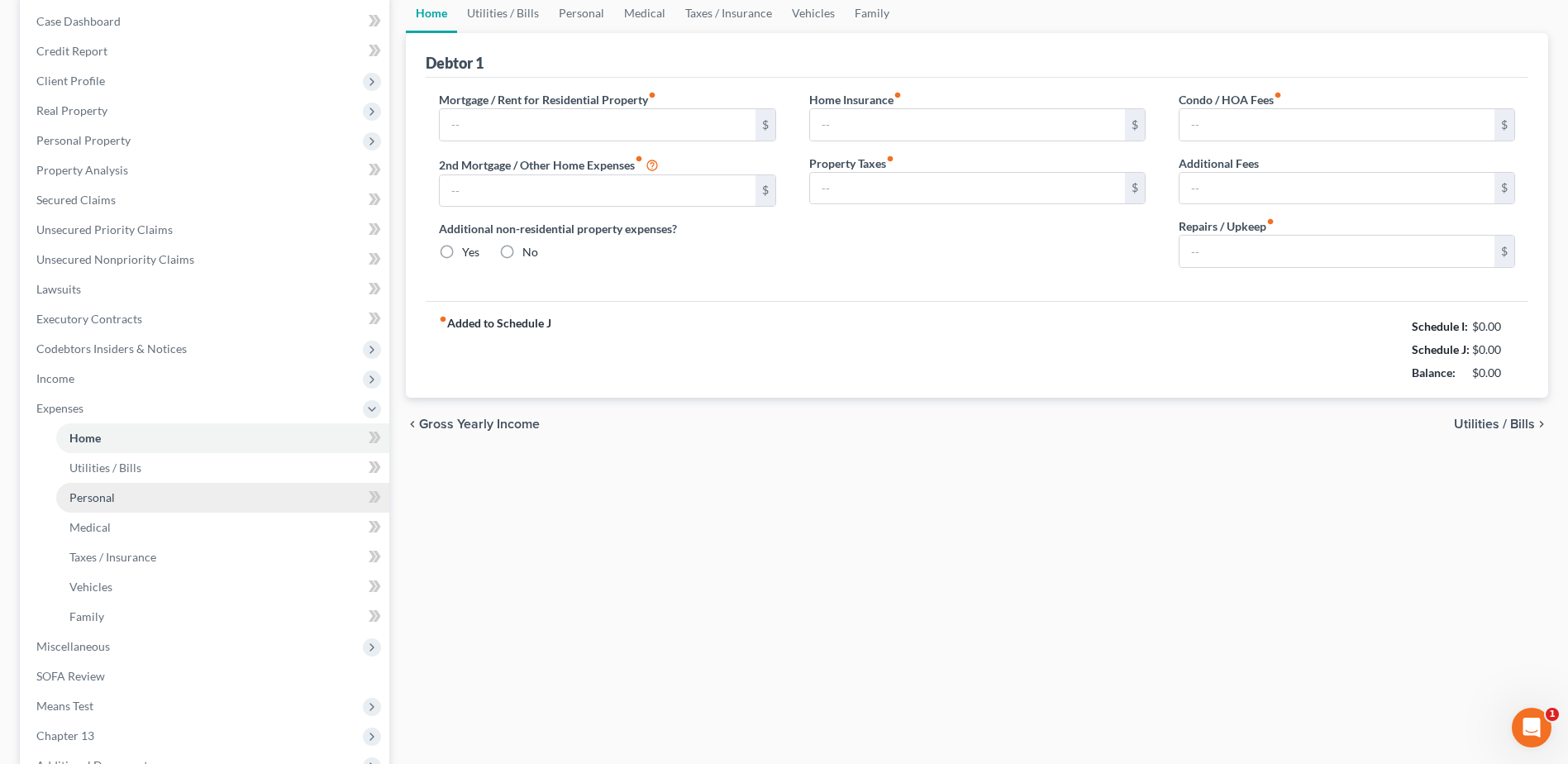
type input "0.00"
radio input "true"
type input "0.00"
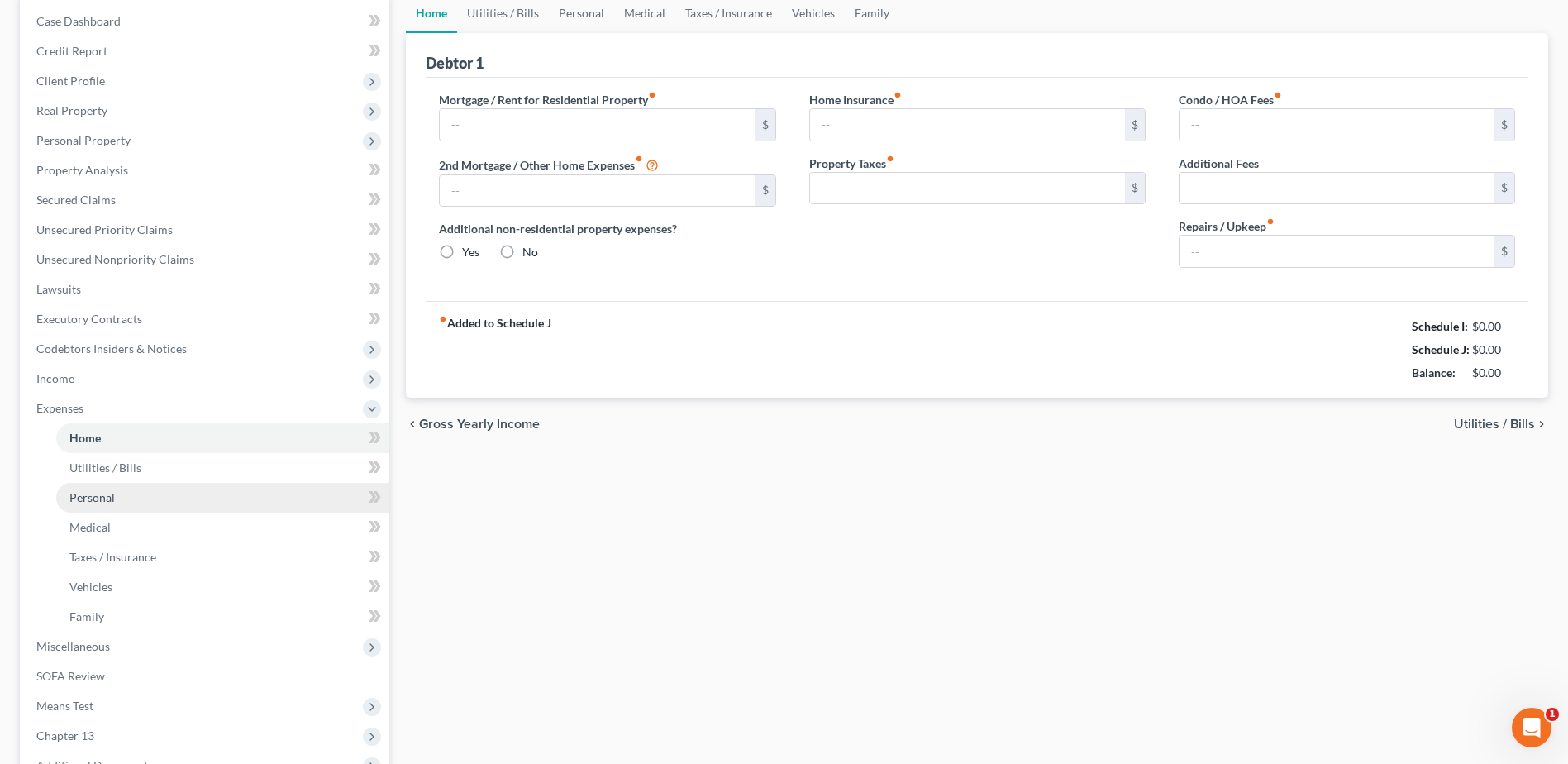
type input "0.00"
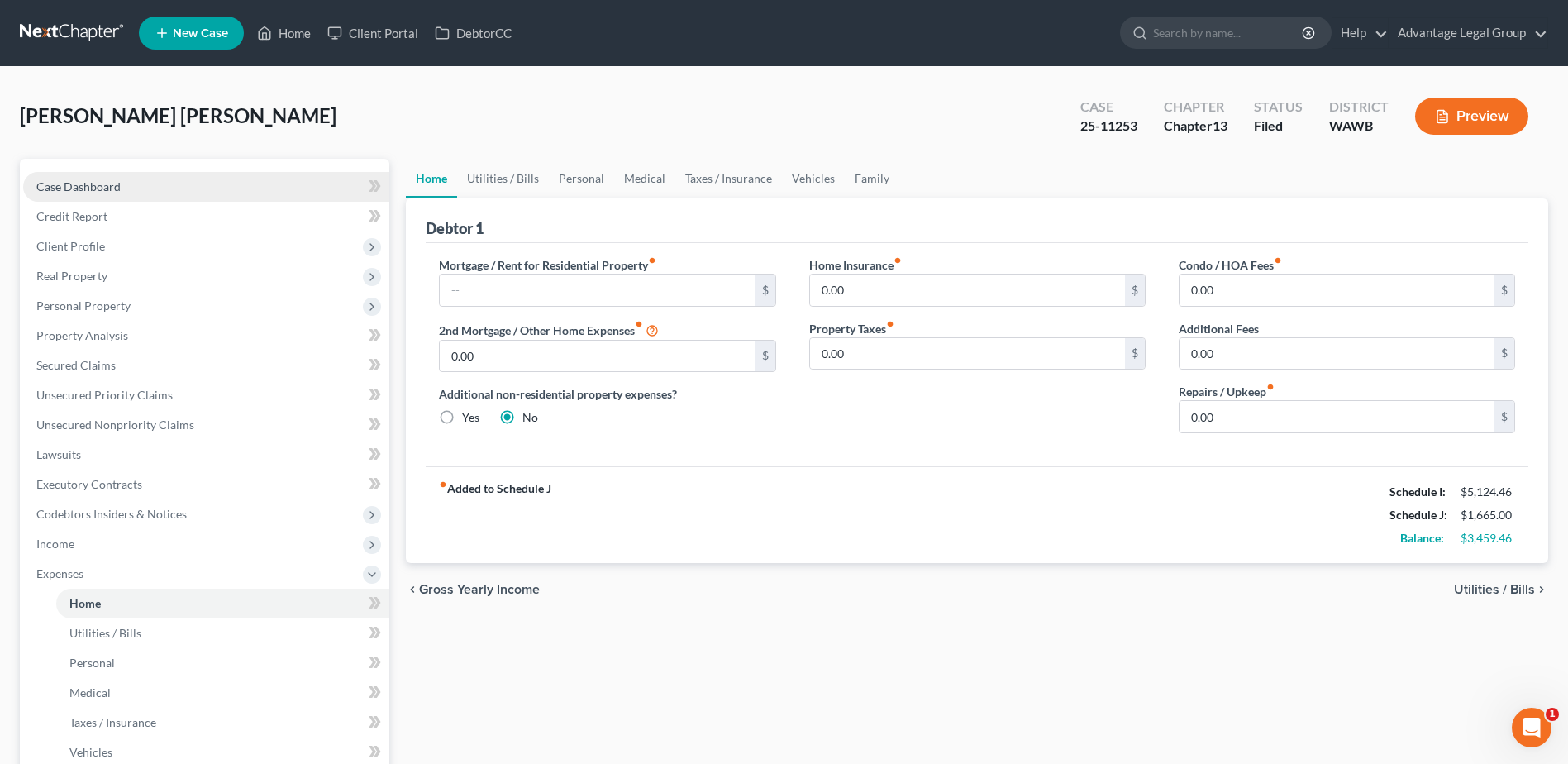
click at [86, 186] on span "Case Dashboard" at bounding box center [78, 186] width 84 height 14
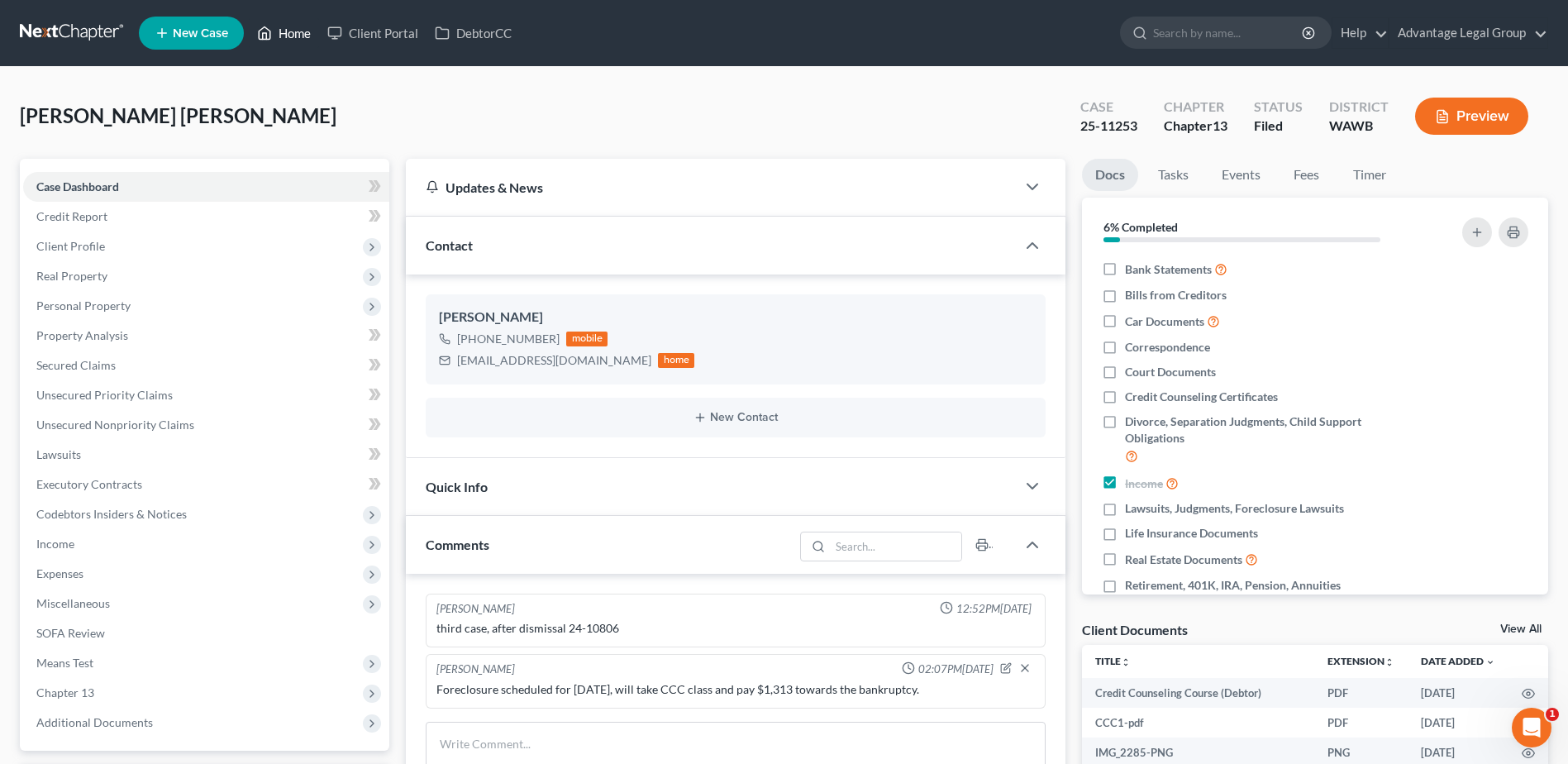
click at [287, 28] on link "Home" at bounding box center [284, 32] width 70 height 29
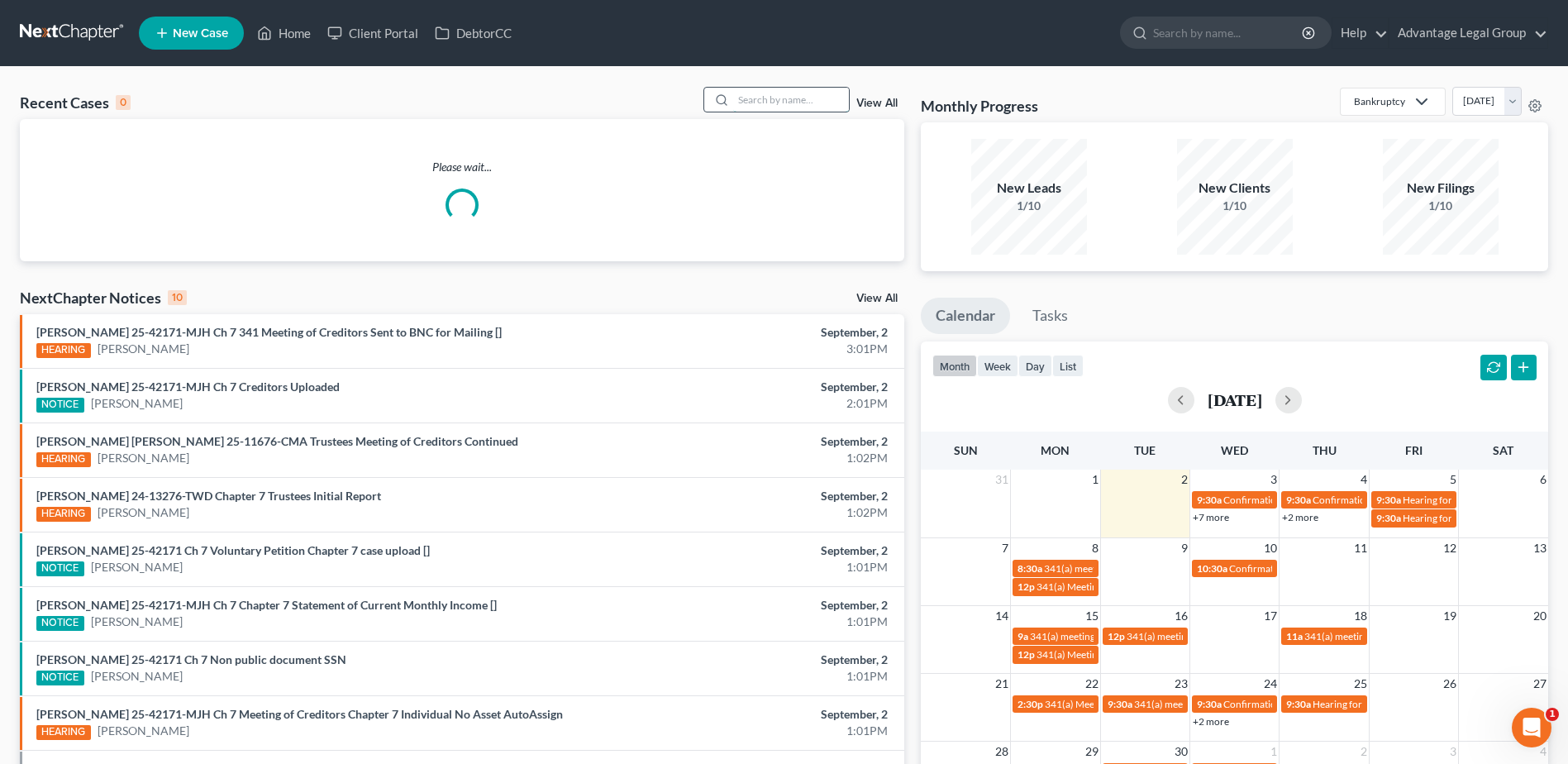
click at [770, 102] on input "search" at bounding box center [792, 99] width 116 height 24
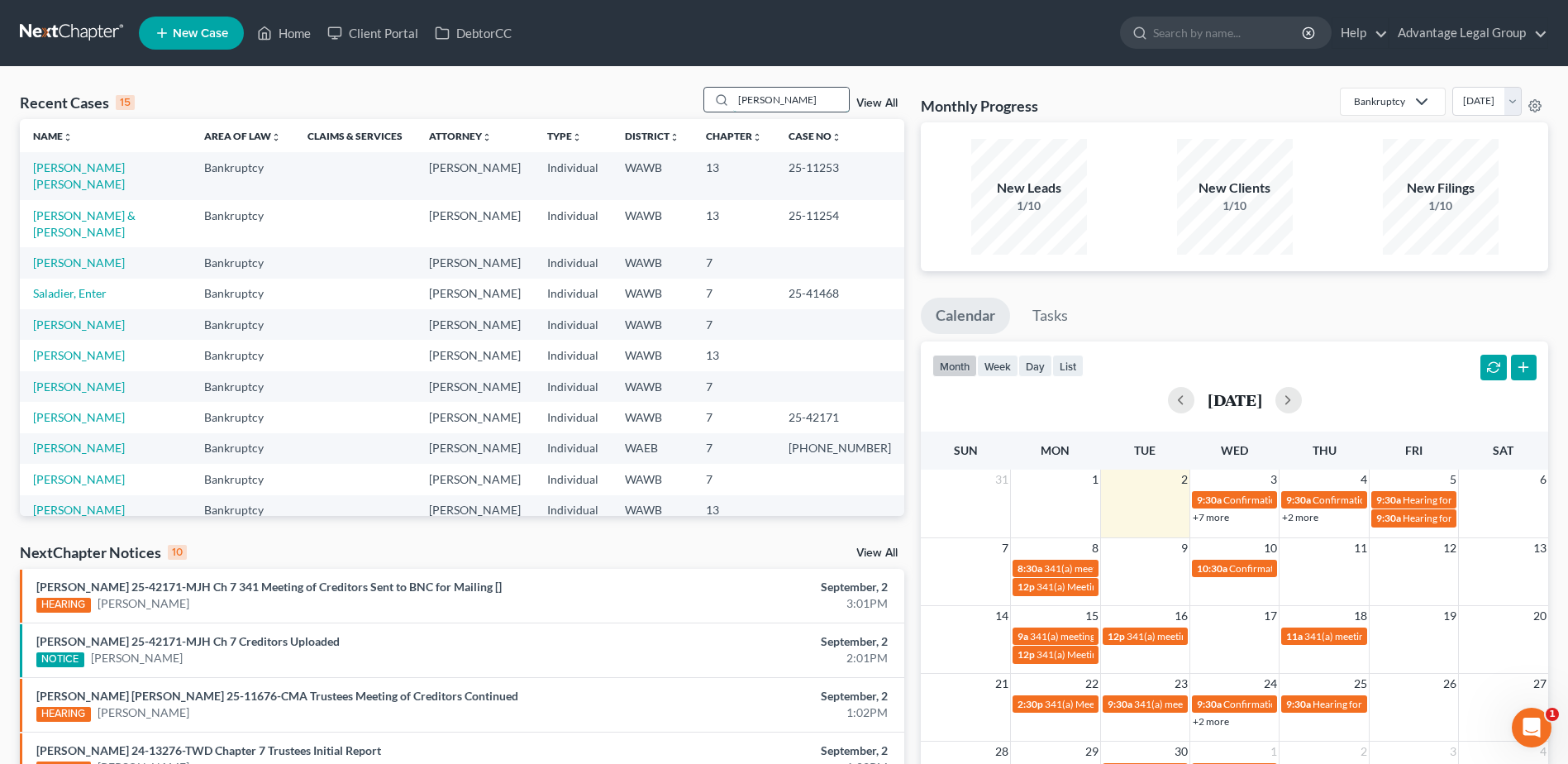
type input "[PERSON_NAME]"
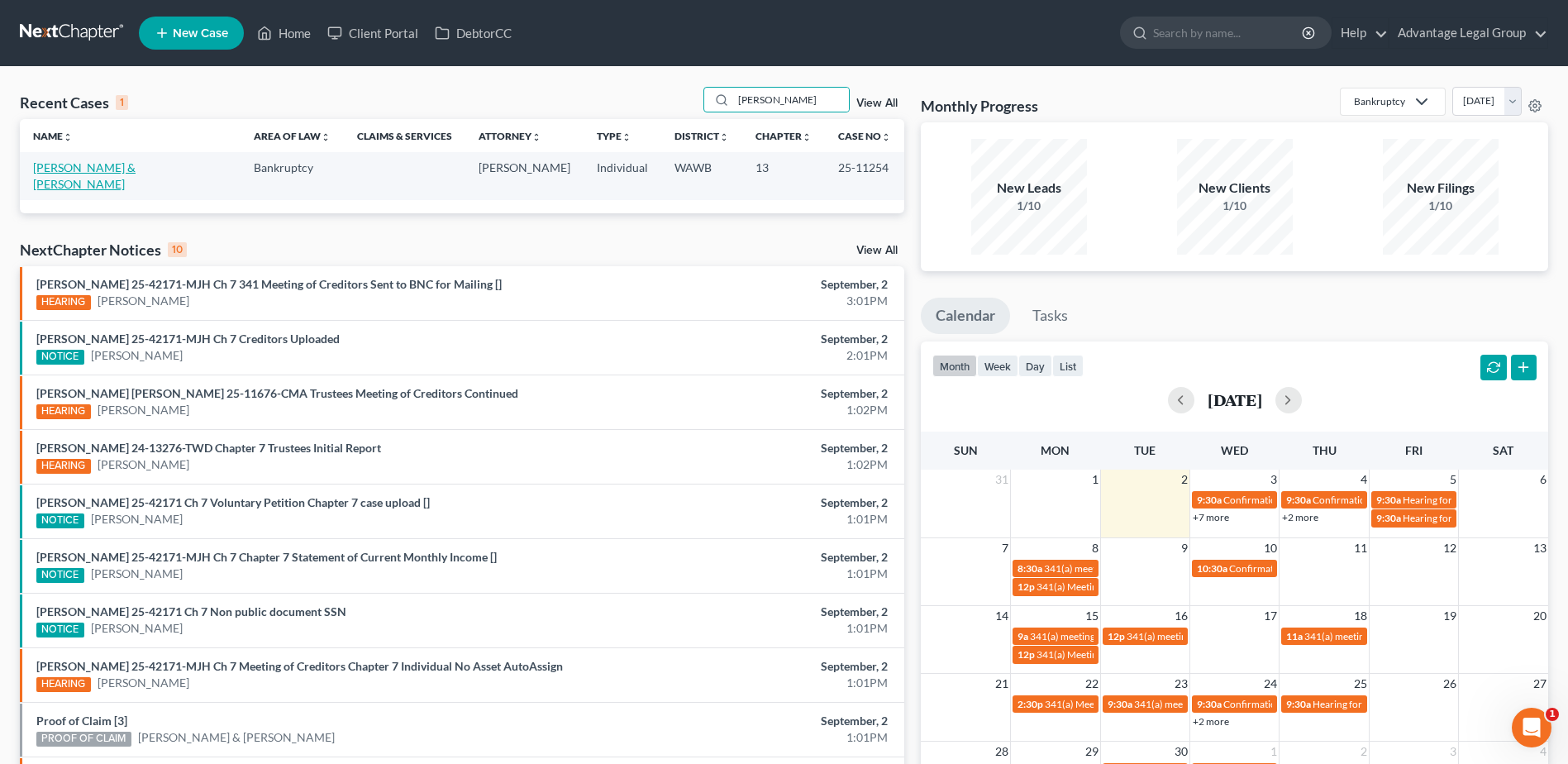
click at [82, 163] on link "[PERSON_NAME] & [PERSON_NAME]" at bounding box center [84, 176] width 103 height 30
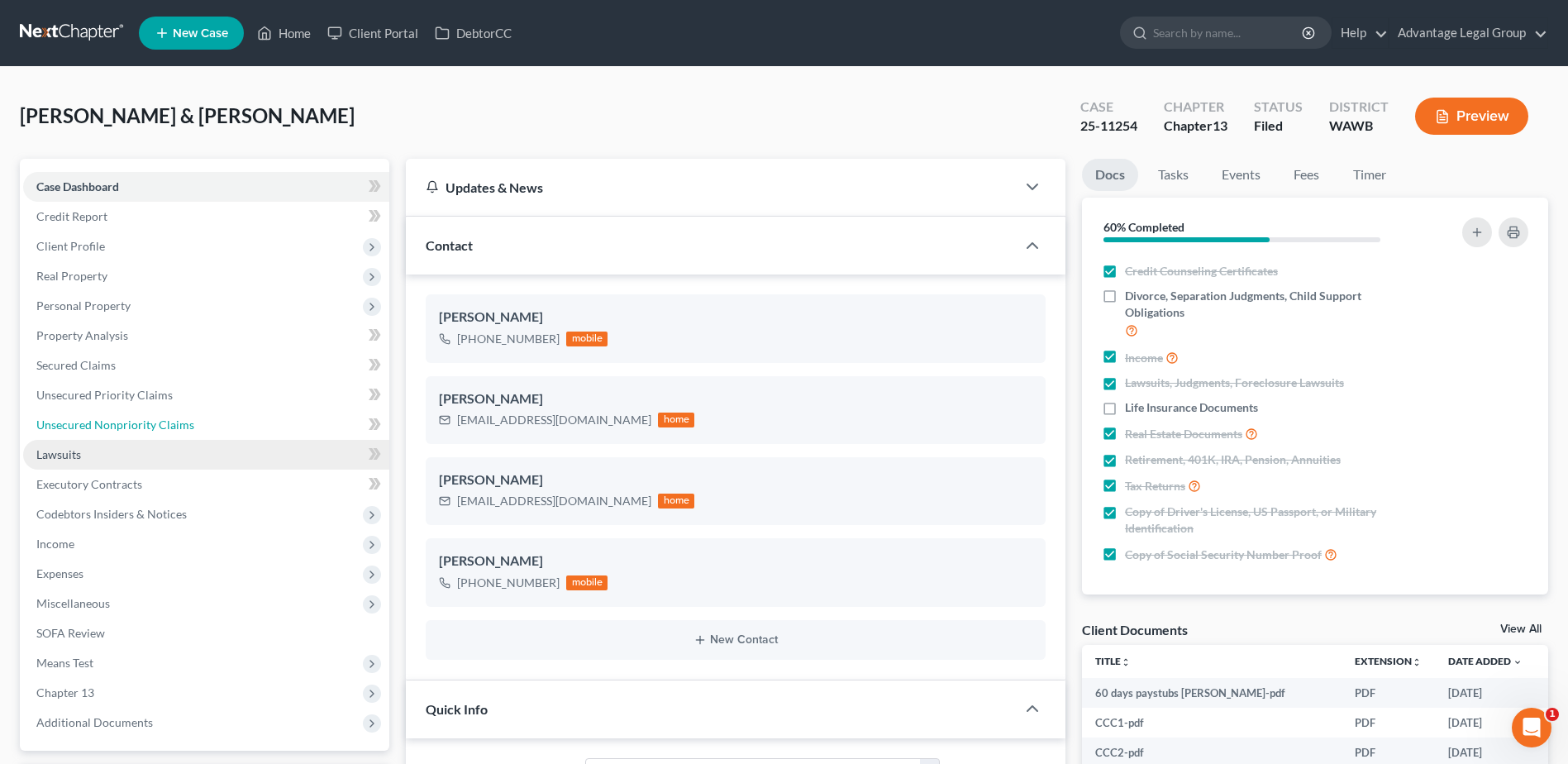
drag, startPoint x: 125, startPoint y: 429, endPoint x: 172, endPoint y: 438, distance: 47.9
click at [125, 429] on span "Unsecured Nonpriority Claims" at bounding box center [115, 424] width 158 height 14
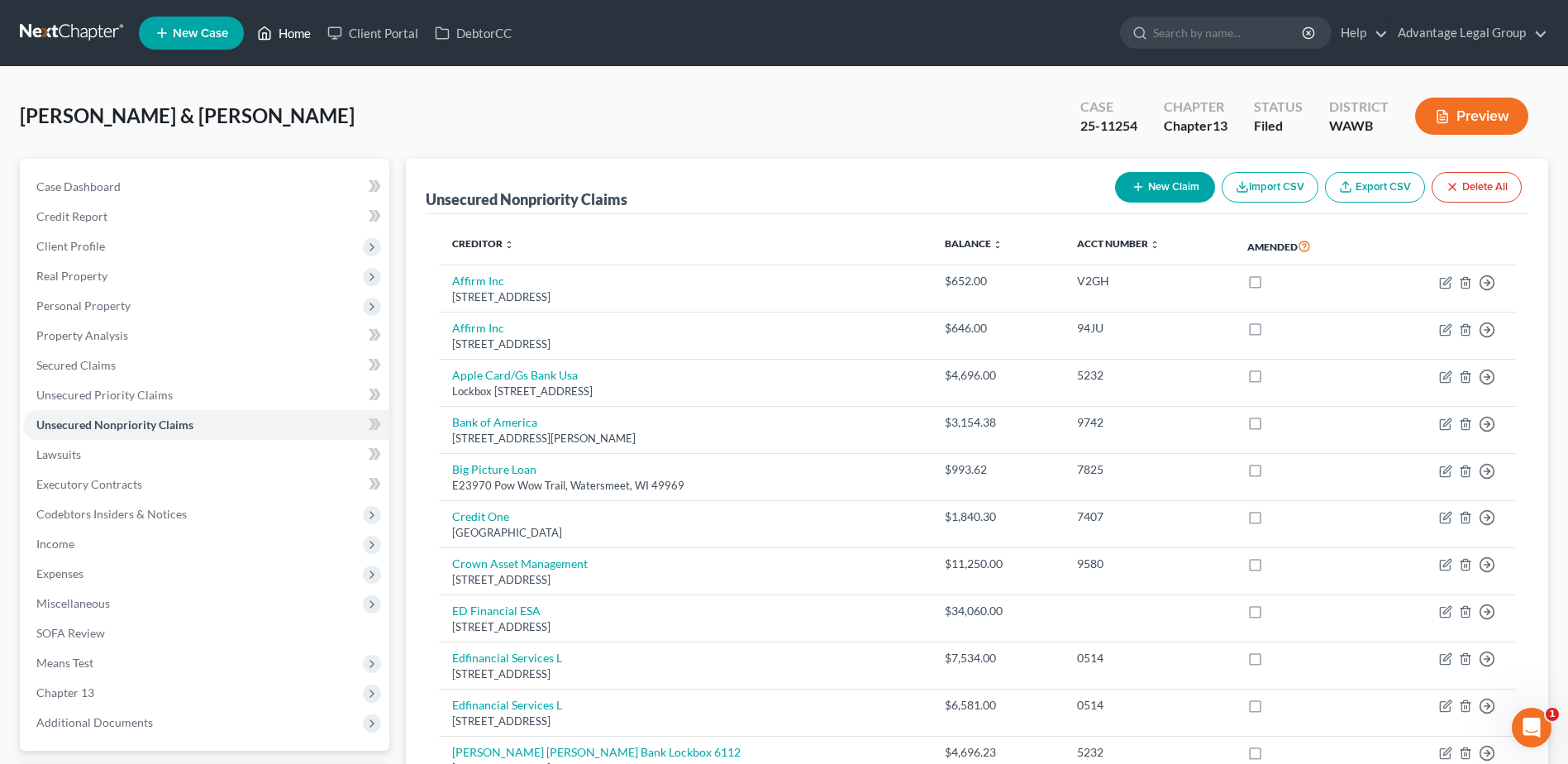
click at [300, 35] on link "Home" at bounding box center [284, 32] width 70 height 29
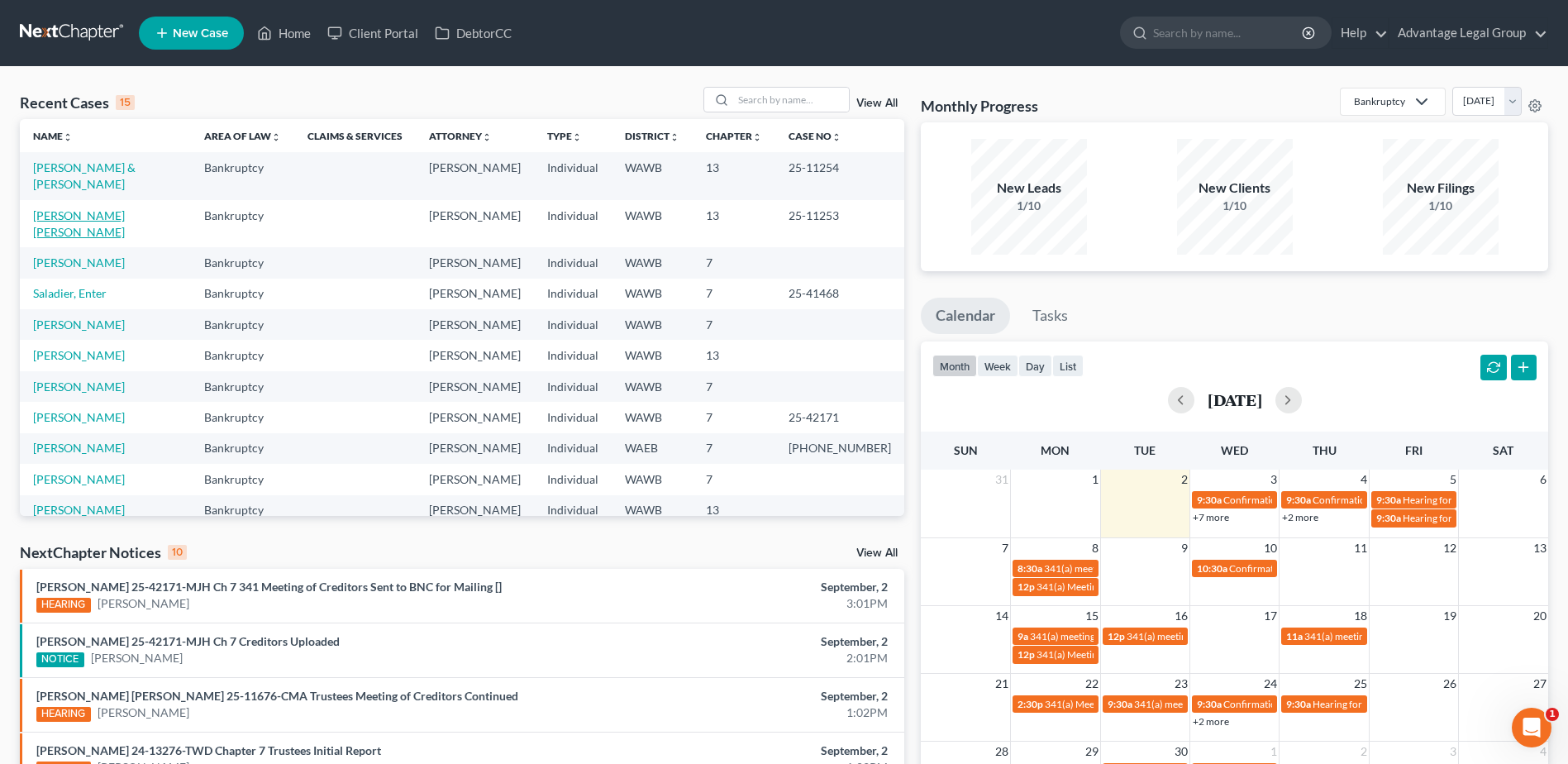
click at [93, 208] on link "[PERSON_NAME] [PERSON_NAME]" at bounding box center [79, 223] width 92 height 30
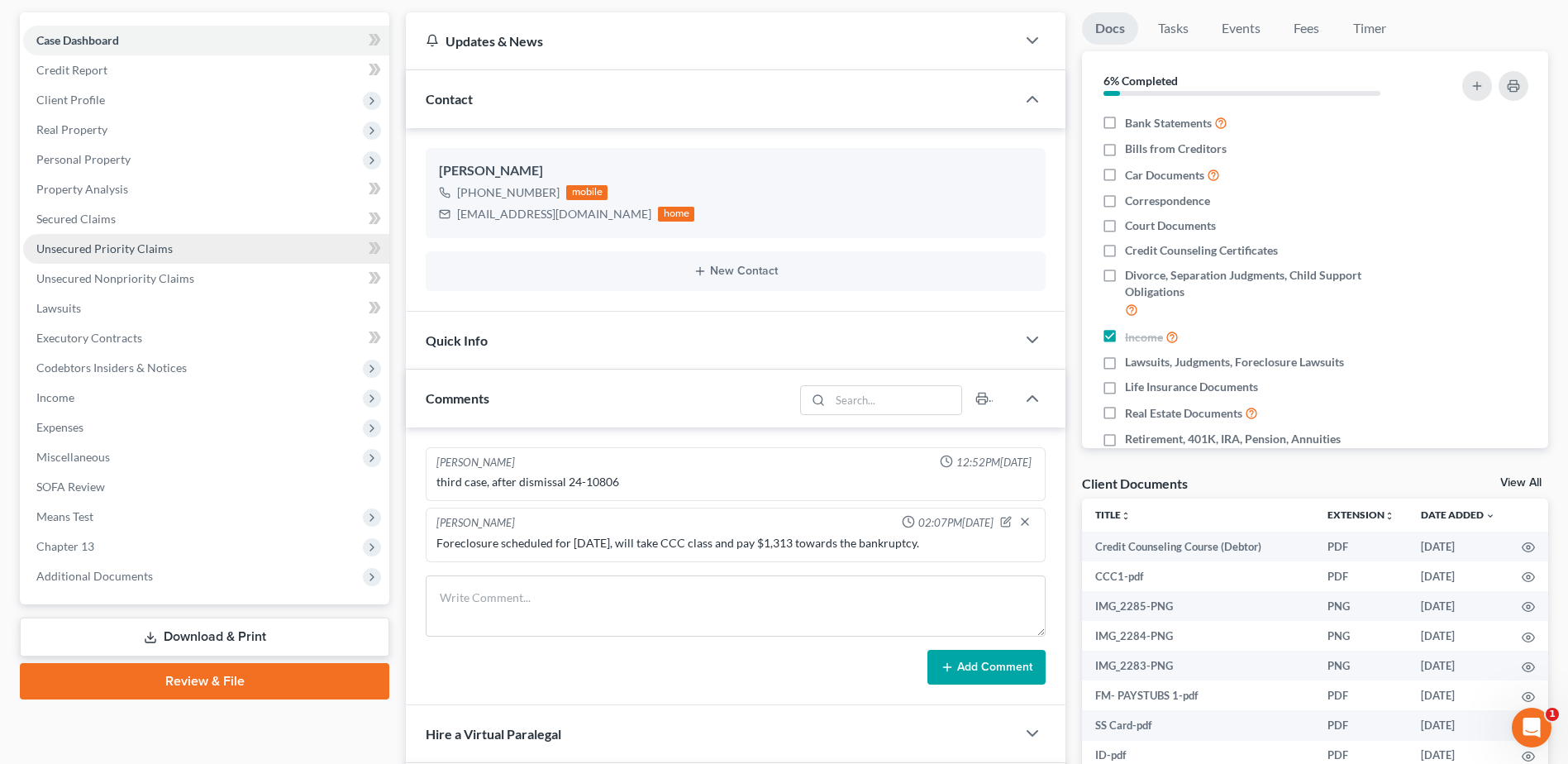
scroll to position [165, 0]
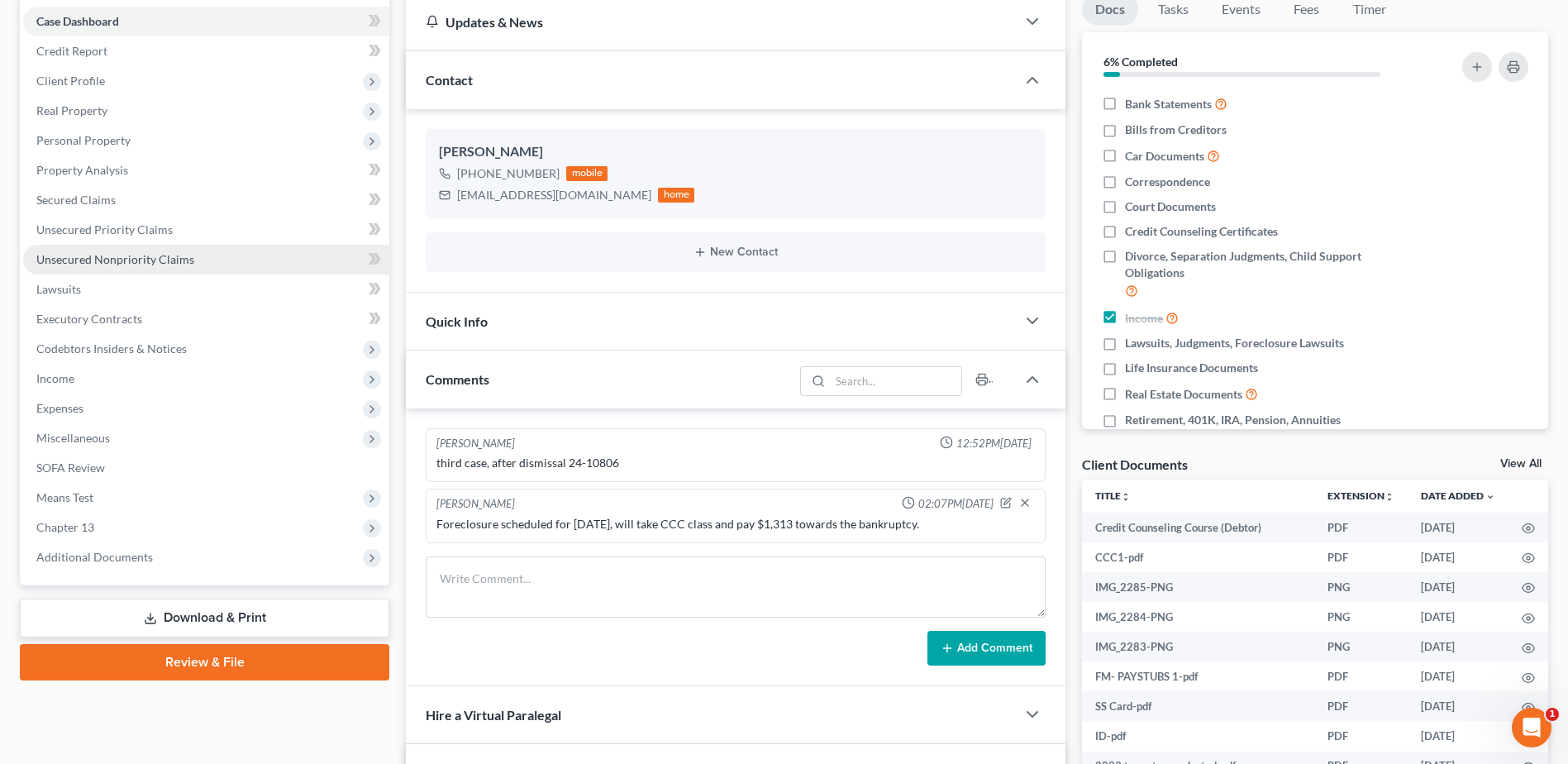
click at [121, 259] on span "Unsecured Nonpriority Claims" at bounding box center [115, 259] width 158 height 14
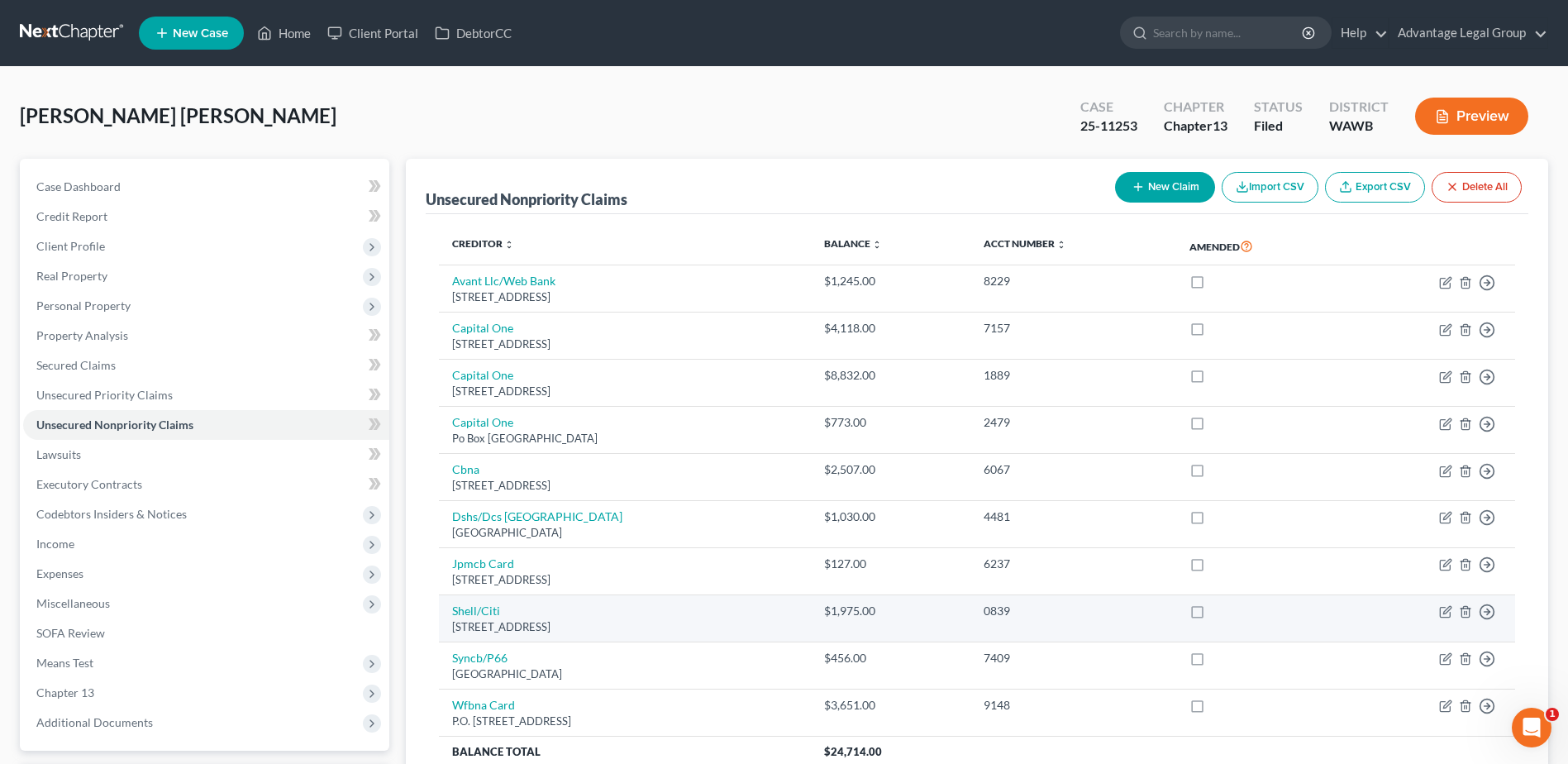
scroll to position [83, 0]
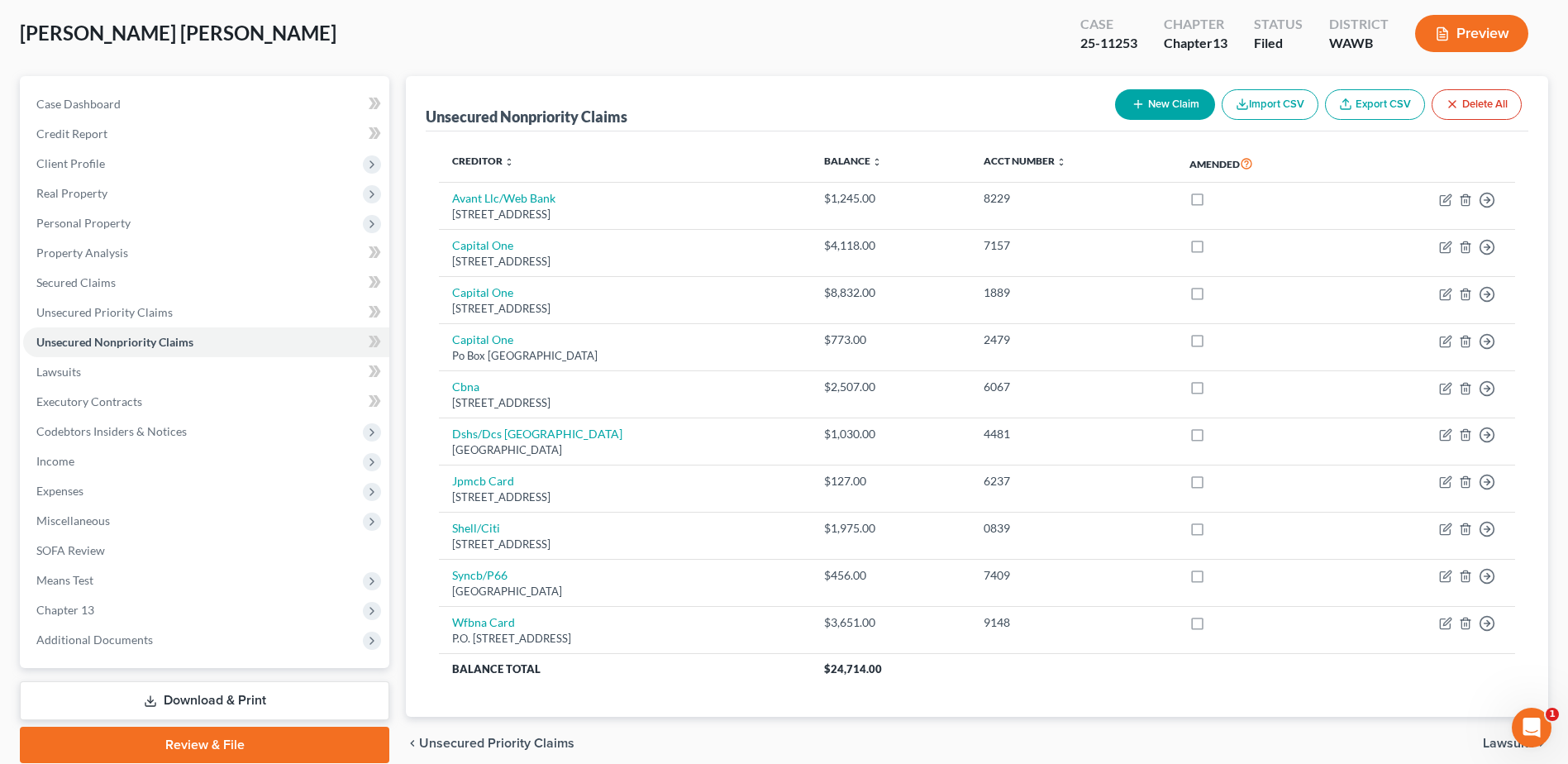
click at [1155, 112] on button "New Claim" at bounding box center [1165, 104] width 100 height 30
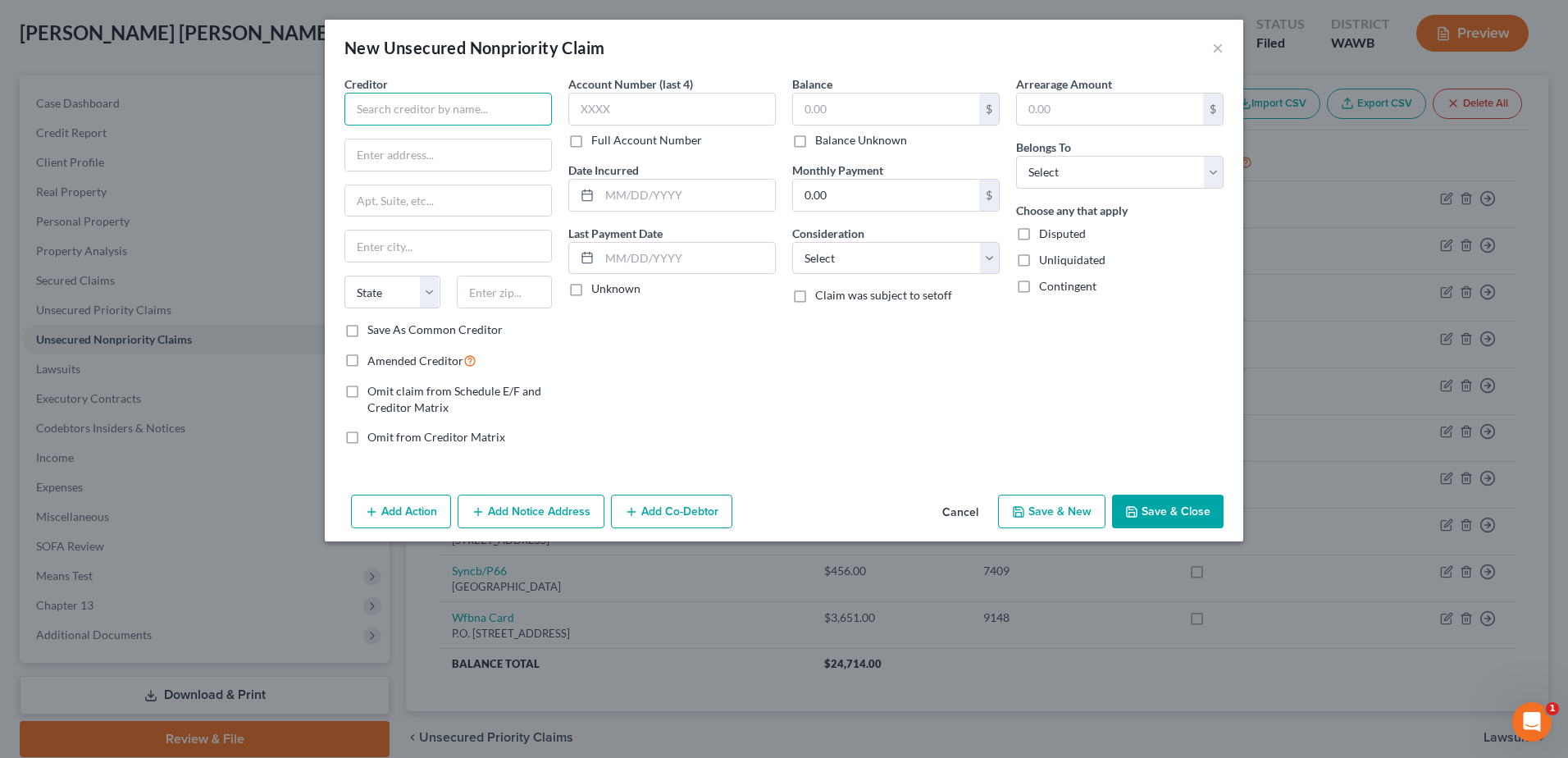
click at [410, 119] on input "text" at bounding box center [448, 108] width 207 height 33
type input "[DEMOGRAPHIC_DATA][PERSON_NAME]"
type input "[STREET_ADDRESS]"
click at [395, 240] on input "text" at bounding box center [448, 246] width 206 height 31
type input "Tacoma"
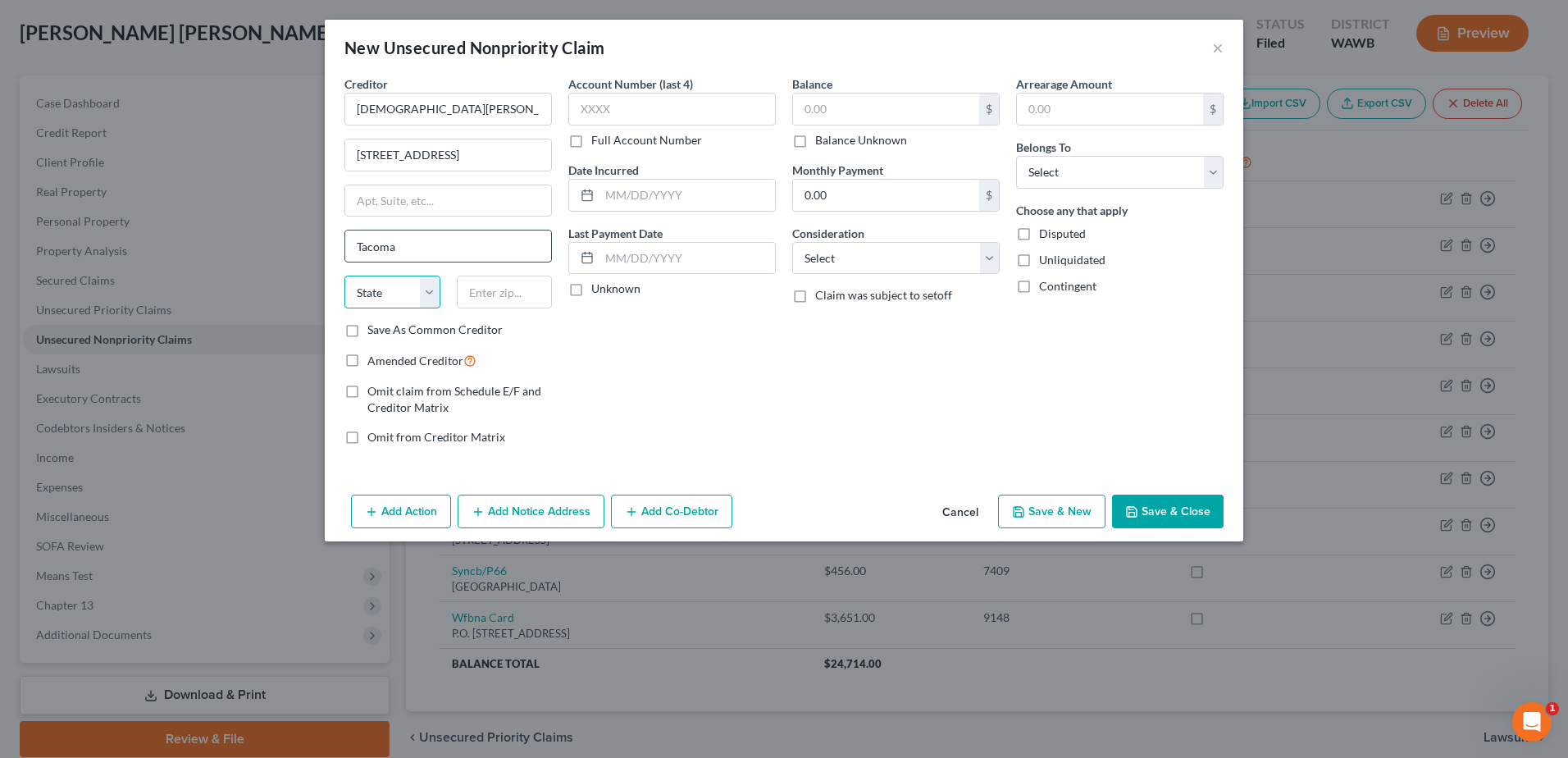
select select "50"
type input "98444"
click at [906, 192] on input "0.00" at bounding box center [886, 195] width 186 height 31
type input "10"
click at [992, 264] on select "Select Cable / Satellite Services Collection Agency Credit Card Debt Debt Couns…" at bounding box center [896, 258] width 207 height 33
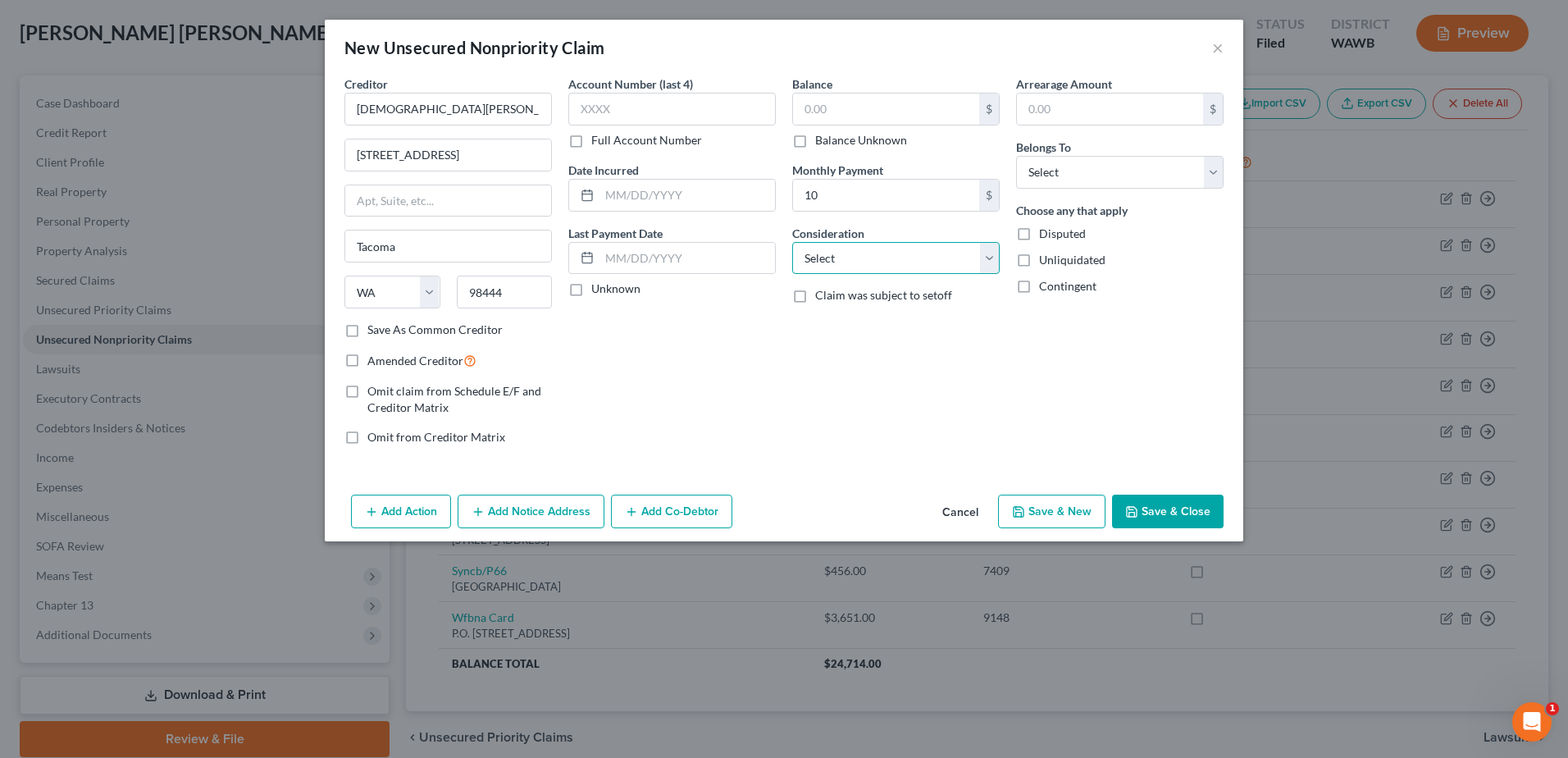
select select "12"
click at [792, 242] on select "Select Cable / Satellite Services Collection Agency Credit Card Debt Debt Couns…" at bounding box center [896, 258] width 207 height 33
click at [1218, 175] on select "Select Debtor 1 Only Debtor 2 Only Debtor 1 And Debtor 2 Only At Least One Of T…" at bounding box center [1120, 171] width 207 height 33
select select "0"
click at [1016, 155] on select "Select Debtor 1 Only Debtor 2 Only Debtor 1 And Debtor 2 Only At Least One Of T…" at bounding box center [1120, 171] width 207 height 33
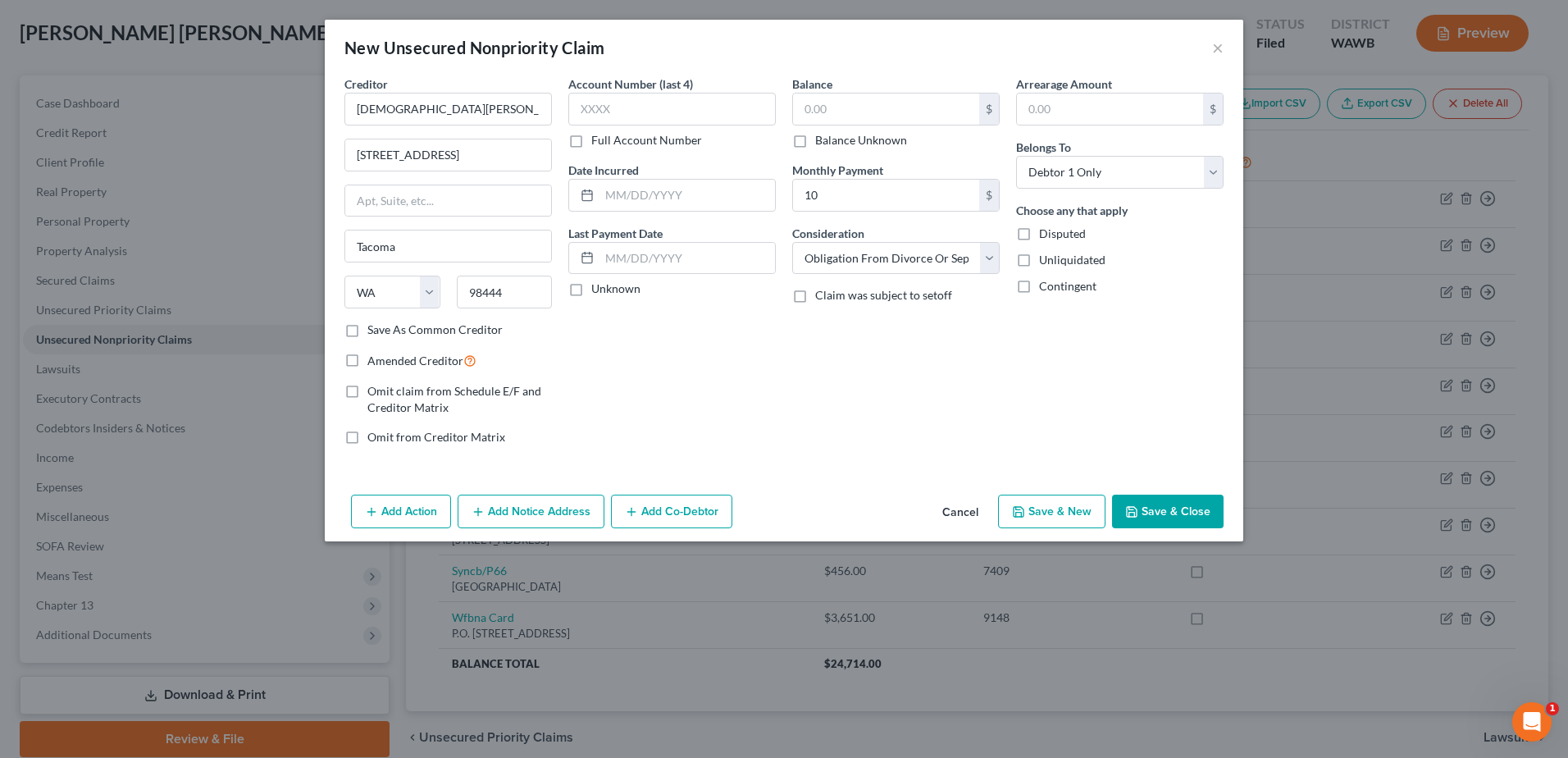
click at [1169, 514] on button "Save & Close" at bounding box center [1168, 511] width 111 height 35
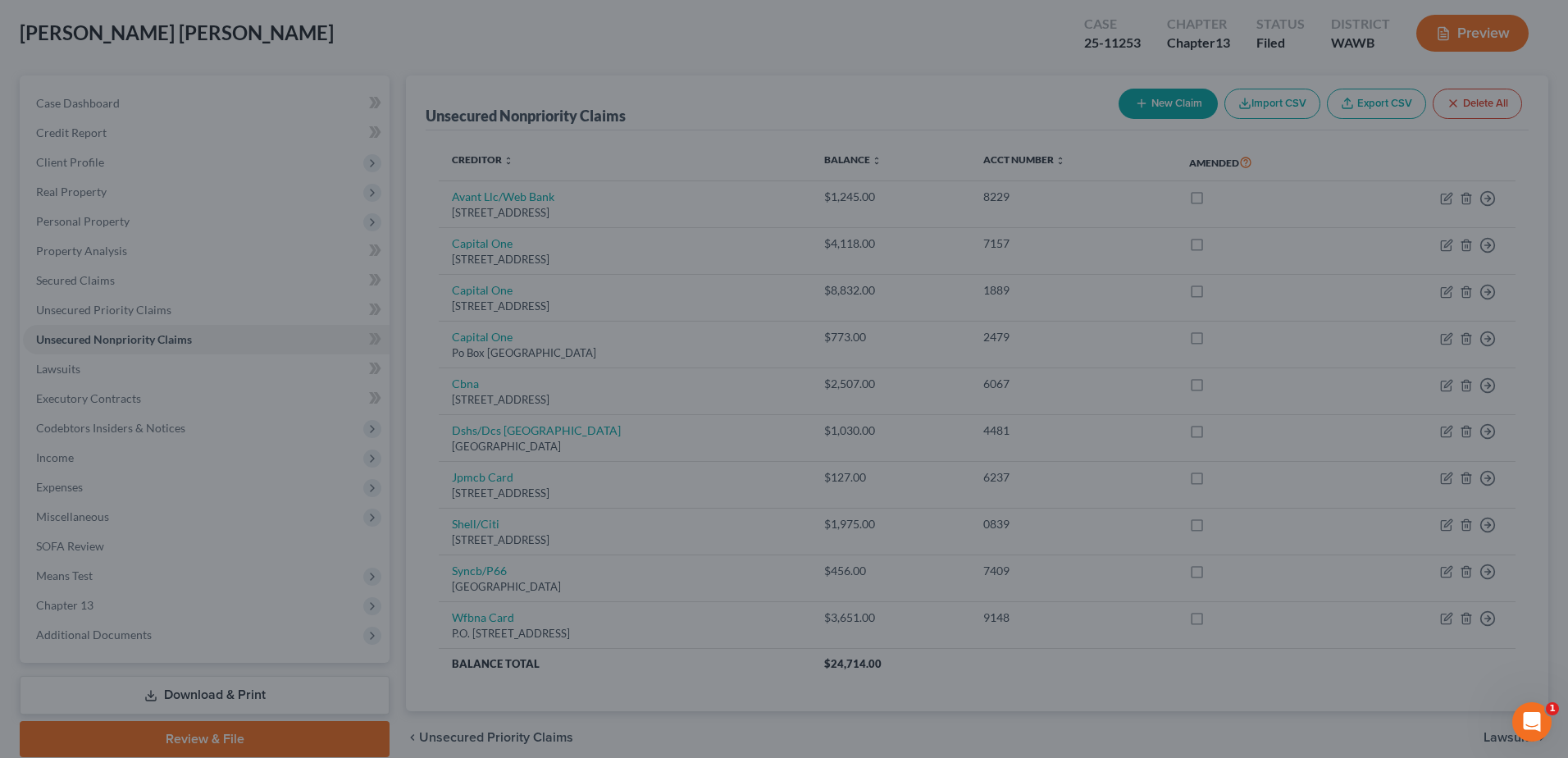
type input "0.00"
type input "10.00"
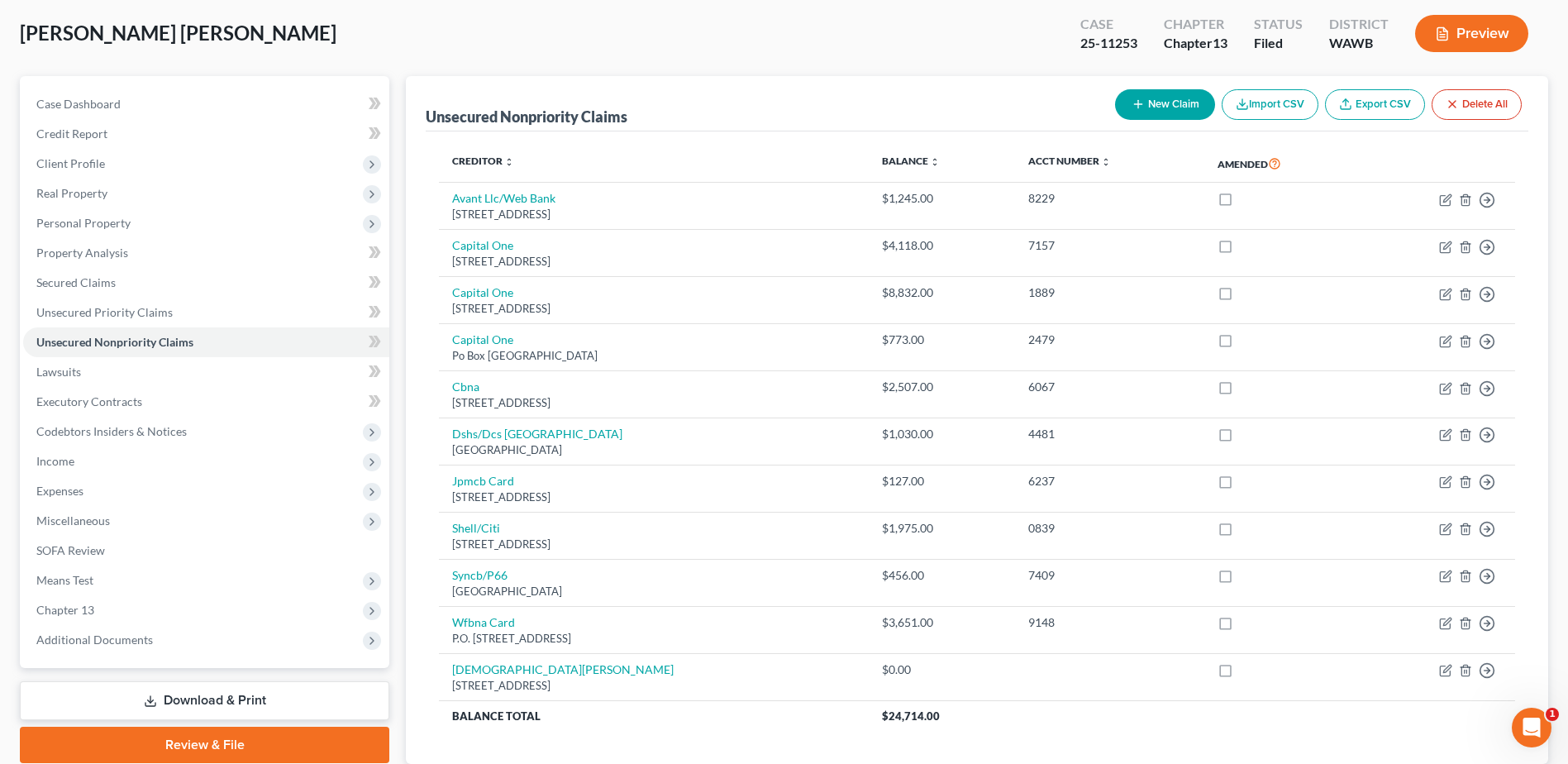
click at [197, 739] on link "Review & File" at bounding box center [204, 745] width 369 height 36
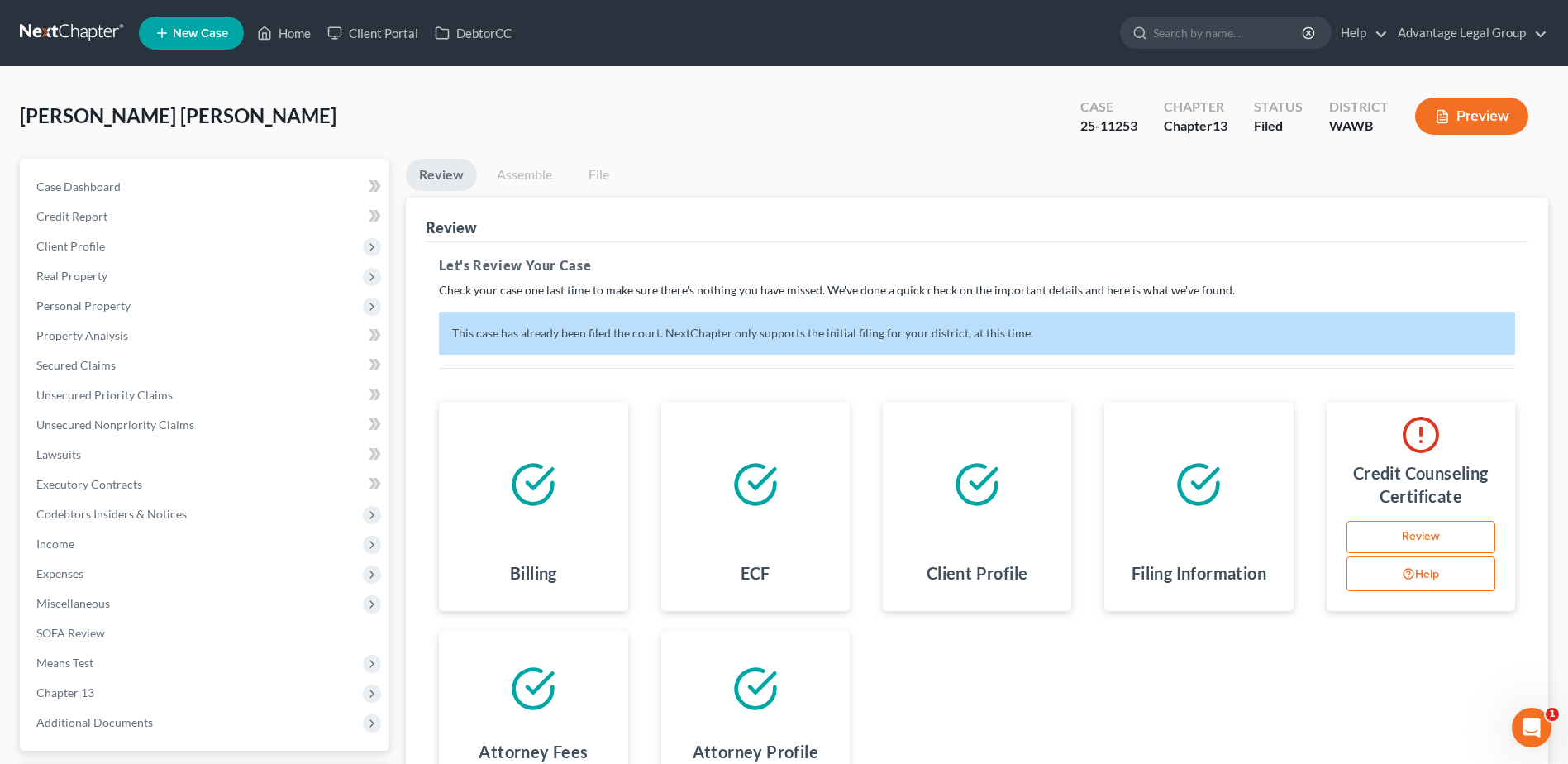
click at [1421, 529] on link "Review" at bounding box center [1421, 537] width 149 height 33
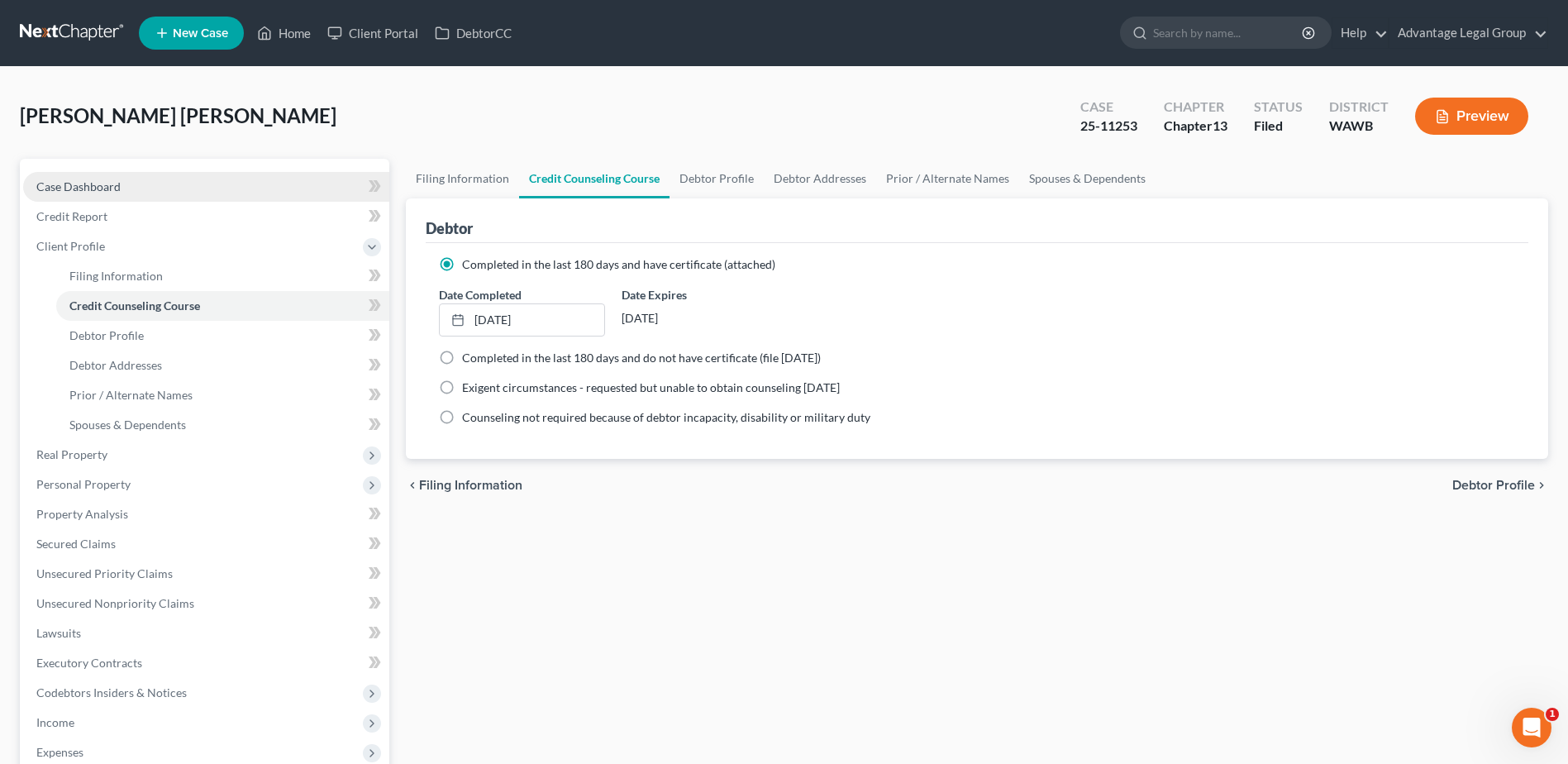
click at [46, 182] on span "Case Dashboard" at bounding box center [78, 186] width 84 height 14
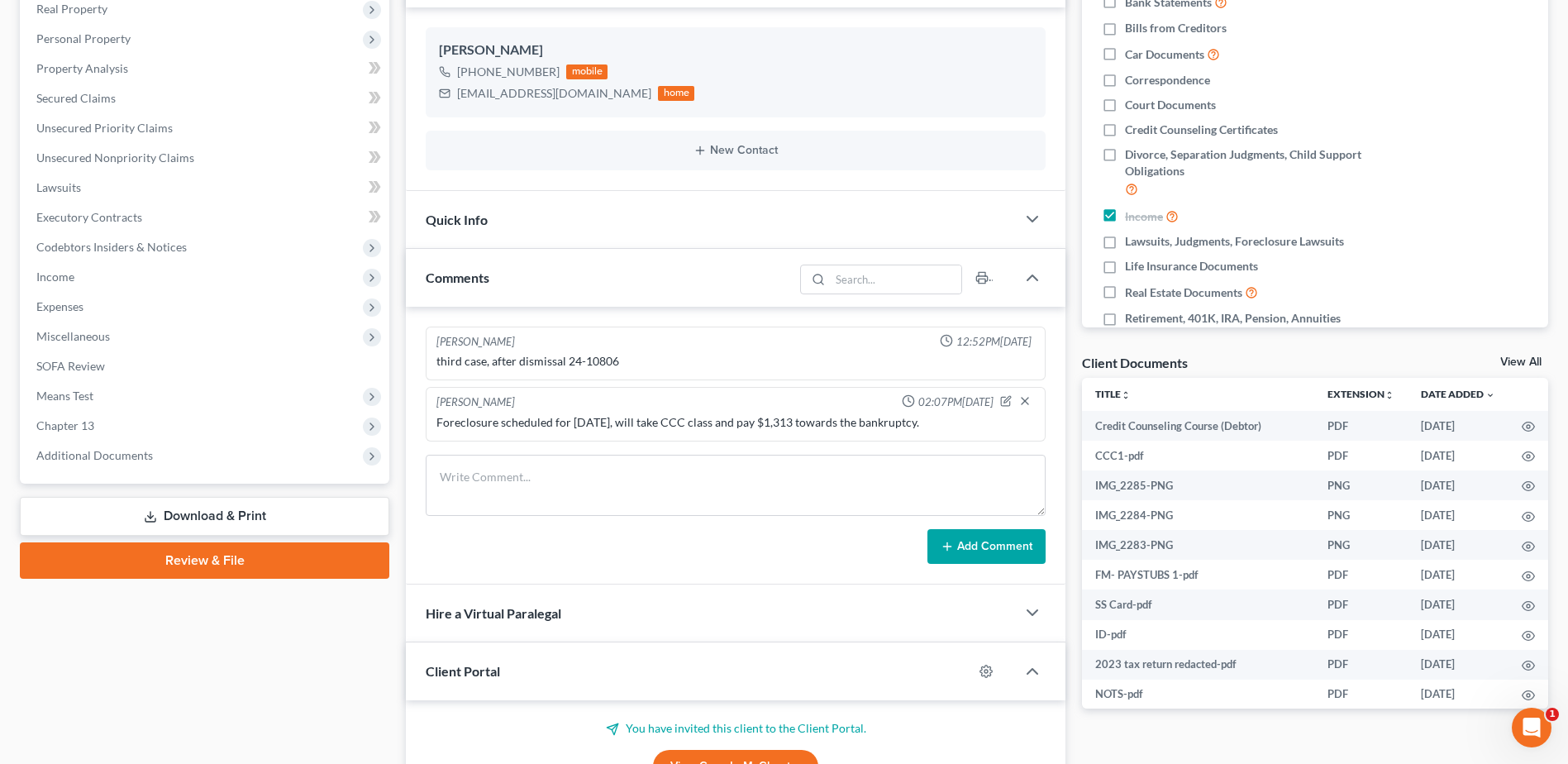
scroll to position [330, 0]
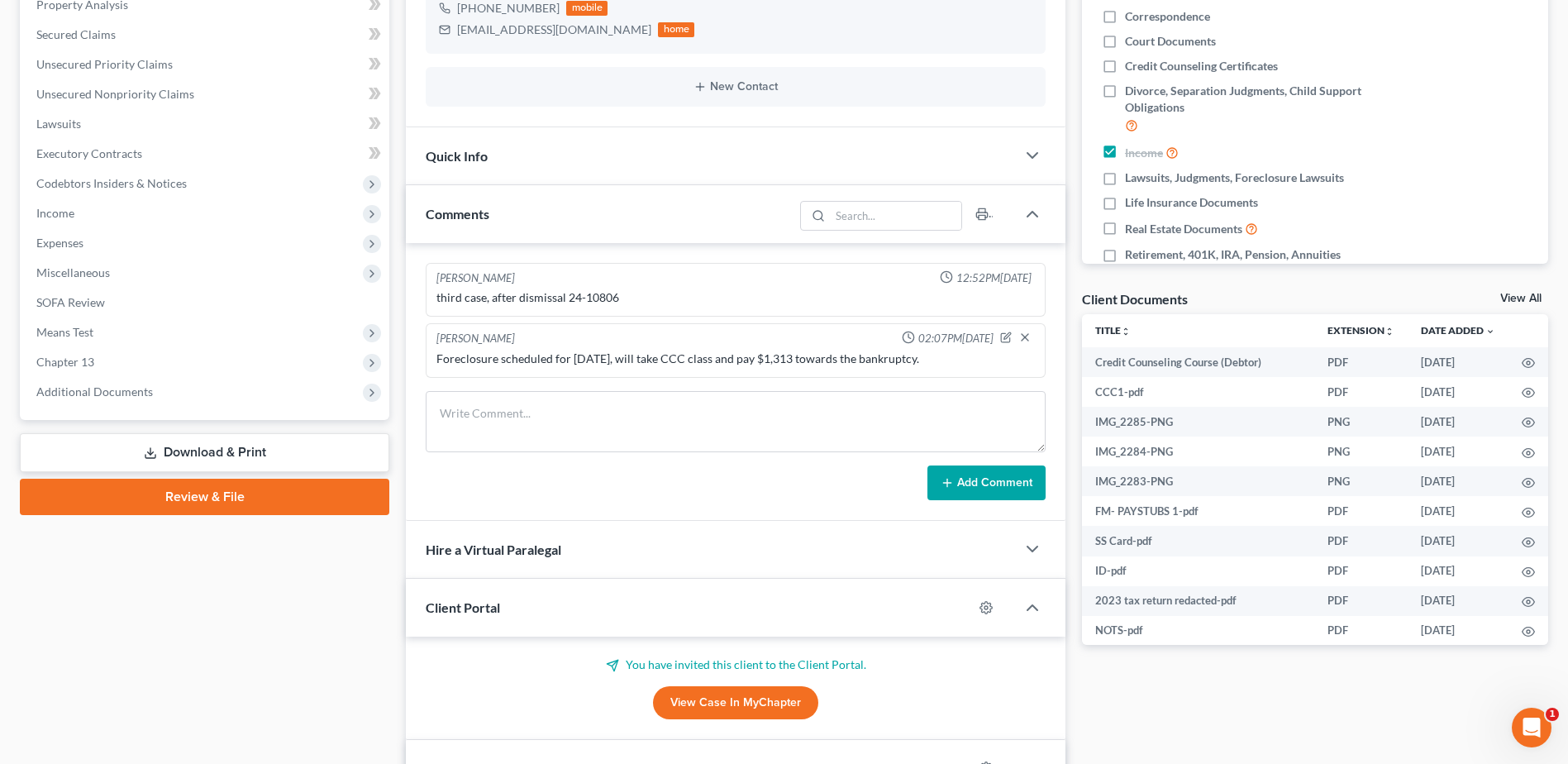
click at [176, 447] on link "Download & Print" at bounding box center [204, 452] width 369 height 39
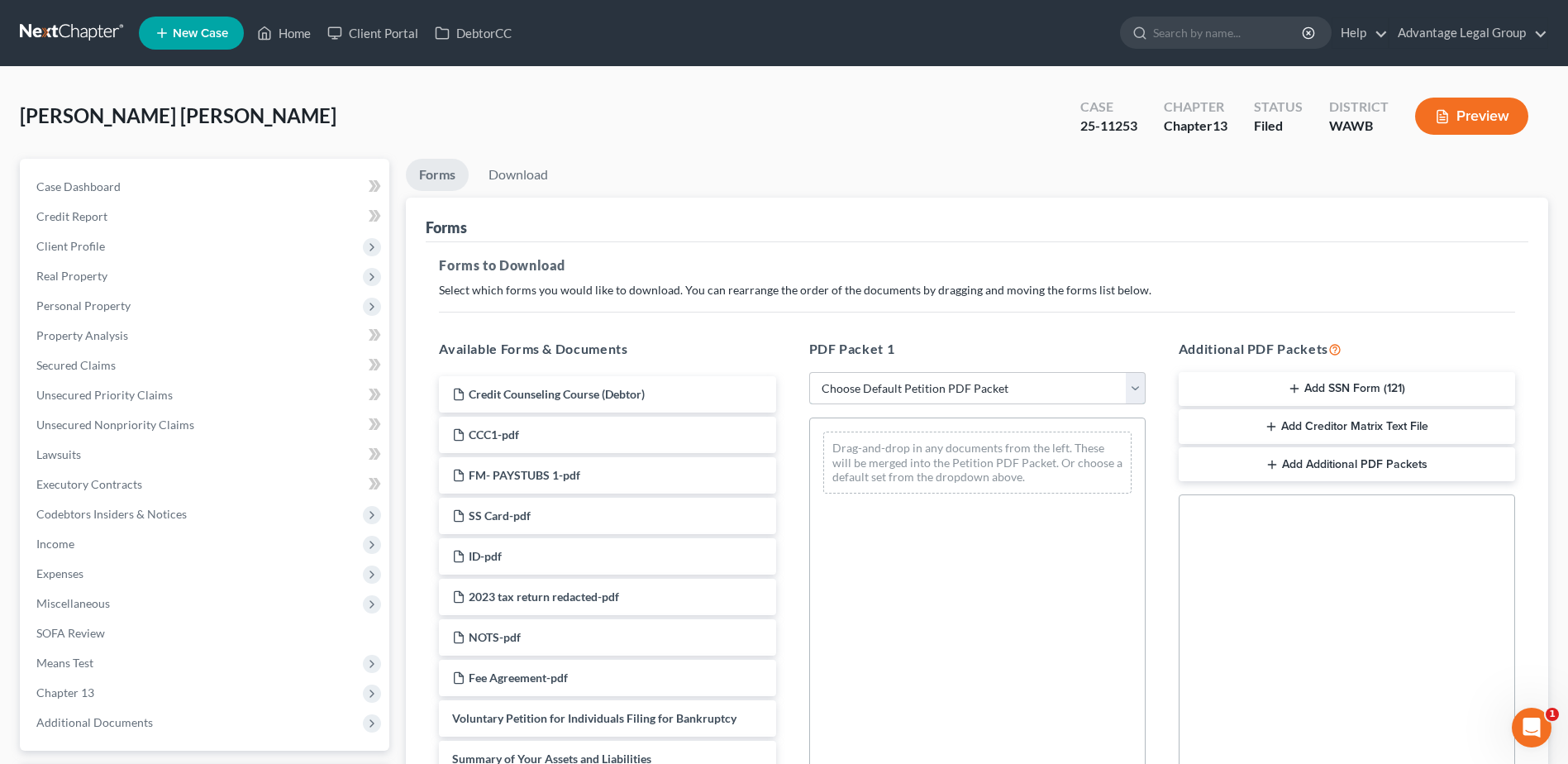
click at [1143, 382] on select "Choose Default Petition PDF Packet Complete Bankruptcy Petition (all forms and …" at bounding box center [978, 388] width 336 height 33
select select "2"
click at [810, 372] on select "Choose Default Petition PDF Packet Complete Bankruptcy Petition (all forms and …" at bounding box center [978, 388] width 336 height 33
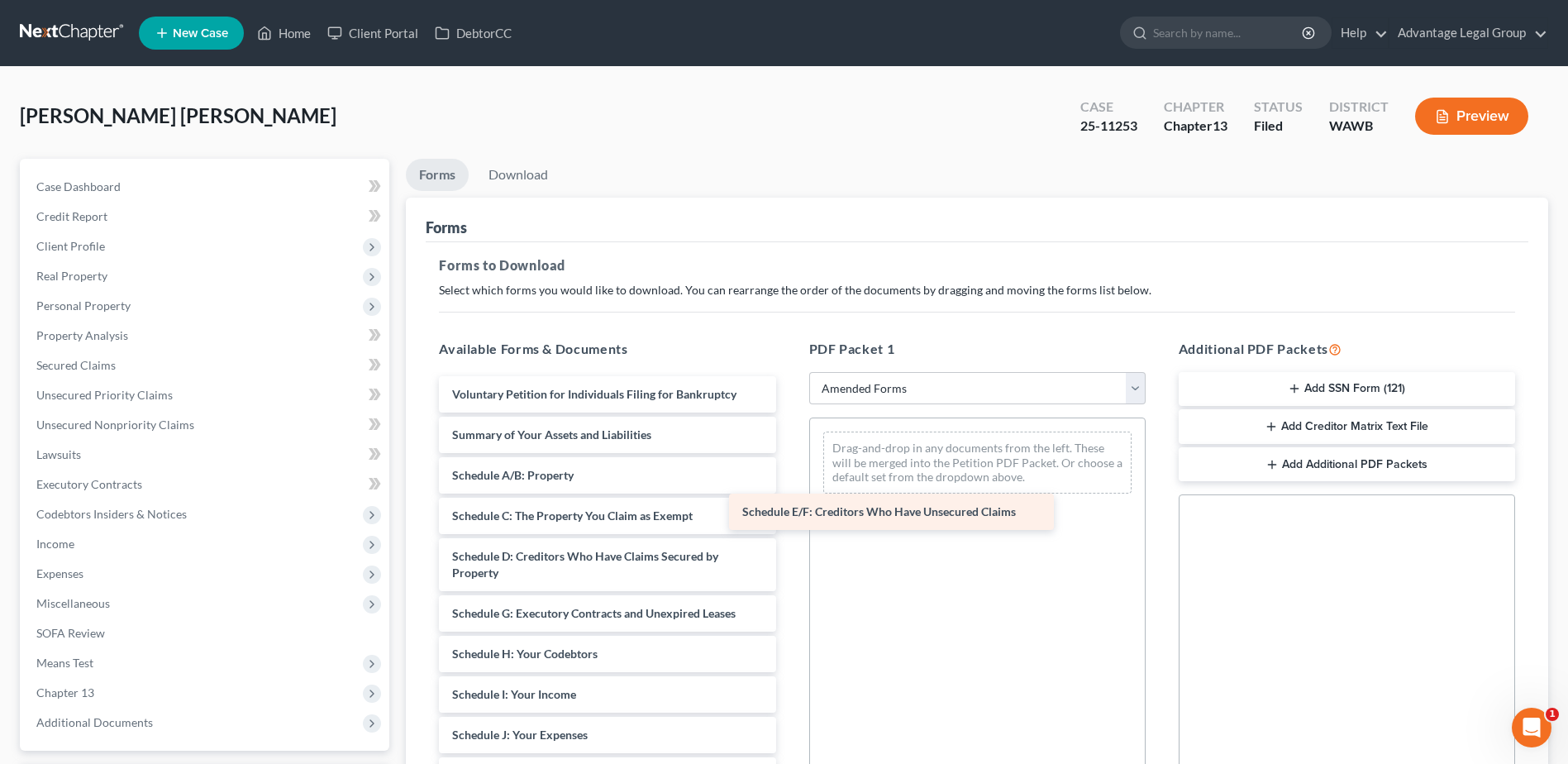
drag, startPoint x: 550, startPoint y: 612, endPoint x: 888, endPoint y: 480, distance: 362.9
click at [789, 481] on div "Schedule E/F: Creditors Who Have Unsecured Claims Voluntary Petition for Indivi…" at bounding box center [607, 722] width 363 height 694
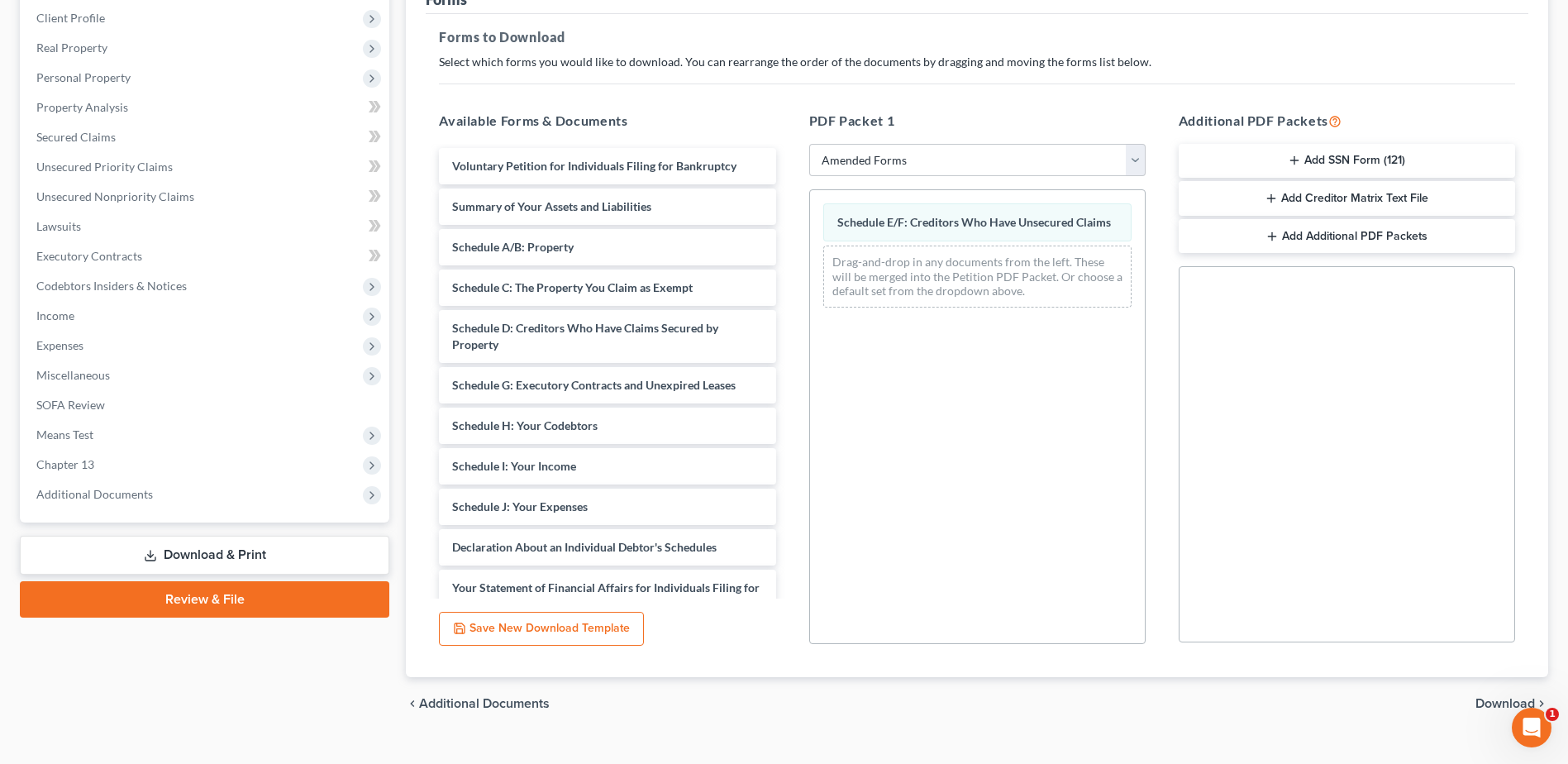
scroll to position [257, 0]
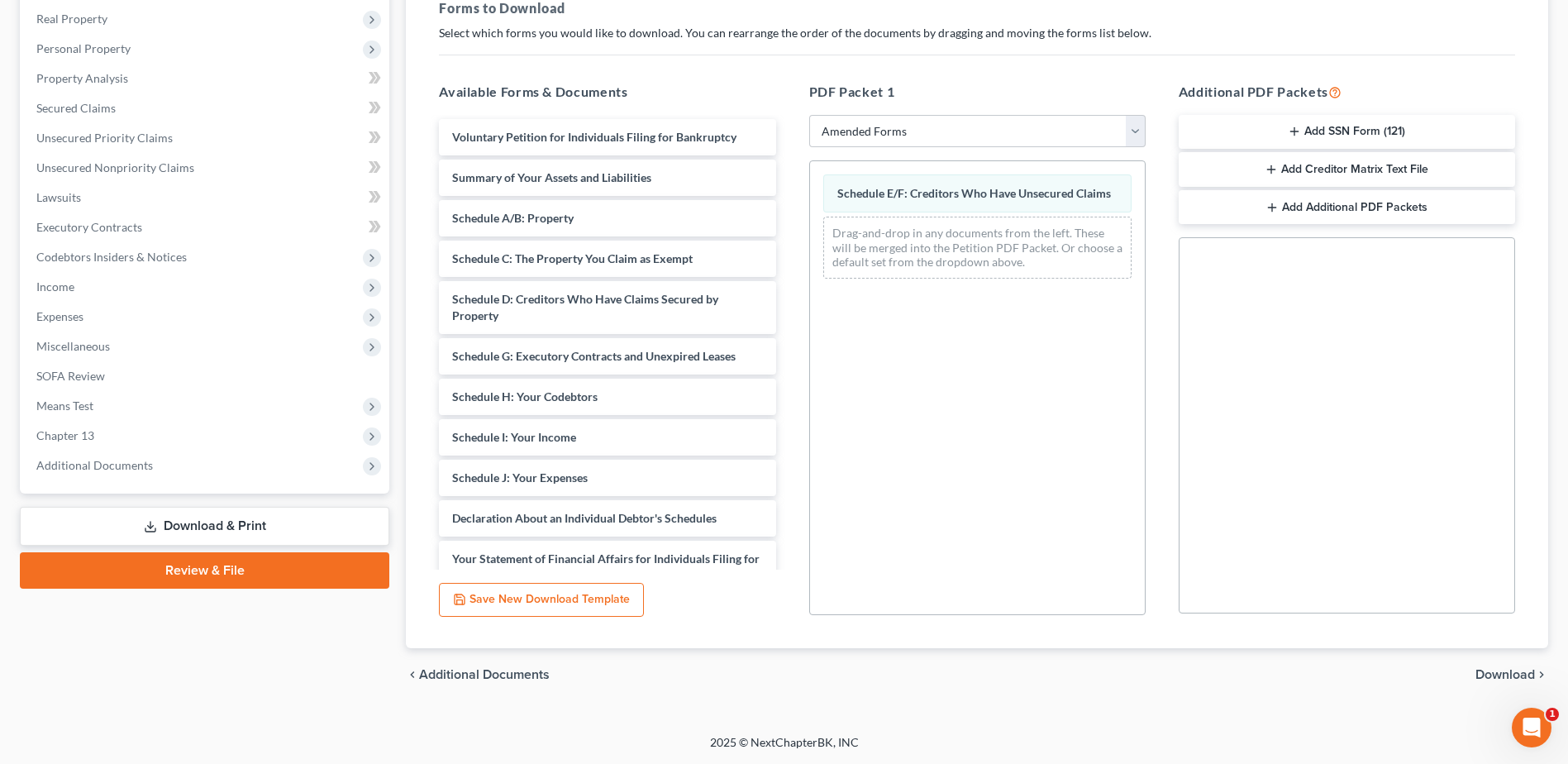
click at [1503, 676] on span "Download" at bounding box center [1505, 675] width 60 height 13
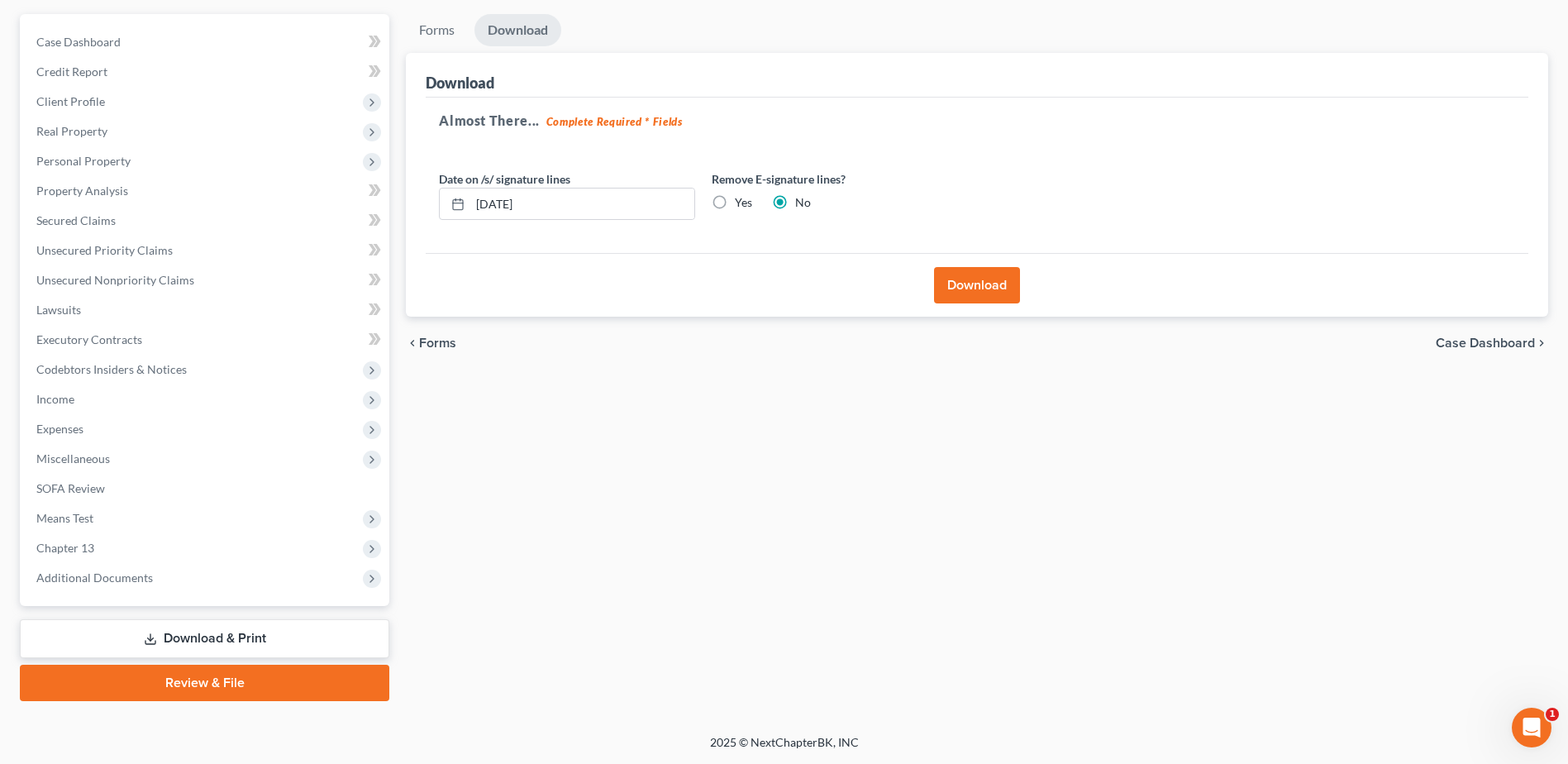
scroll to position [144, 0]
click at [964, 278] on button "Download" at bounding box center [977, 285] width 86 height 36
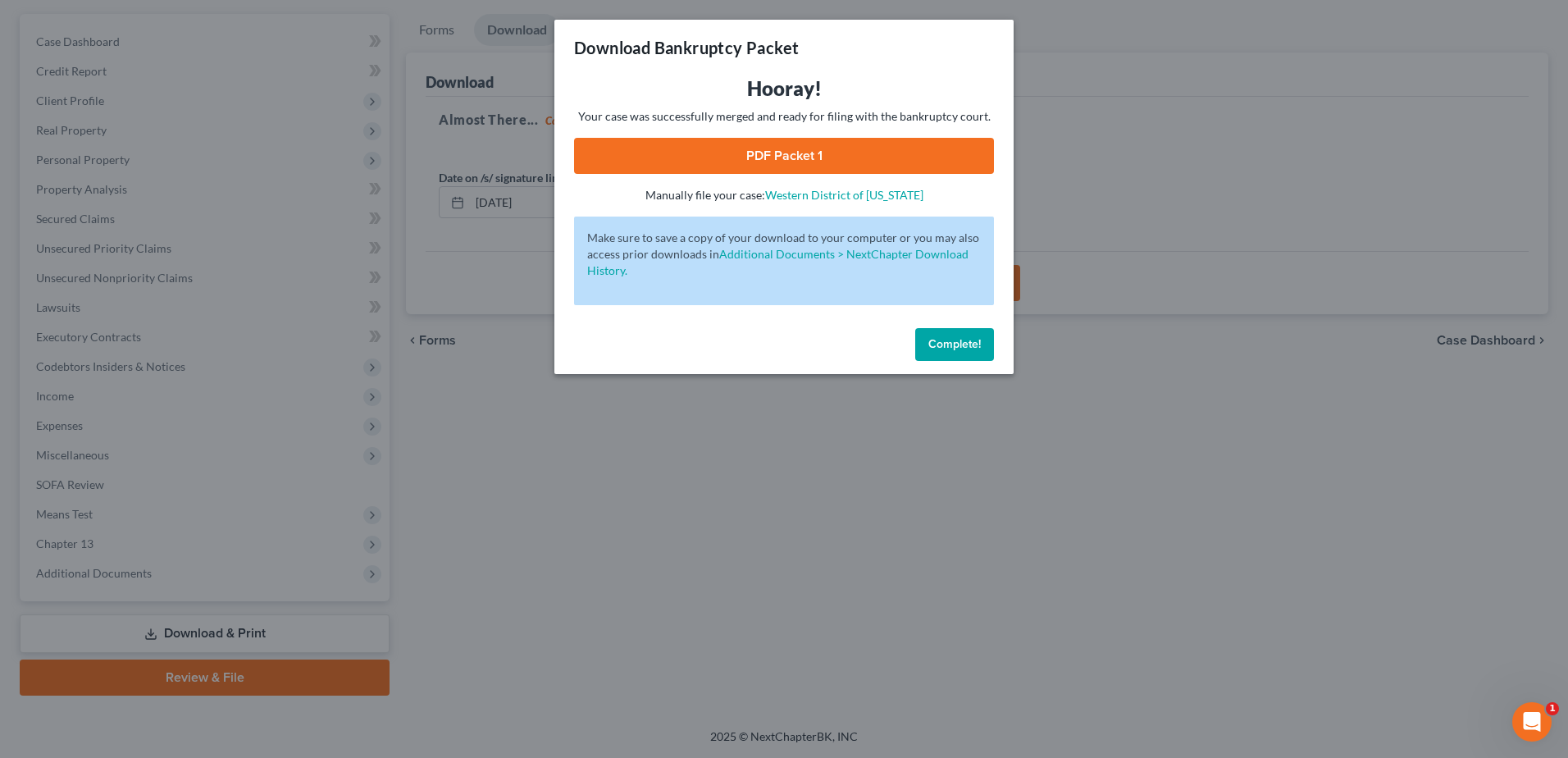
click at [735, 154] on link "PDF Packet 1" at bounding box center [784, 155] width 420 height 36
drag, startPoint x: 956, startPoint y: 337, endPoint x: 981, endPoint y: 343, distance: 25.7
click at [956, 337] on span "Complete!" at bounding box center [955, 344] width 53 height 14
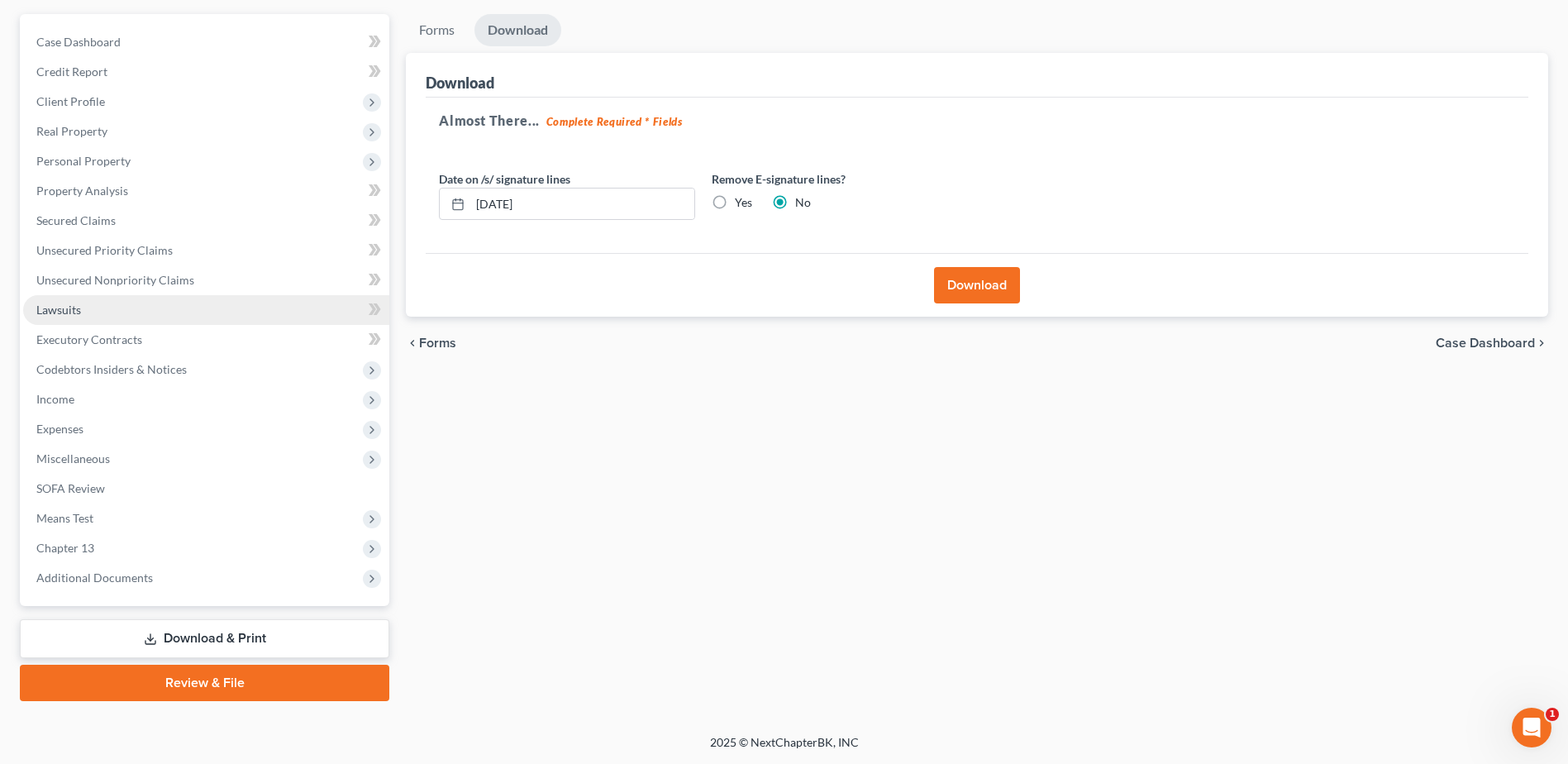
scroll to position [0, 0]
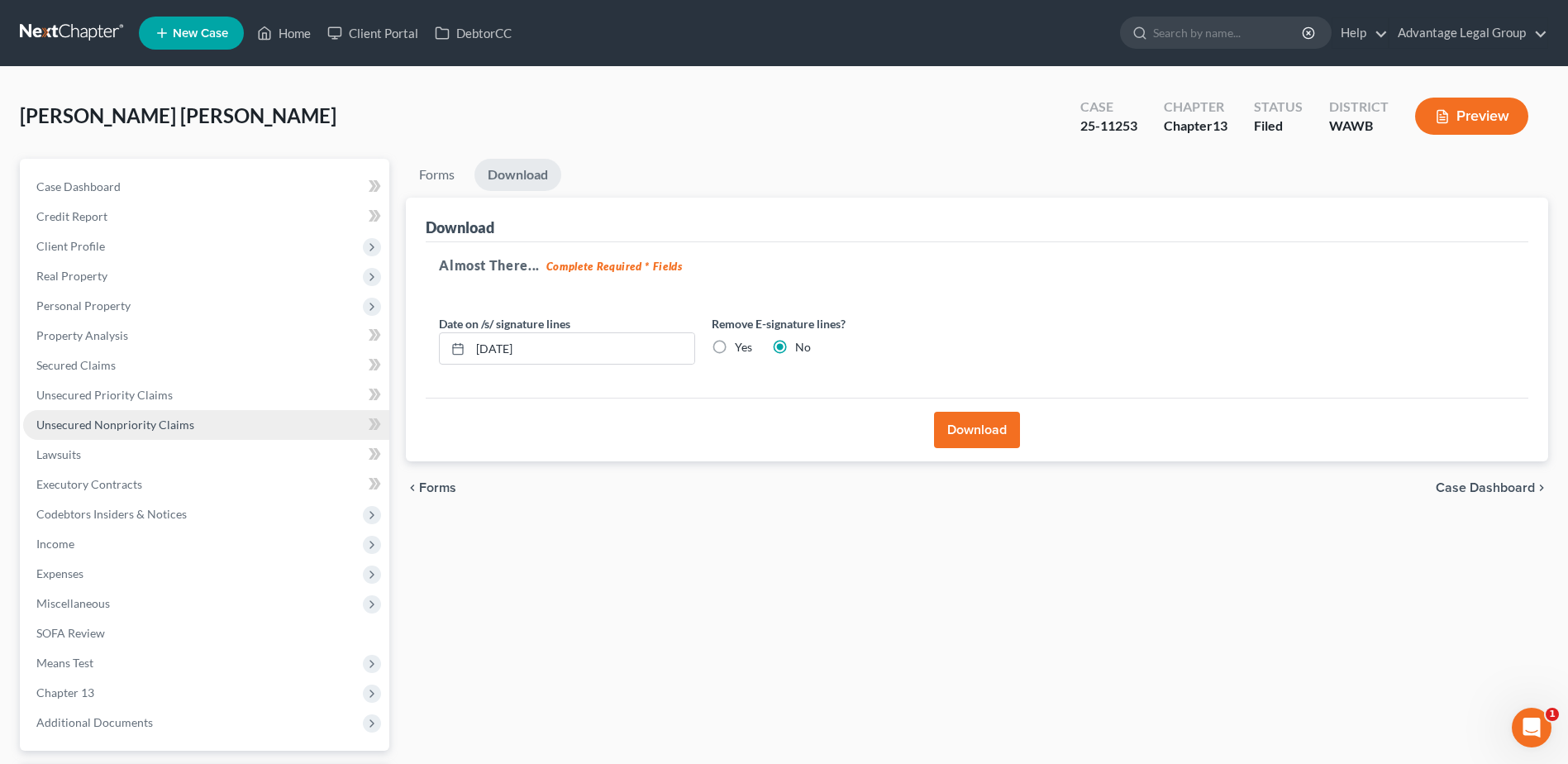
click at [92, 420] on span "Unsecured Nonpriority Claims" at bounding box center [115, 424] width 158 height 14
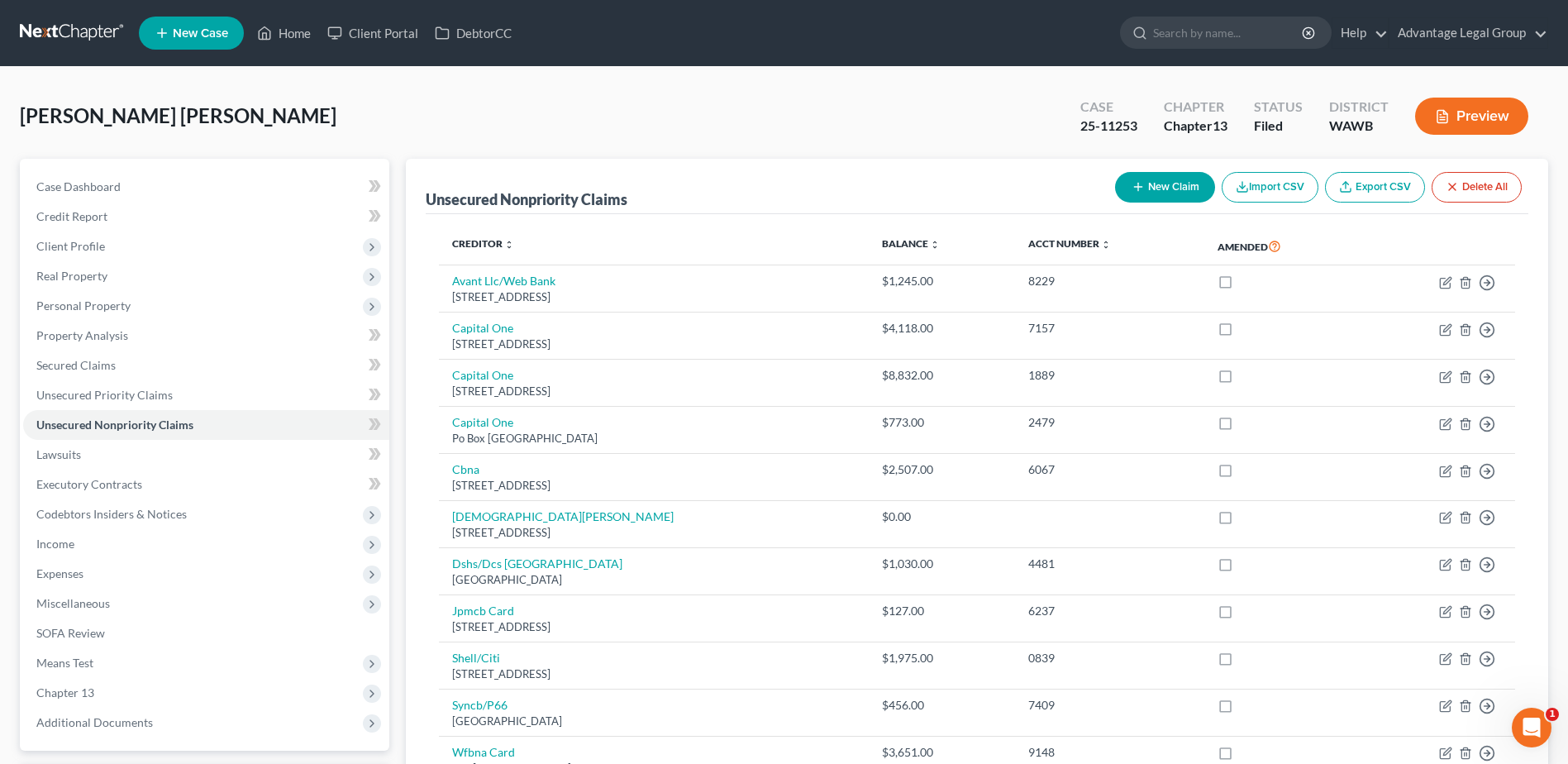
click at [1144, 184] on button "New Claim" at bounding box center [1165, 187] width 100 height 30
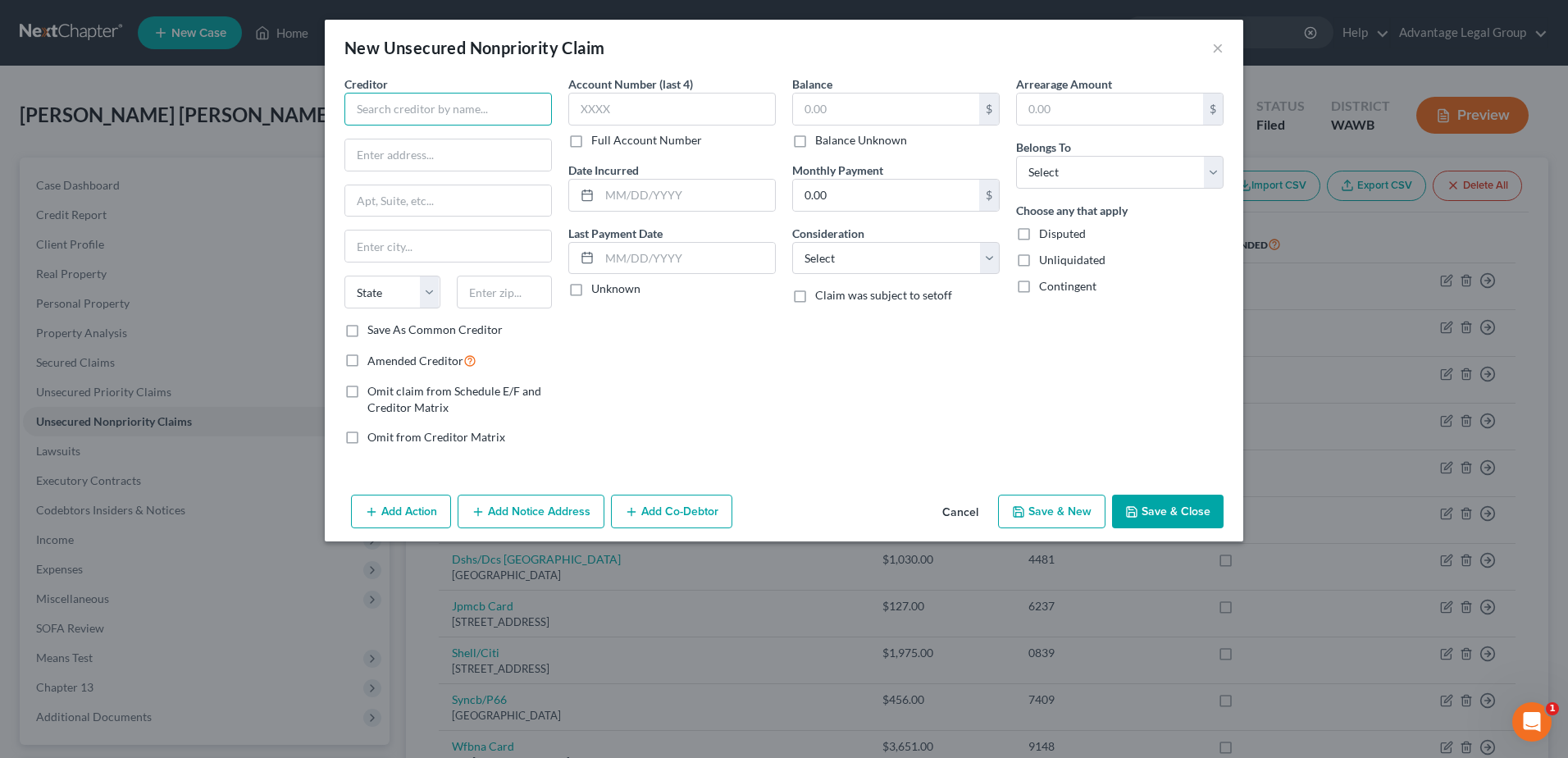
click at [403, 111] on input "text" at bounding box center [448, 108] width 207 height 33
type input "DSHS"
click at [1167, 511] on button "Save & Close" at bounding box center [1168, 511] width 111 height 35
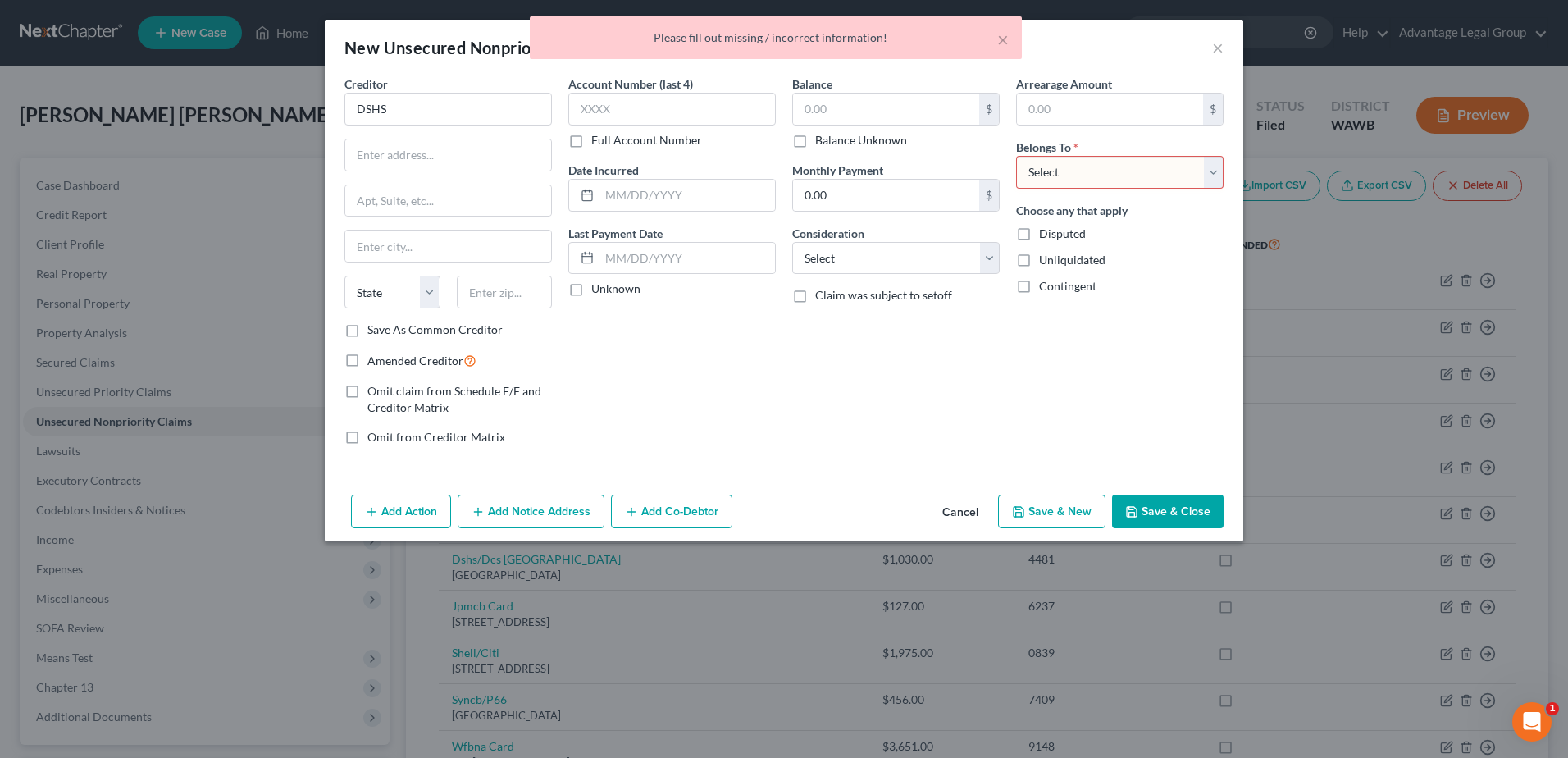
click at [1212, 181] on select "Select Debtor 1 Only Debtor 2 Only Debtor 1 And Debtor 2 Only At Least One Of T…" at bounding box center [1120, 171] width 207 height 33
select select "0"
click at [1016, 155] on select "Select Debtor 1 Only Debtor 2 Only Debtor 1 And Debtor 2 Only At Least One Of T…" at bounding box center [1120, 171] width 207 height 33
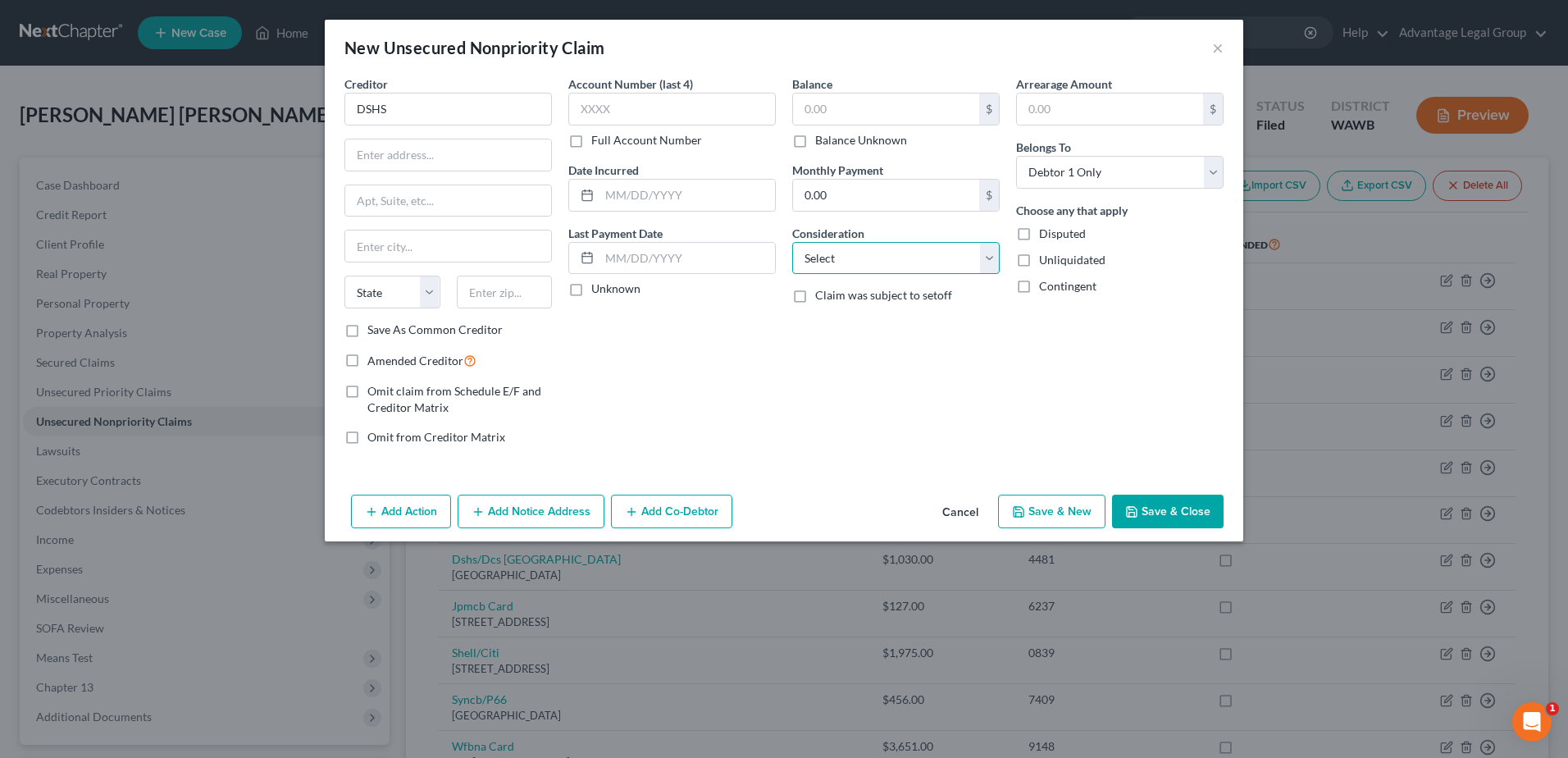
click at [988, 258] on select "Select Cable / Satellite Services Collection Agency Credit Card Debt Debt Couns…" at bounding box center [896, 258] width 207 height 33
select select "5"
click at [792, 242] on select "Select Cable / Satellite Services Collection Agency Credit Card Debt Debt Couns…" at bounding box center [896, 258] width 207 height 33
click at [1179, 514] on button "Save & Close" at bounding box center [1168, 511] width 111 height 35
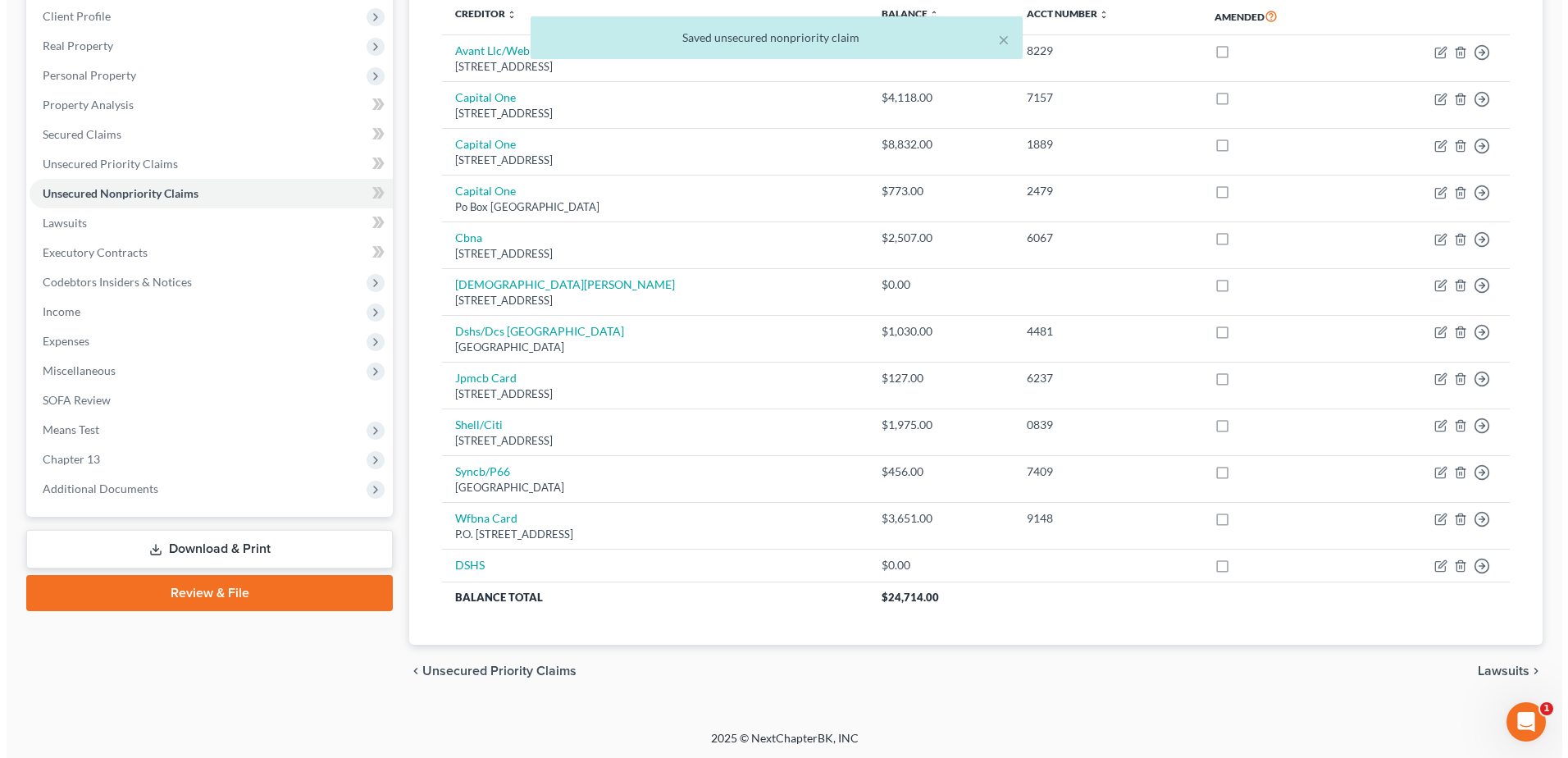
scroll to position [230, 0]
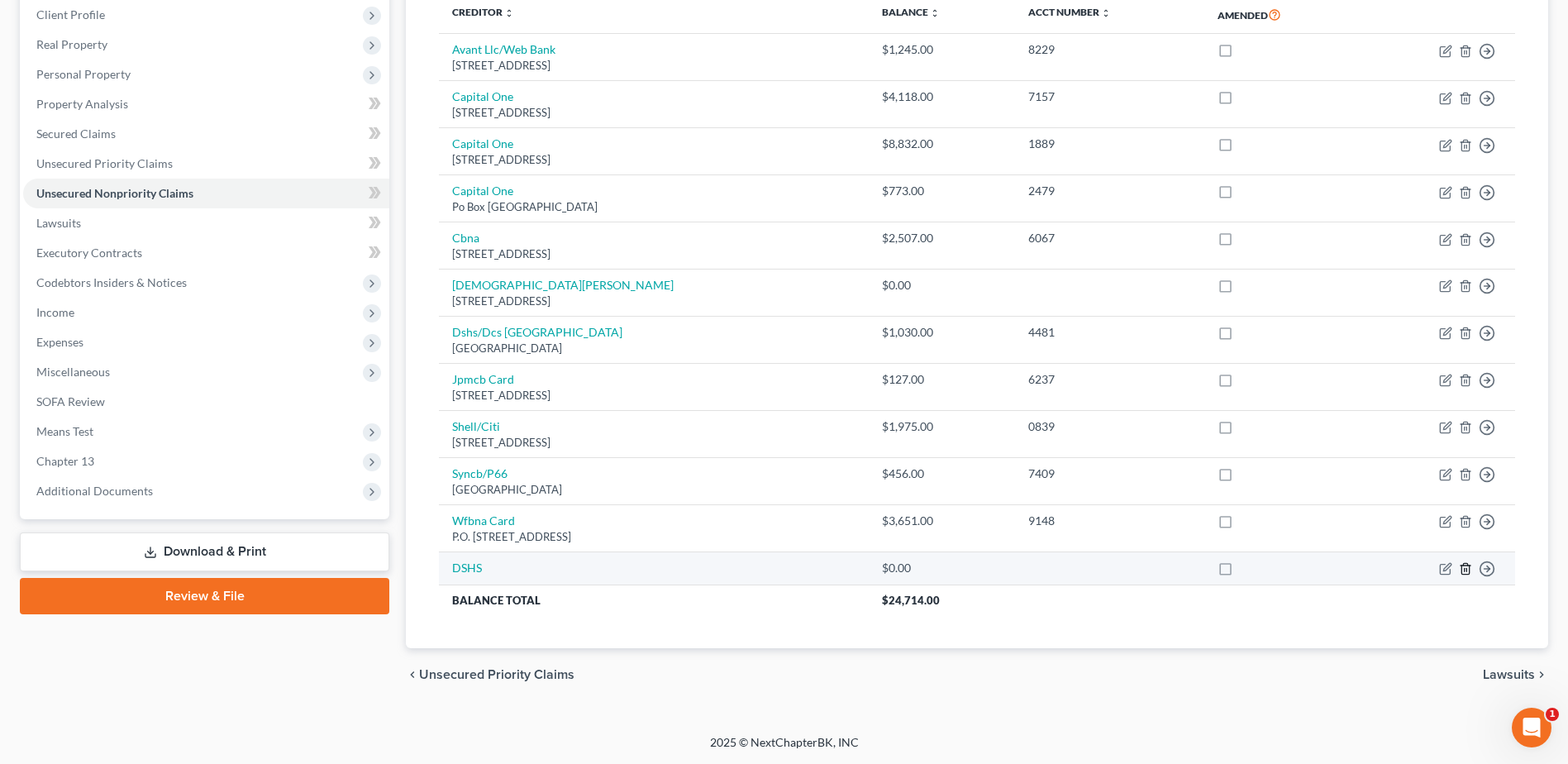
click at [1468, 573] on icon "button" at bounding box center [1465, 568] width 13 height 13
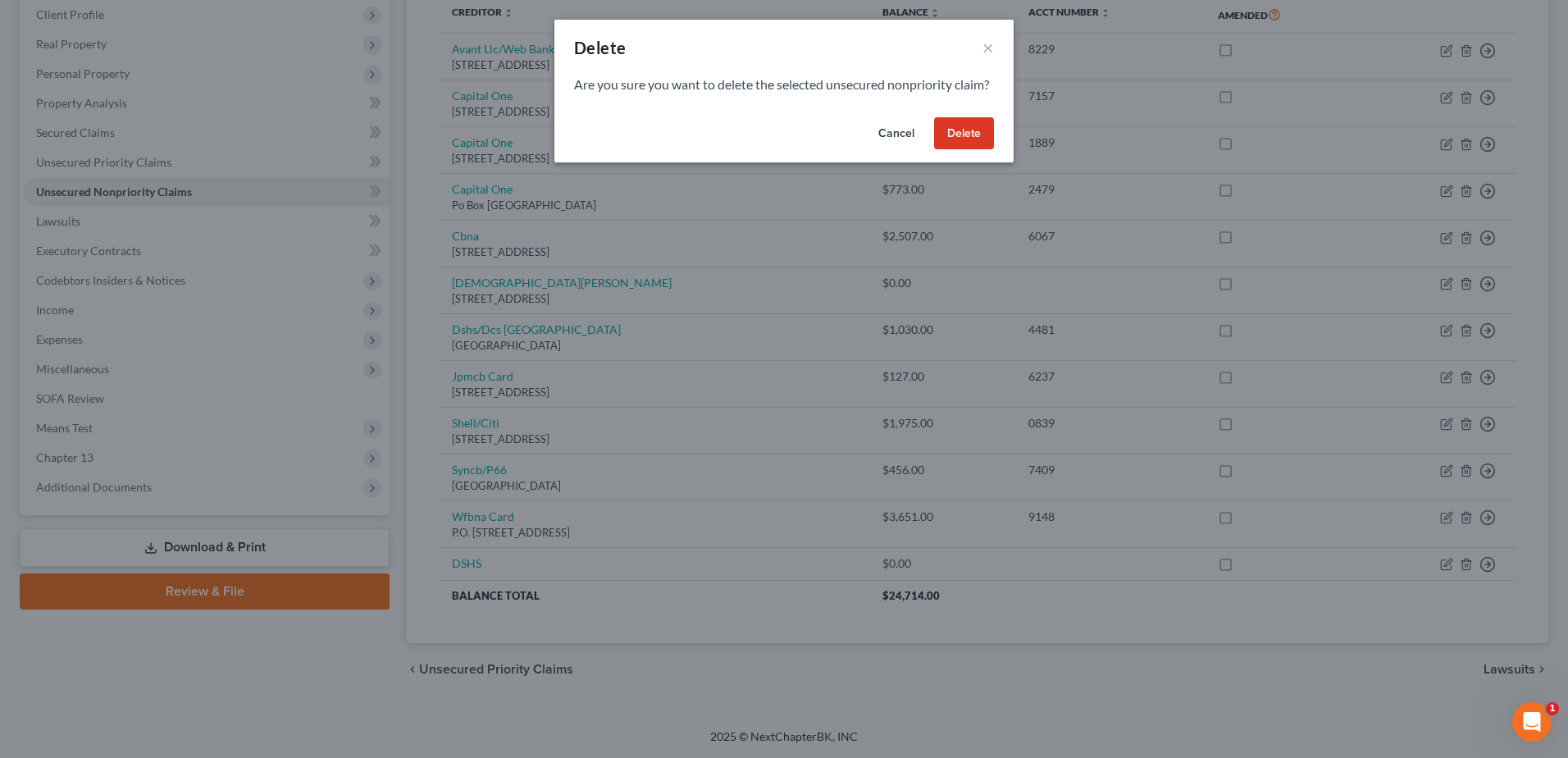
click at [969, 150] on button "Delete" at bounding box center [964, 134] width 60 height 33
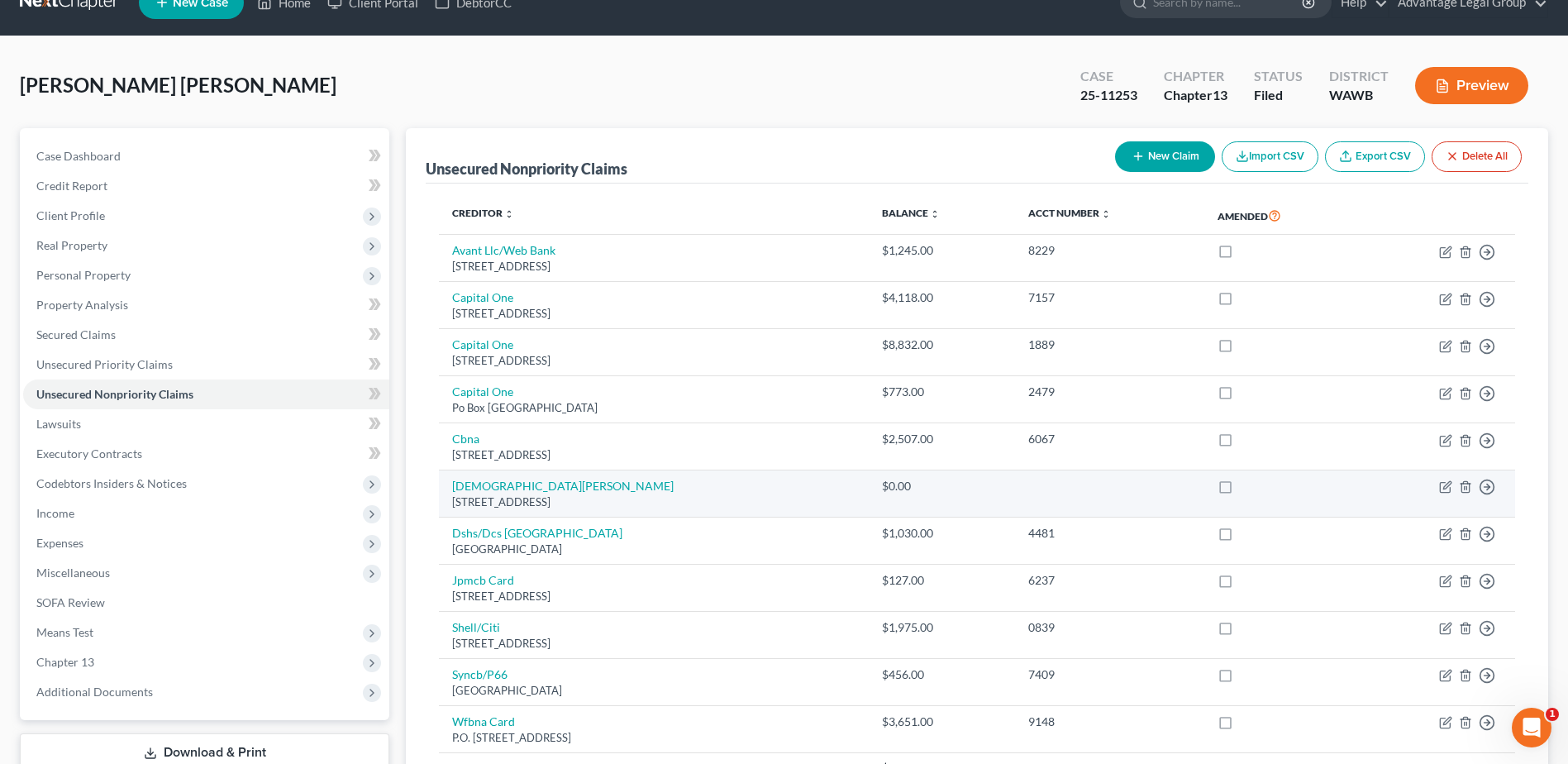
scroll to position [0, 0]
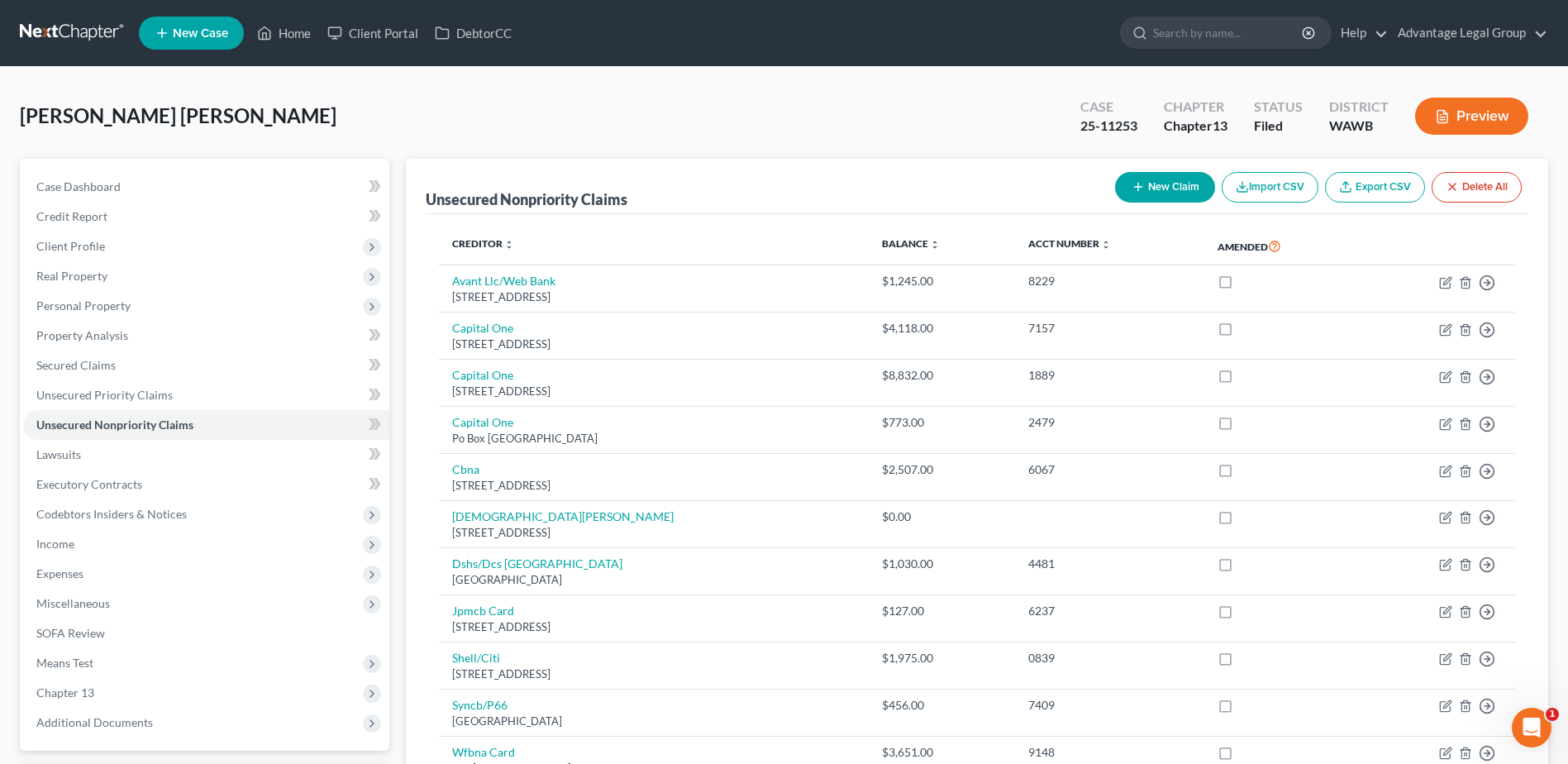
click at [196, 32] on span "New Case" at bounding box center [200, 33] width 55 height 12
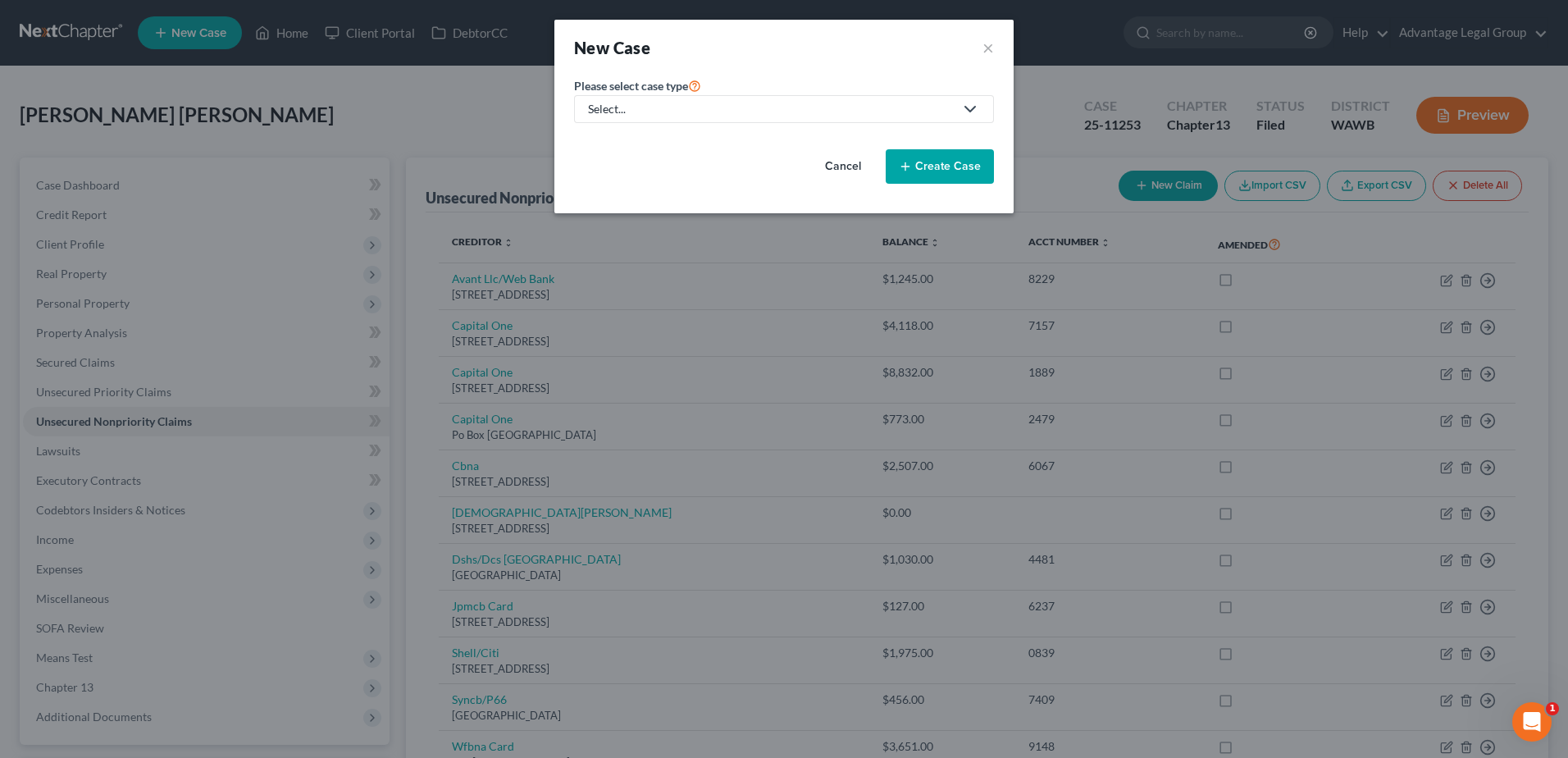
click at [969, 111] on icon at bounding box center [970, 108] width 20 height 20
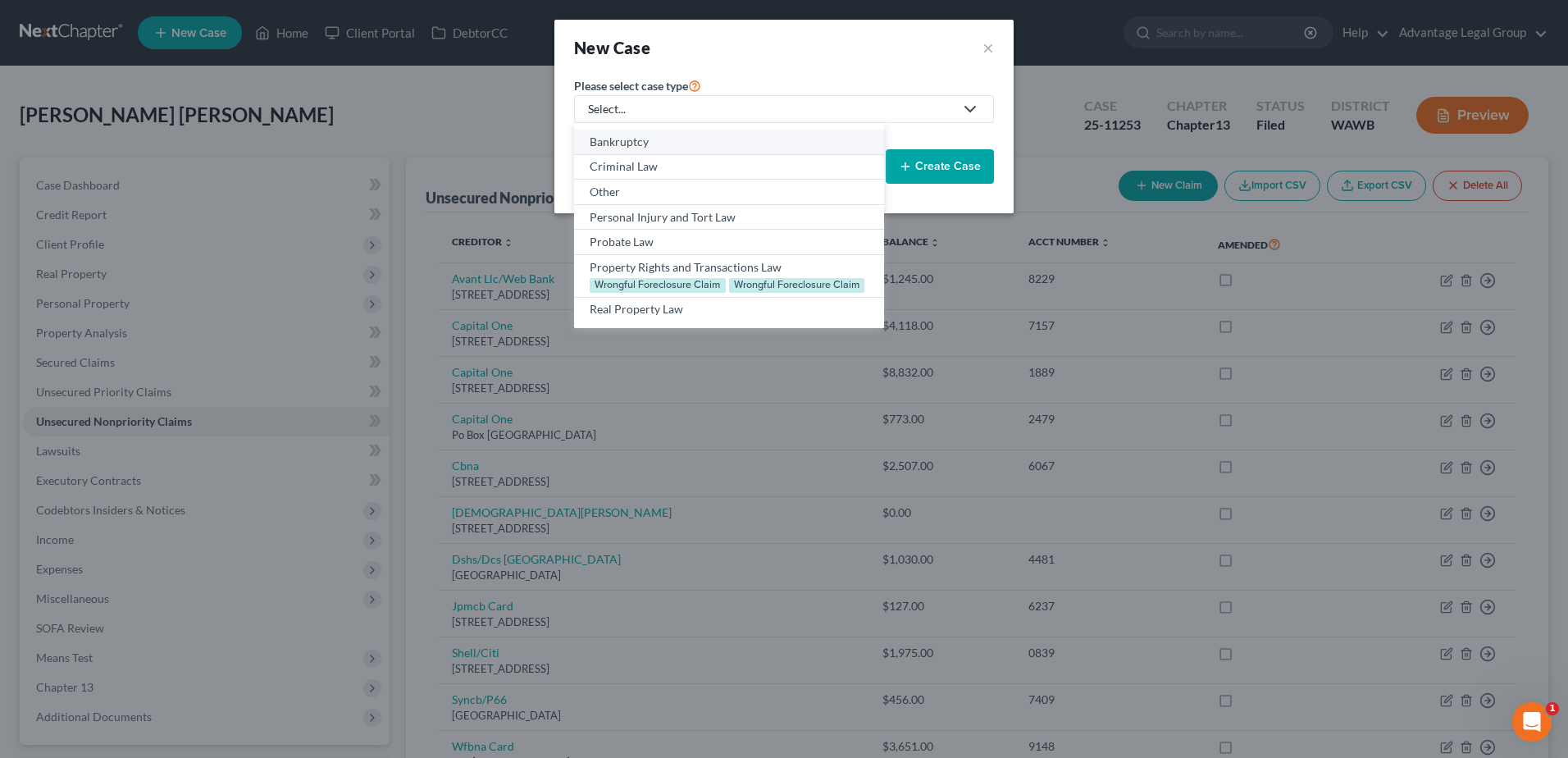
click at [644, 142] on div "Bankruptcy" at bounding box center [728, 141] width 278 height 16
select select "87"
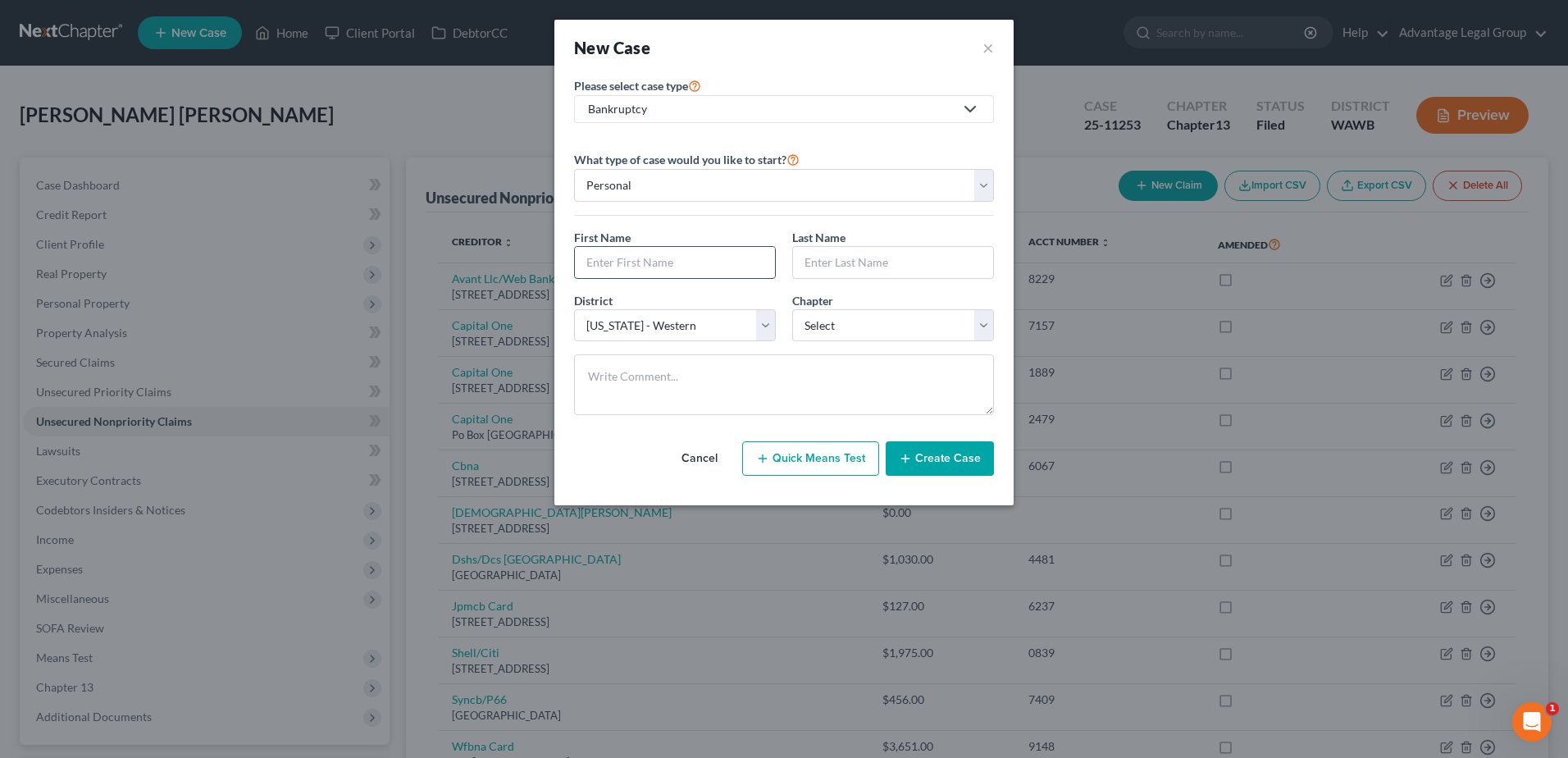
click at [617, 258] on input "text" at bounding box center [675, 262] width 201 height 31
type input "[PERSON_NAME]"
click at [985, 322] on select "Select 7 11 12 13" at bounding box center [893, 325] width 202 height 33
click at [792, 309] on select "Select 7 11 12 13" at bounding box center [893, 325] width 202 height 33
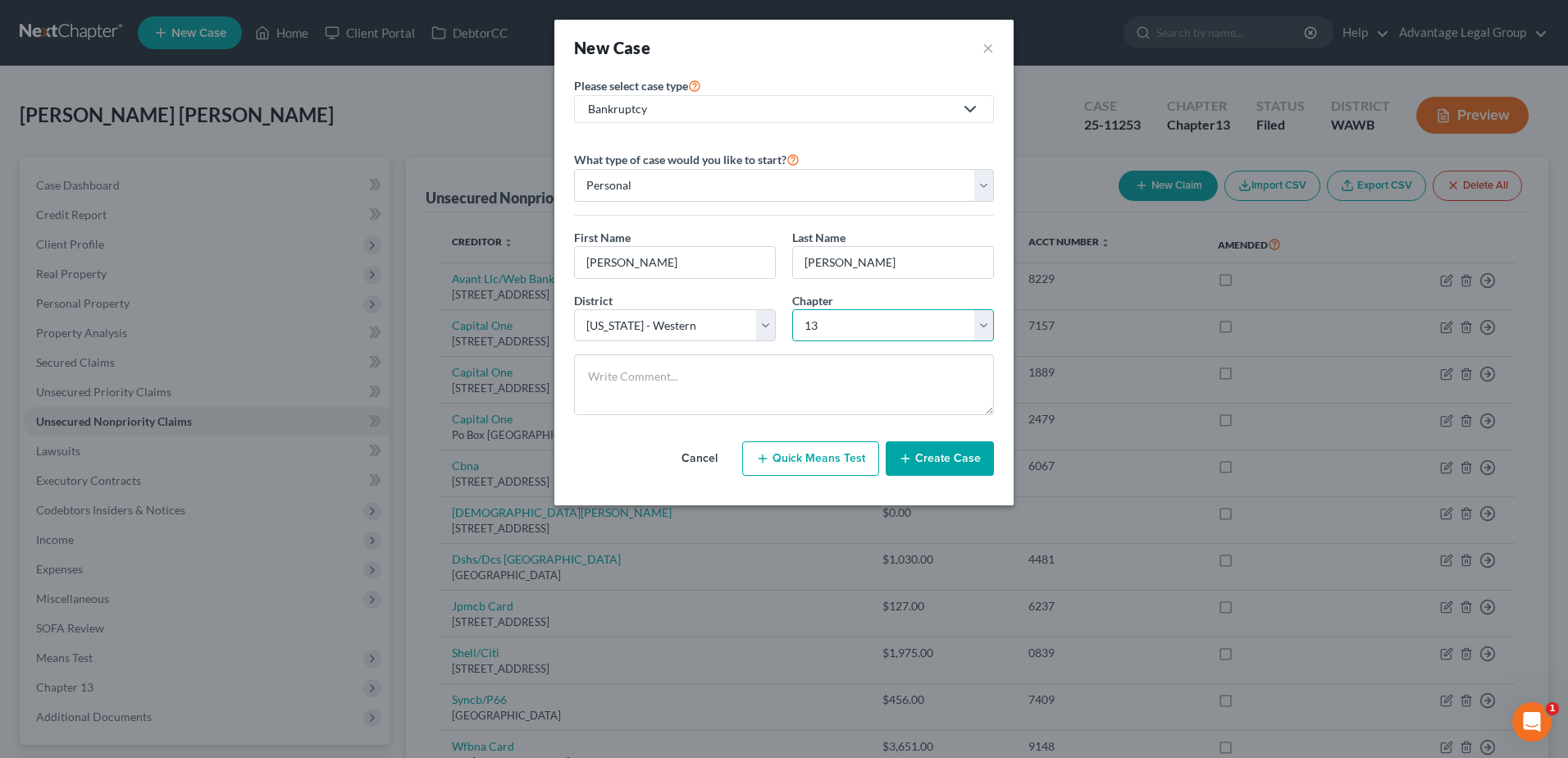
drag, startPoint x: 992, startPoint y: 319, endPoint x: 973, endPoint y: 326, distance: 20.2
click at [992, 319] on select "Select 7 11 12 13" at bounding box center [893, 325] width 202 height 33
select select "0"
click at [792, 309] on select "Select 7 11 12 13" at bounding box center [893, 325] width 202 height 33
click at [938, 457] on button "Create Case" at bounding box center [940, 459] width 108 height 35
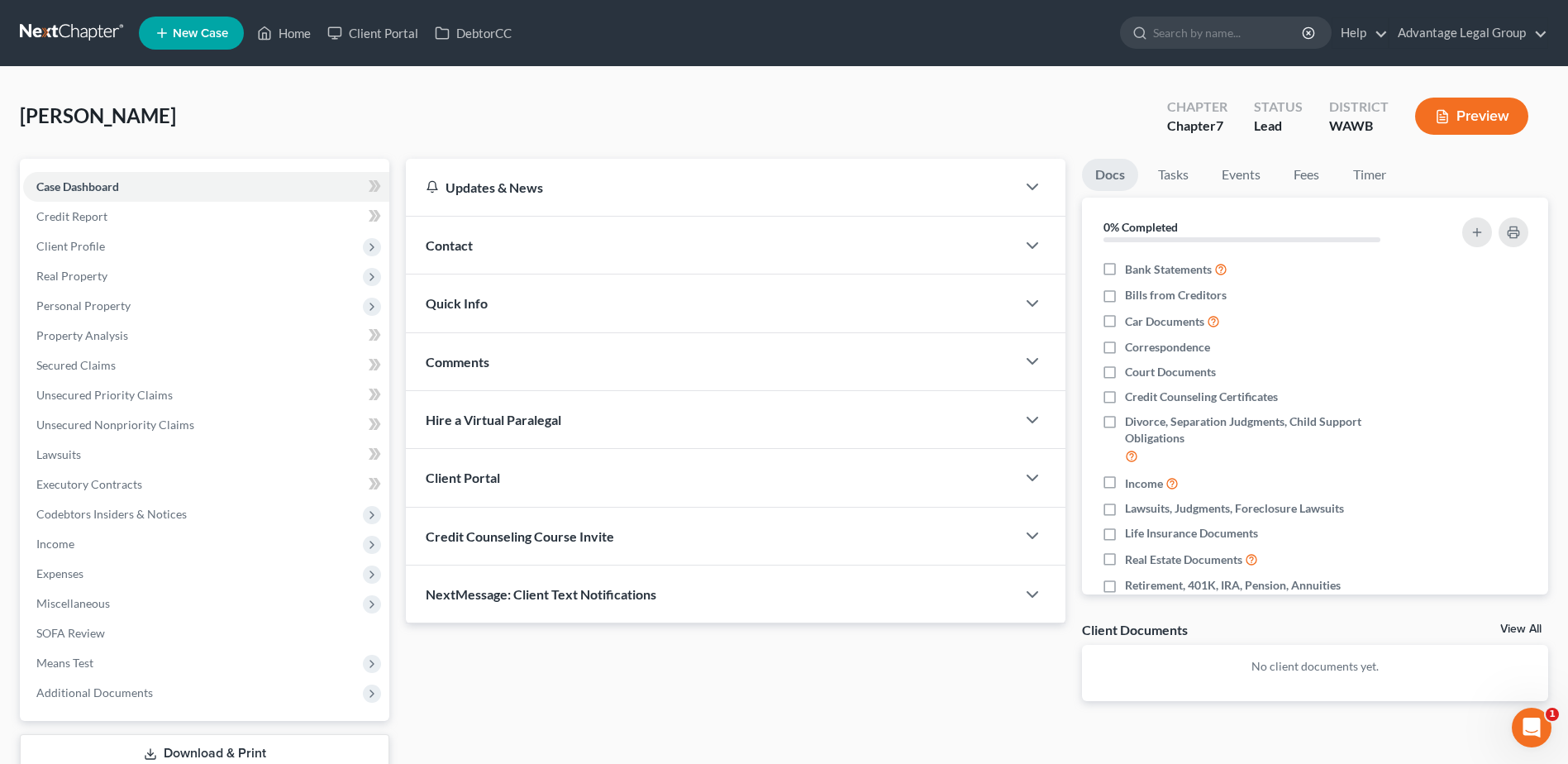
drag, startPoint x: 454, startPoint y: 236, endPoint x: 670, endPoint y: 299, distance: 225.0
click at [454, 236] on div "Contact" at bounding box center [711, 245] width 610 height 57
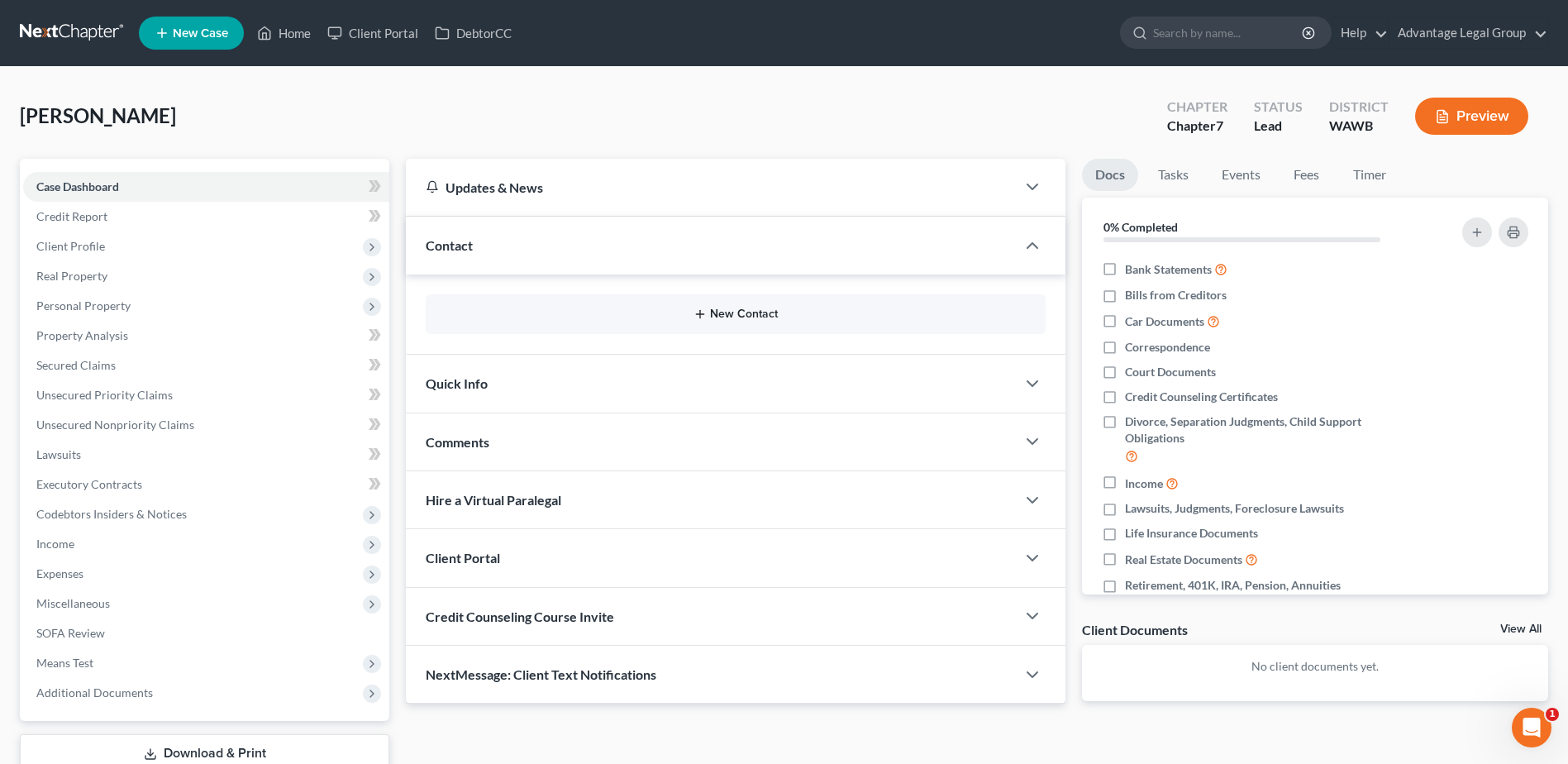
click at [748, 318] on button "New Contact" at bounding box center [735, 314] width 593 height 13
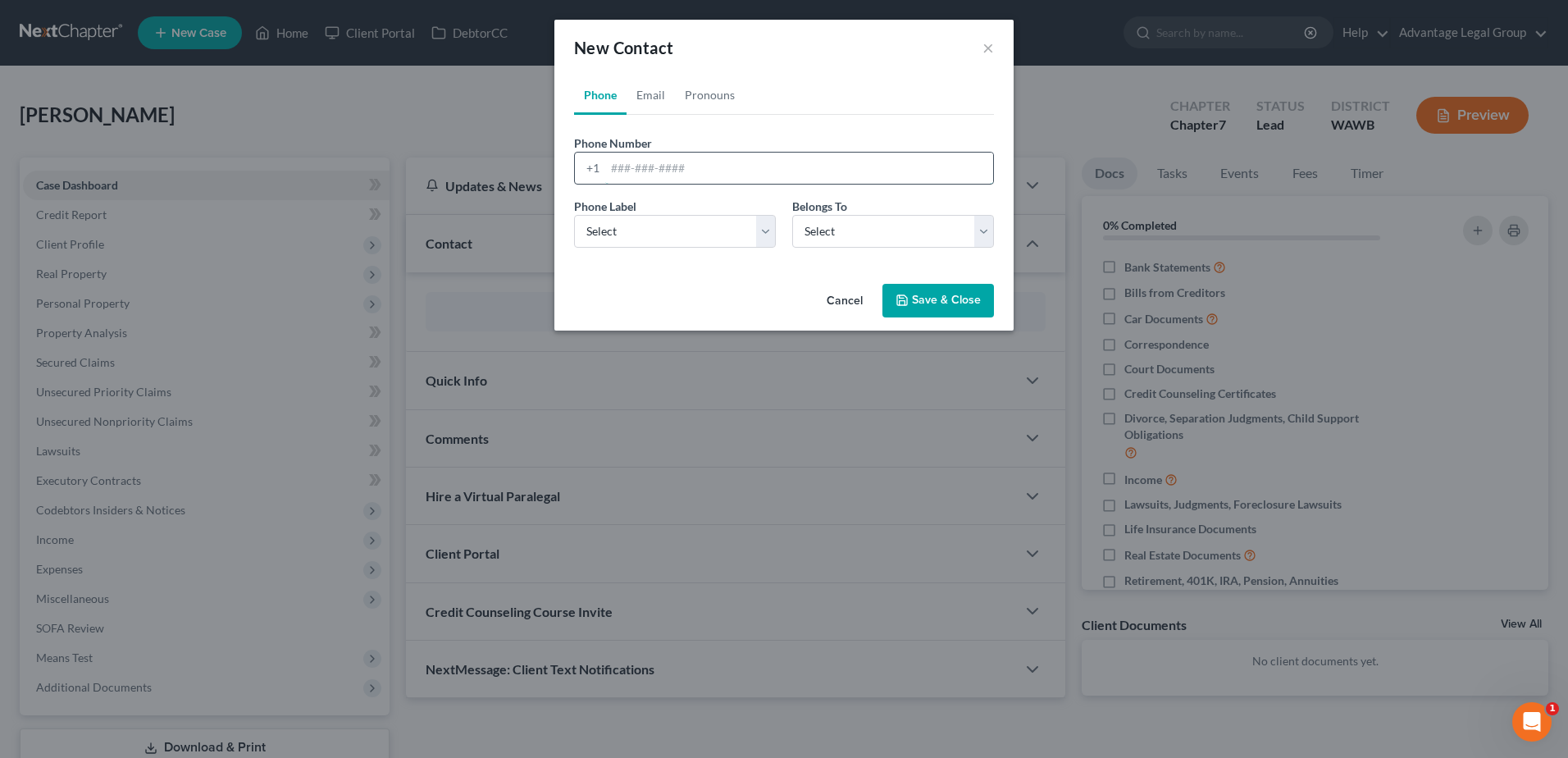
click at [652, 174] on input "tel" at bounding box center [800, 168] width 388 height 31
paste input "2534056438"
type input "2534056438"
drag, startPoint x: 763, startPoint y: 228, endPoint x: 713, endPoint y: 249, distance: 54.2
click at [763, 228] on select "Select Mobile Home Work Other" at bounding box center [675, 231] width 202 height 33
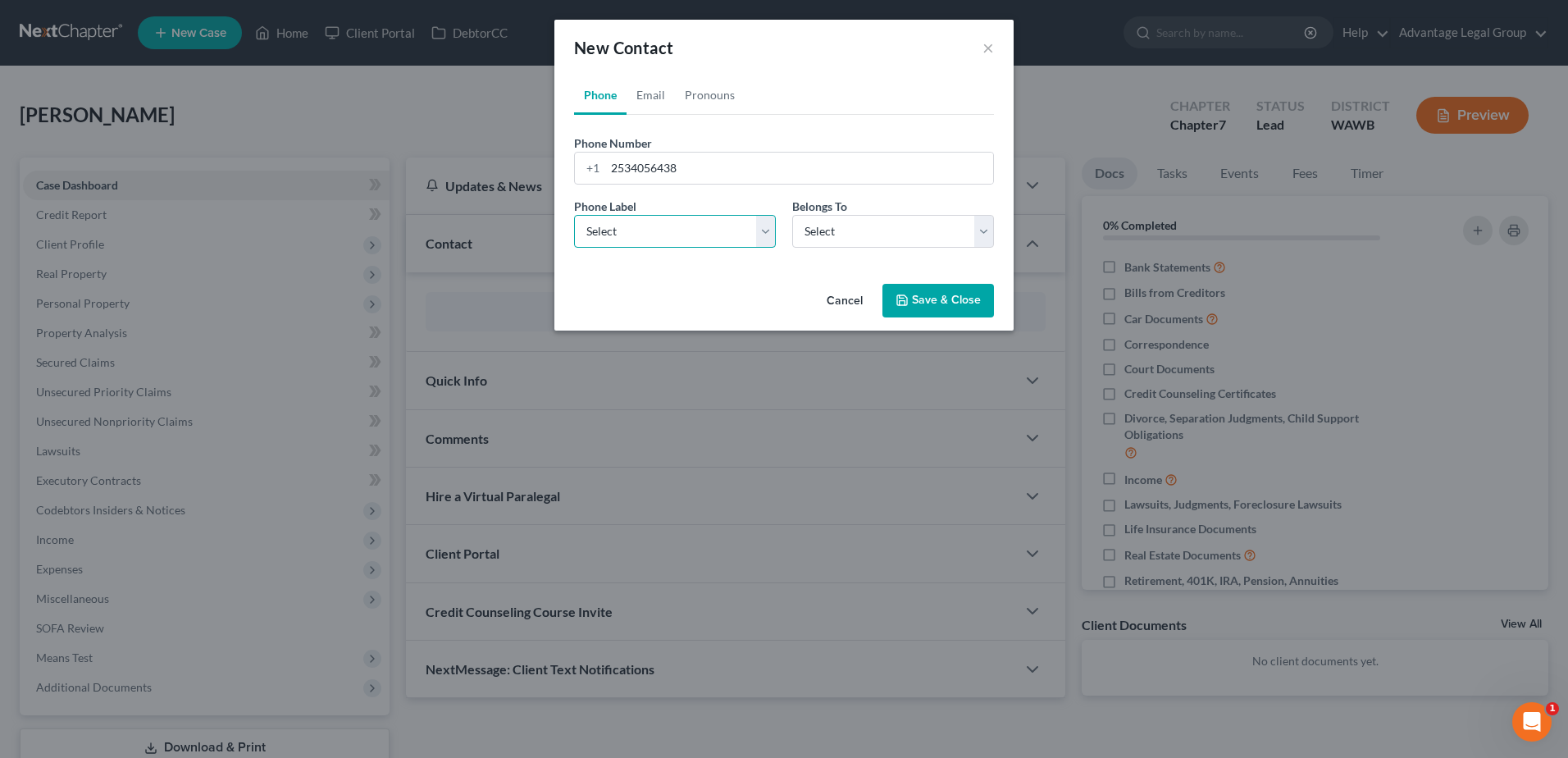
select select "0"
click at [574, 215] on select "Select Mobile Home Work Other" at bounding box center [675, 231] width 202 height 33
drag, startPoint x: 989, startPoint y: 230, endPoint x: 958, endPoint y: 250, distance: 36.9
click at [989, 230] on select "Select Client Other" at bounding box center [893, 231] width 202 height 33
select select "0"
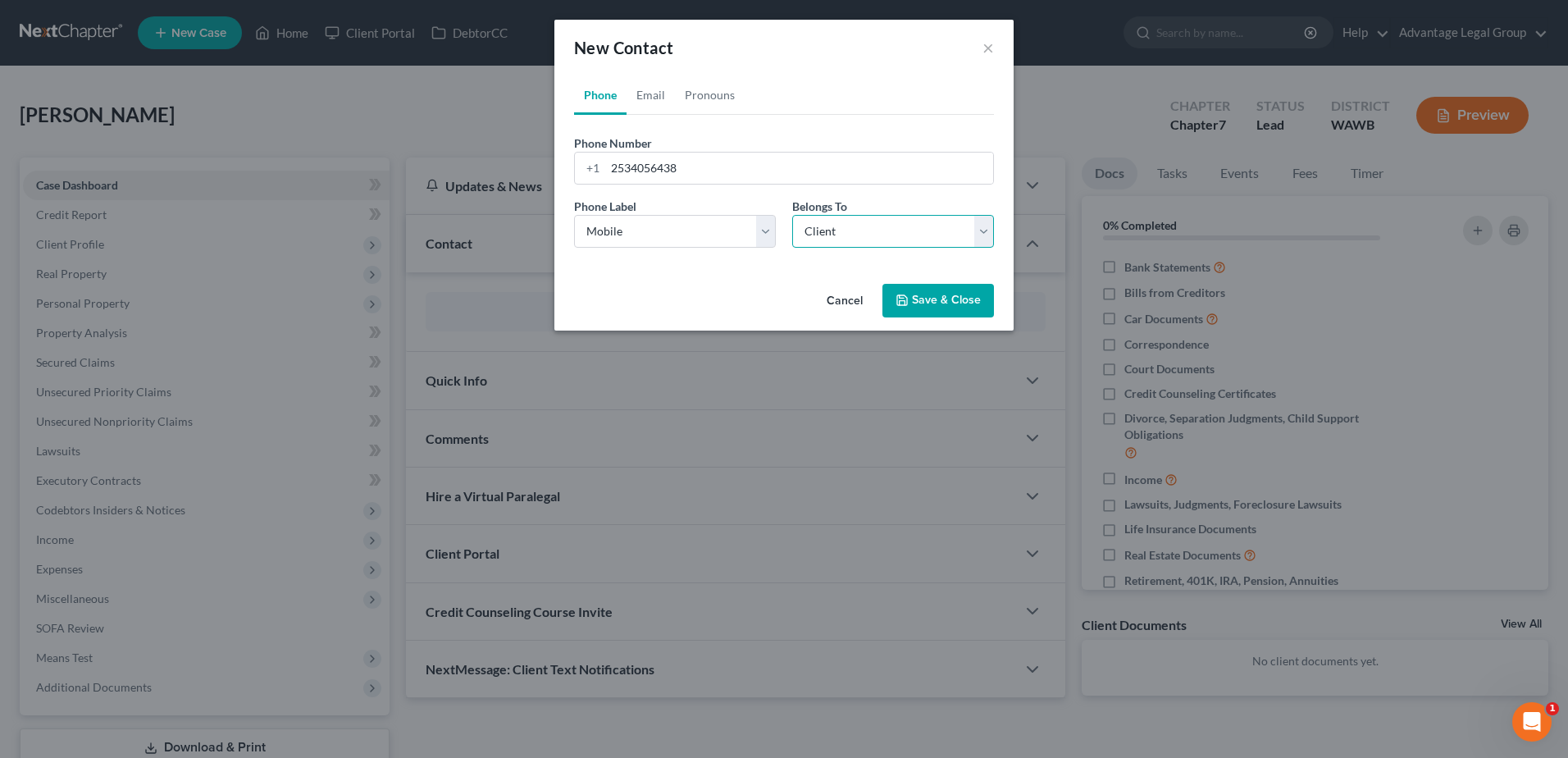
click at [792, 215] on select "Select Client Other" at bounding box center [893, 231] width 202 height 33
click at [925, 306] on button "Save & Close" at bounding box center [938, 300] width 111 height 35
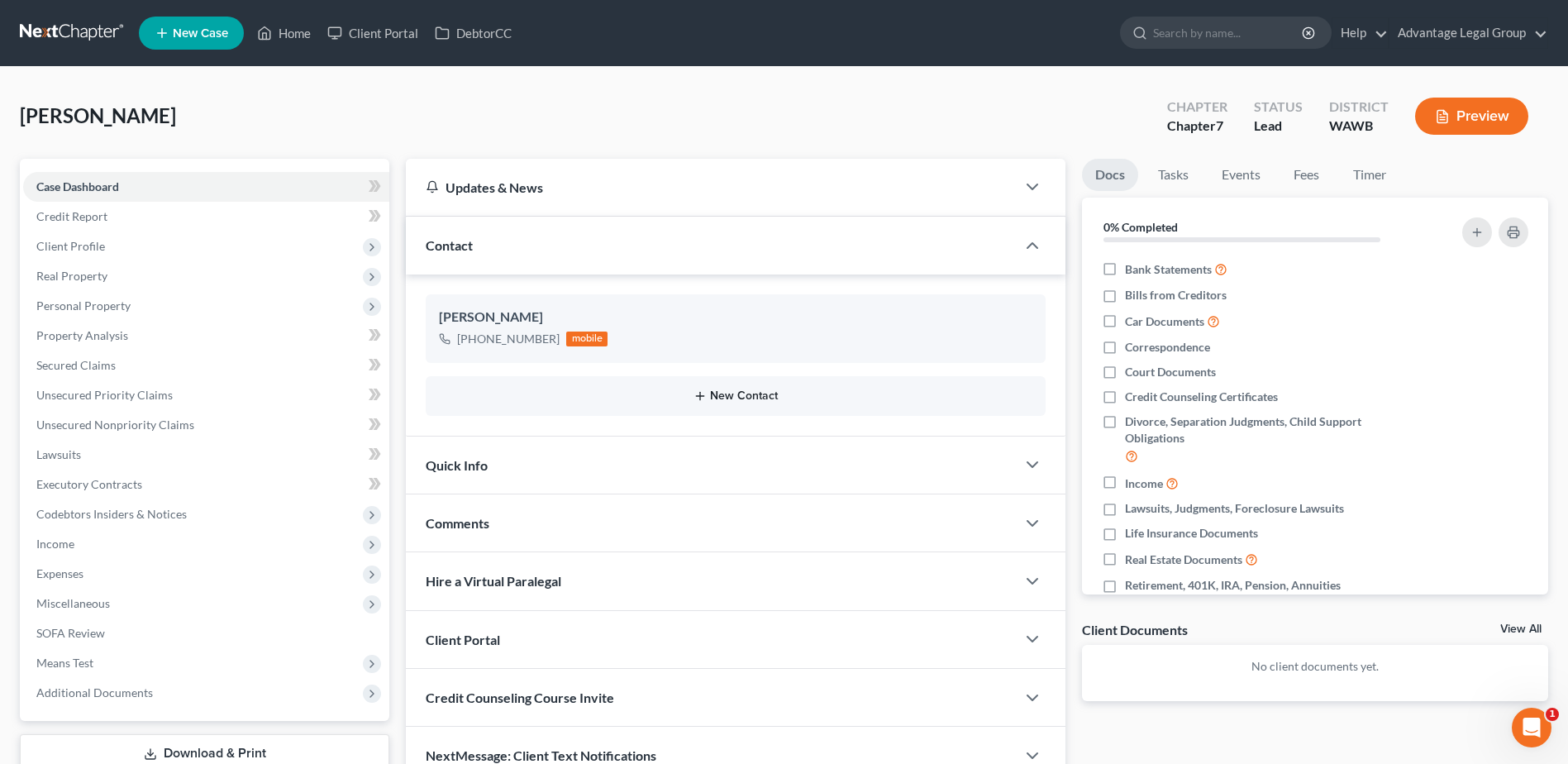
click at [746, 394] on button "New Contact" at bounding box center [735, 396] width 593 height 13
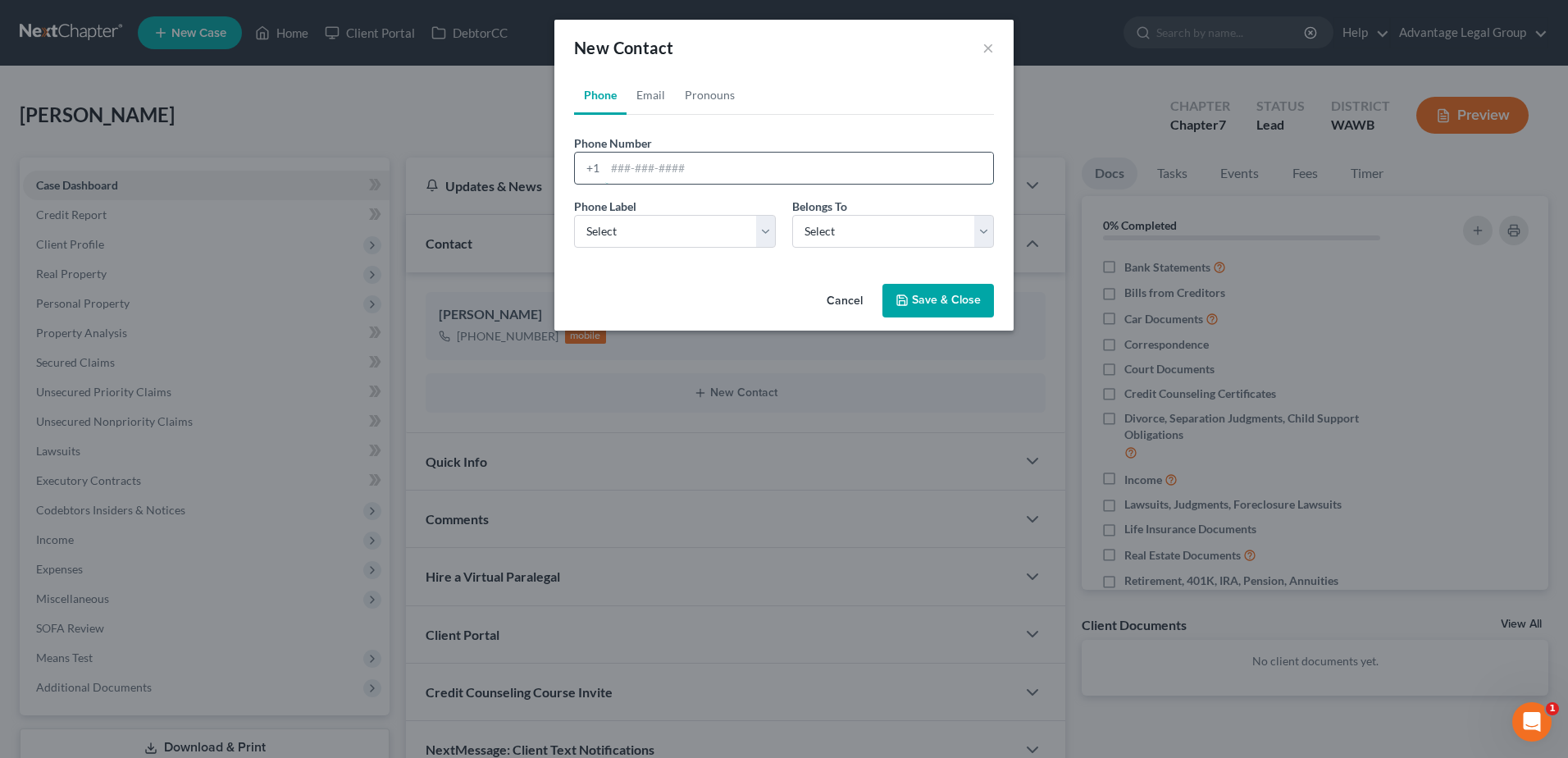
click at [665, 160] on input "tel" at bounding box center [800, 168] width 388 height 31
click at [653, 89] on link "Email" at bounding box center [650, 95] width 48 height 40
click at [653, 162] on input "email" at bounding box center [800, 168] width 388 height 31
type input "[EMAIL_ADDRESS][DOMAIN_NAME]"
drag, startPoint x: 768, startPoint y: 219, endPoint x: 710, endPoint y: 246, distance: 64.0
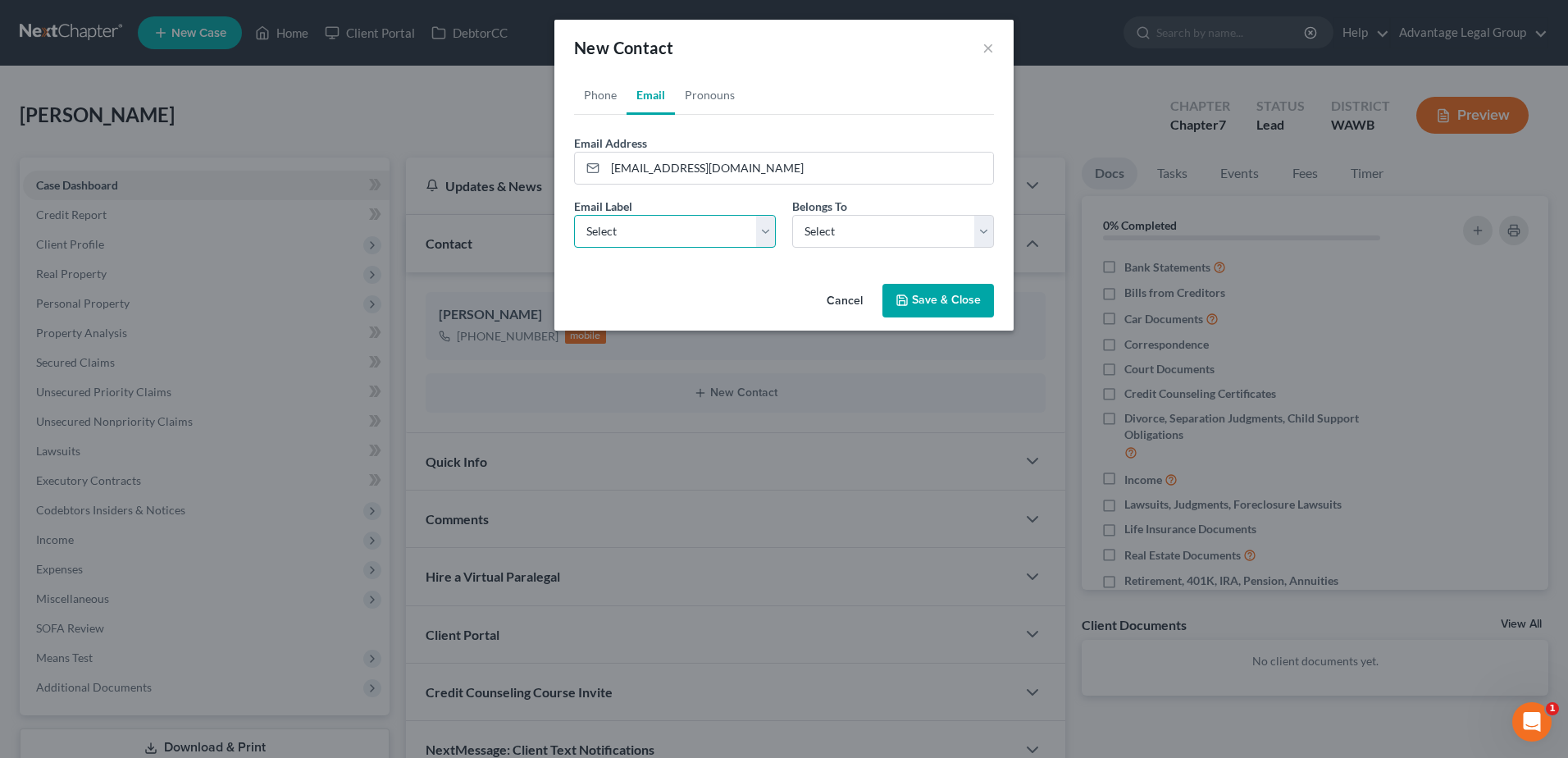
click at [768, 219] on select "Select Home Work Other" at bounding box center [675, 231] width 202 height 33
select select "0"
click at [574, 215] on select "Select Home Work Other" at bounding box center [675, 231] width 202 height 33
drag, startPoint x: 989, startPoint y: 233, endPoint x: 899, endPoint y: 250, distance: 91.6
click at [989, 233] on select "Select Client Other" at bounding box center [893, 231] width 202 height 33
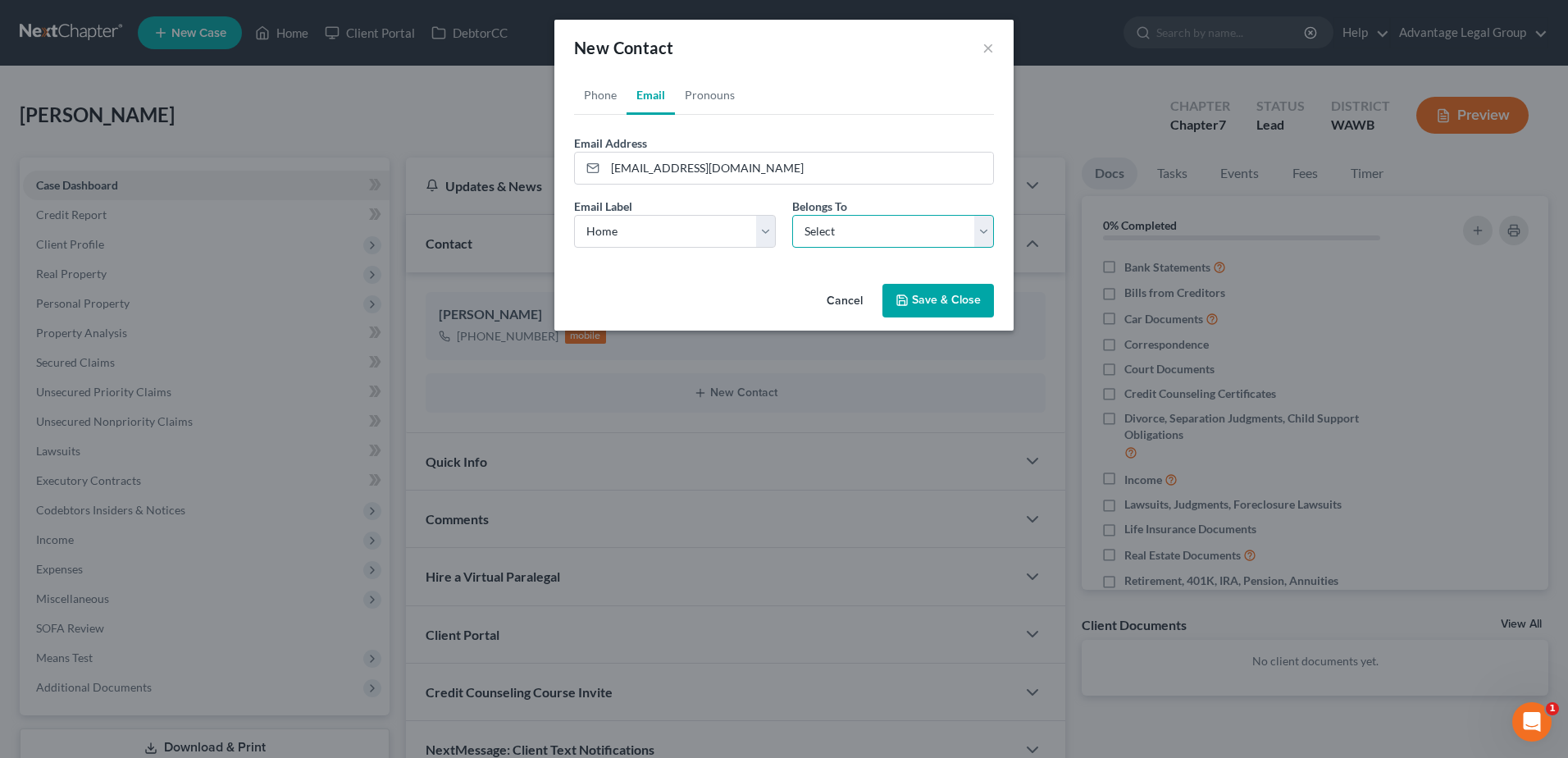
select select "0"
click at [792, 215] on select "Select Client Other" at bounding box center [893, 231] width 202 height 33
click at [915, 298] on button "Save & Close" at bounding box center [938, 300] width 111 height 35
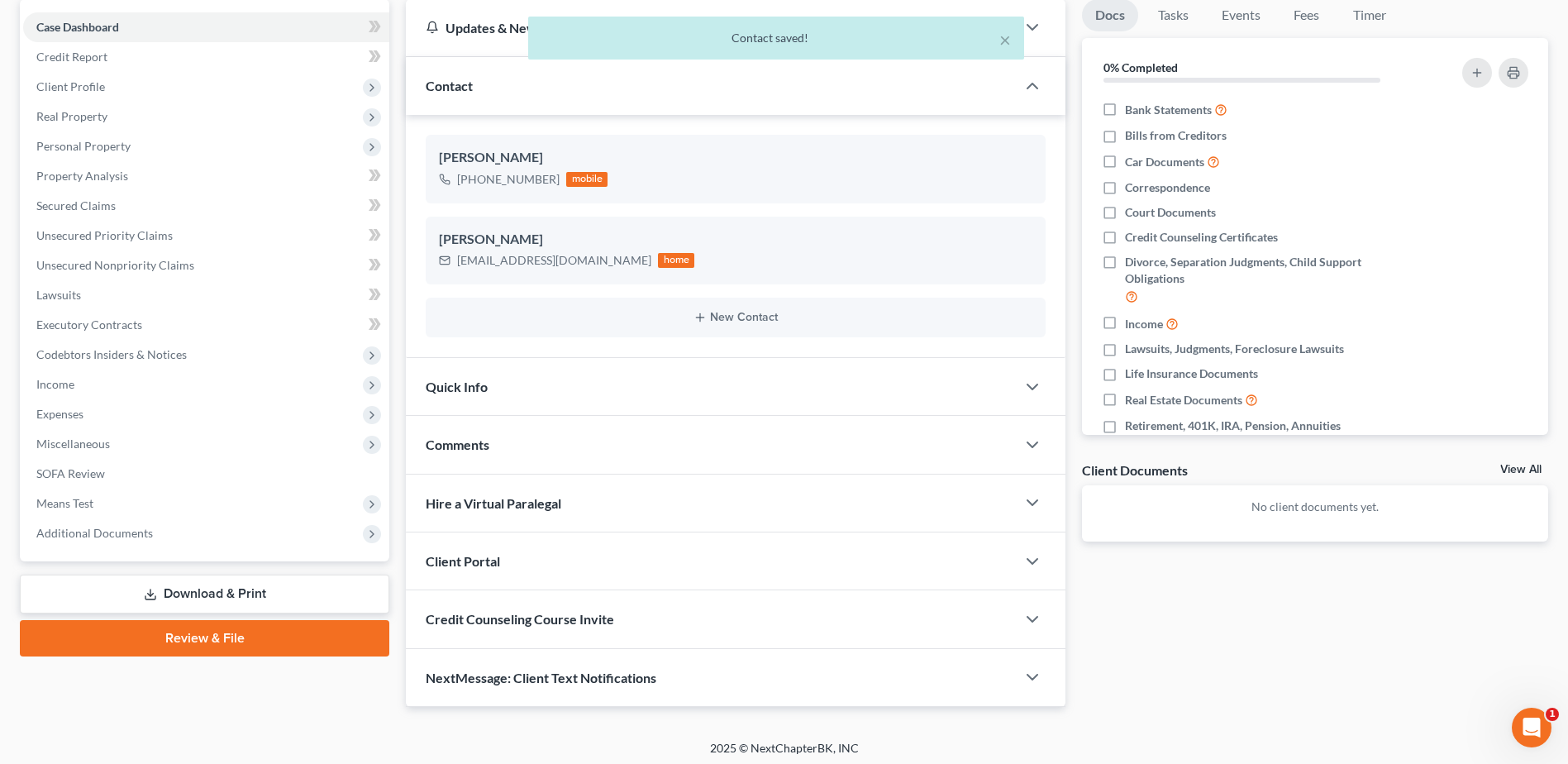
scroll to position [165, 0]
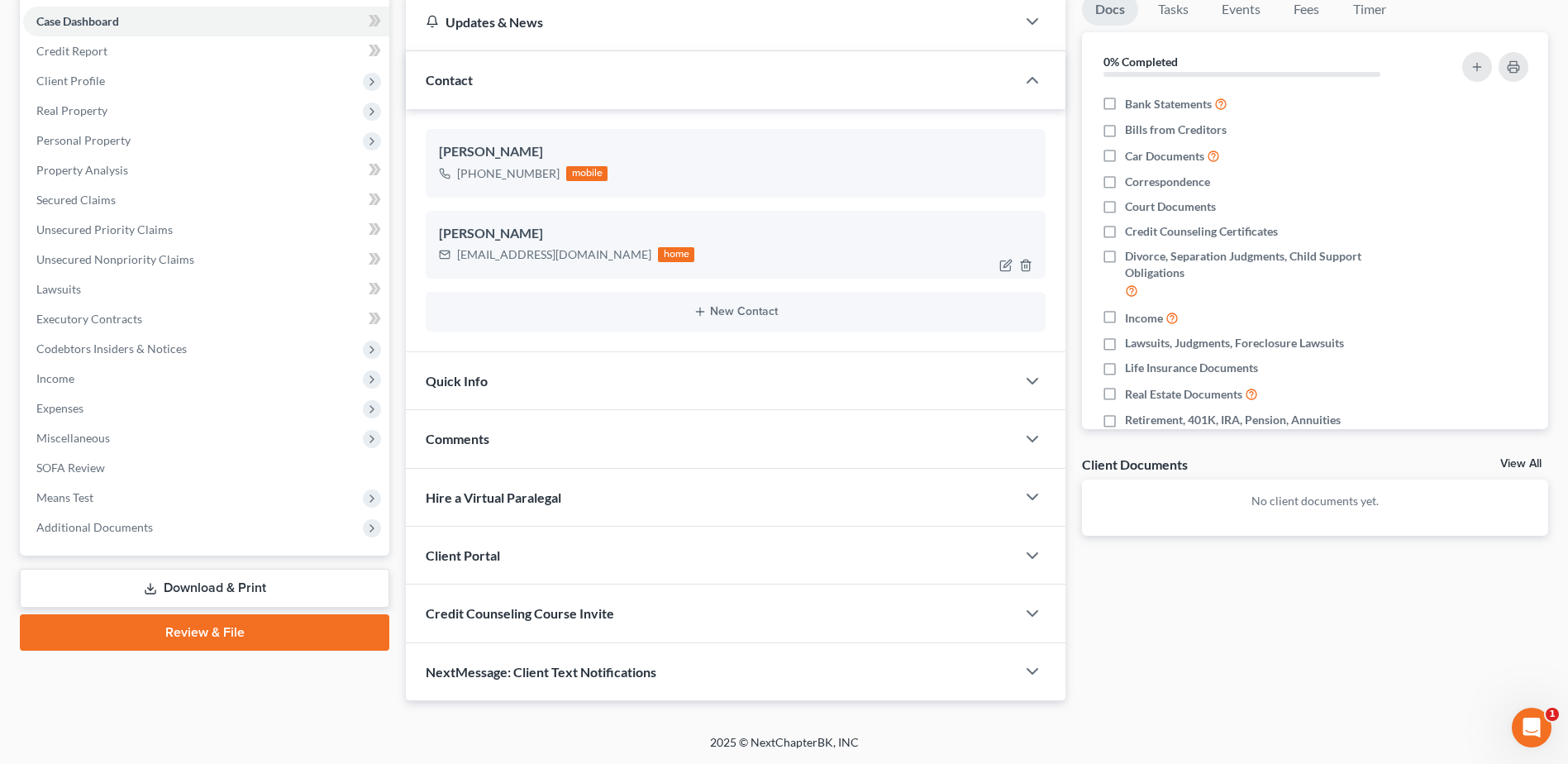
click at [458, 257] on div "[EMAIL_ADDRESS][DOMAIN_NAME]" at bounding box center [554, 254] width 195 height 16
drag, startPoint x: 457, startPoint y: 258, endPoint x: 588, endPoint y: 259, distance: 131.0
click at [588, 259] on div "[EMAIL_ADDRESS][DOMAIN_NAME]" at bounding box center [554, 254] width 195 height 16
copy div "[EMAIL_ADDRESS][DOMAIN_NAME]"
click at [452, 549] on span "Client Portal" at bounding box center [463, 555] width 74 height 16
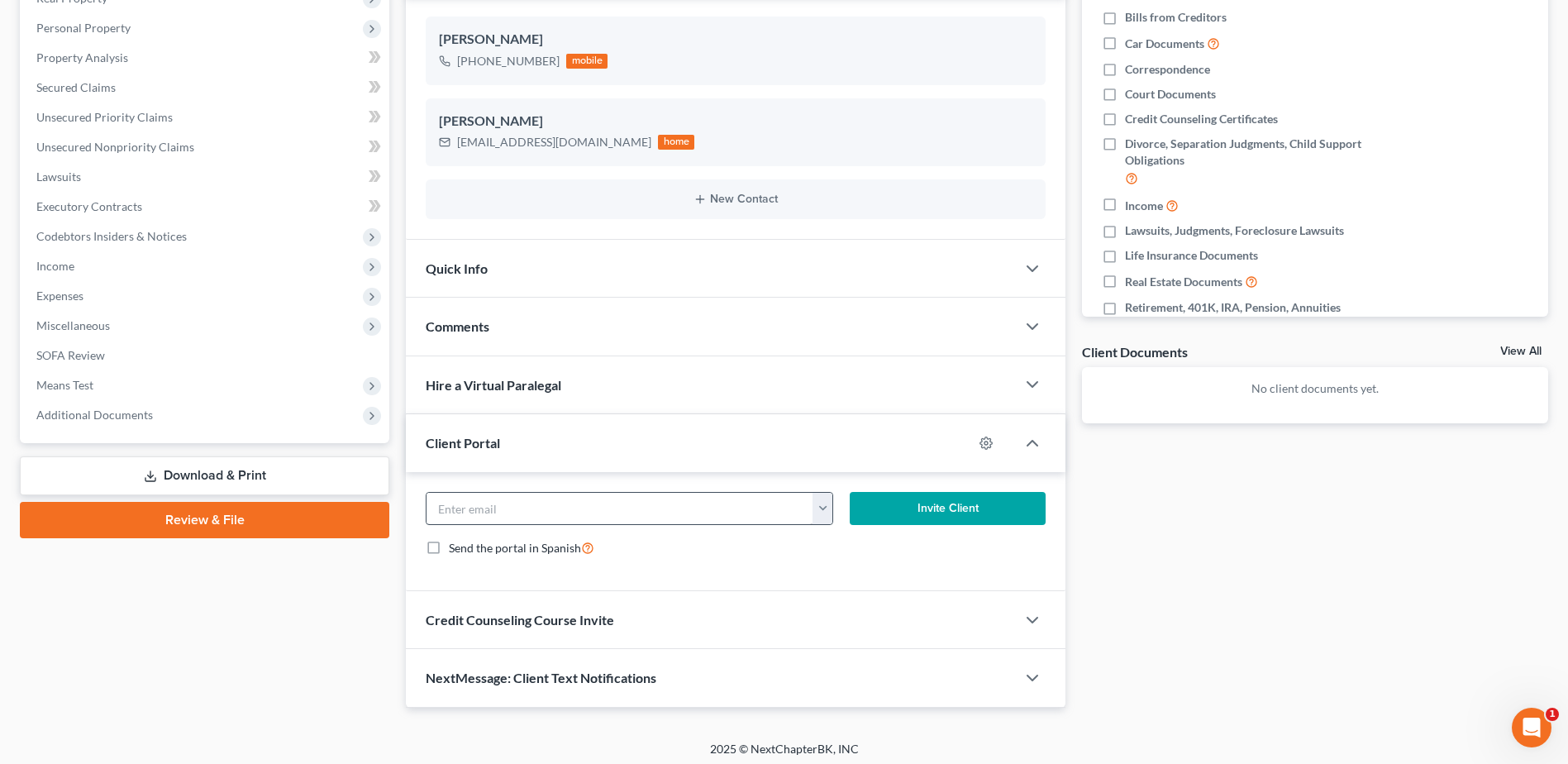
scroll to position [285, 0]
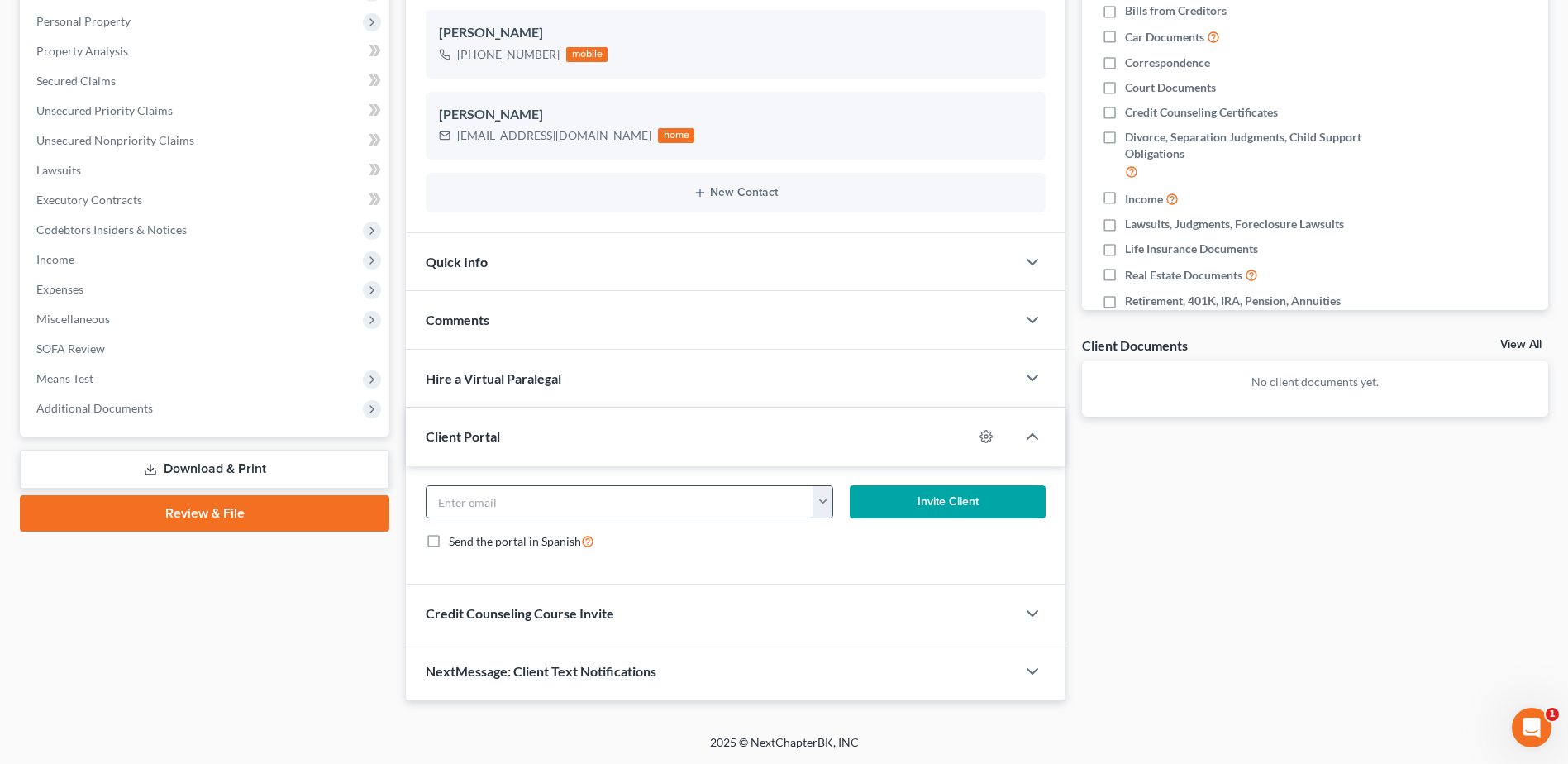
click at [508, 501] on input "email" at bounding box center [619, 501] width 386 height 31
paste input "[EMAIL_ADDRESS][DOMAIN_NAME]"
type input "[EMAIL_ADDRESS][DOMAIN_NAME]"
click at [993, 494] on button "Invite Client" at bounding box center [947, 501] width 196 height 33
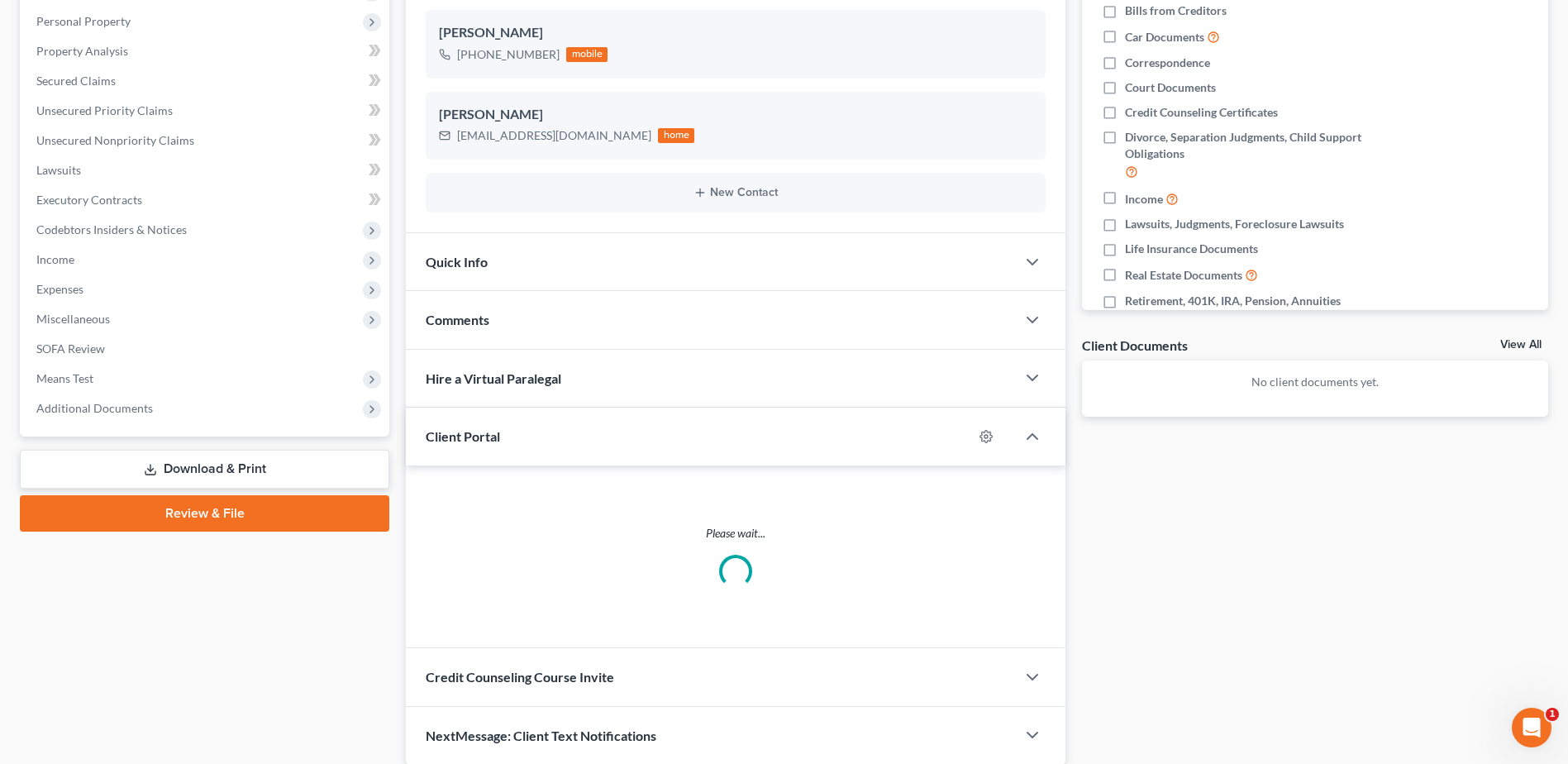
scroll to position [269, 0]
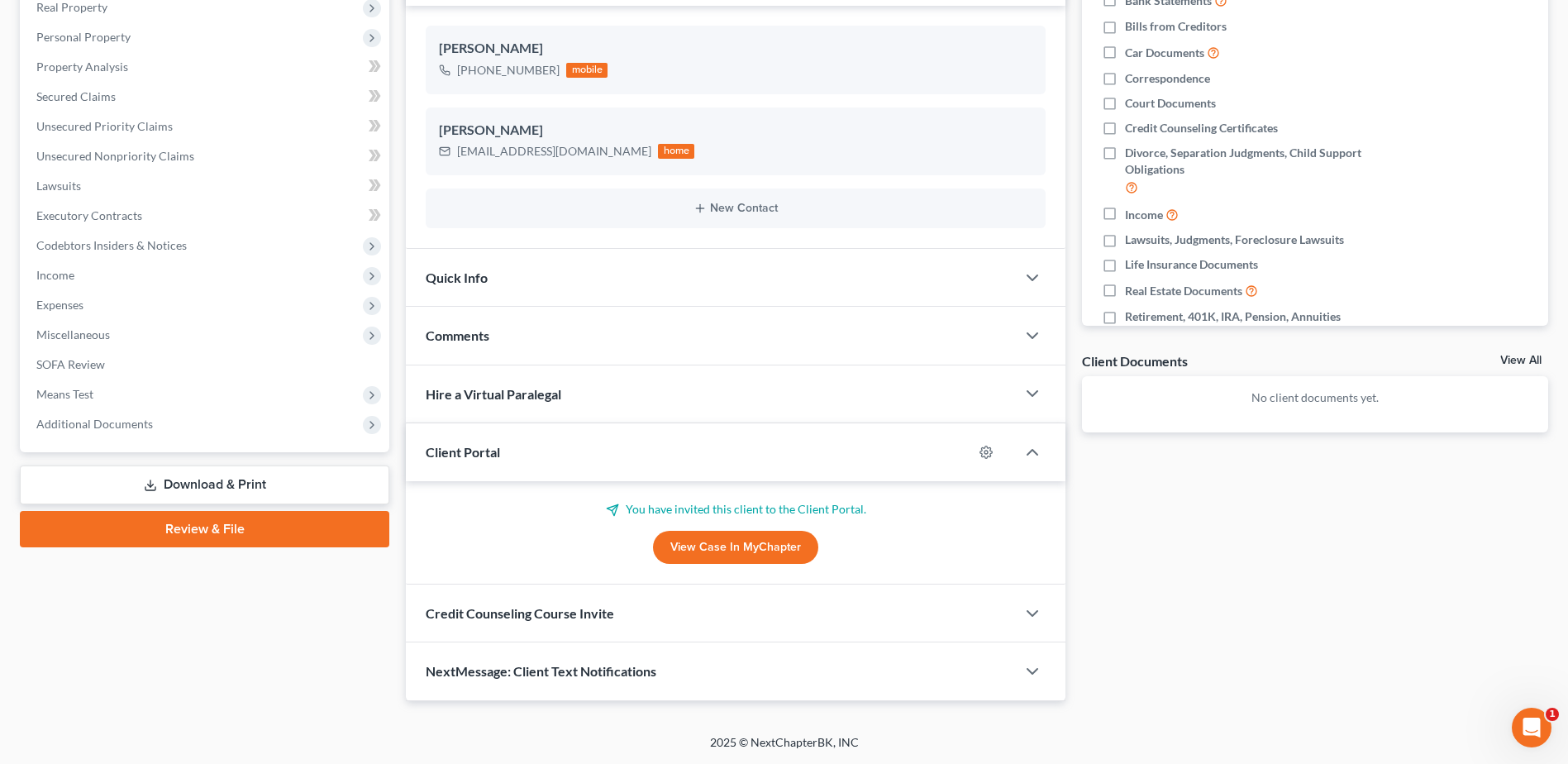
drag, startPoint x: 531, startPoint y: 347, endPoint x: 550, endPoint y: 350, distance: 19.2
click at [531, 346] on div "Comments" at bounding box center [711, 335] width 610 height 57
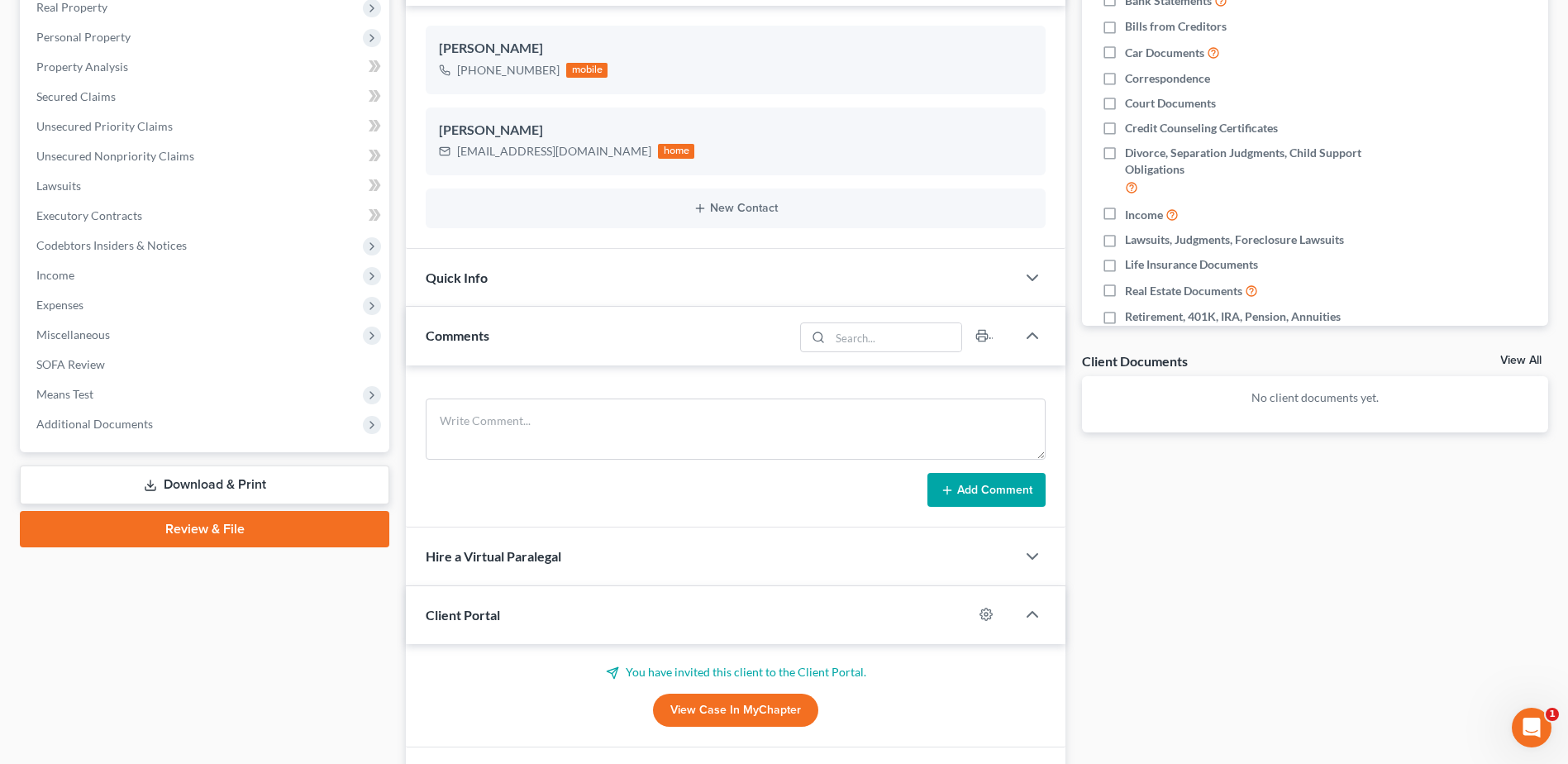
scroll to position [285, 0]
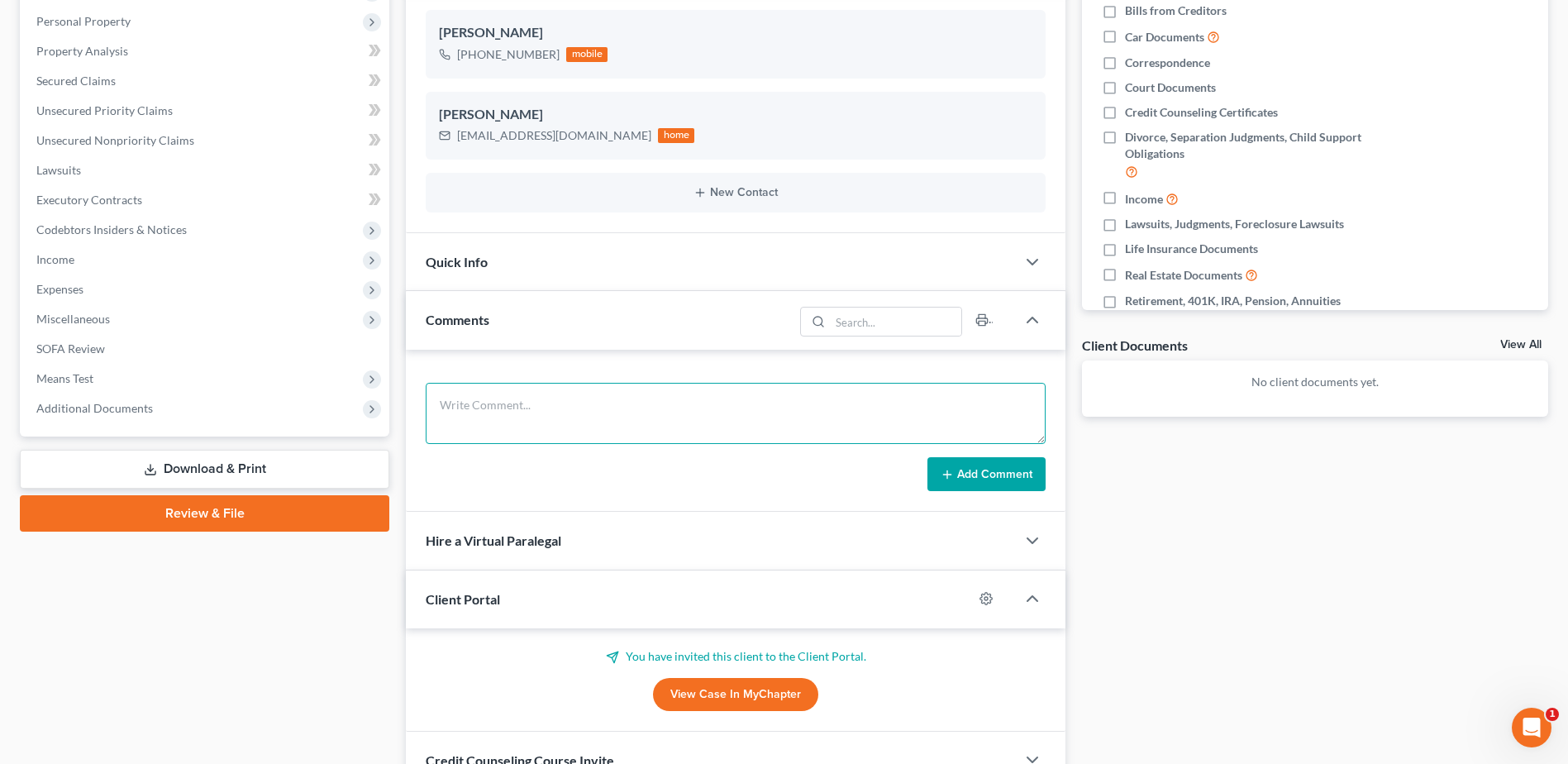
click at [545, 395] on textarea at bounding box center [736, 413] width 620 height 61
paste textarea "Hi [PERSON_NAME], Attached is the flyer for class that you need to take. You wi…"
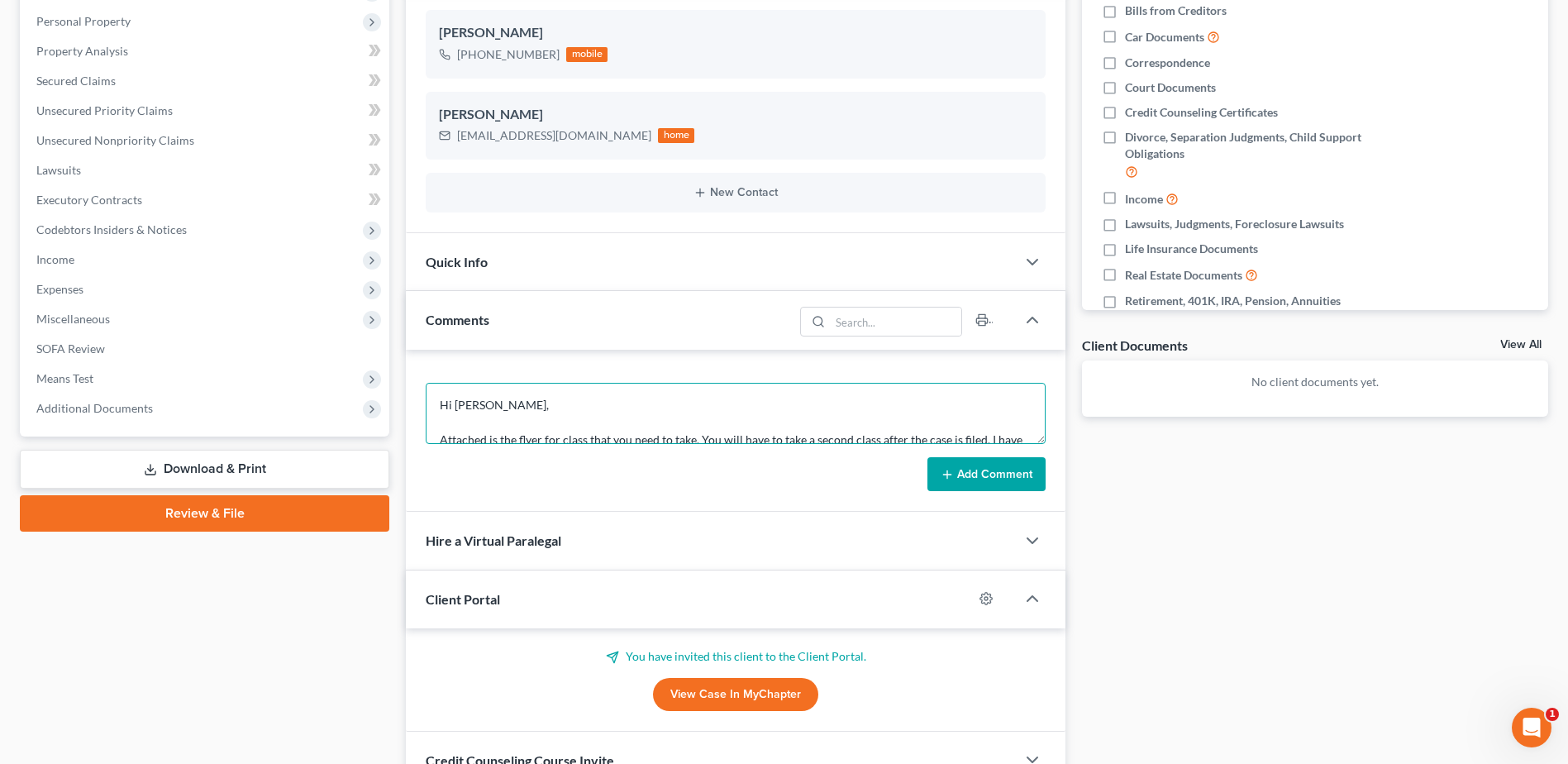
scroll to position [107, 0]
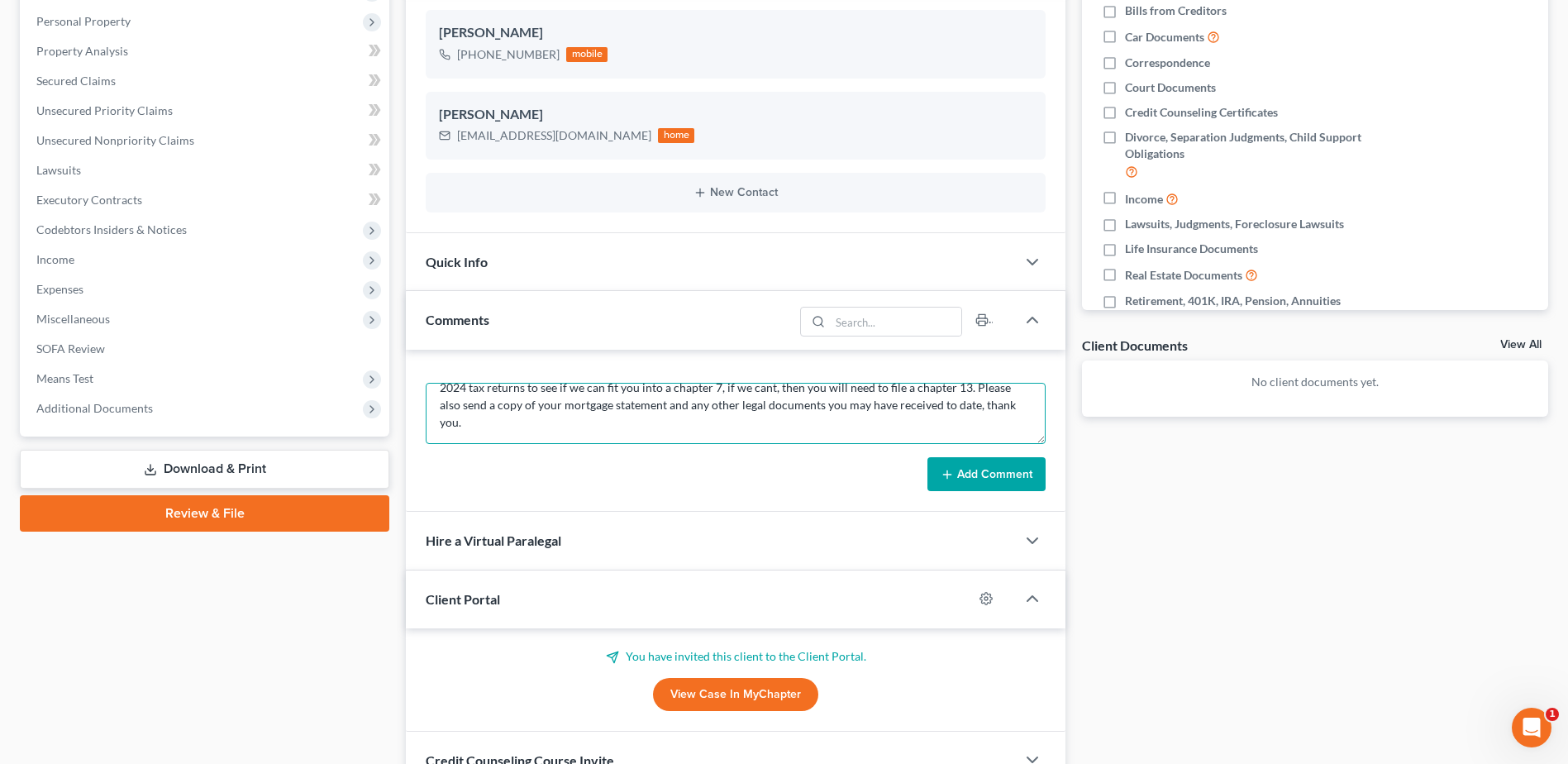
type textarea "Hi [PERSON_NAME], Attached is the flyer for class that you need to take. You wi…"
click at [989, 471] on button "Add Comment" at bounding box center [986, 475] width 119 height 35
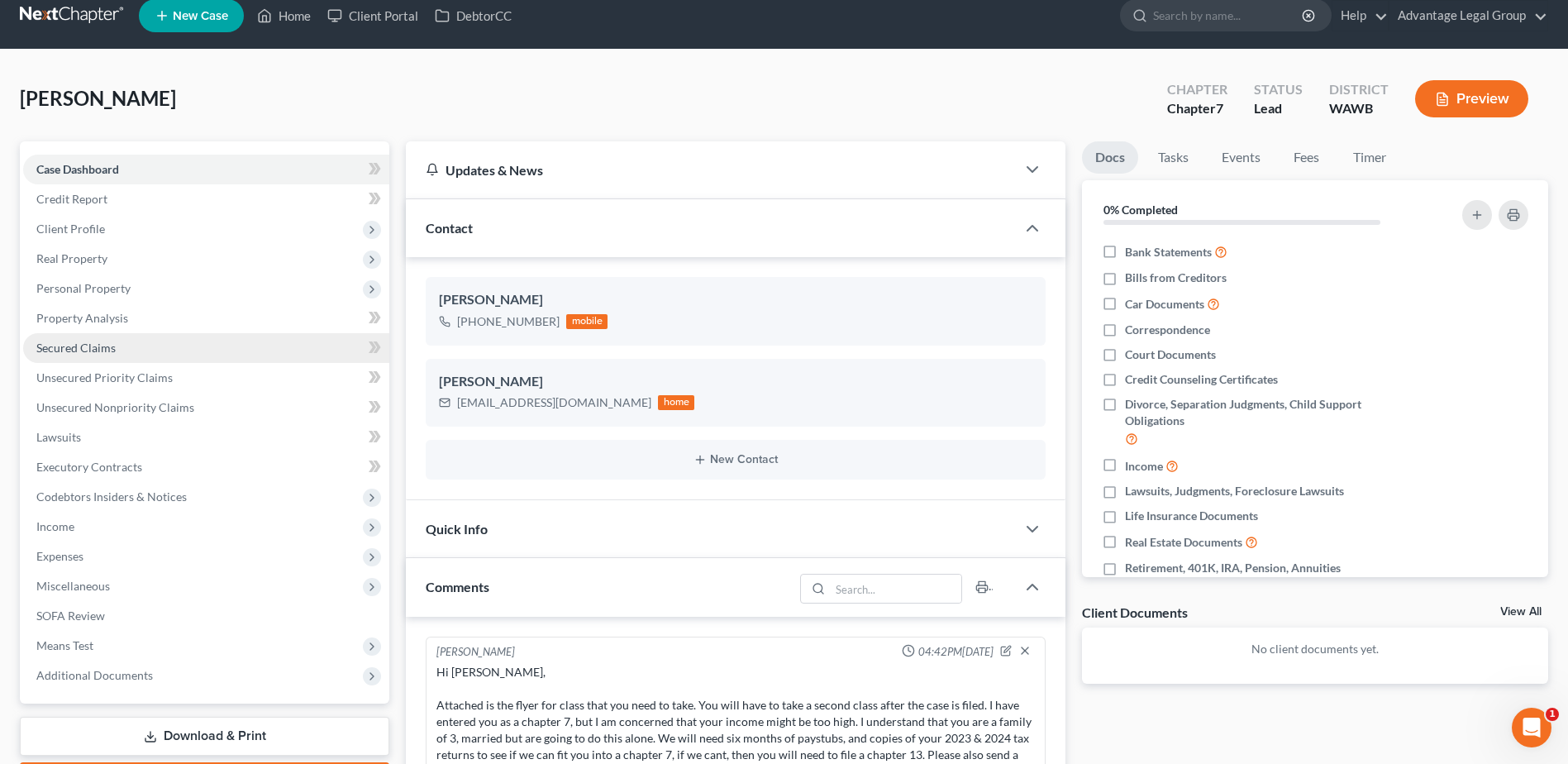
scroll to position [0, 0]
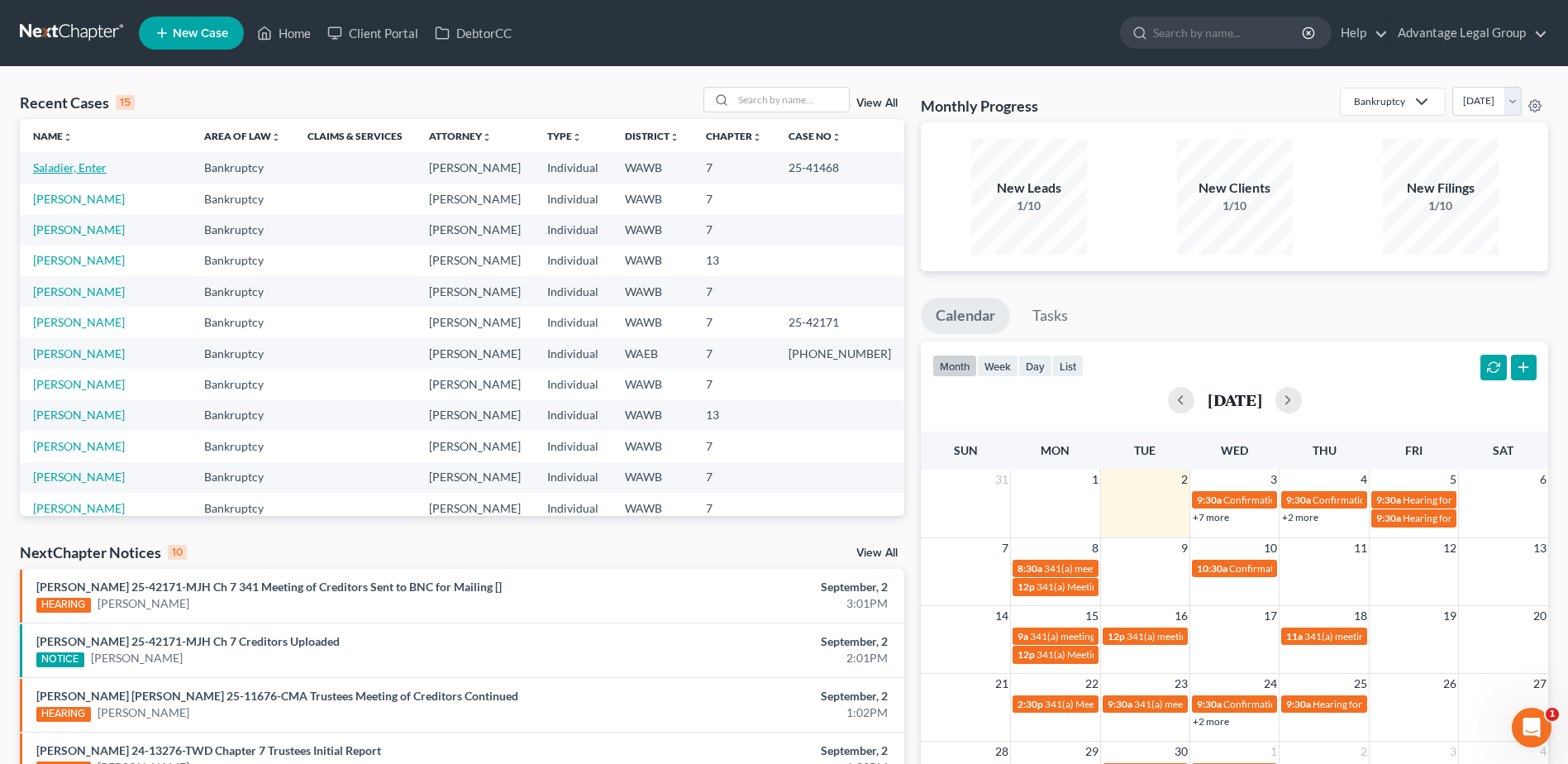
click at [64, 164] on link "Saladier, Enter" at bounding box center [70, 167] width 74 height 14
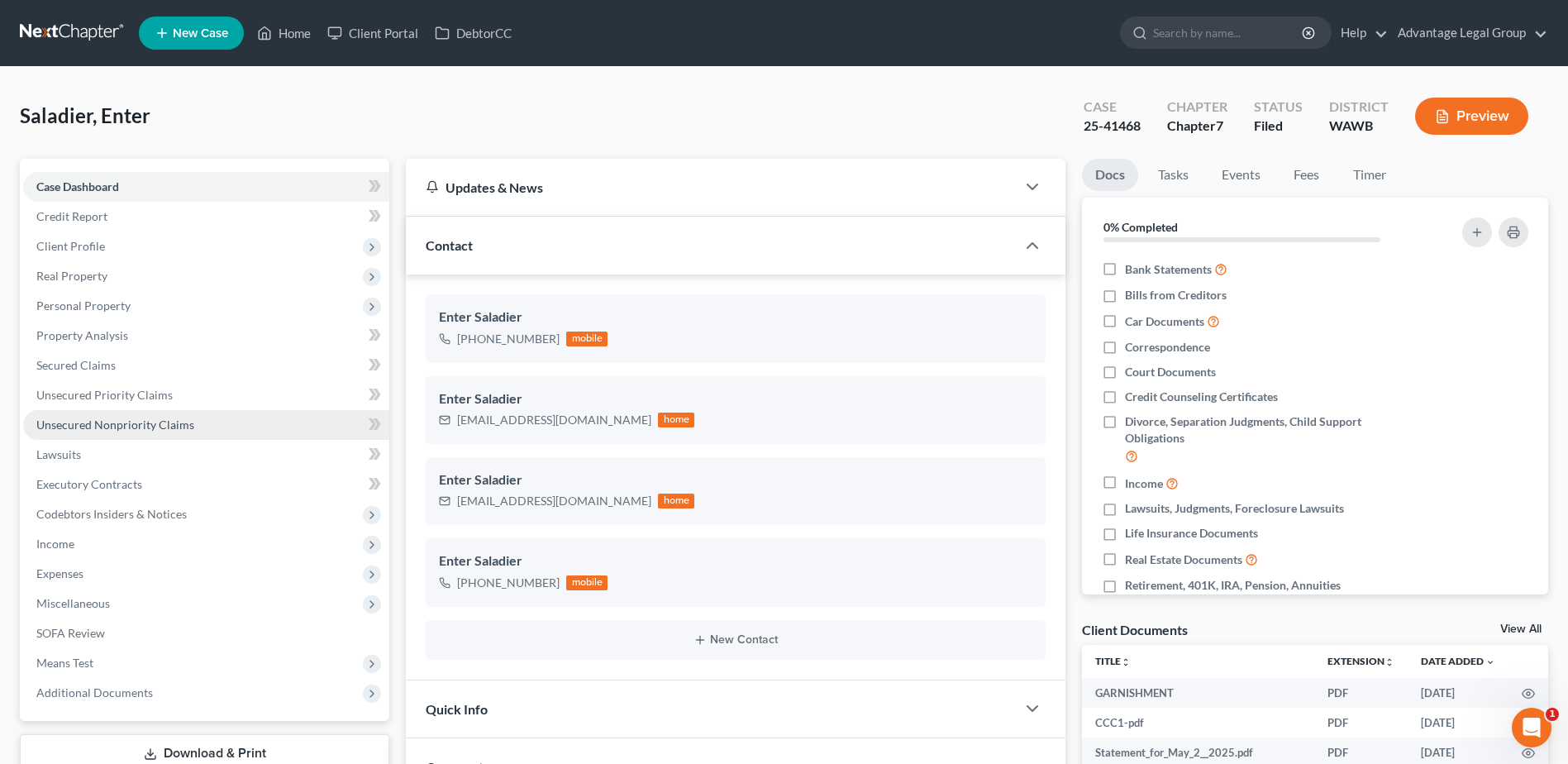
scroll to position [7019, 0]
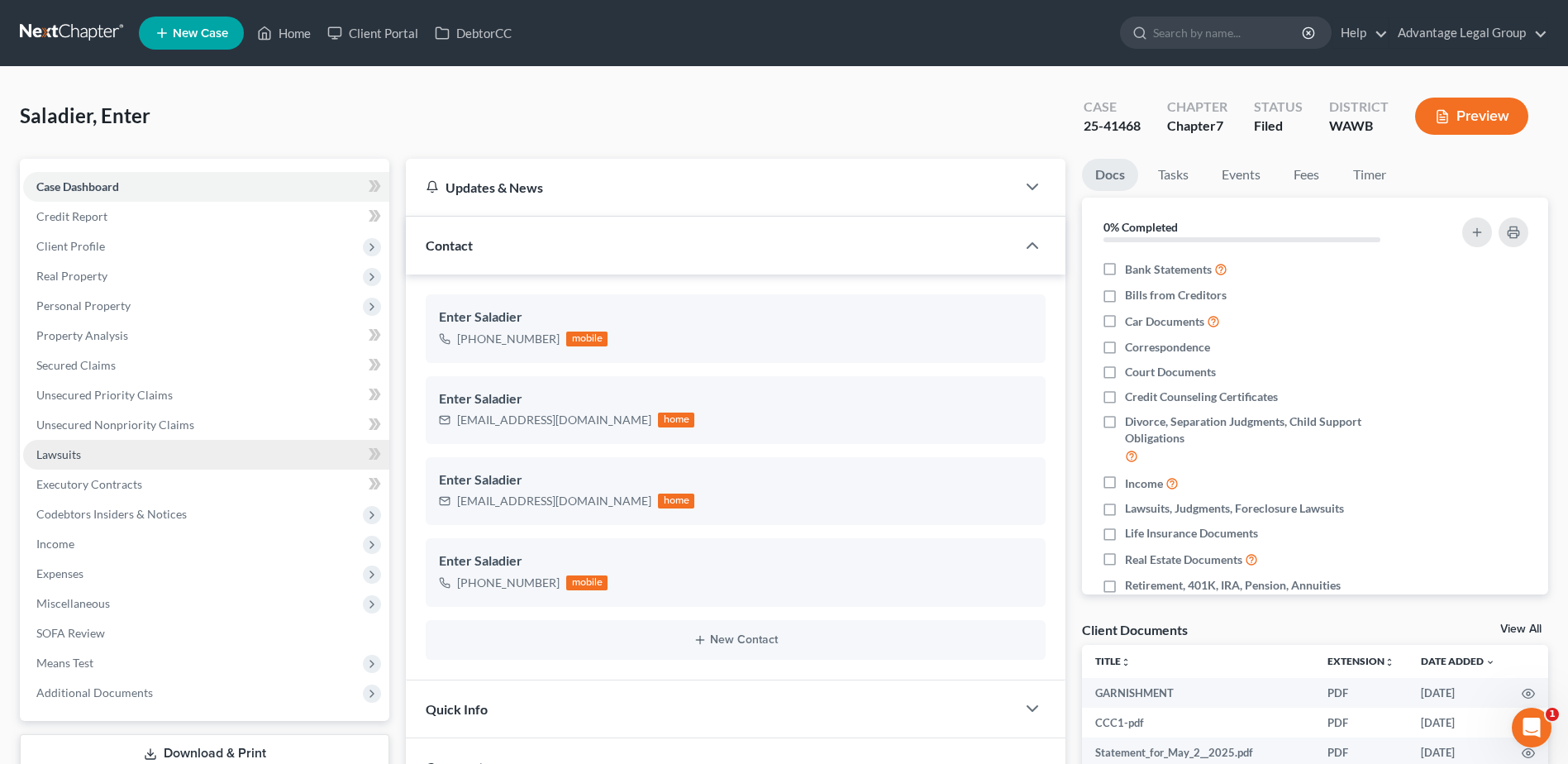
click at [42, 456] on span "Lawsuits" at bounding box center [58, 454] width 45 height 14
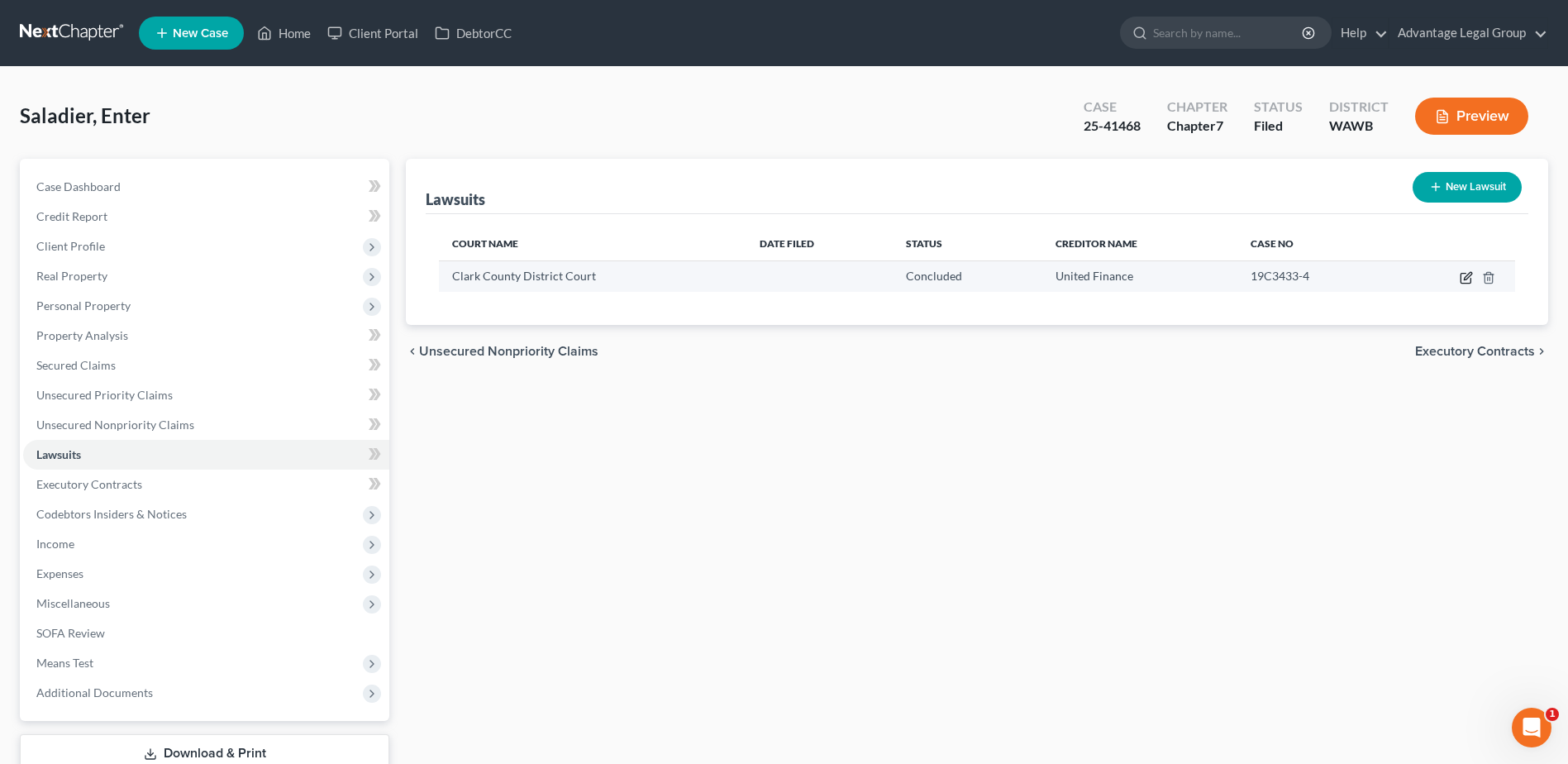
click at [1461, 275] on icon "button" at bounding box center [1465, 278] width 9 height 9
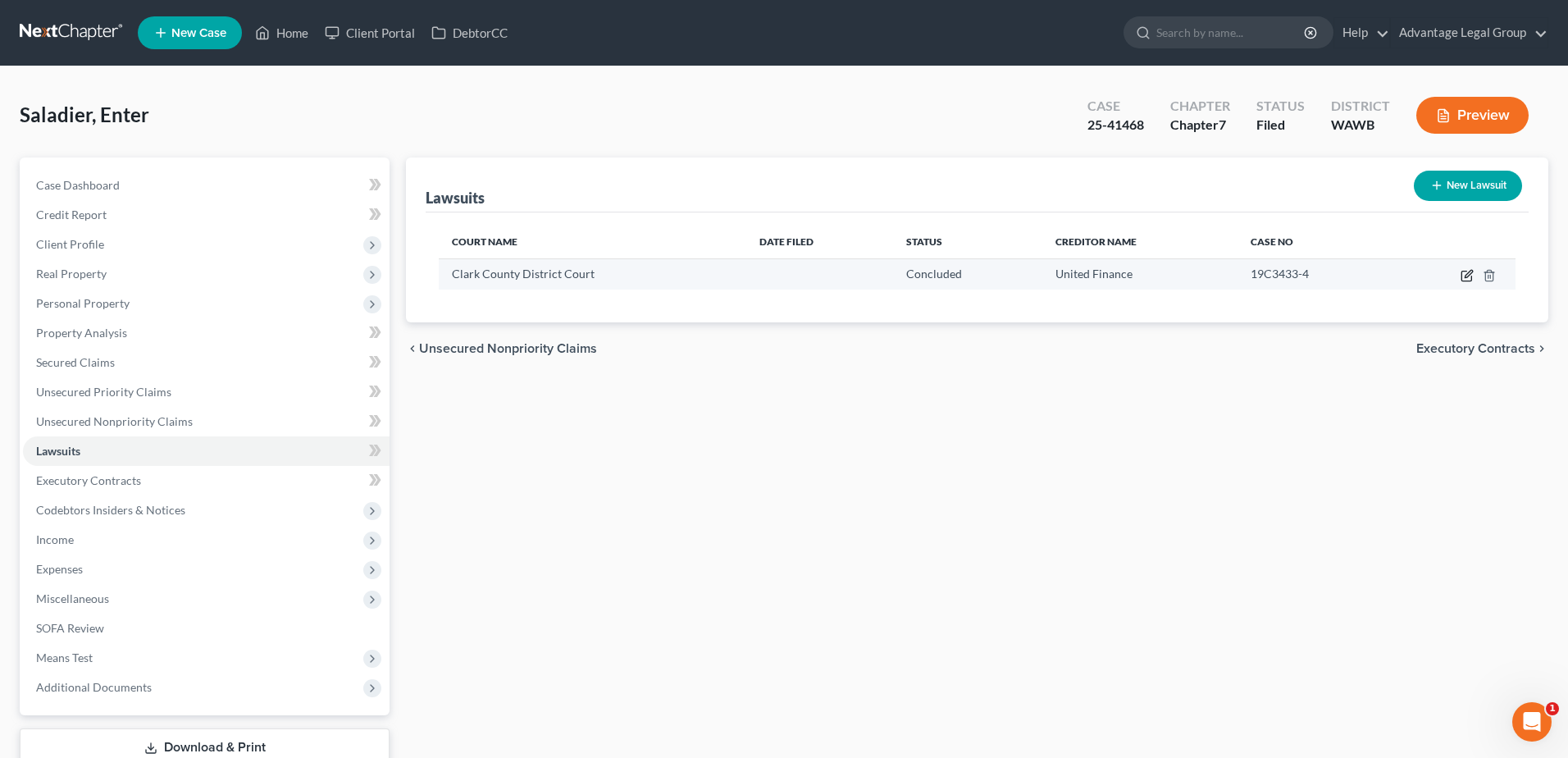
select select "50"
select select "2"
select select "1"
select select "50"
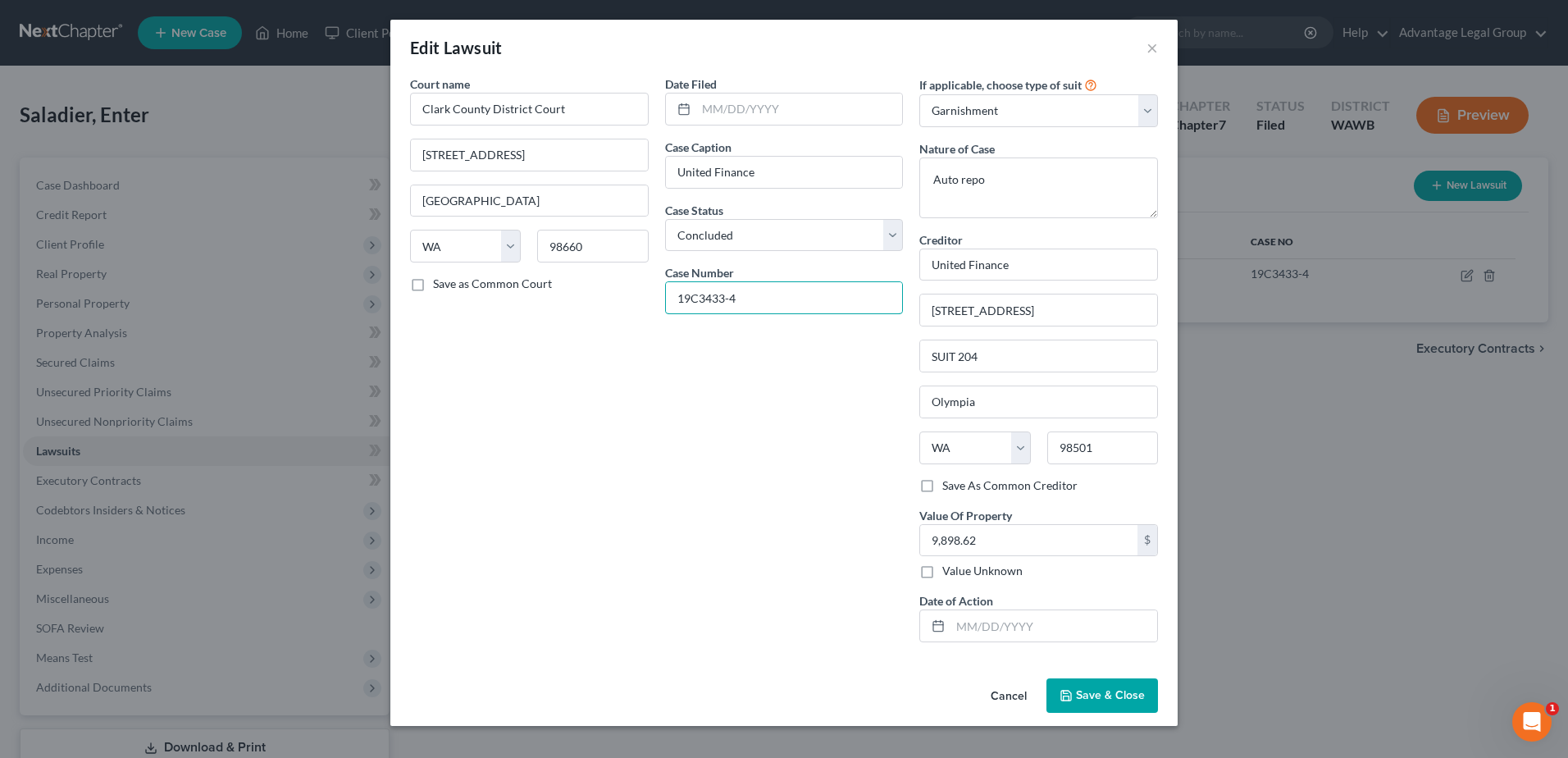
drag, startPoint x: 745, startPoint y: 297, endPoint x: 663, endPoint y: 299, distance: 82.0
click at [663, 299] on div "Date Filed Case Caption United Finance Case Status * Select Pending On Appeal C…" at bounding box center [784, 365] width 255 height 580
click at [1005, 692] on button "Cancel" at bounding box center [1009, 696] width 62 height 33
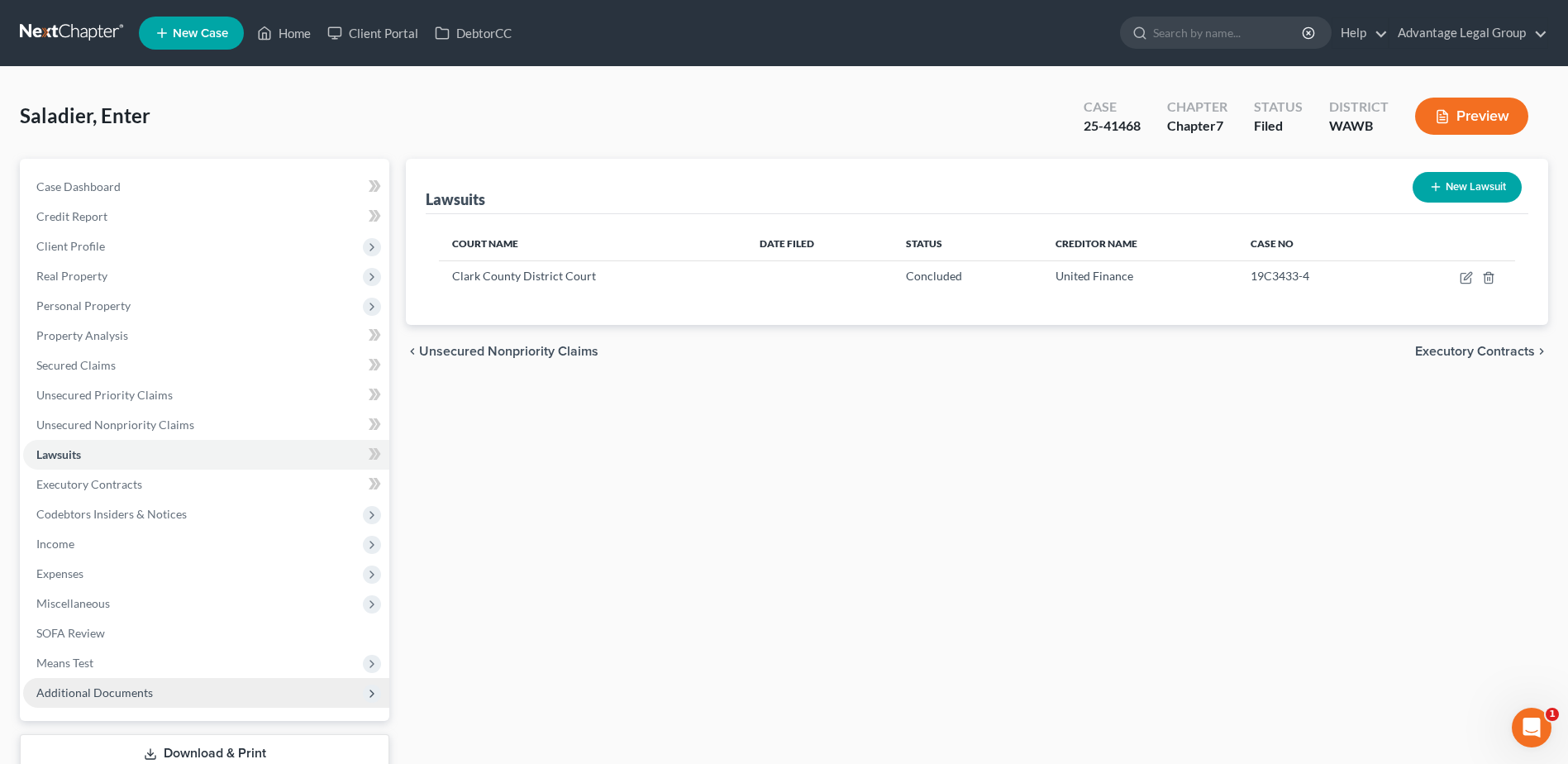
click at [102, 690] on span "Additional Documents" at bounding box center [94, 692] width 117 height 14
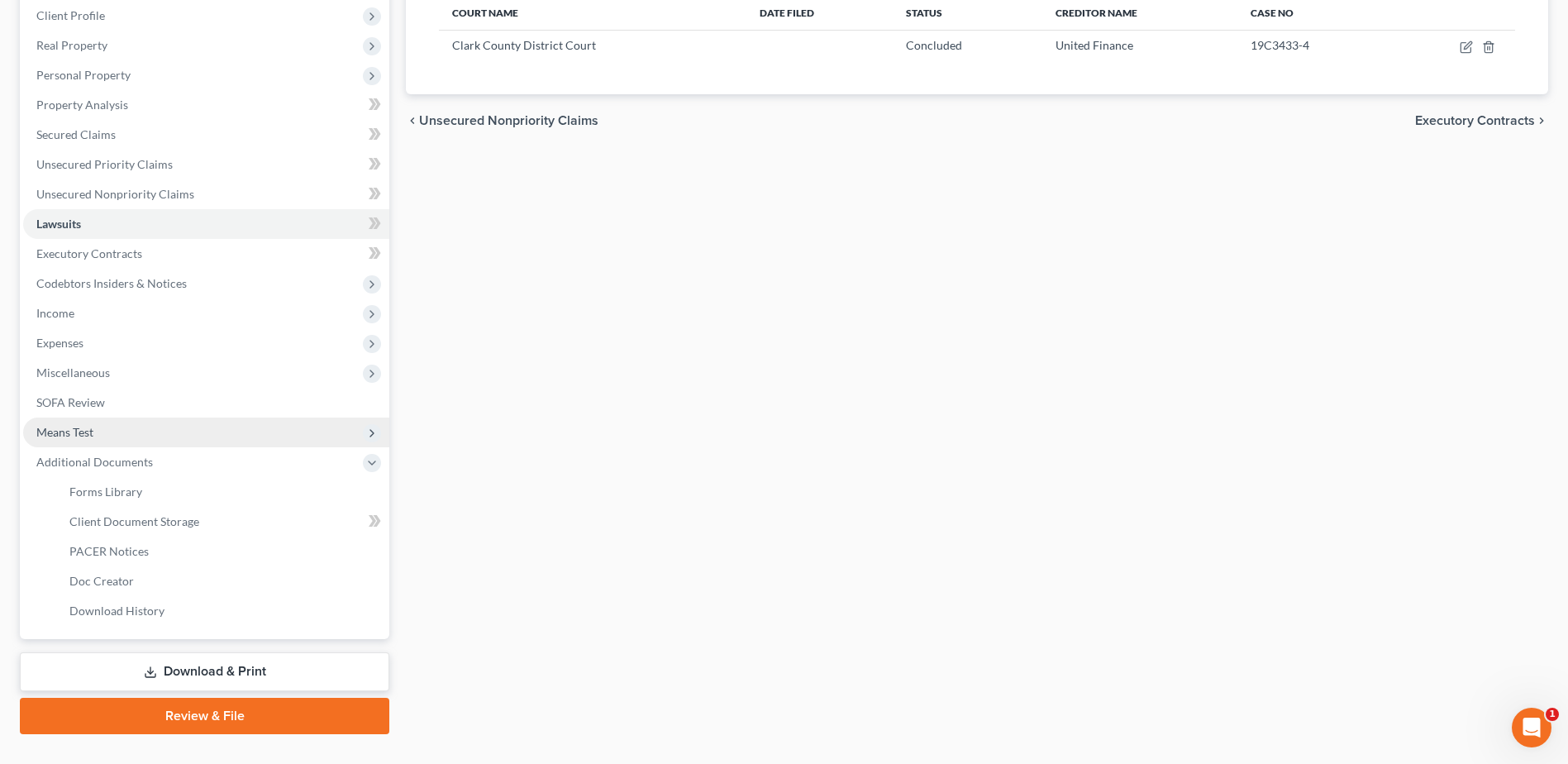
scroll to position [264, 0]
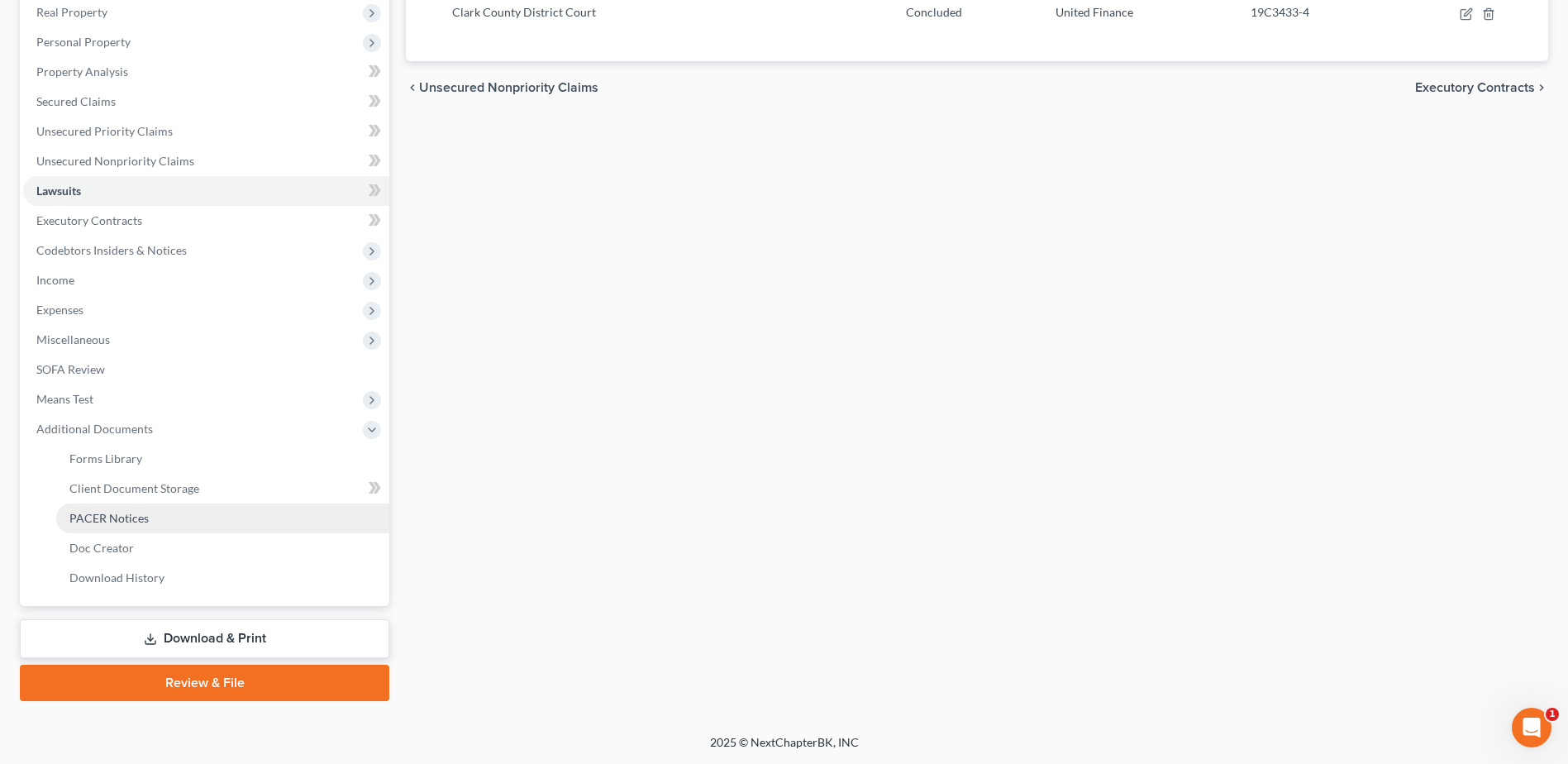
click at [130, 531] on link "PACER Notices" at bounding box center [222, 517] width 333 height 29
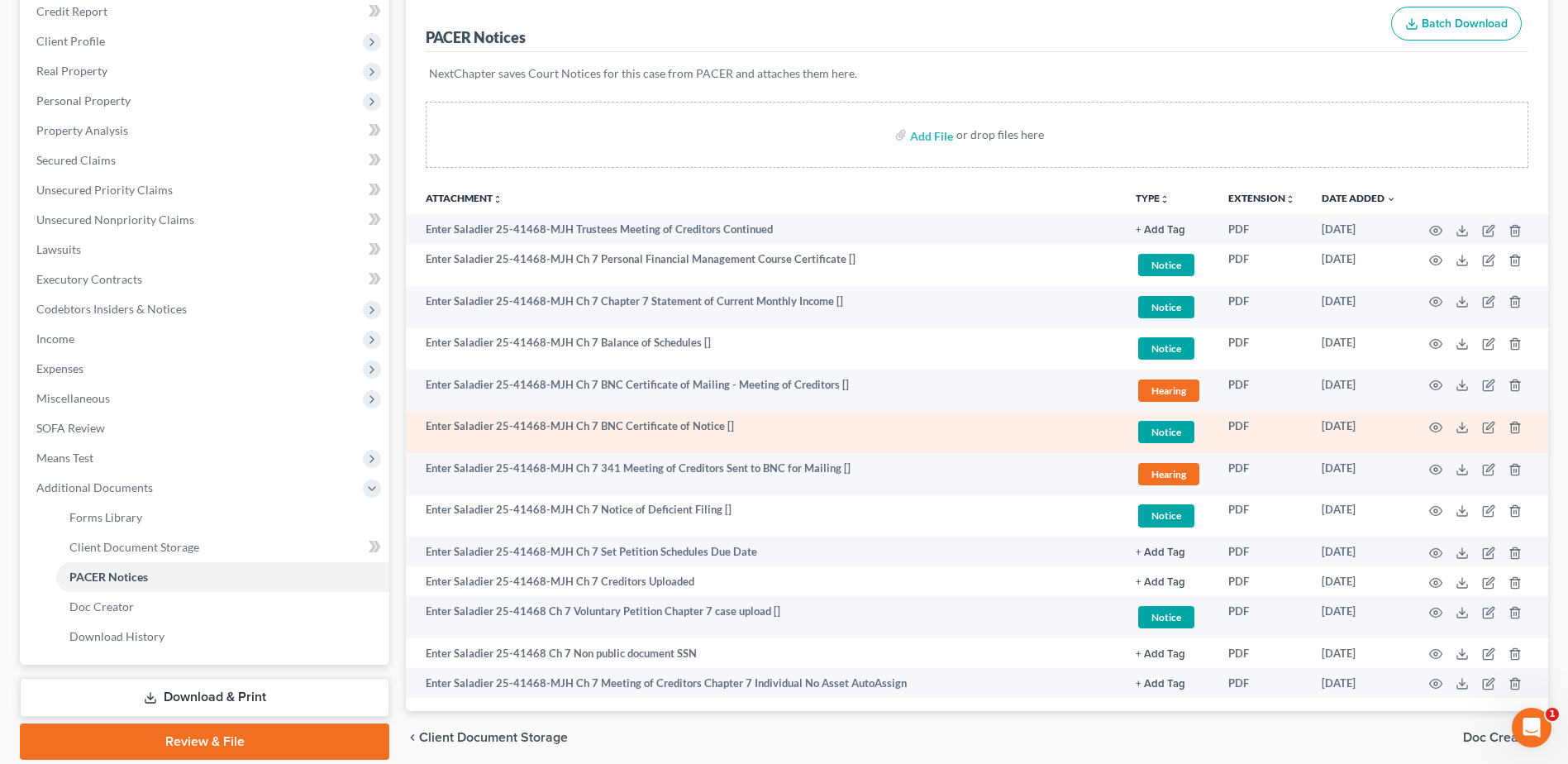
scroll to position [268, 0]
